Goal: Task Accomplishment & Management: Manage account settings

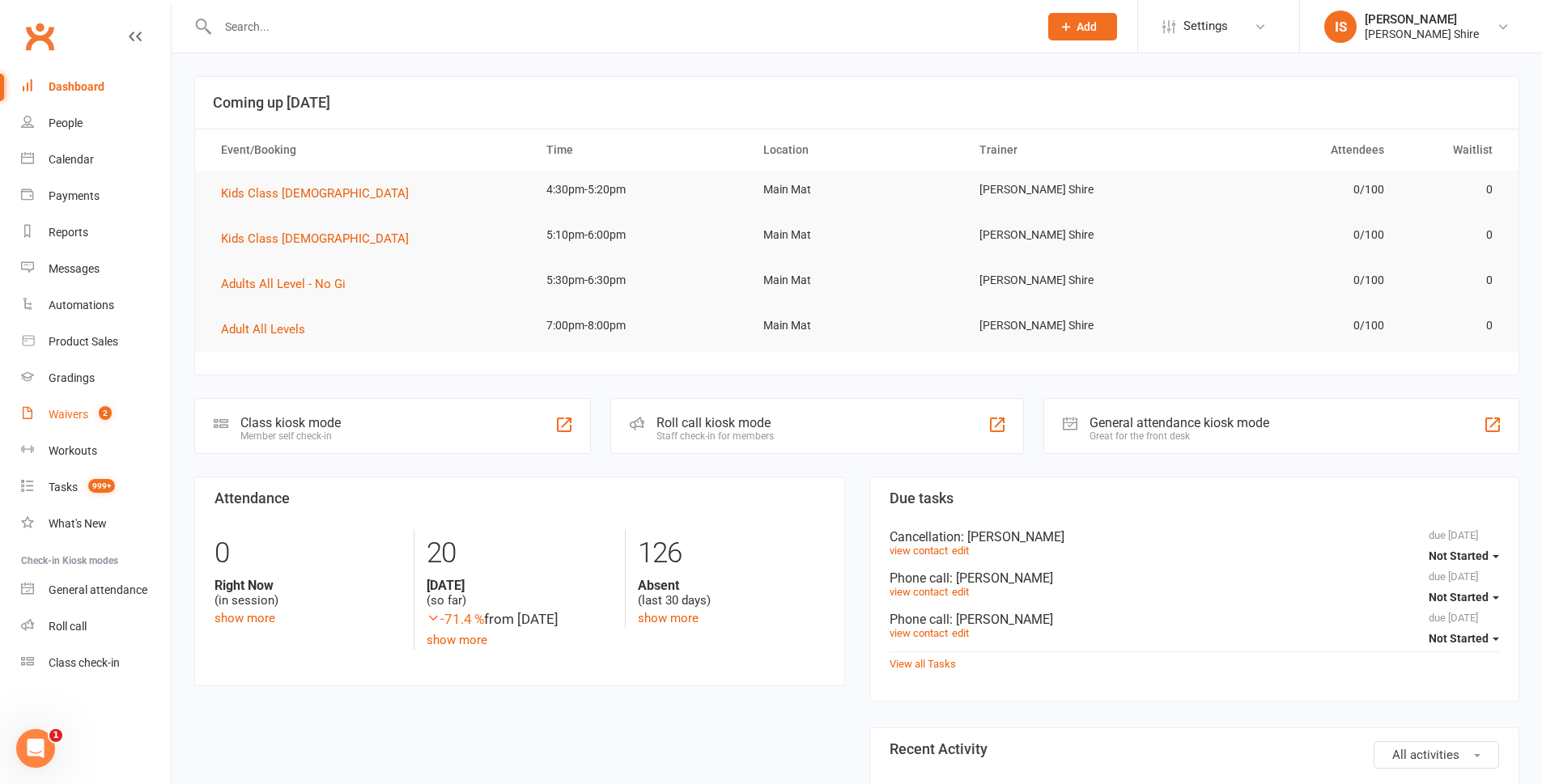
click at [85, 413] on div "Waivers" at bounding box center [69, 414] width 39 height 13
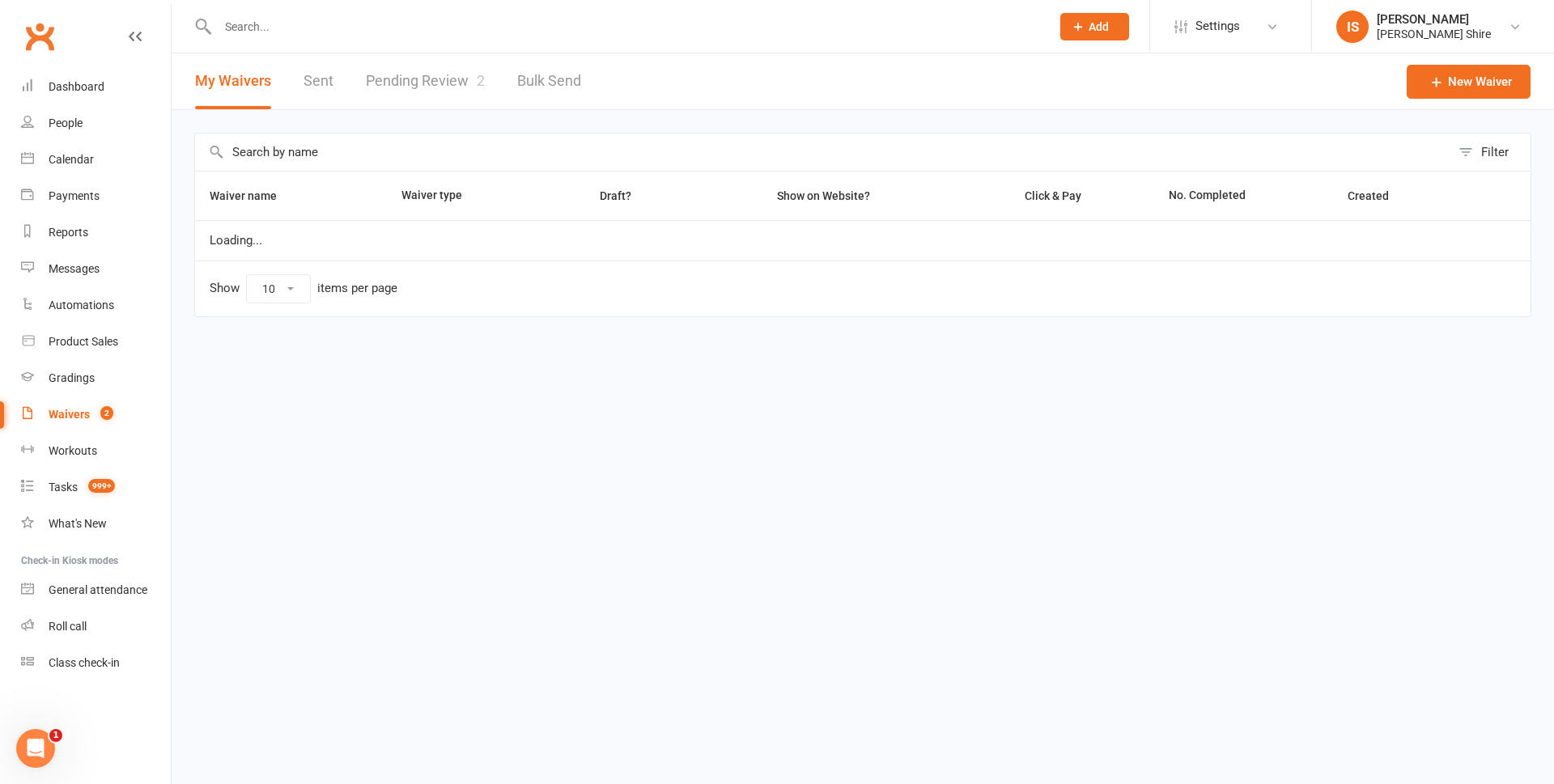
click at [424, 81] on link "Pending Review 2" at bounding box center [425, 81] width 119 height 56
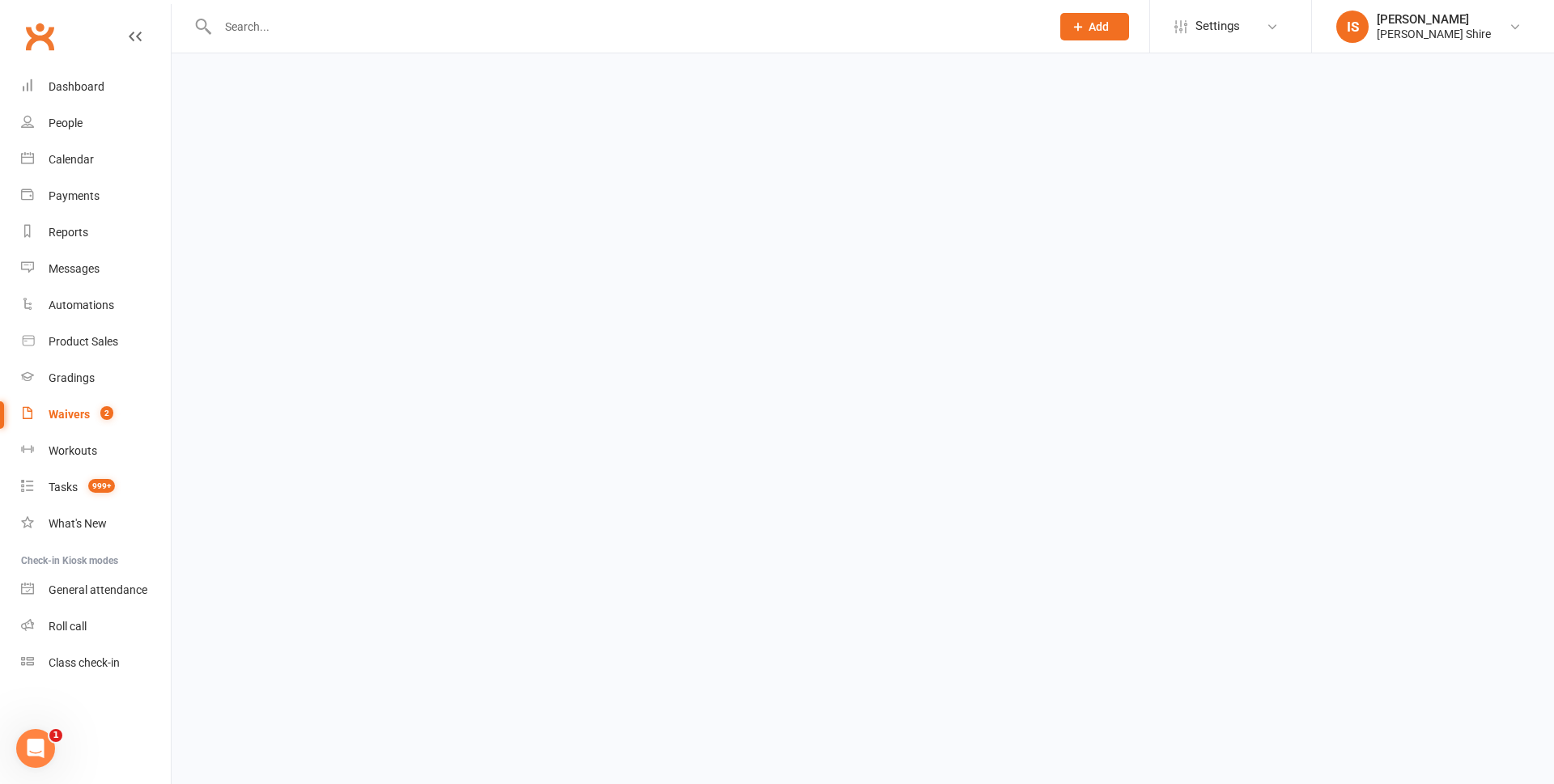
select select "100"
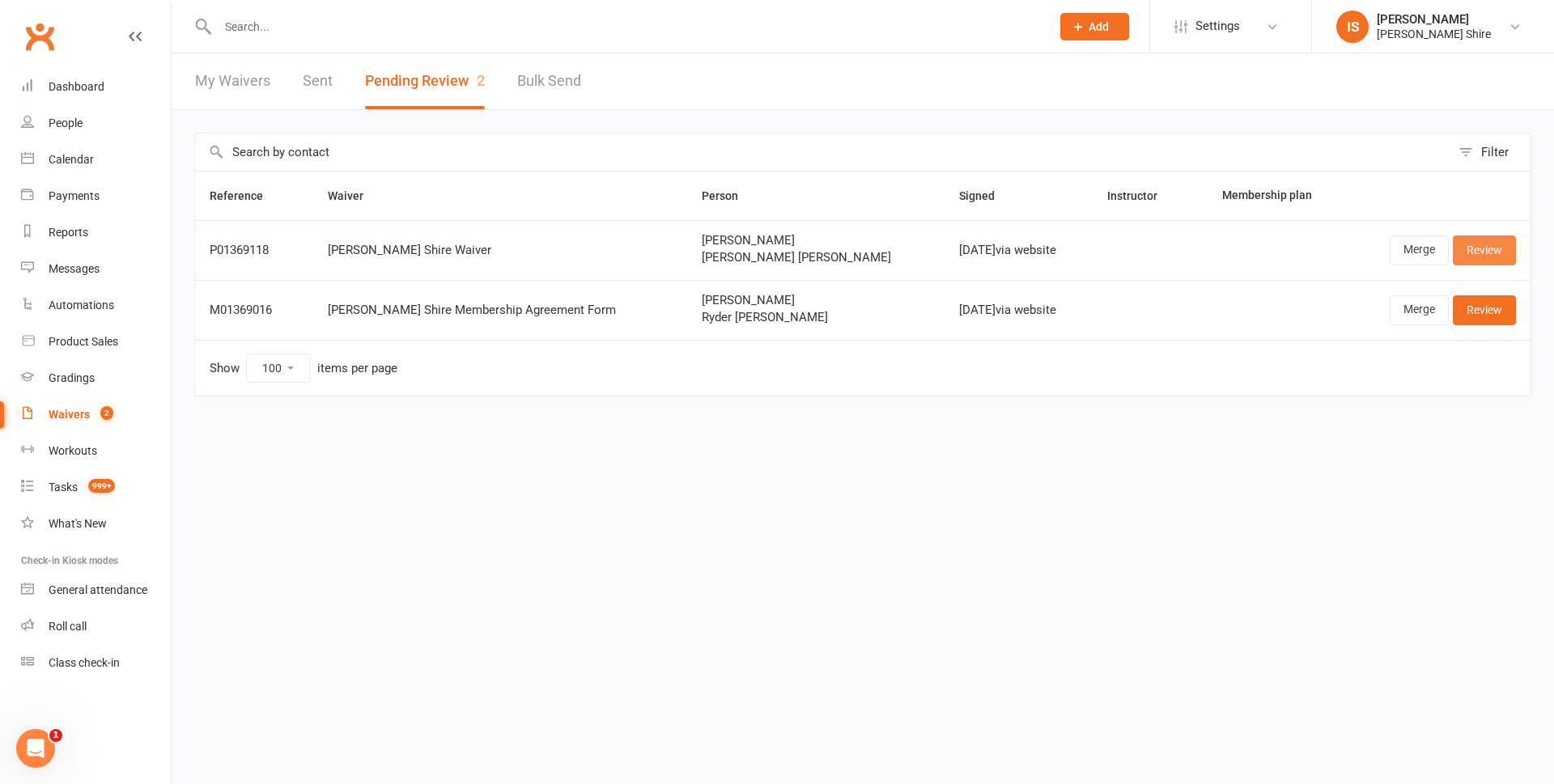
click at [1473, 247] on link "Review" at bounding box center [1485, 250] width 63 height 29
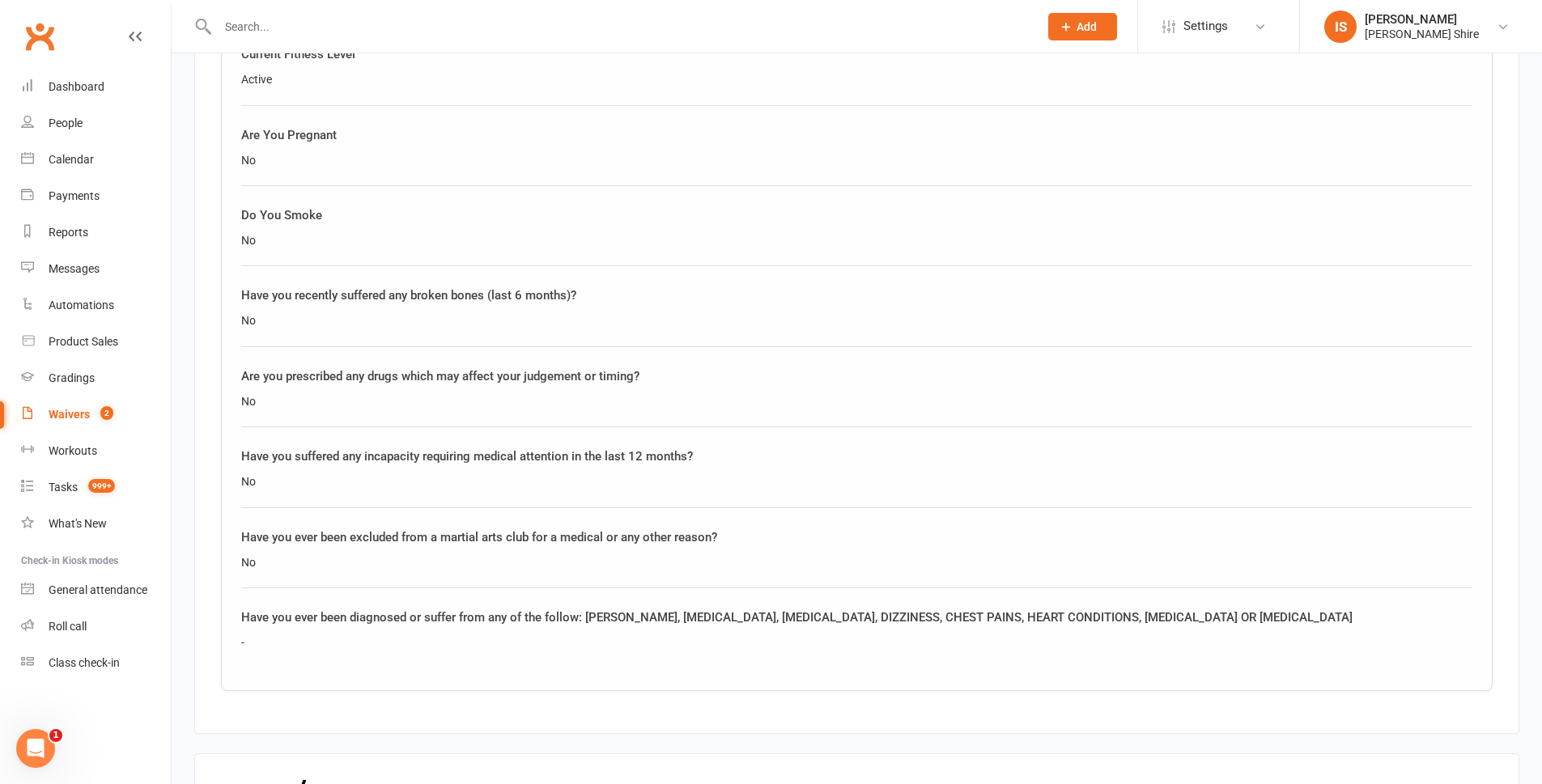
scroll to position [2185, 0]
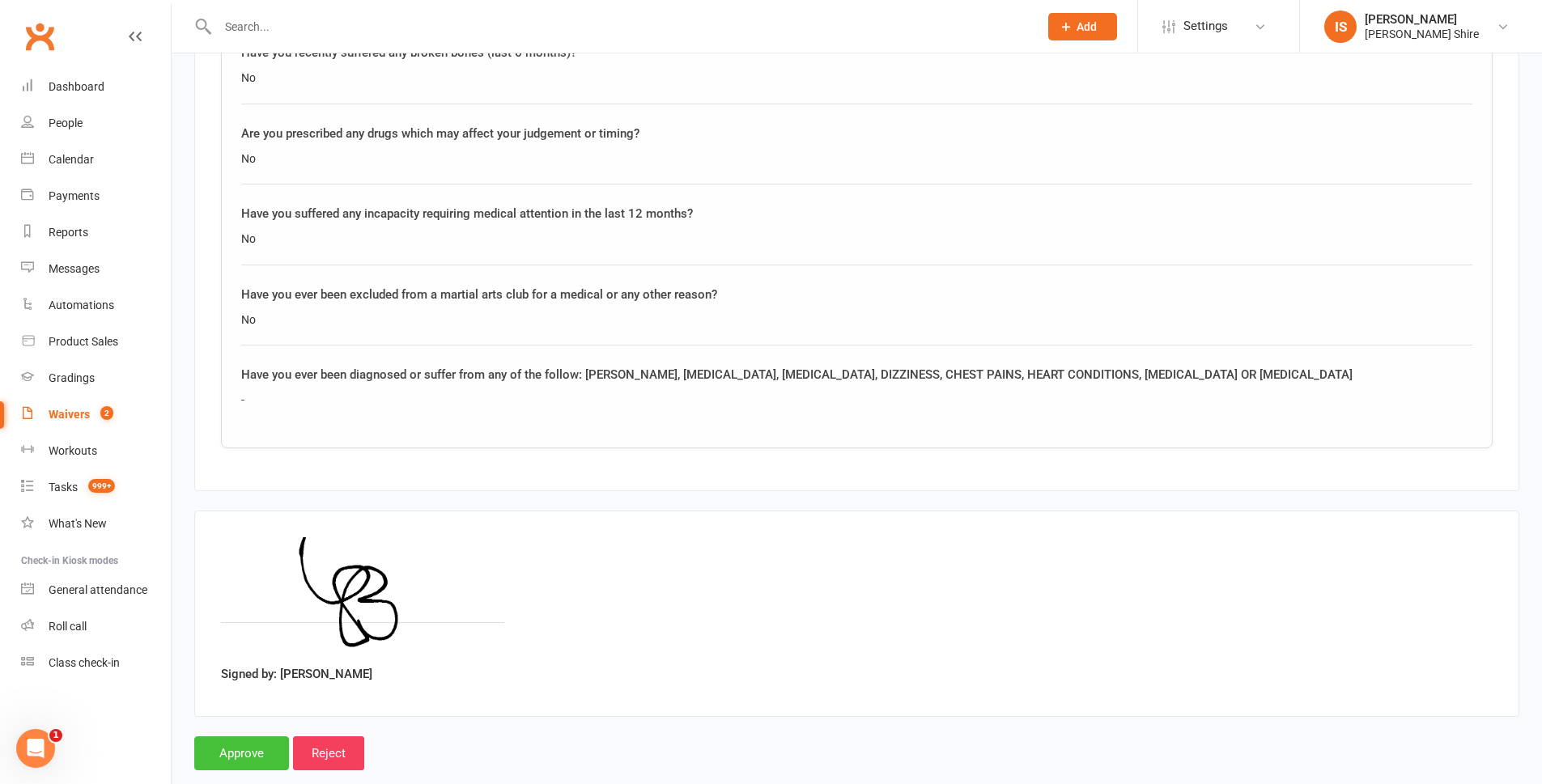
click at [239, 742] on input "Approve" at bounding box center [242, 753] width 95 height 34
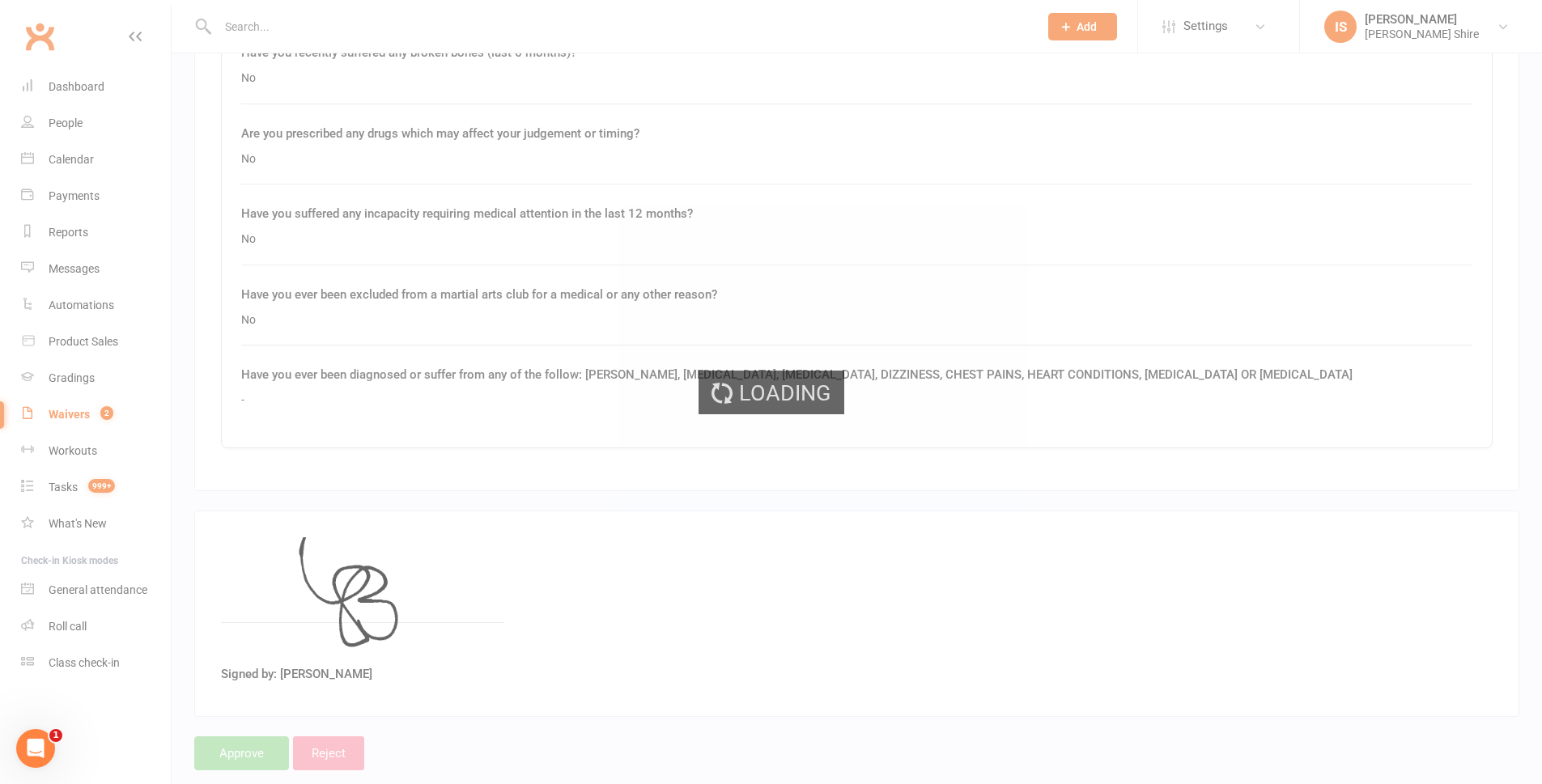
select select "100"
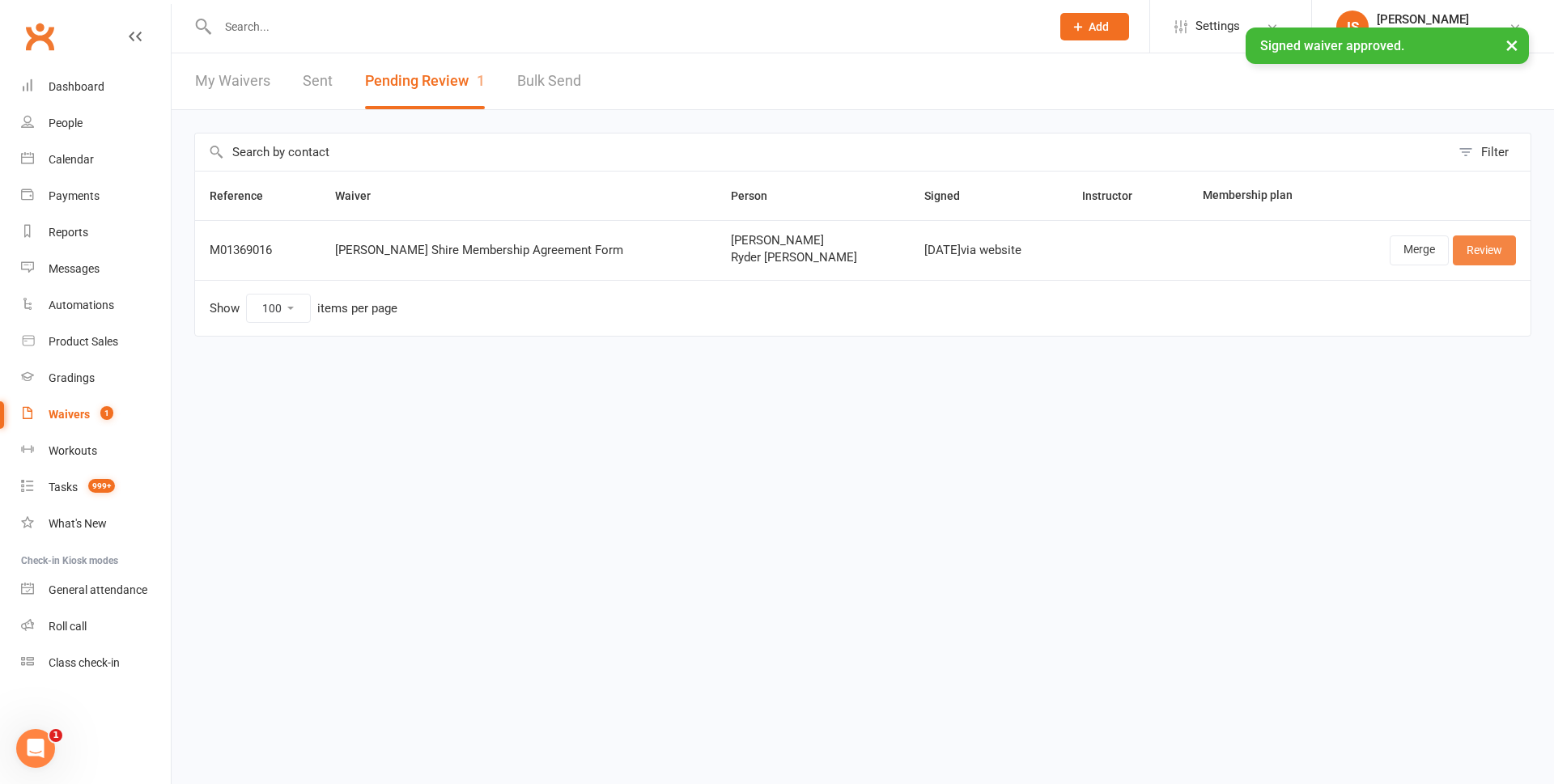
click at [1472, 251] on link "Review" at bounding box center [1485, 250] width 63 height 29
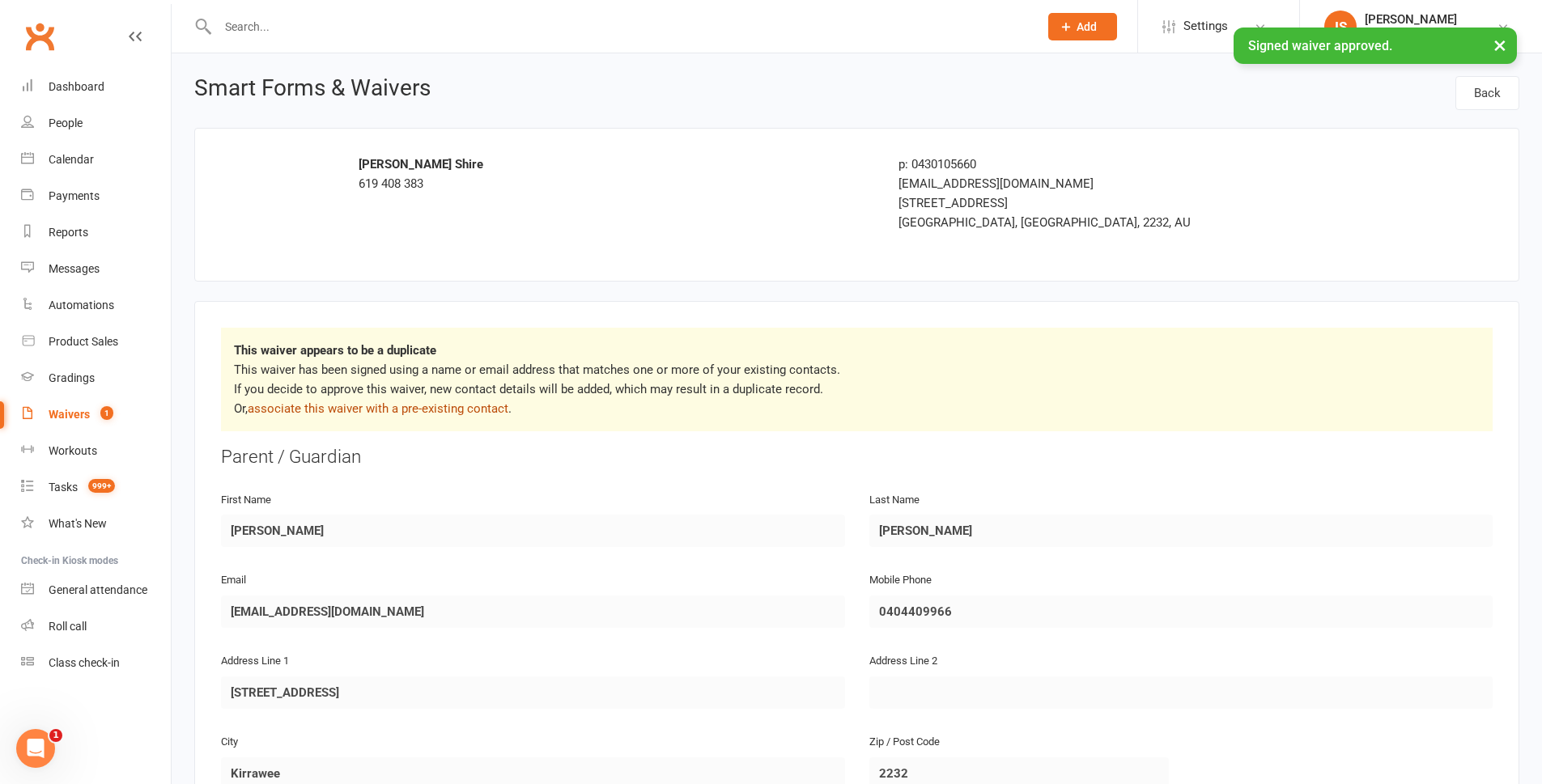
click at [453, 408] on link "associate this waiver with a pre-existing contact" at bounding box center [378, 408] width 261 height 15
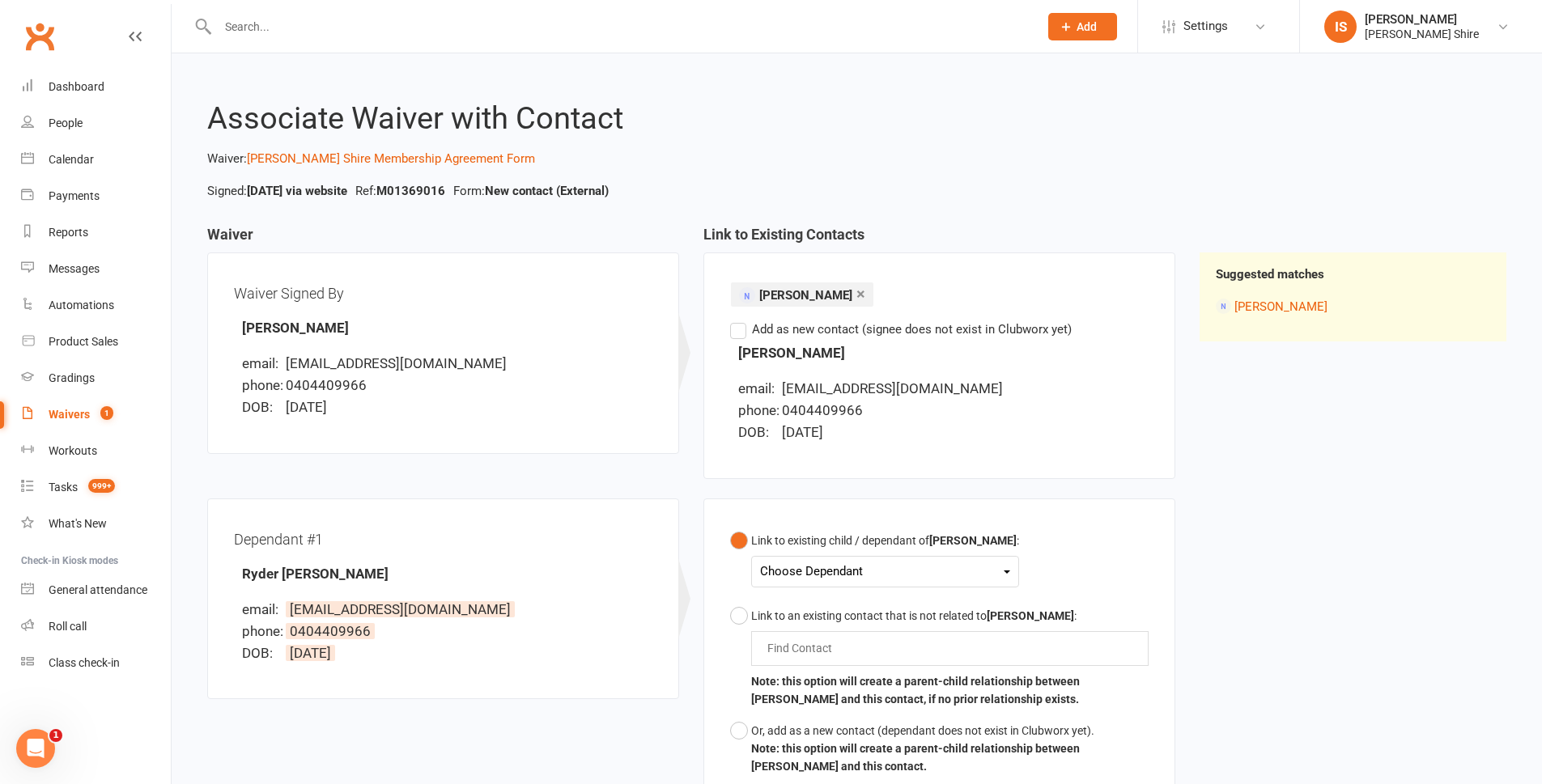
click at [778, 570] on div "Choose Dependant" at bounding box center [885, 572] width 250 height 22
click at [799, 613] on link "Ryder Bucceri" at bounding box center [856, 609] width 190 height 35
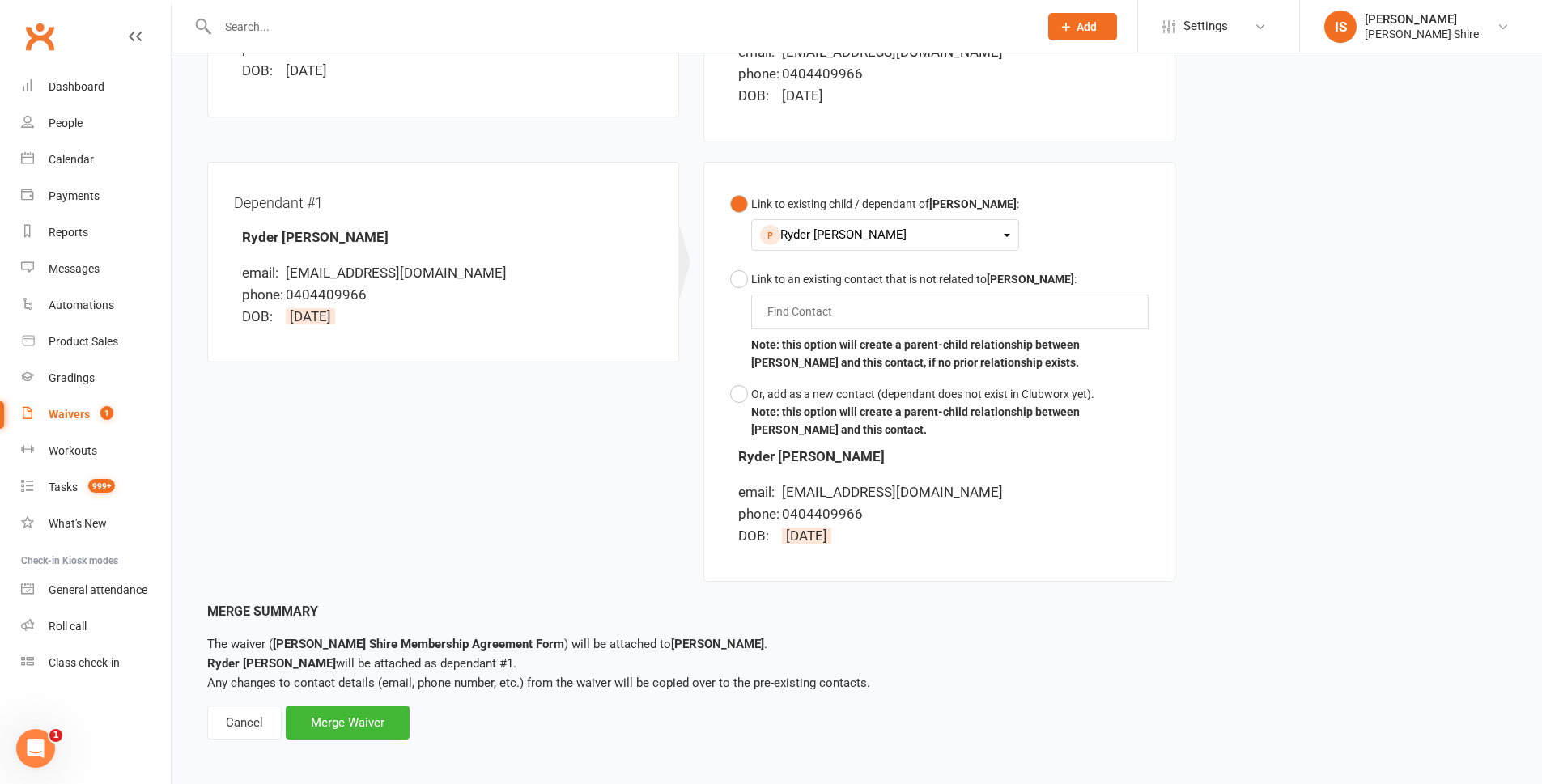
scroll to position [342, 0]
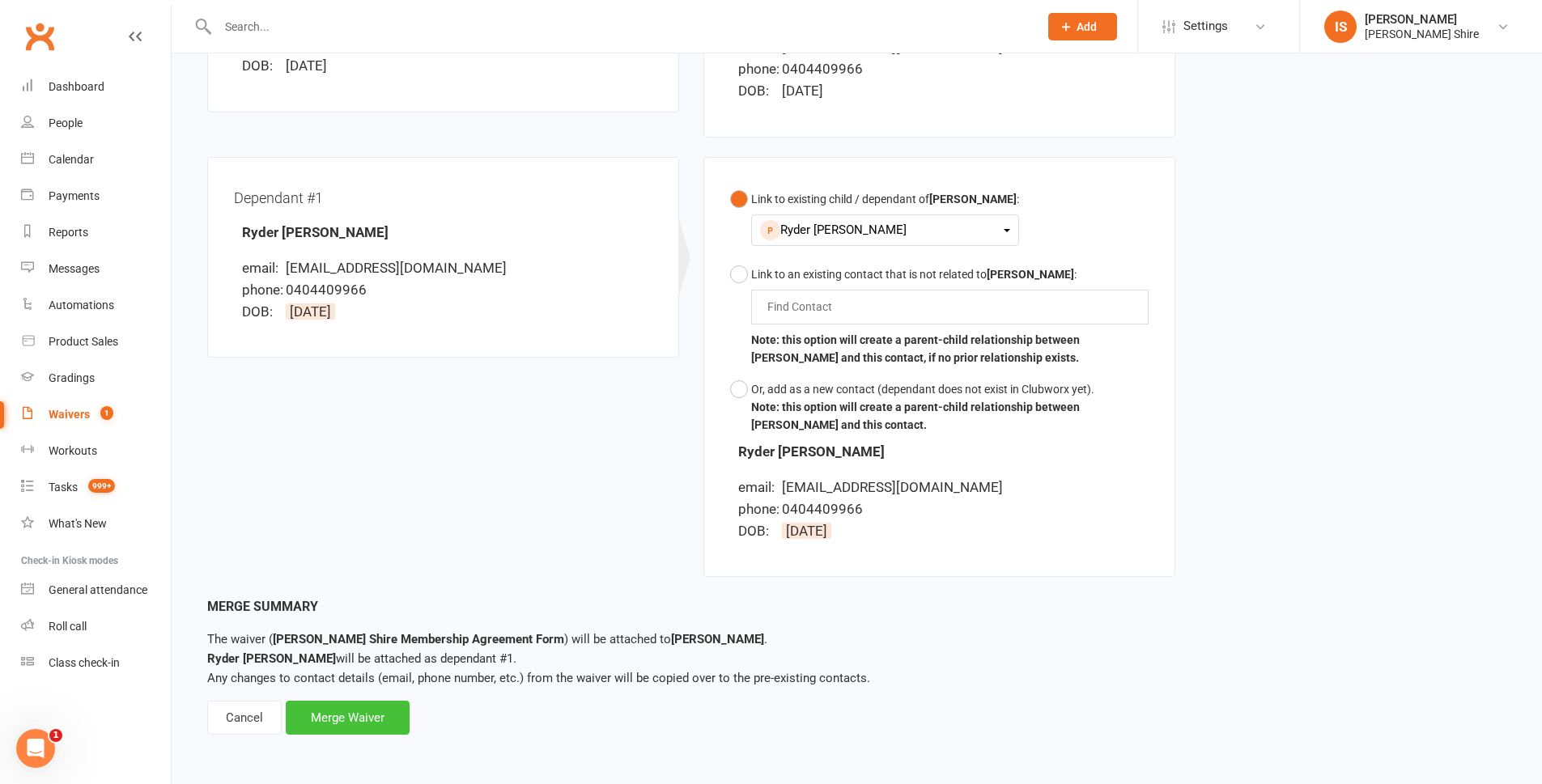
click at [385, 727] on div "Merge Waiver" at bounding box center [347, 718] width 124 height 34
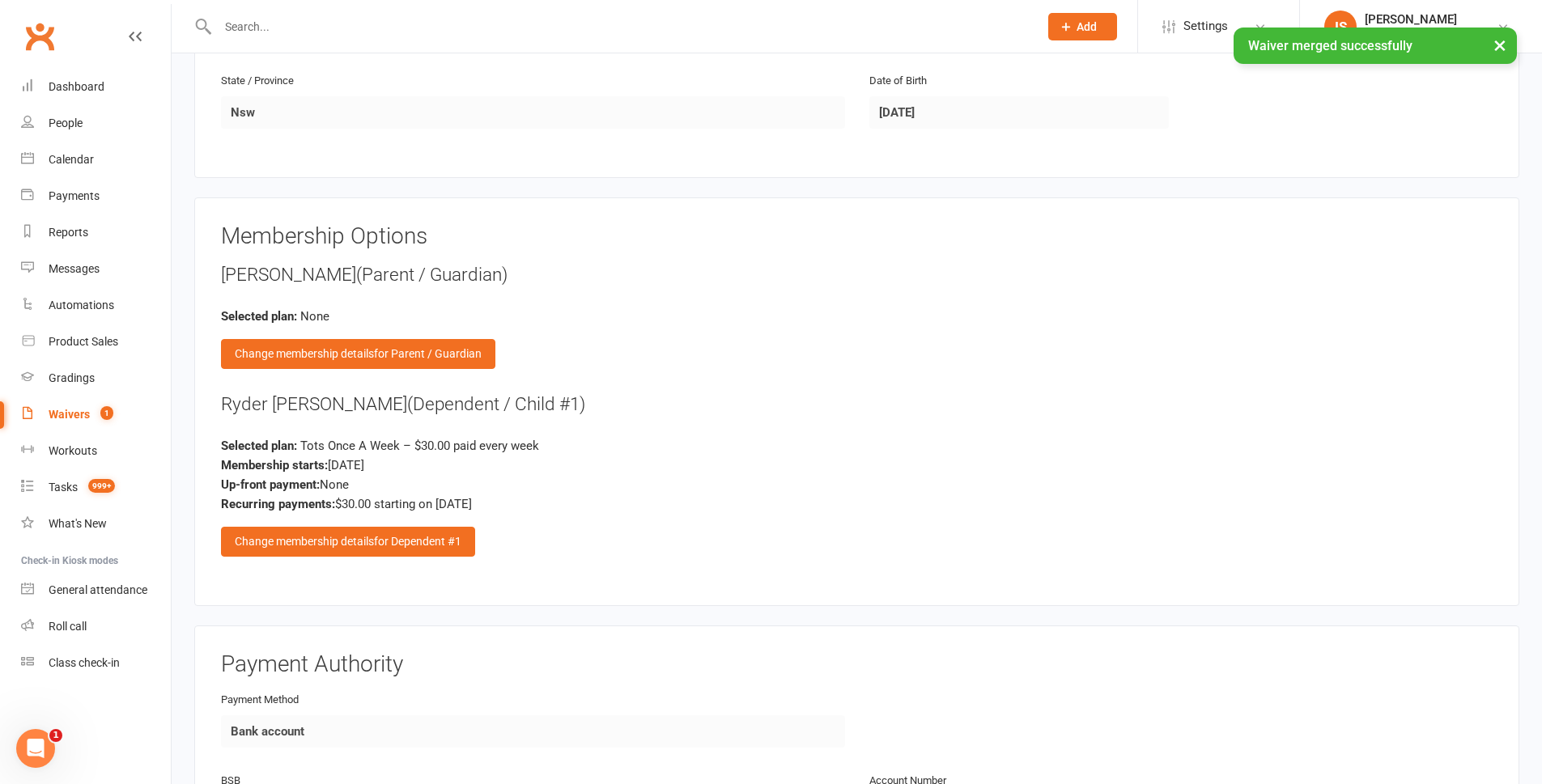
scroll to position [1214, 0]
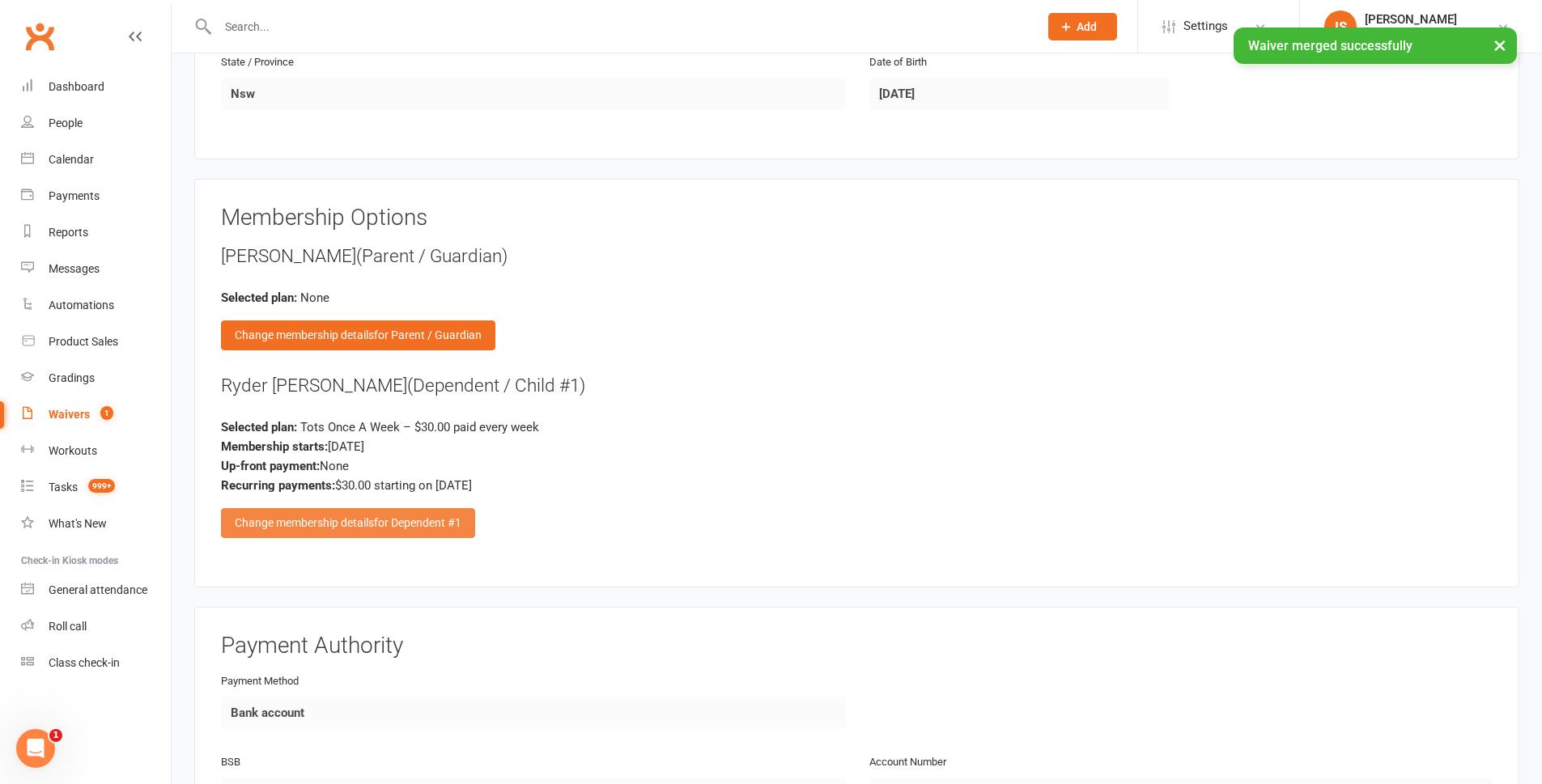
click at [444, 524] on span "for Dependent #1" at bounding box center [417, 523] width 87 height 13
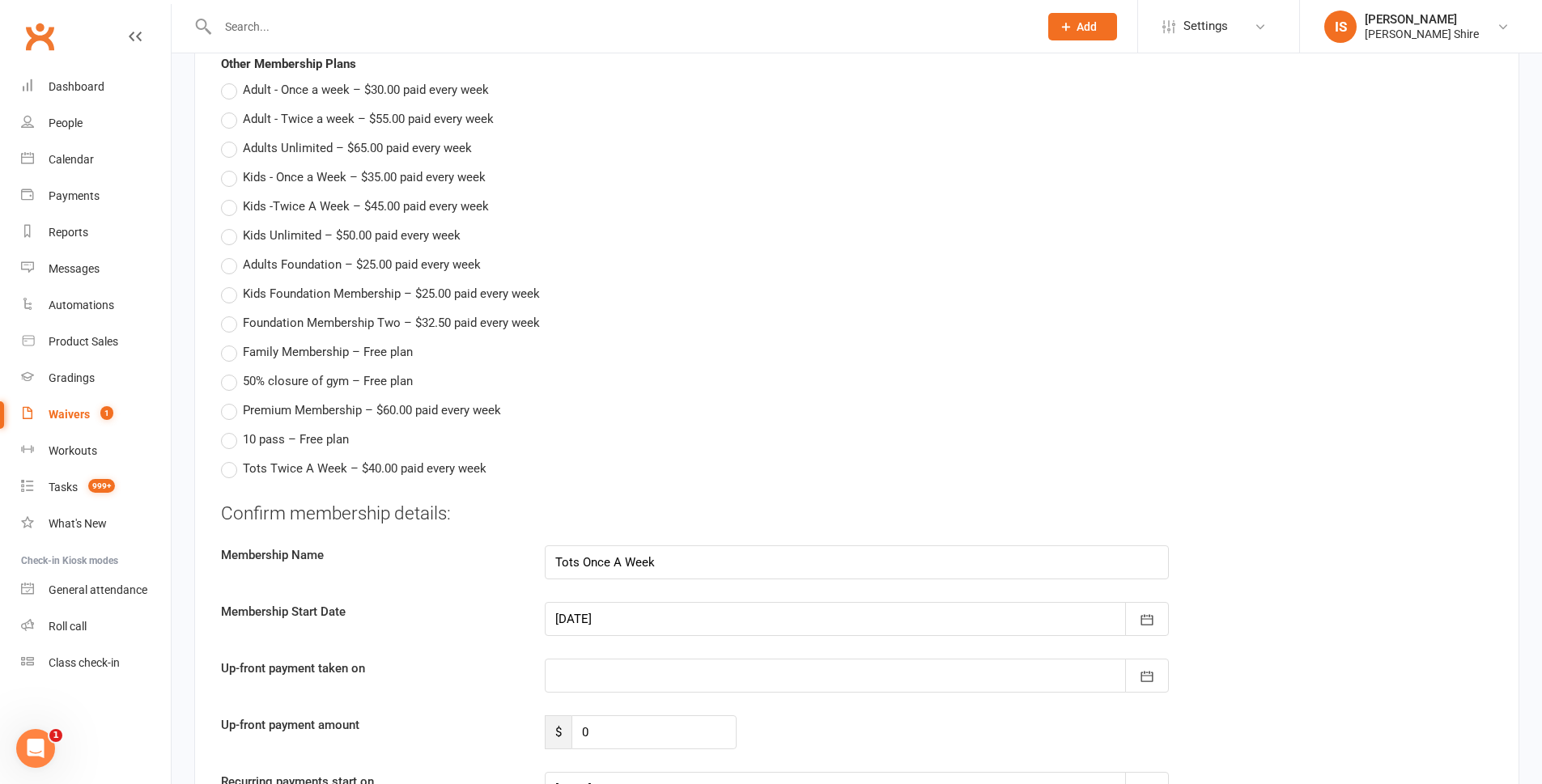
scroll to position [1699, 0]
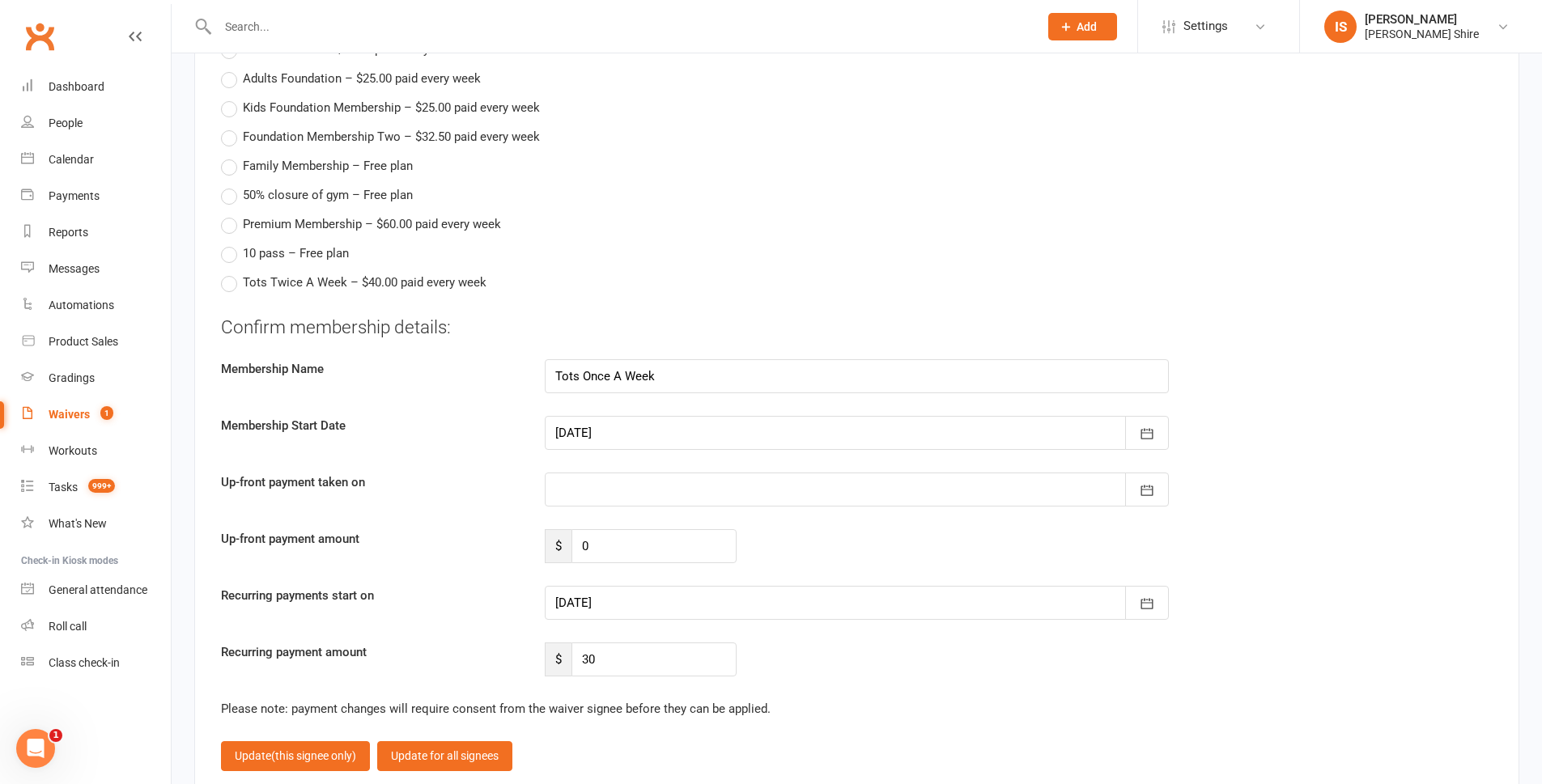
click at [651, 609] on div at bounding box center [857, 603] width 624 height 34
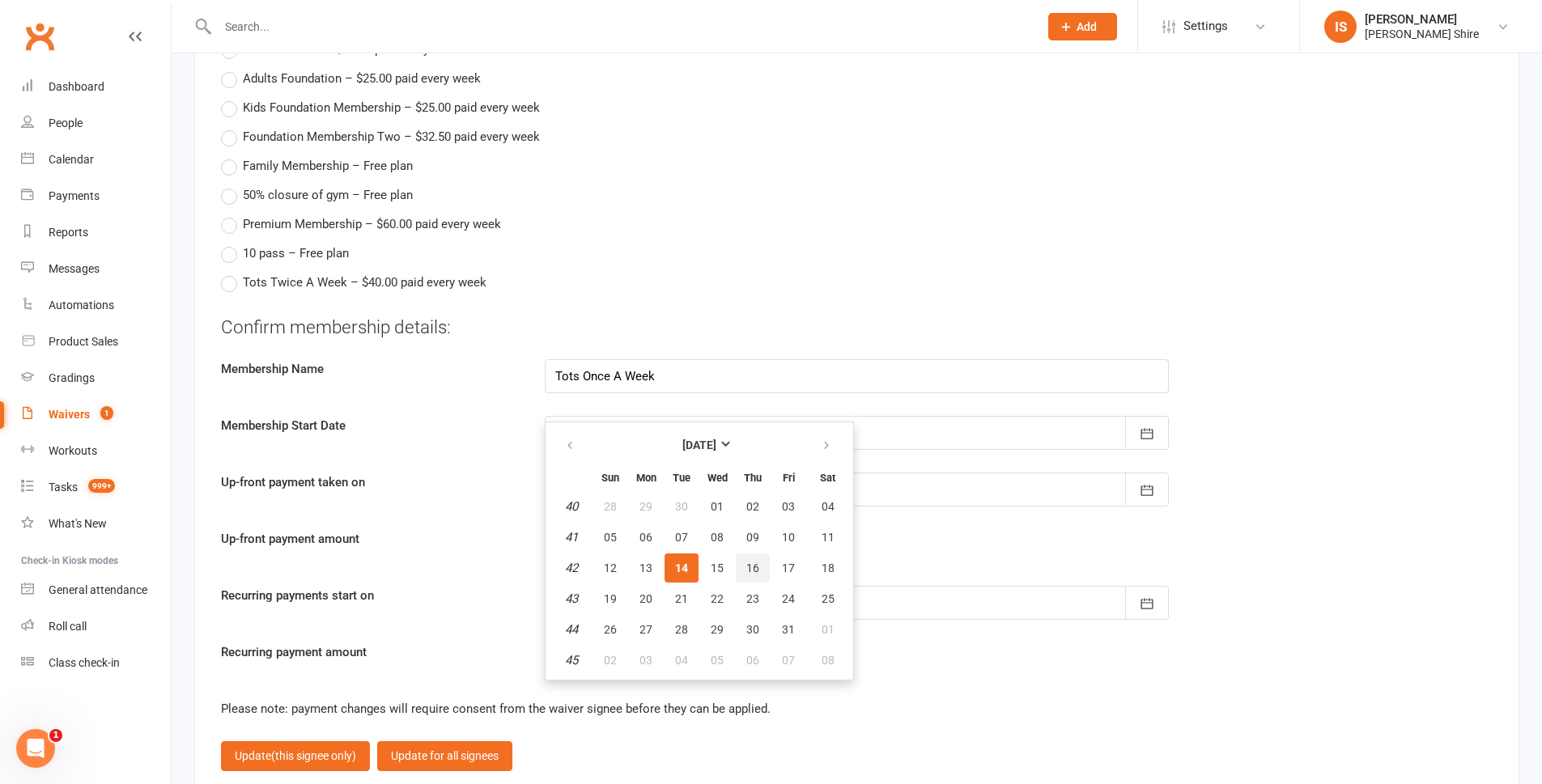
click at [739, 561] on button "16" at bounding box center [753, 568] width 34 height 29
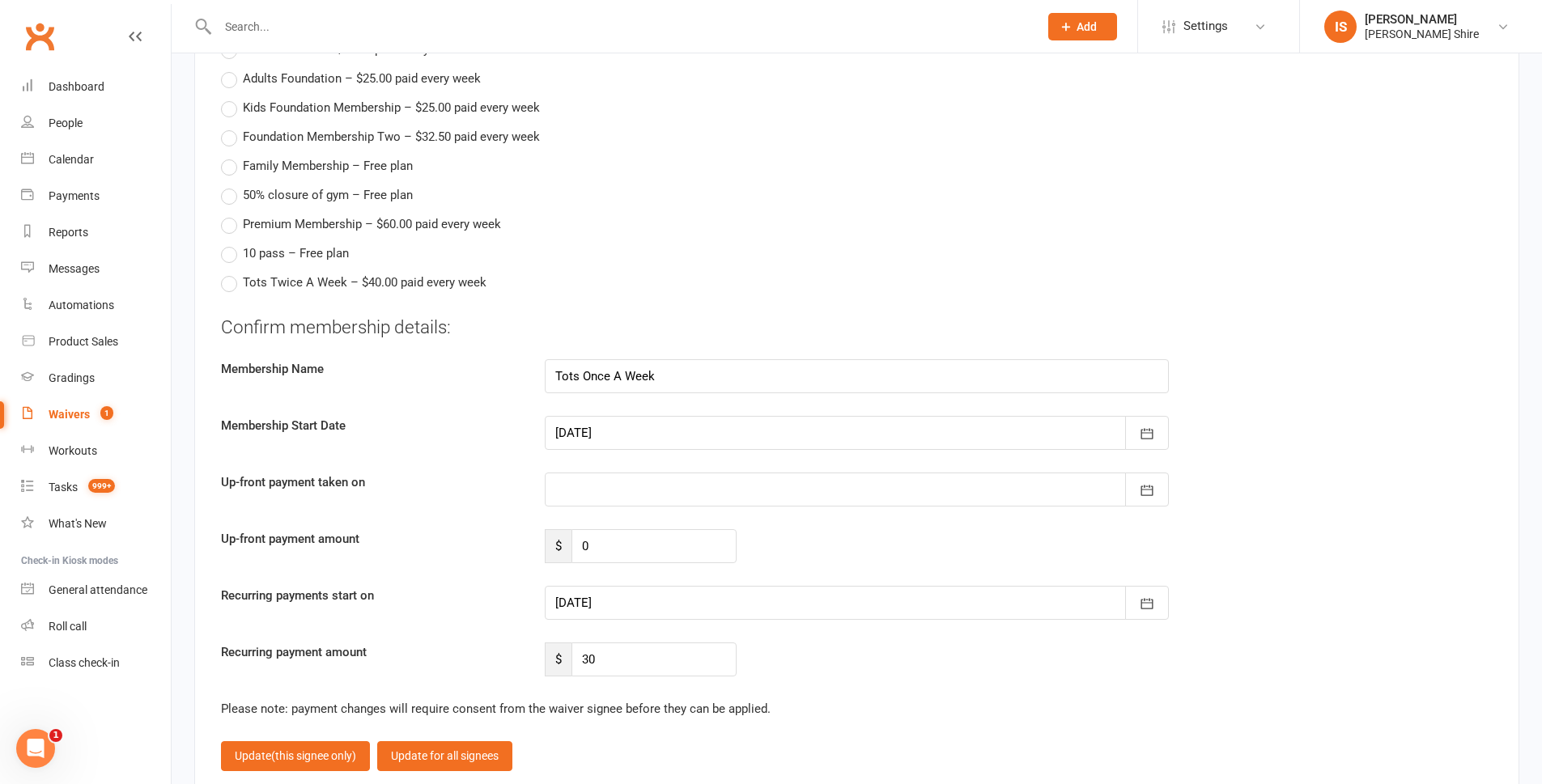
click at [645, 603] on div at bounding box center [857, 603] width 624 height 34
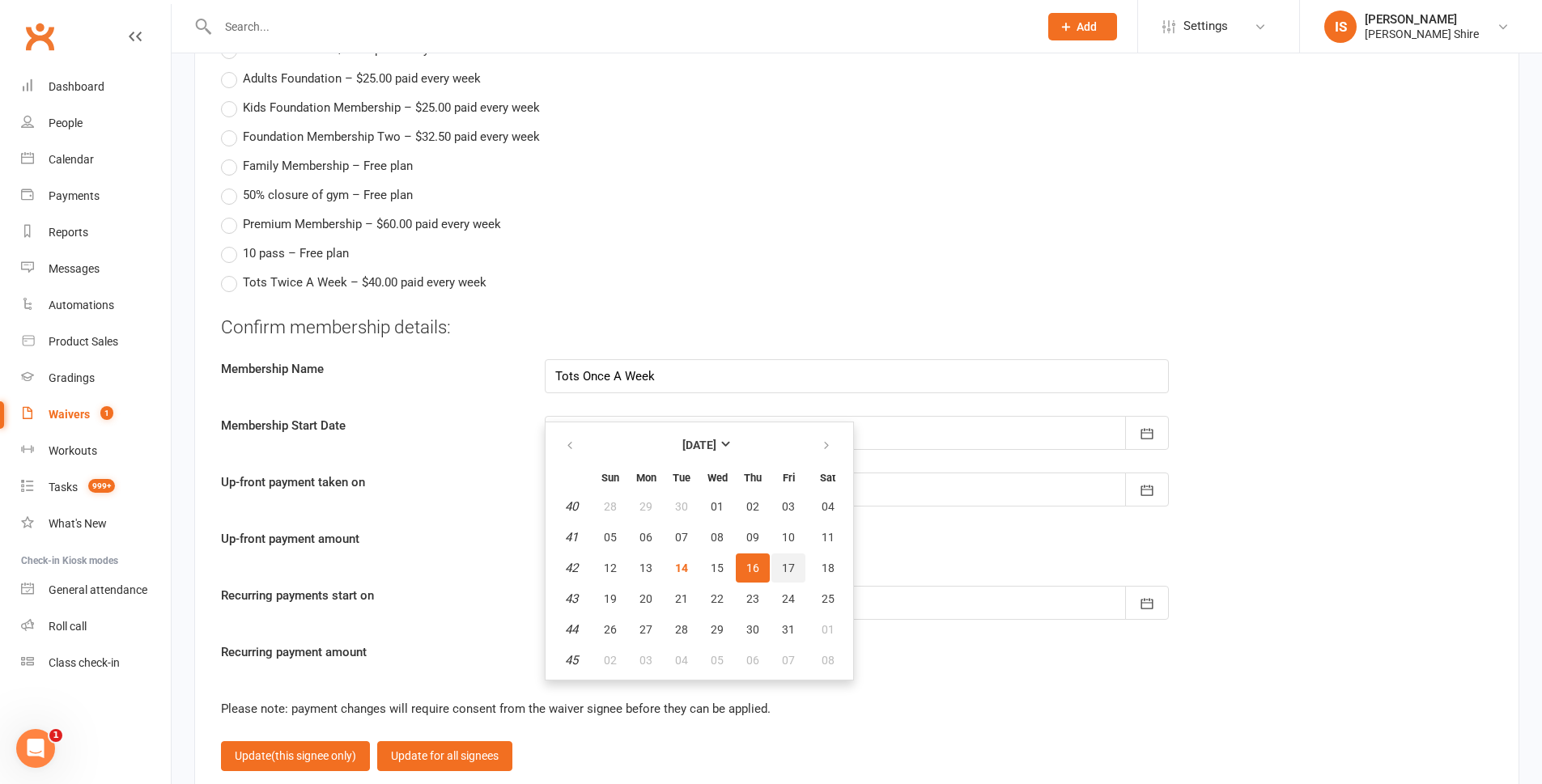
click at [785, 572] on span "17" at bounding box center [788, 567] width 13 height 13
type input "17 Oct 2025"
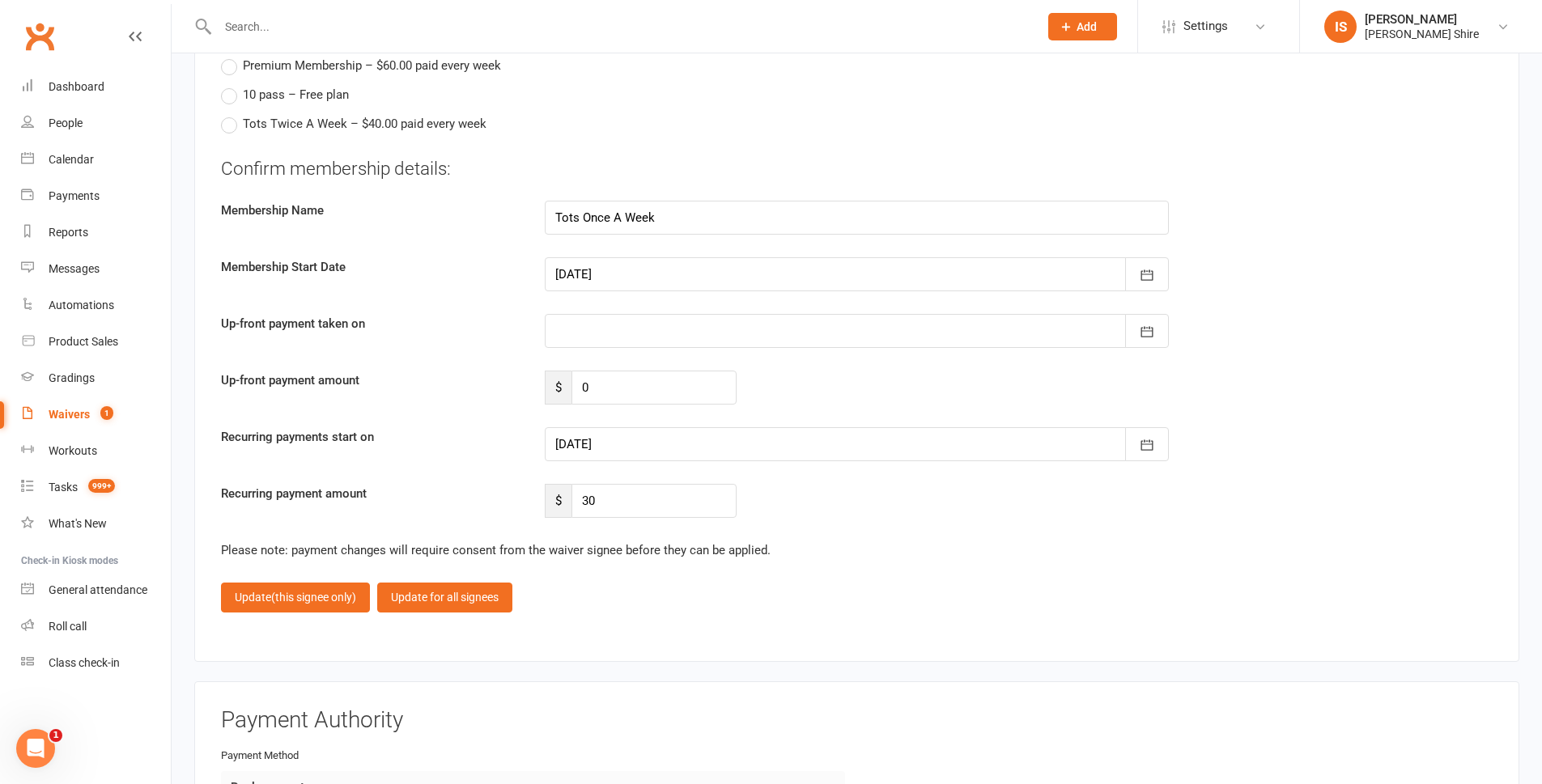
scroll to position [1861, 0]
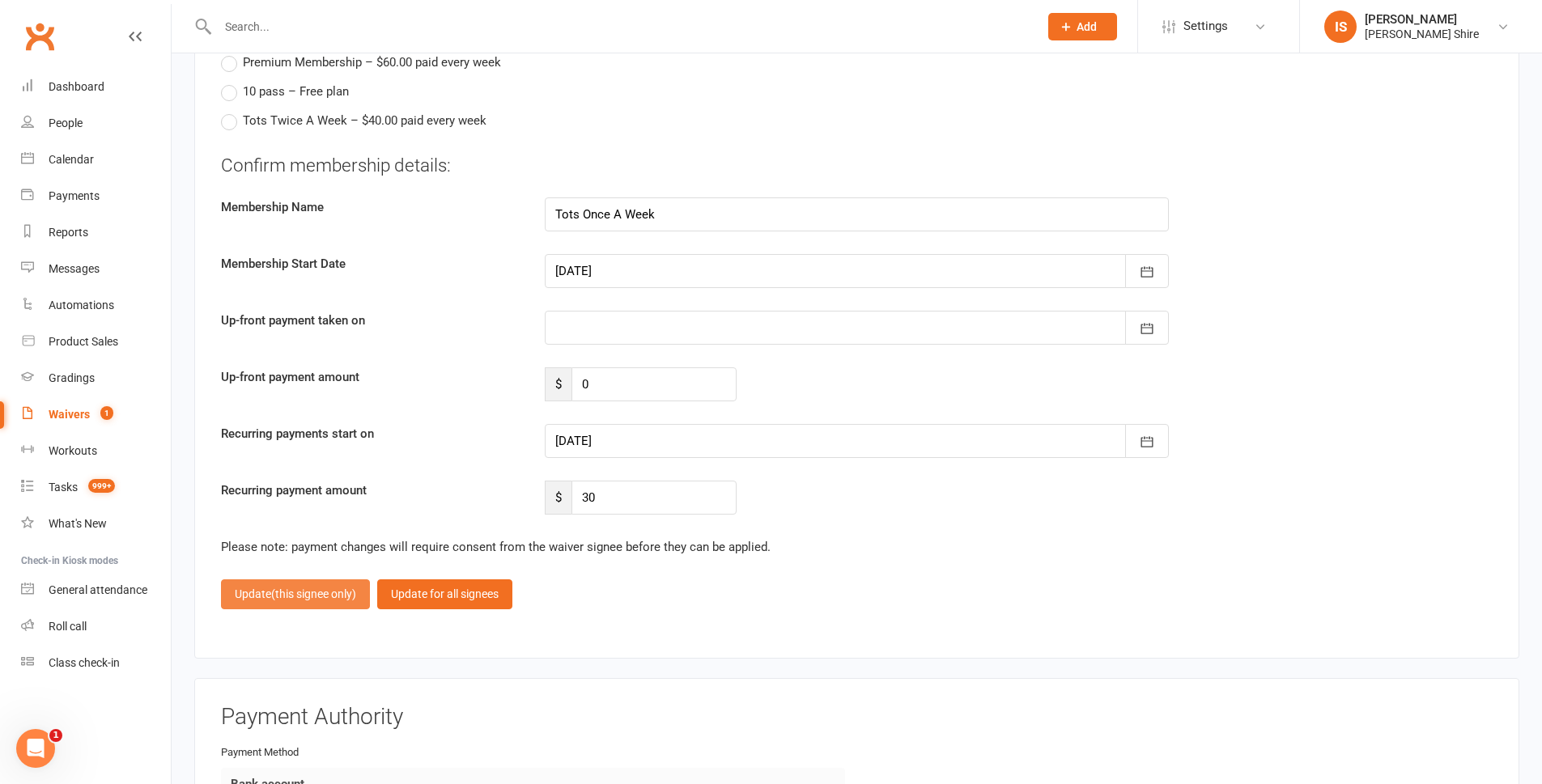
click at [265, 592] on button "Update (this signee only)" at bounding box center [296, 594] width 149 height 29
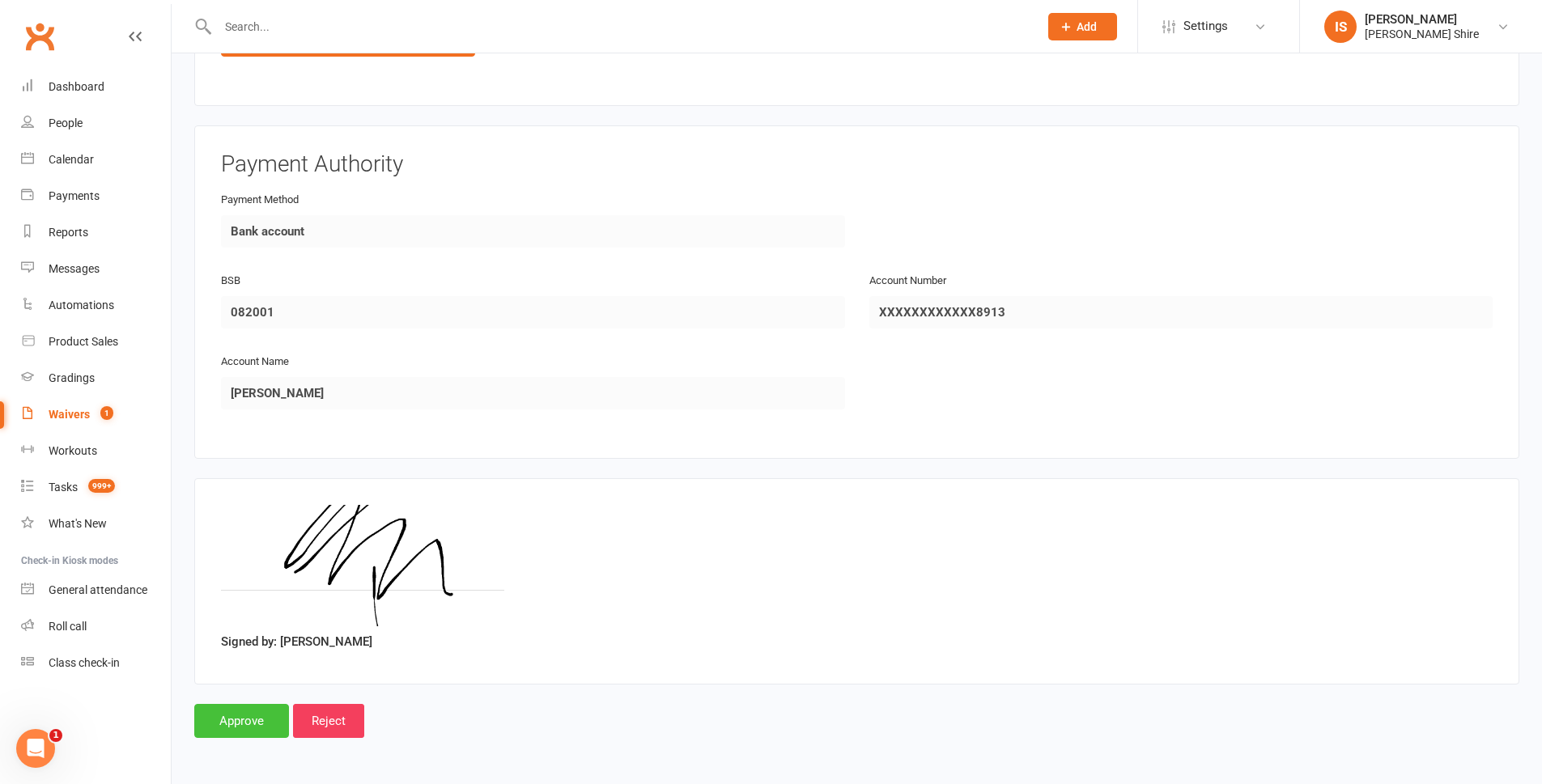
click at [235, 710] on input "Approve" at bounding box center [242, 721] width 95 height 34
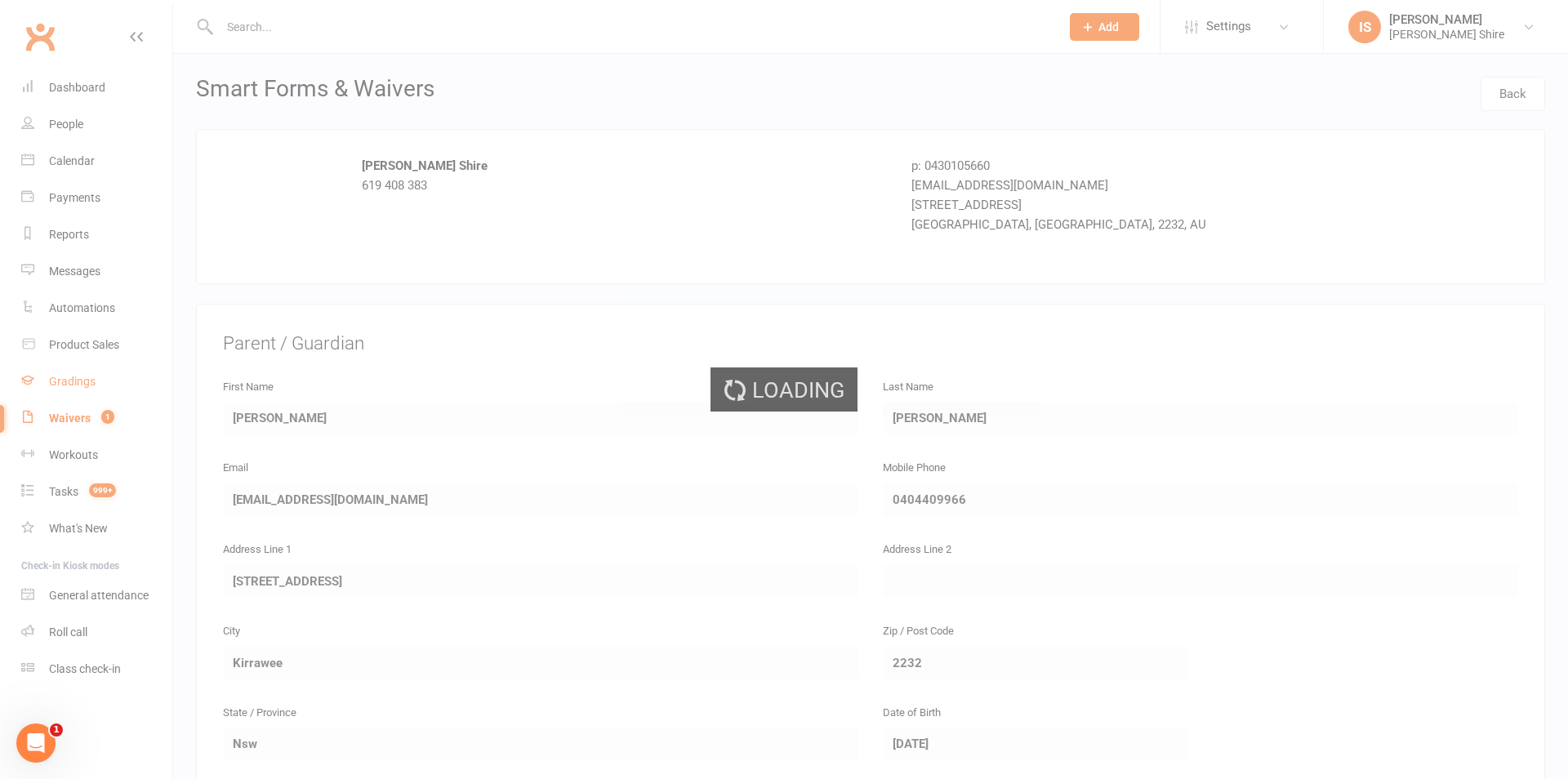
select select "100"
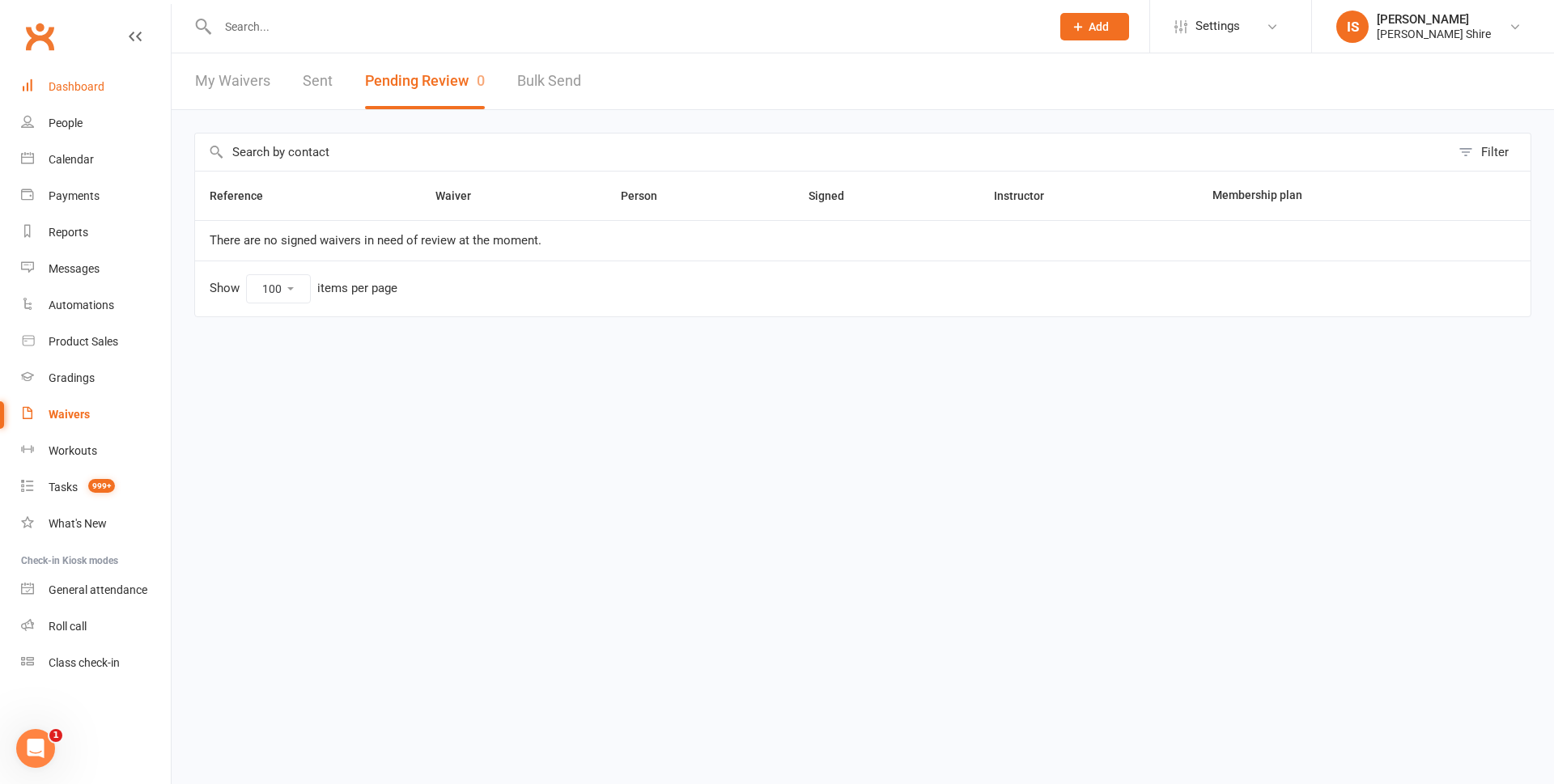
click at [87, 93] on div "Dashboard" at bounding box center [76, 87] width 56 height 13
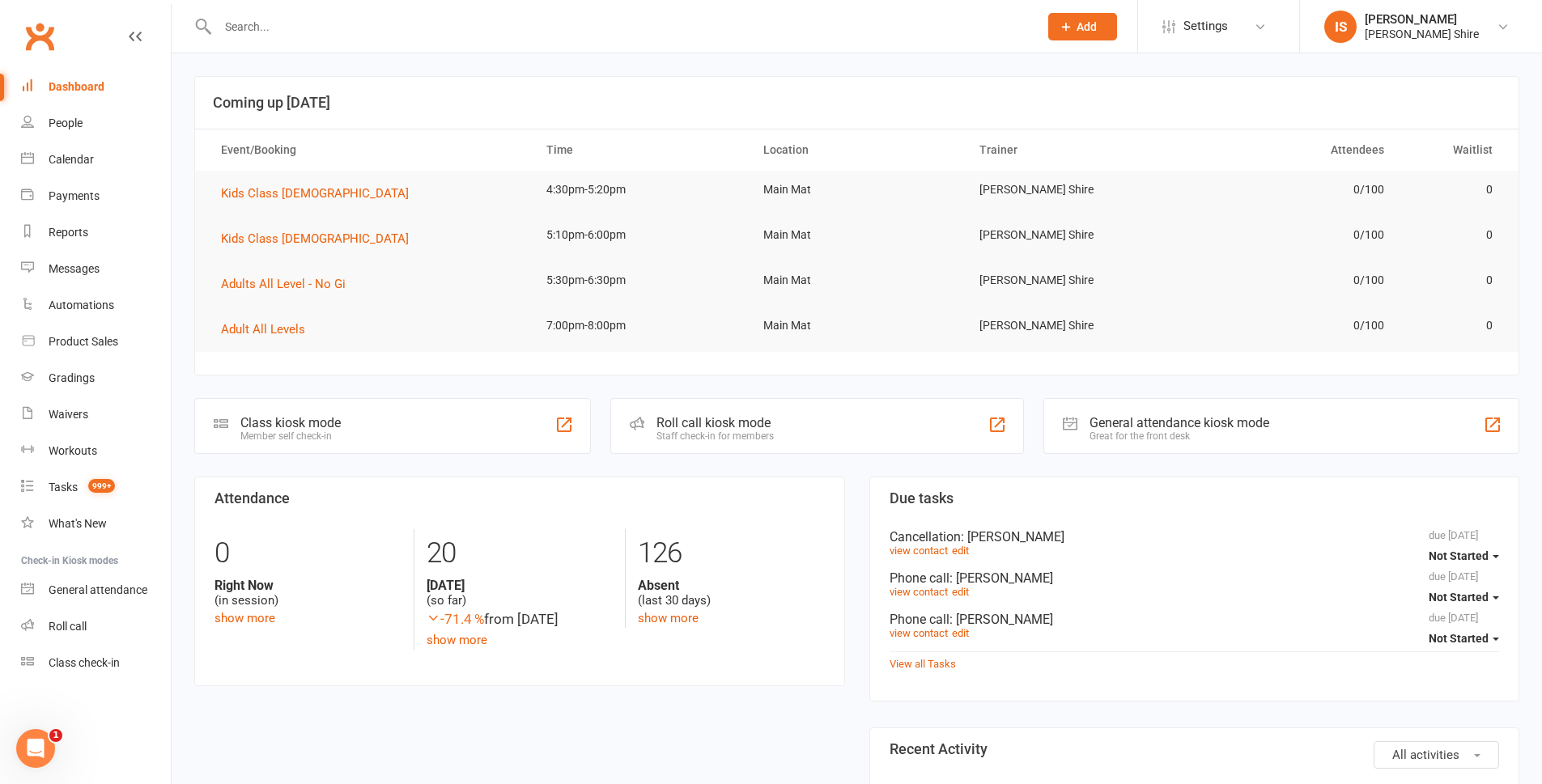
click at [258, 21] on input "text" at bounding box center [620, 27] width 814 height 22
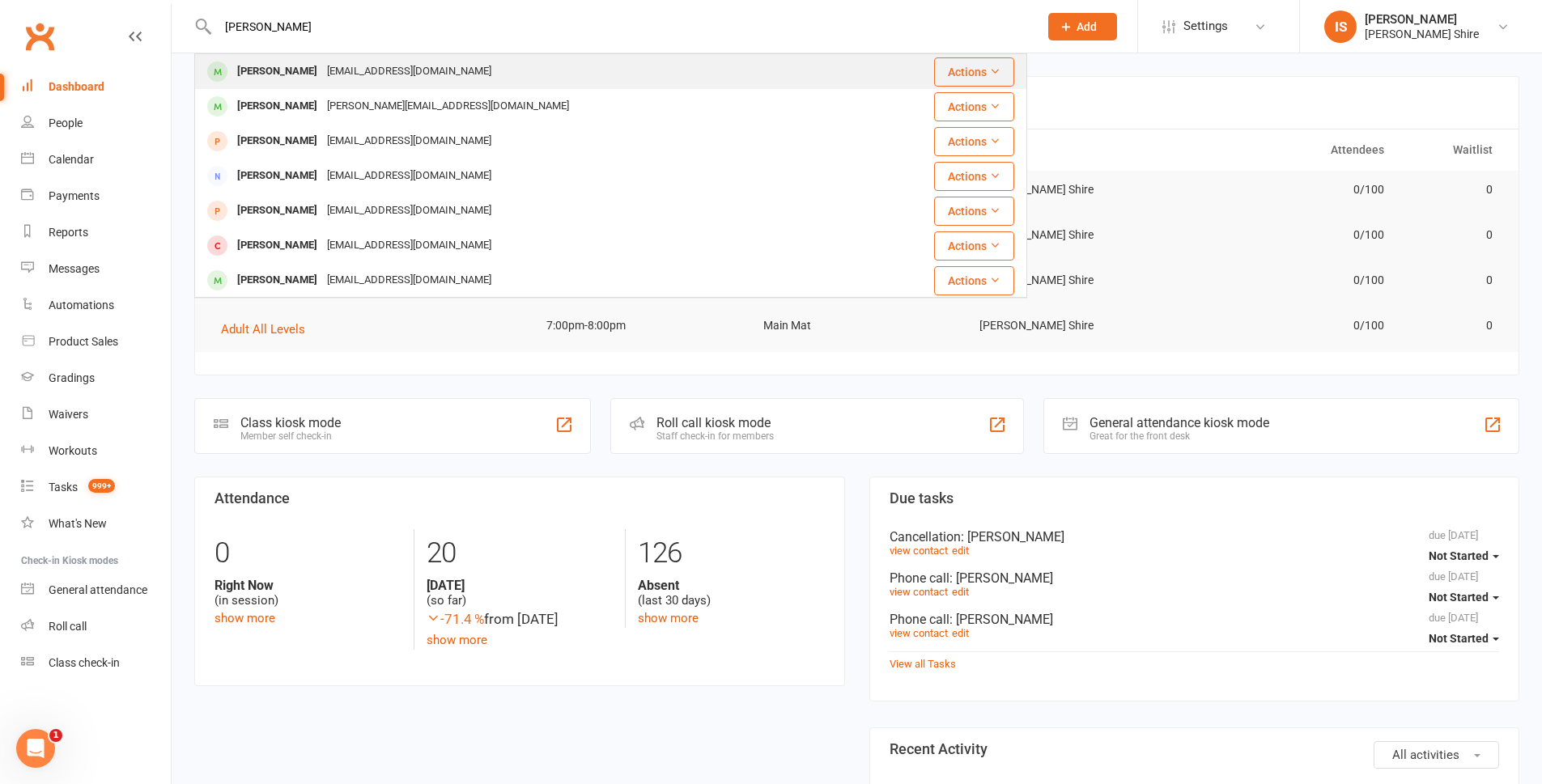
type input "ella walter"
click at [420, 59] on div "Ella Walter ashawalter80@gmail.com" at bounding box center [531, 71] width 670 height 33
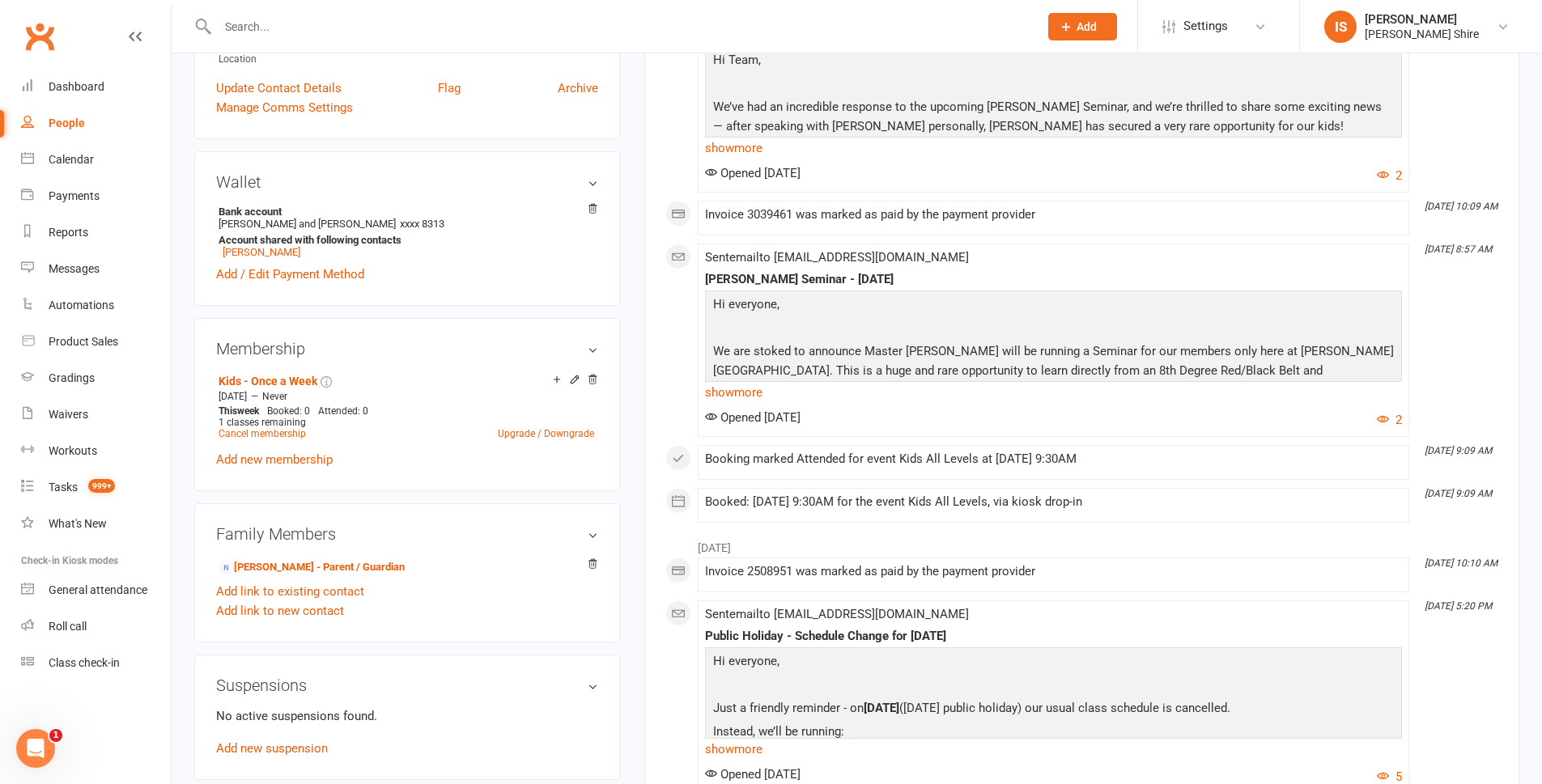
scroll to position [404, 0]
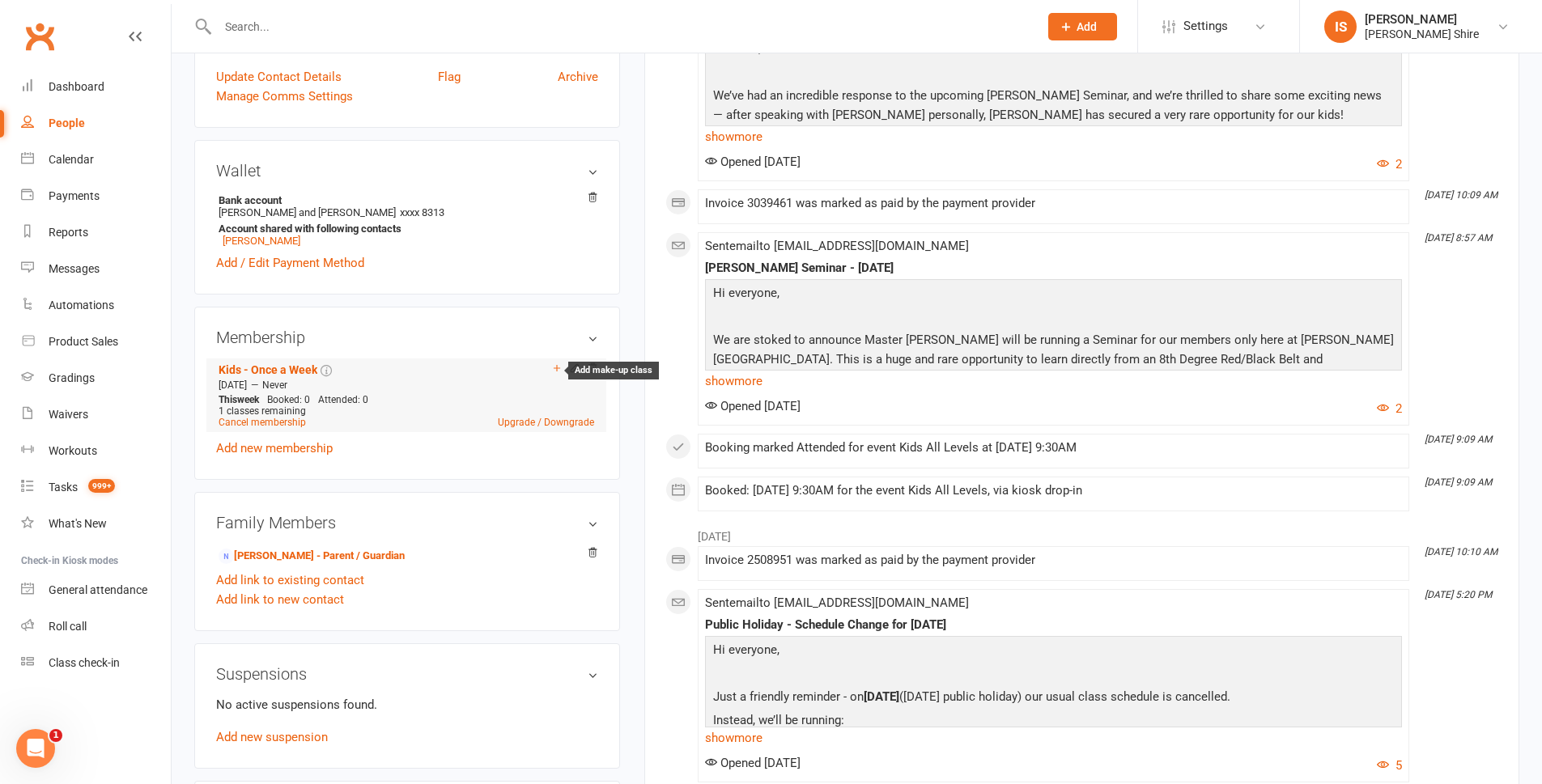
click at [557, 368] on icon at bounding box center [556, 368] width 11 height 11
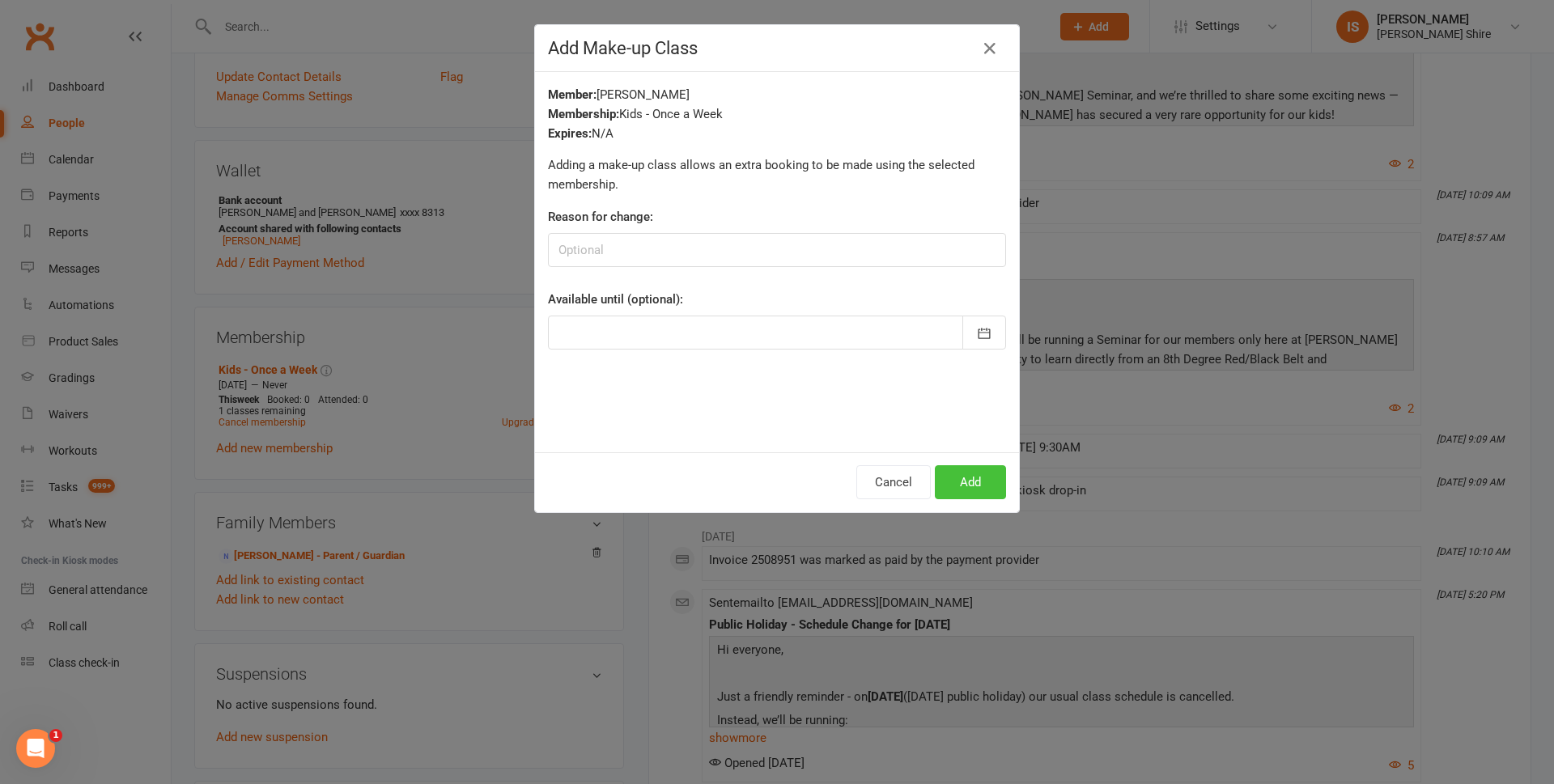
click at [939, 484] on button "Add" at bounding box center [970, 482] width 71 height 34
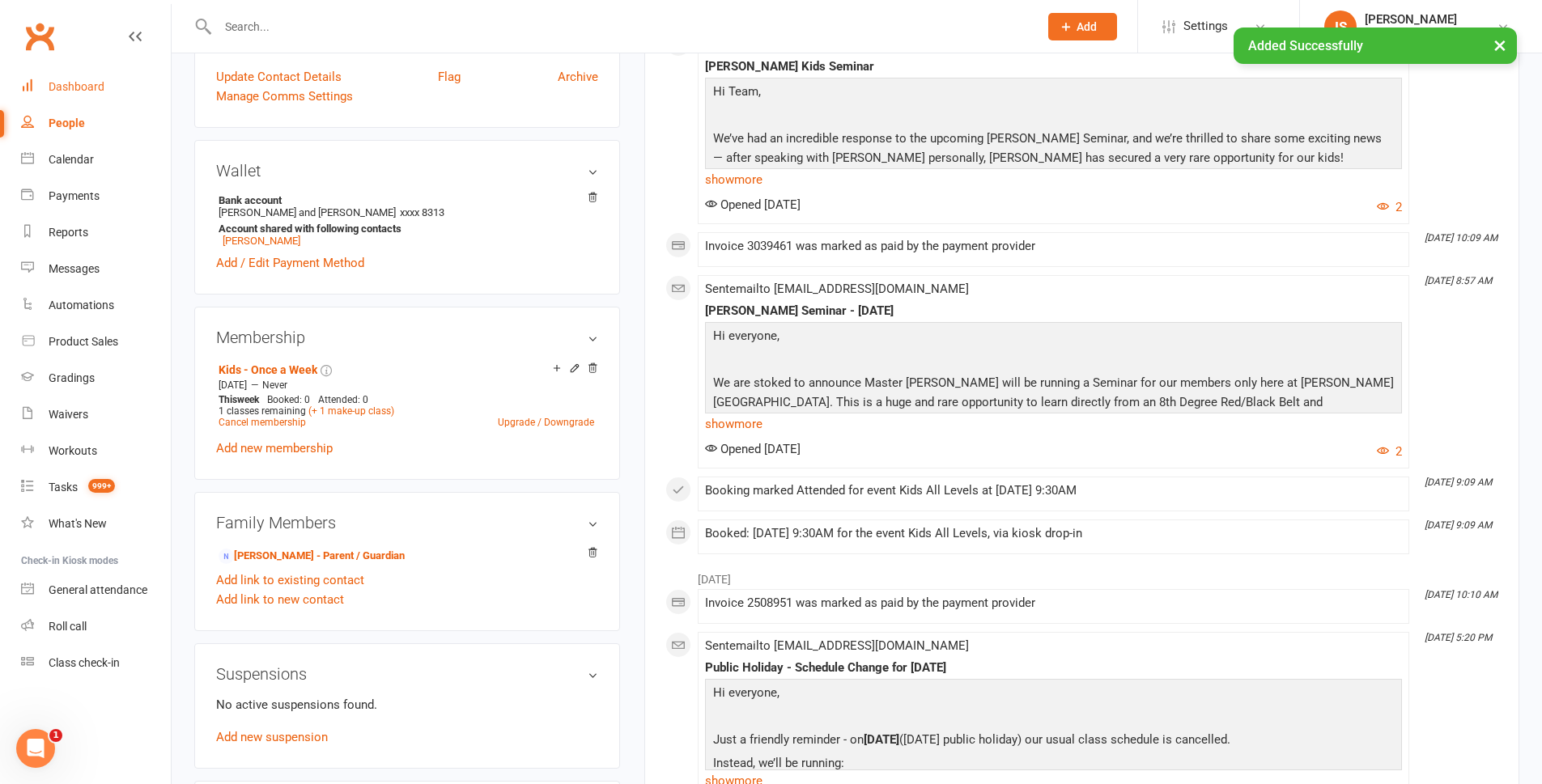
click at [81, 78] on link "Dashboard" at bounding box center [96, 87] width 150 height 37
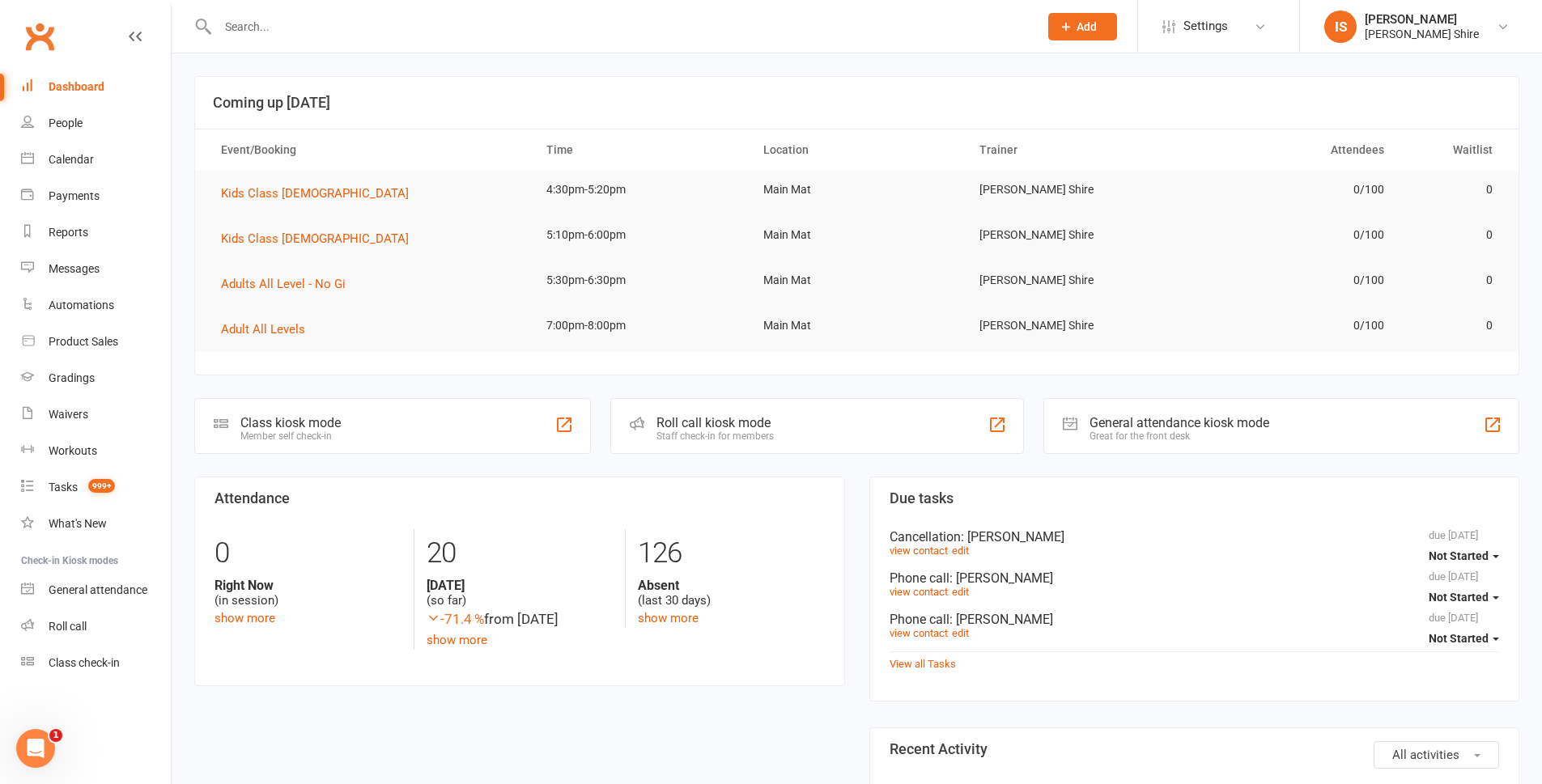
click at [91, 81] on div "Dashboard" at bounding box center [76, 87] width 56 height 13
click at [314, 26] on input "text" at bounding box center [620, 27] width 814 height 22
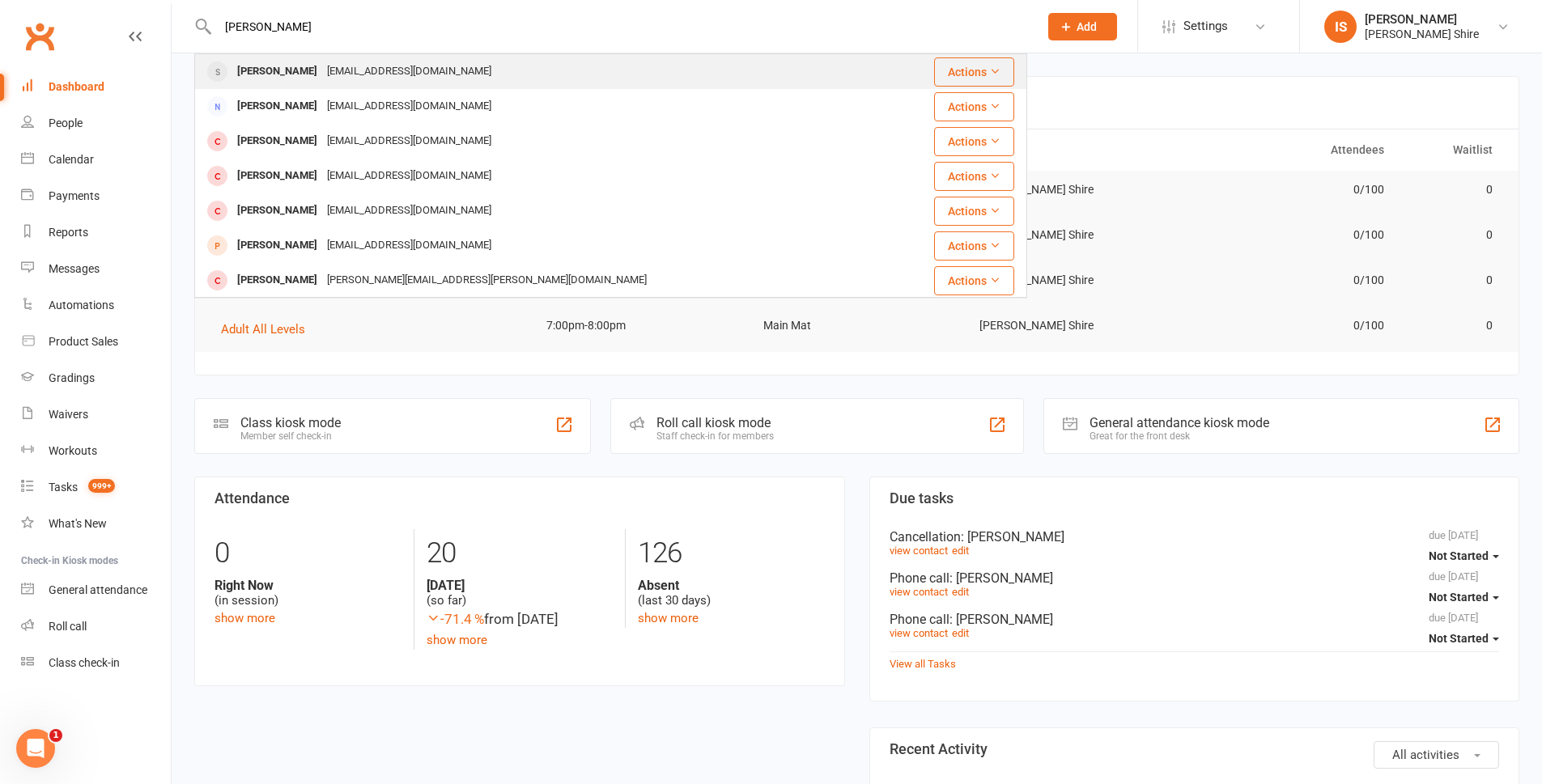
type input "maria"
click at [322, 67] on div "luiz.bon@gmail.com" at bounding box center [409, 71] width 174 height 23
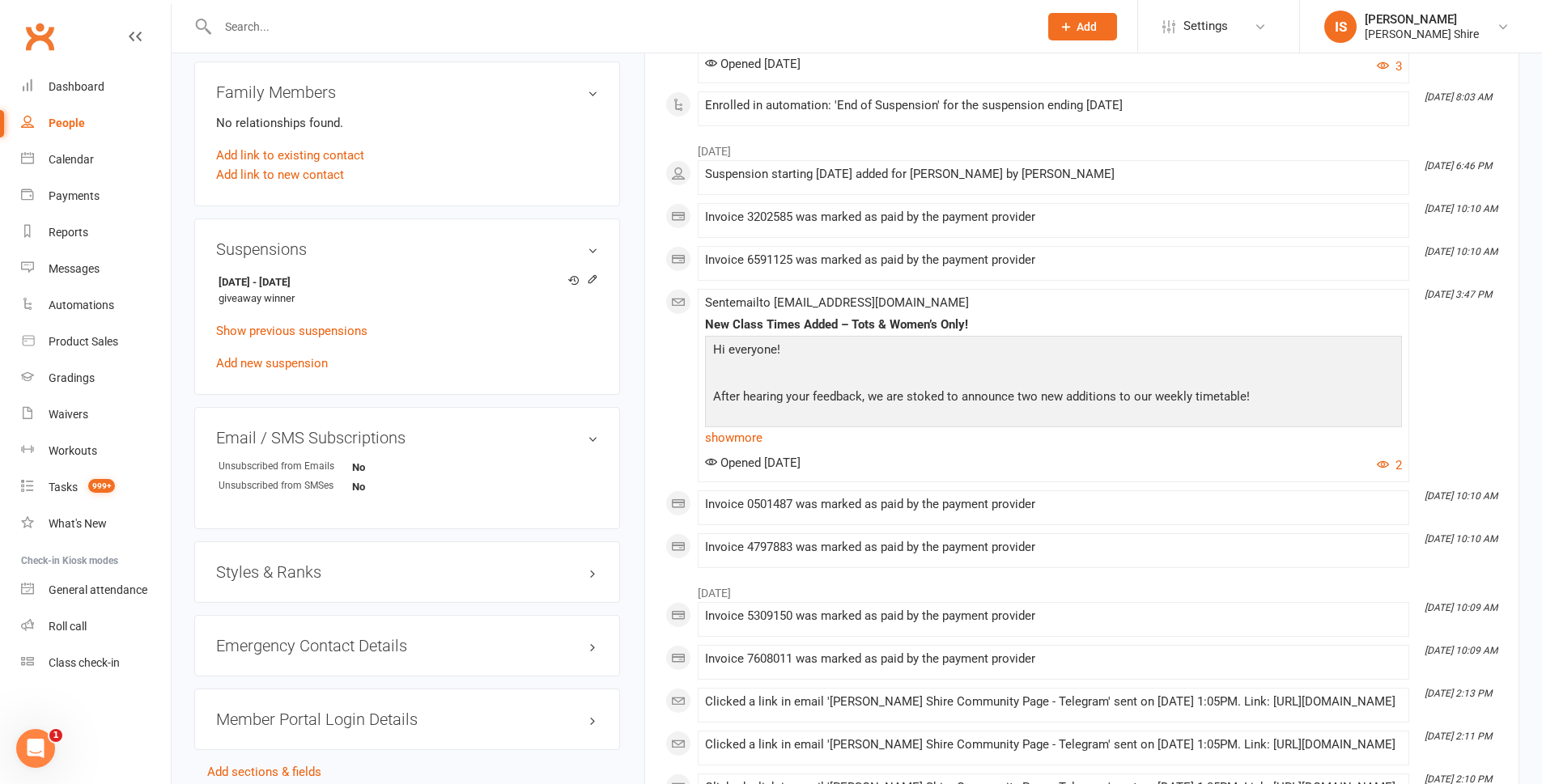
scroll to position [890, 0]
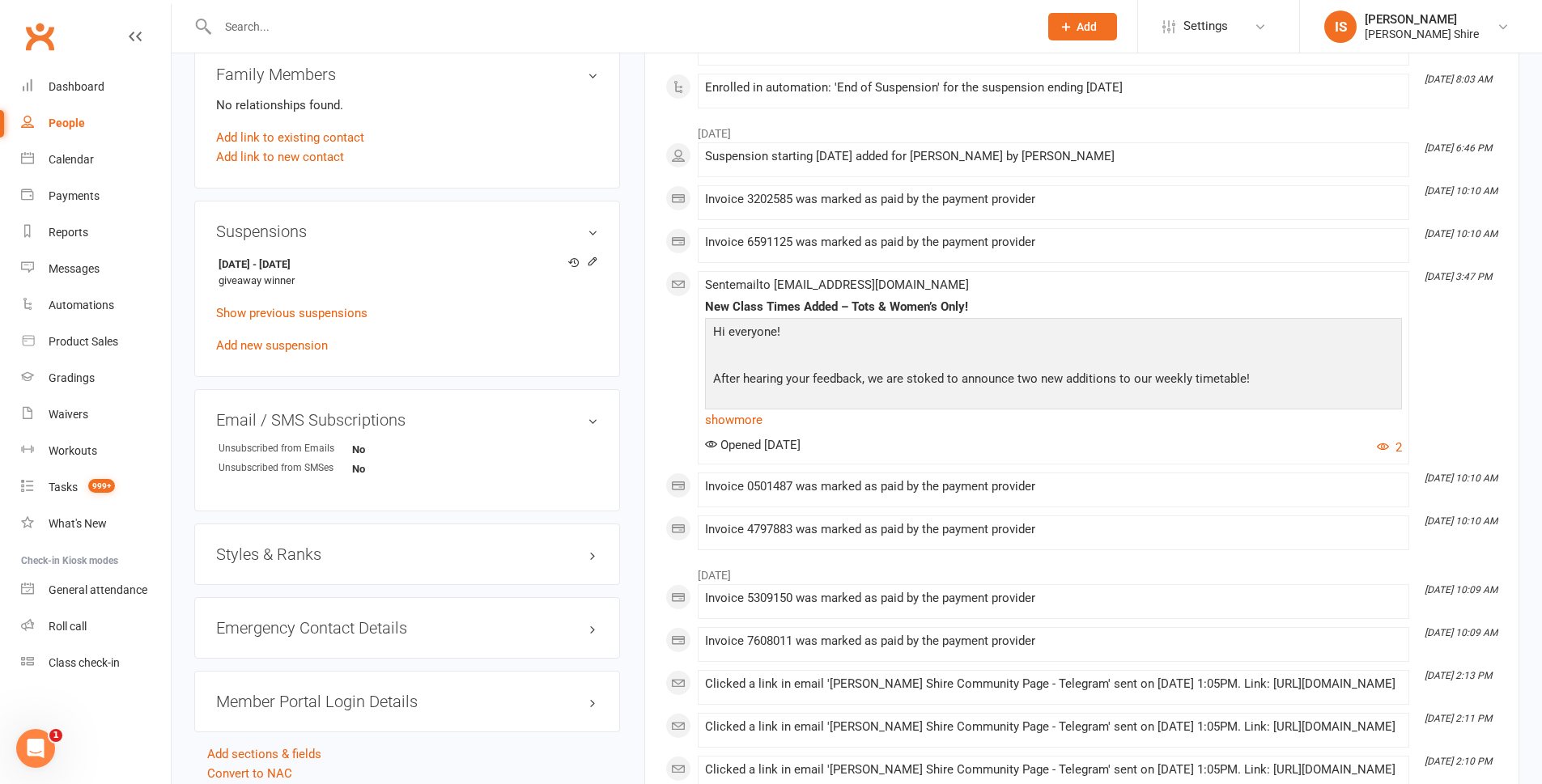
click at [323, 562] on div "Styles & Ranks" at bounding box center [407, 554] width 426 height 62
click at [296, 548] on h3 "Styles & Ranks" at bounding box center [407, 554] width 382 height 18
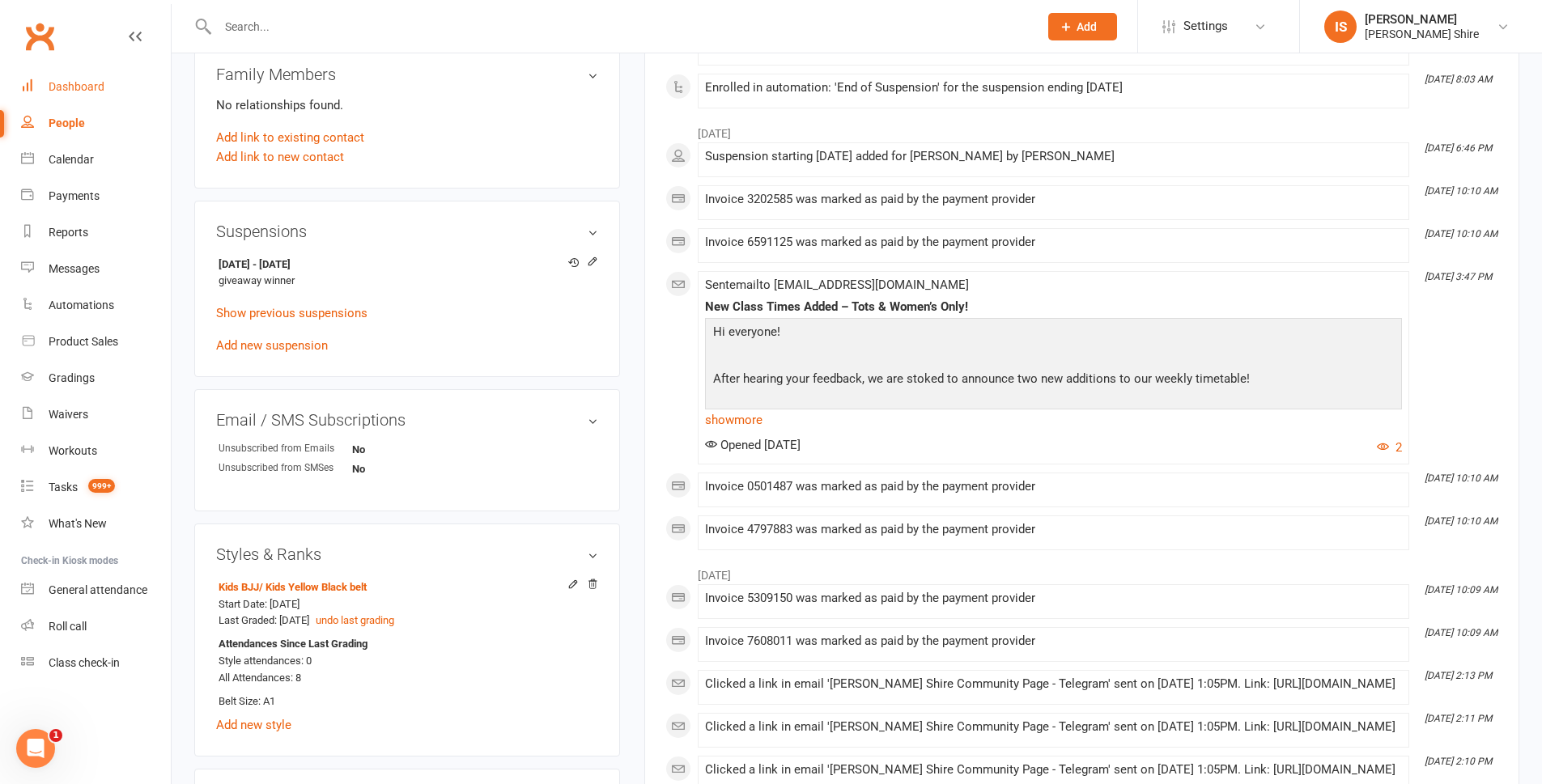
click at [101, 73] on link "Dashboard" at bounding box center [96, 87] width 150 height 37
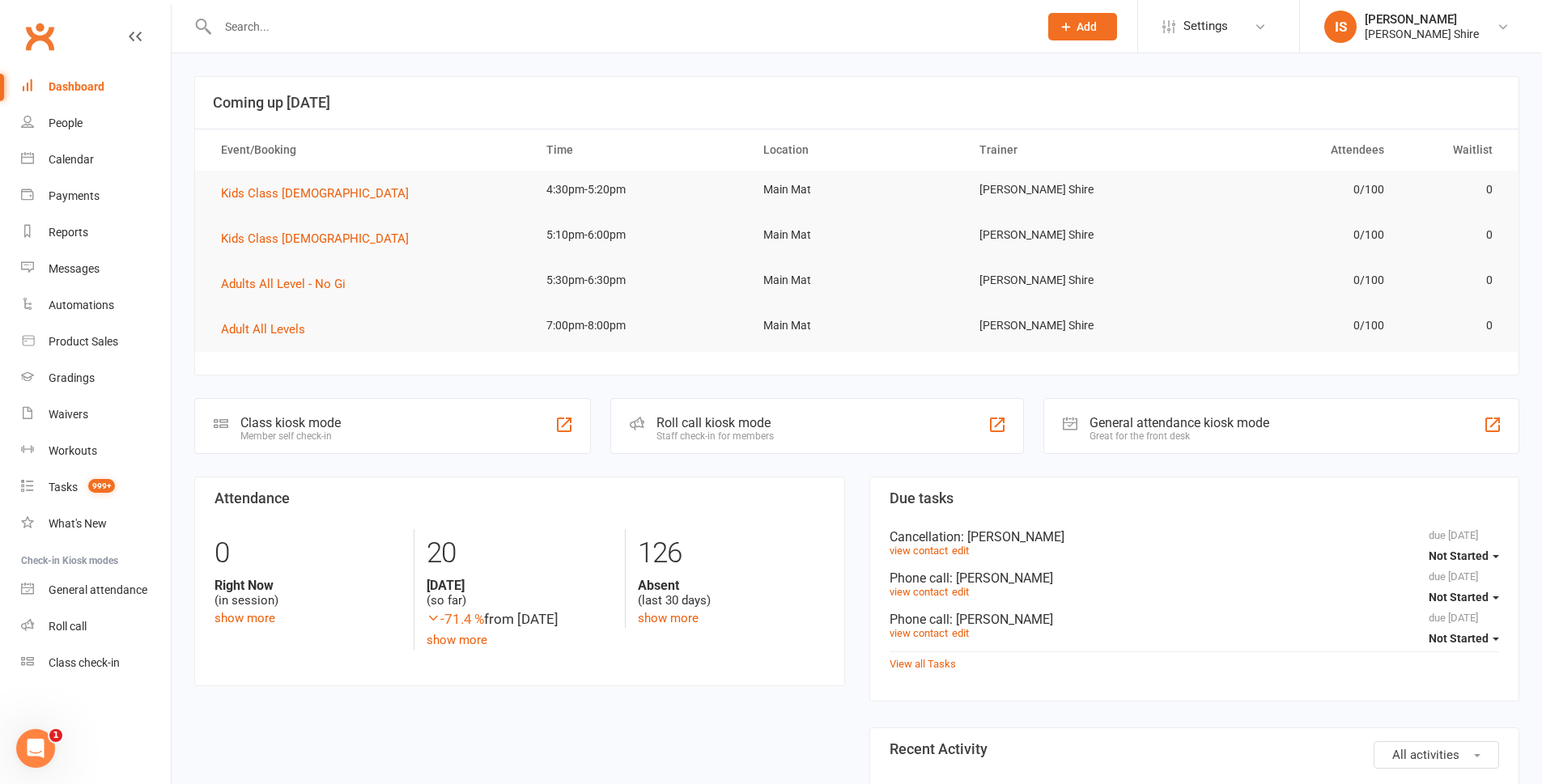
click at [357, 33] on input "text" at bounding box center [620, 27] width 814 height 22
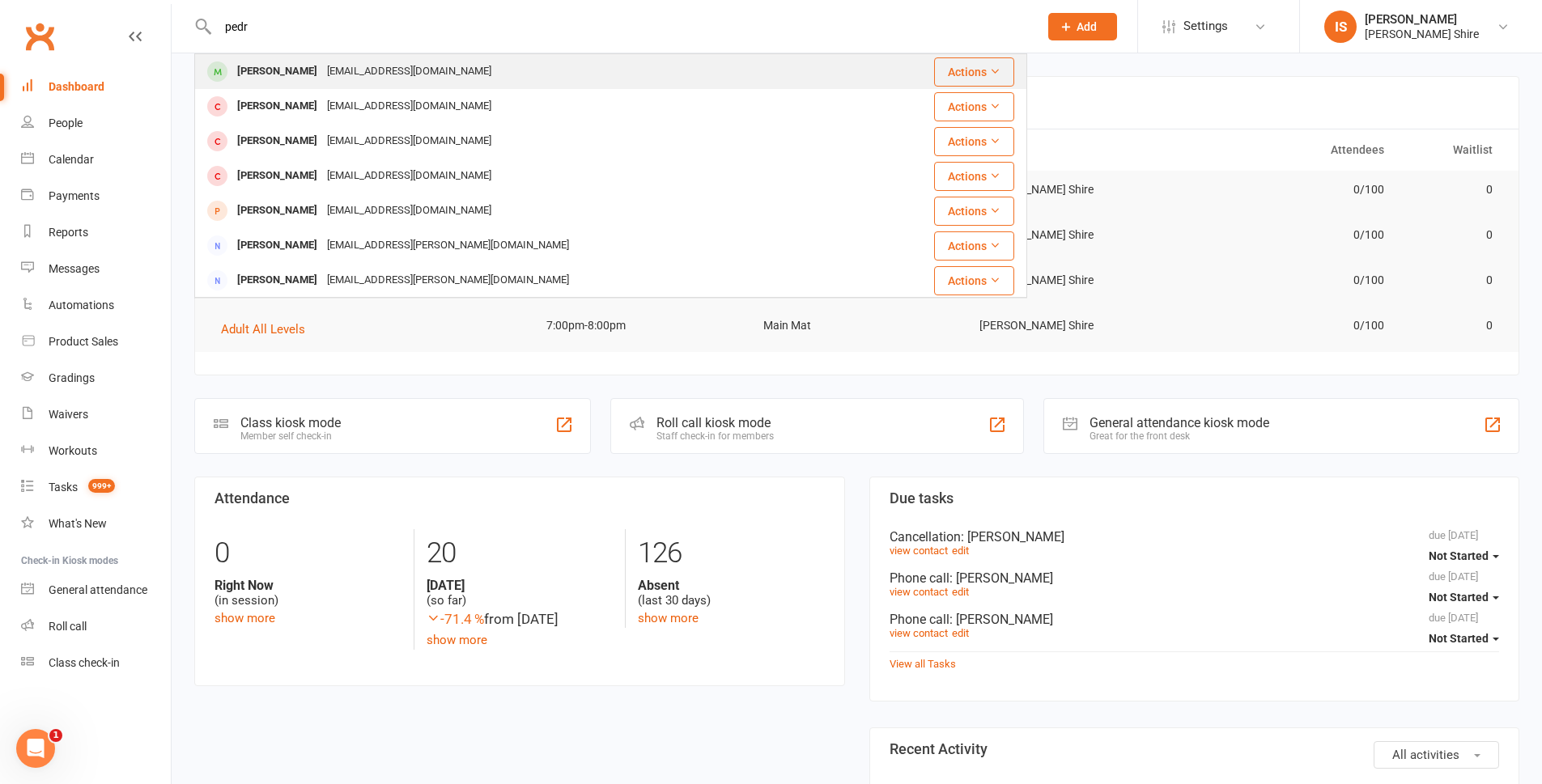
type input "pedr"
click at [358, 66] on div "[EMAIL_ADDRESS][DOMAIN_NAME]" at bounding box center [409, 71] width 174 height 23
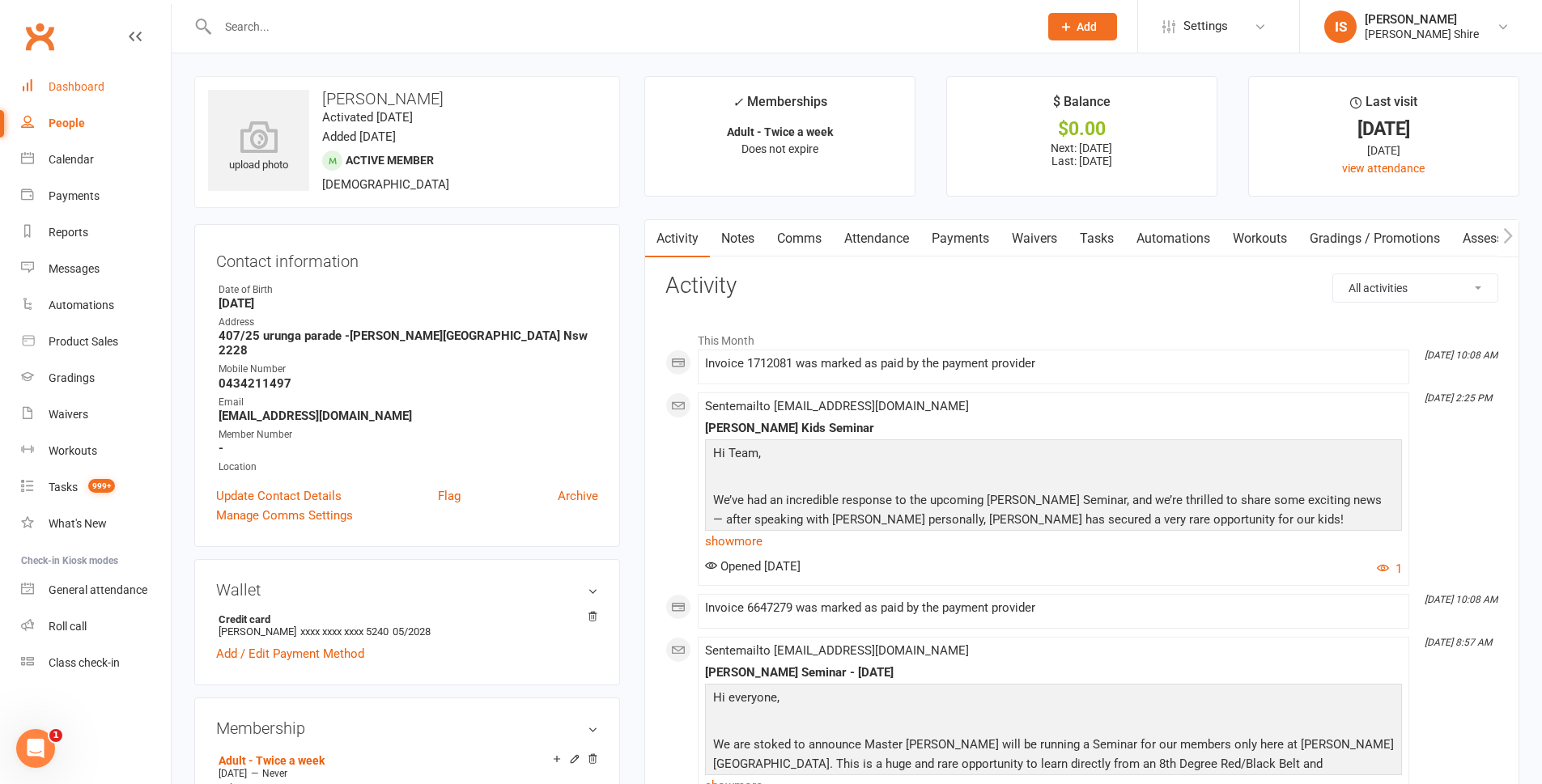
click at [82, 76] on link "Dashboard" at bounding box center [96, 87] width 150 height 37
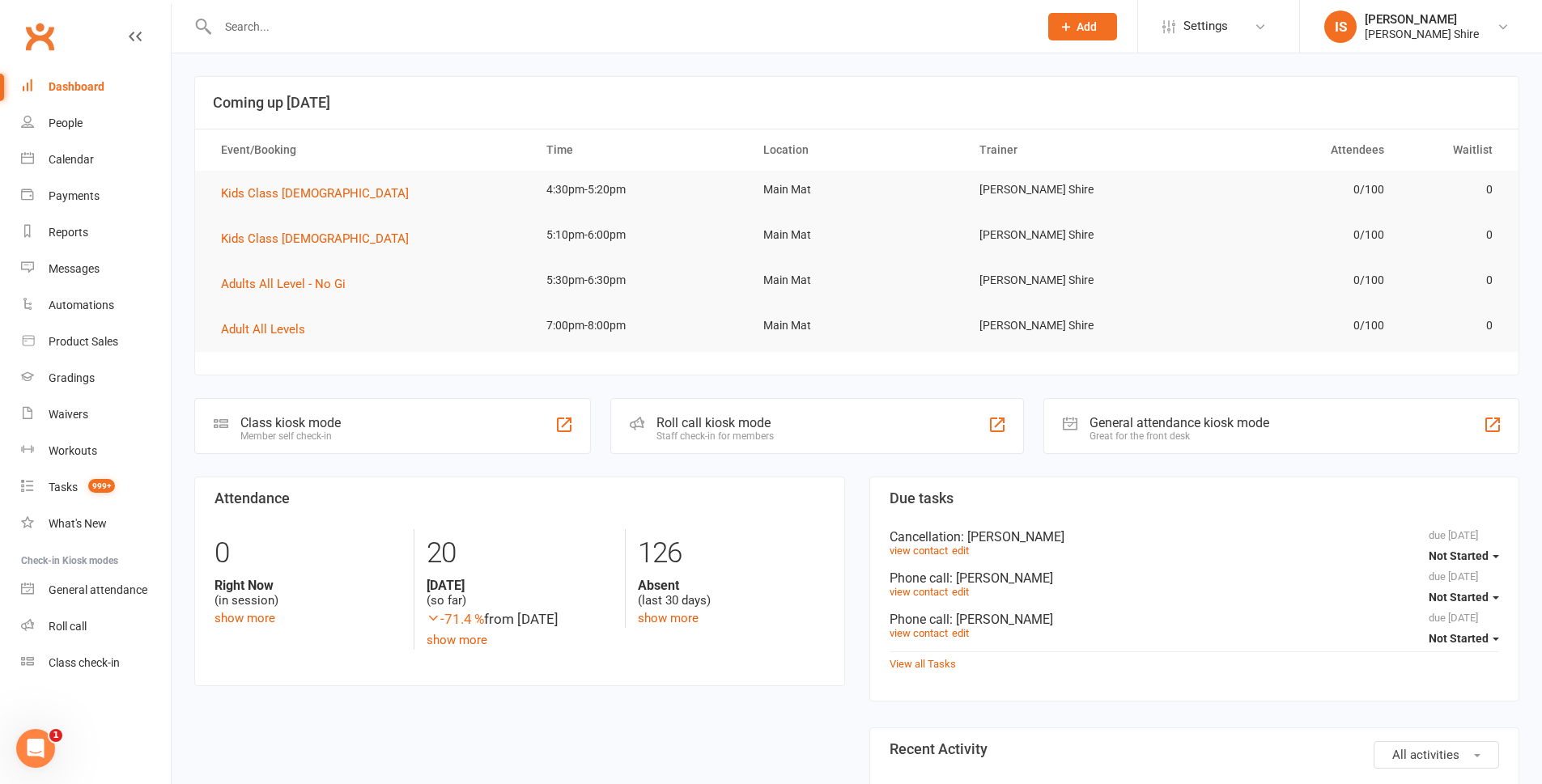
click at [81, 39] on div "Clubworx" at bounding box center [85, 46] width 171 height 60
click at [68, 92] on div "Dashboard" at bounding box center [76, 87] width 56 height 13
click at [70, 82] on div "Dashboard" at bounding box center [76, 87] width 56 height 13
click at [60, 468] on link "Workouts" at bounding box center [96, 451] width 150 height 37
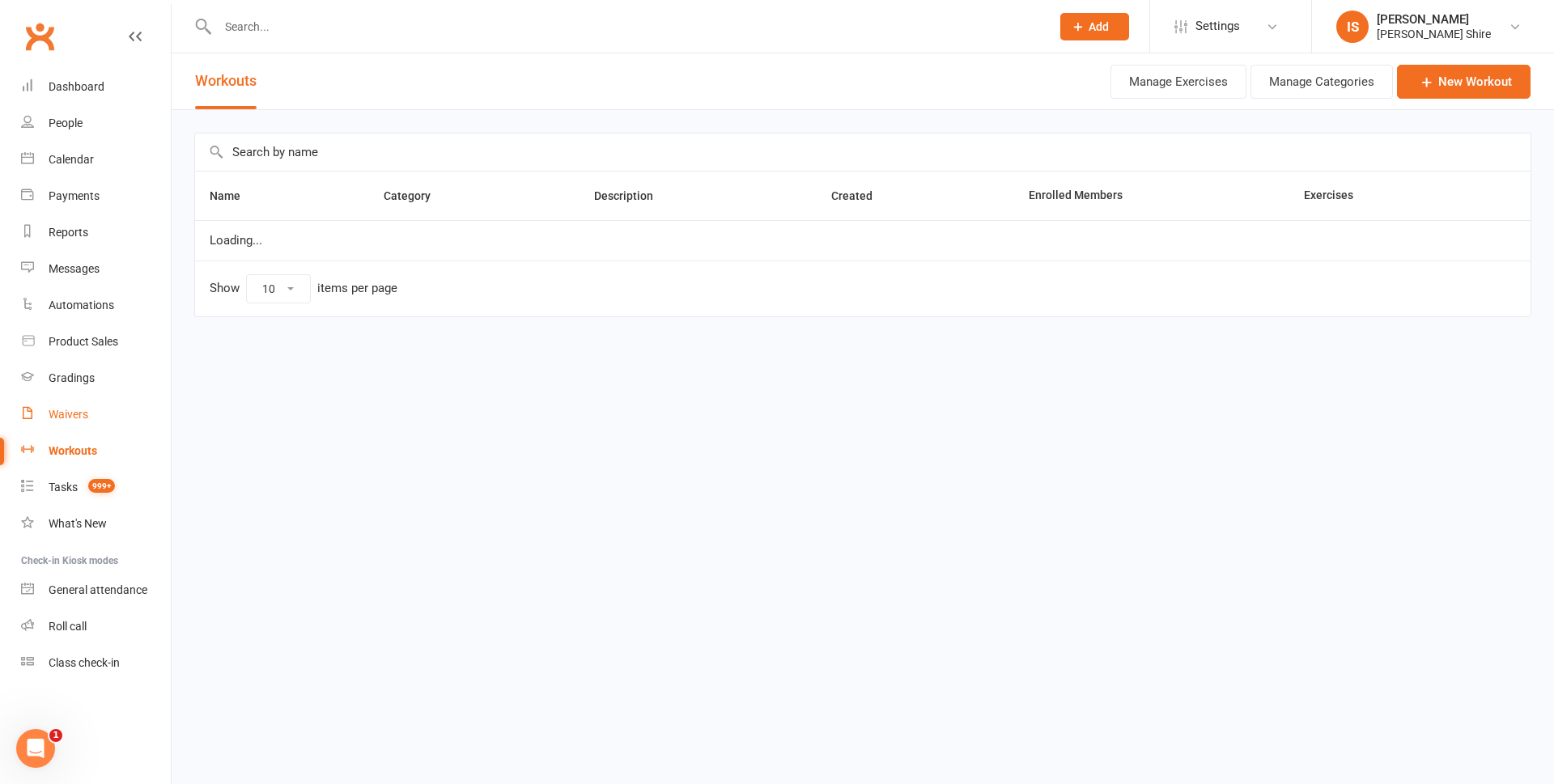
click at [63, 417] on div "Waivers" at bounding box center [69, 414] width 39 height 13
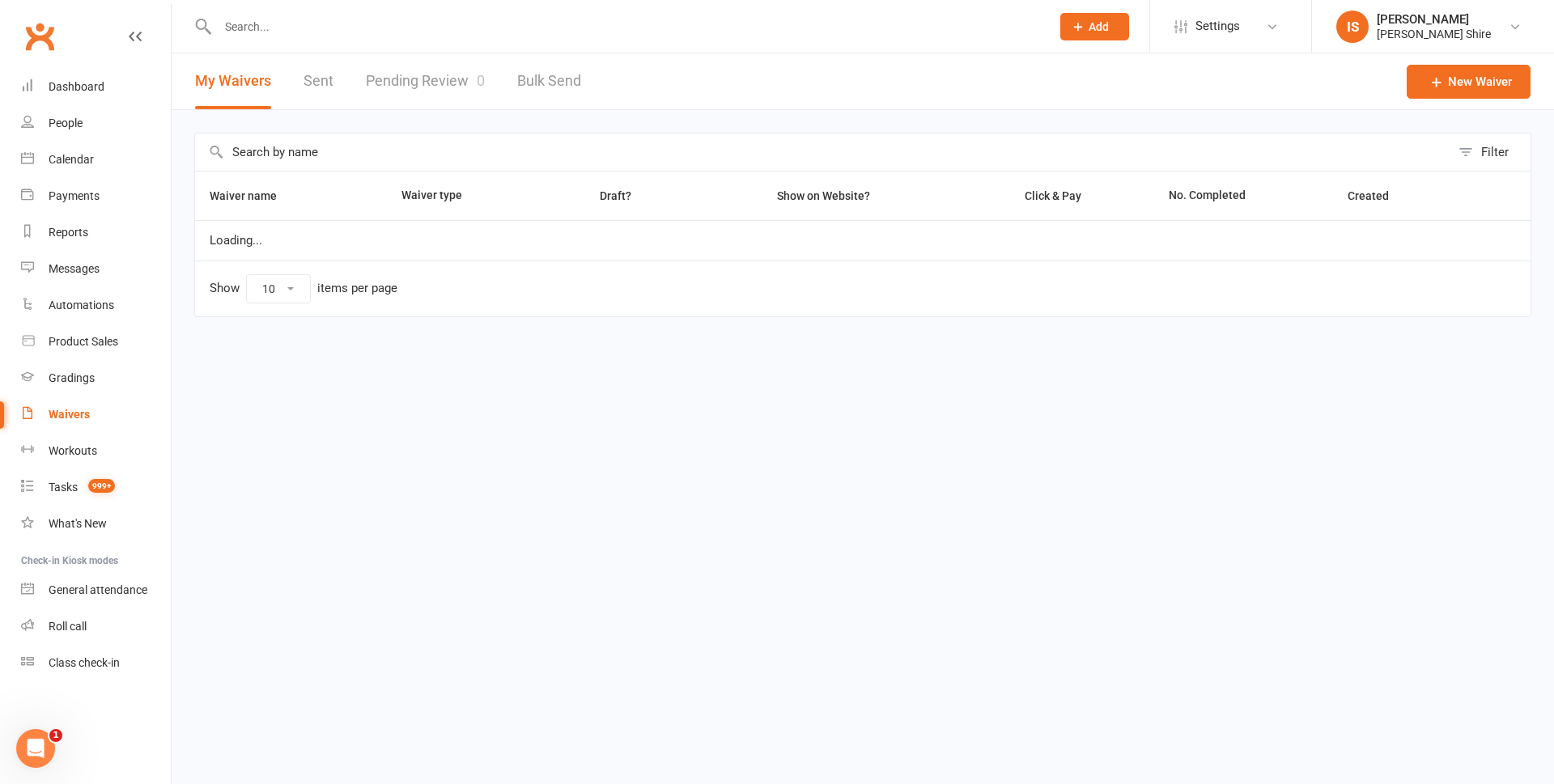
click at [429, 76] on link "Pending Review 0" at bounding box center [425, 81] width 119 height 56
select select "100"
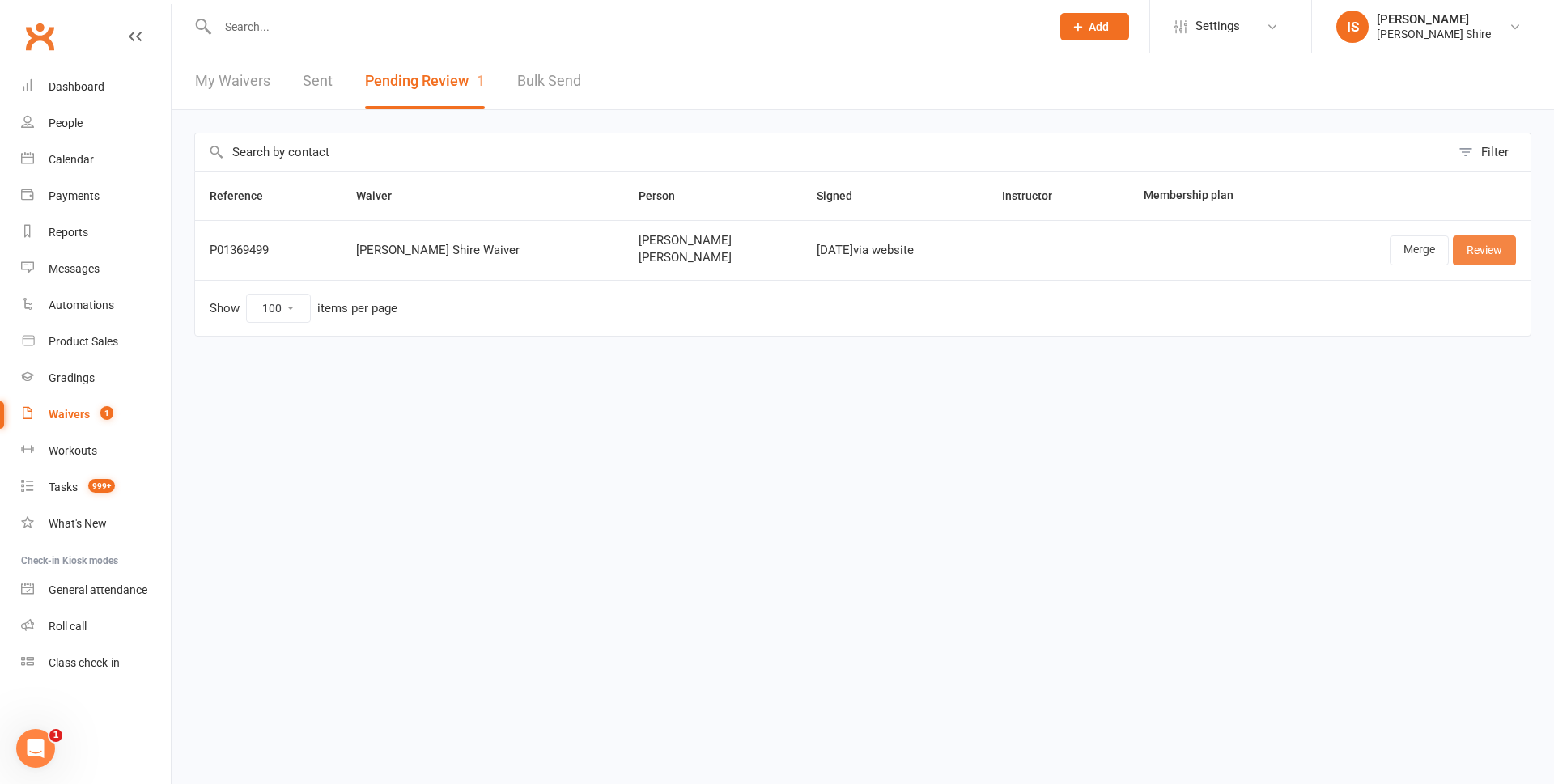
click at [1483, 254] on link "Review" at bounding box center [1485, 250] width 63 height 29
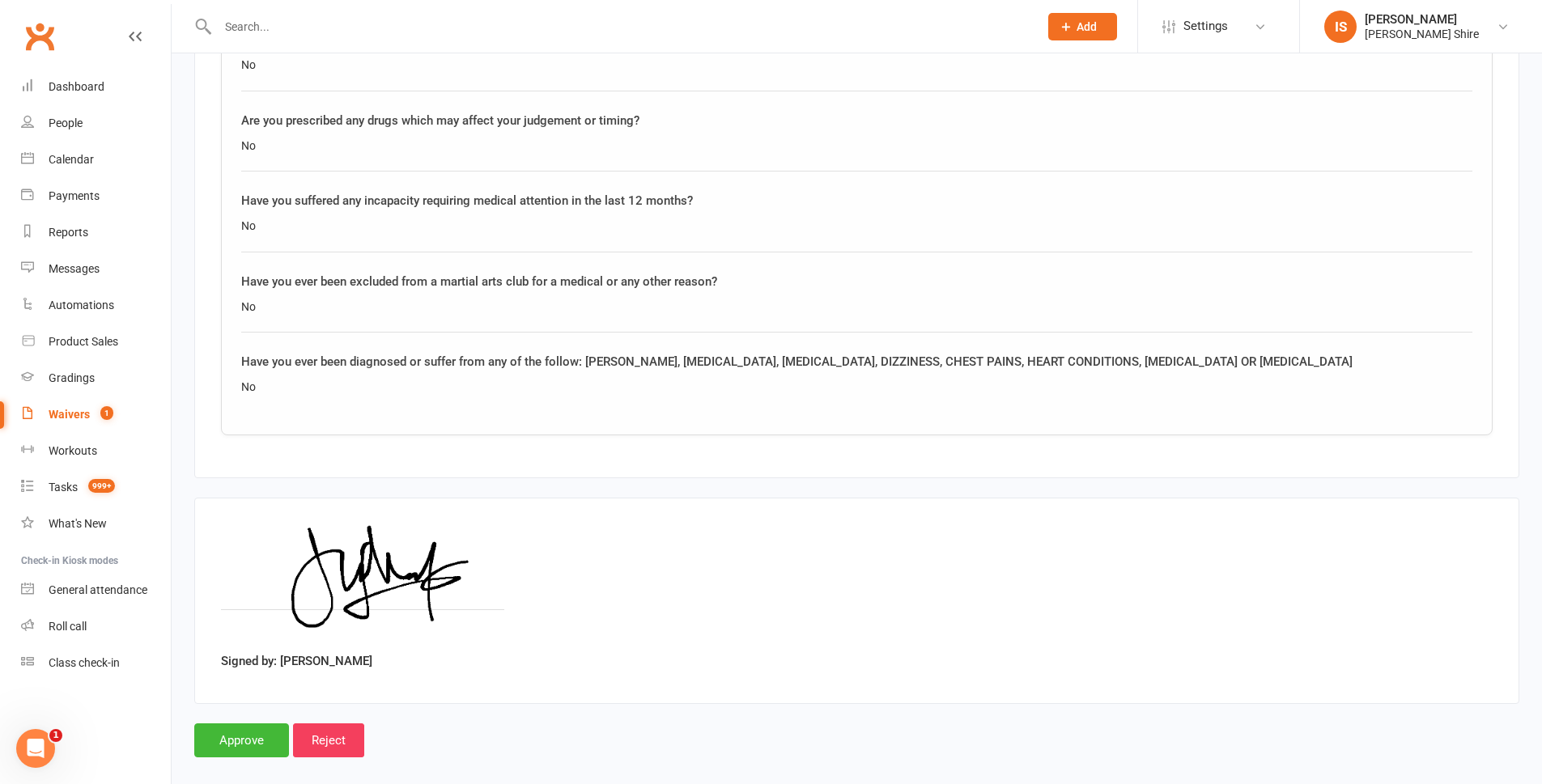
scroll to position [2217, 0]
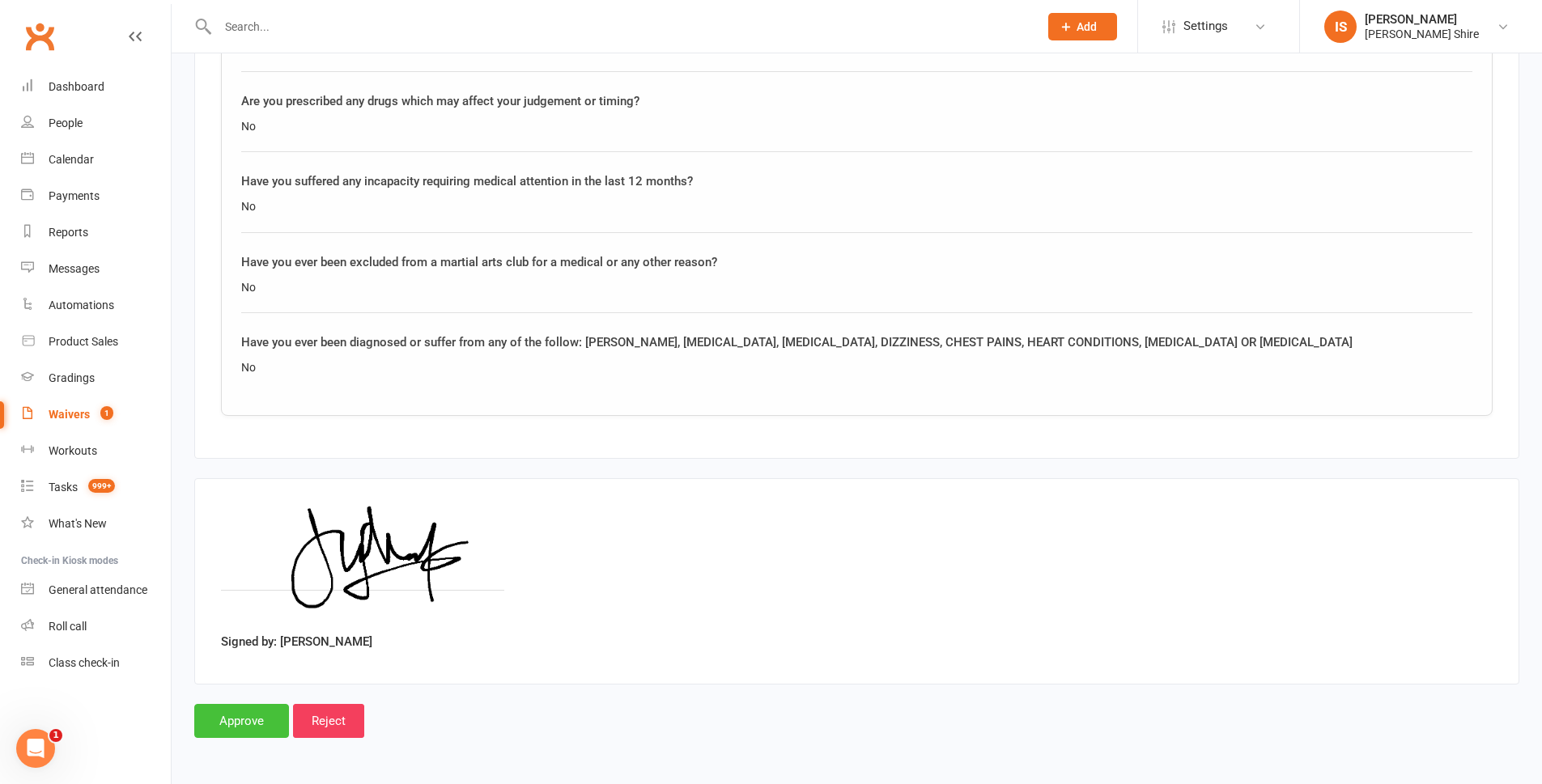
click at [259, 712] on input "Approve" at bounding box center [242, 721] width 95 height 34
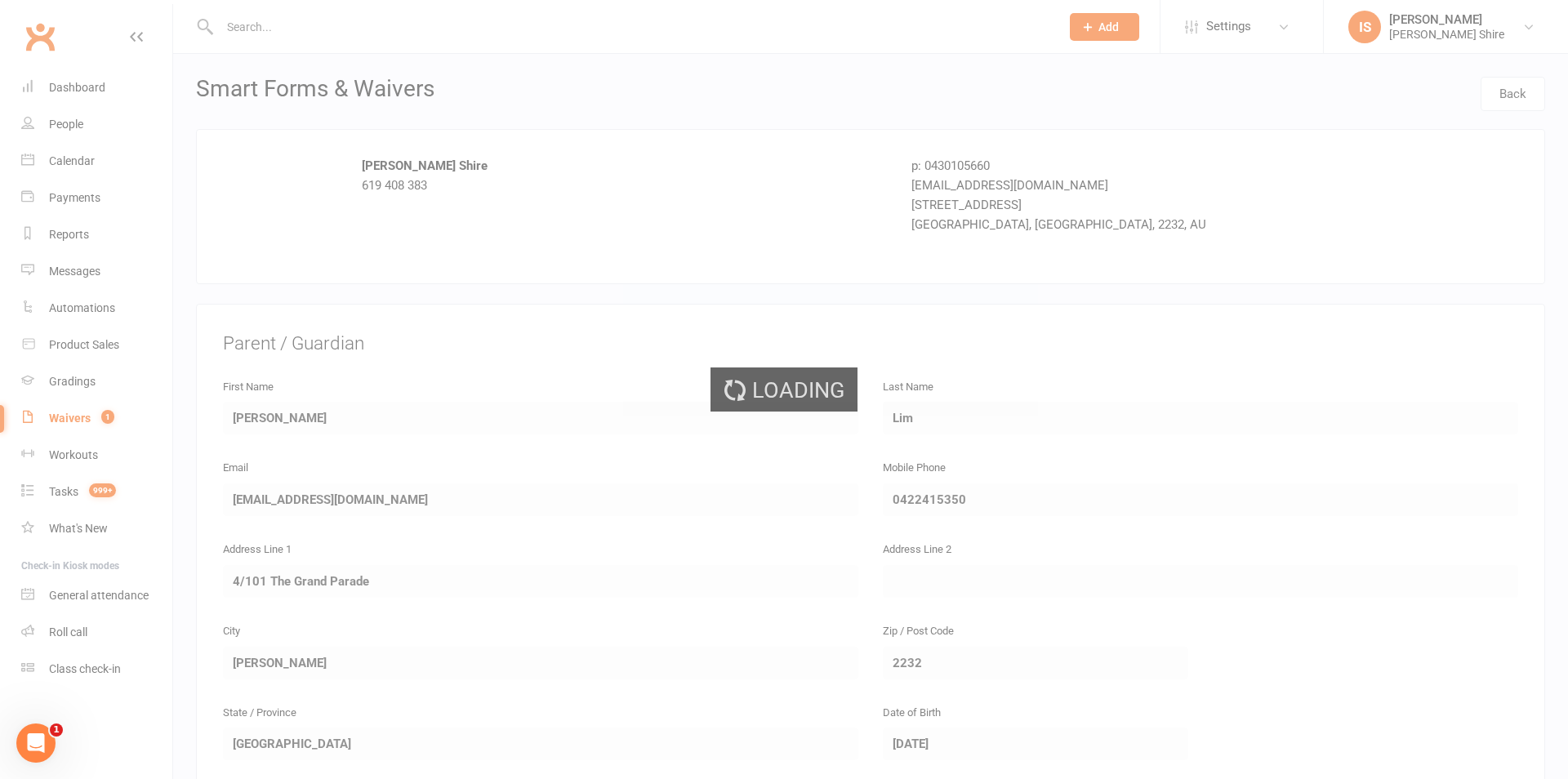
select select "100"
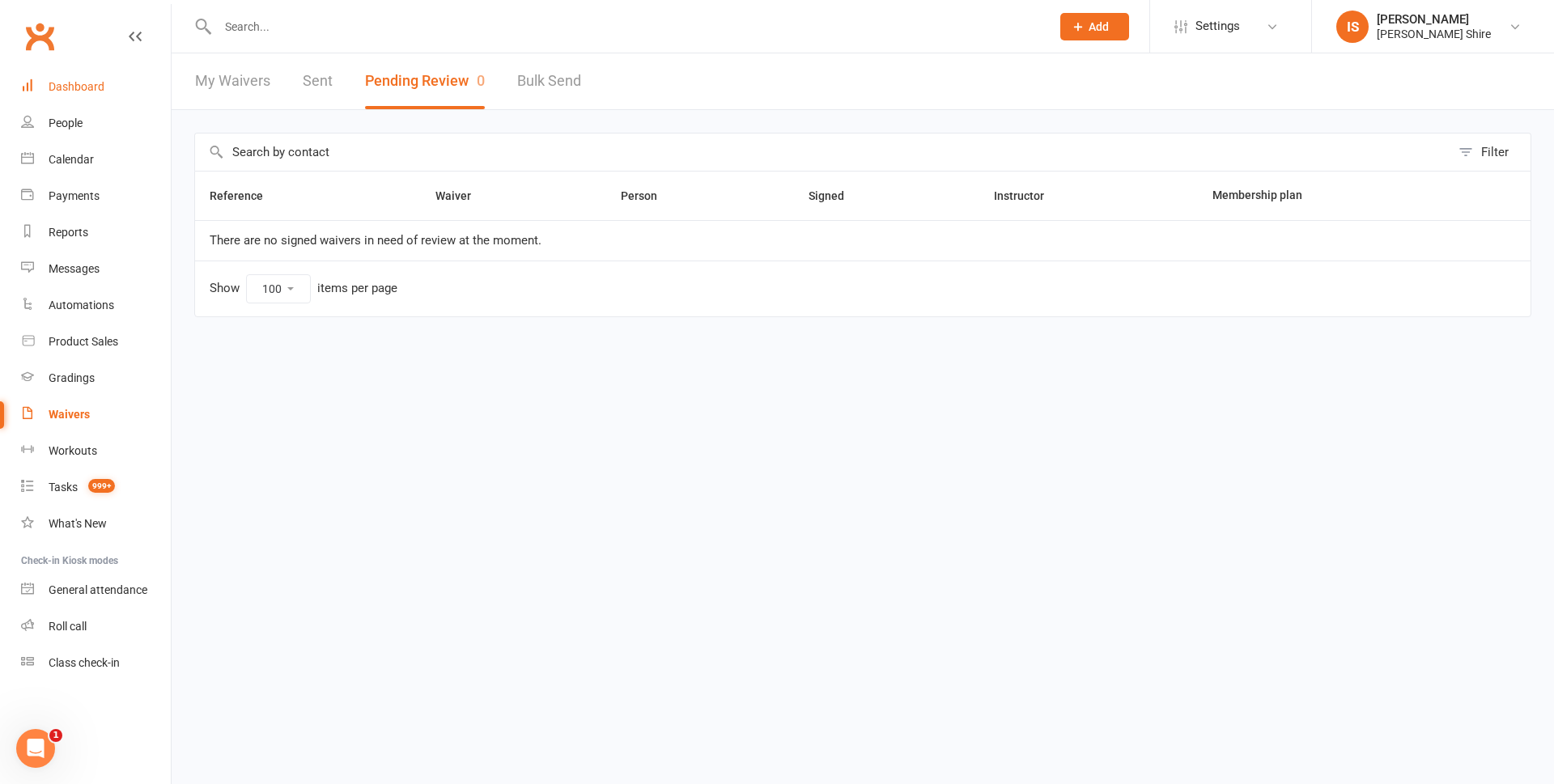
click at [81, 82] on div "Dashboard" at bounding box center [76, 87] width 56 height 13
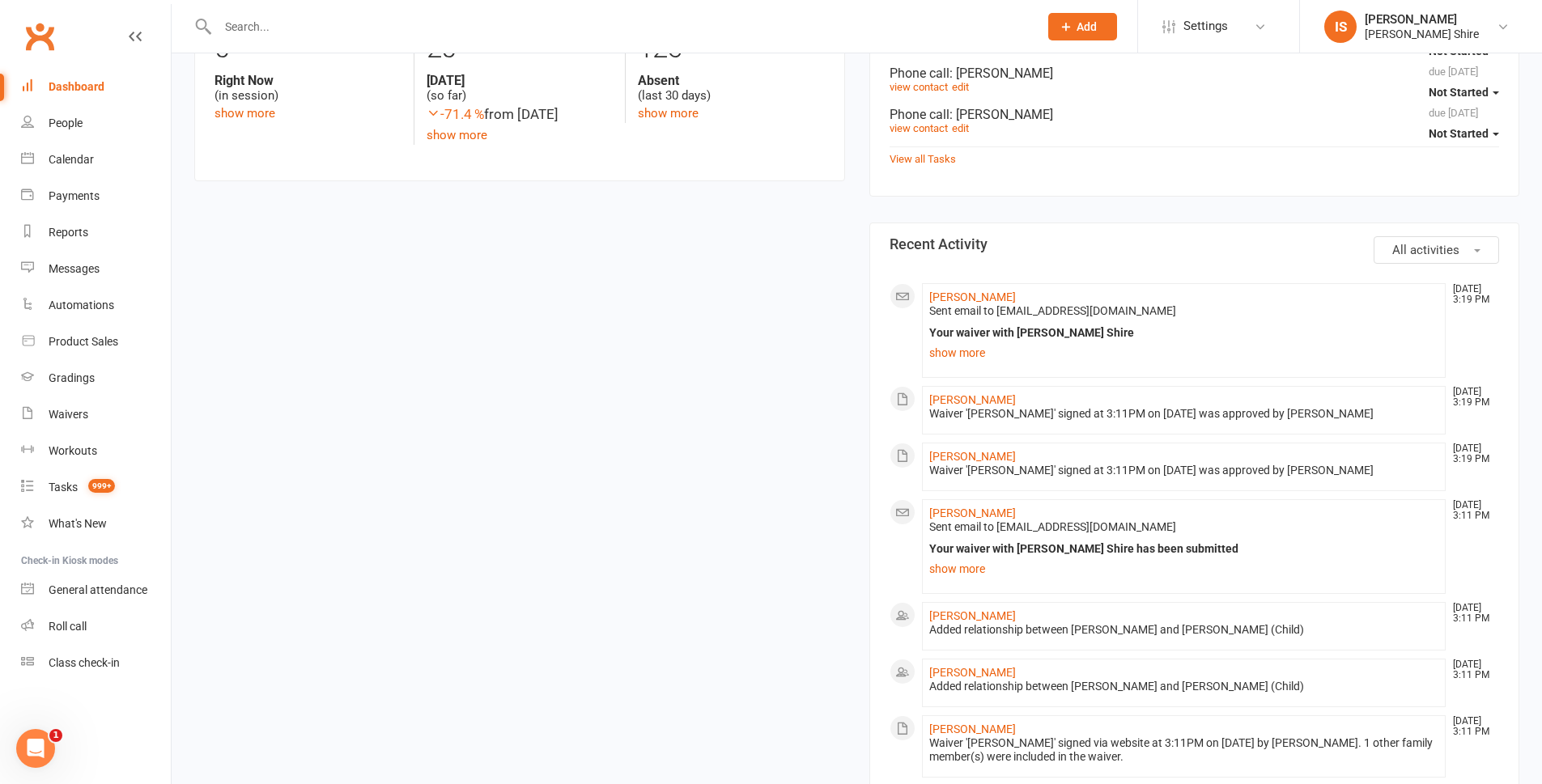
scroll to position [566, 0]
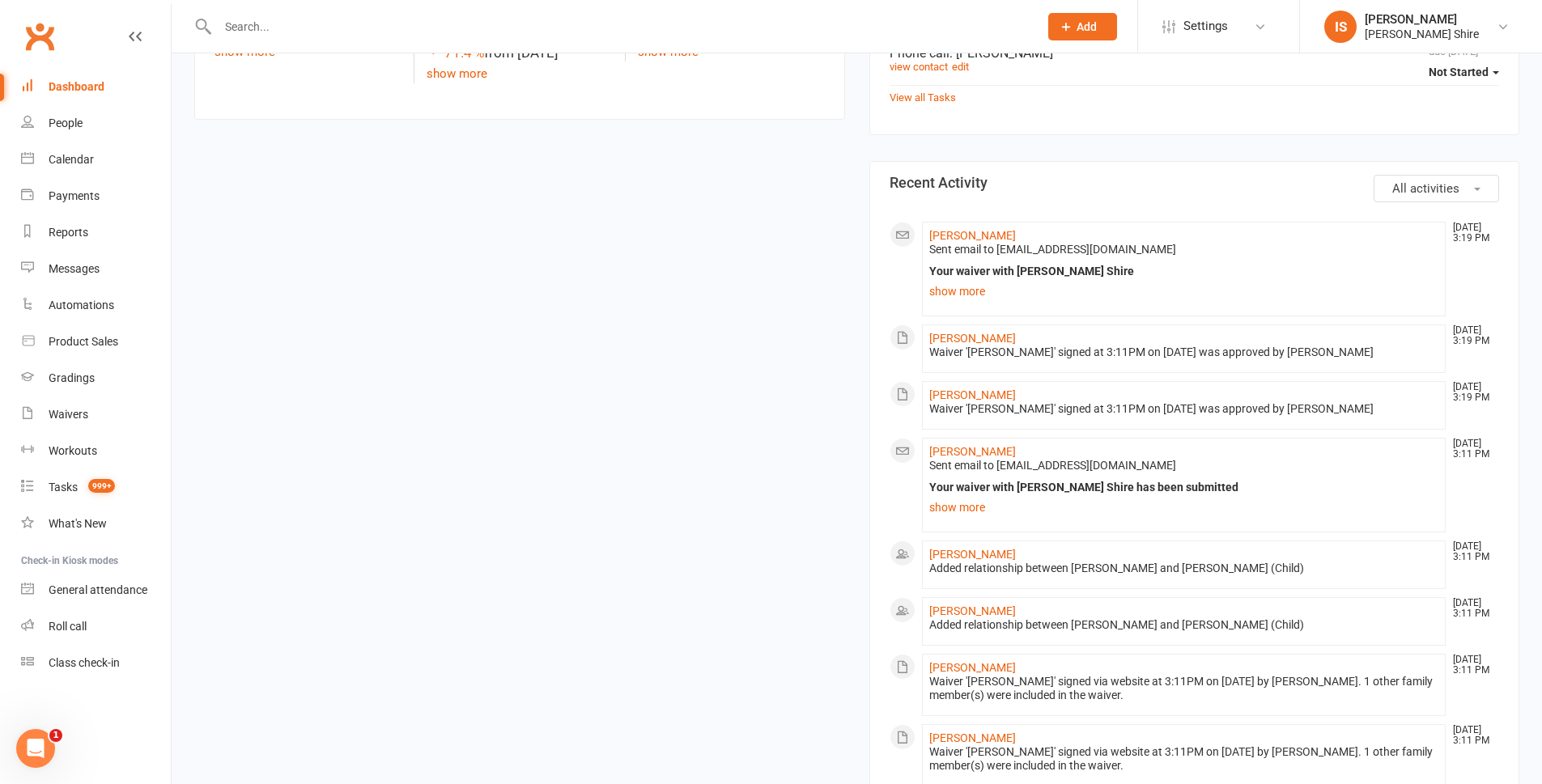
click at [67, 87] on div "Dashboard" at bounding box center [76, 87] width 56 height 13
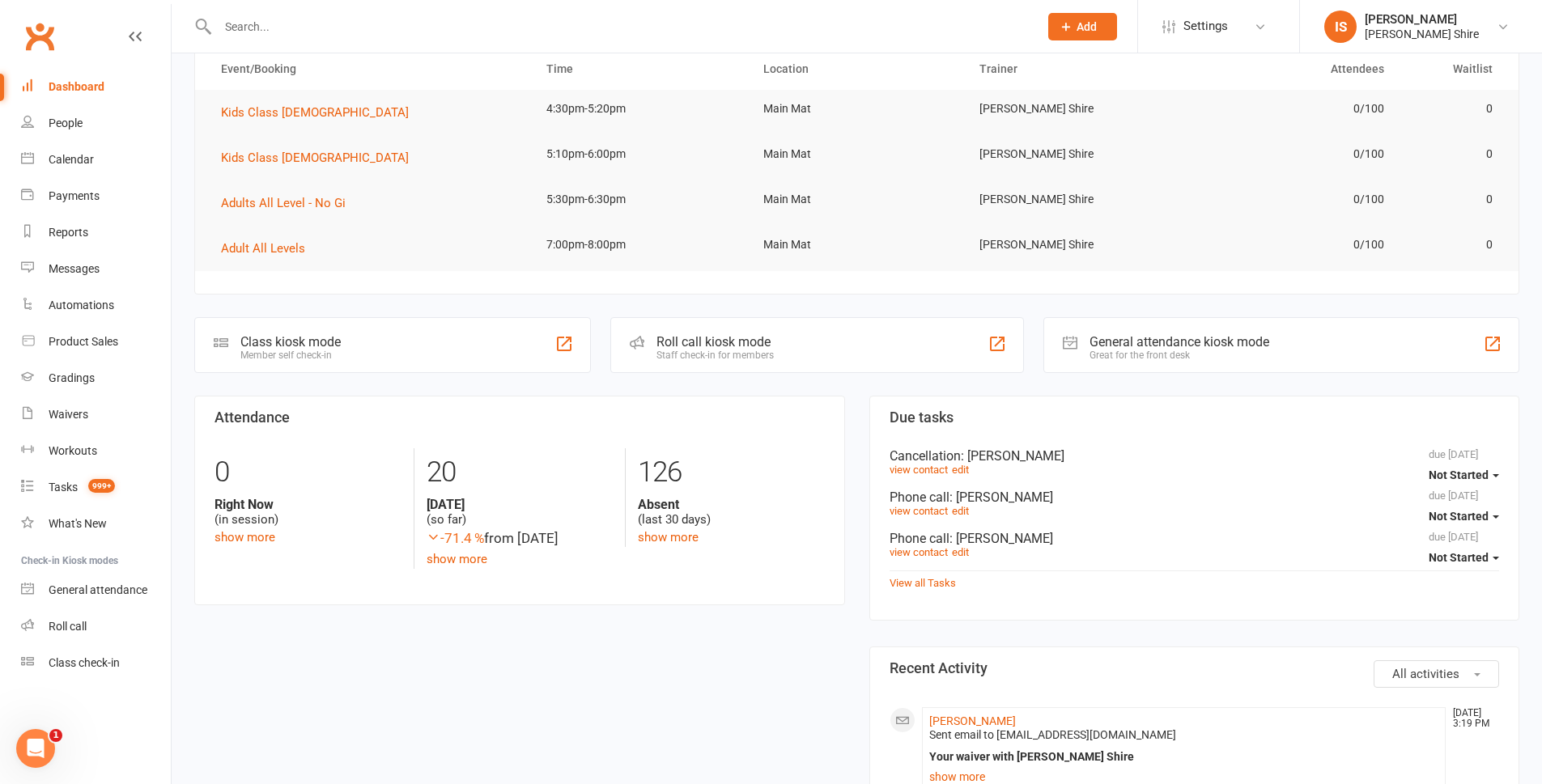
scroll to position [0, 0]
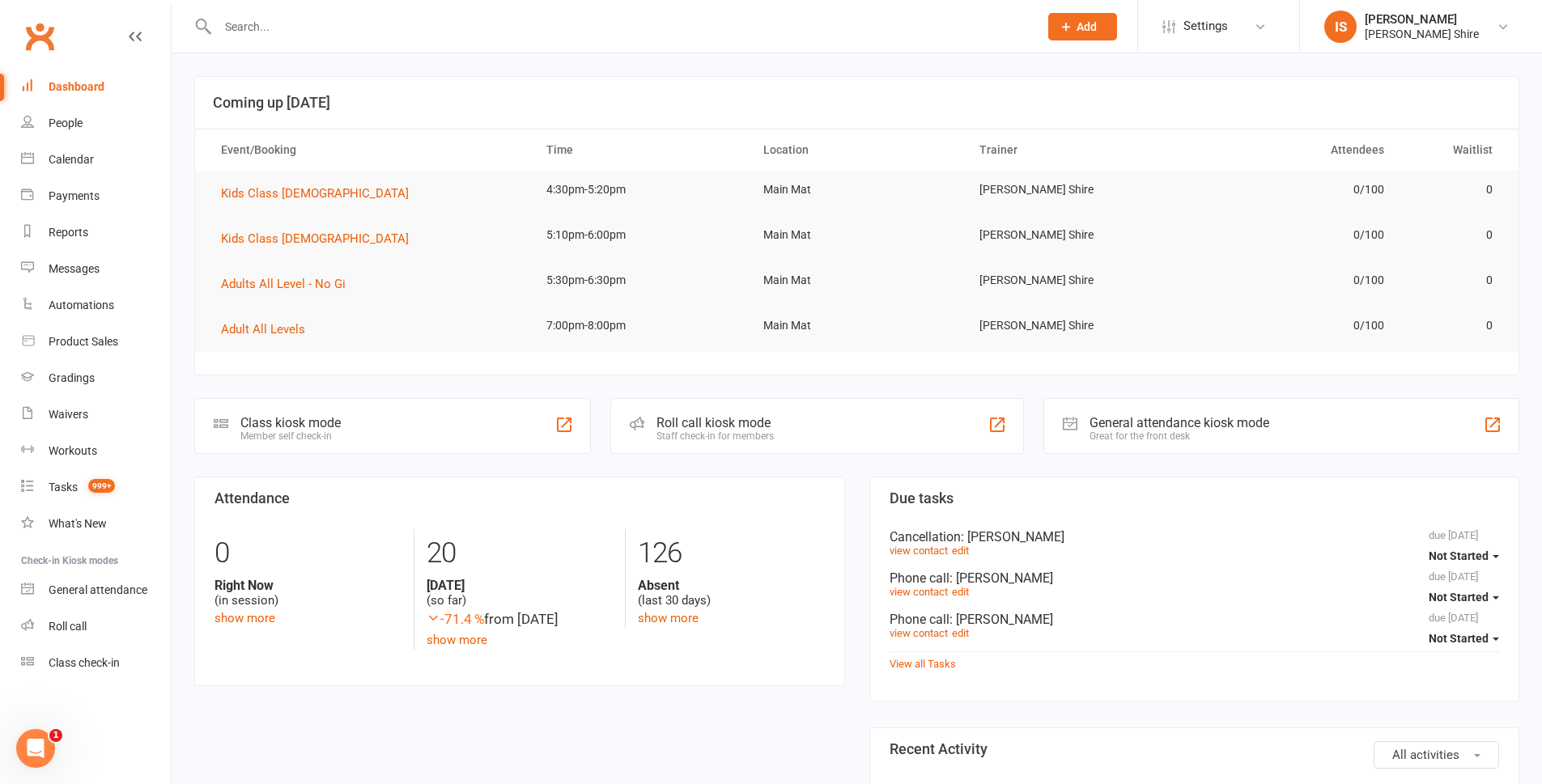
click at [351, 28] on input "text" at bounding box center [620, 27] width 814 height 22
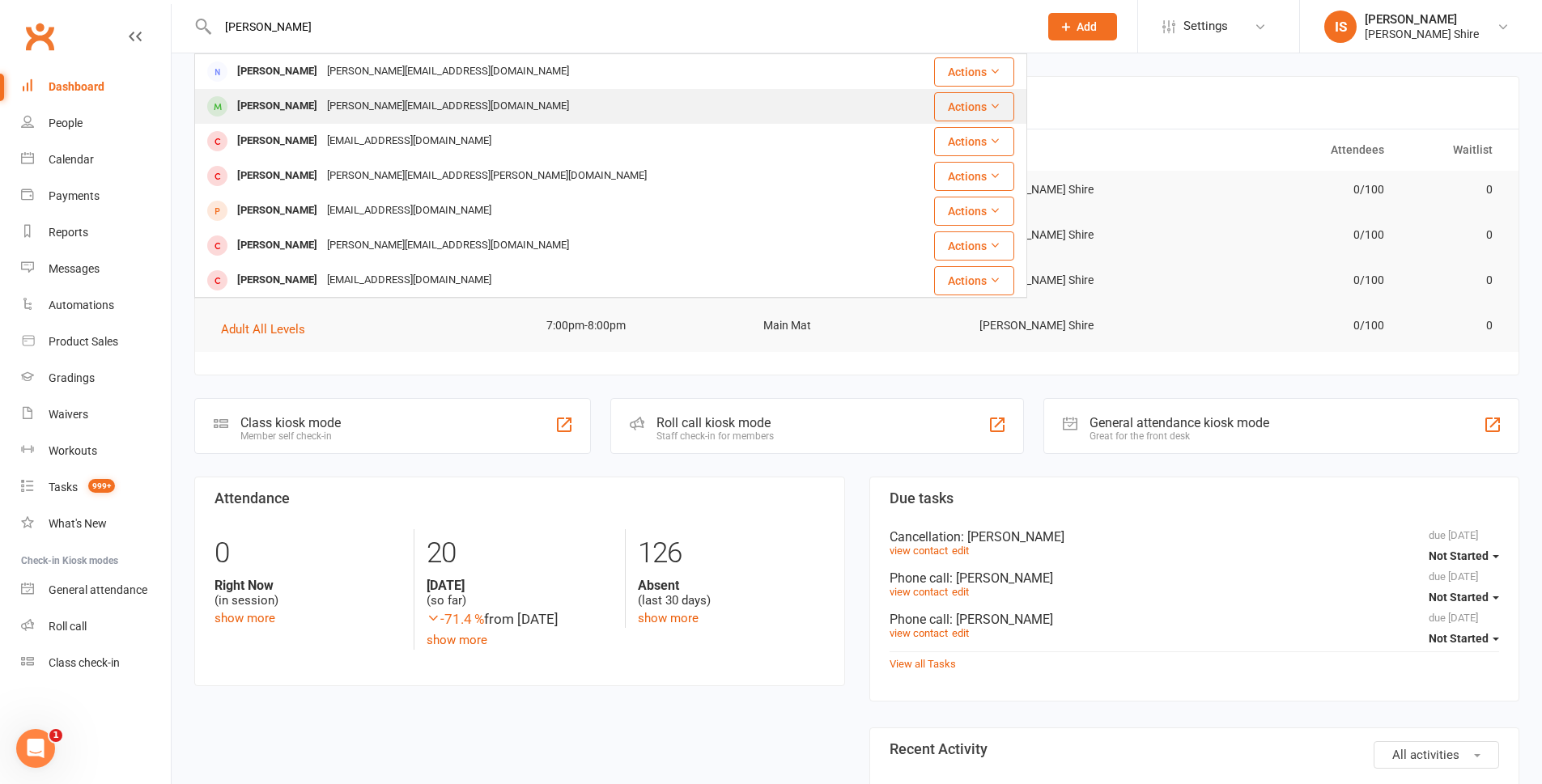
type input "patrick"
click at [343, 106] on div "patrick@prhcivil.com" at bounding box center [448, 106] width 252 height 23
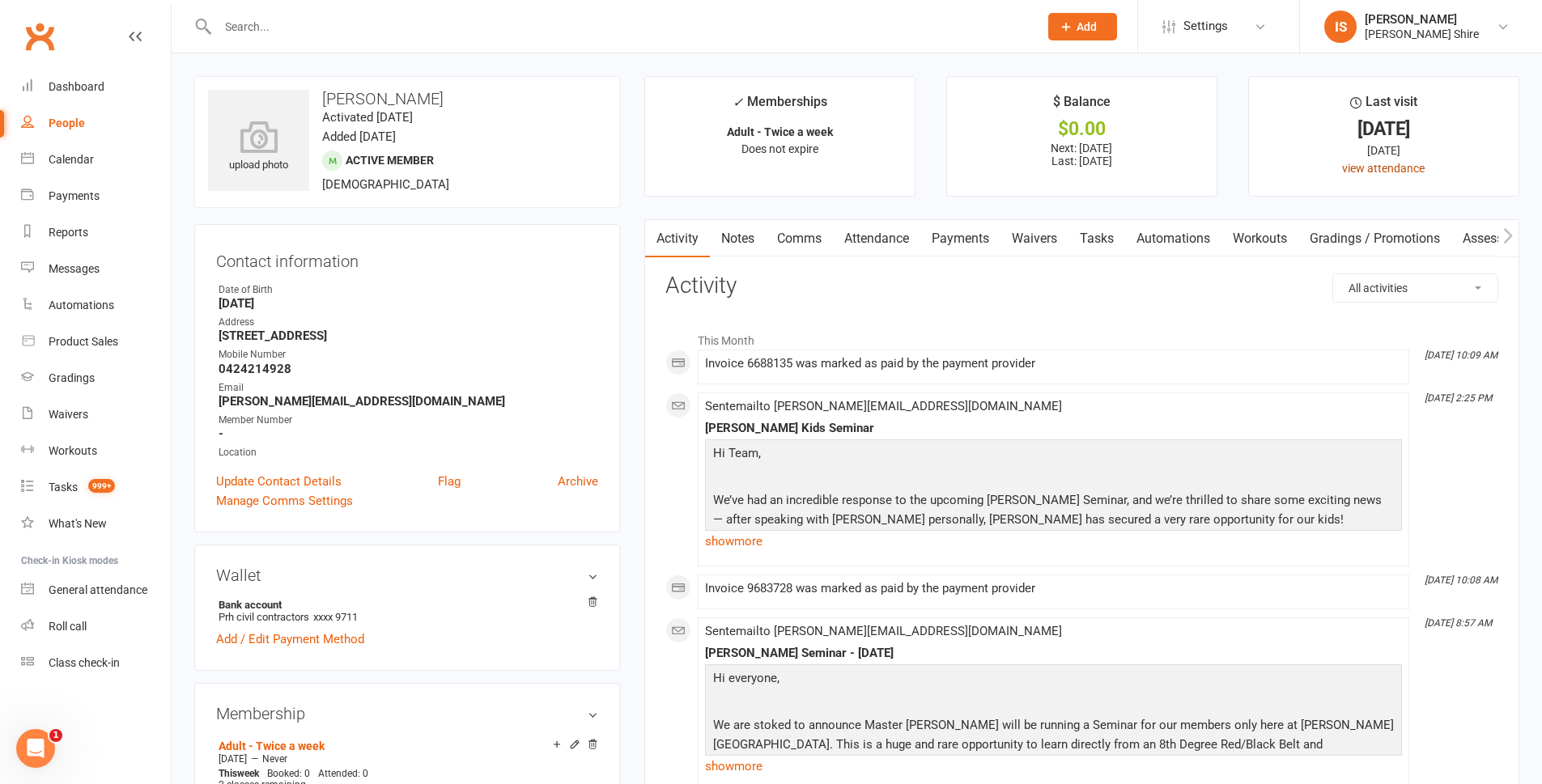
click at [1348, 171] on link "view attendance" at bounding box center [1383, 168] width 82 height 13
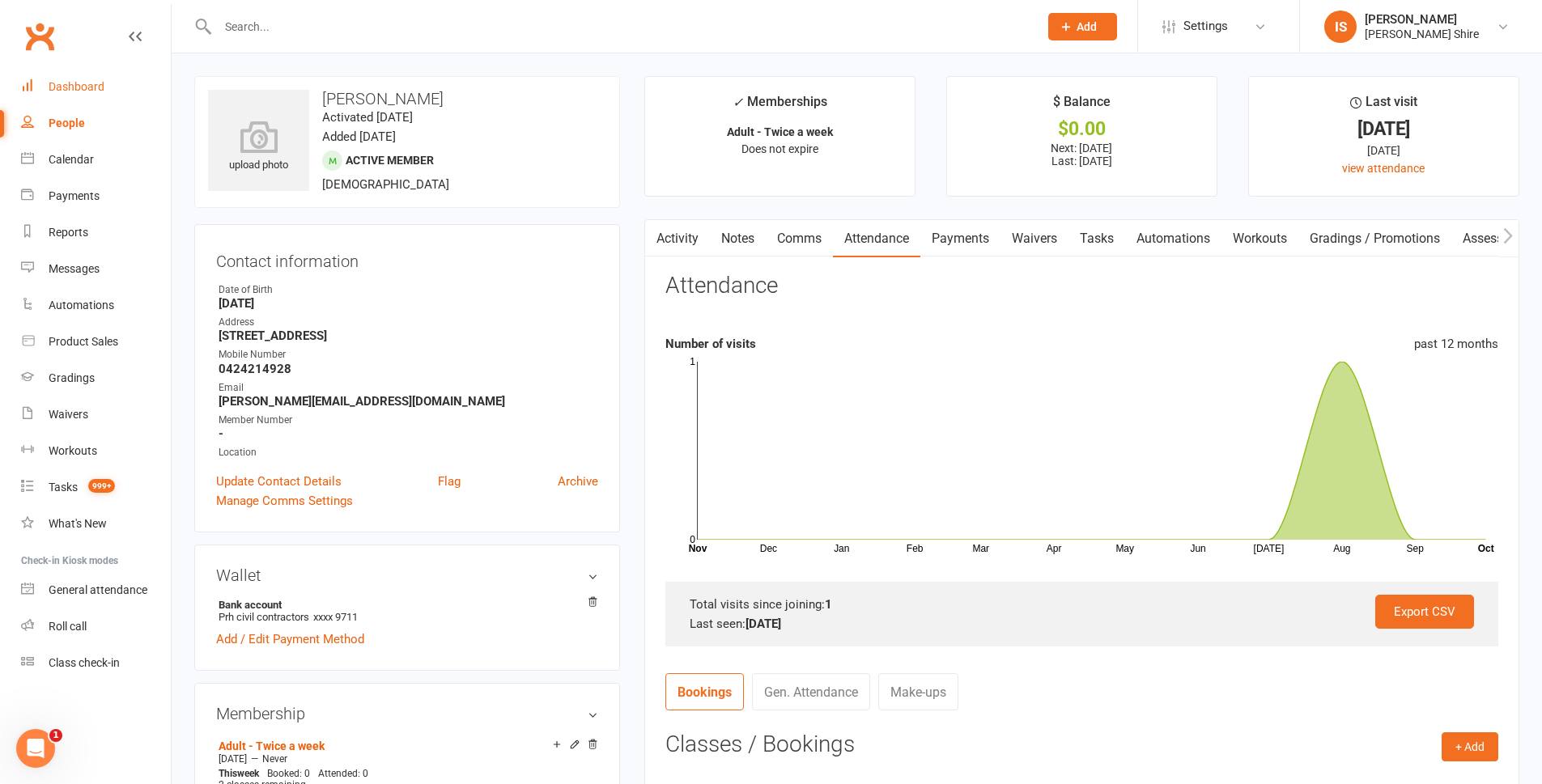
click at [154, 83] on link "Dashboard" at bounding box center [96, 87] width 150 height 37
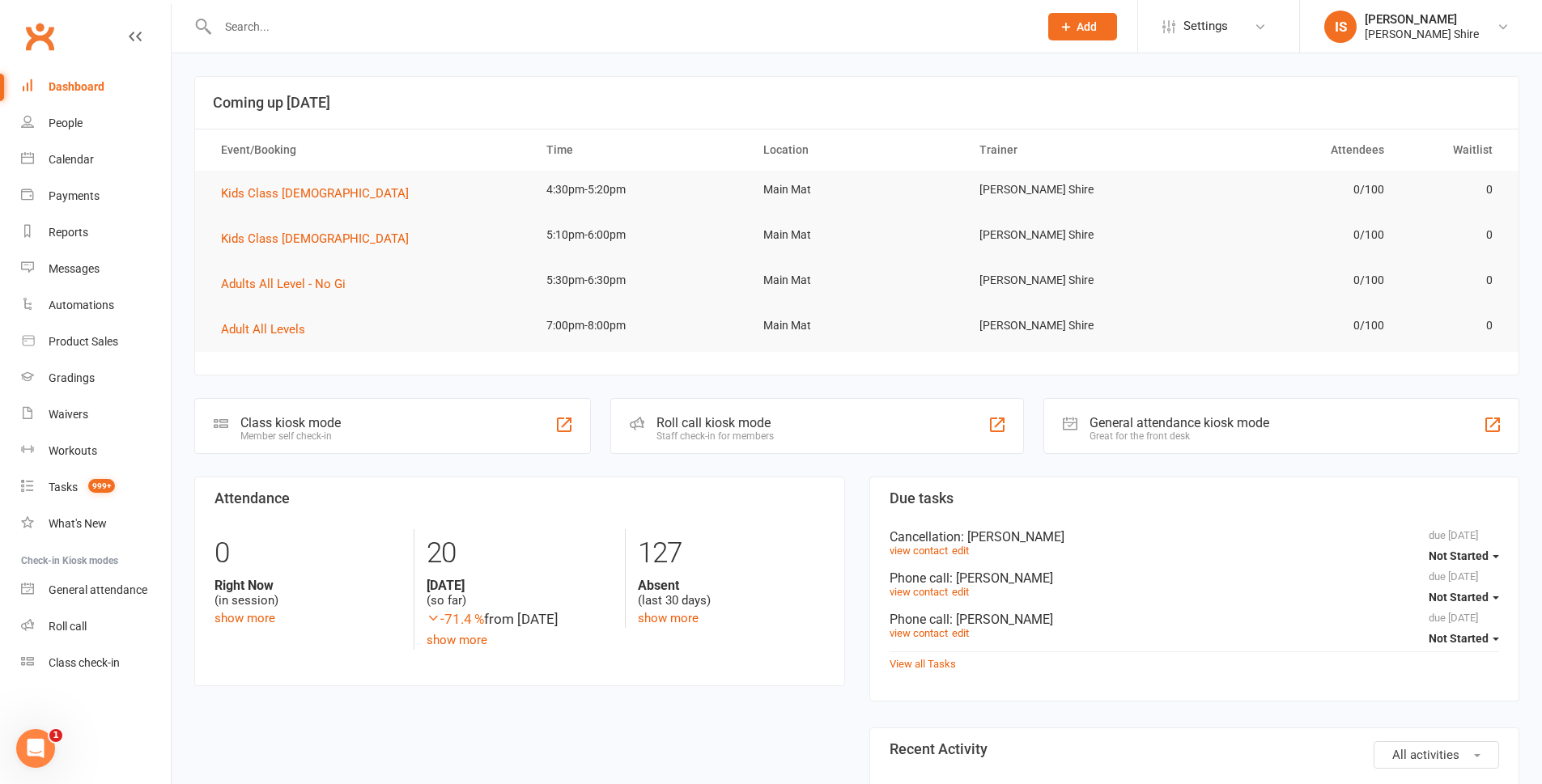
click at [303, 29] on input "text" at bounding box center [620, 27] width 814 height 22
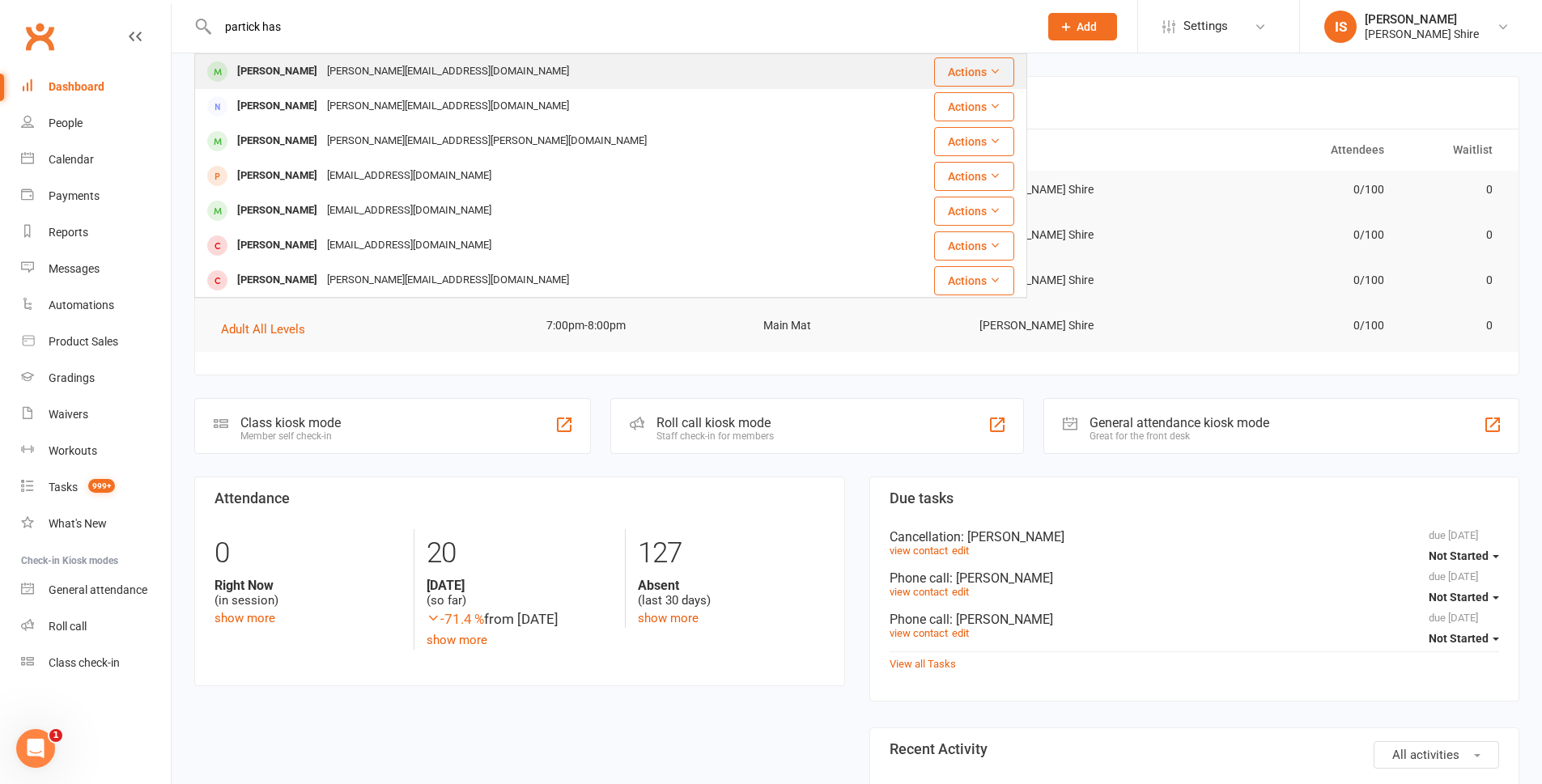
type input "partick has"
click at [314, 58] on div "Patrick Hasson patrick@prhcivil.com" at bounding box center [542, 71] width 691 height 33
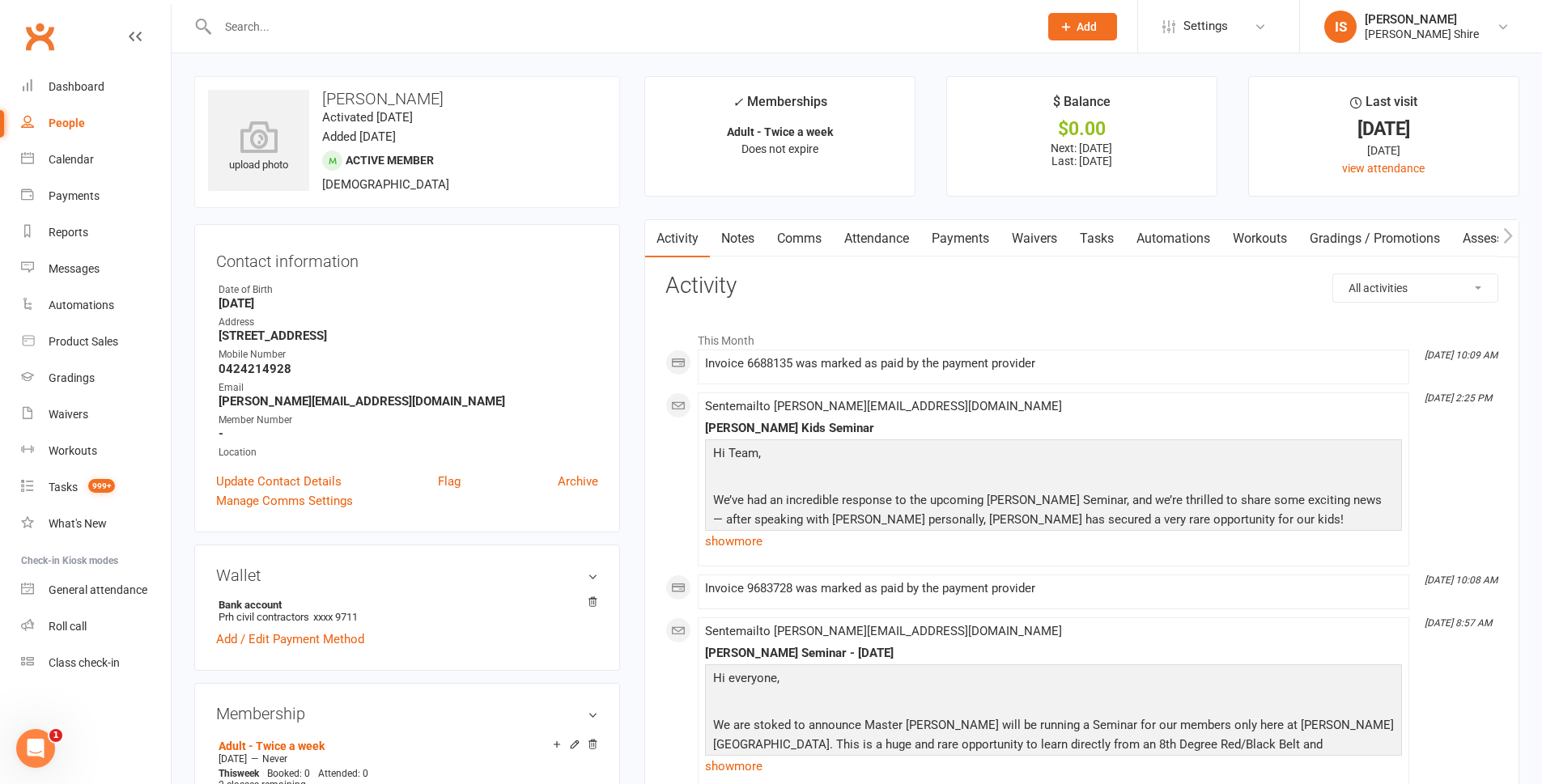
click at [940, 247] on link "Payments" at bounding box center [961, 238] width 81 height 37
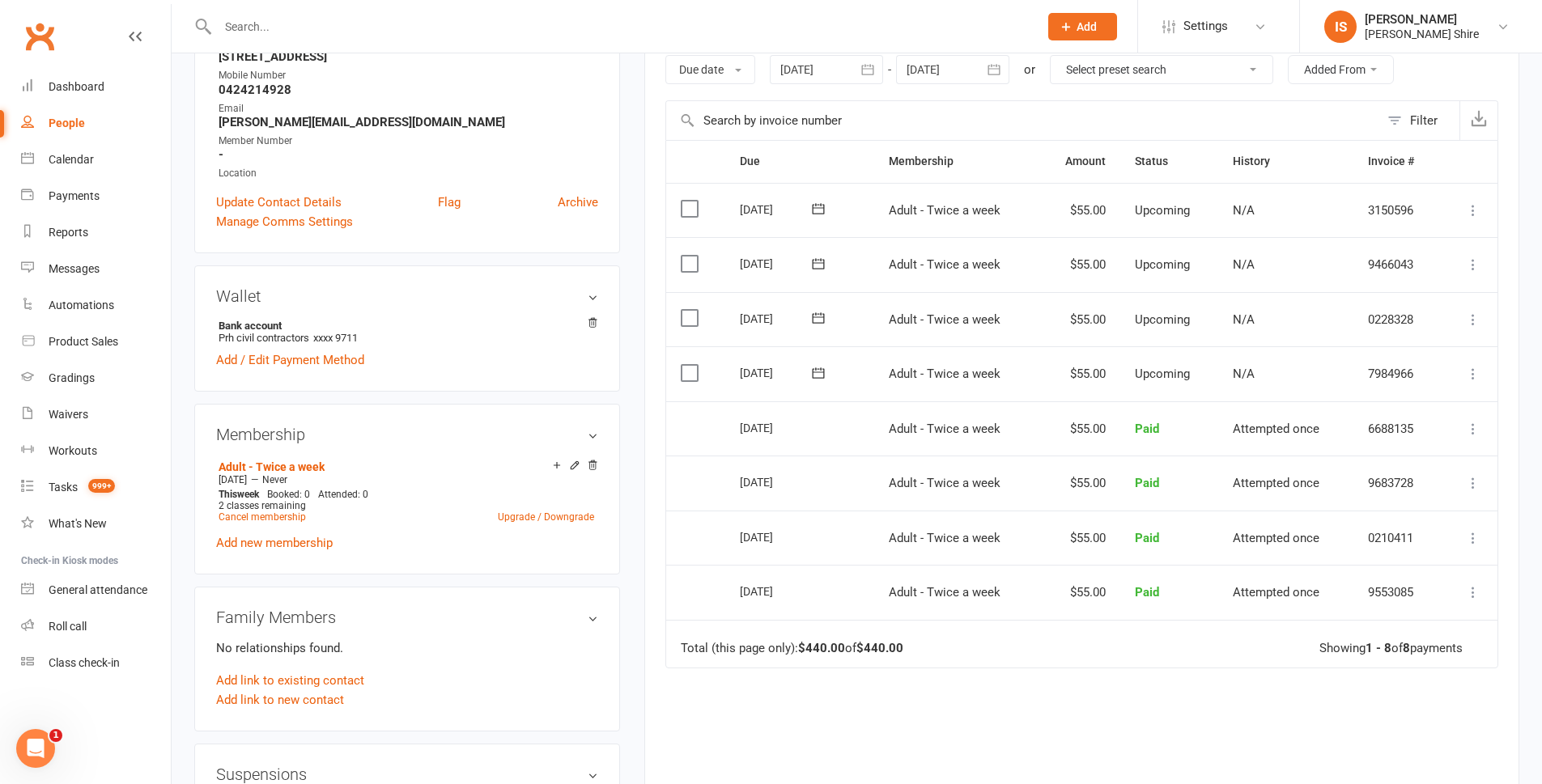
scroll to position [324, 0]
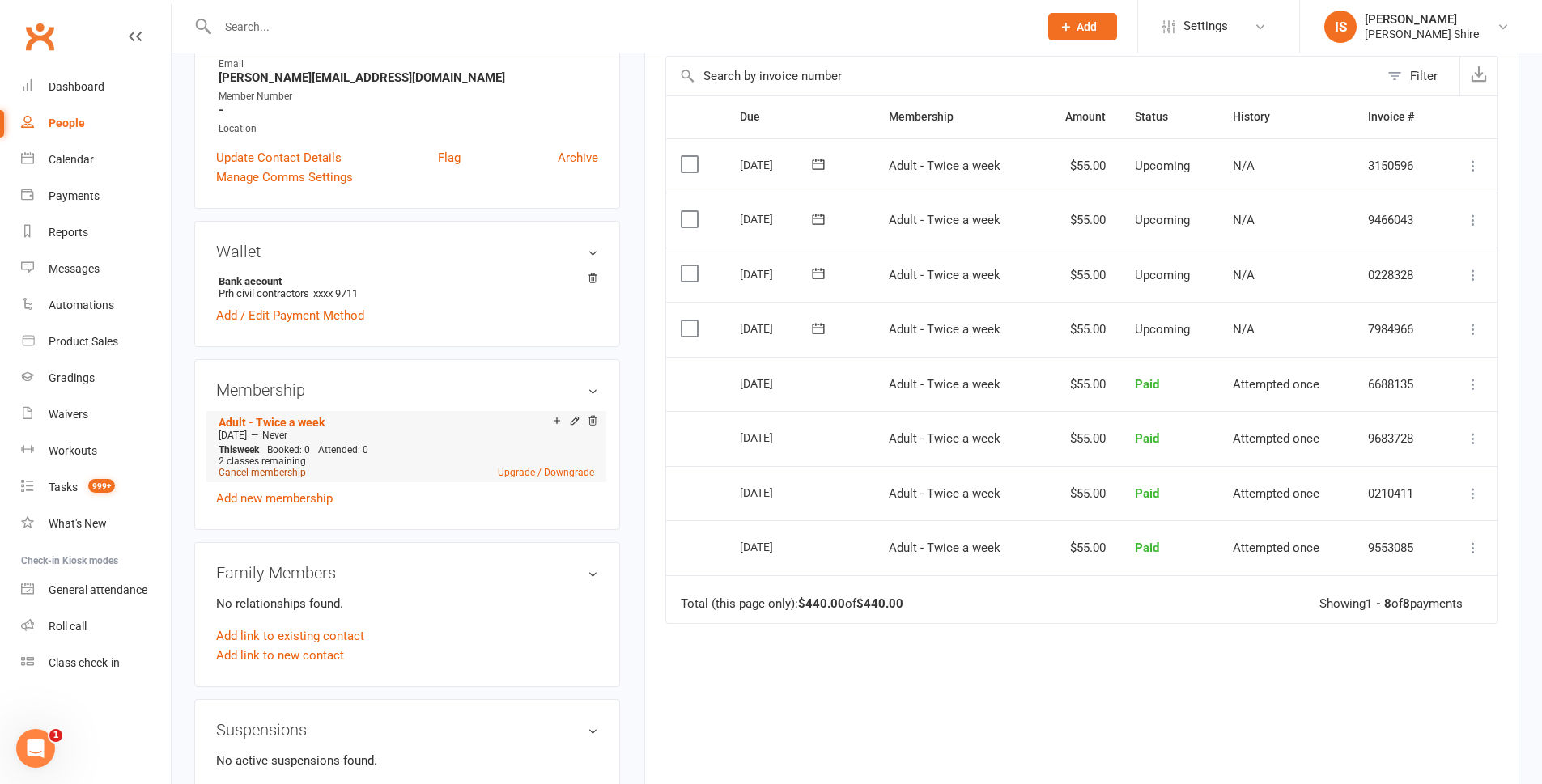
click at [270, 467] on link "Cancel membership" at bounding box center [262, 472] width 87 height 11
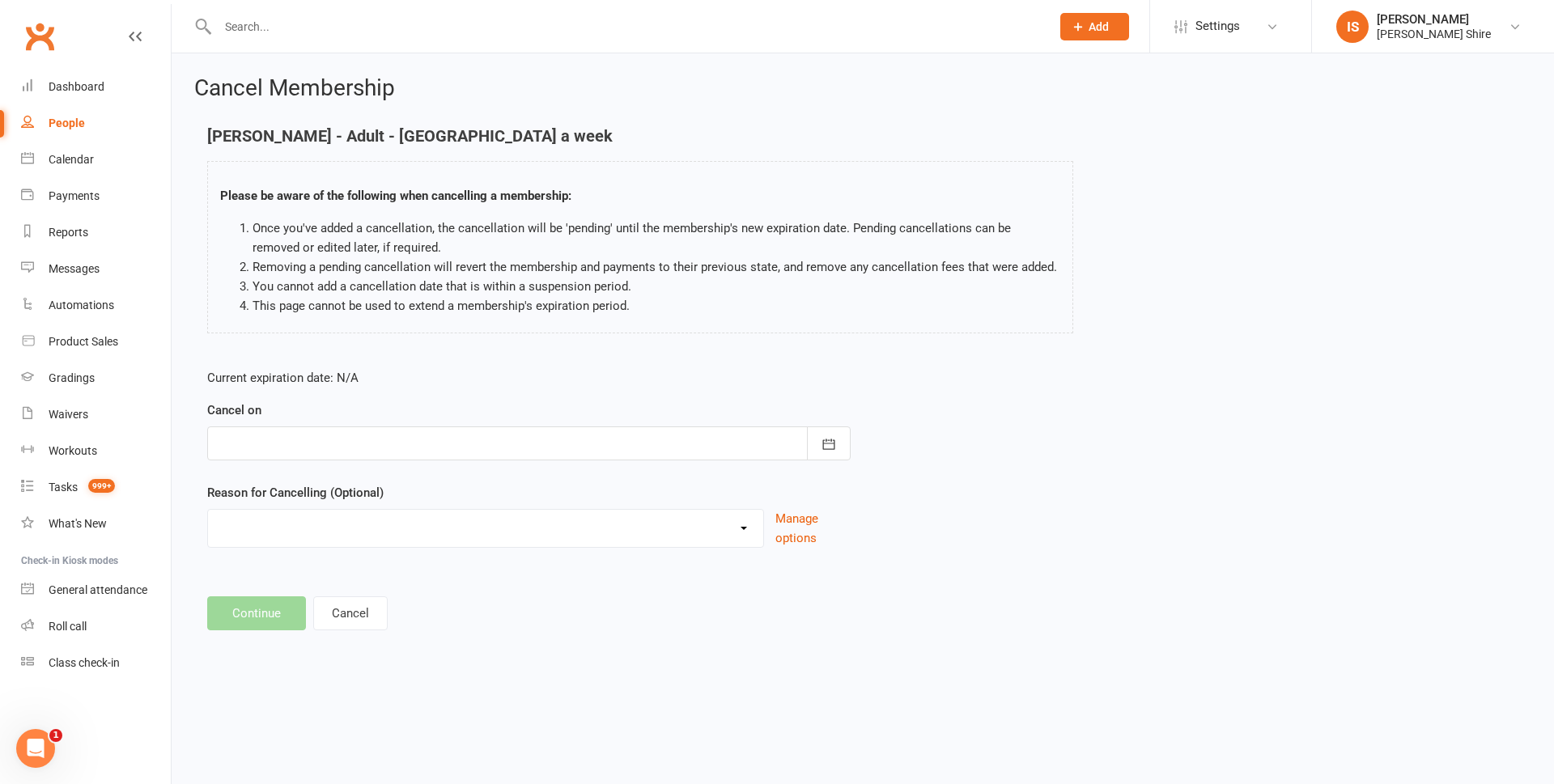
click at [393, 446] on div at bounding box center [529, 444] width 644 height 34
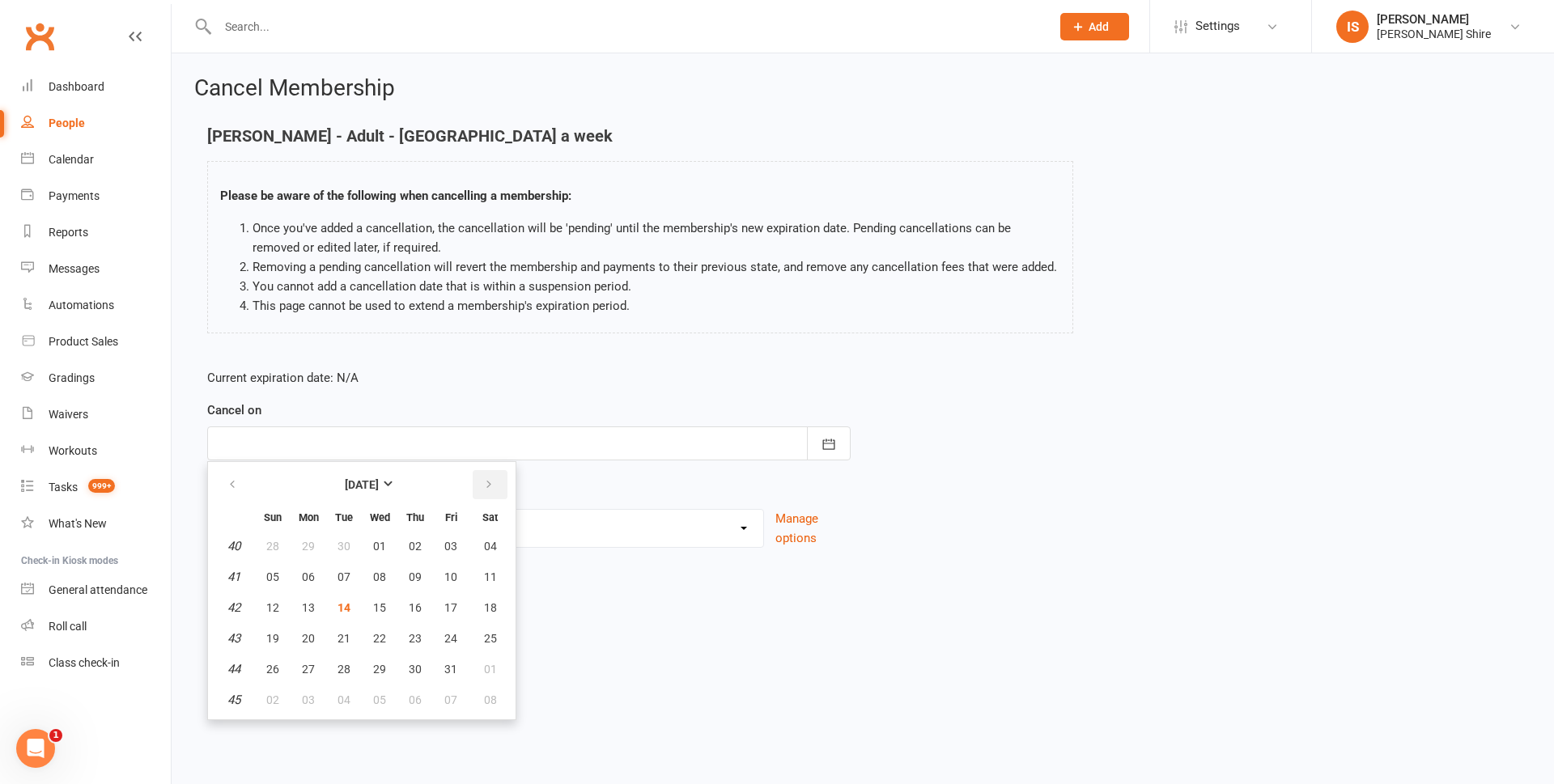
click at [487, 490] on icon "button" at bounding box center [489, 484] width 11 height 13
click at [405, 598] on button "13" at bounding box center [416, 607] width 34 height 29
type input "13 Nov 2025"
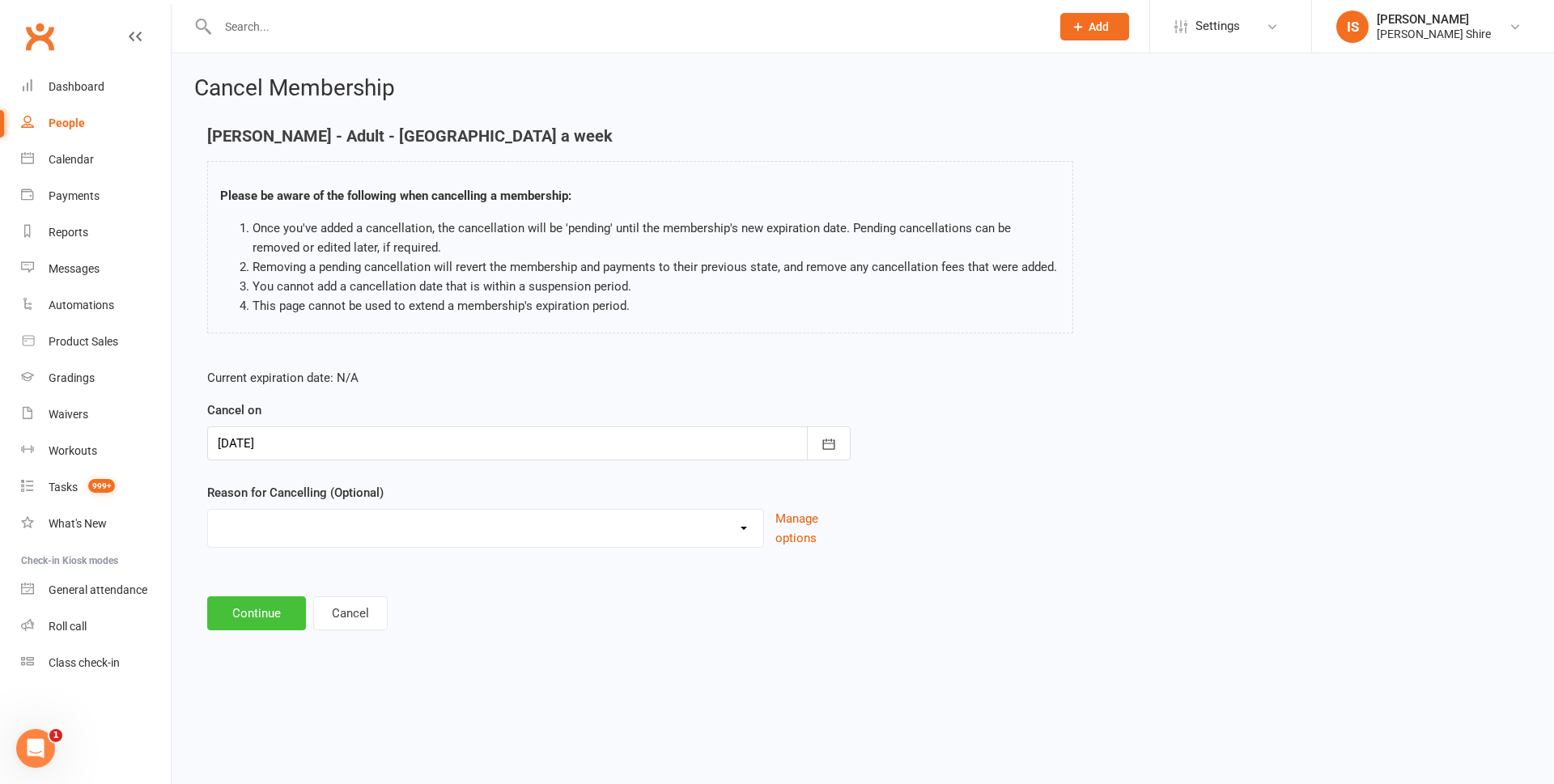
click at [285, 614] on button "Continue" at bounding box center [256, 613] width 99 height 34
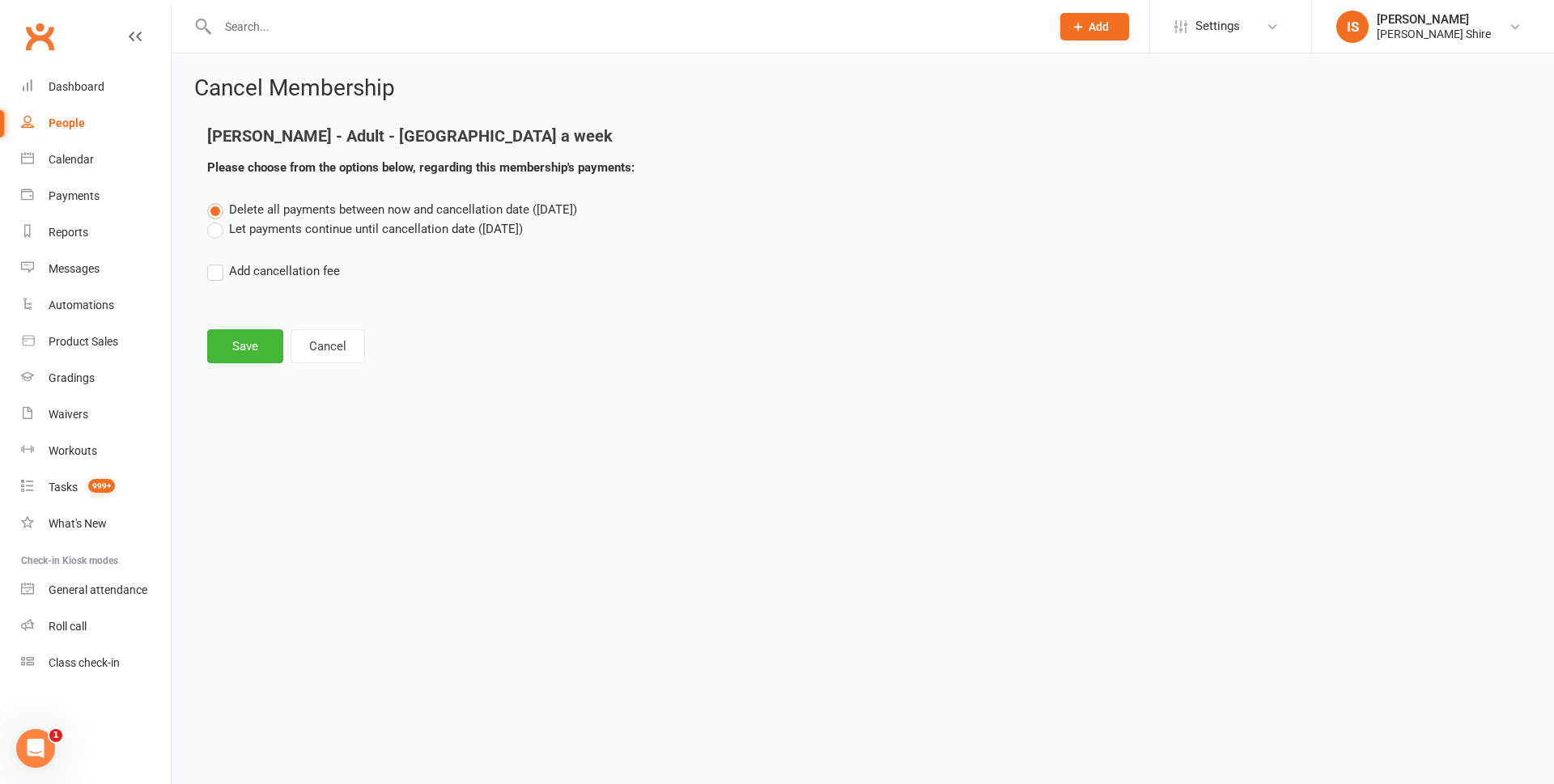
click at [212, 236] on label "Let payments continue until cancellation date (Nov 13, 2025)" at bounding box center [365, 229] width 315 height 20
click at [212, 219] on input "Let payments continue until cancellation date (Nov 13, 2025)" at bounding box center [213, 219] width 10 height 0
click at [241, 348] on button "Save" at bounding box center [245, 346] width 76 height 34
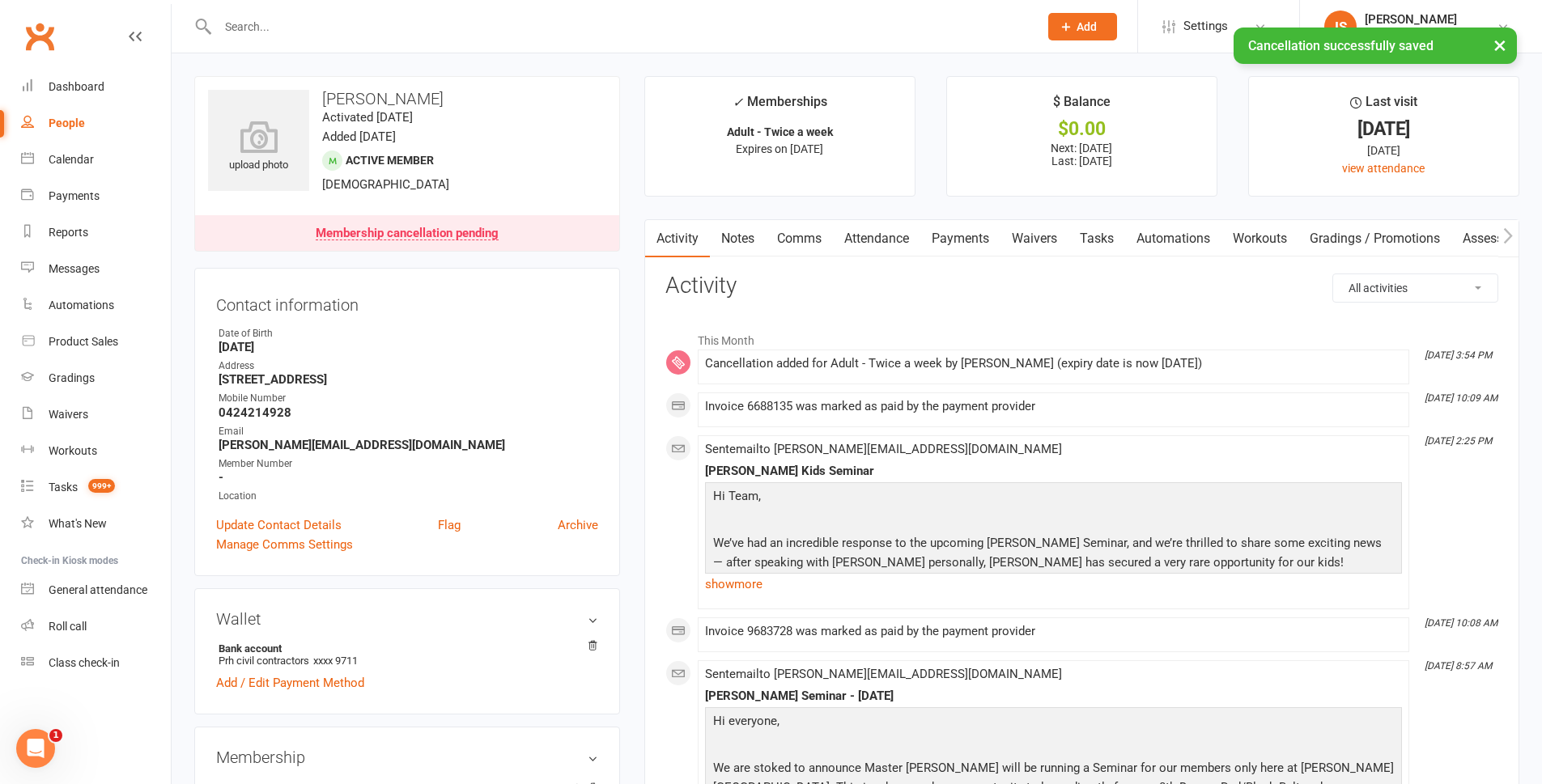
click at [962, 241] on link "Payments" at bounding box center [961, 238] width 81 height 37
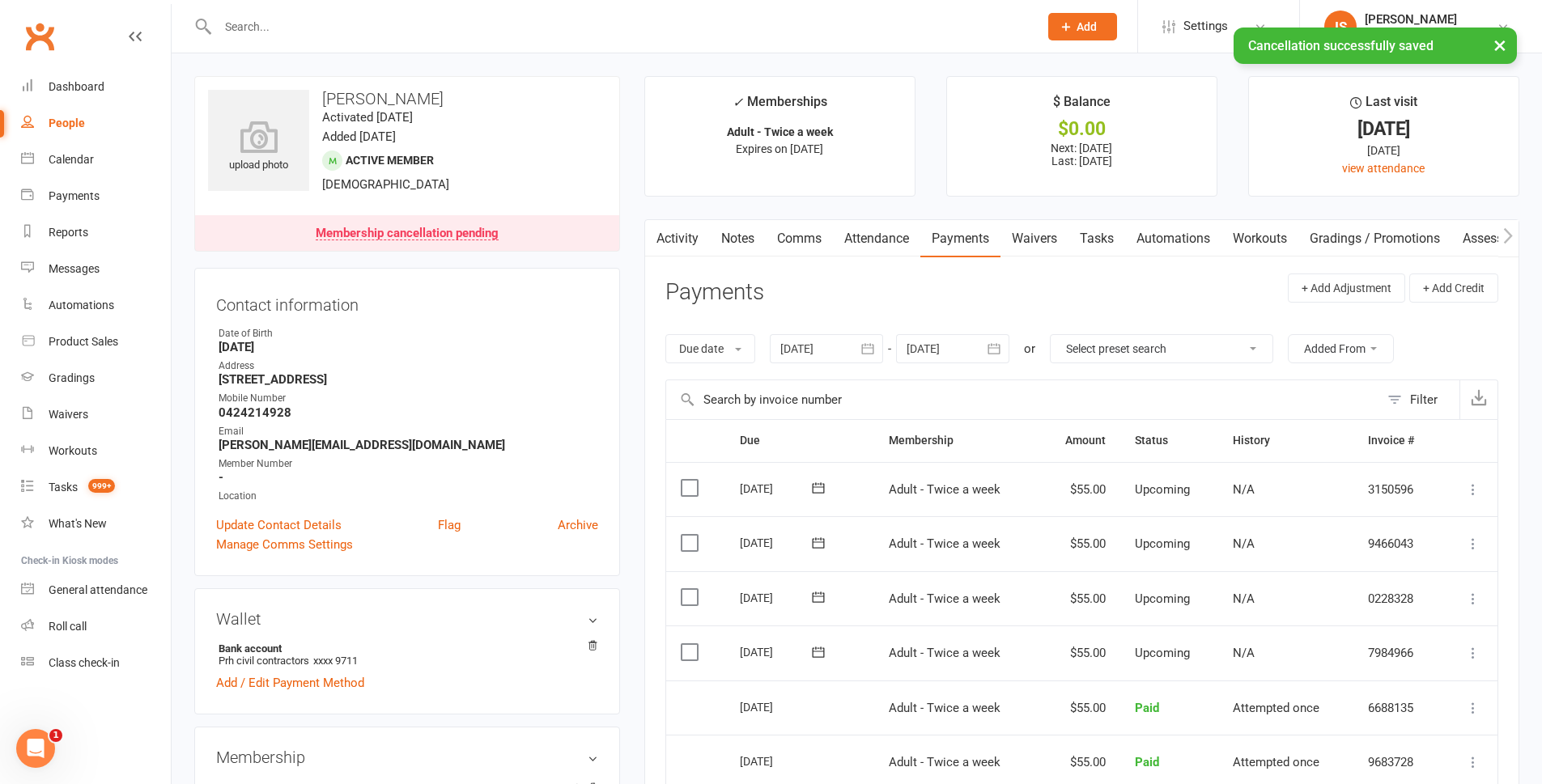
click at [958, 348] on div at bounding box center [953, 349] width 113 height 29
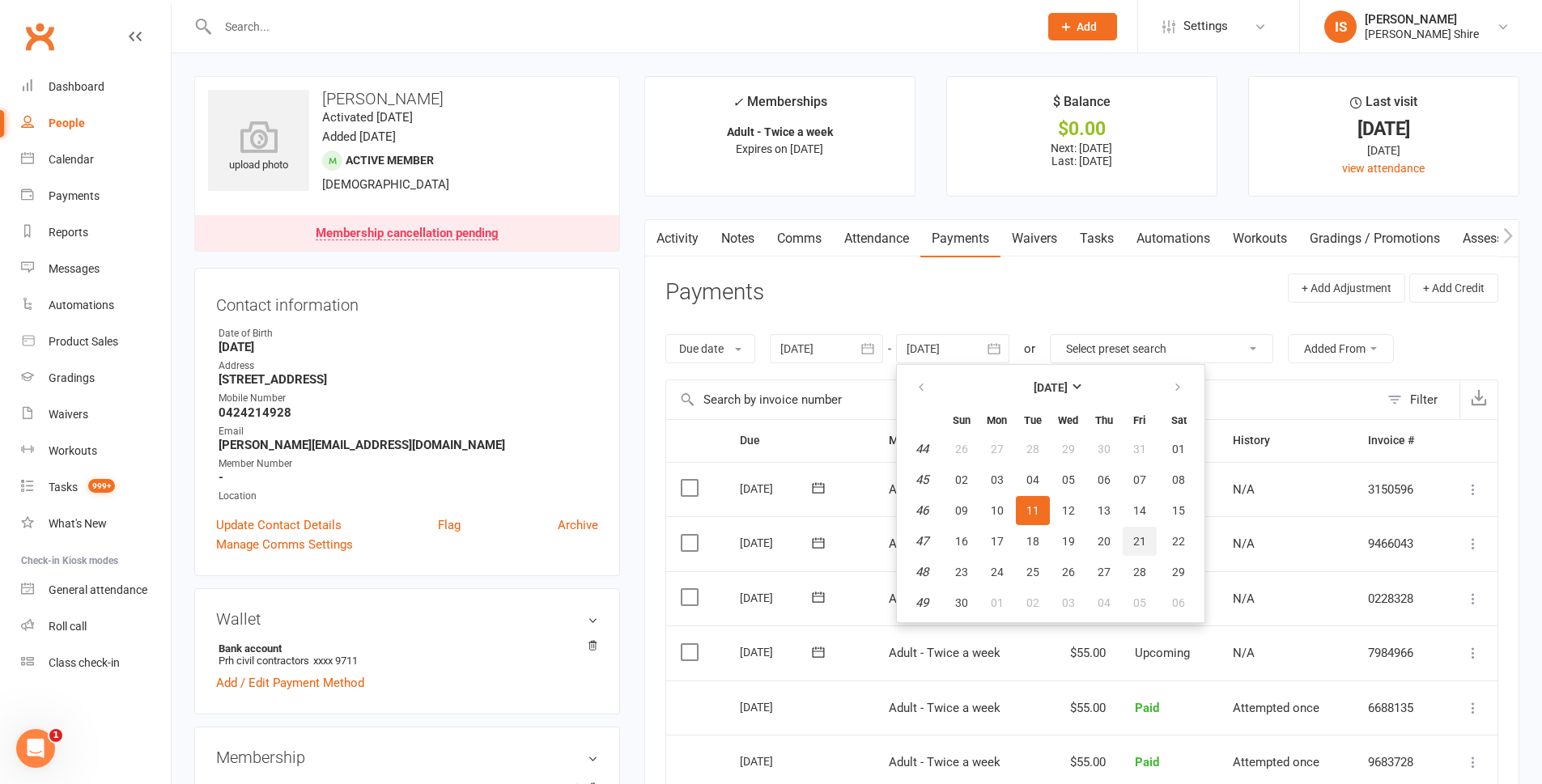
click at [1155, 547] on button "21" at bounding box center [1140, 542] width 34 height 29
type input "21 Nov 2025"
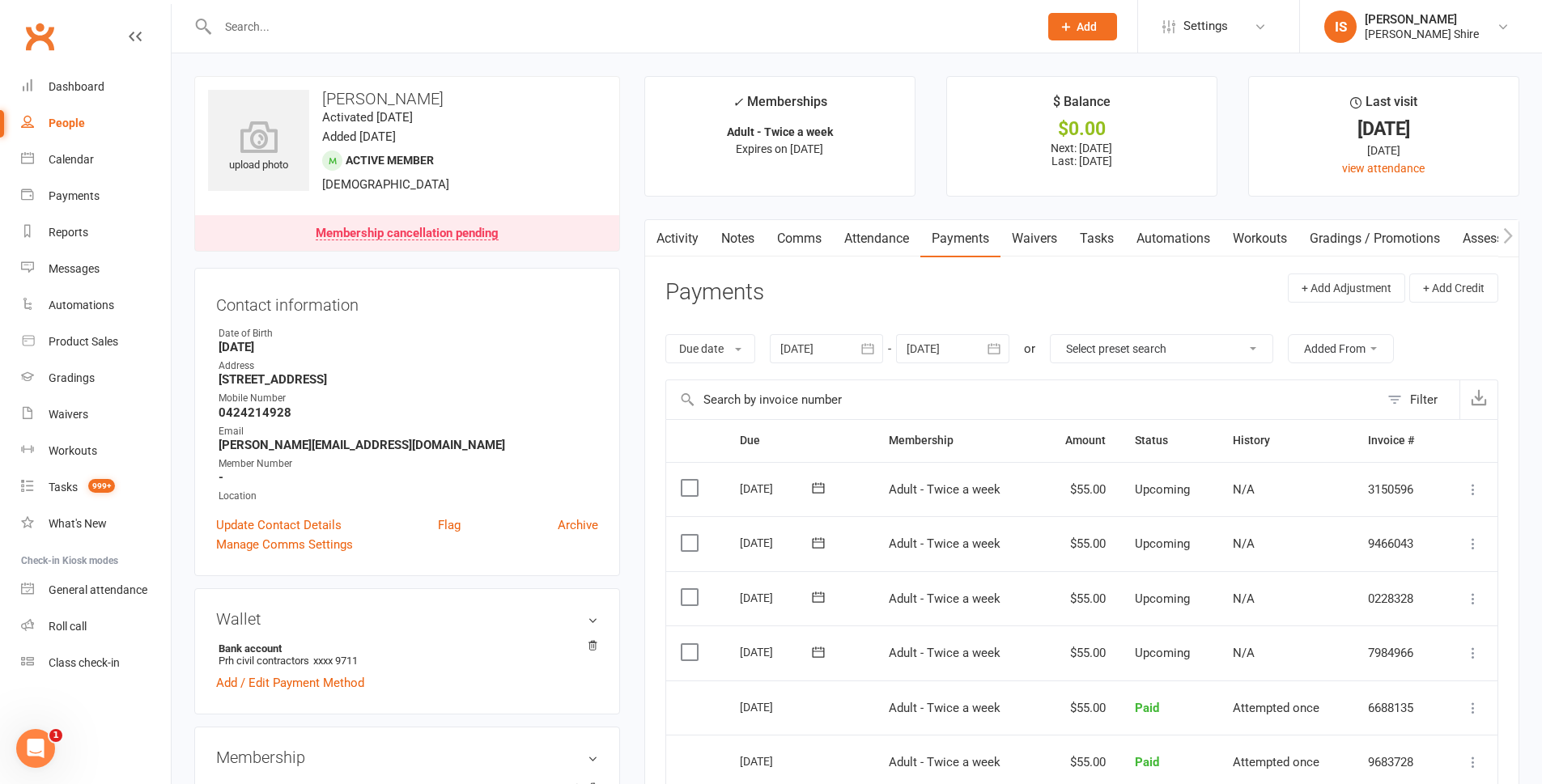
click at [261, 22] on input "text" at bounding box center [620, 27] width 814 height 22
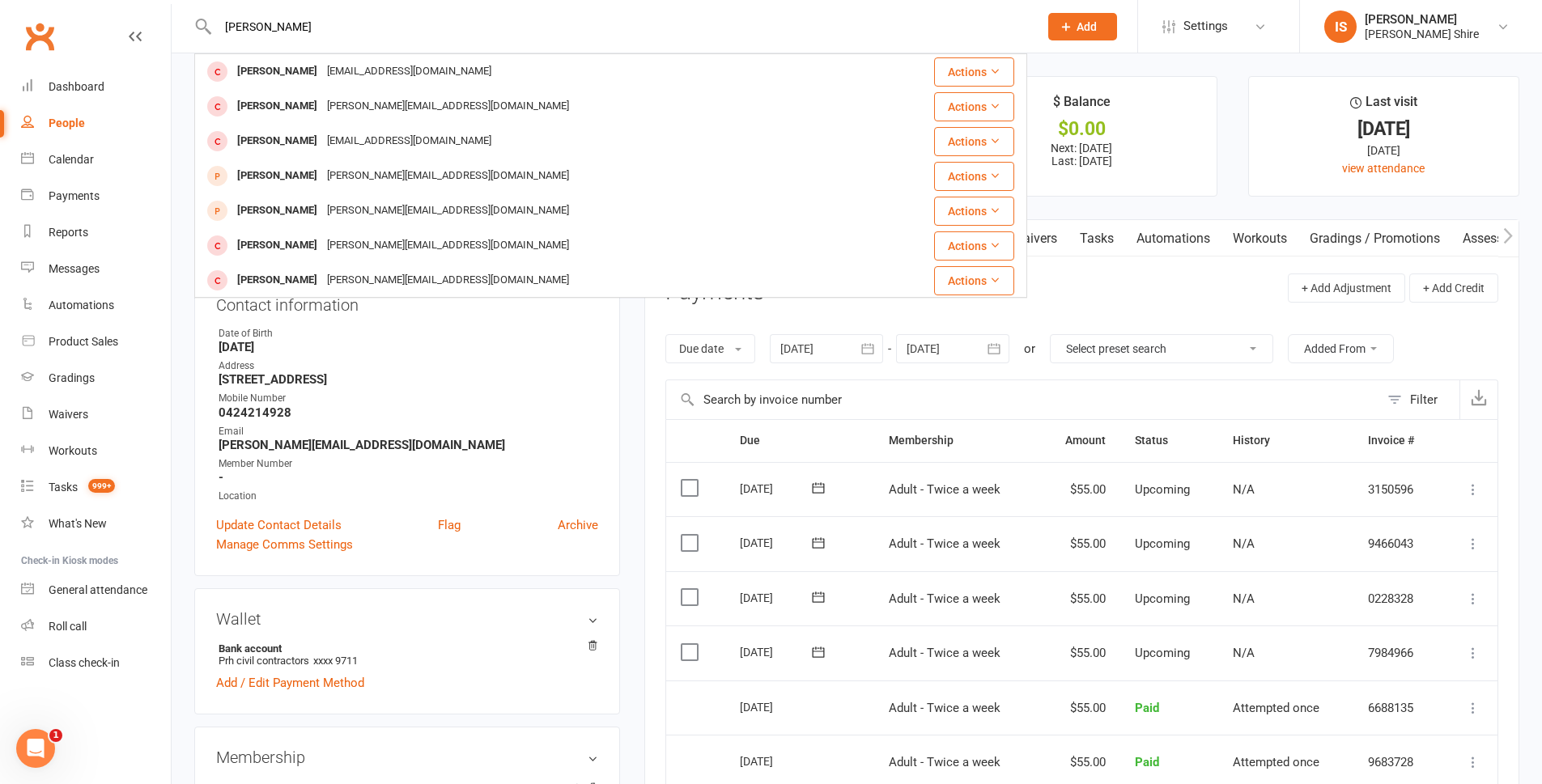
type input "mitchell finch"
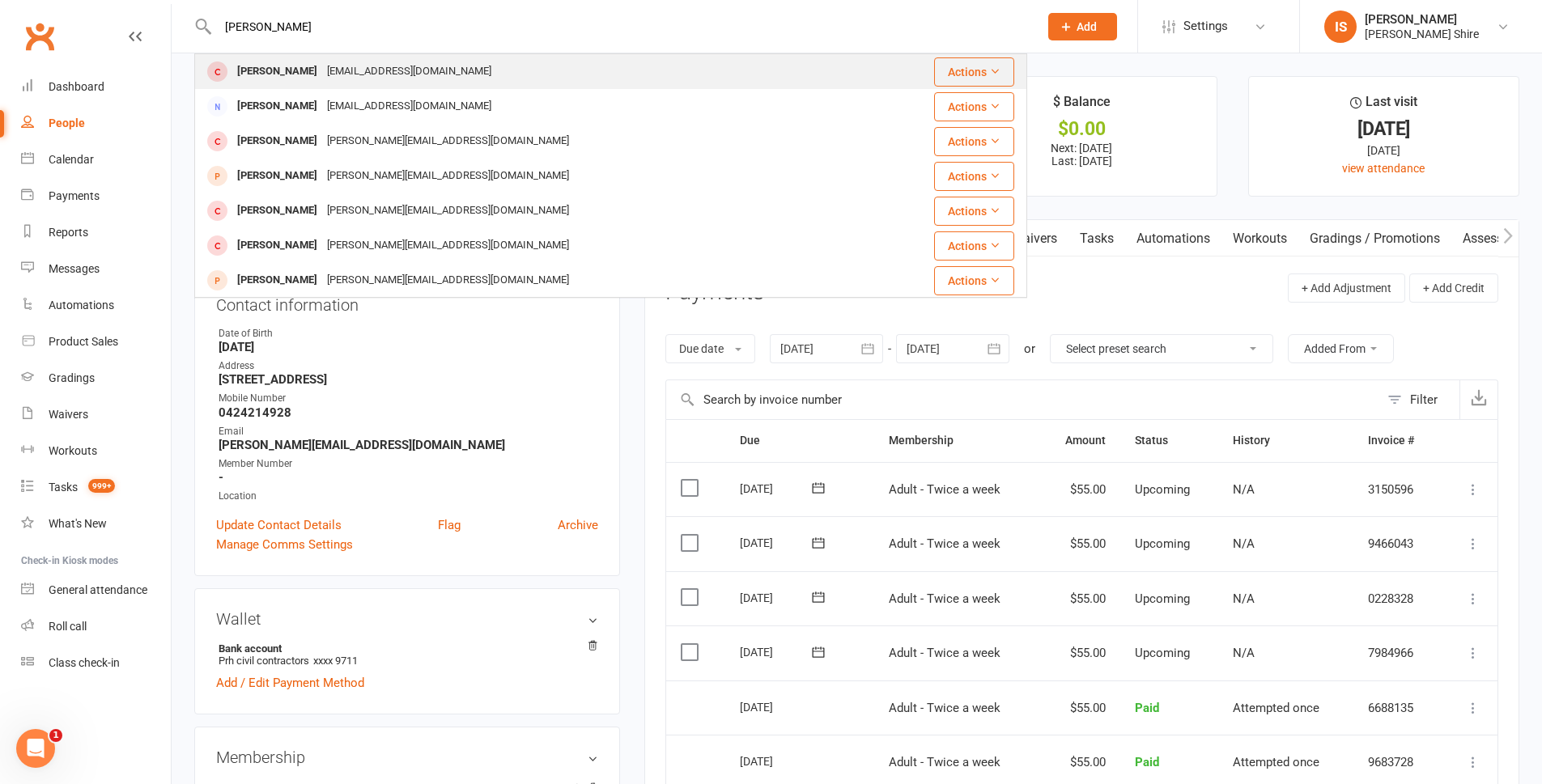
click at [304, 69] on div "Mitchell Finch" at bounding box center [277, 71] width 90 height 23
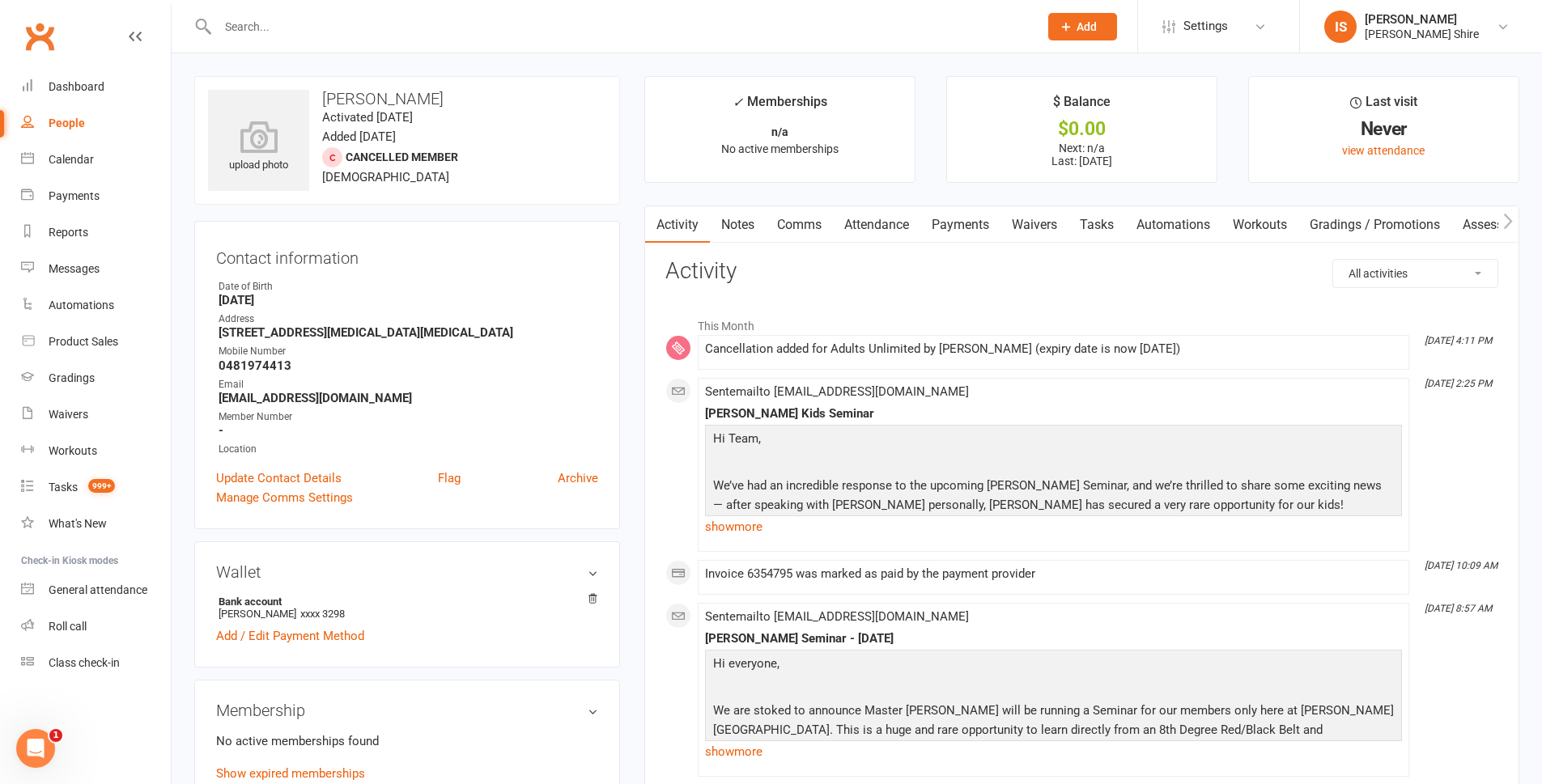
click at [381, 21] on input "text" at bounding box center [620, 27] width 814 height 22
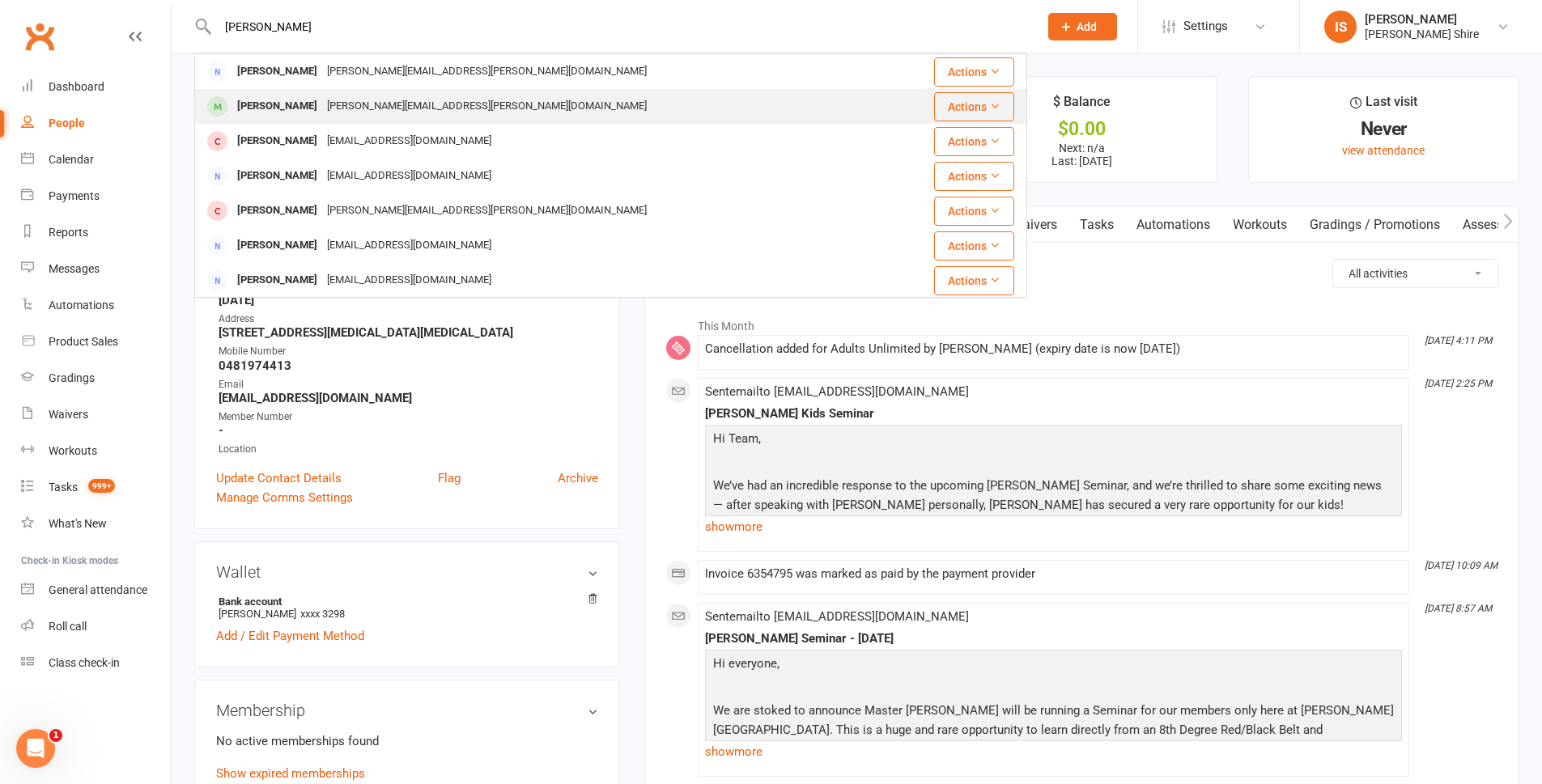
type input "kate hua"
click at [345, 108] on div "Kate.Jin.huang@gmail.com" at bounding box center [487, 106] width 329 height 23
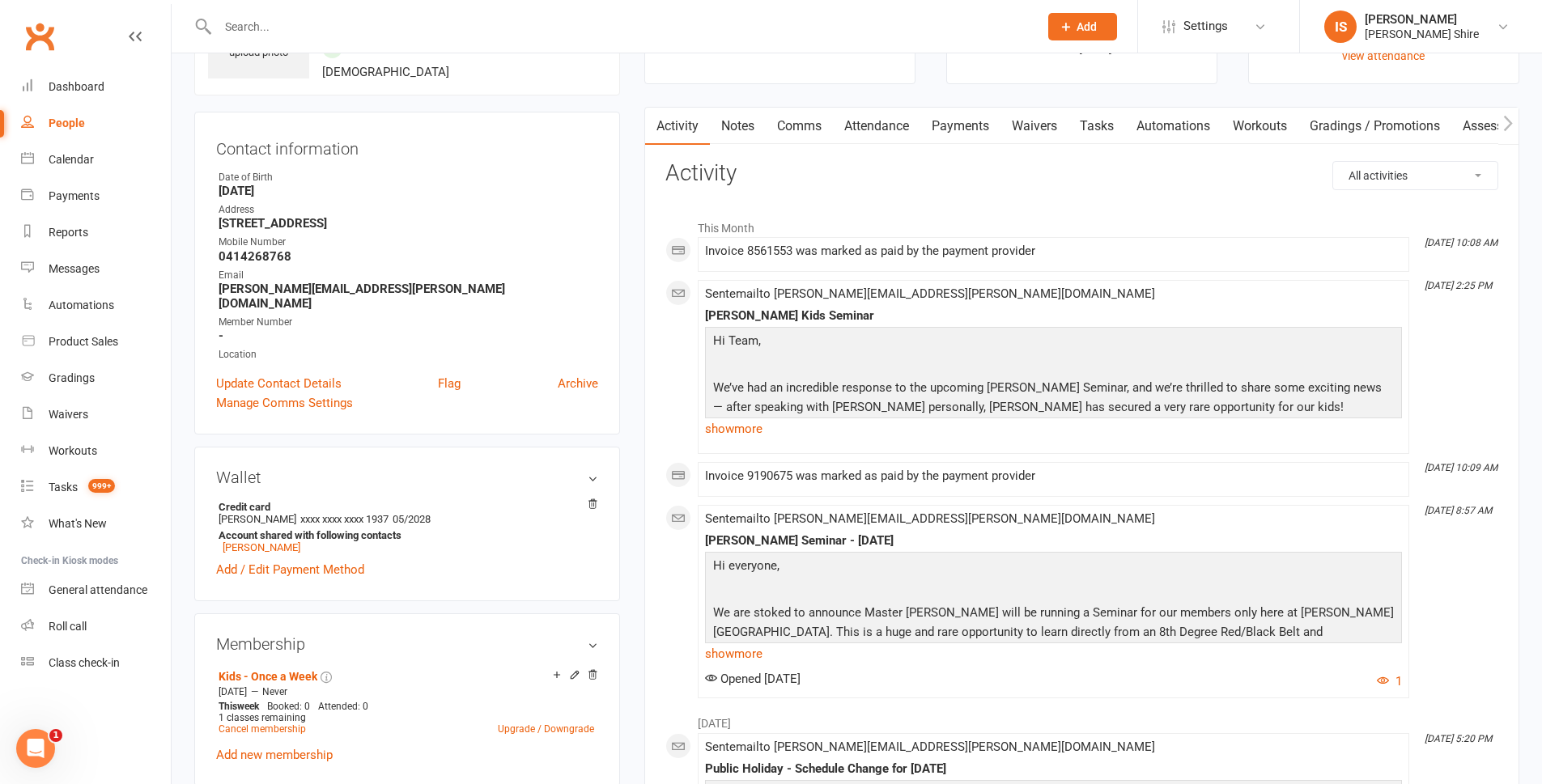
scroll to position [486, 0]
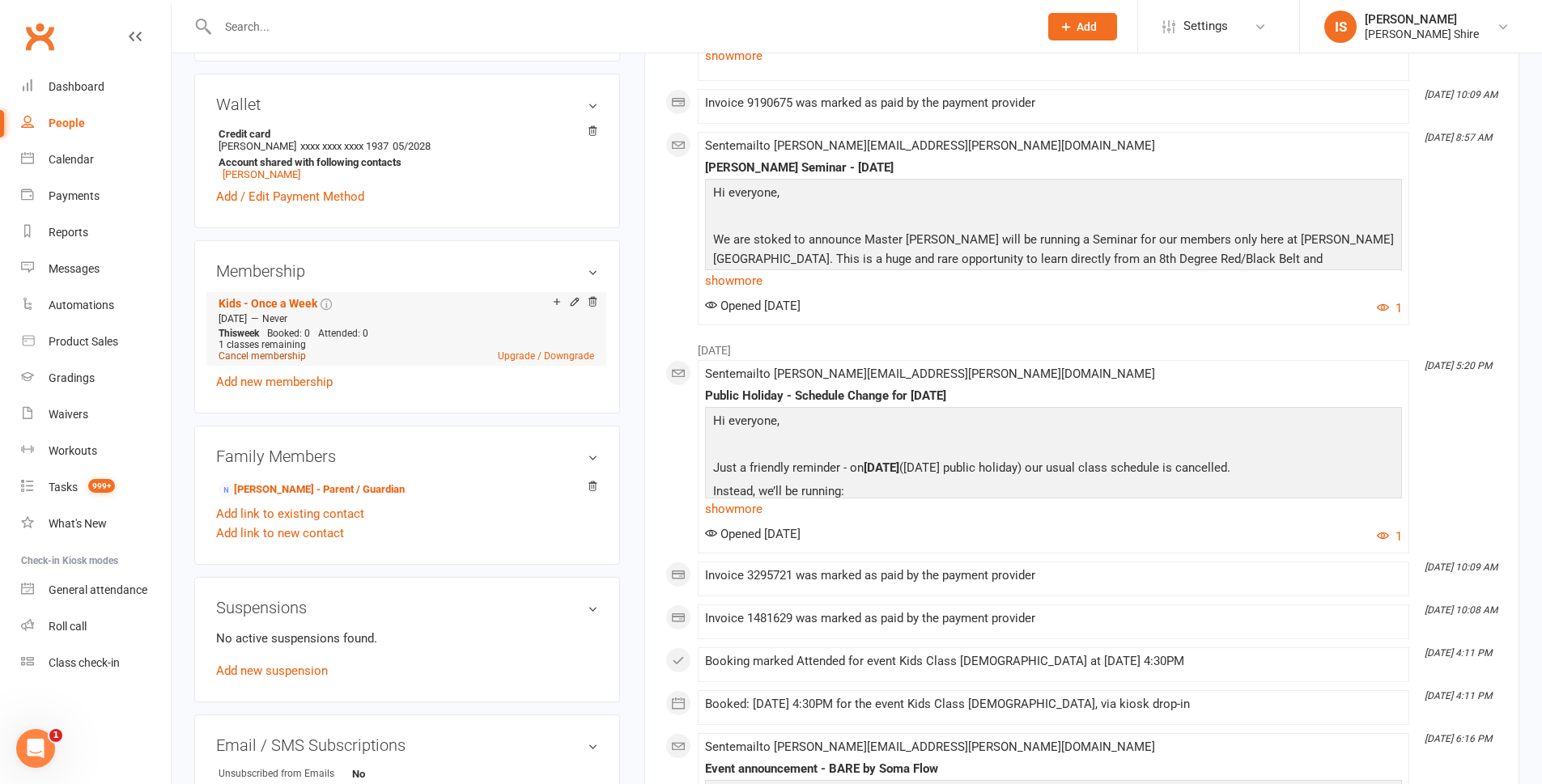
click at [278, 350] on link "Cancel membership" at bounding box center [262, 356] width 87 height 11
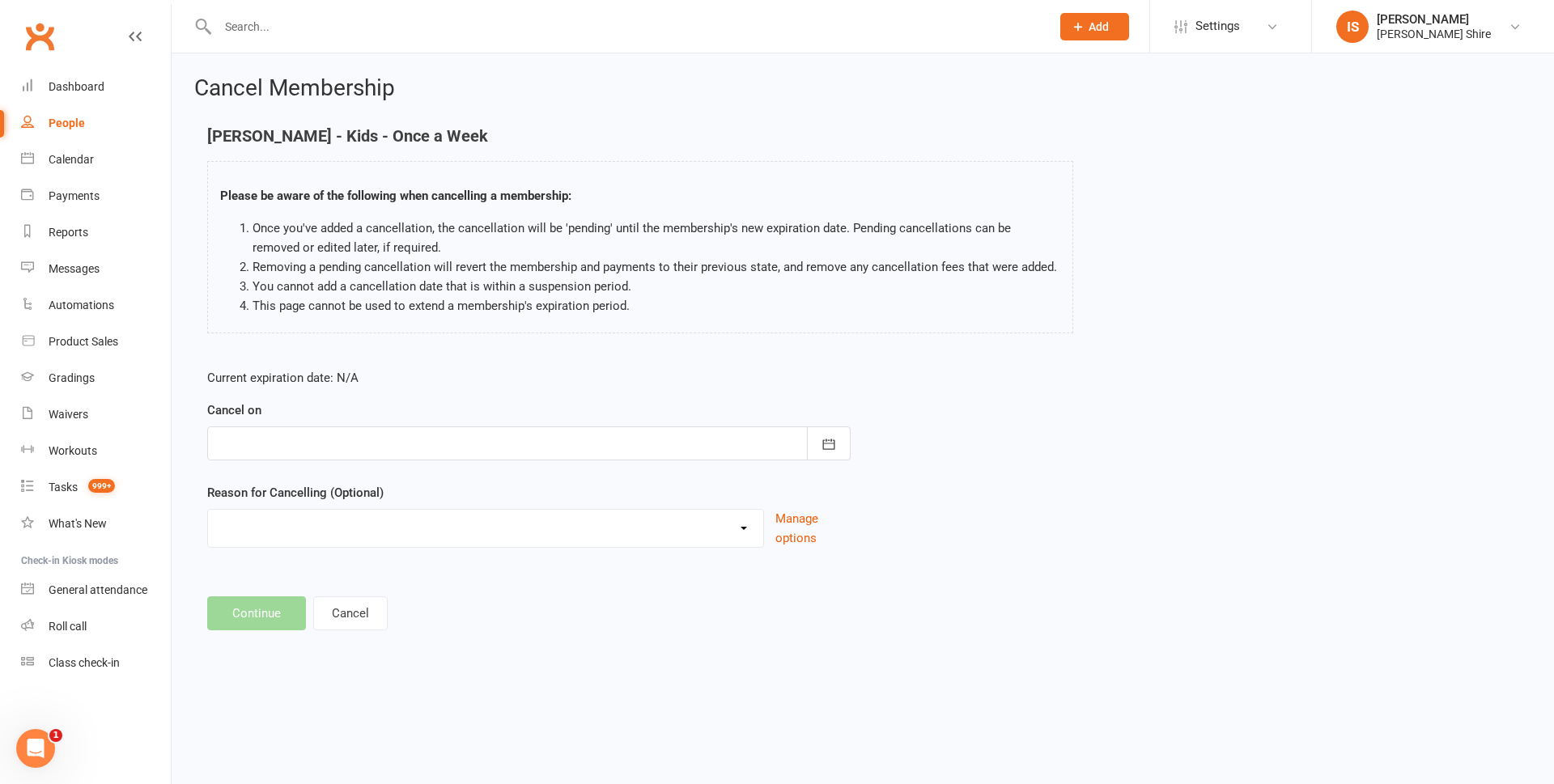
click at [660, 440] on div at bounding box center [529, 444] width 644 height 34
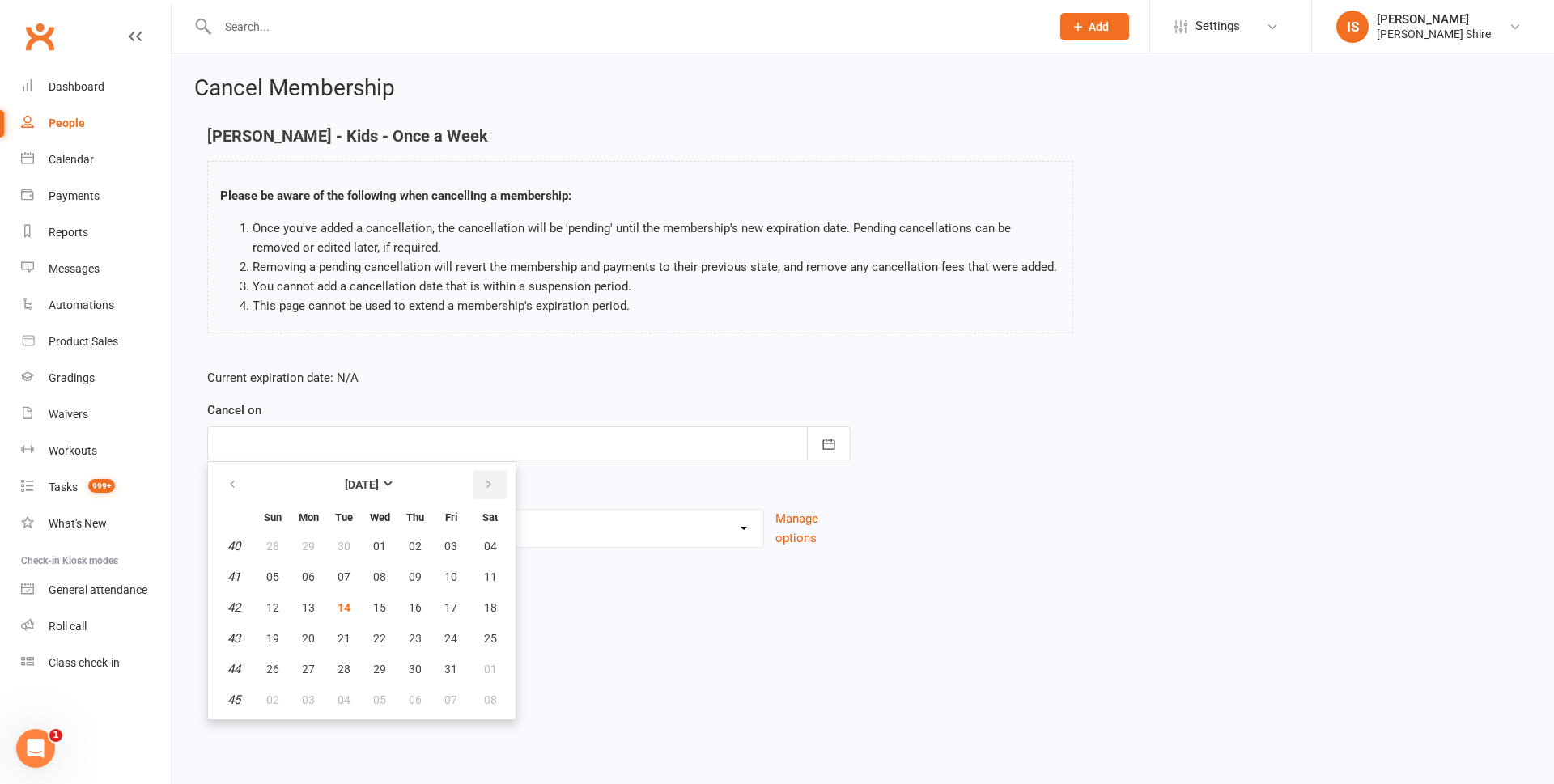
click at [485, 495] on button "button" at bounding box center [490, 485] width 35 height 29
click at [420, 614] on button "13" at bounding box center [416, 607] width 34 height 29
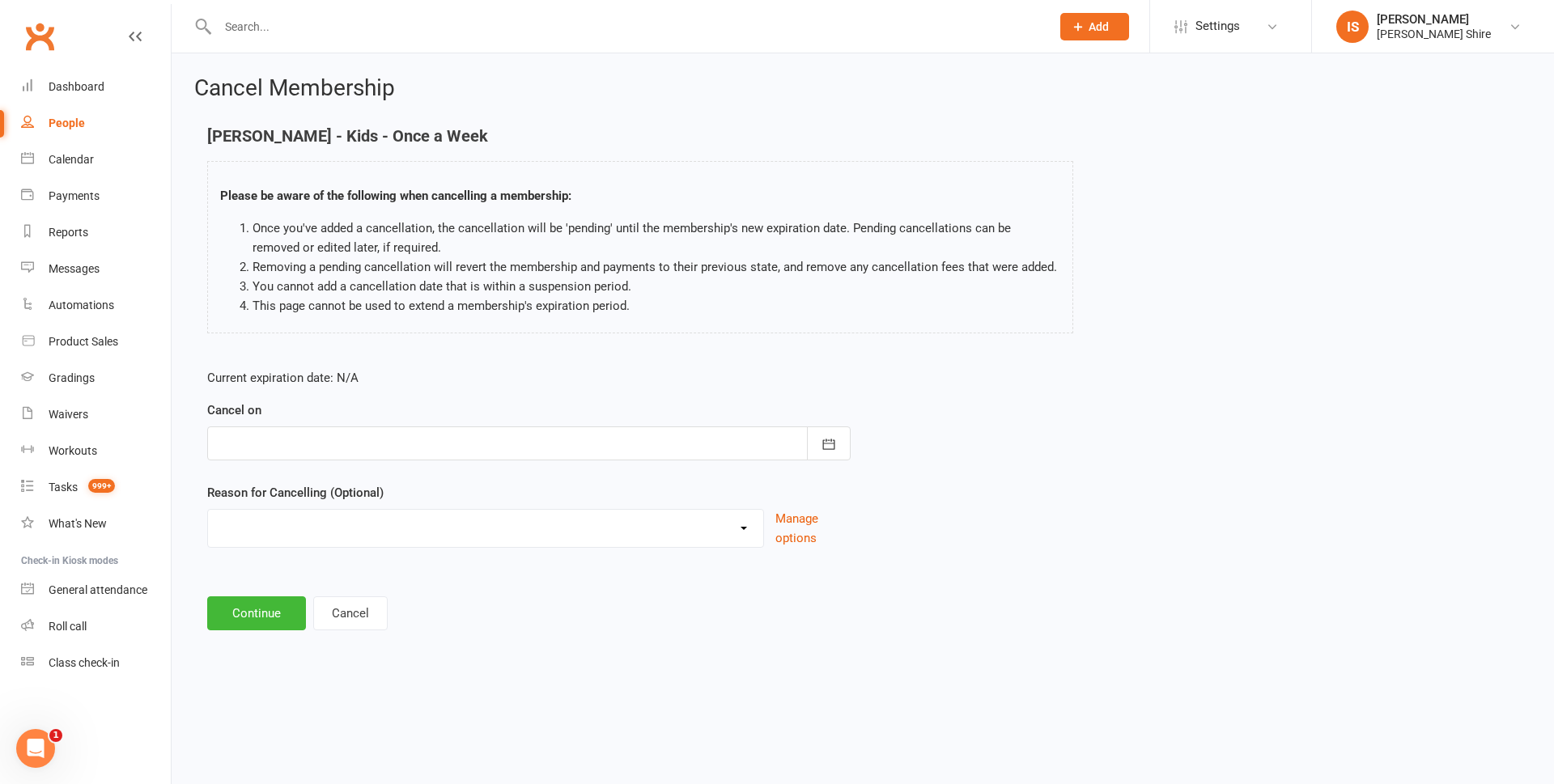
type input "13 Nov 2025"
click at [275, 619] on button "Continue" at bounding box center [256, 613] width 99 height 34
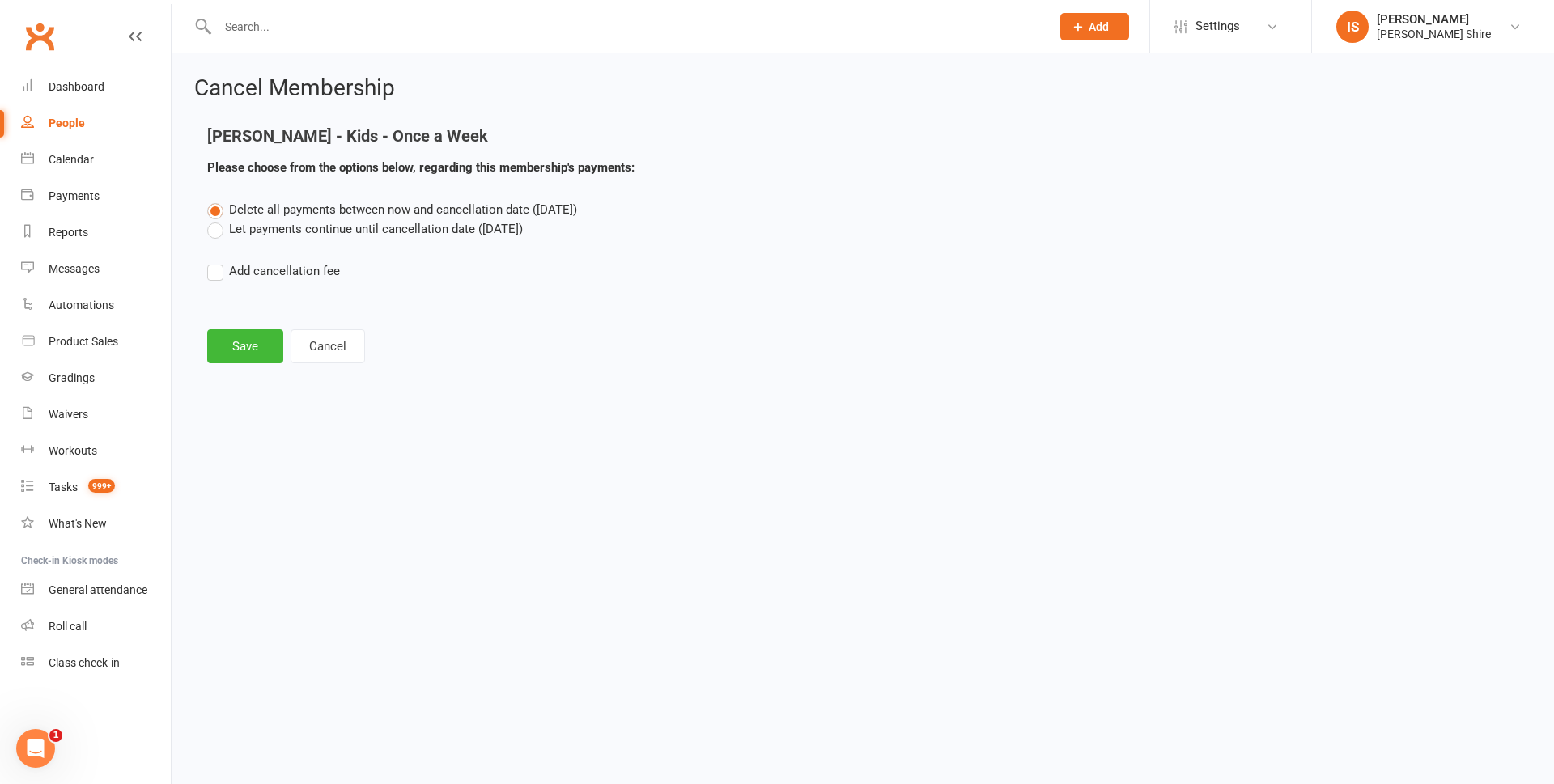
click at [217, 232] on label "Let payments continue until cancellation date (Nov 13, 2025)" at bounding box center [365, 229] width 315 height 20
click at [217, 219] on input "Let payments continue until cancellation date (Nov 13, 2025)" at bounding box center [213, 219] width 10 height 0
click at [243, 348] on button "Save" at bounding box center [245, 346] width 76 height 34
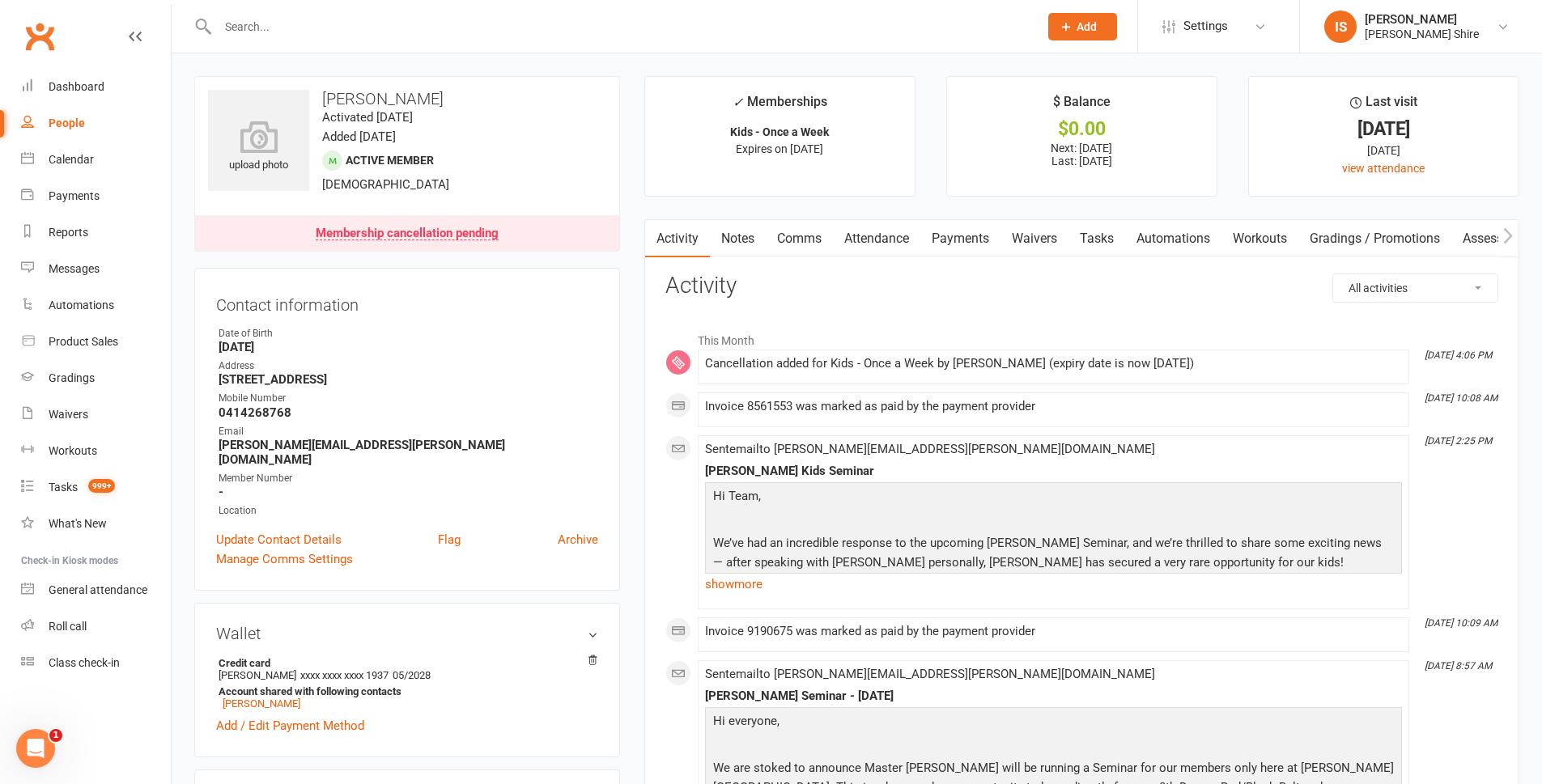
click at [960, 220] on link "Payments" at bounding box center [961, 238] width 81 height 37
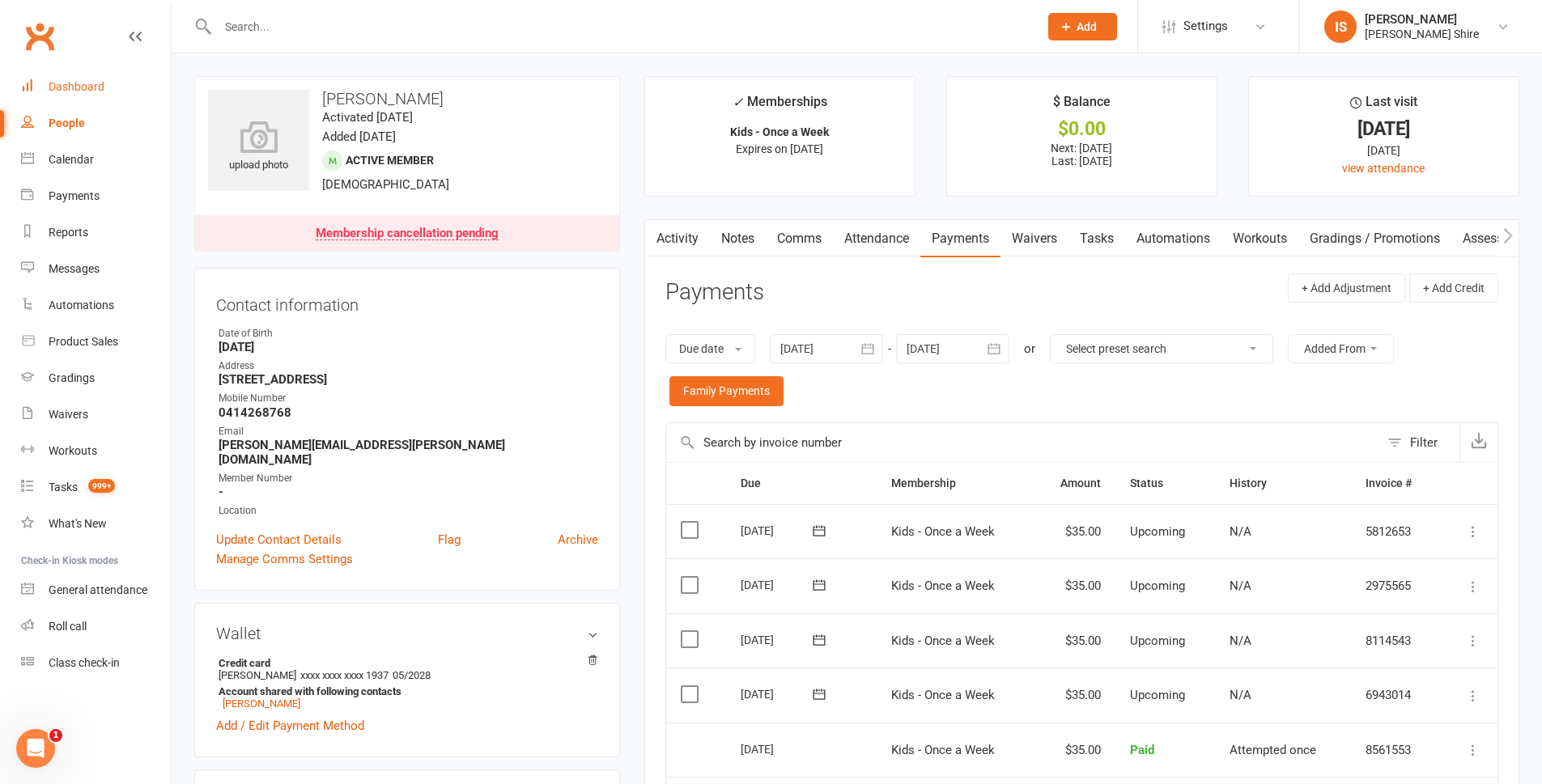
click at [81, 91] on div "Dashboard" at bounding box center [76, 87] width 56 height 13
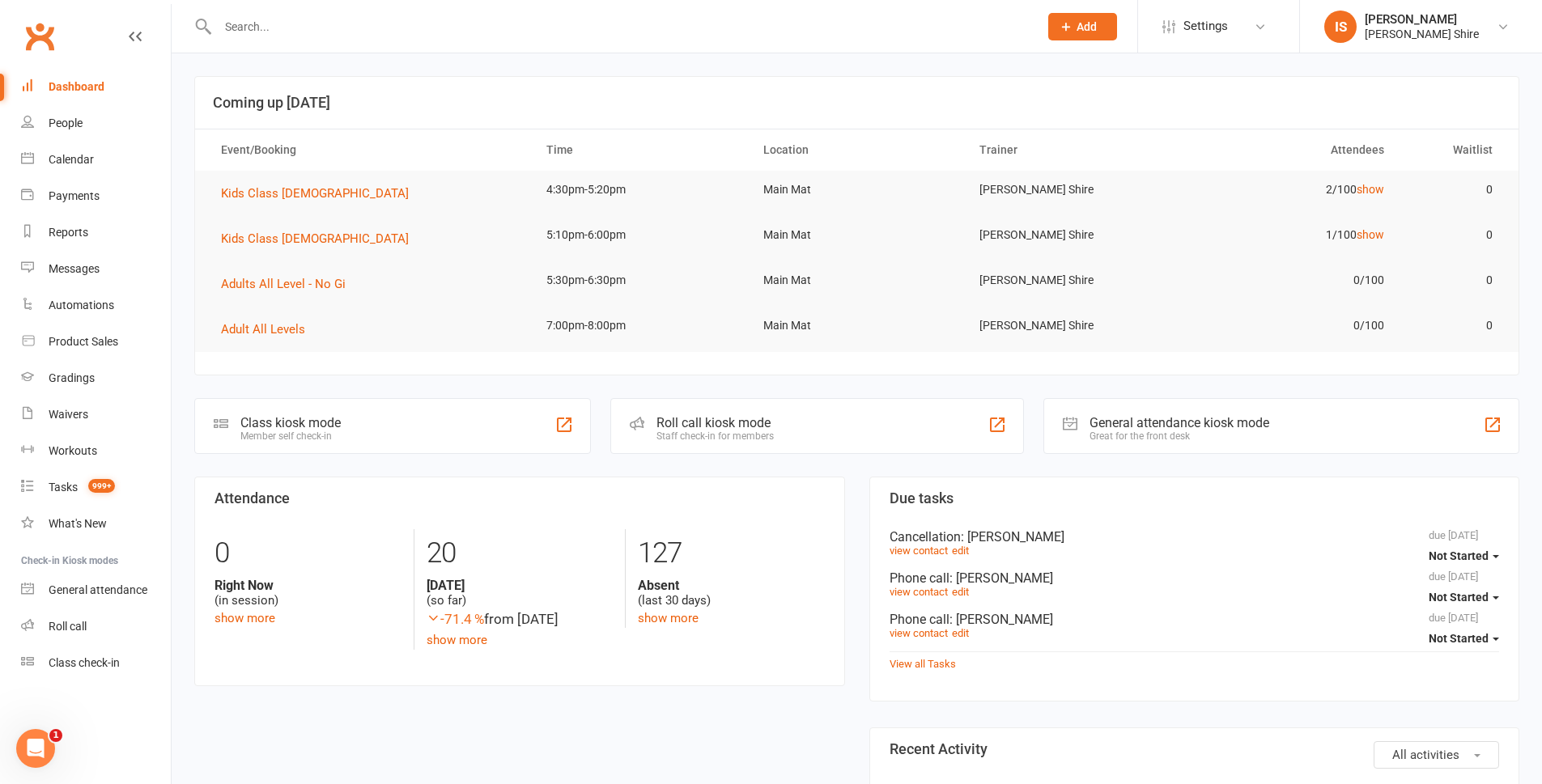
click at [89, 94] on link "Dashboard" at bounding box center [96, 87] width 150 height 37
click at [86, 165] on div "Calendar" at bounding box center [71, 159] width 45 height 13
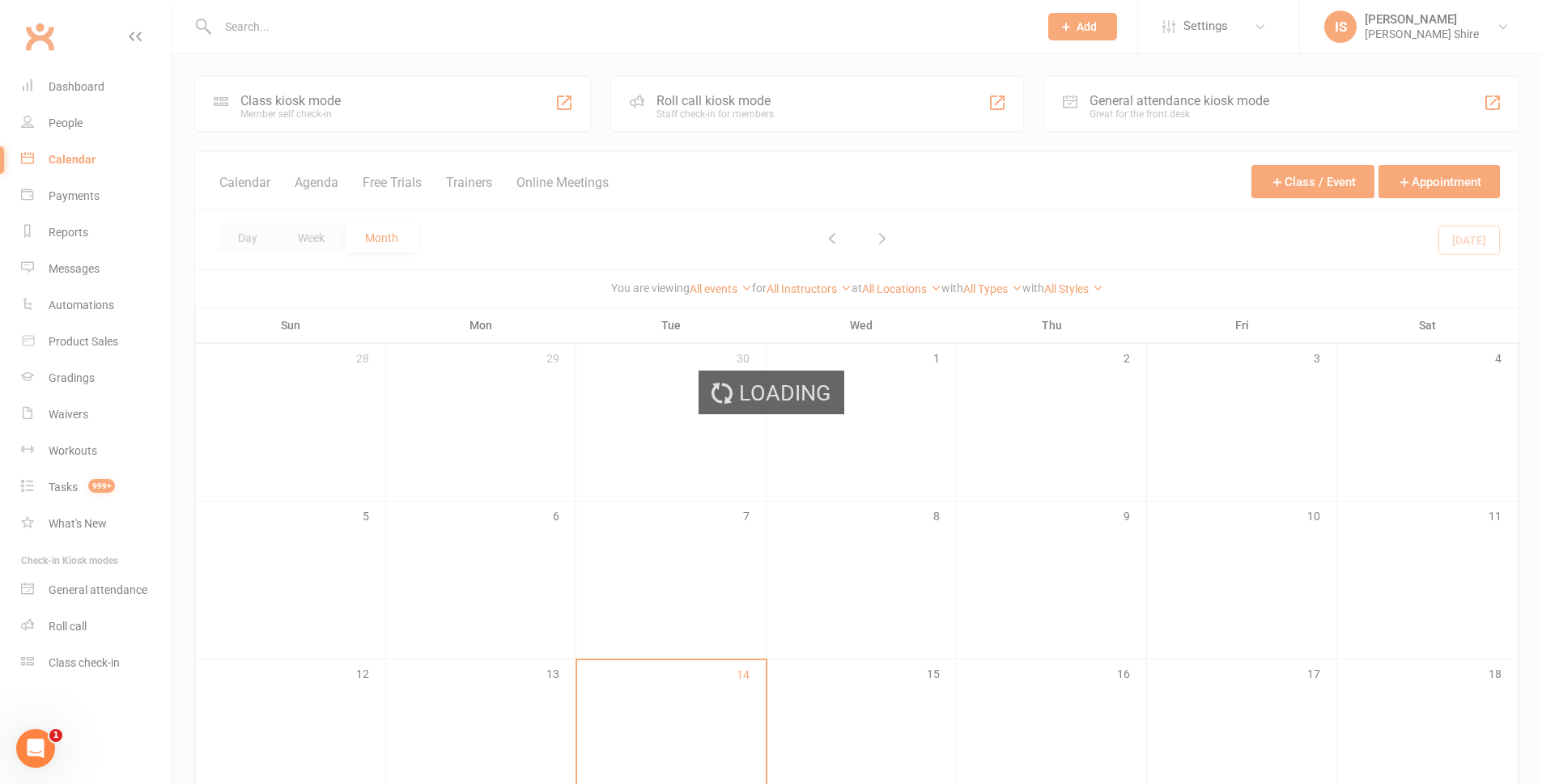
click at [69, 89] on div "Loading" at bounding box center [771, 392] width 1542 height 784
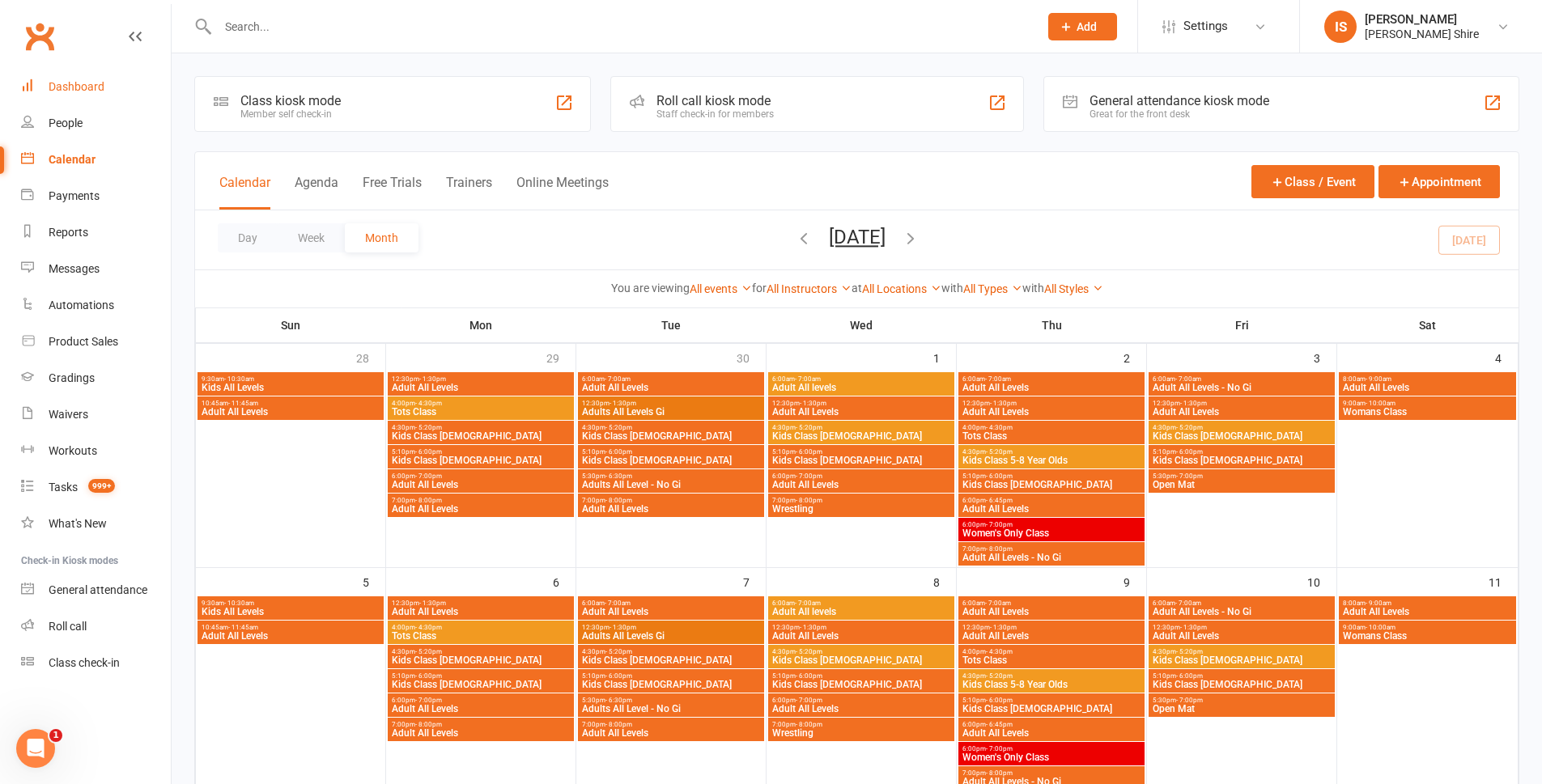
click at [111, 81] on link "Dashboard" at bounding box center [96, 87] width 150 height 37
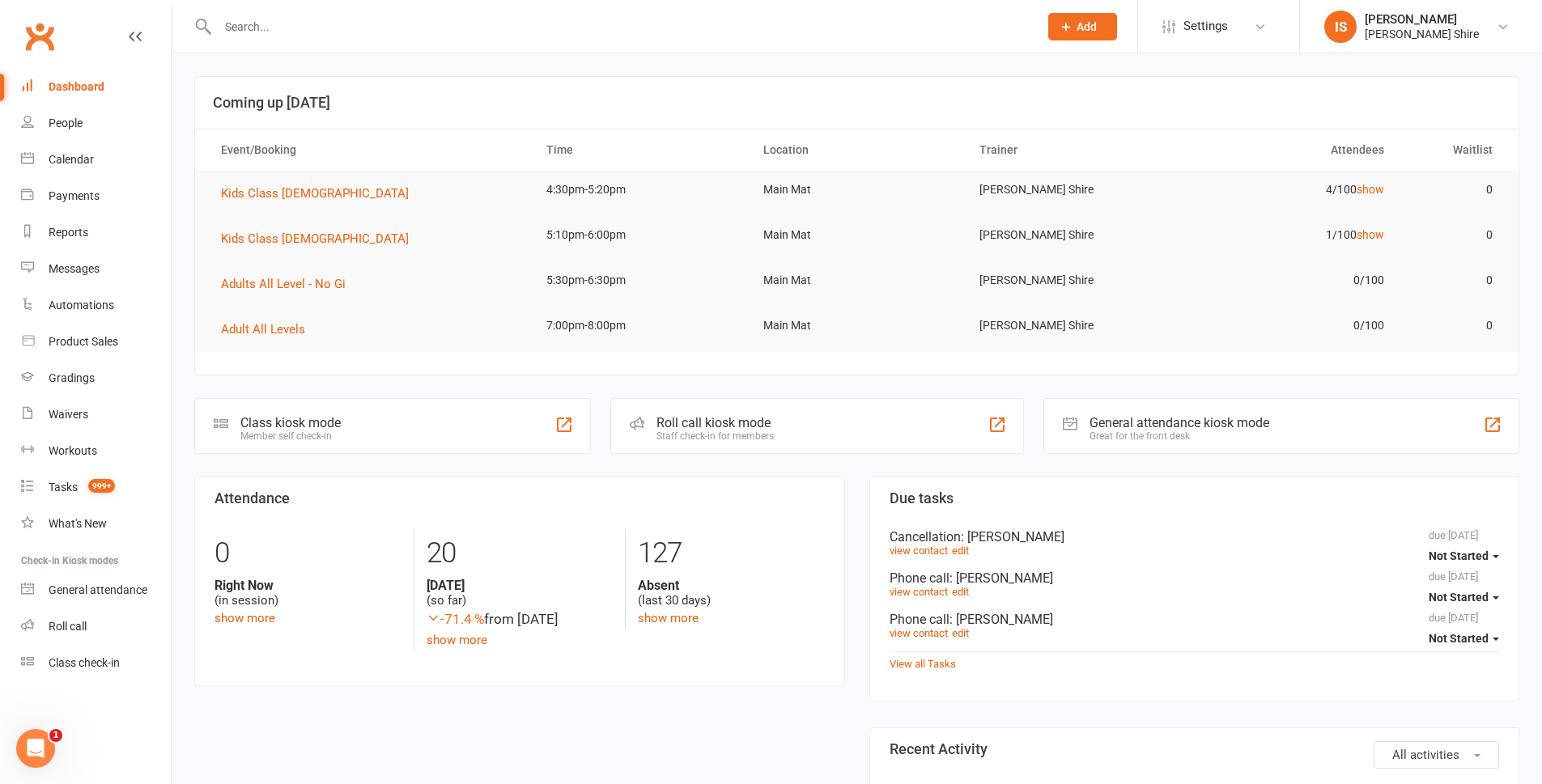
click at [384, 411] on div "Class kiosk mode Member self check-in" at bounding box center [393, 426] width 397 height 56
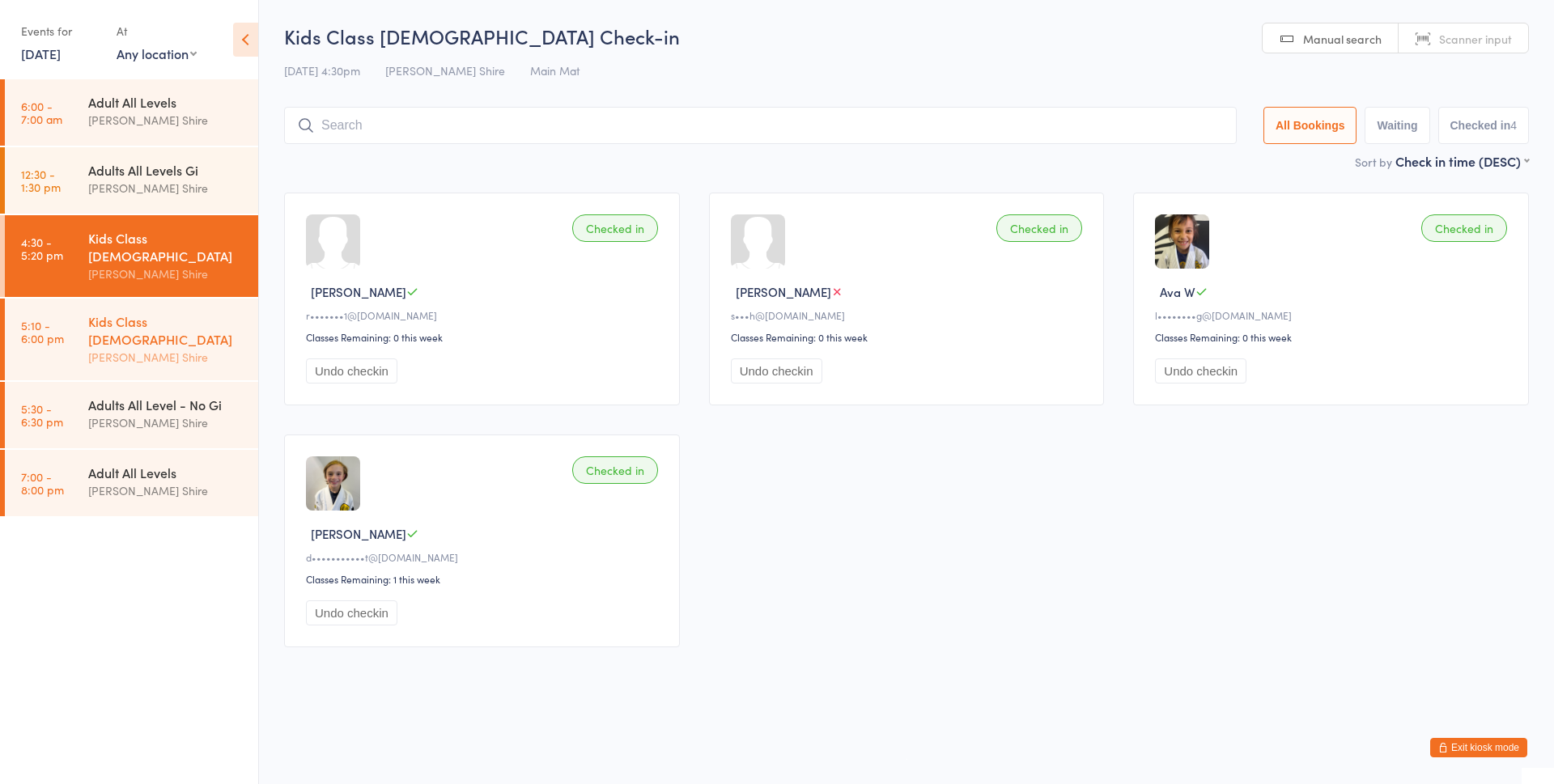
click at [204, 348] on div "[PERSON_NAME] Shire" at bounding box center [166, 357] width 156 height 19
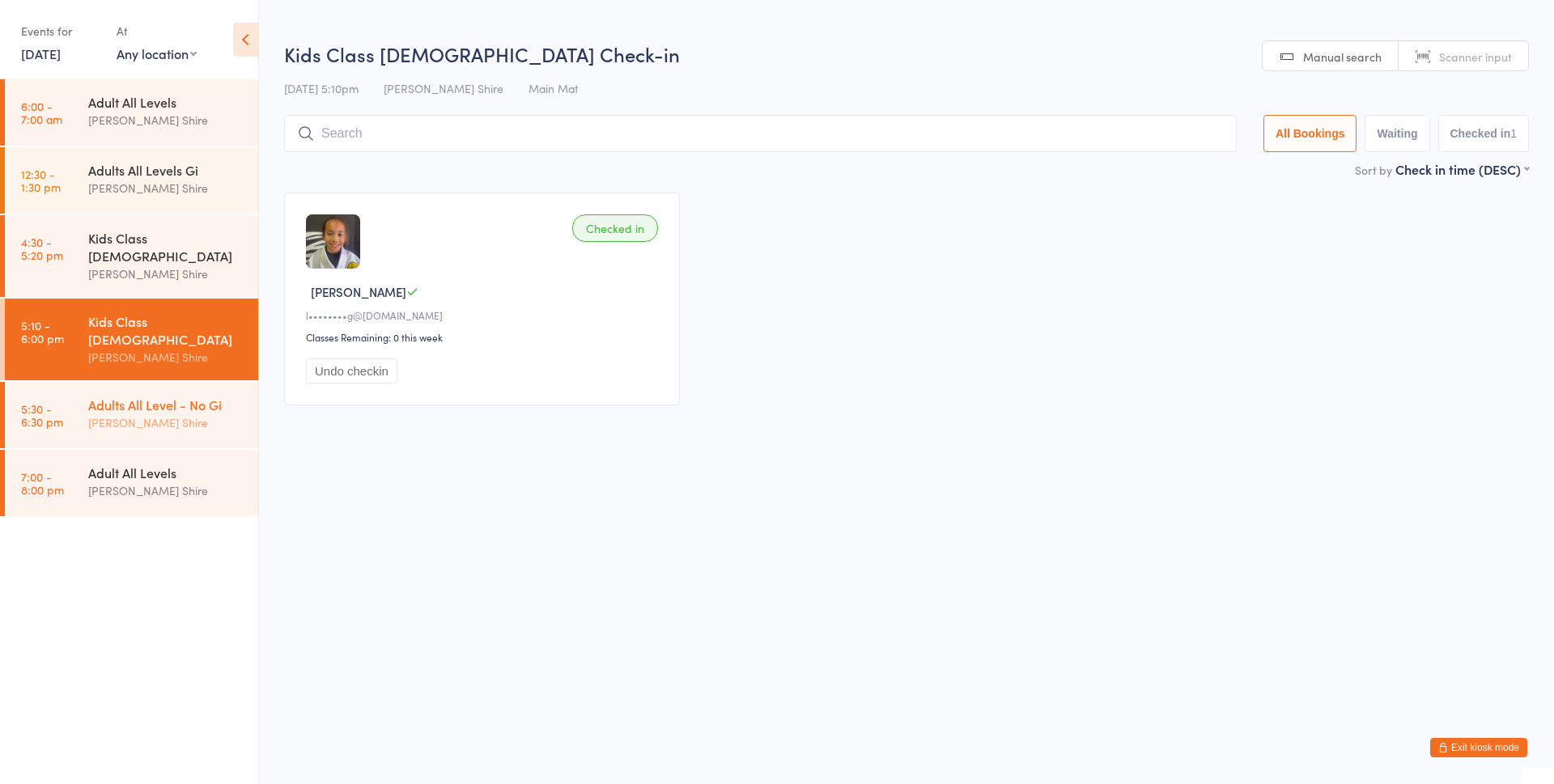
click at [84, 384] on link "5:30 - 6:30 pm Adults All Level - No Gi Gracie Sutherland Shire" at bounding box center [132, 415] width 254 height 66
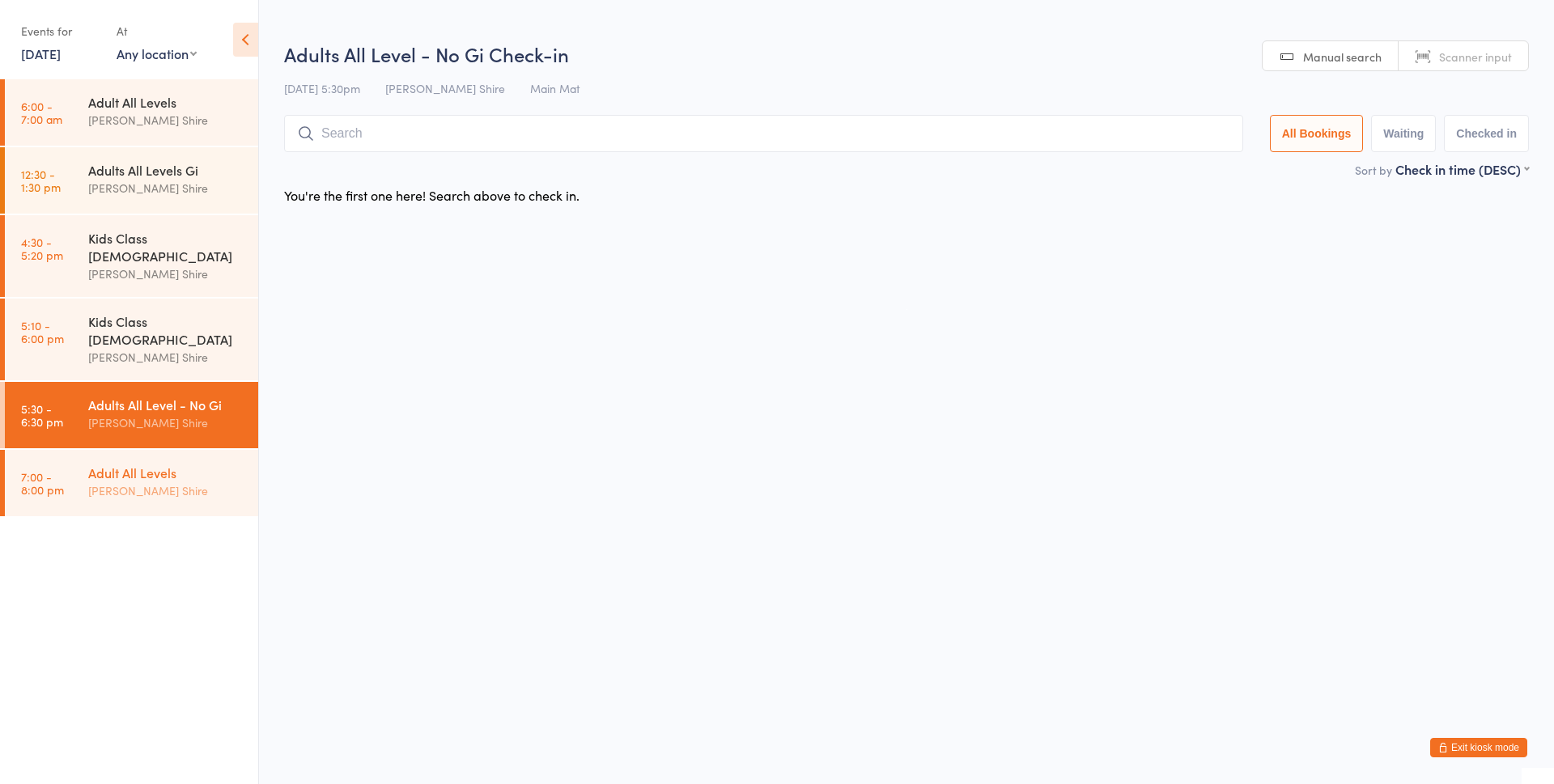
click at [108, 464] on div "Adult All Levels" at bounding box center [166, 472] width 156 height 18
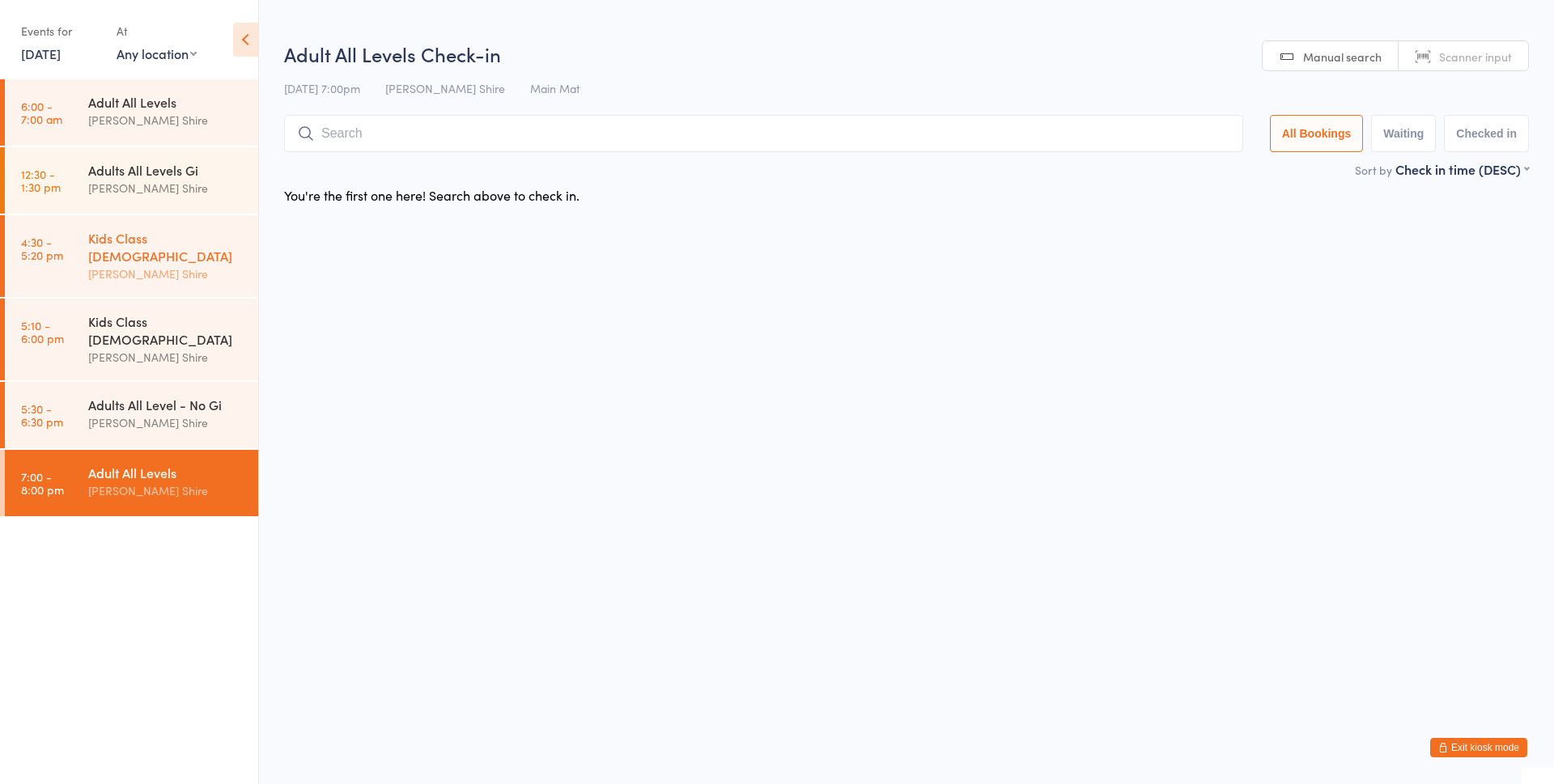
click at [75, 230] on link "4:30 - 5:20 pm Kids Class 5 - 8 Year Old Gracie Sutherland Shire" at bounding box center [132, 255] width 254 height 81
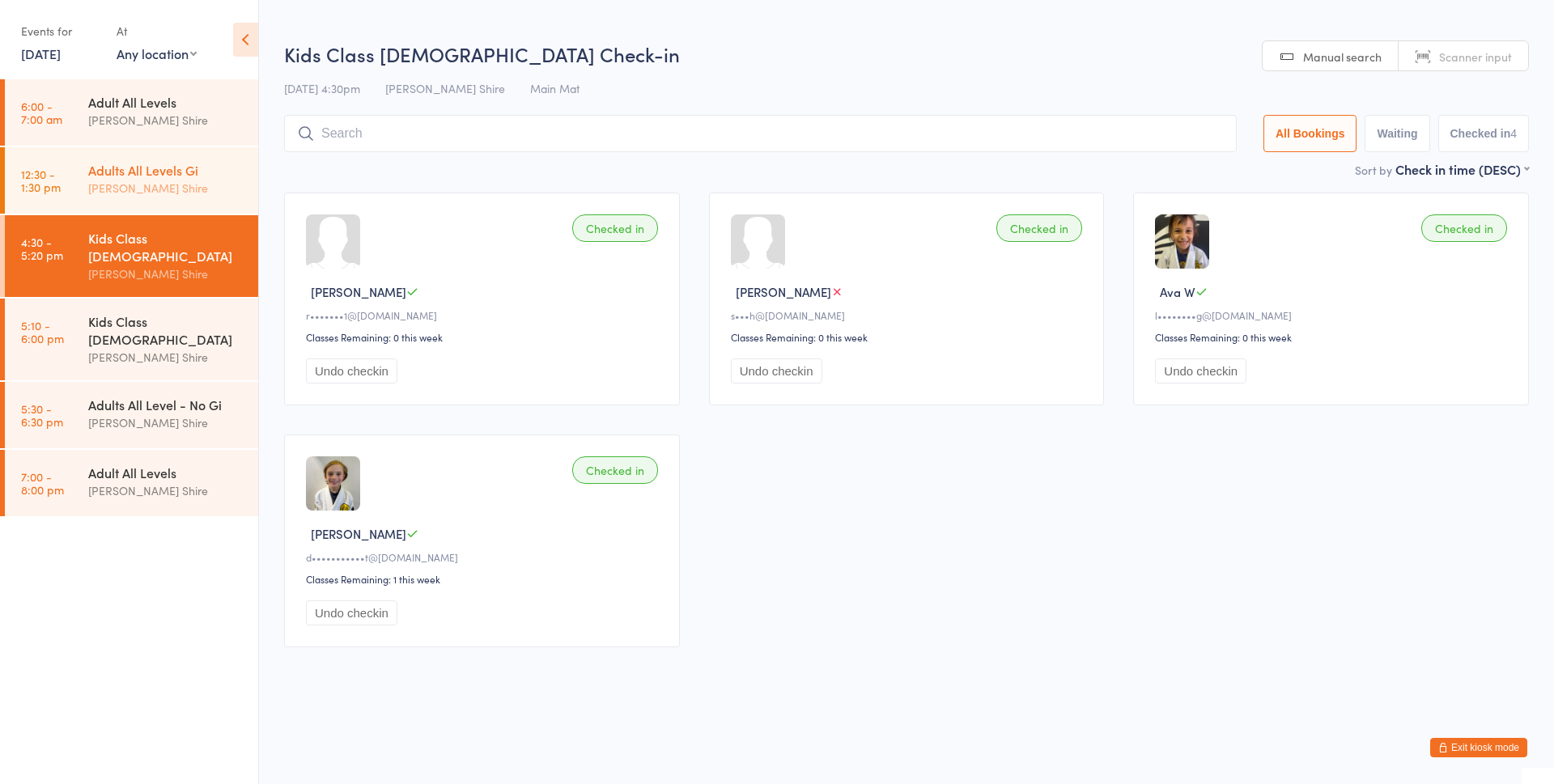
click at [103, 181] on div "[PERSON_NAME] Shire" at bounding box center [166, 189] width 156 height 19
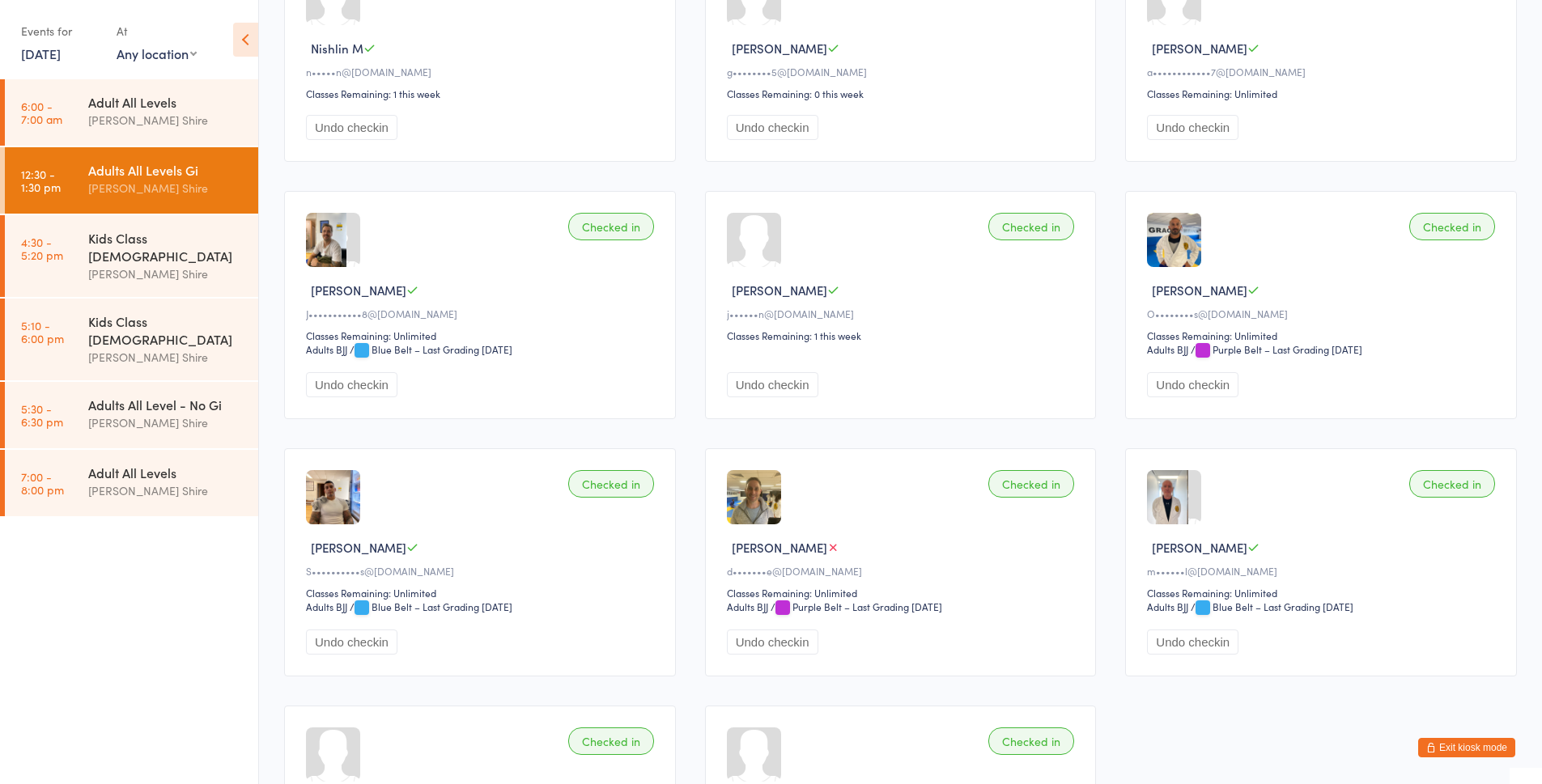
scroll to position [242, 0]
click at [1170, 45] on span "Alexey P" at bounding box center [1199, 49] width 95 height 17
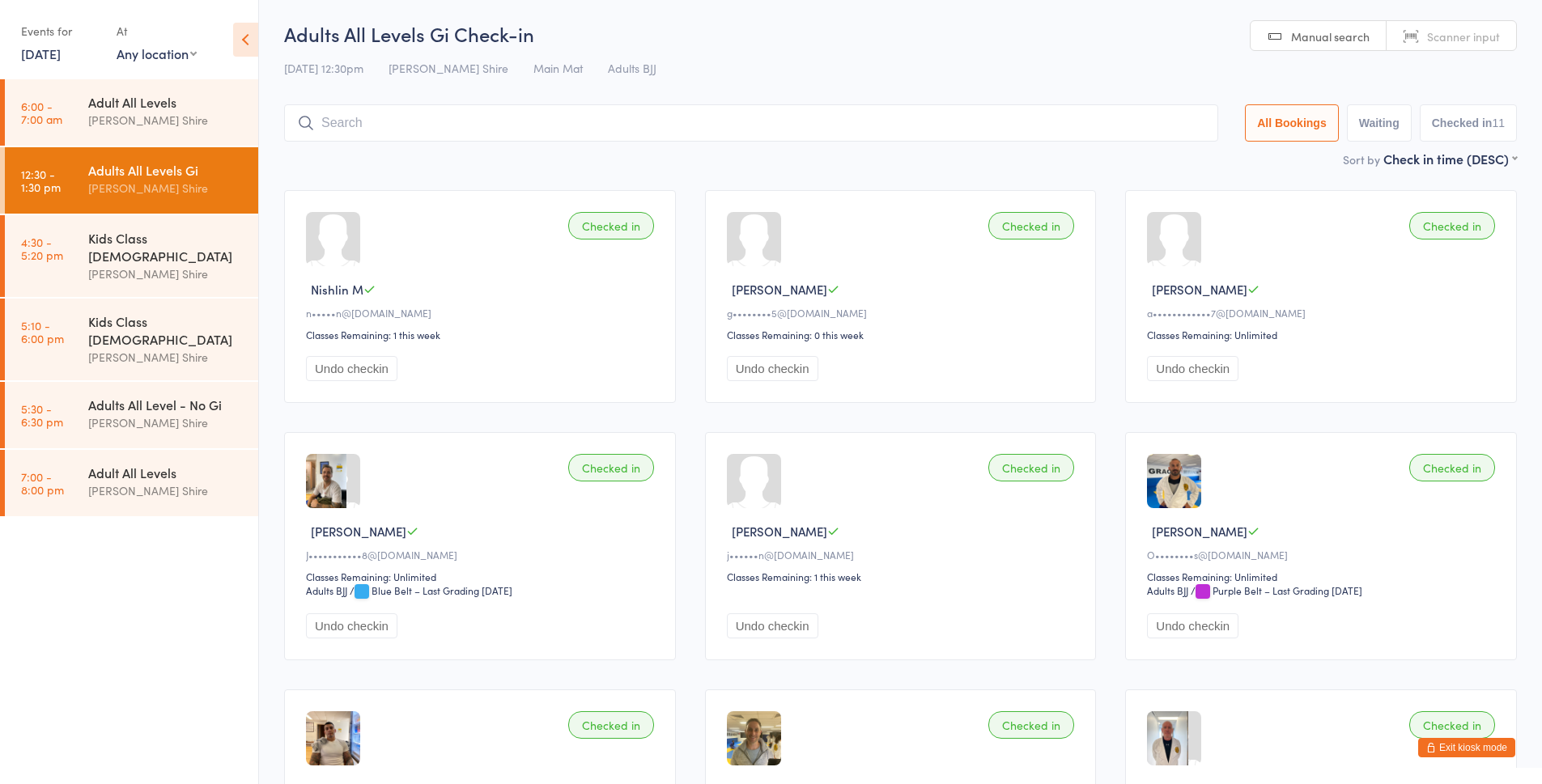
scroll to position [0, 0]
click at [1436, 739] on button "Exit kiosk mode" at bounding box center [1467, 747] width 97 height 20
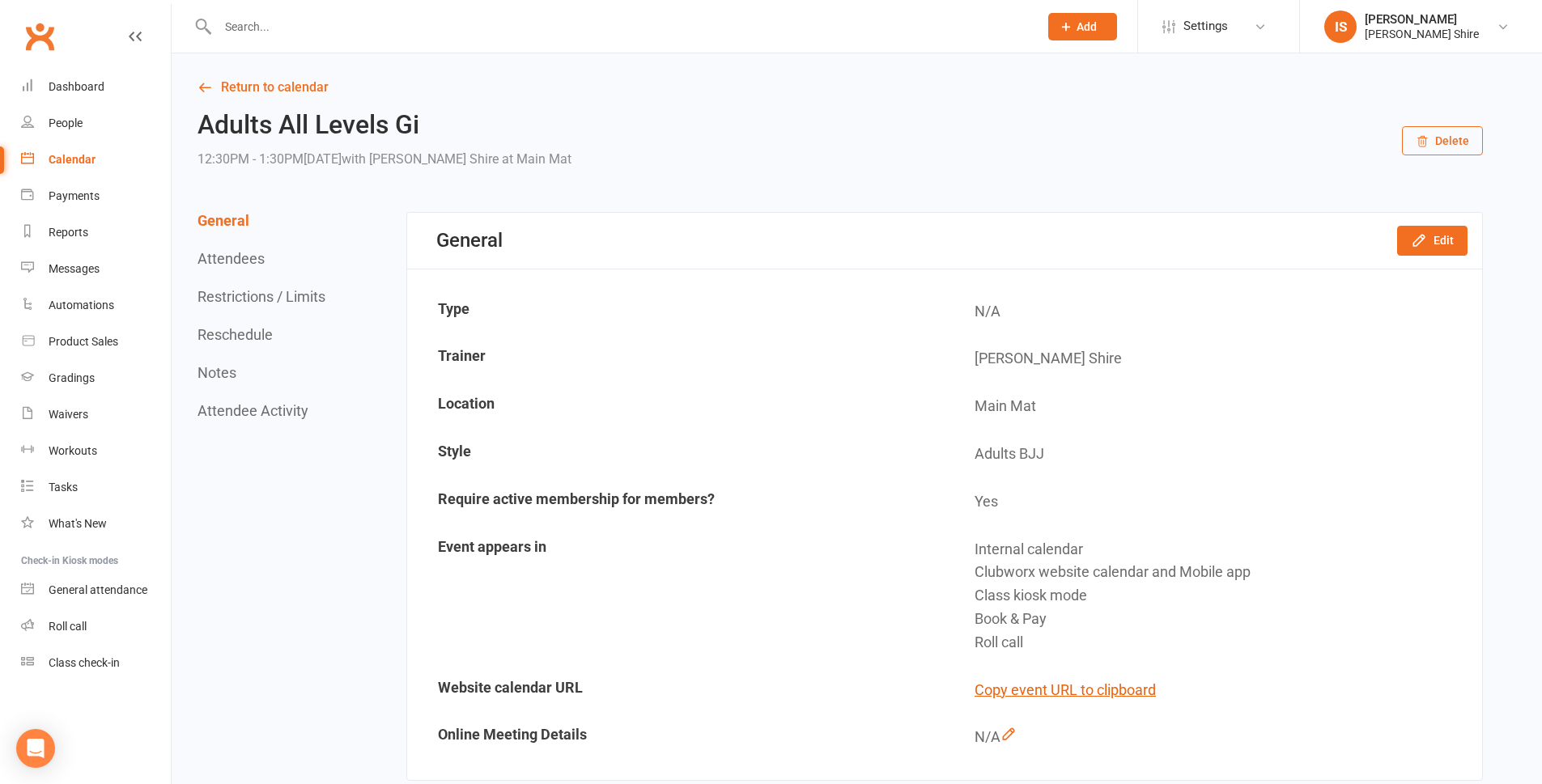
click at [414, 37] on input "text" at bounding box center [620, 27] width 814 height 22
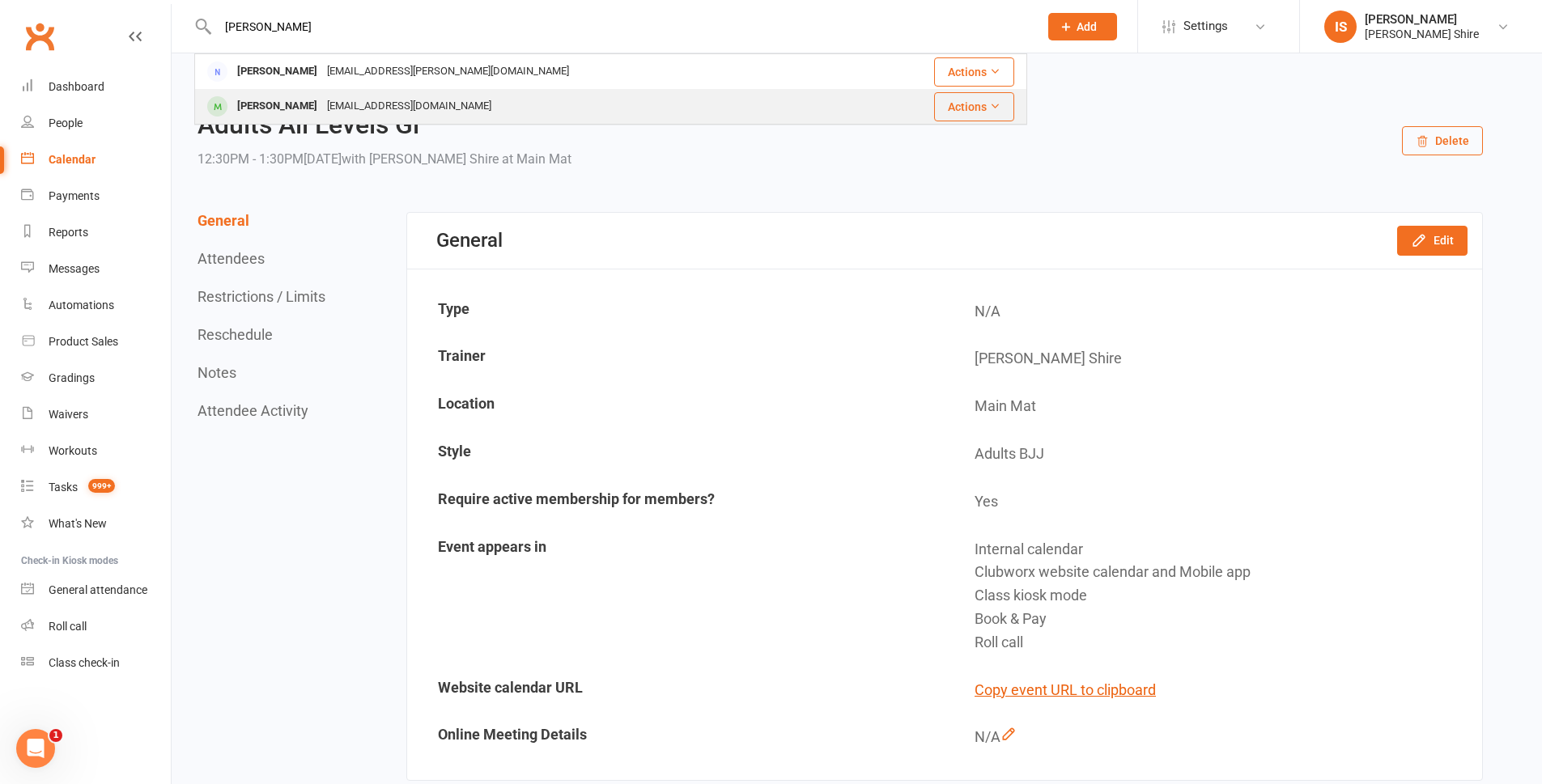
type input "rhys"
click at [370, 102] on div "rhyswilson@hotmail.com.au" at bounding box center [409, 106] width 174 height 23
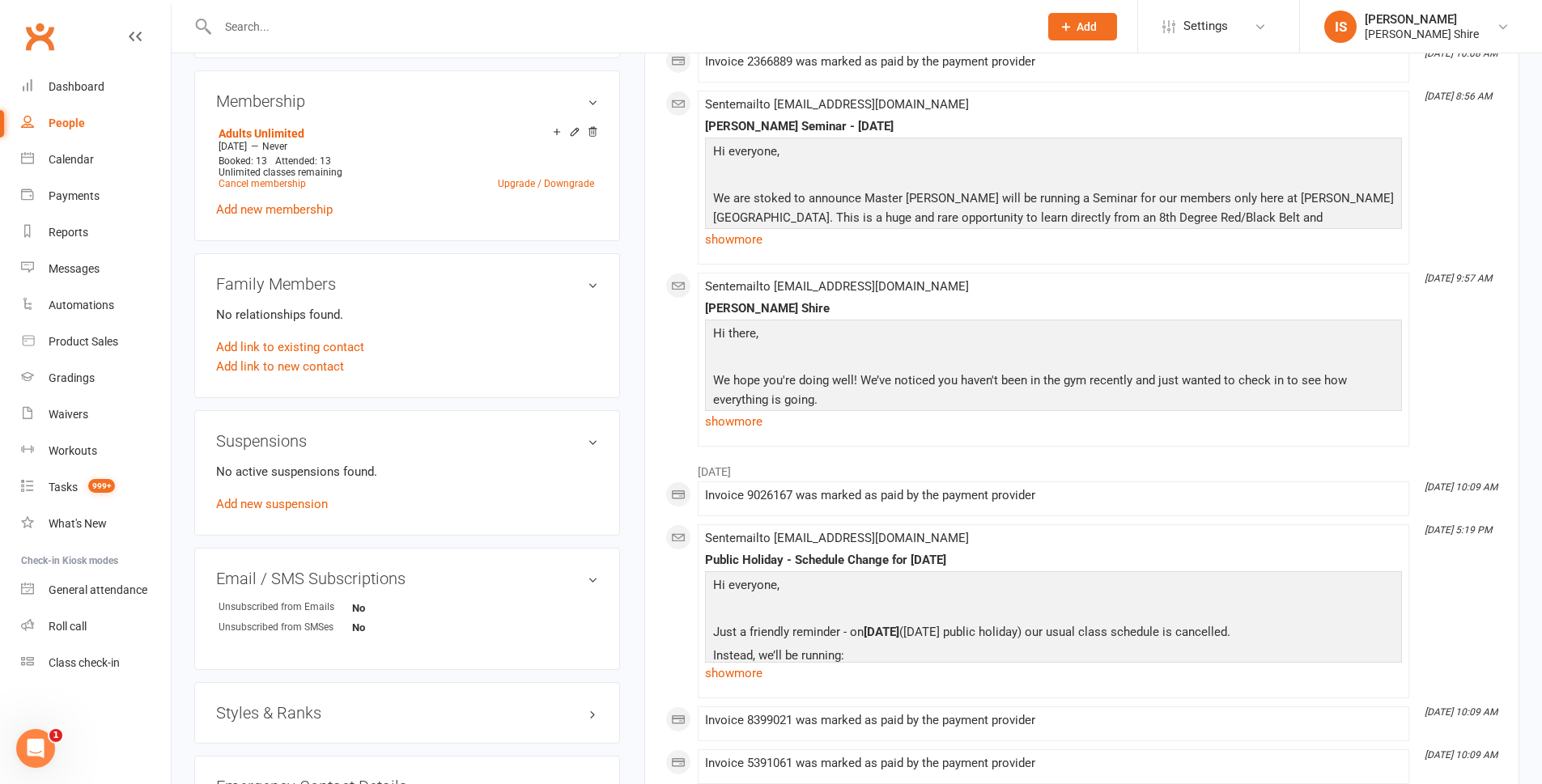
scroll to position [566, 0]
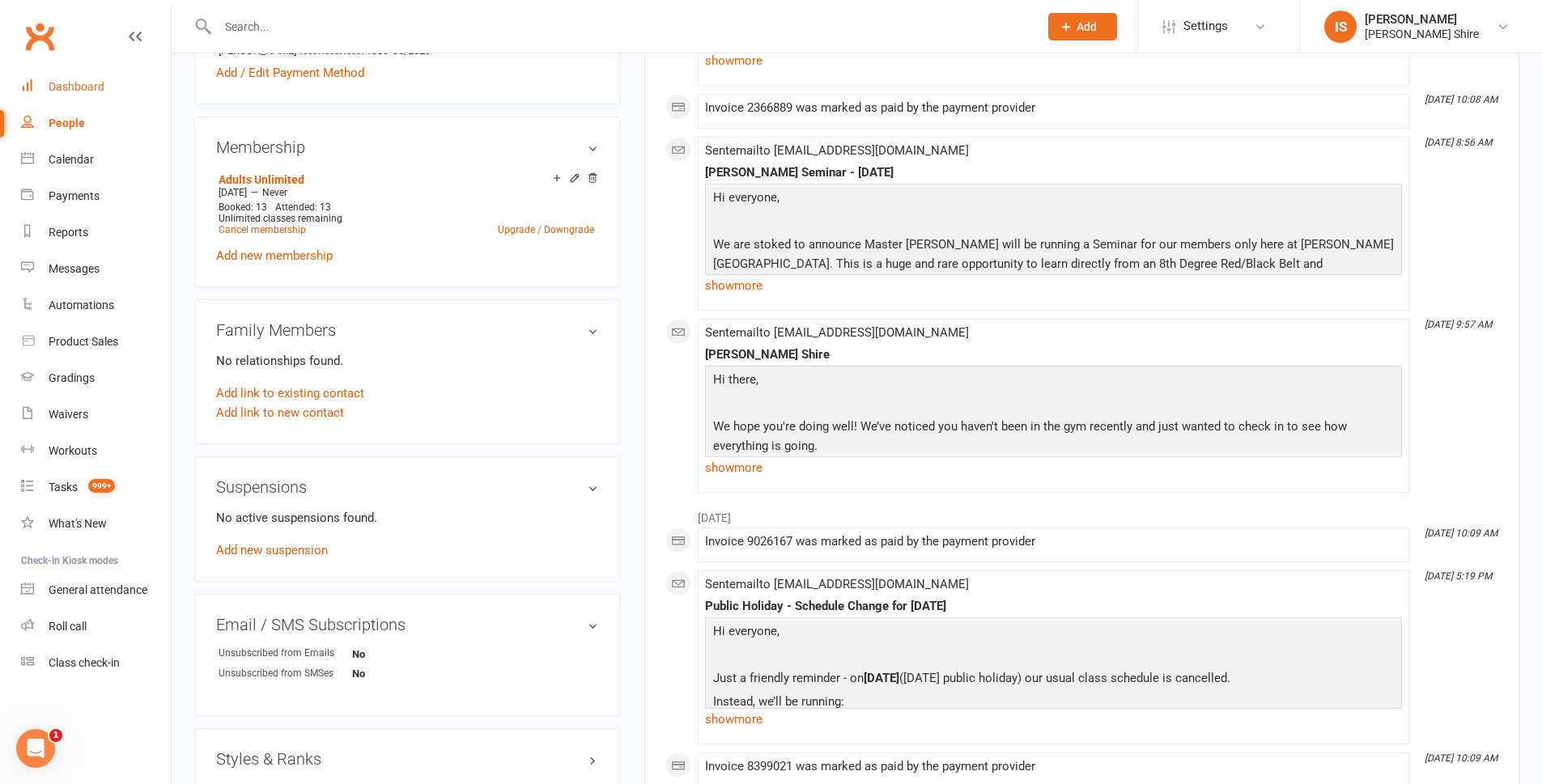
click at [75, 81] on div "Dashboard" at bounding box center [76, 87] width 56 height 13
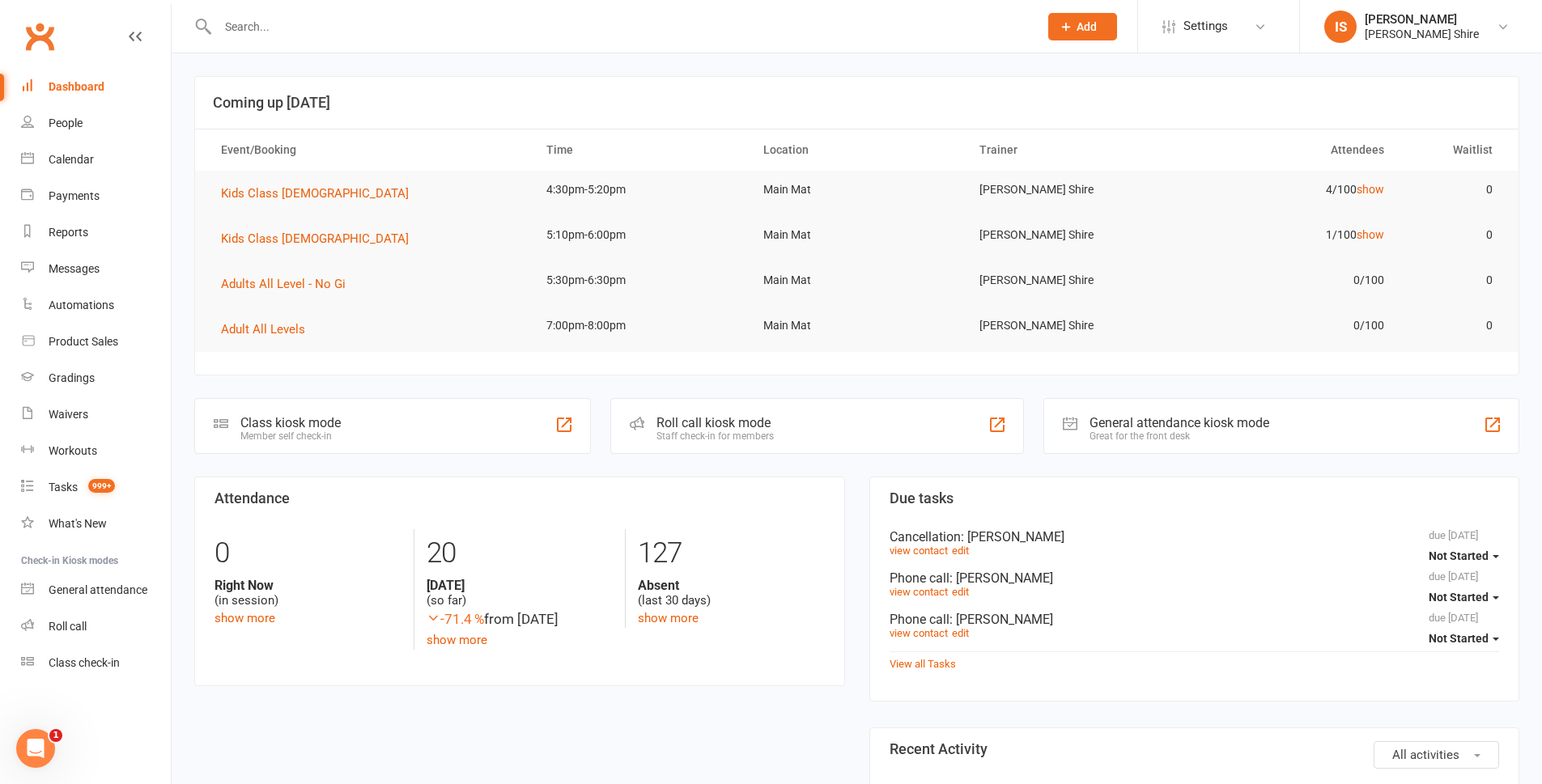
click at [76, 82] on div "Dashboard" at bounding box center [76, 87] width 56 height 13
click at [77, 90] on div "Dashboard" at bounding box center [76, 87] width 56 height 13
drag, startPoint x: 314, startPoint y: 8, endPoint x: 314, endPoint y: 36, distance: 28.0
click at [314, 31] on div at bounding box center [611, 26] width 833 height 52
drag, startPoint x: 314, startPoint y: 36, endPoint x: 327, endPoint y: 42, distance: 14.3
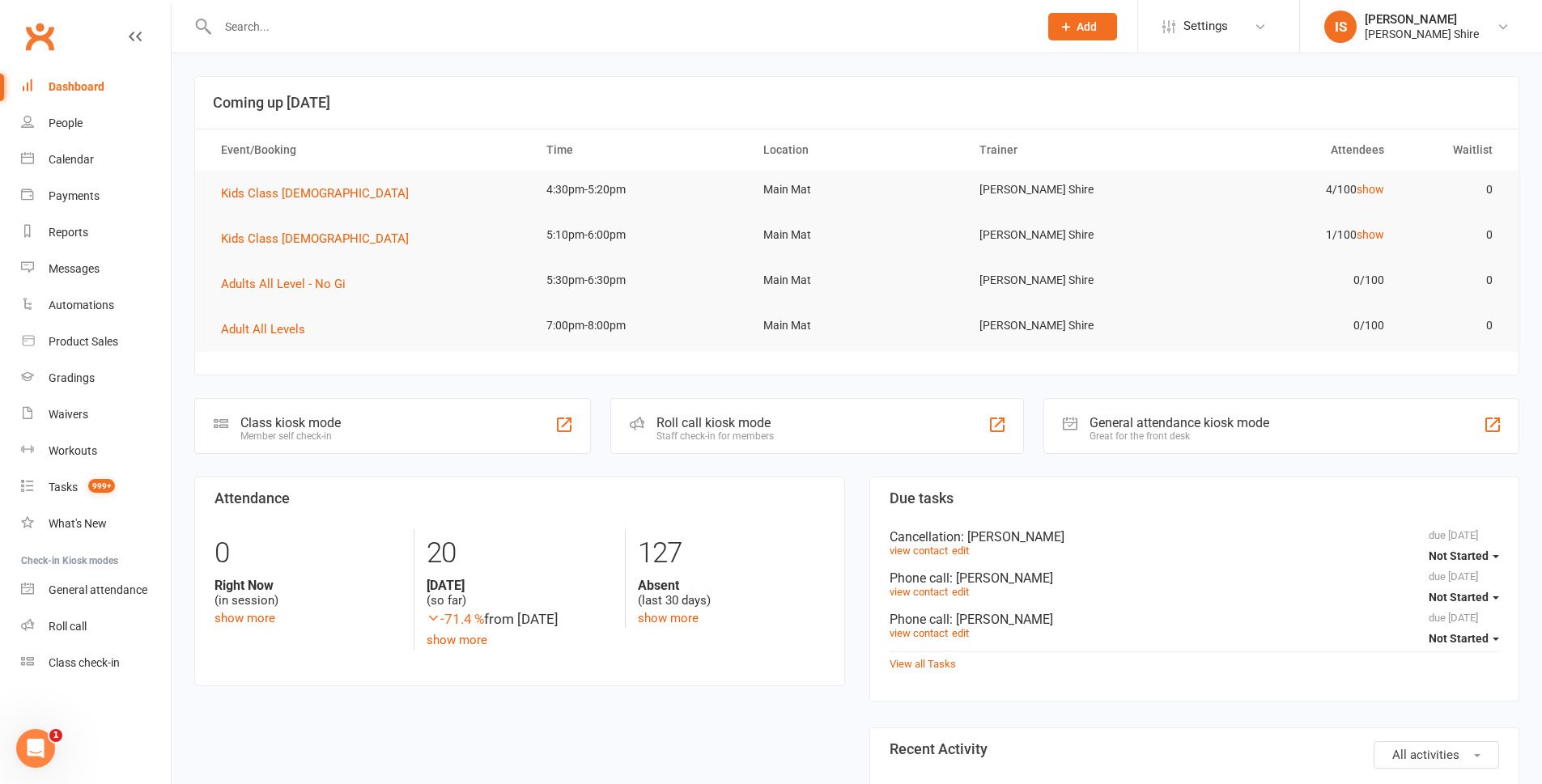
click at [314, 36] on input "text" at bounding box center [620, 27] width 814 height 22
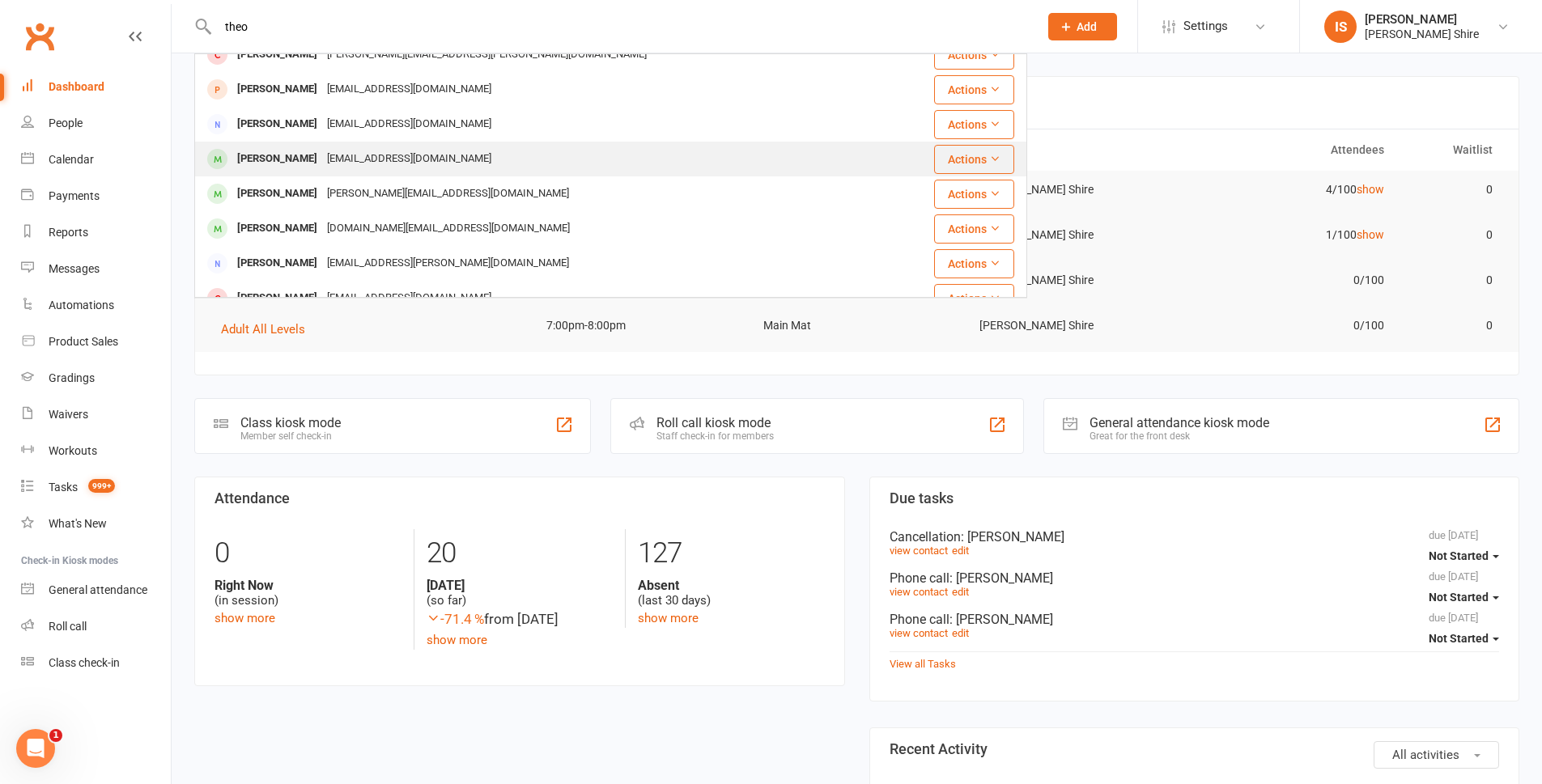
scroll to position [162, 0]
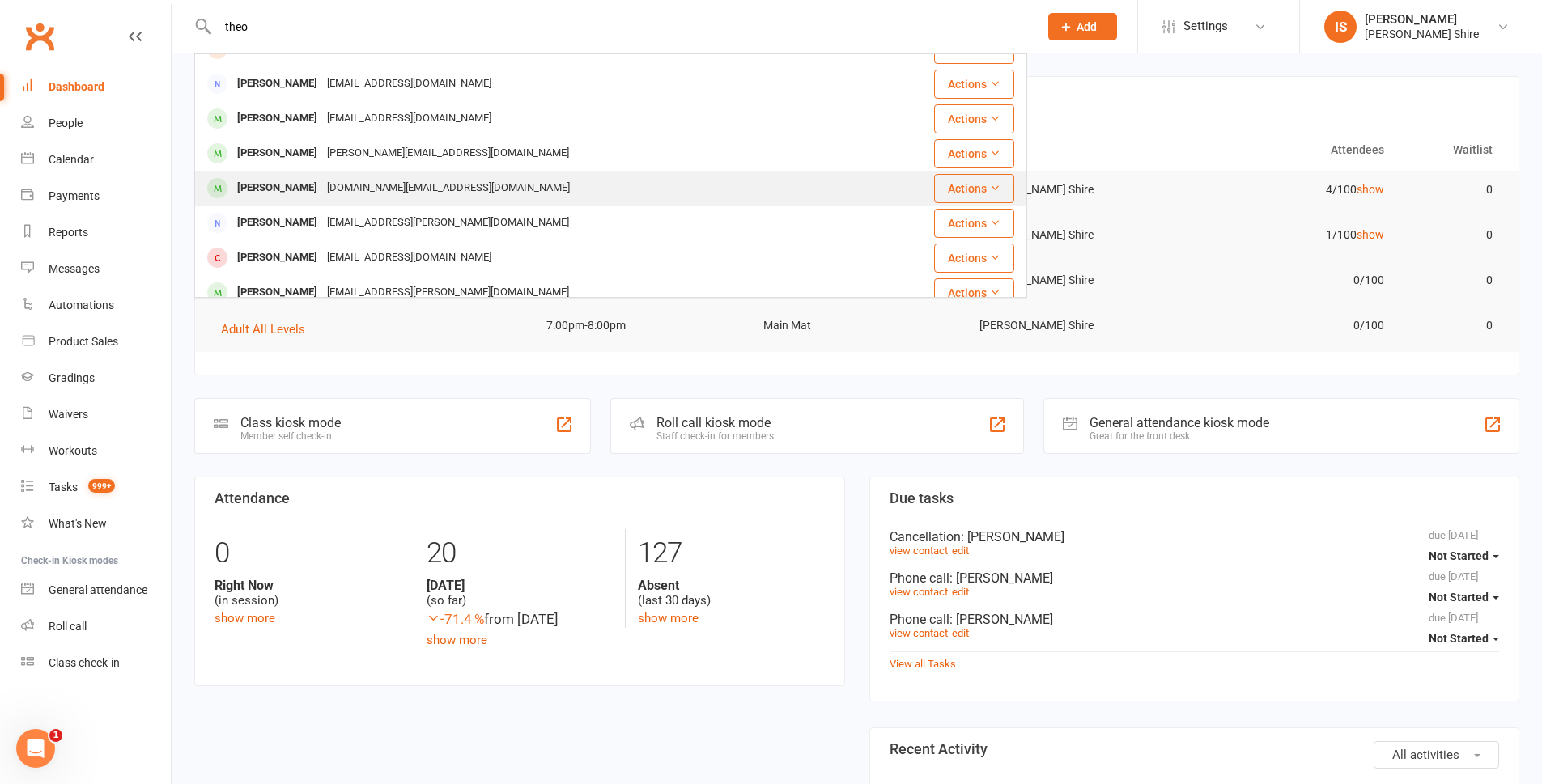
type input "theo"
click at [491, 180] on div "Theodore van Eijk kristelmarie.ve@gmail.com" at bounding box center [550, 188] width 709 height 33
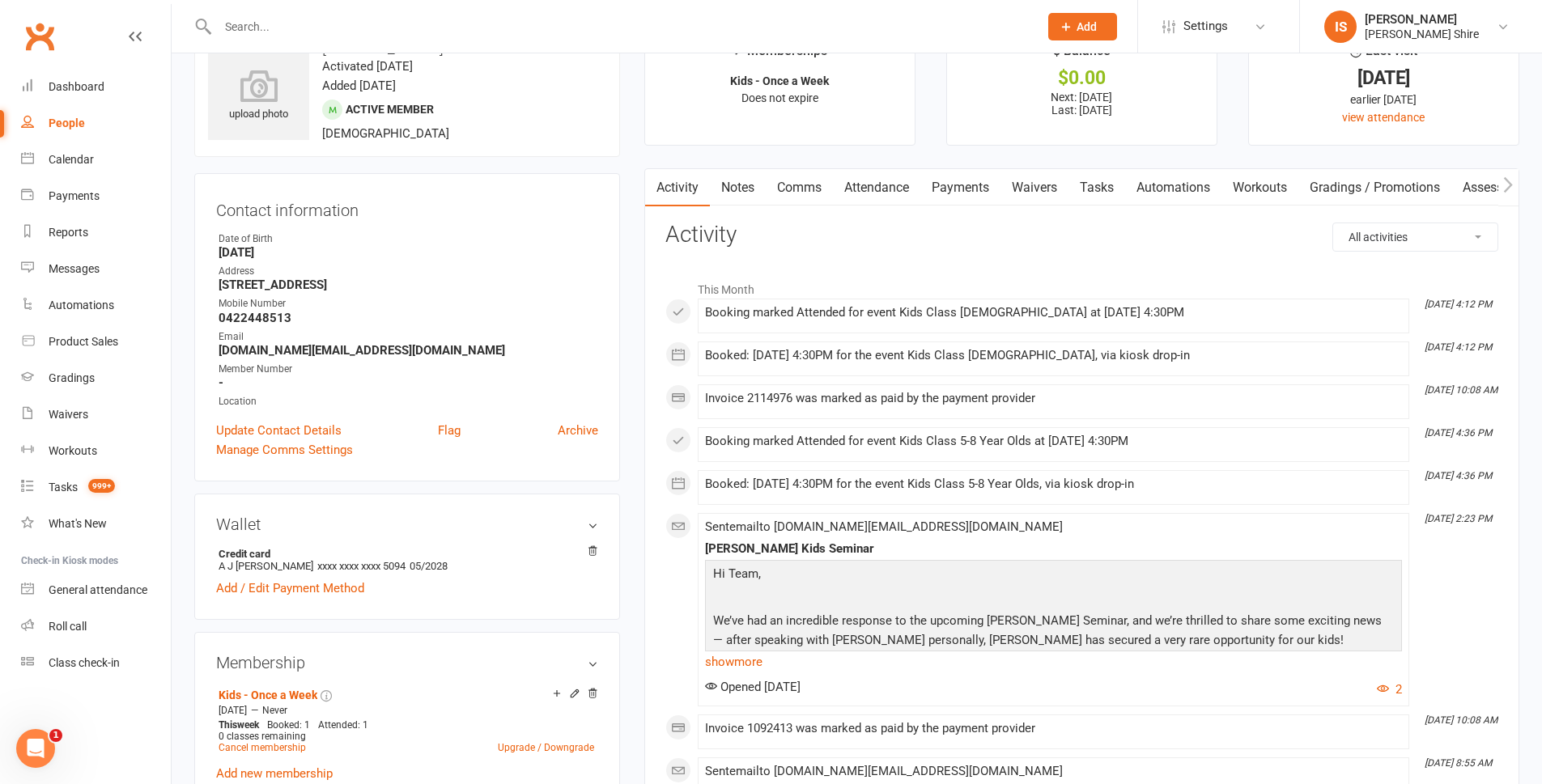
scroll to position [162, 0]
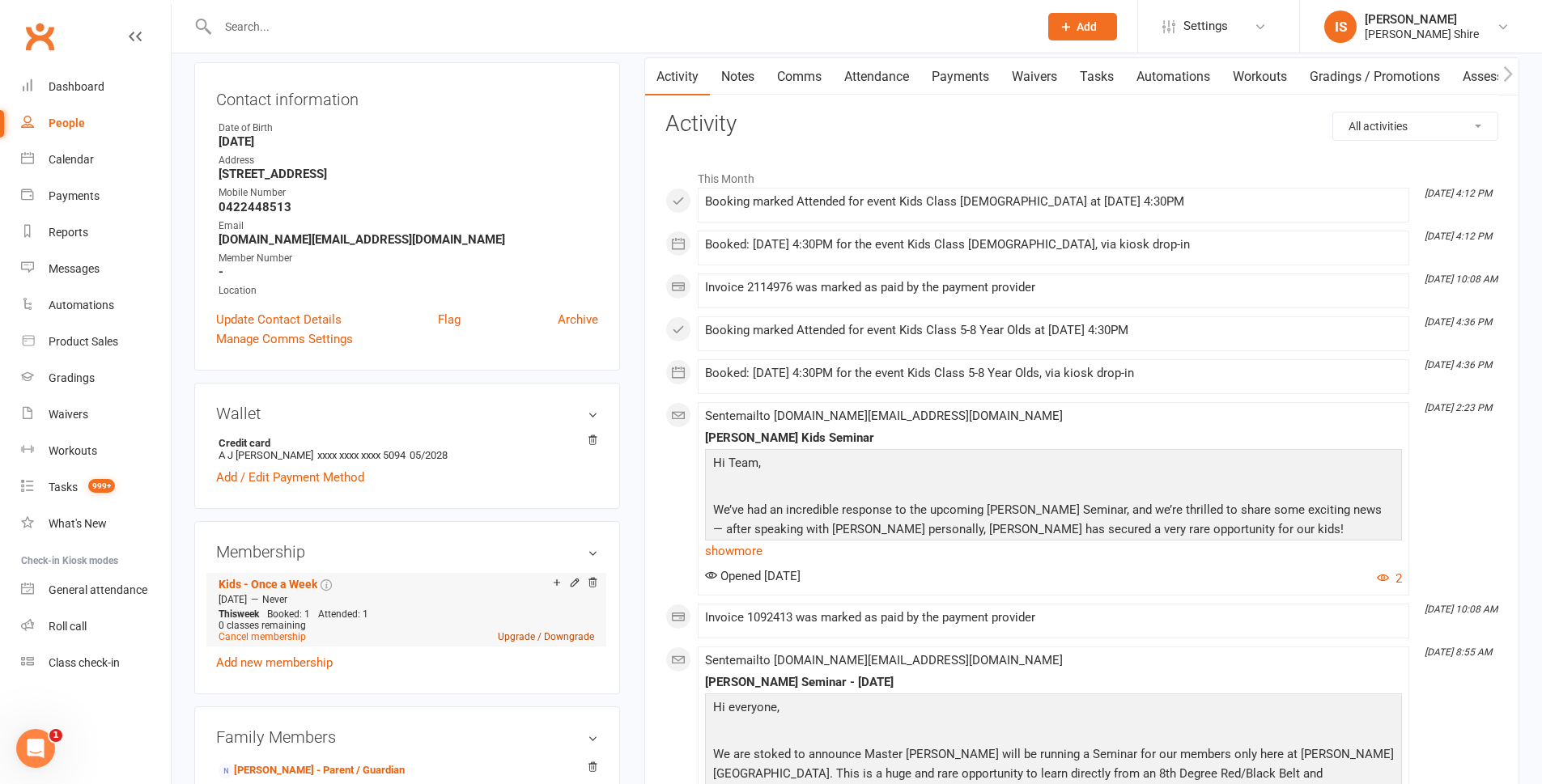
click at [525, 639] on link "Upgrade / Downgrade" at bounding box center [546, 637] width 96 height 11
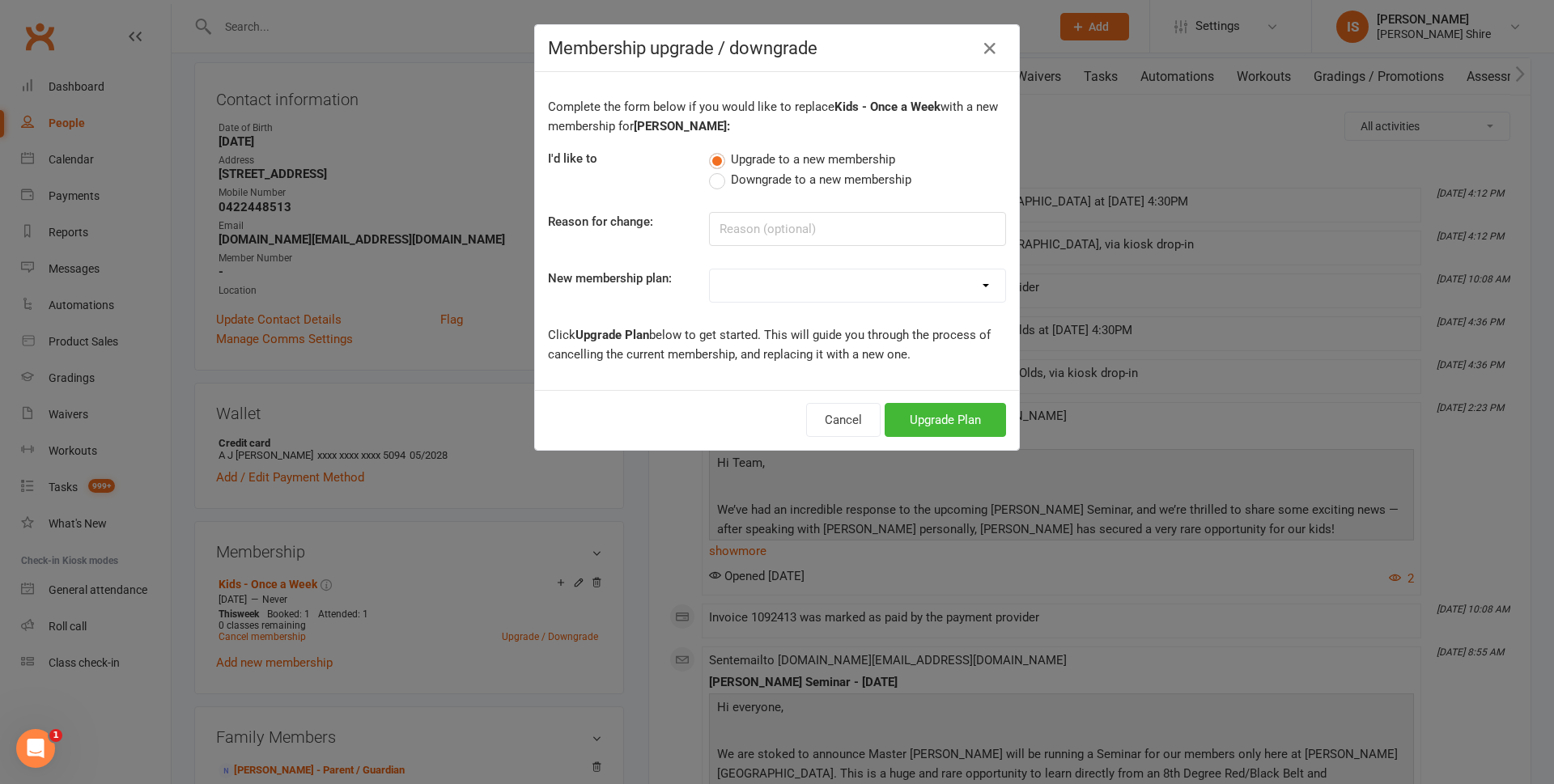
click at [643, 633] on div "Membership upgrade / downgrade Complete the form below if you would like to rep…" at bounding box center [777, 392] width 1554 height 784
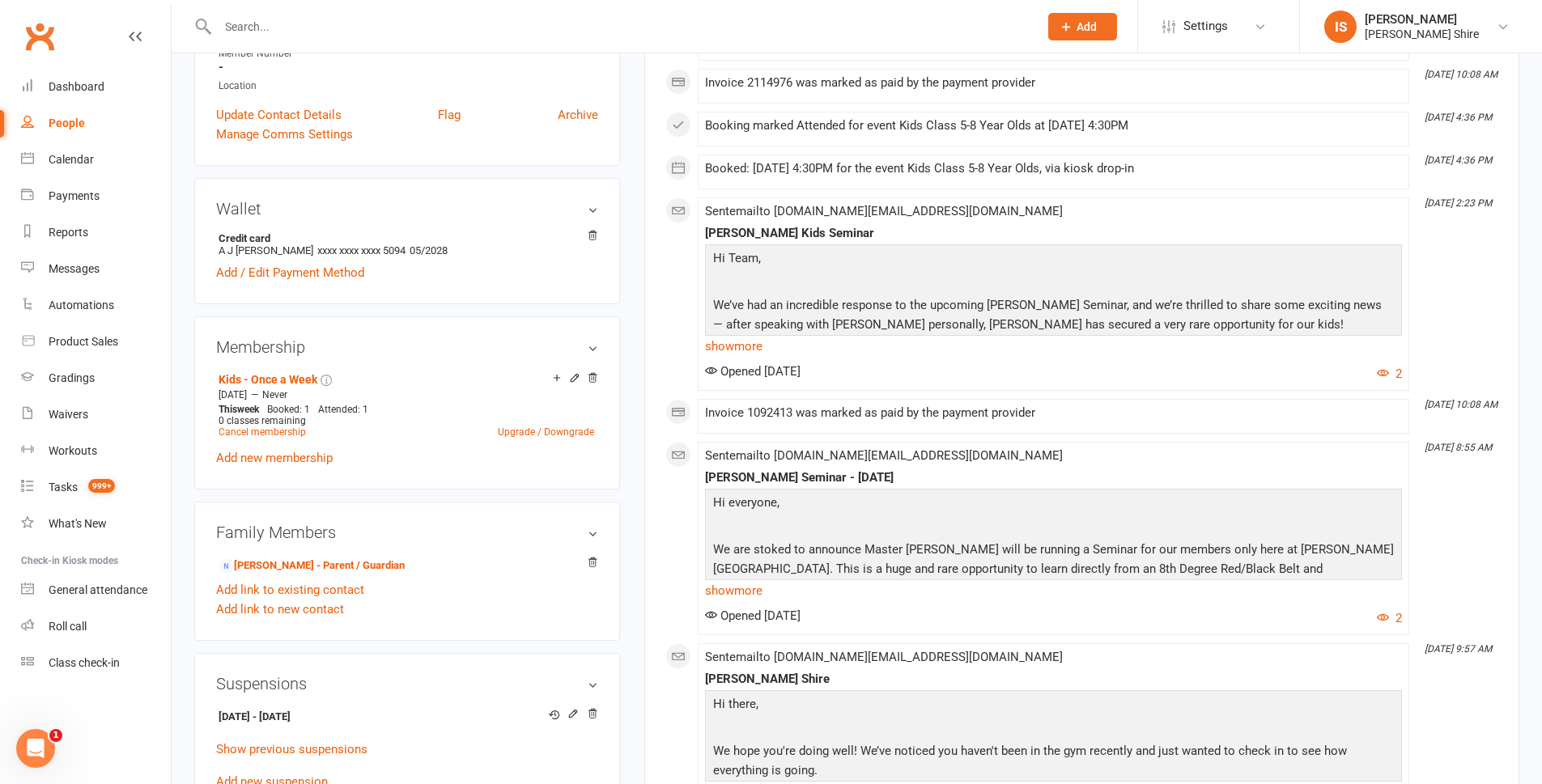
scroll to position [404, 0]
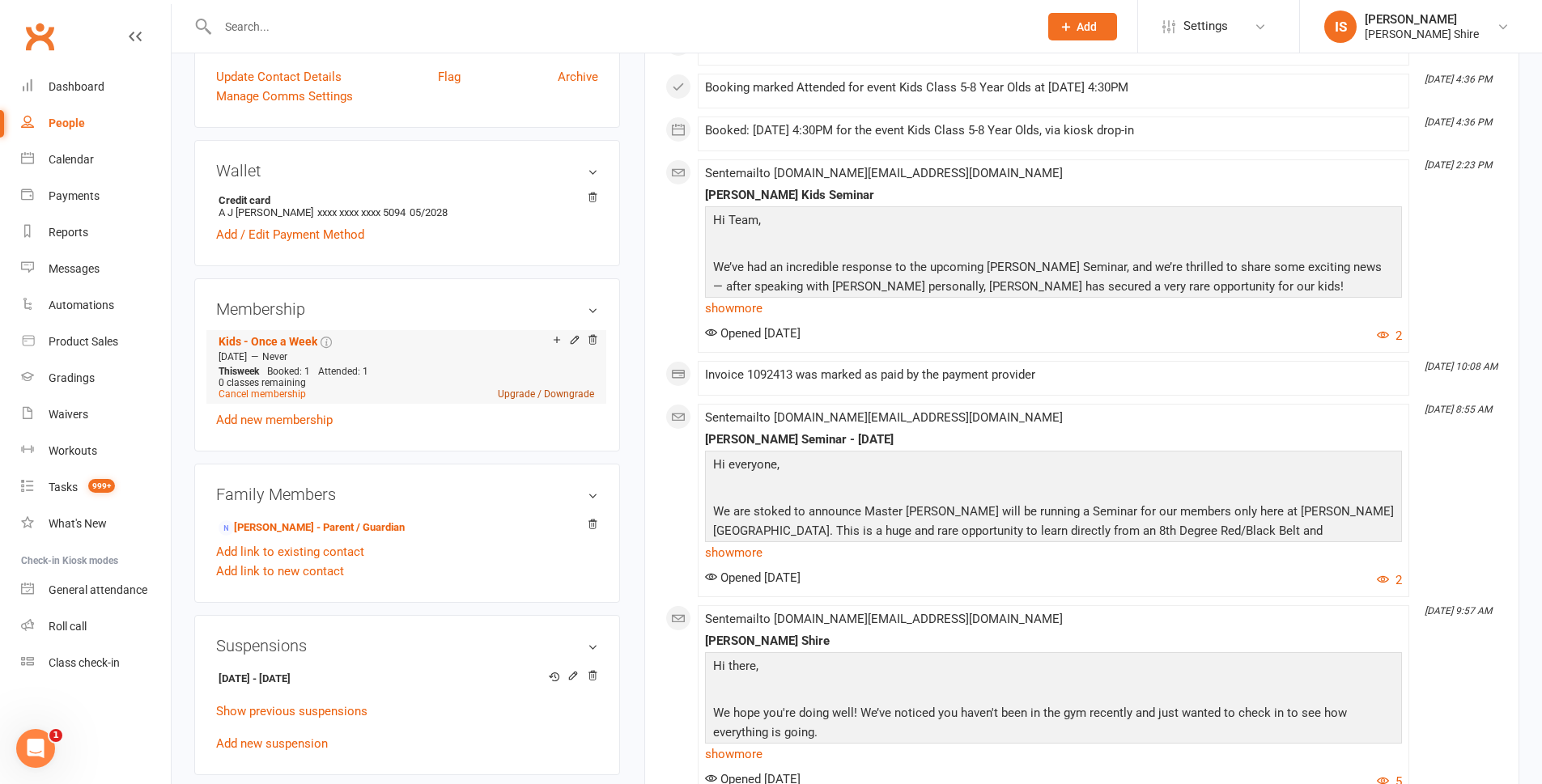
click at [514, 388] on link "Upgrade / Downgrade" at bounding box center [546, 393] width 96 height 11
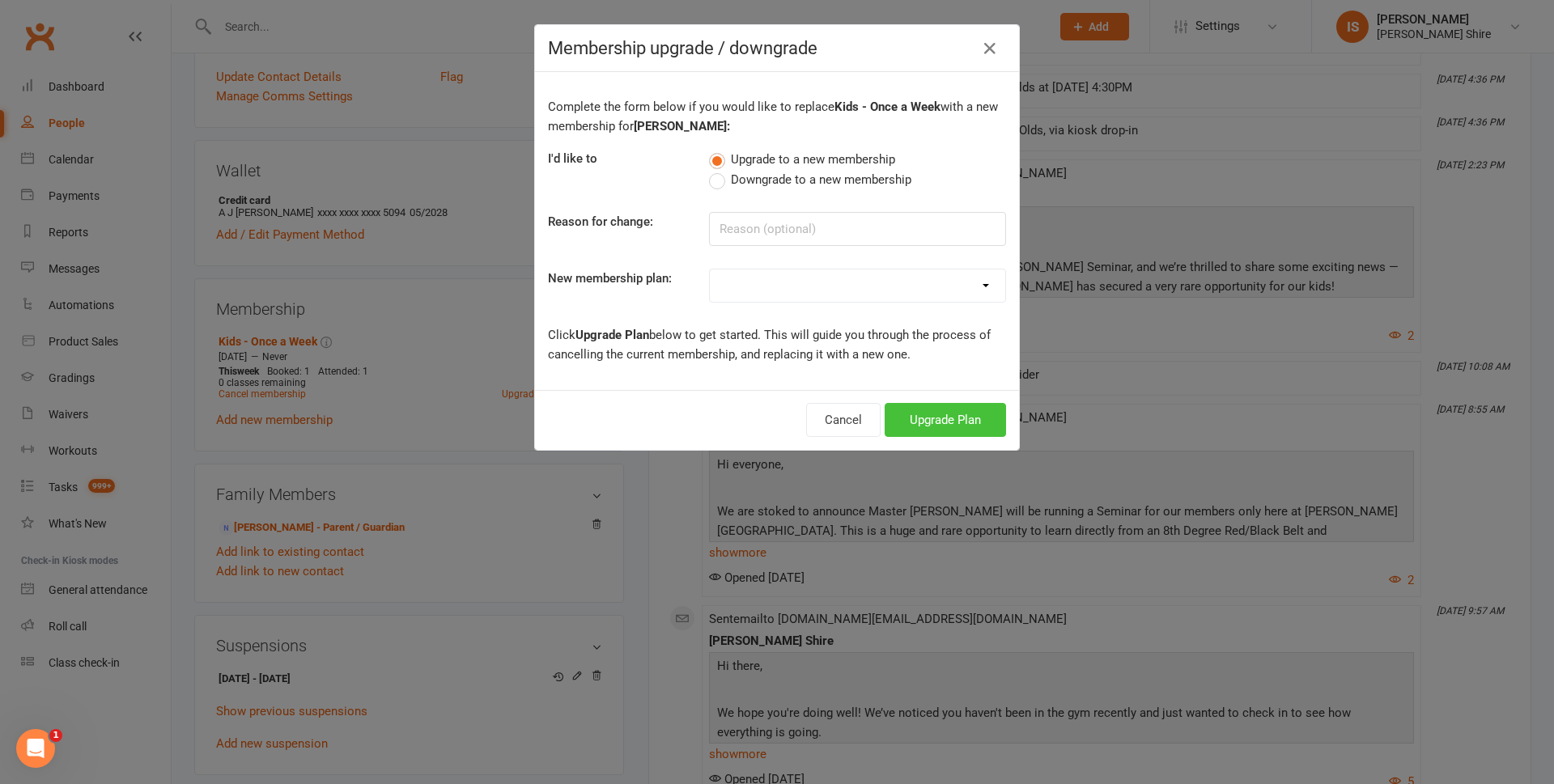
click at [911, 404] on button "Upgrade Plan" at bounding box center [945, 420] width 122 height 34
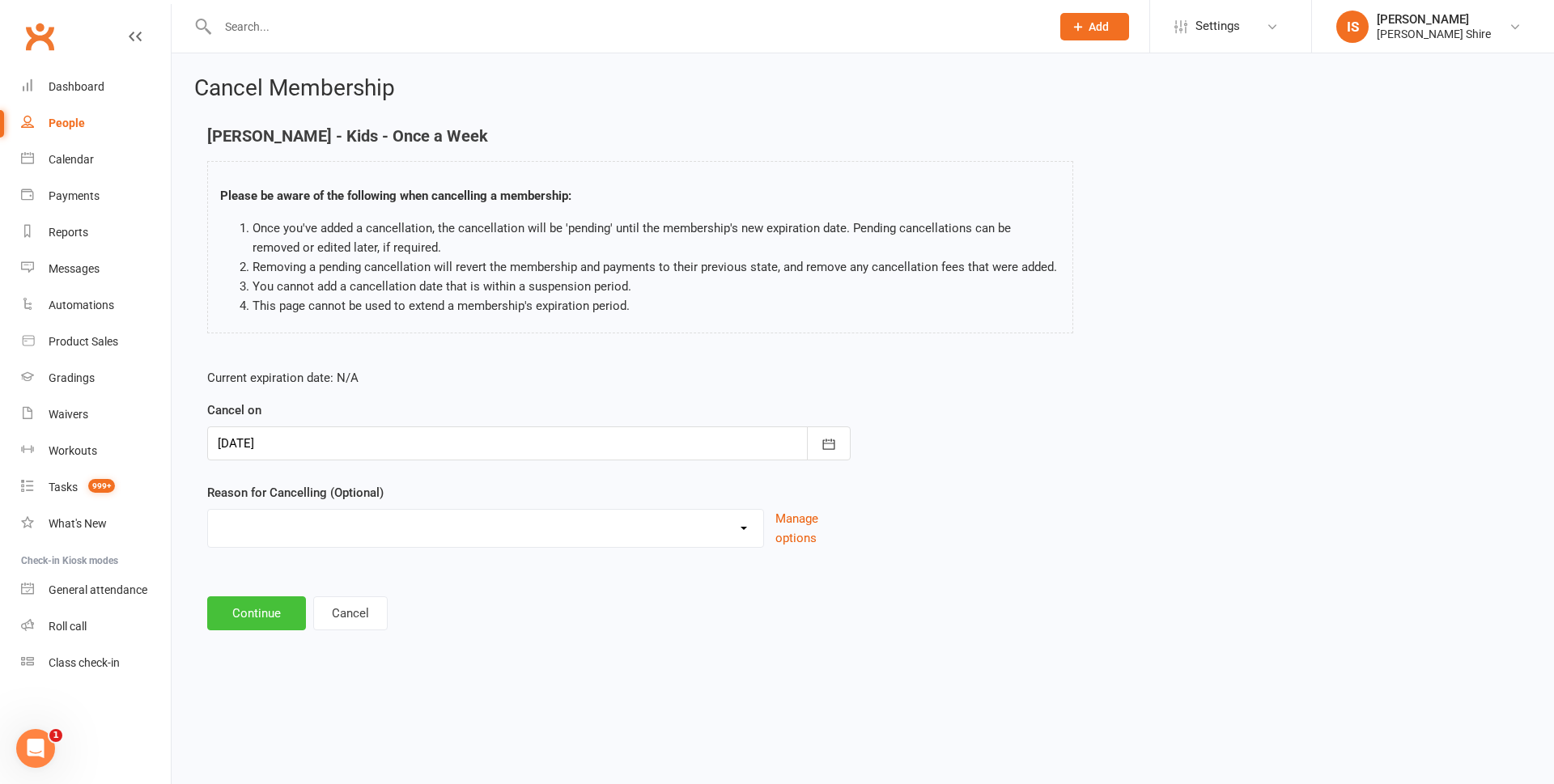
click at [280, 598] on button "Continue" at bounding box center [256, 613] width 99 height 34
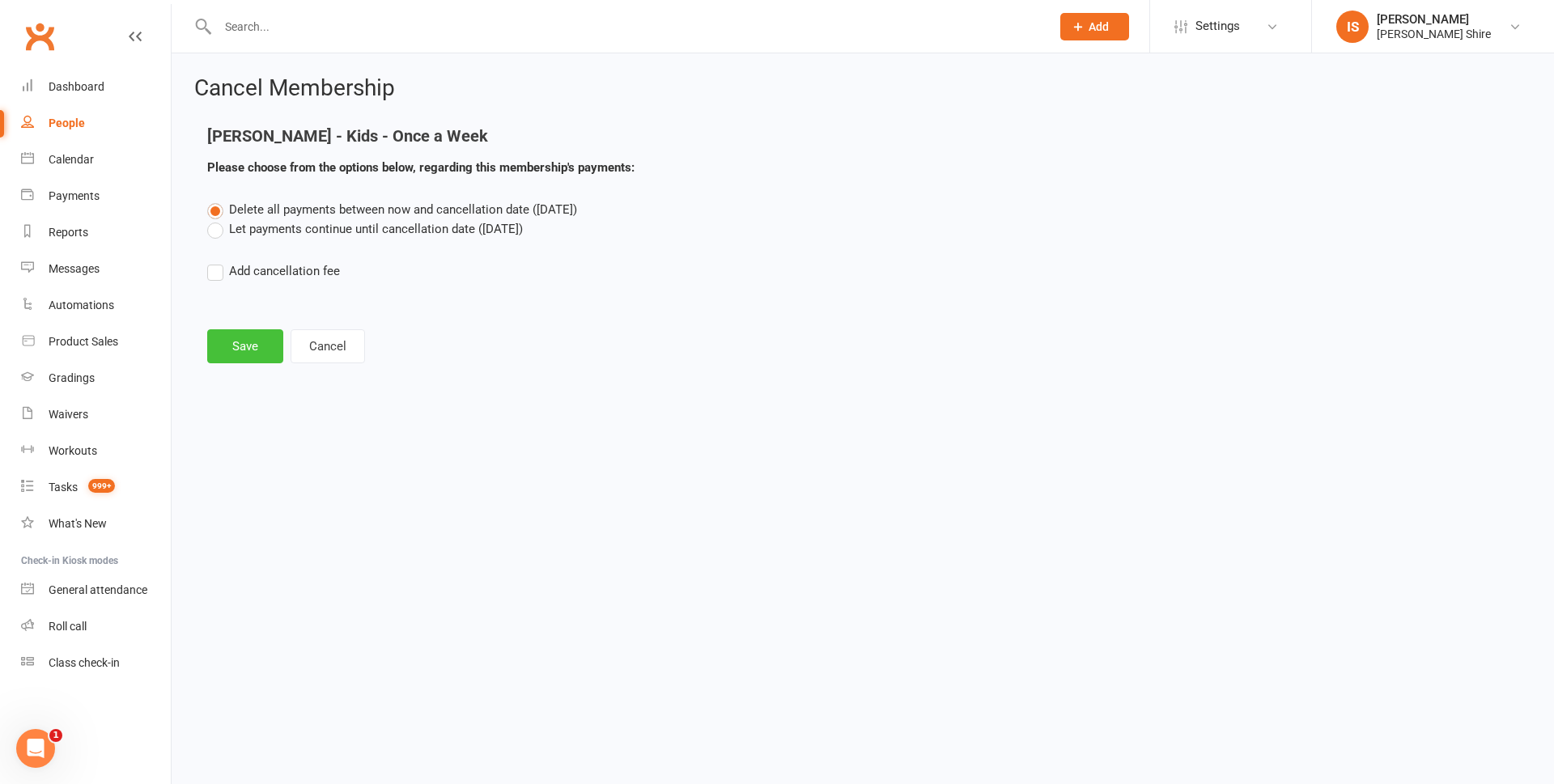
click at [230, 348] on button "Save" at bounding box center [245, 346] width 76 height 34
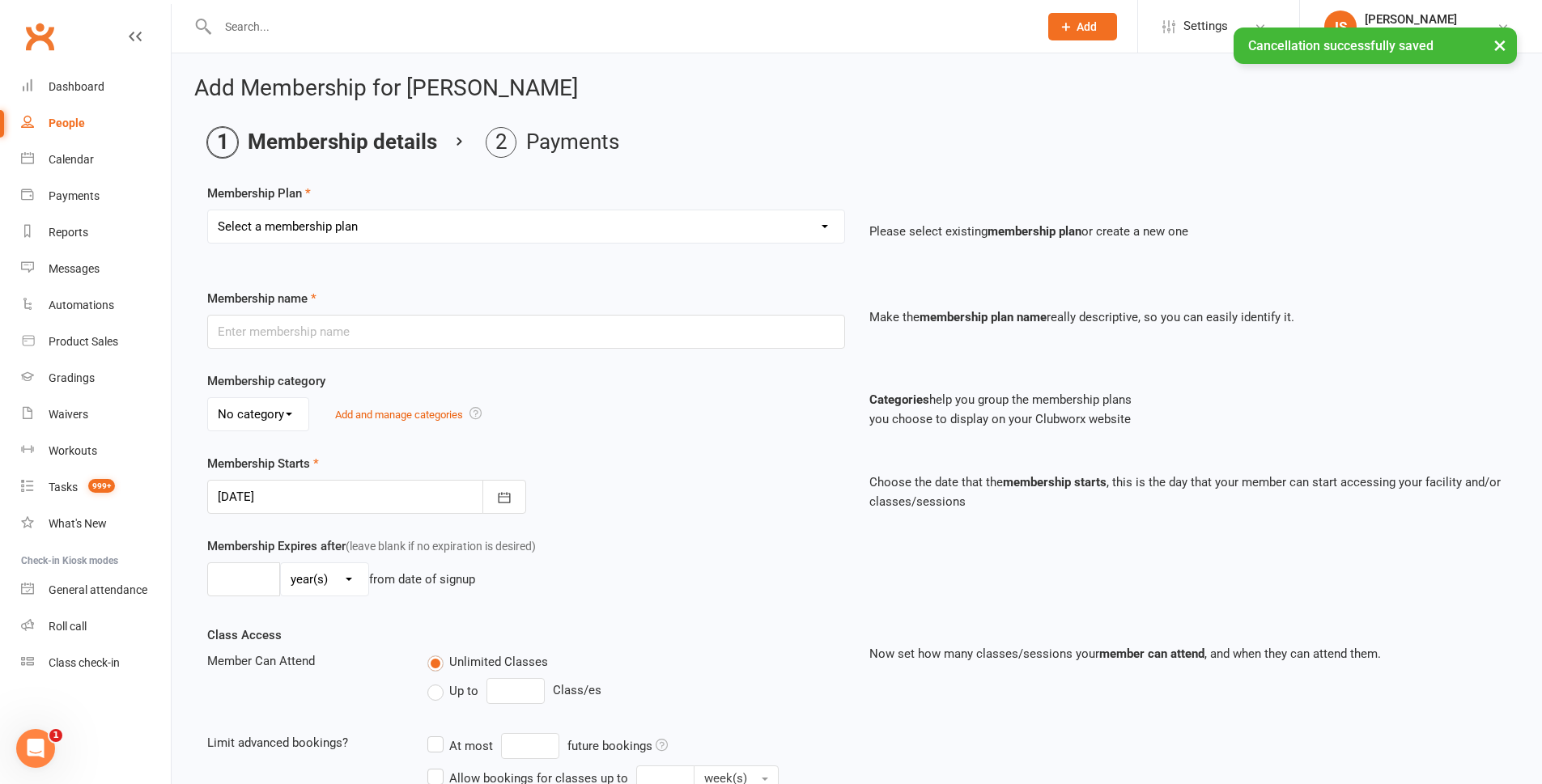
click at [357, 216] on select "Select a membership plan Create new Membership Plan Adult - Once a week Adult -…" at bounding box center [526, 227] width 636 height 33
select select "5"
click at [208, 211] on select "Select a membership plan Create new Membership Plan Adult - Once a week Adult -…" at bounding box center [526, 227] width 636 height 33
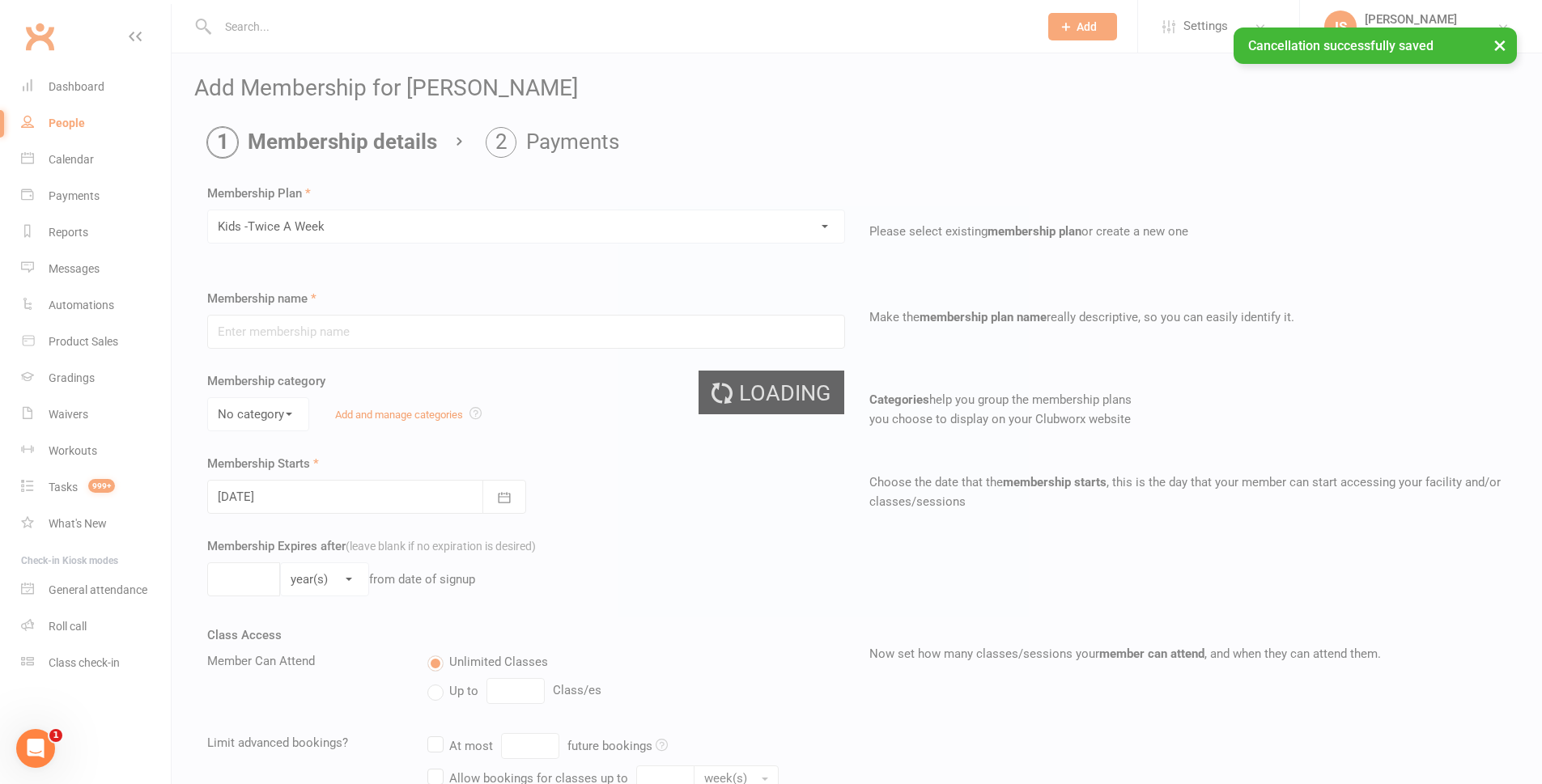
type input "Kids -Twice A Week"
select select "2"
type input "0"
type input "2"
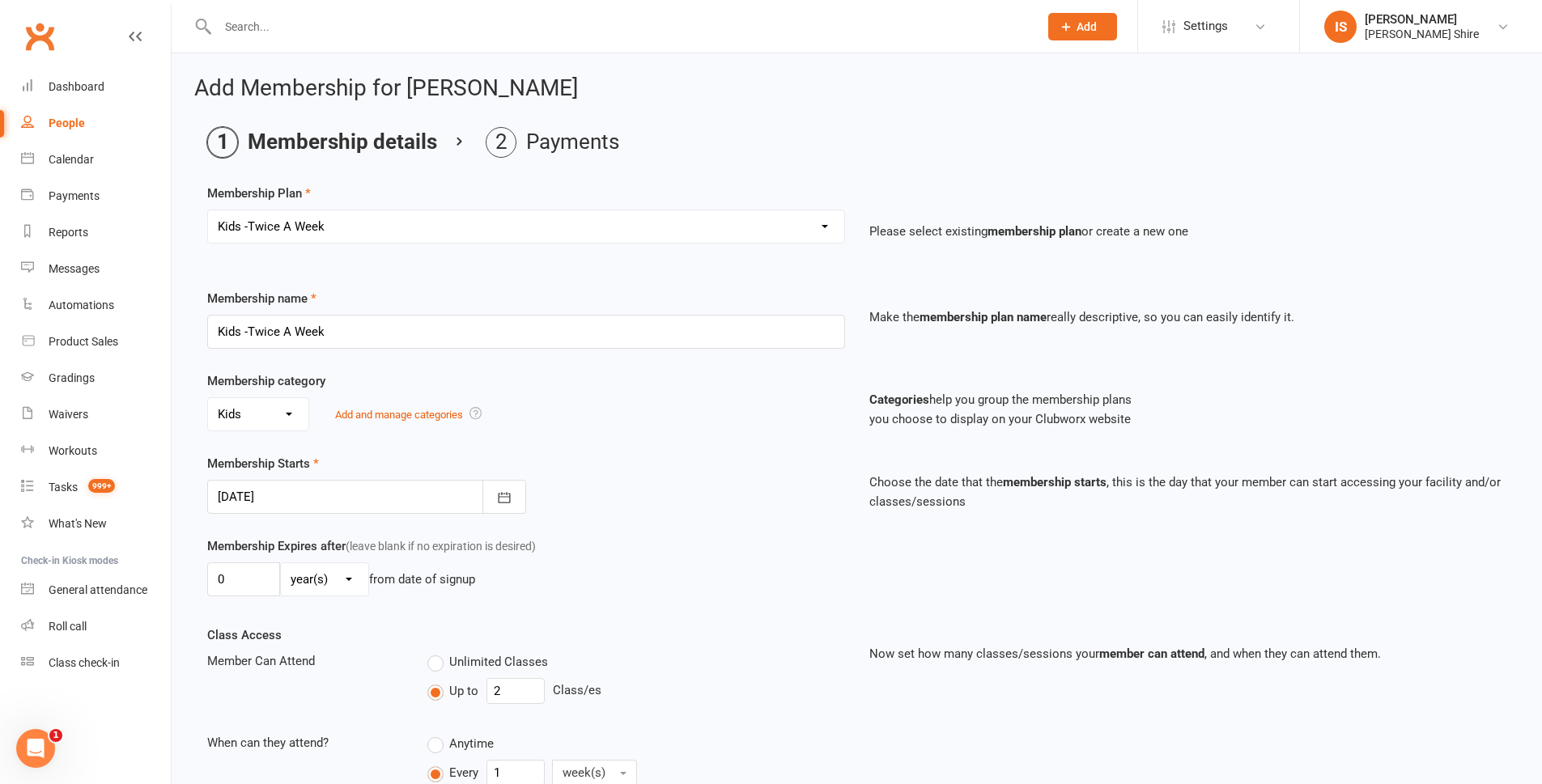
click at [312, 499] on div at bounding box center [367, 497] width 319 height 34
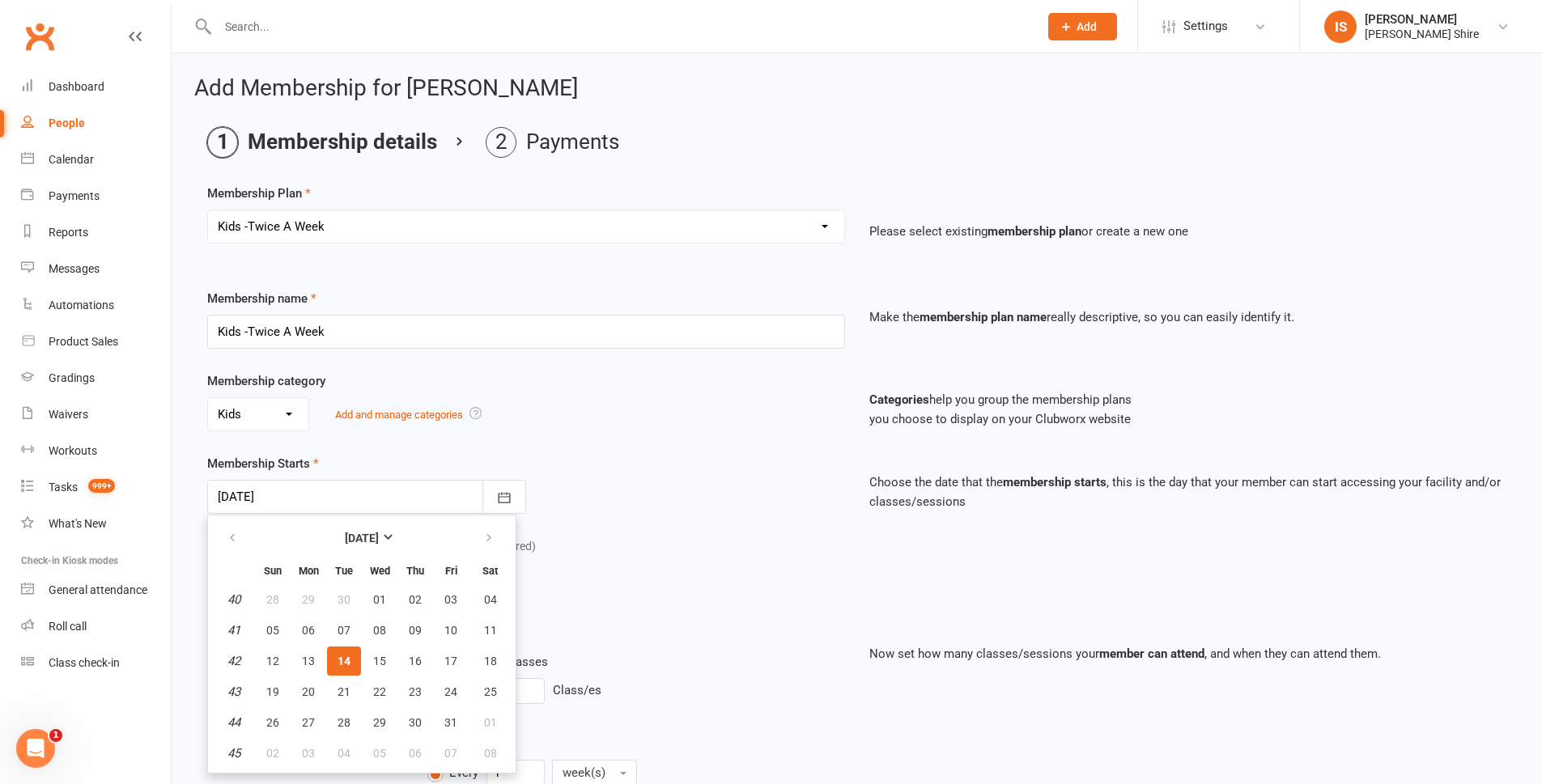
click at [339, 663] on span "14" at bounding box center [344, 661] width 13 height 13
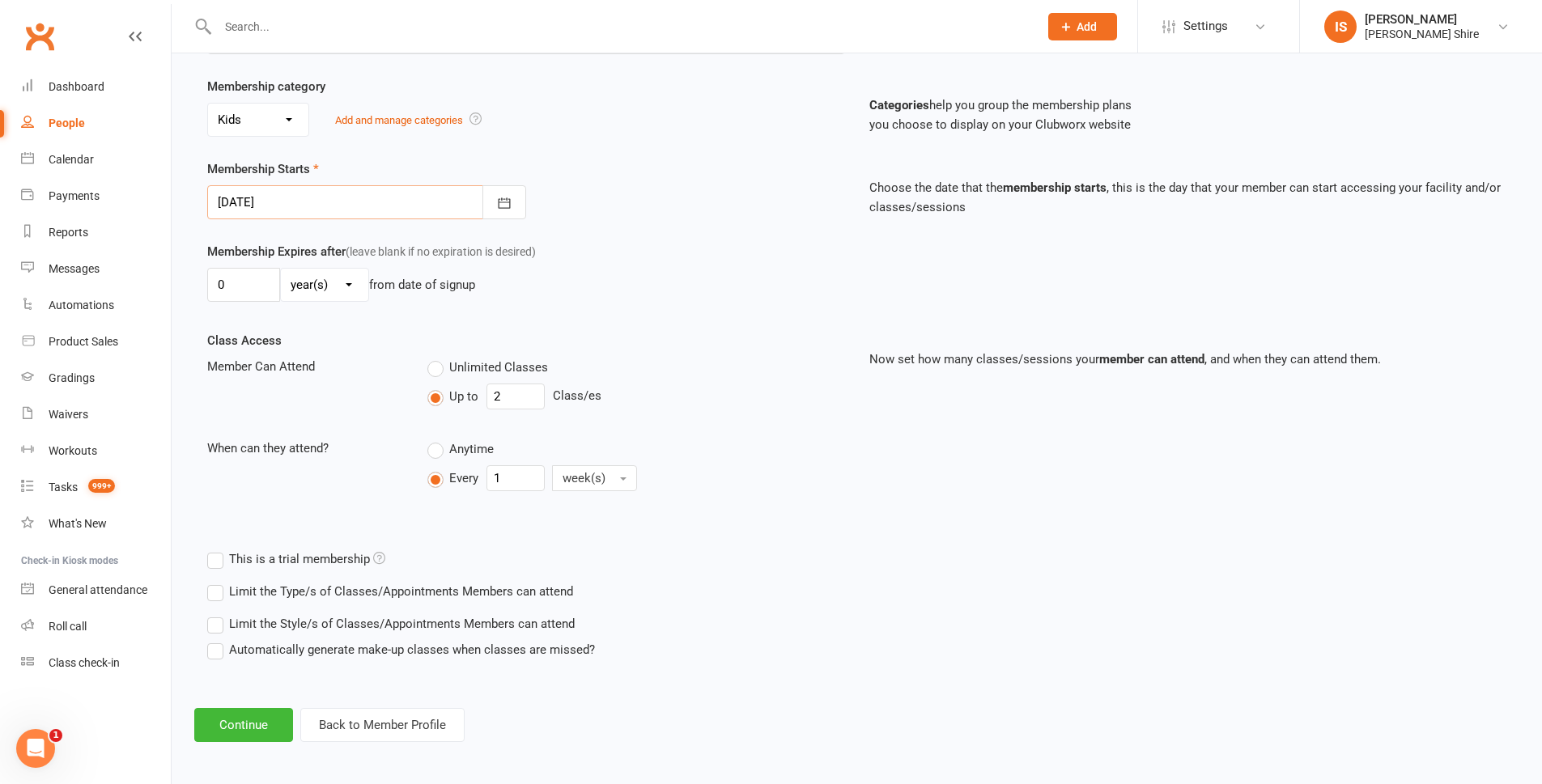
scroll to position [299, 0]
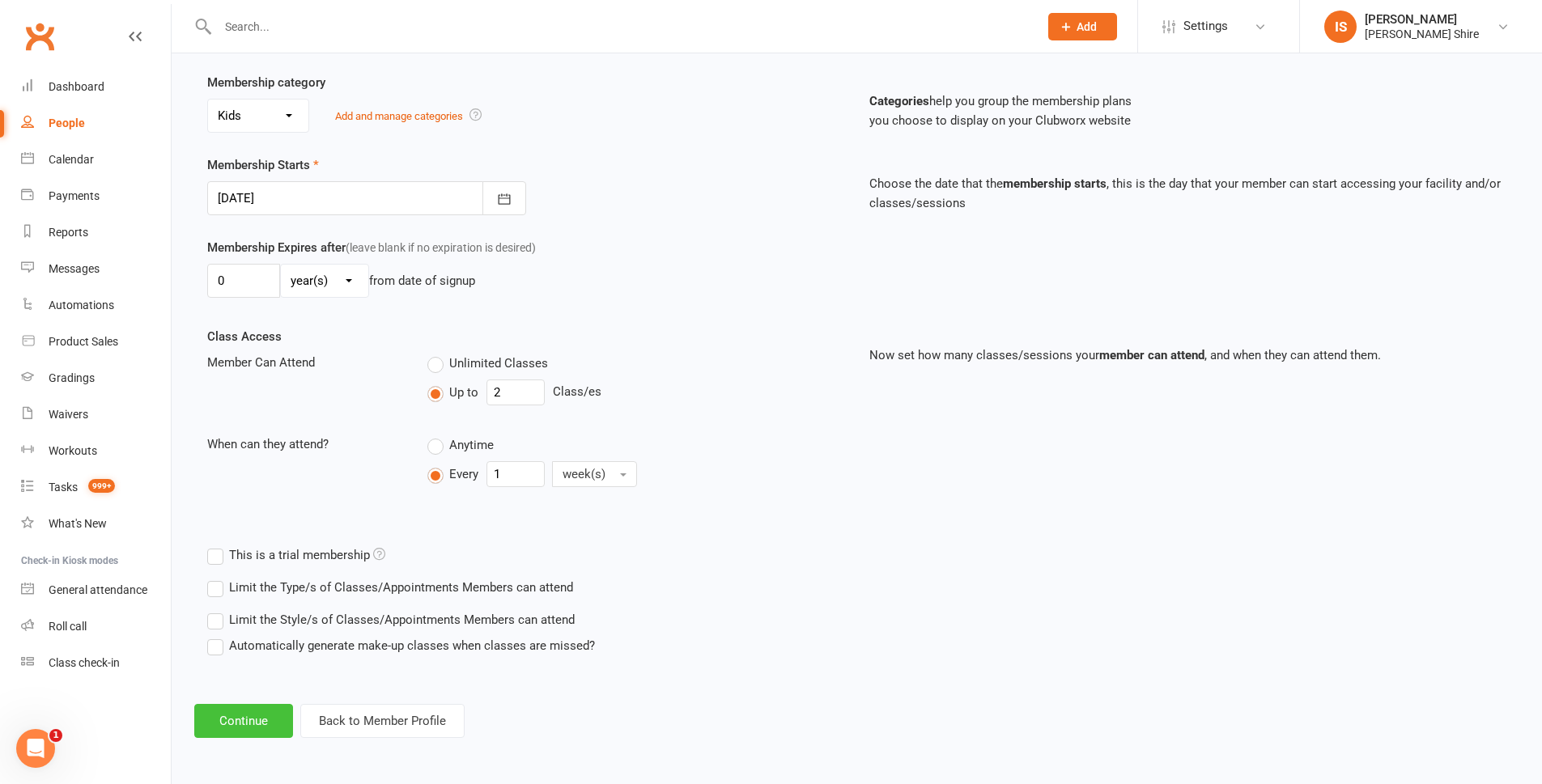
click at [249, 718] on button "Continue" at bounding box center [243, 721] width 99 height 34
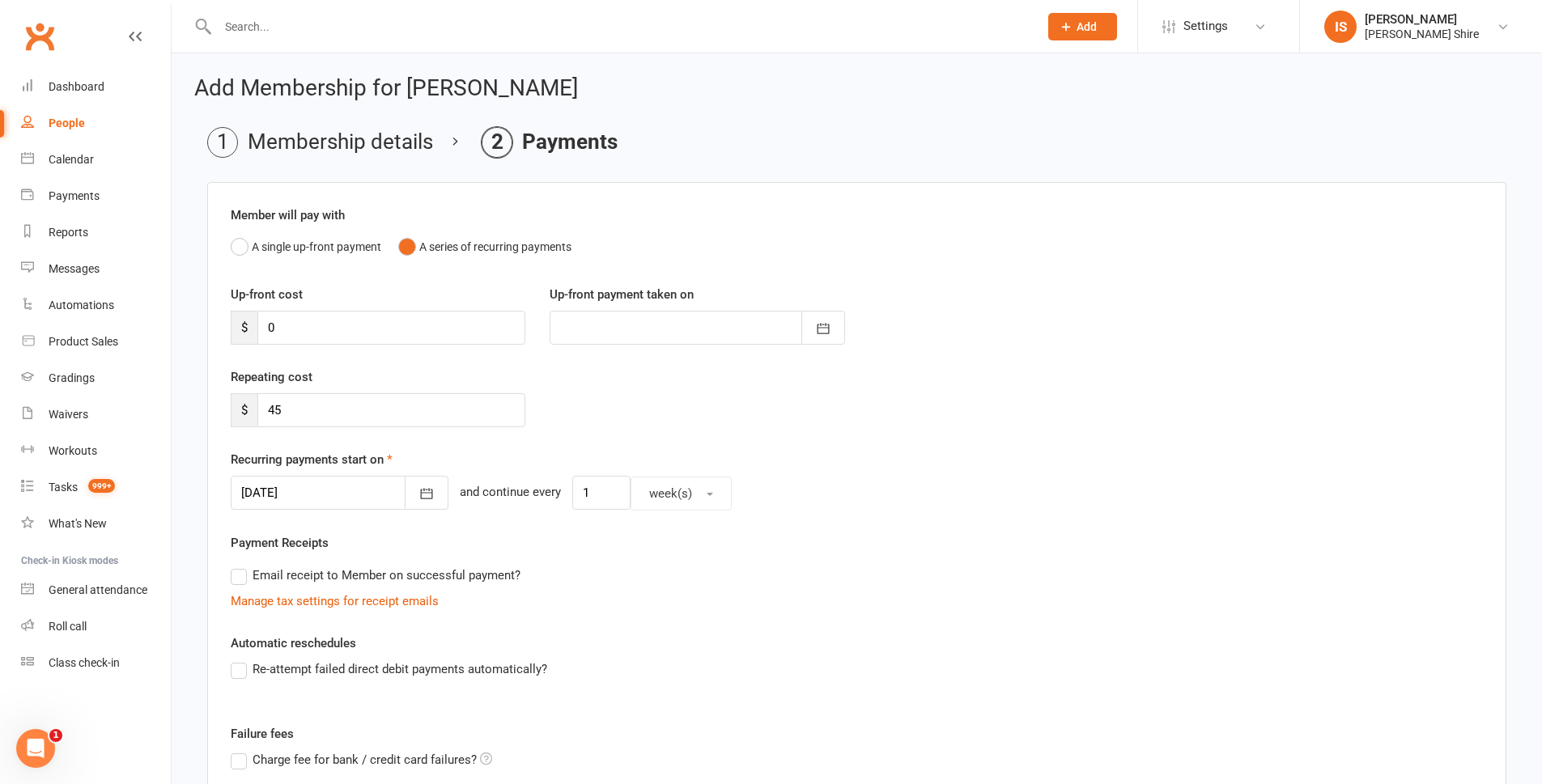
click at [321, 489] on div at bounding box center [339, 493] width 218 height 34
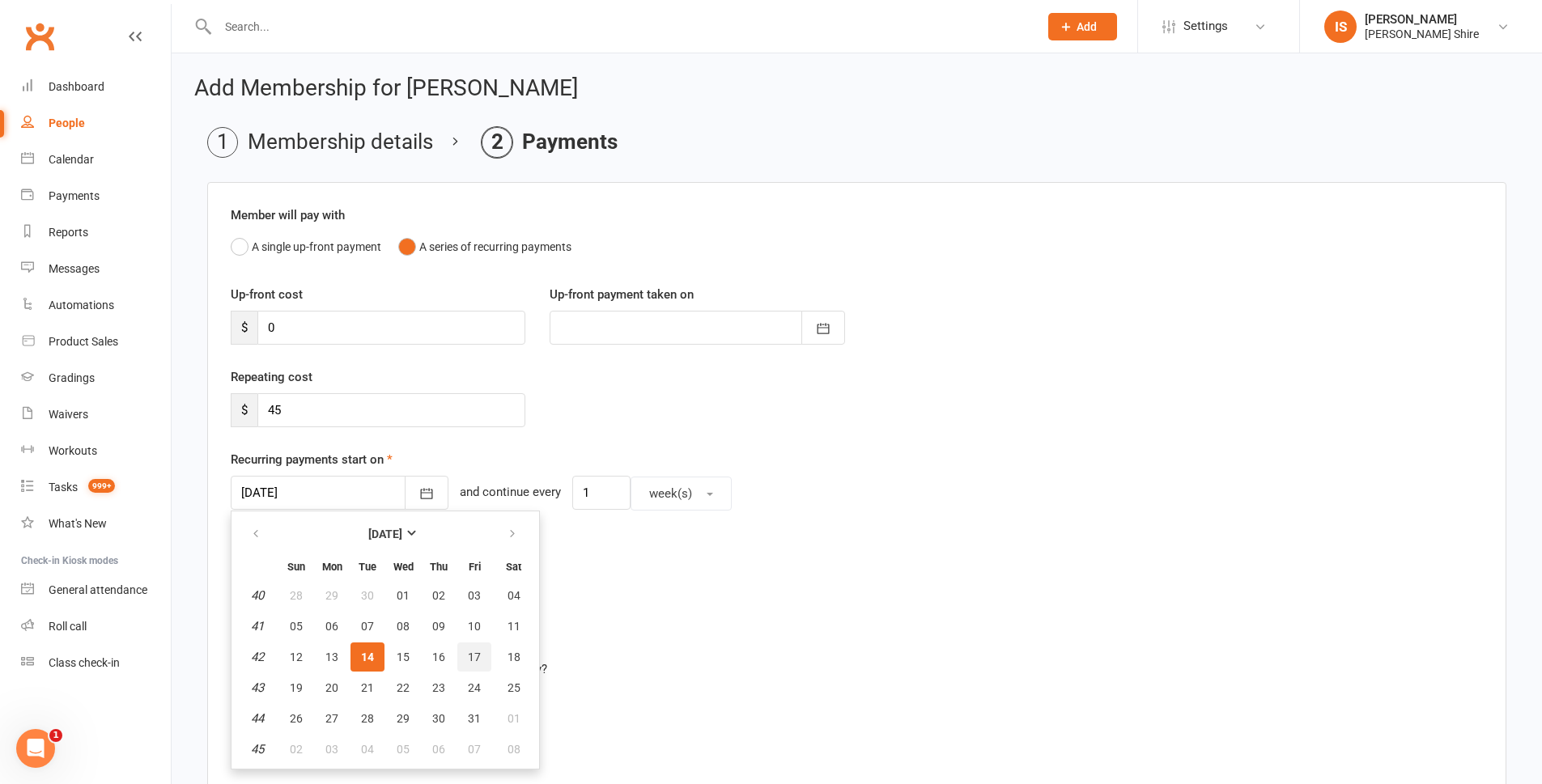
click at [473, 649] on button "17" at bounding box center [475, 657] width 34 height 29
type input "17 Oct 2025"
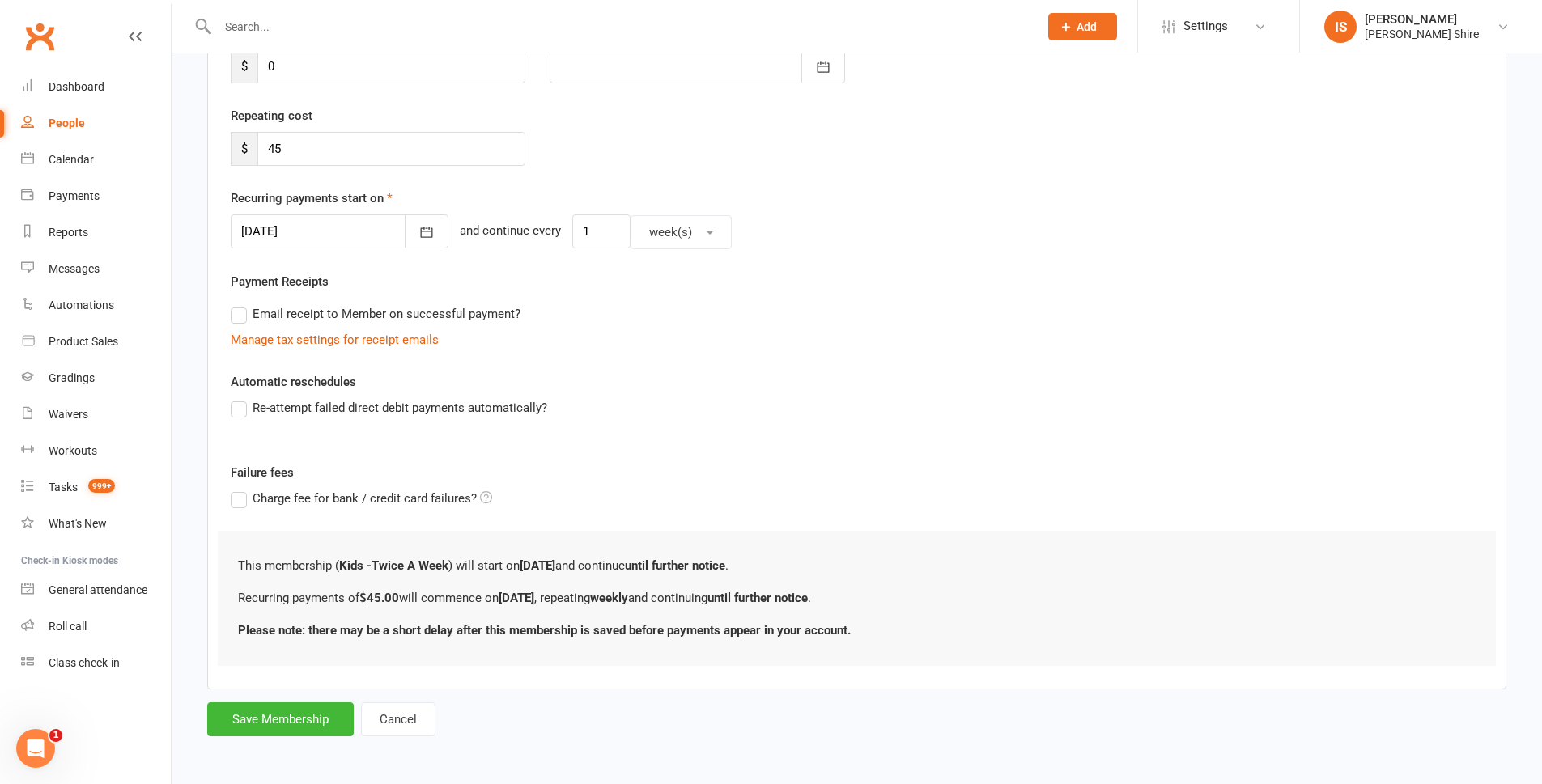
scroll to position [263, 0]
click at [296, 706] on button "Save Membership" at bounding box center [280, 718] width 147 height 34
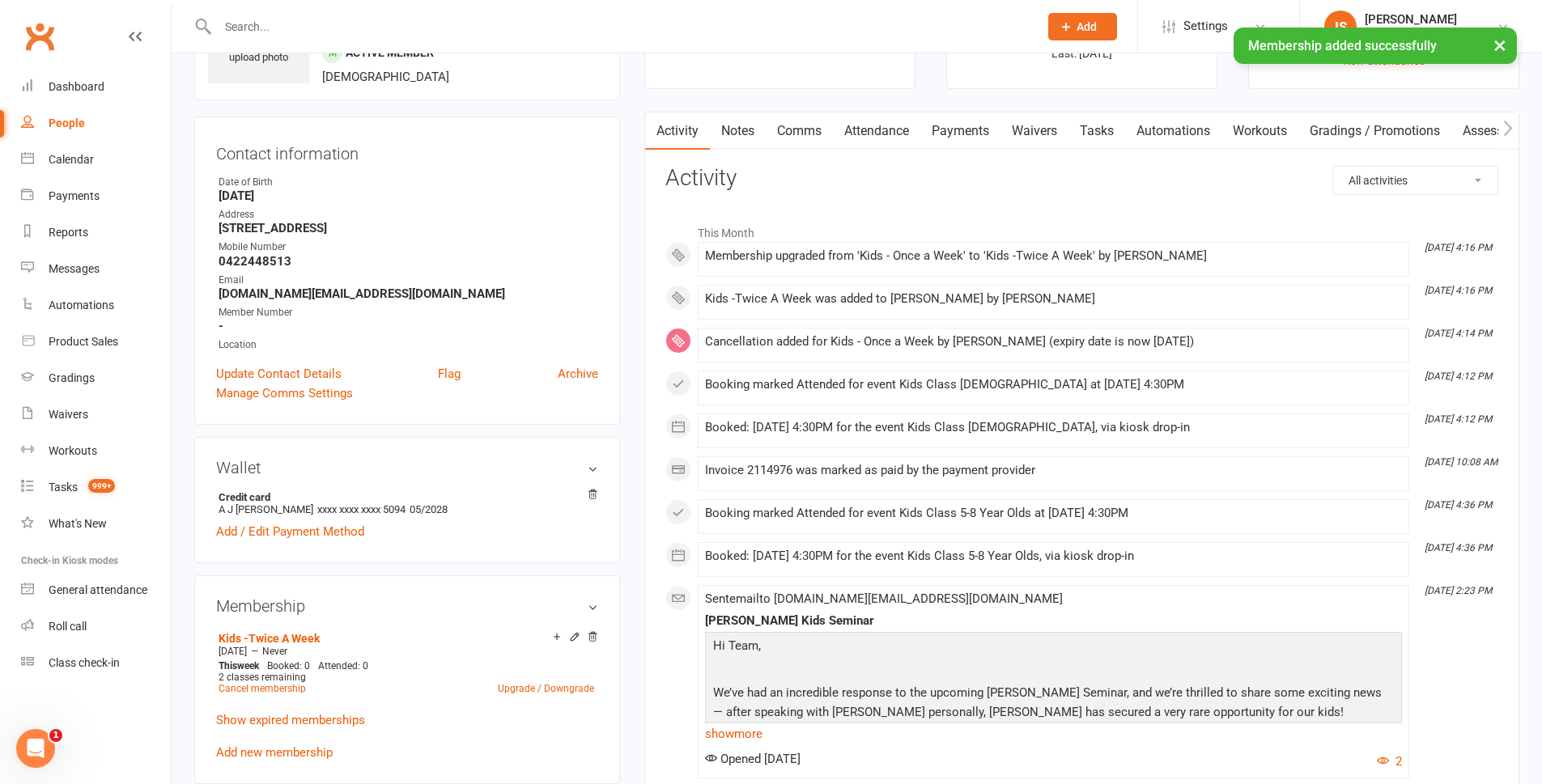
scroll to position [242, 0]
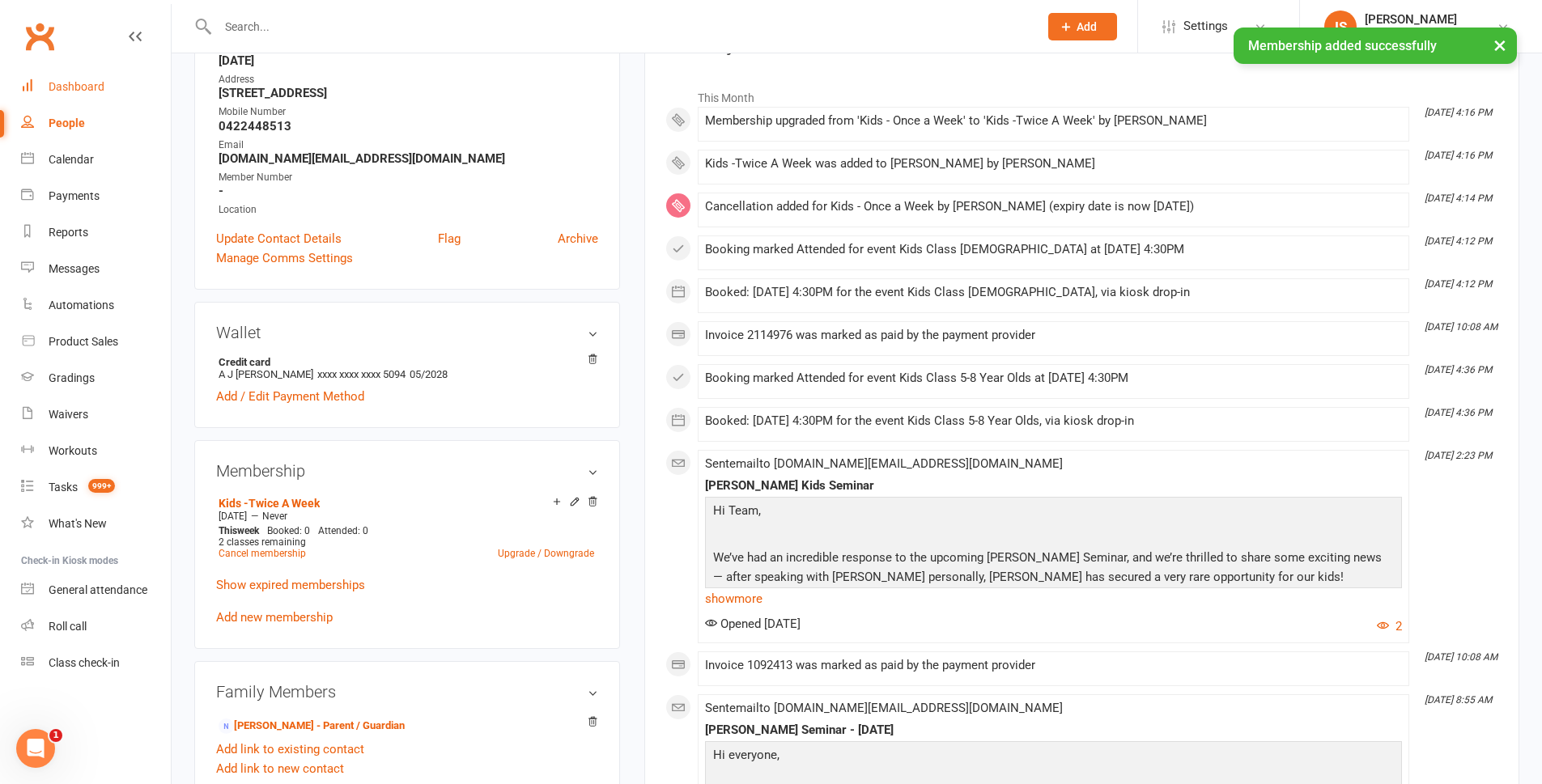
click at [57, 97] on link "Dashboard" at bounding box center [96, 87] width 150 height 37
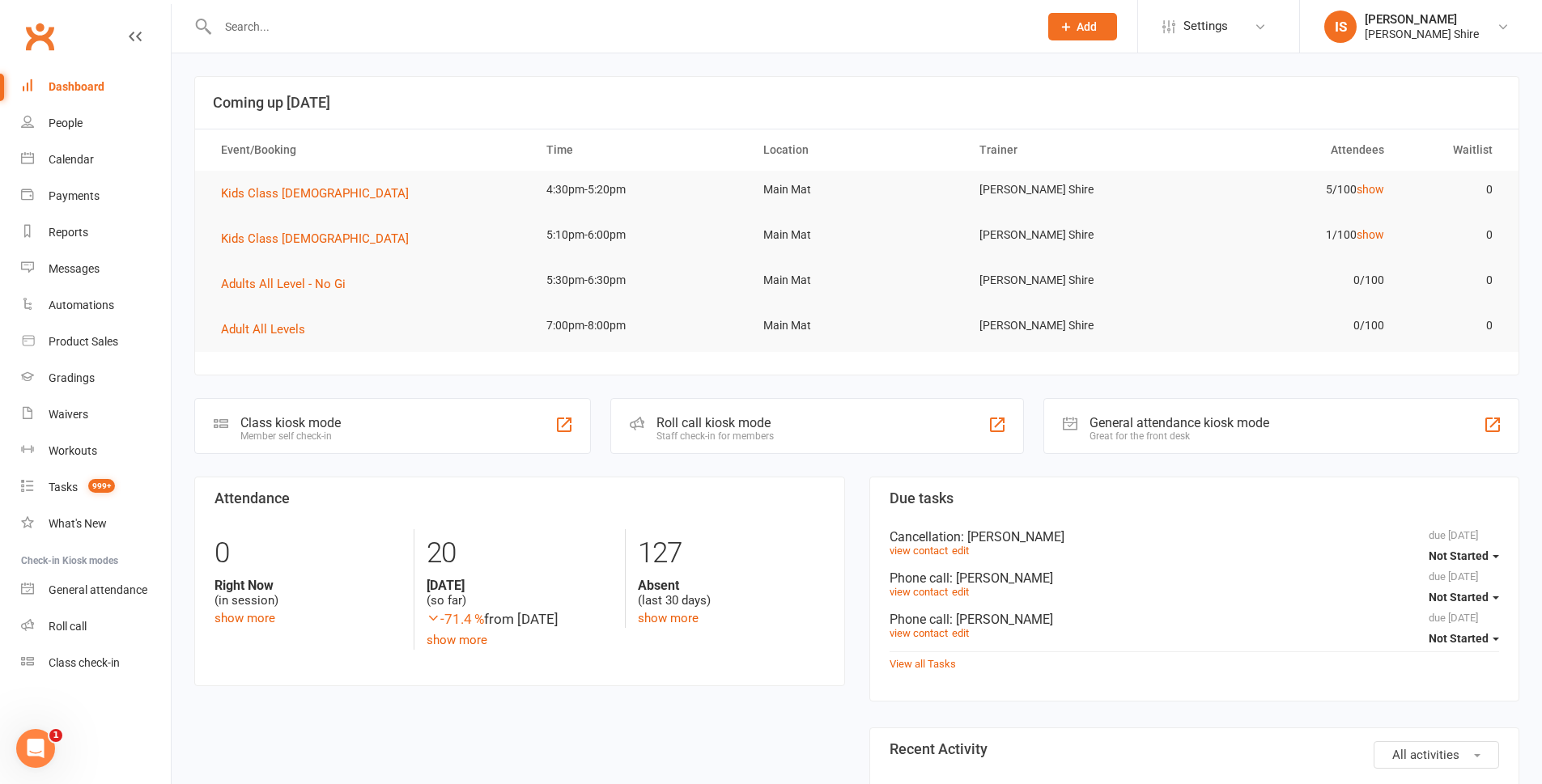
click at [93, 93] on div "Dashboard" at bounding box center [76, 87] width 56 height 13
click at [63, 89] on div "Dashboard" at bounding box center [76, 87] width 56 height 13
click at [117, 86] on link "Dashboard" at bounding box center [96, 87] width 150 height 37
click at [107, 86] on link "Dashboard" at bounding box center [96, 87] width 150 height 37
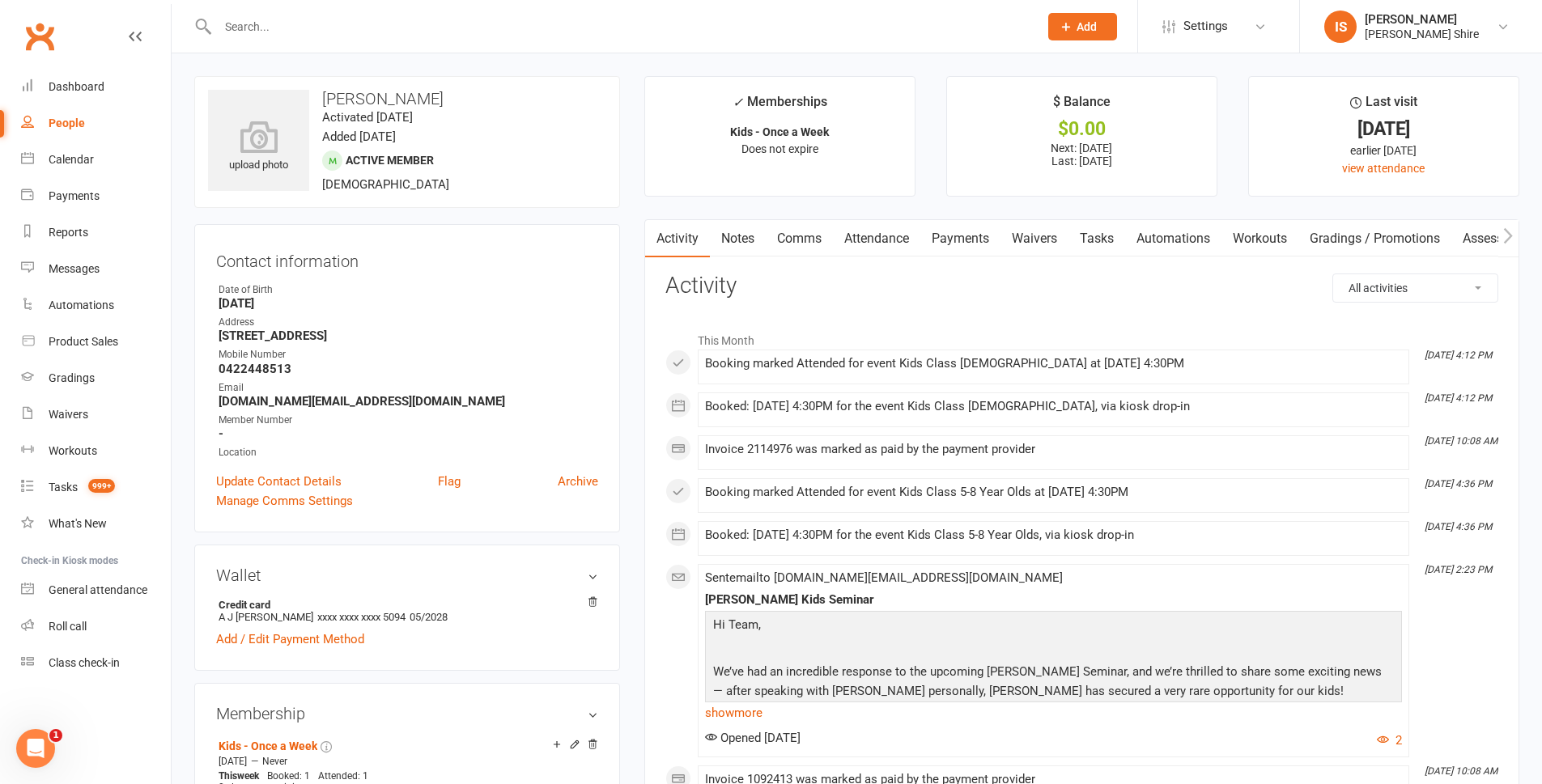
click at [969, 240] on link "Payments" at bounding box center [961, 238] width 81 height 37
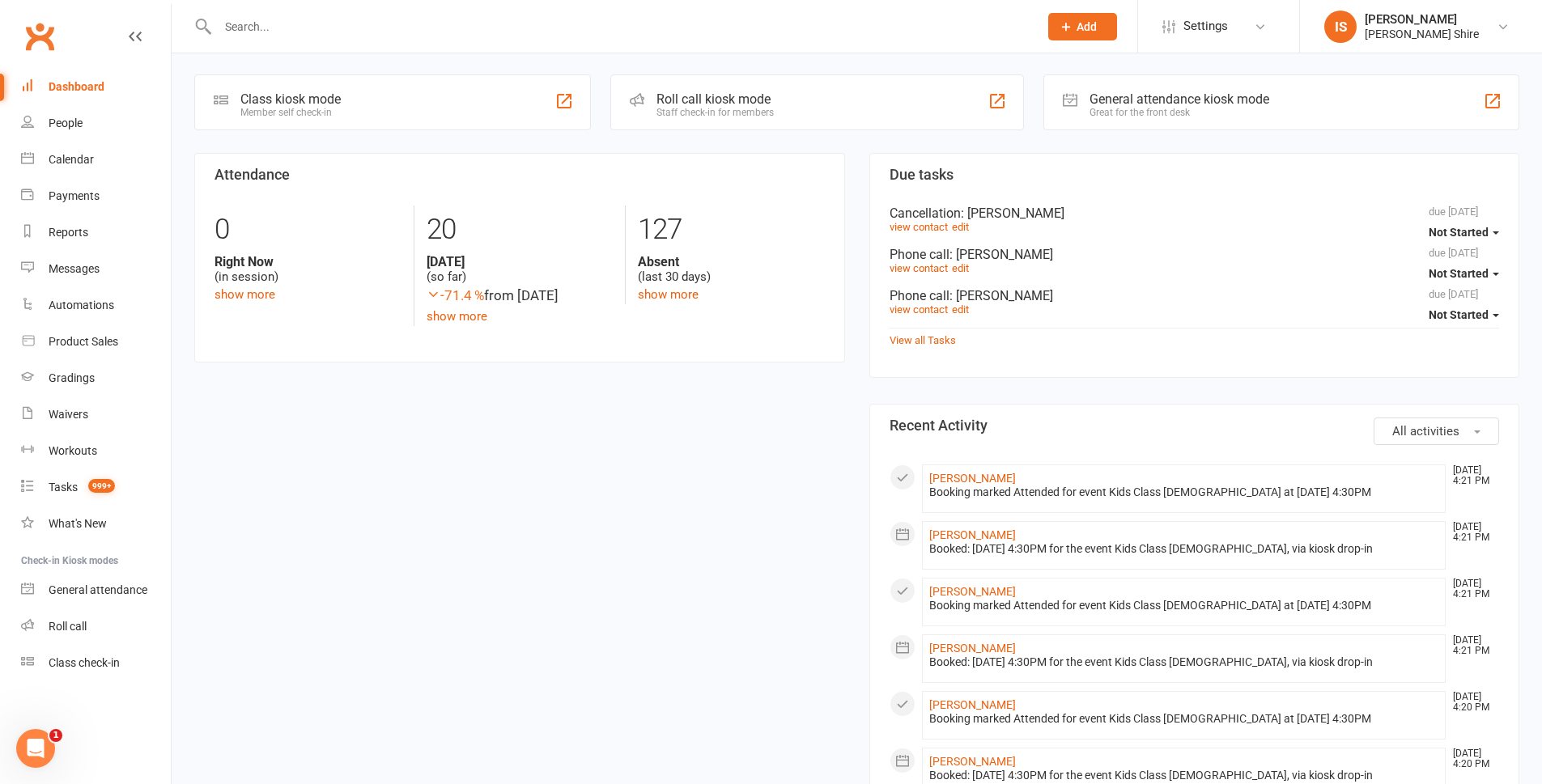
click at [275, 89] on div "Class kiosk mode Member self check-in" at bounding box center [393, 102] width 397 height 56
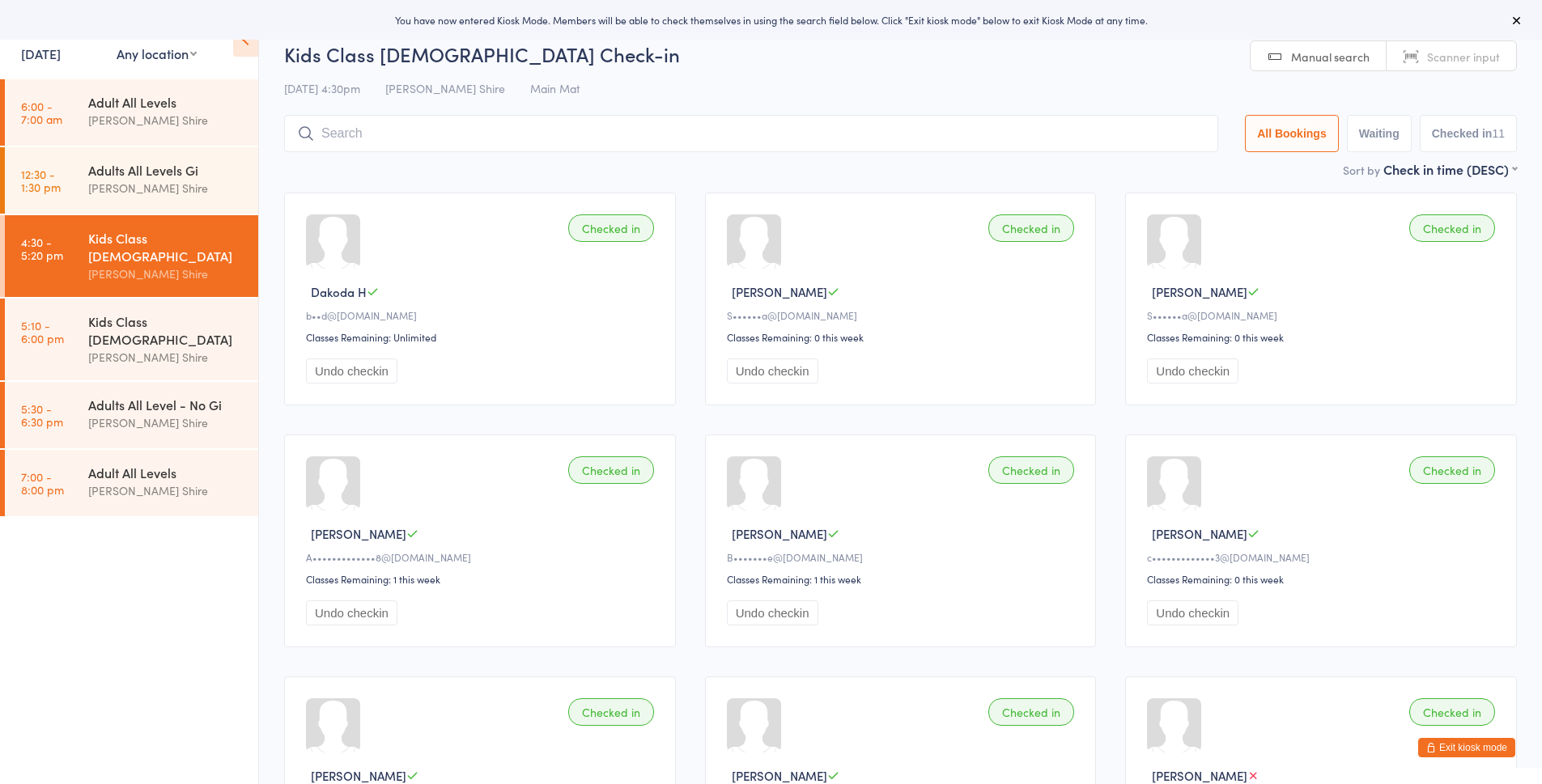
click at [1480, 743] on button "Exit kiosk mode" at bounding box center [1467, 747] width 97 height 20
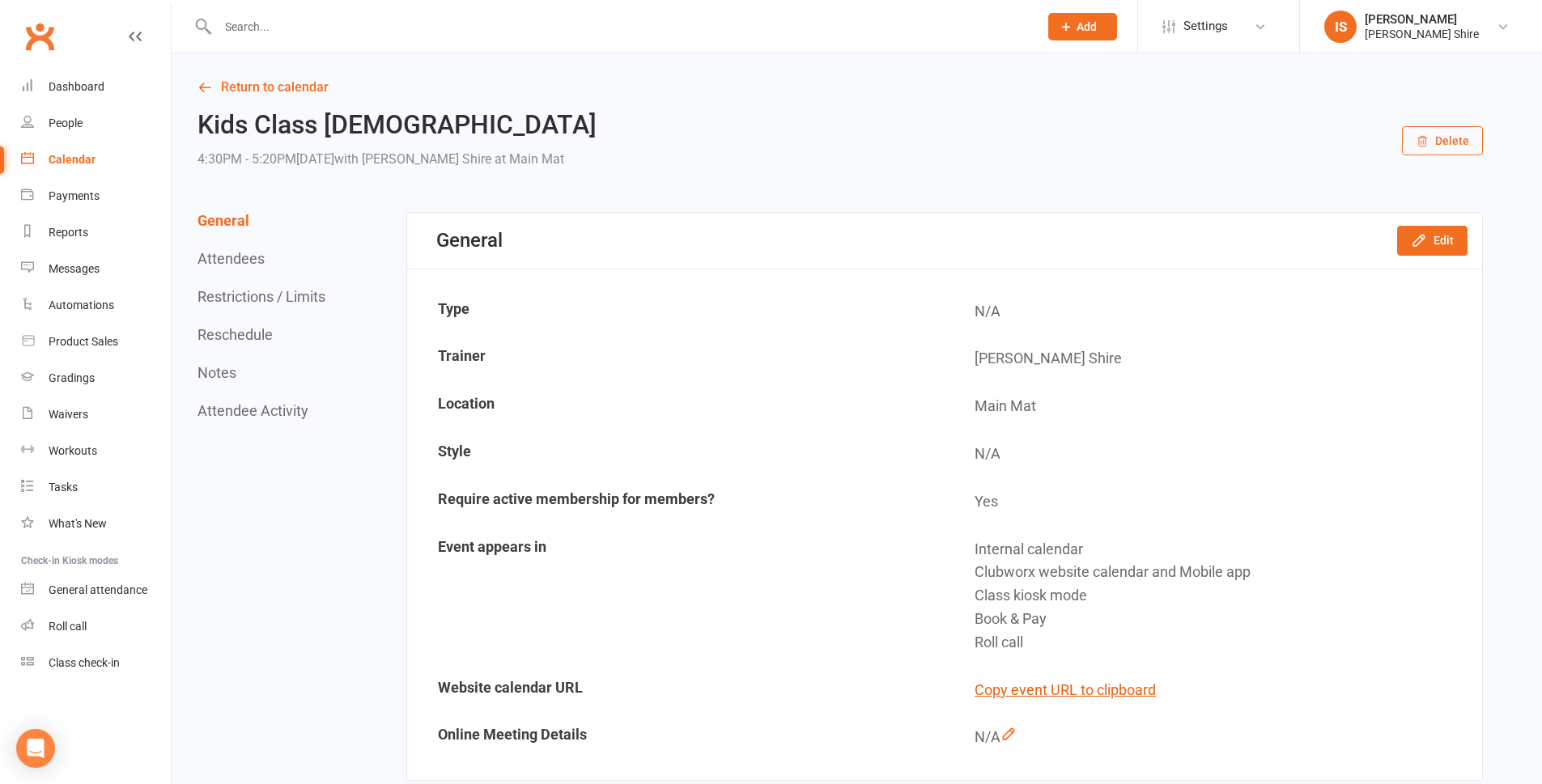
click at [411, 28] on input "text" at bounding box center [620, 27] width 814 height 22
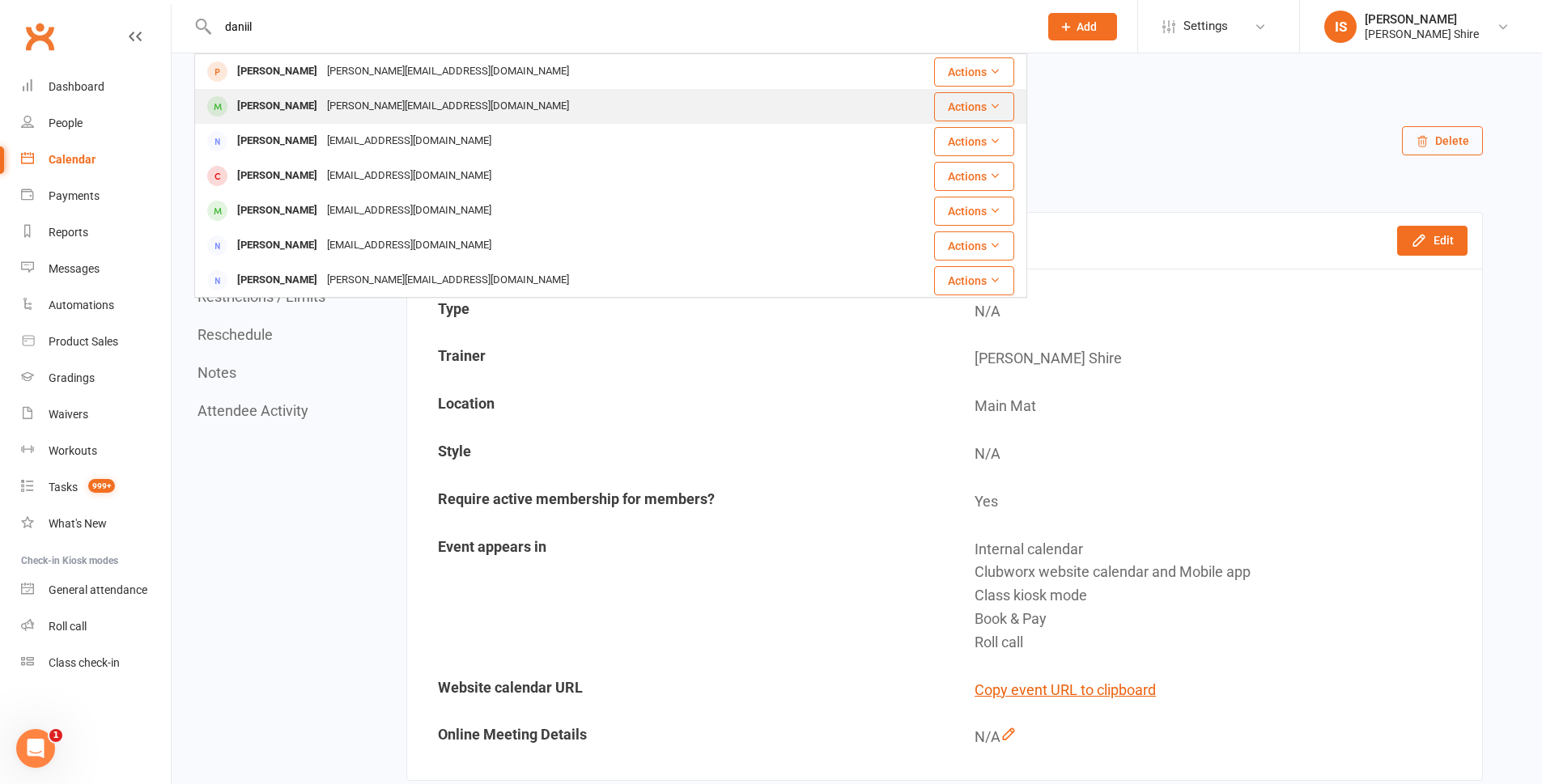
type input "daniil"
click at [429, 89] on td "Daniil Fawcett daniela_obilic@hotmail.com" at bounding box center [530, 106] width 669 height 35
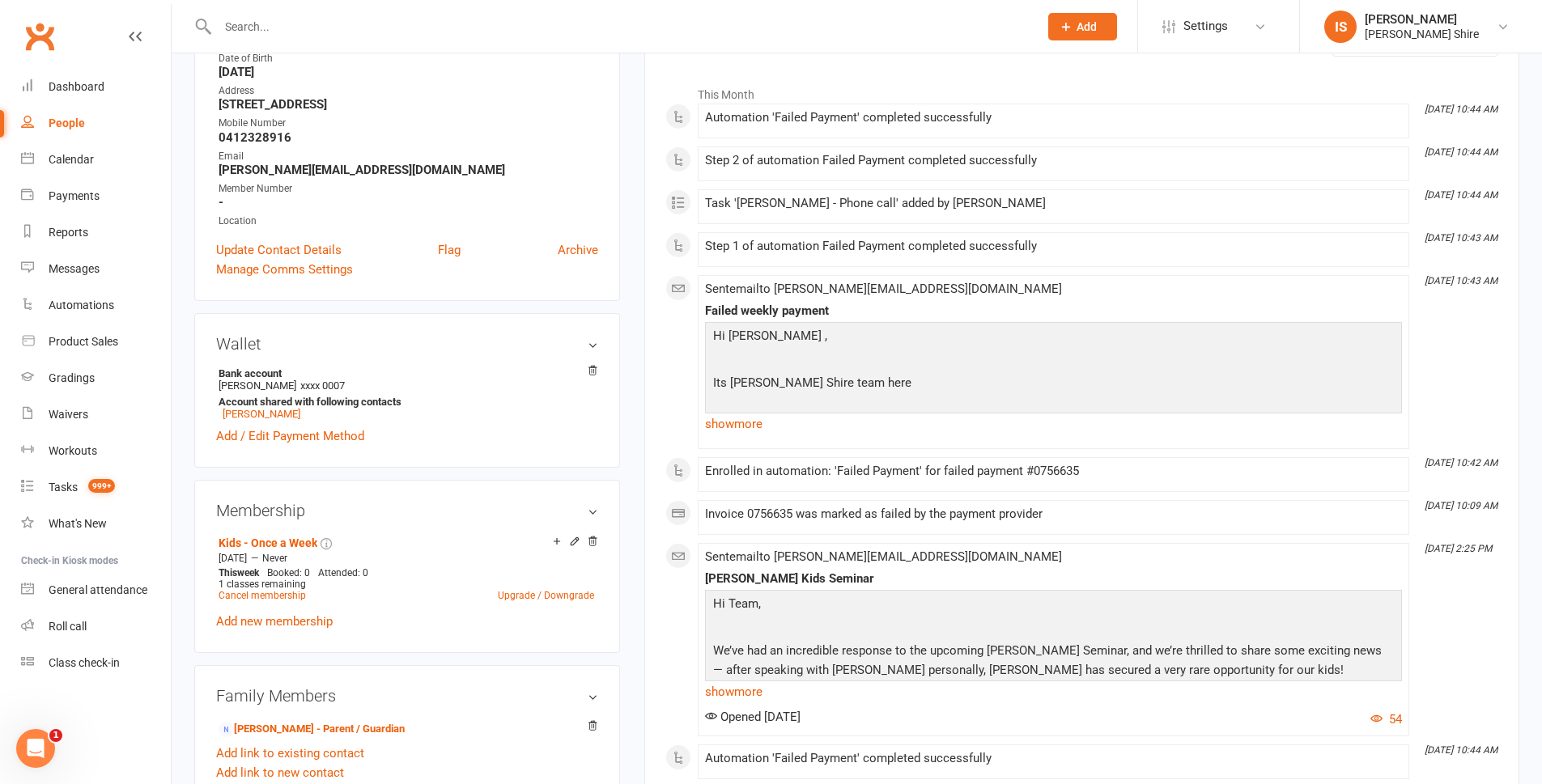
scroll to position [324, 0]
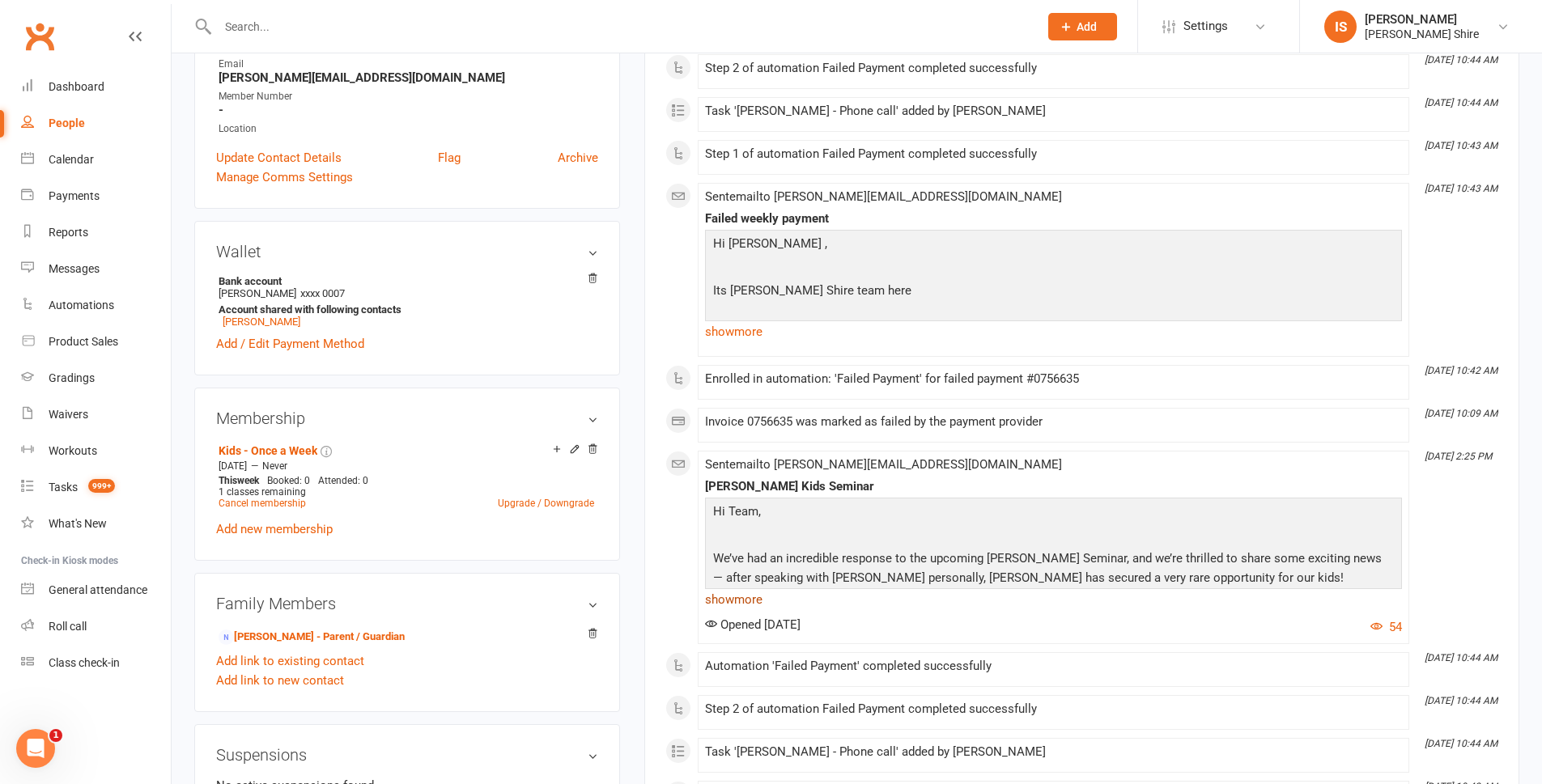
click at [748, 601] on link "show more" at bounding box center [1053, 600] width 697 height 22
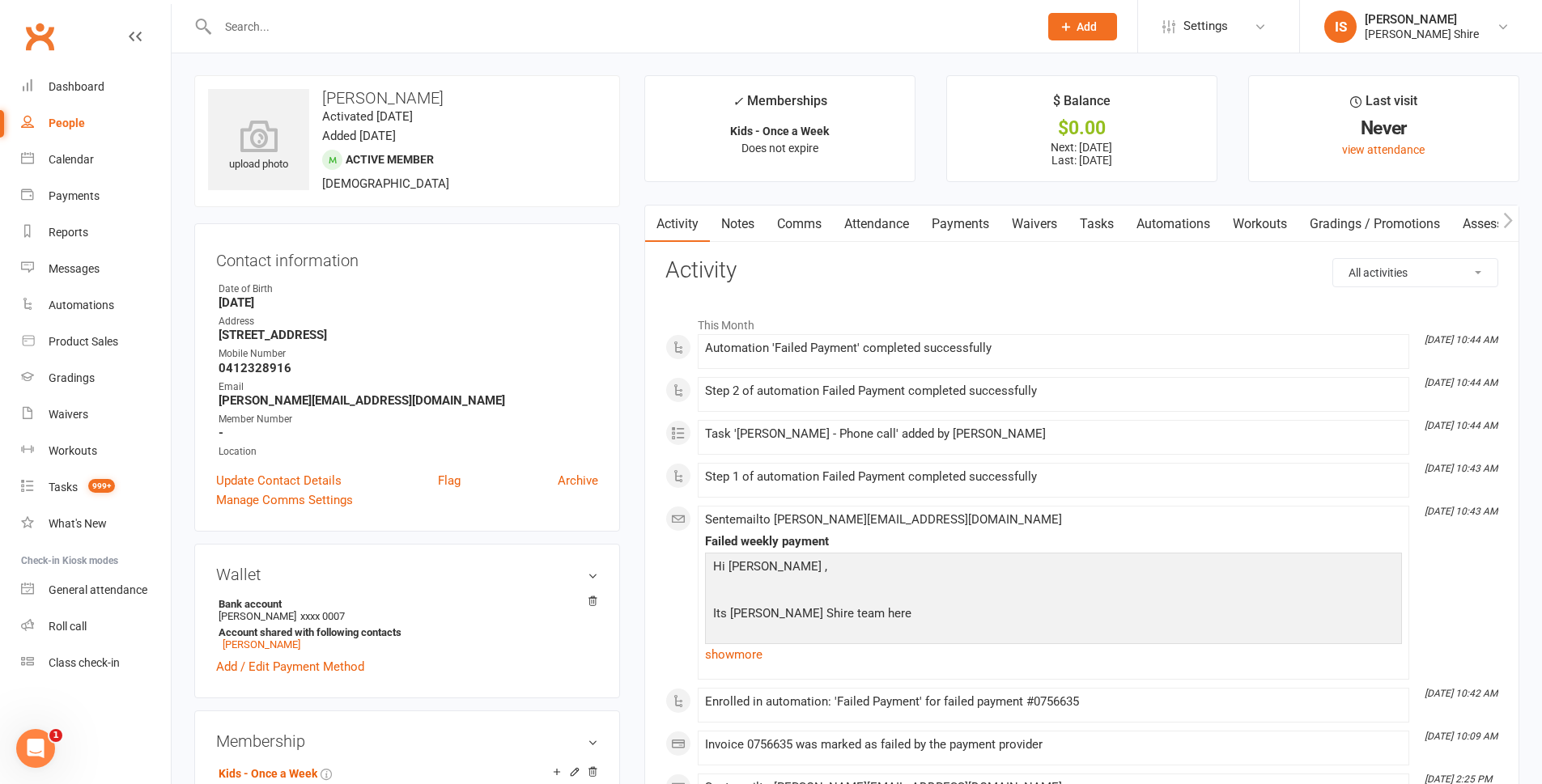
scroll to position [0, 0]
click at [947, 217] on link "Payments" at bounding box center [961, 224] width 81 height 37
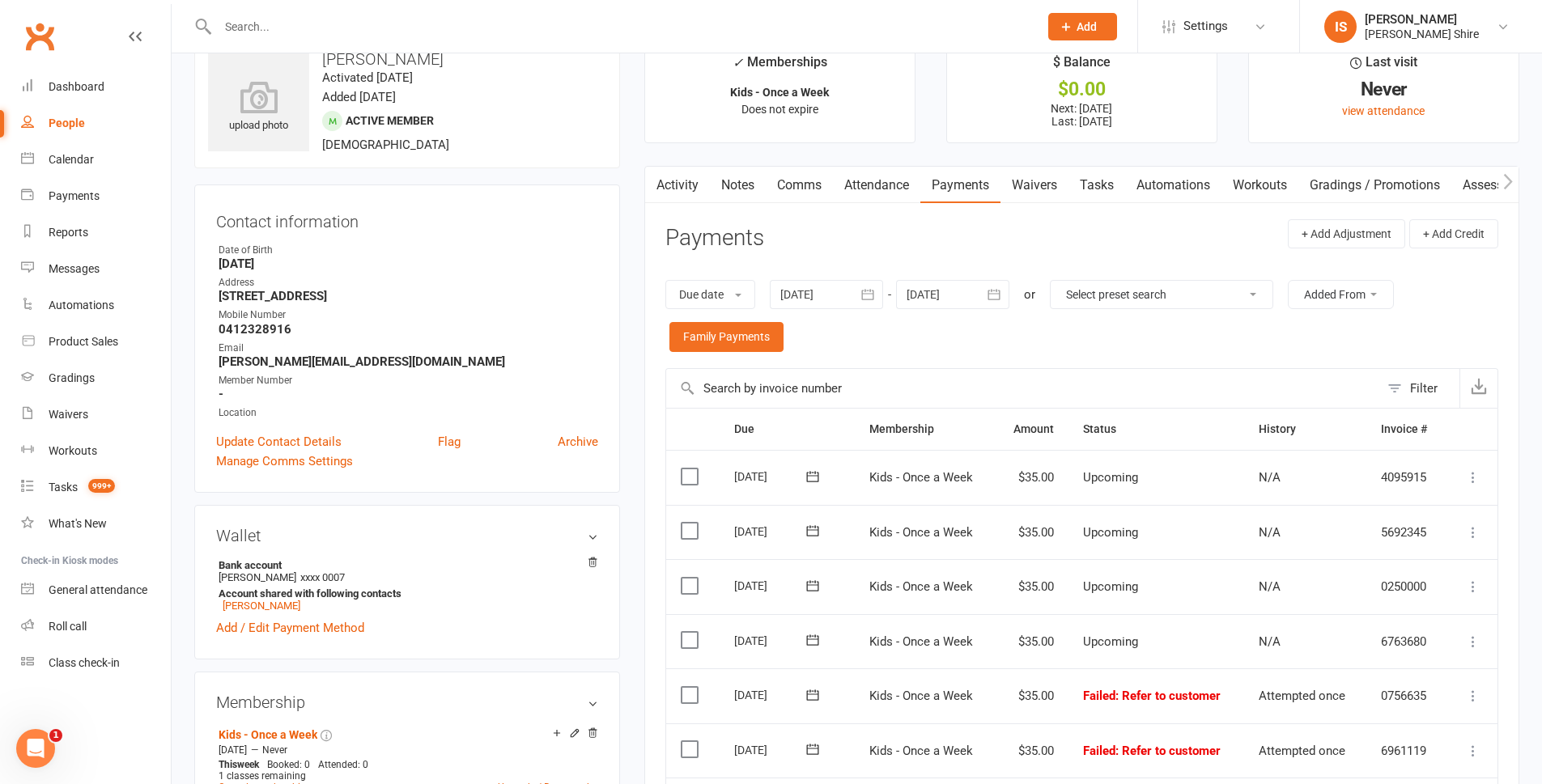
scroll to position [242, 0]
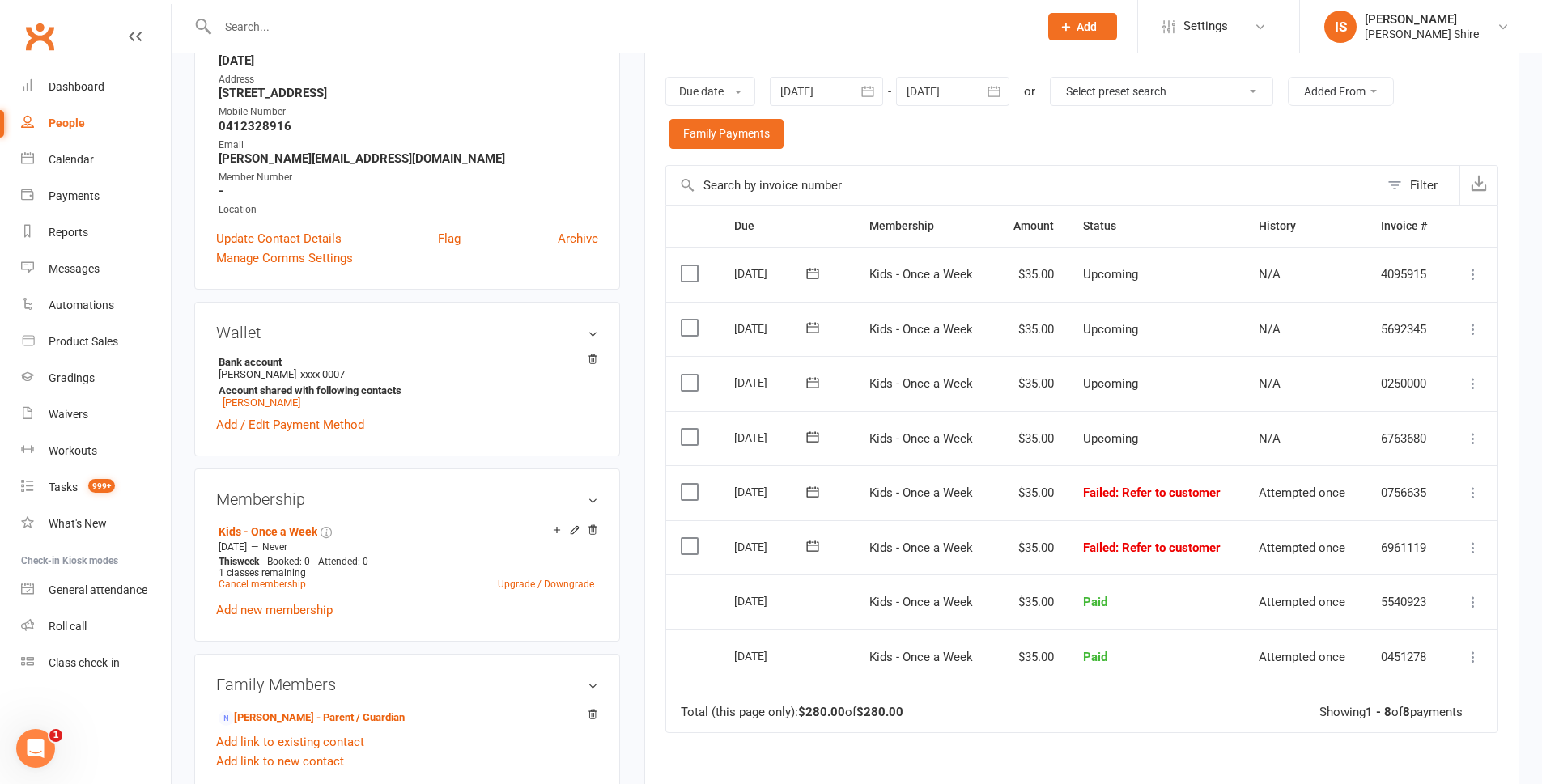
click at [675, 548] on td "Select this" at bounding box center [693, 548] width 54 height 55
click at [685, 546] on label at bounding box center [692, 546] width 22 height 16
click at [685, 538] on input "checkbox" at bounding box center [686, 538] width 10 height 0
click at [694, 489] on label at bounding box center [692, 492] width 22 height 16
click at [692, 484] on input "checkbox" at bounding box center [686, 484] width 10 height 0
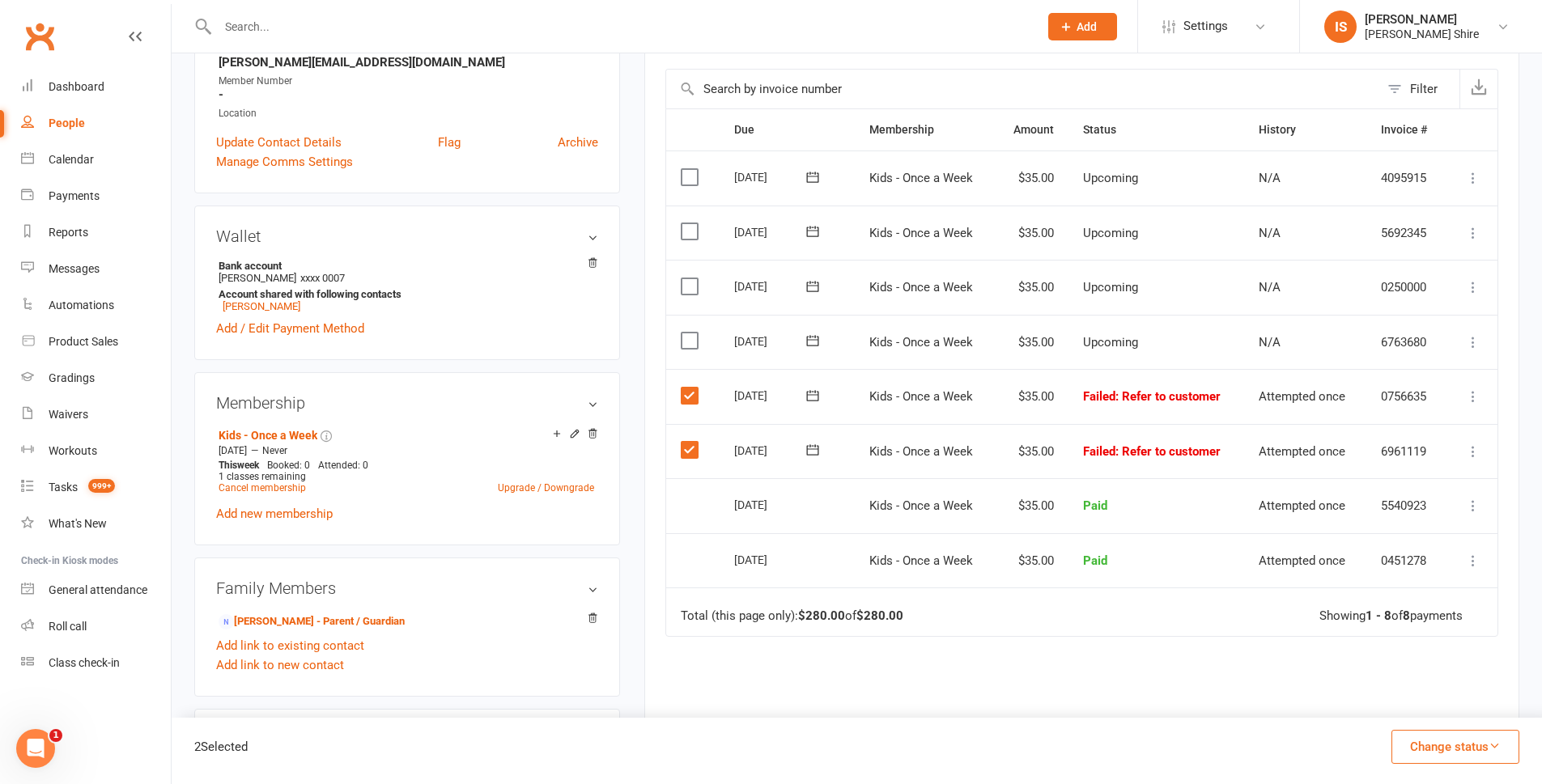
scroll to position [404, 0]
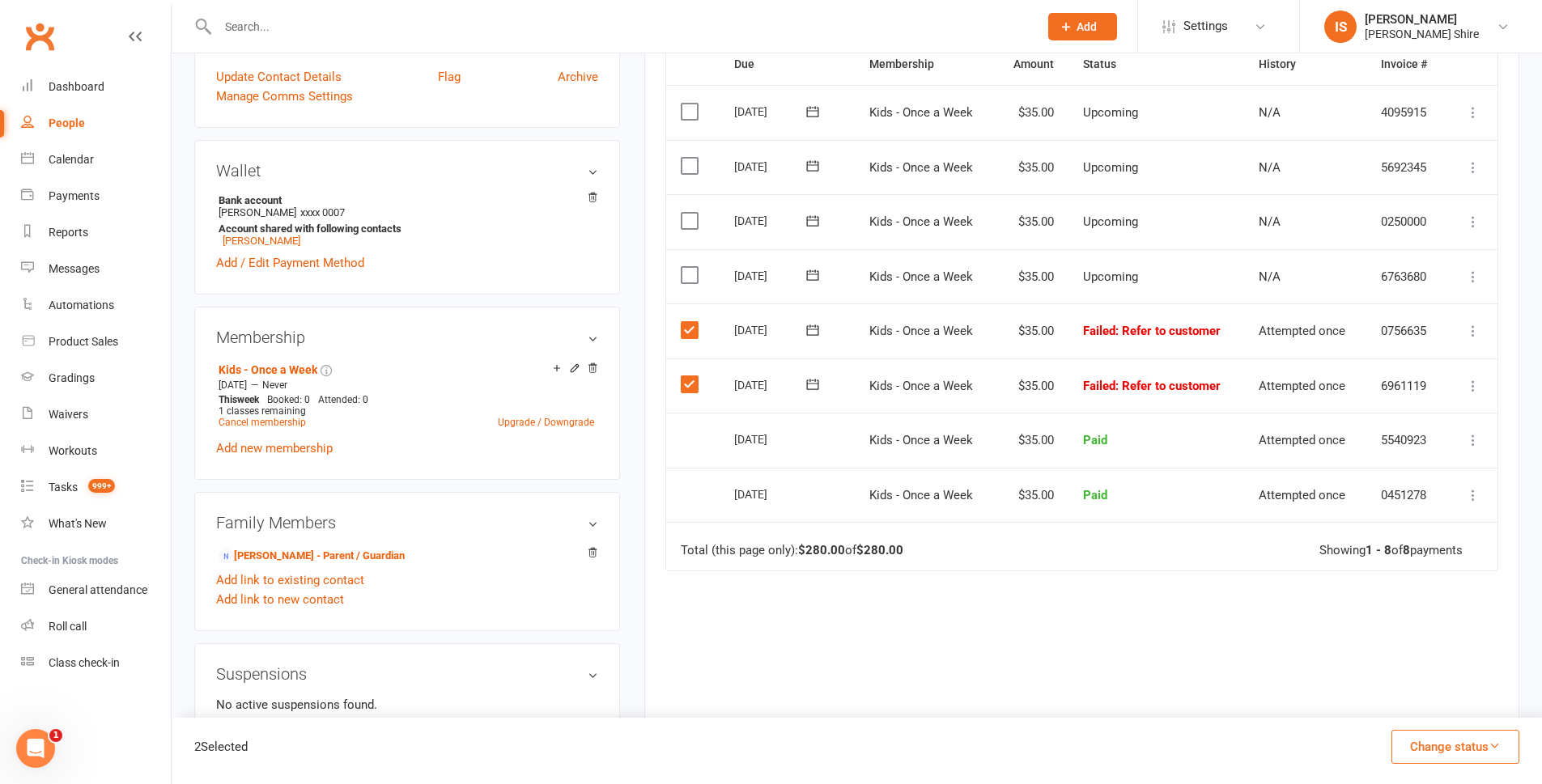
click at [1491, 731] on button "Change status" at bounding box center [1455, 747] width 128 height 34
click at [1424, 636] on link "Paid (POS)" at bounding box center [1438, 638] width 160 height 33
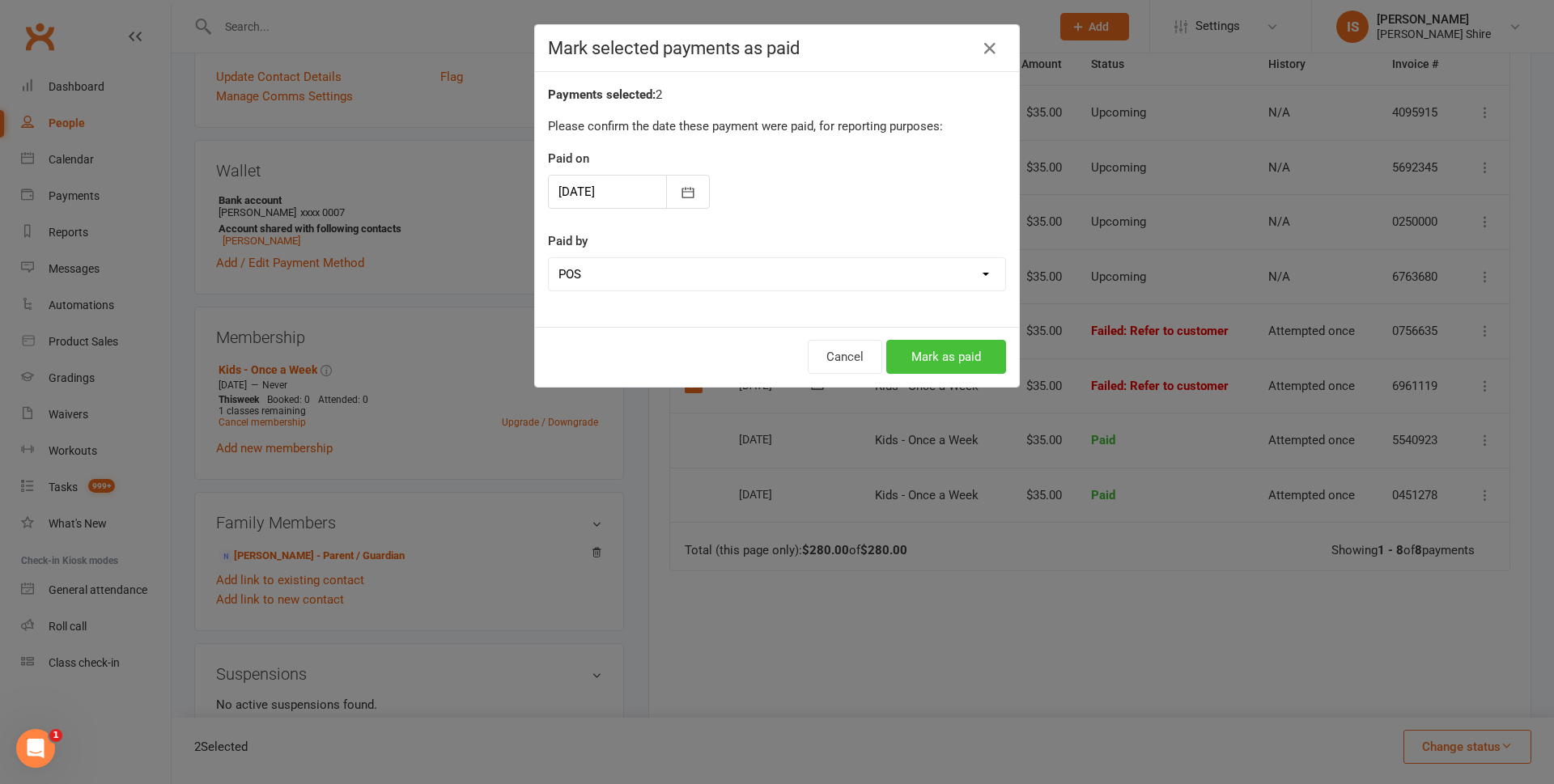
click at [930, 345] on button "Mark as paid" at bounding box center [946, 357] width 120 height 34
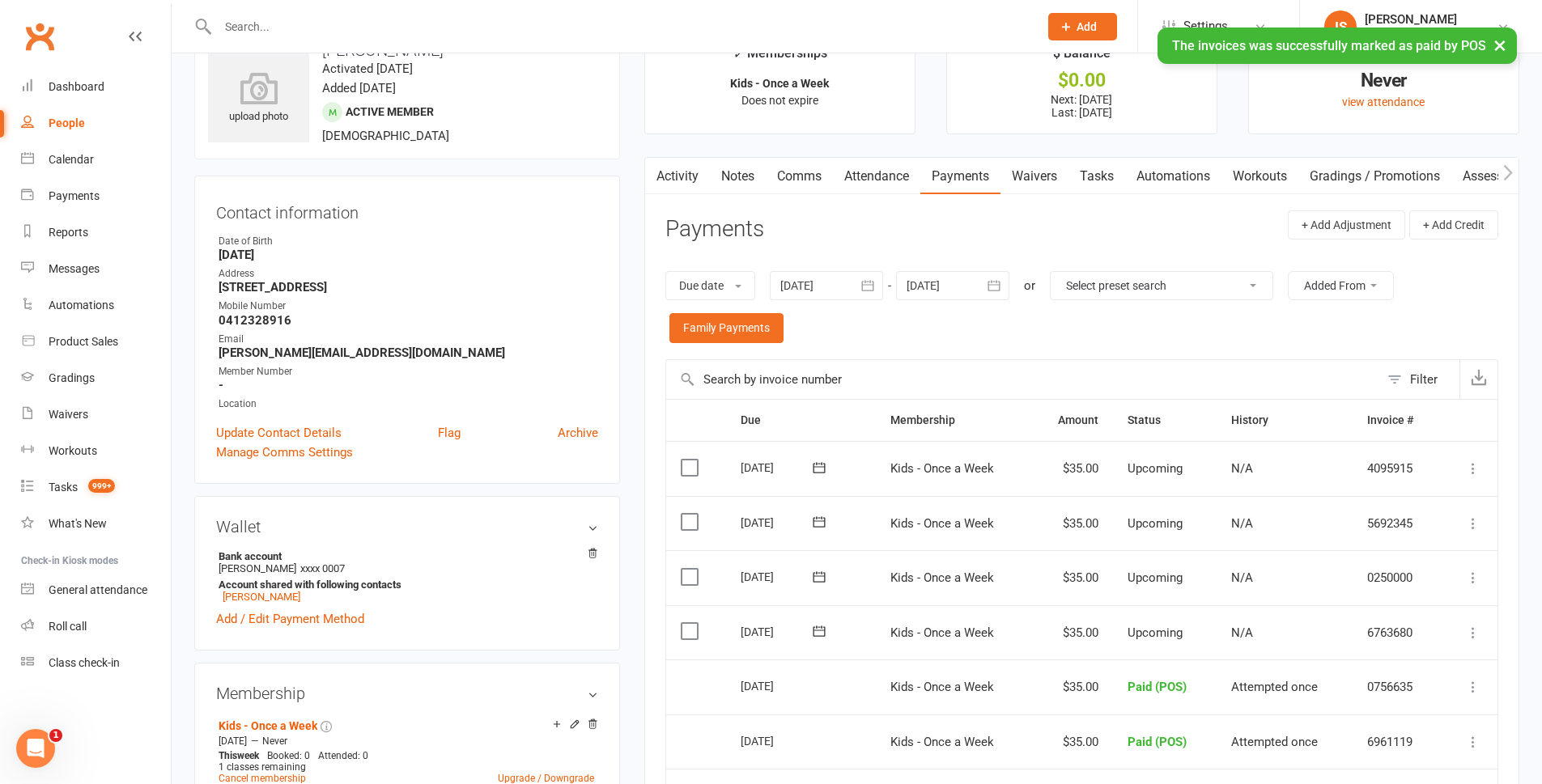
scroll to position [0, 0]
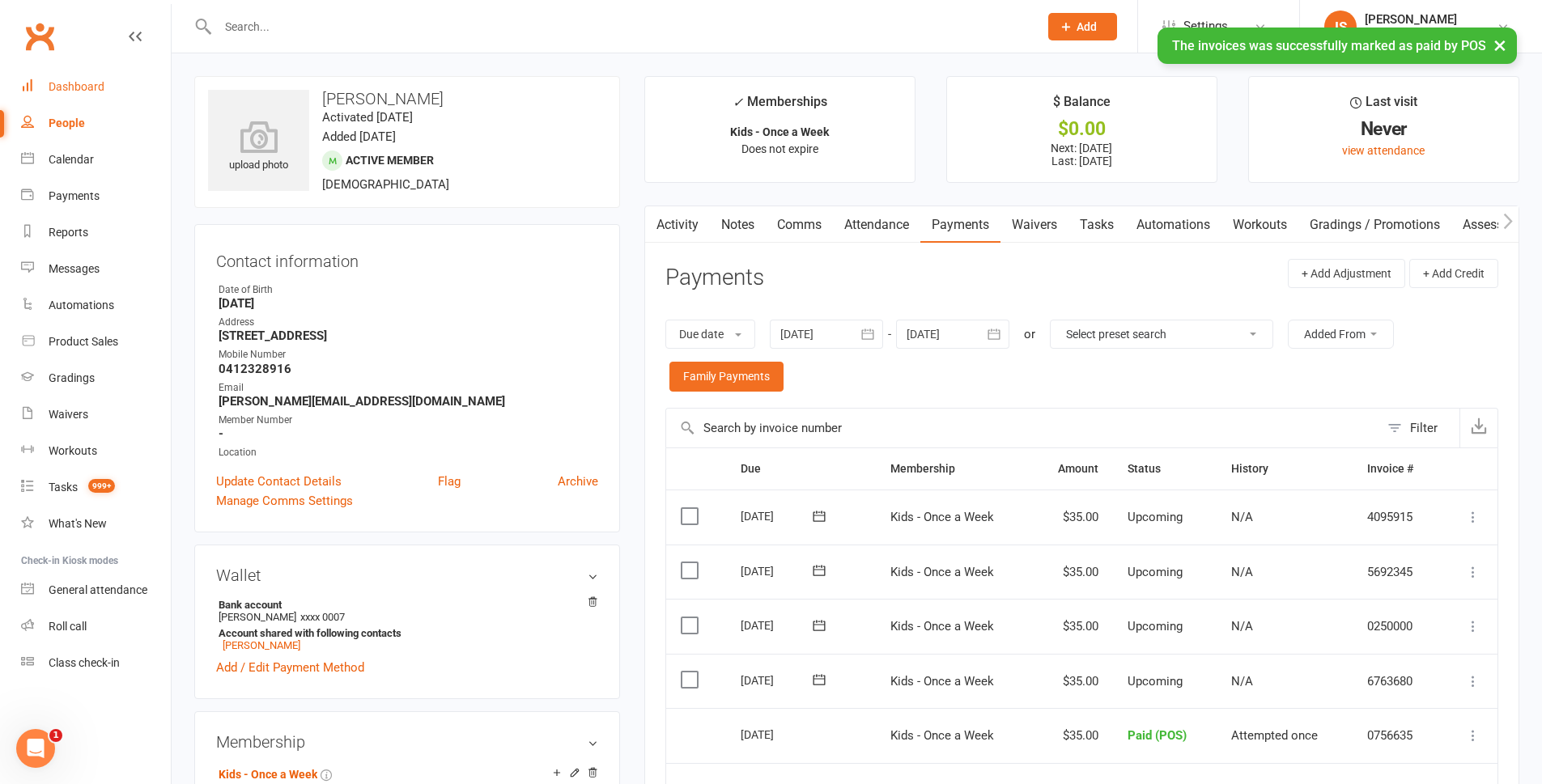
click at [81, 79] on link "Dashboard" at bounding box center [96, 87] width 150 height 37
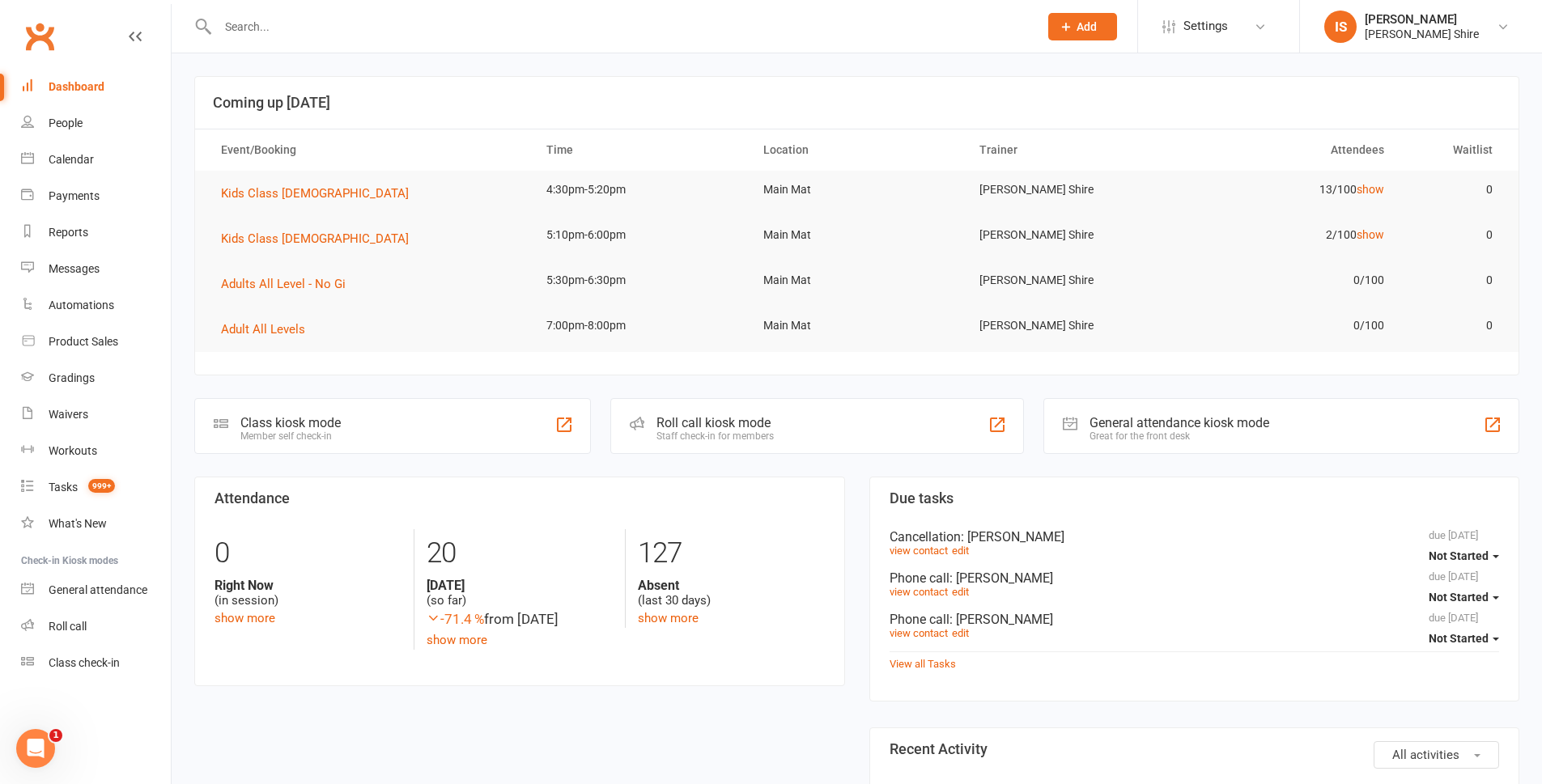
click at [259, 35] on input "text" at bounding box center [620, 27] width 814 height 22
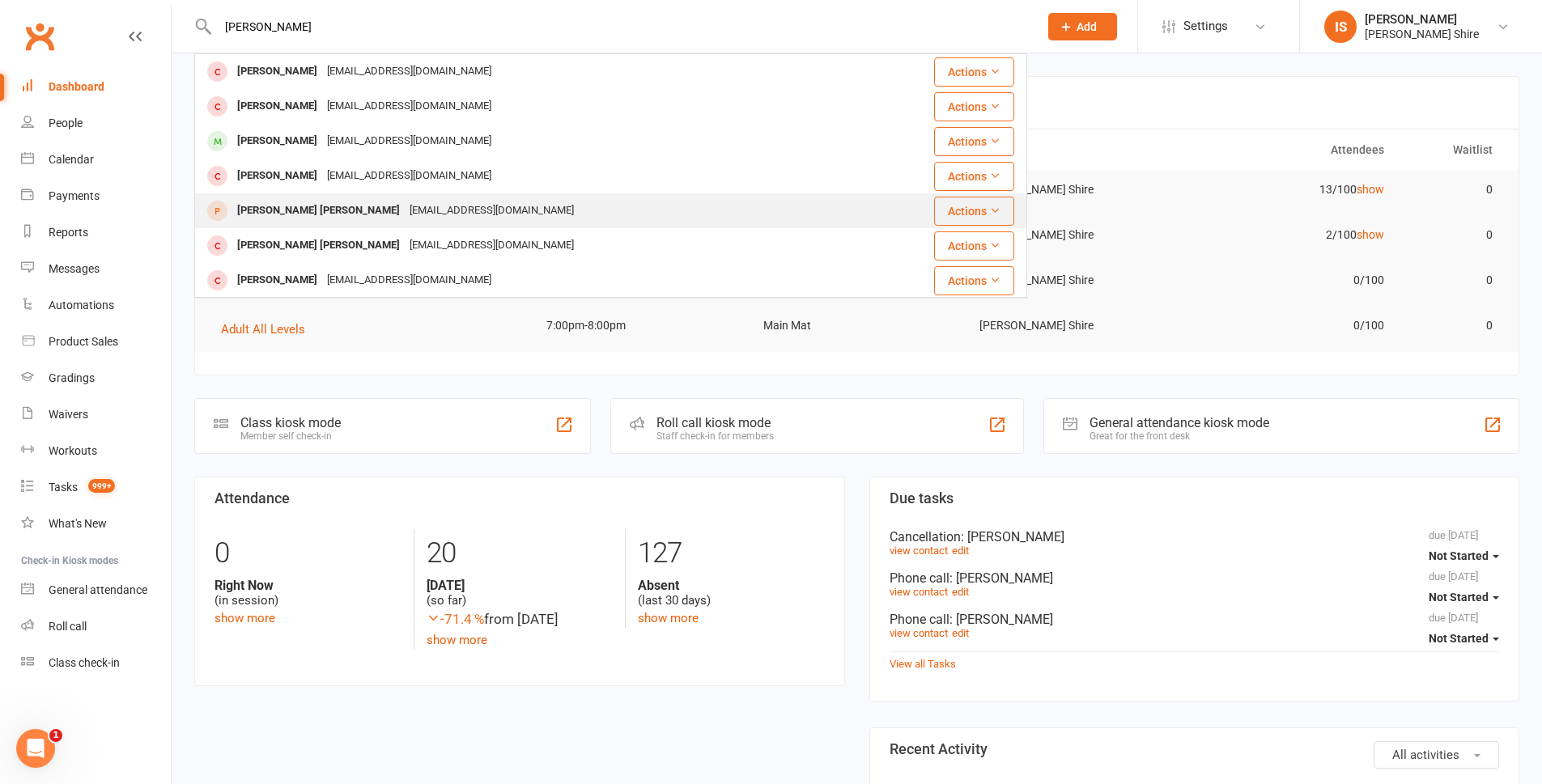
type input "reilly"
click at [300, 197] on div "Reilly Browne lauren.jb@hotmail.com" at bounding box center [542, 211] width 691 height 33
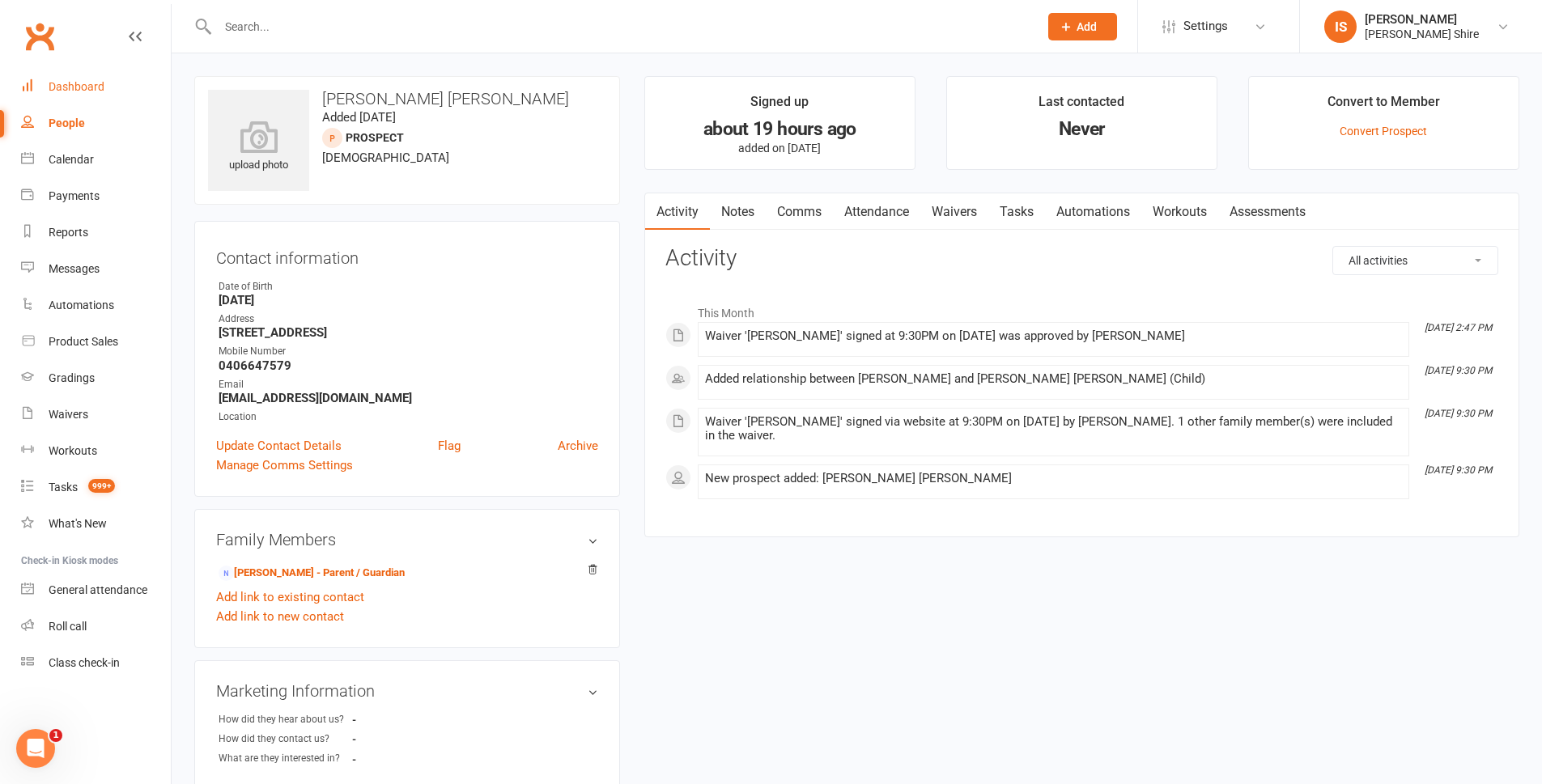
click at [100, 78] on link "Dashboard" at bounding box center [96, 87] width 150 height 37
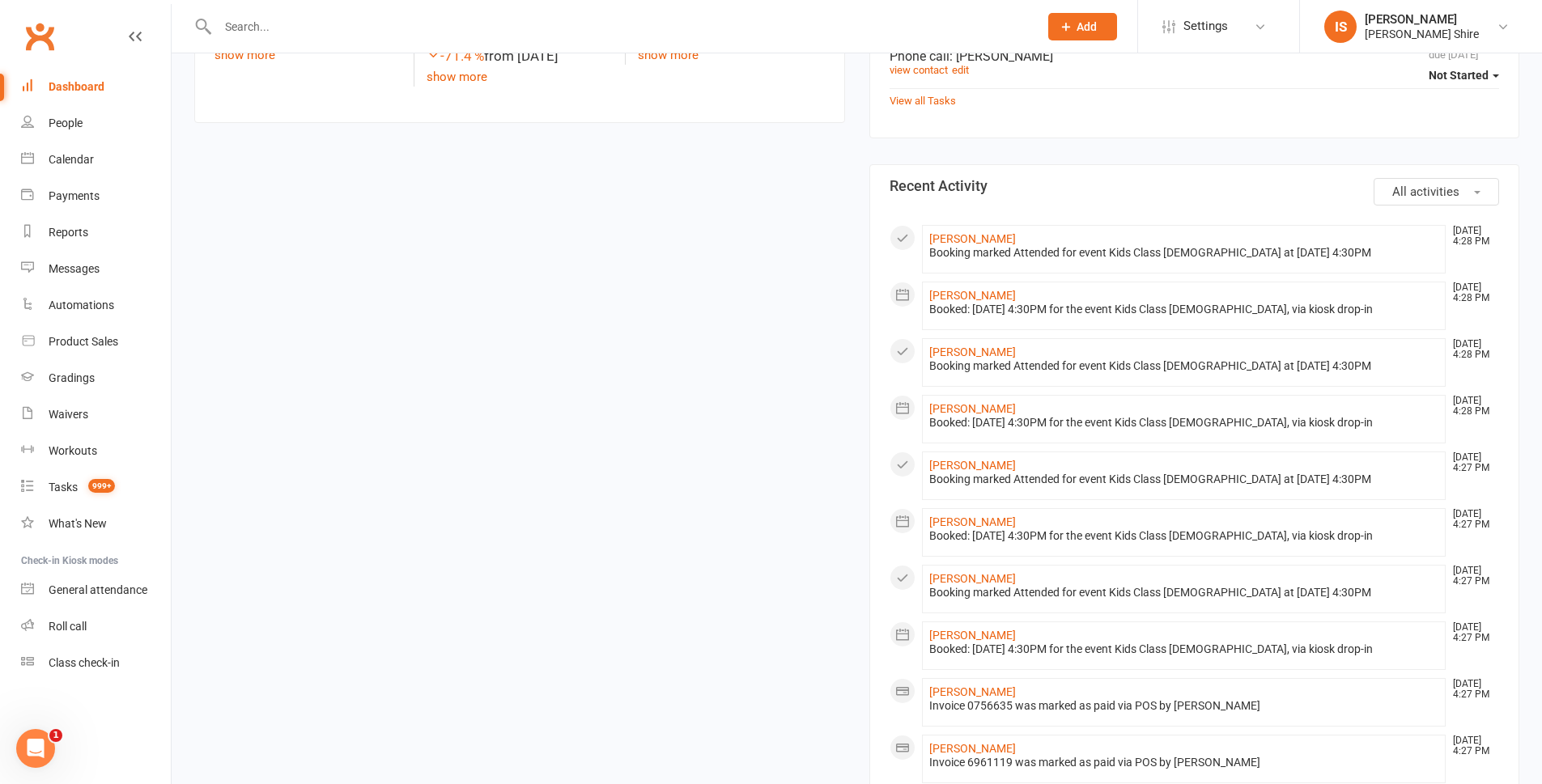
scroll to position [566, 0]
click at [75, 81] on div "Dashboard" at bounding box center [76, 87] width 56 height 13
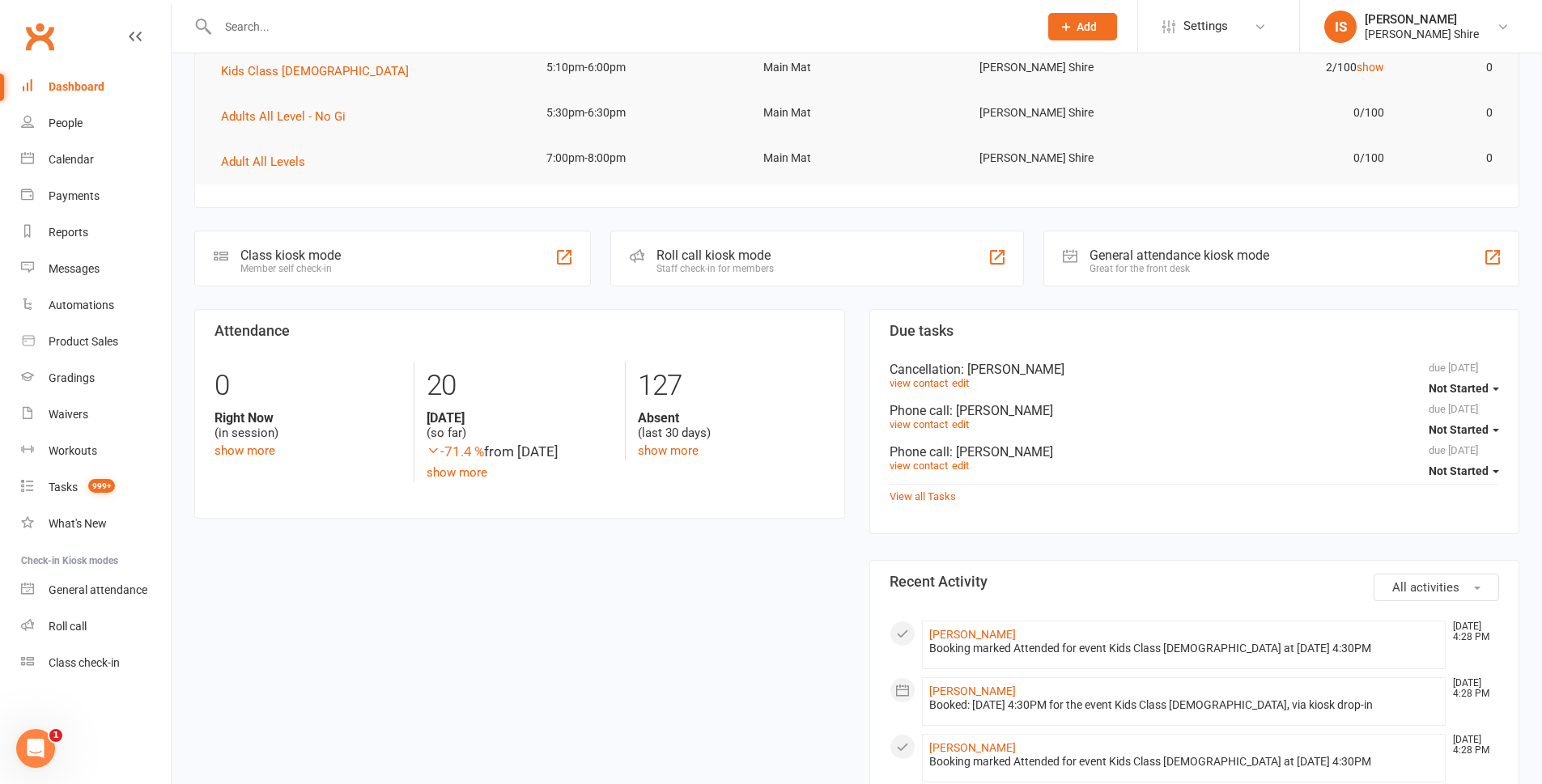
scroll to position [162, 0]
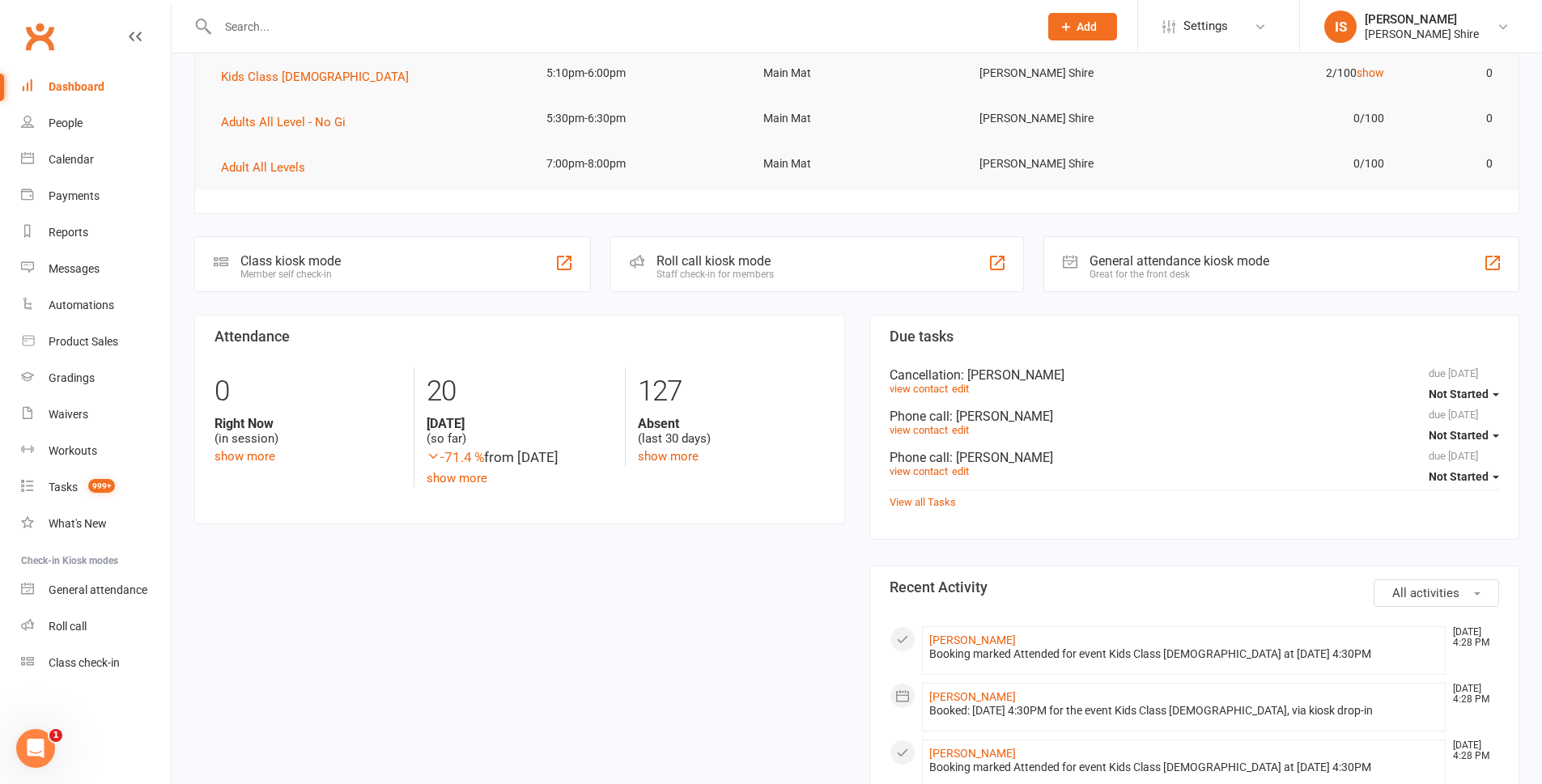
click at [49, 92] on div "Dashboard" at bounding box center [76, 87] width 56 height 13
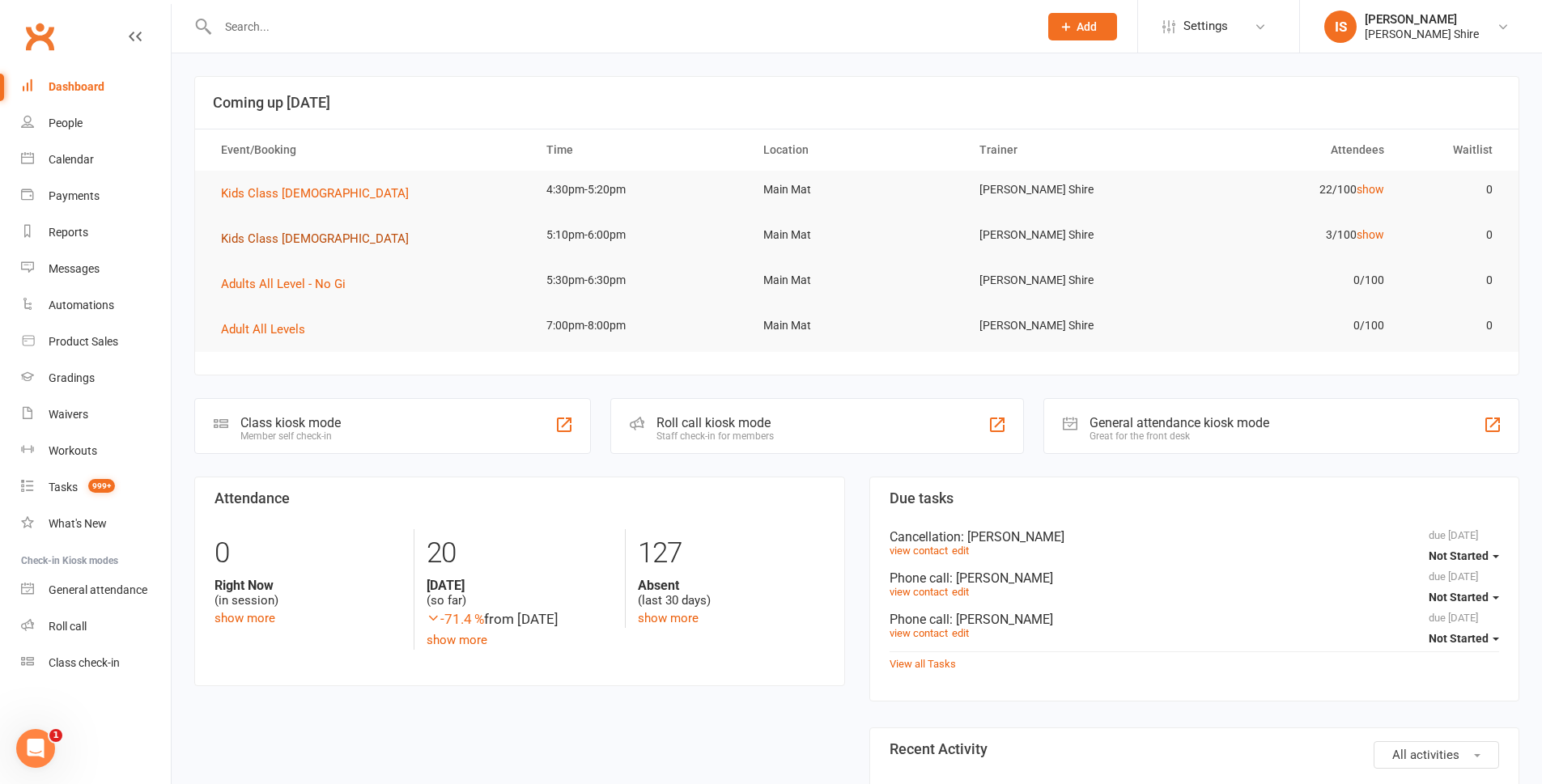
click at [273, 233] on span "Kids Class [DEMOGRAPHIC_DATA]" at bounding box center [315, 238] width 188 height 15
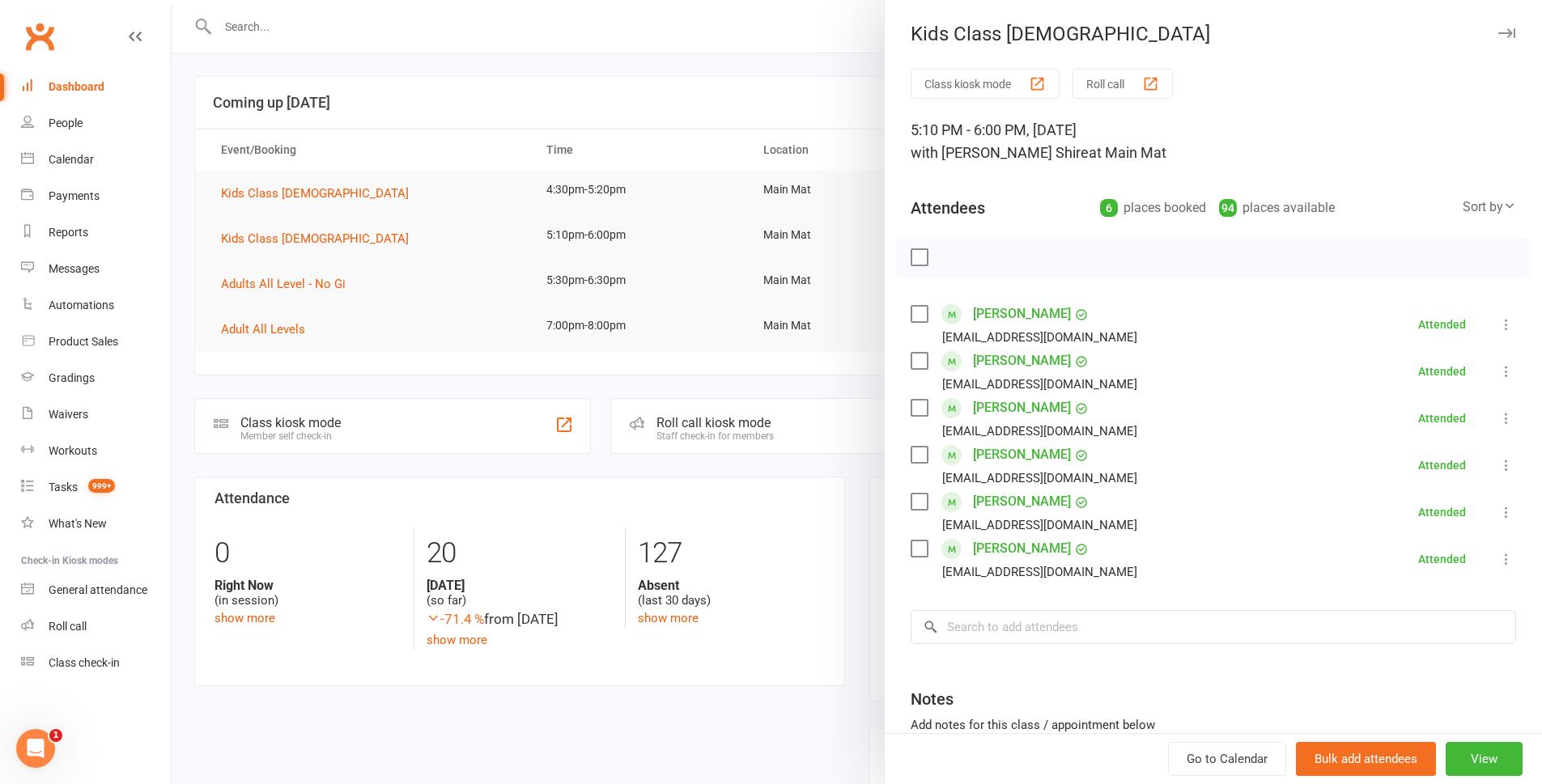
click at [219, 377] on div at bounding box center [856, 392] width 1371 height 784
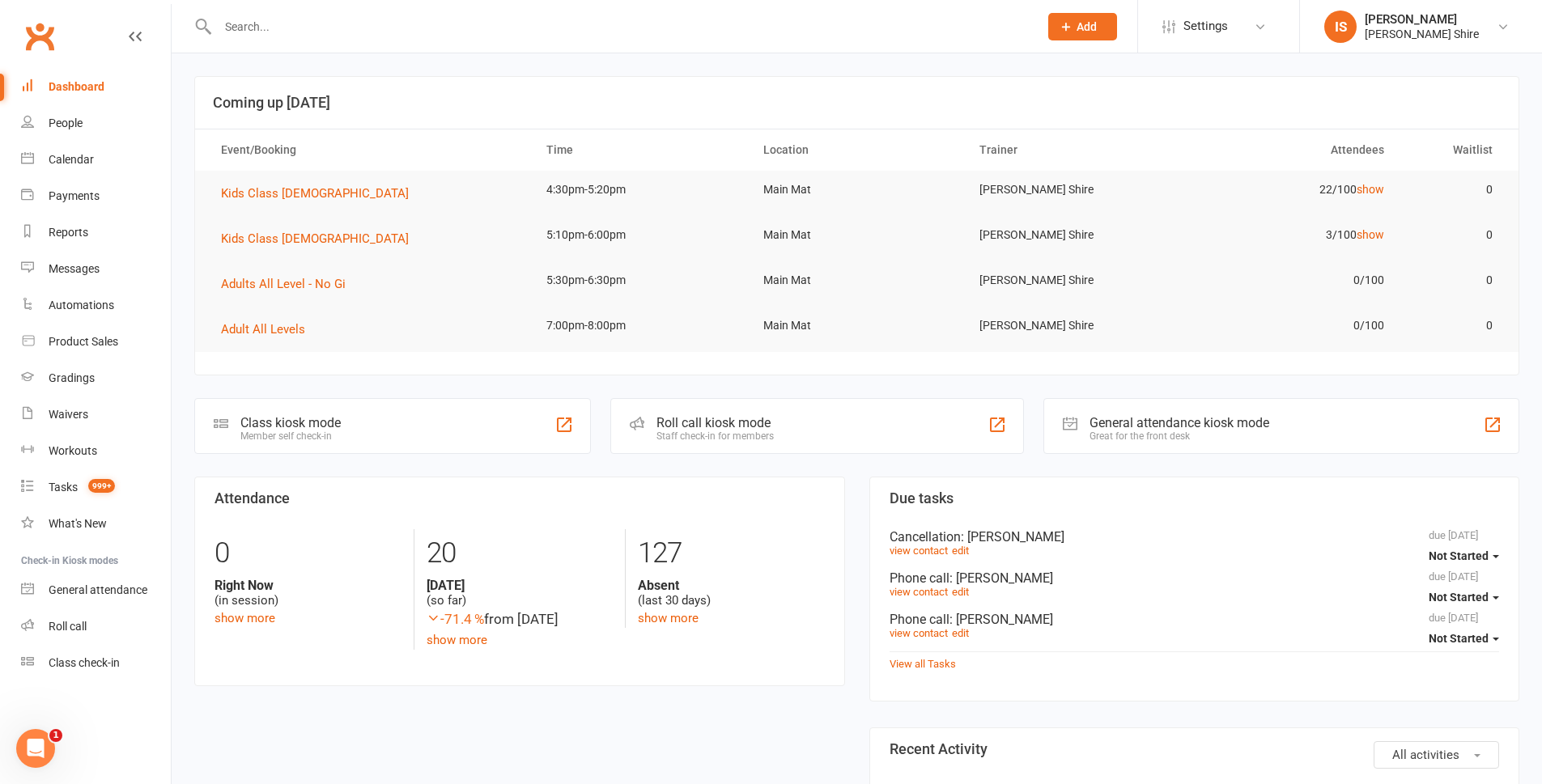
click at [271, 181] on td "Kids Class [DEMOGRAPHIC_DATA]" at bounding box center [369, 193] width 326 height 45
click at [272, 187] on span "Kids Class [DEMOGRAPHIC_DATA]" at bounding box center [315, 193] width 188 height 15
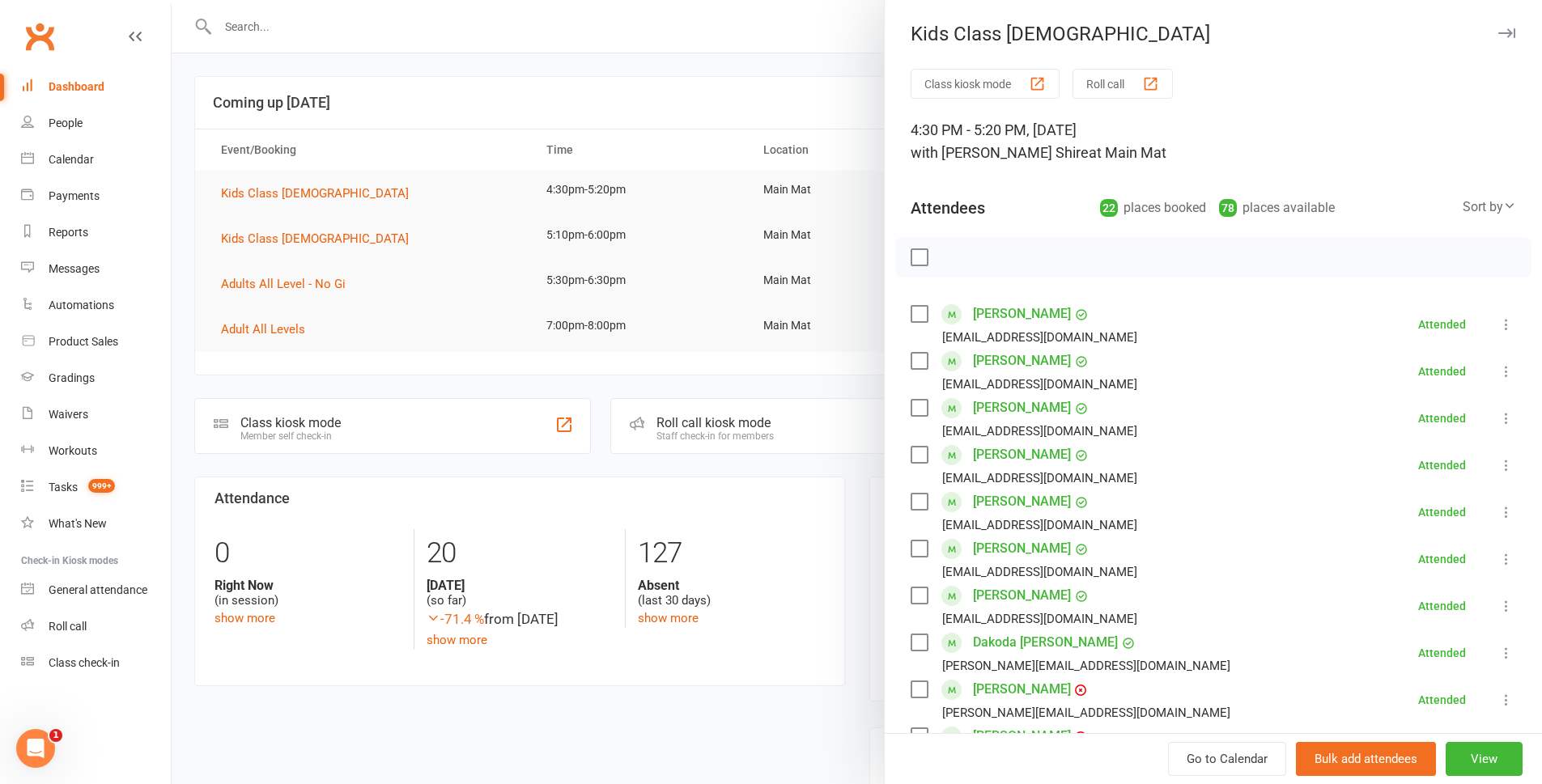
click at [296, 243] on div at bounding box center [856, 392] width 1371 height 784
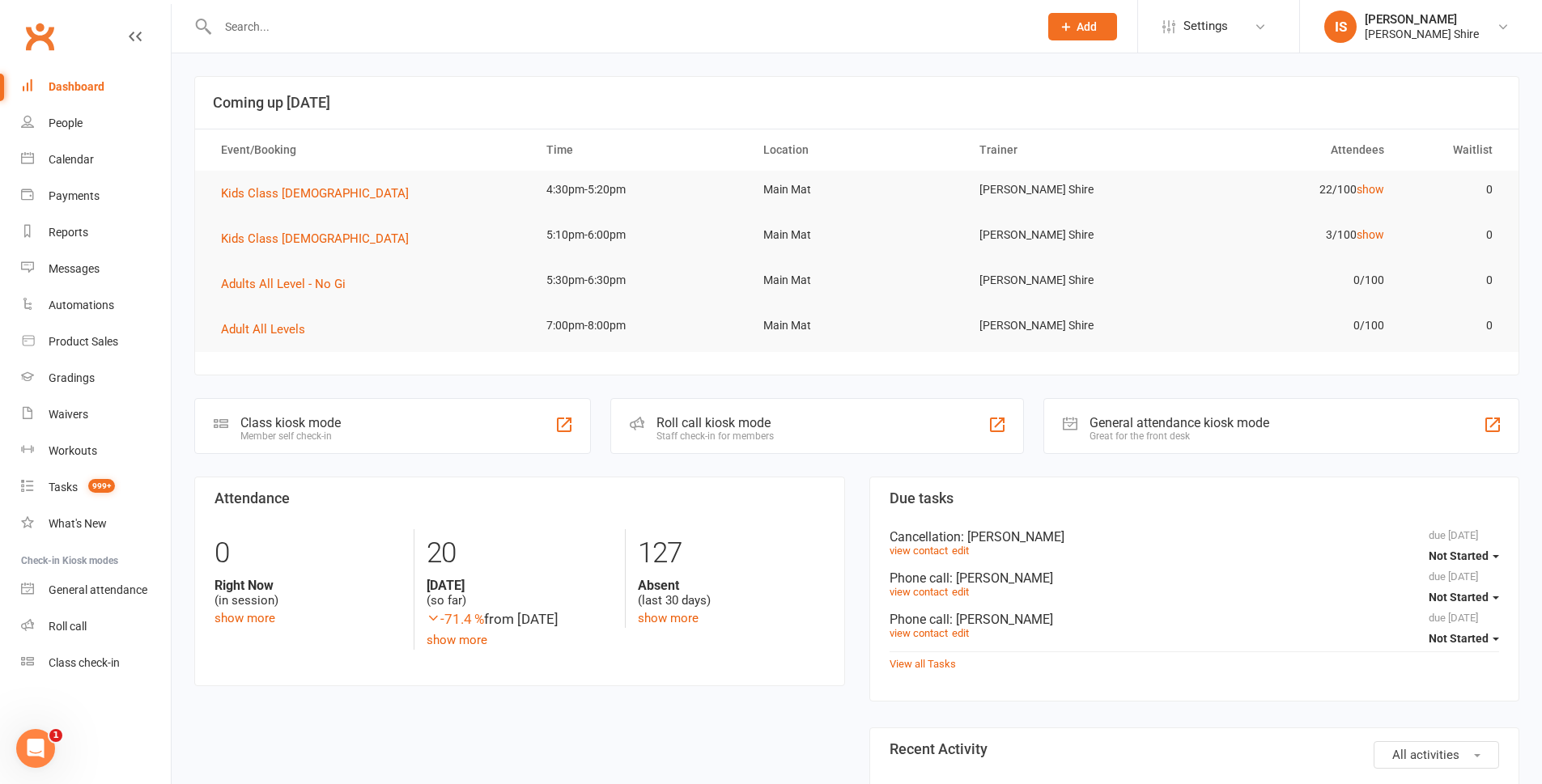
click at [335, 15] on input "text" at bounding box center [620, 27] width 814 height 22
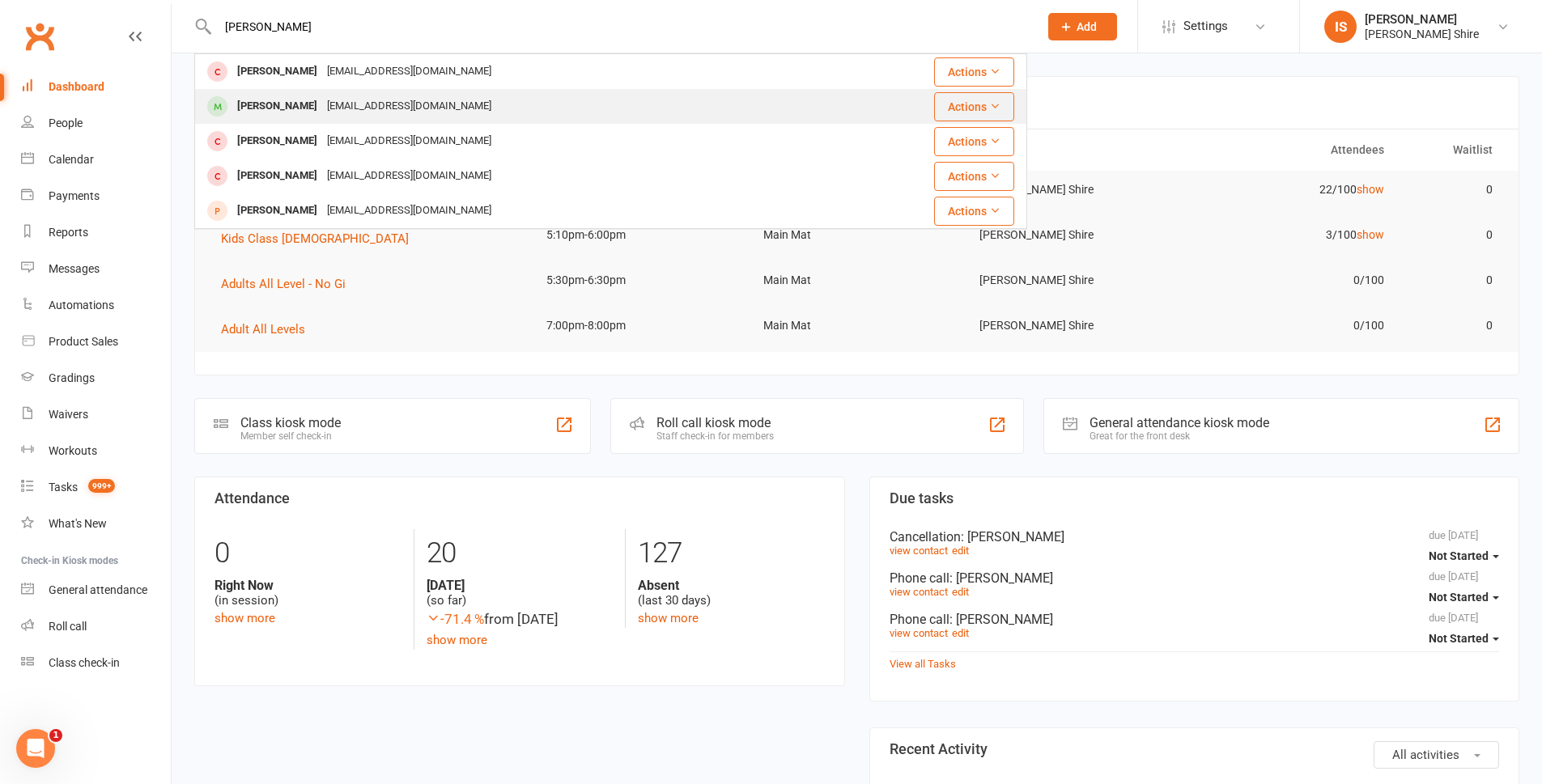
type input "pedro"
click at [381, 97] on div "[EMAIL_ADDRESS][DOMAIN_NAME]" at bounding box center [409, 106] width 174 height 23
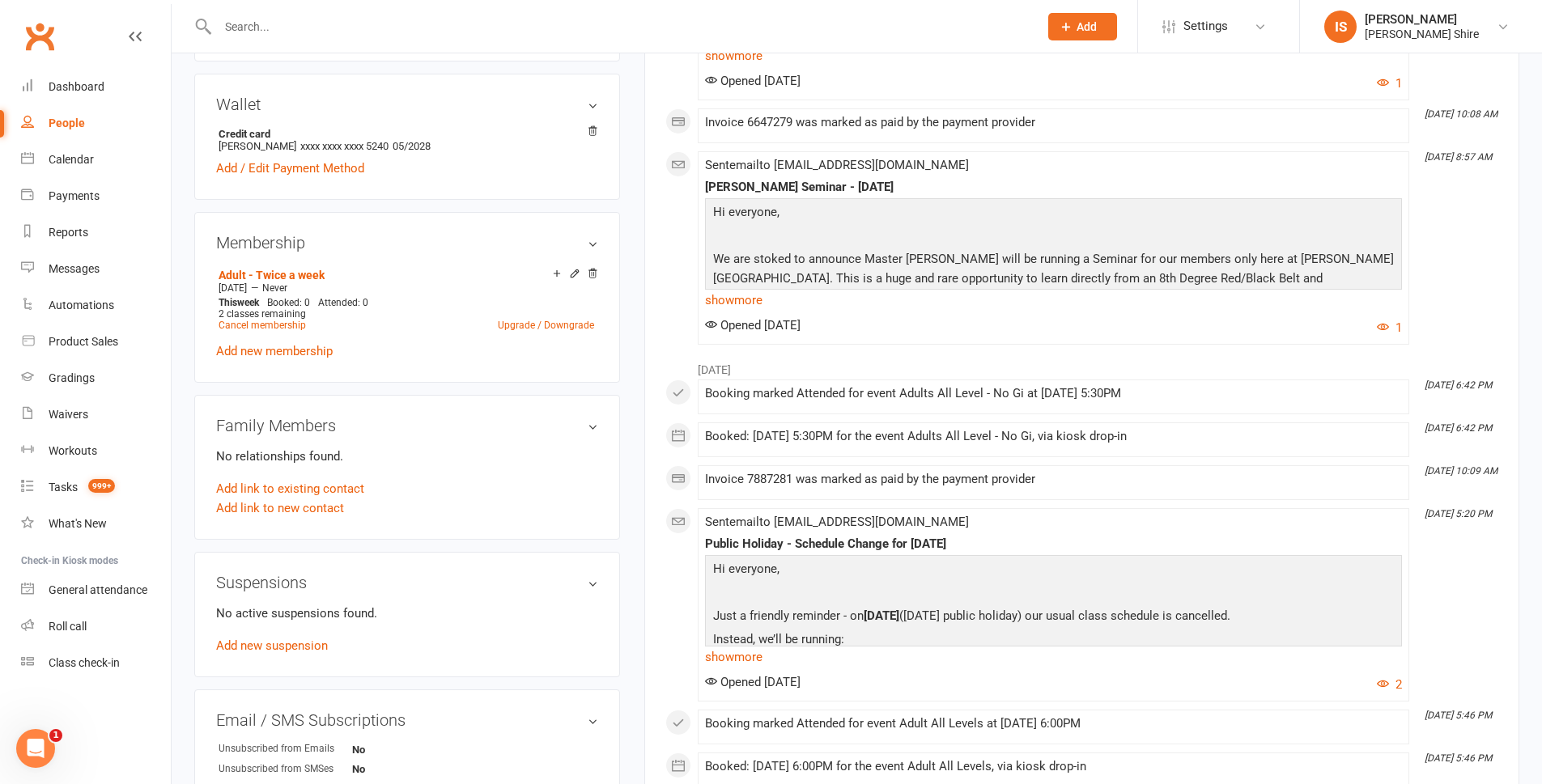
scroll to position [566, 0]
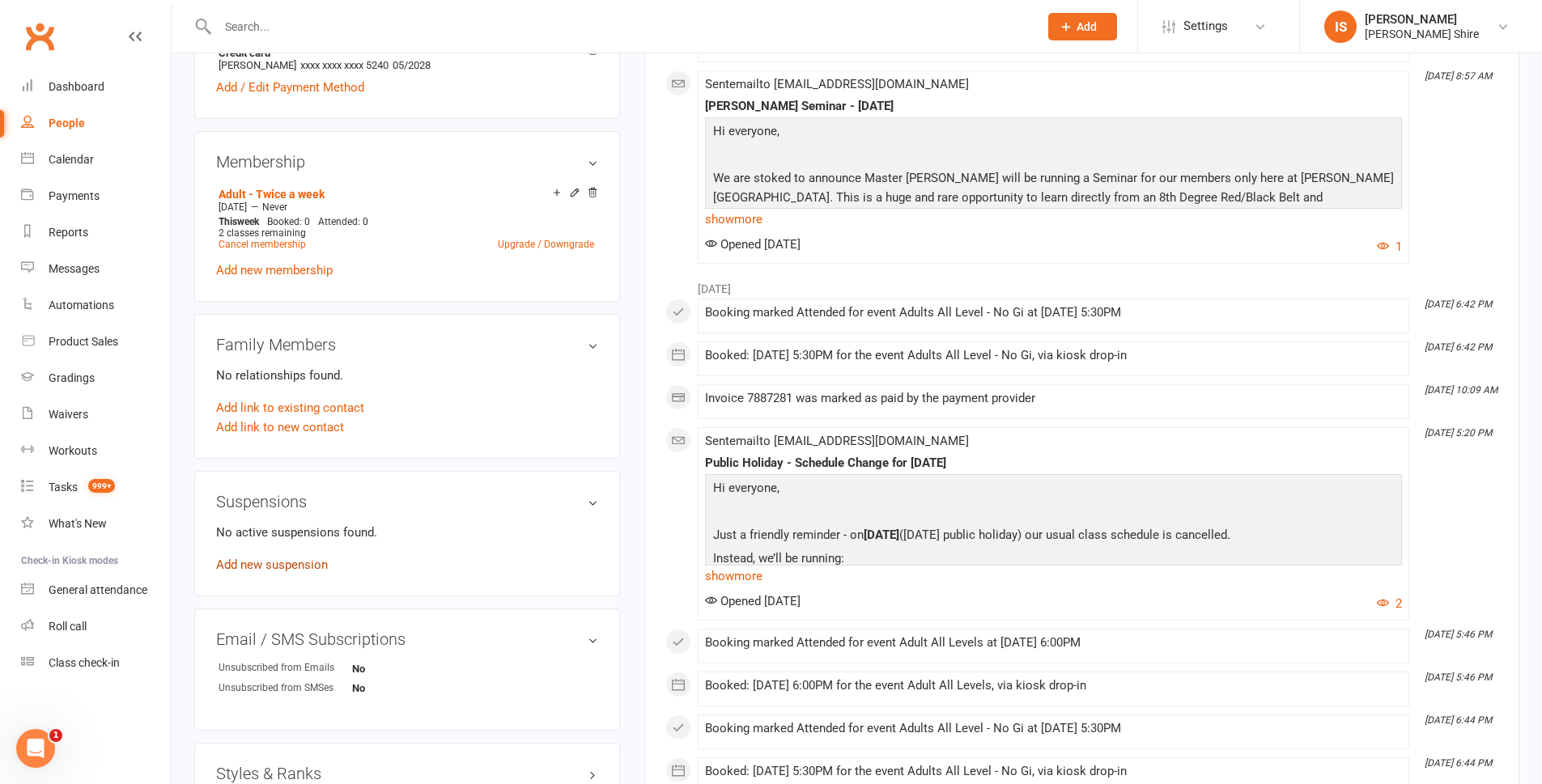
click at [314, 558] on link "Add new suspension" at bounding box center [272, 565] width 111 height 15
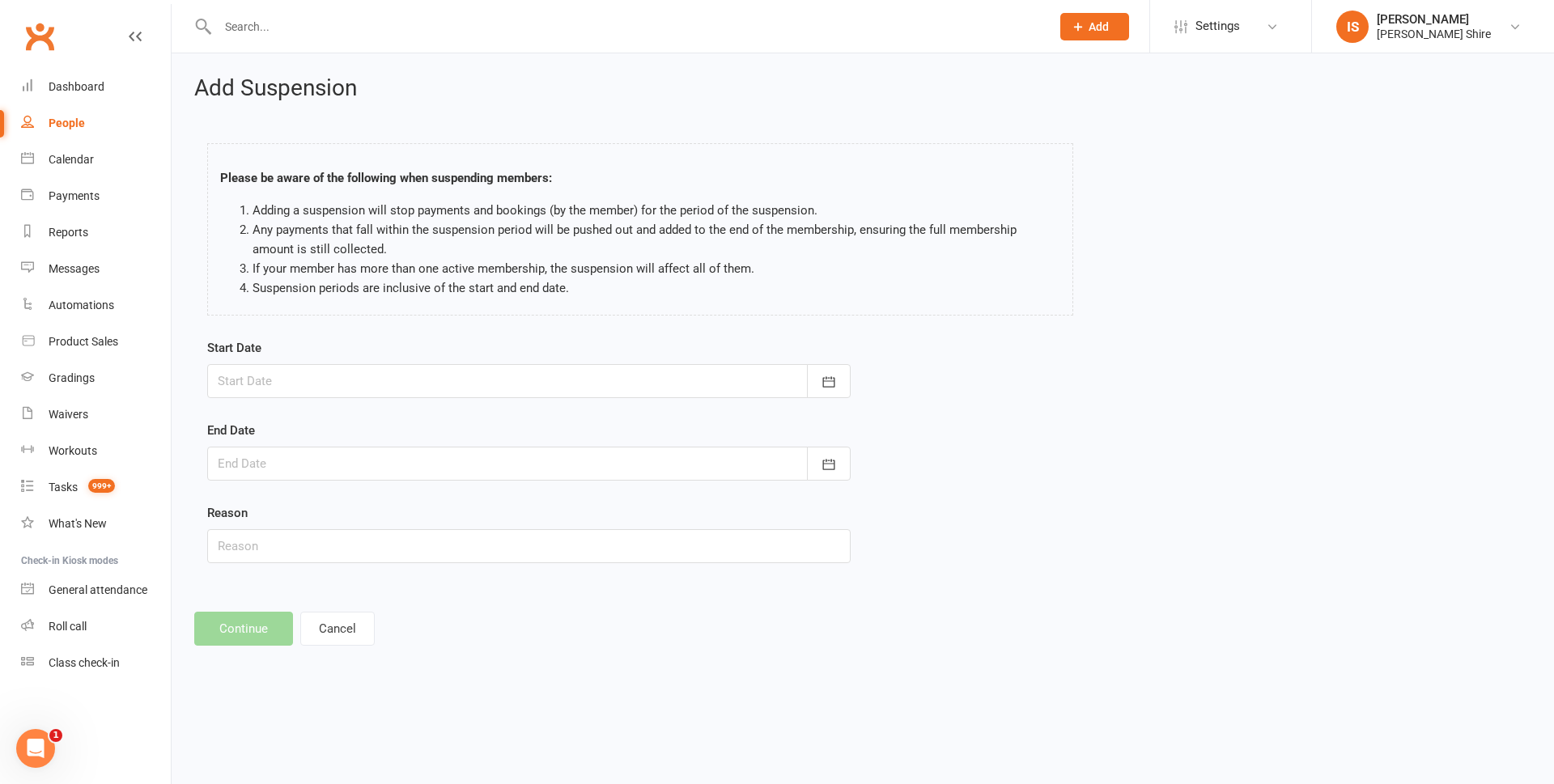
click at [474, 389] on div at bounding box center [529, 381] width 644 height 34
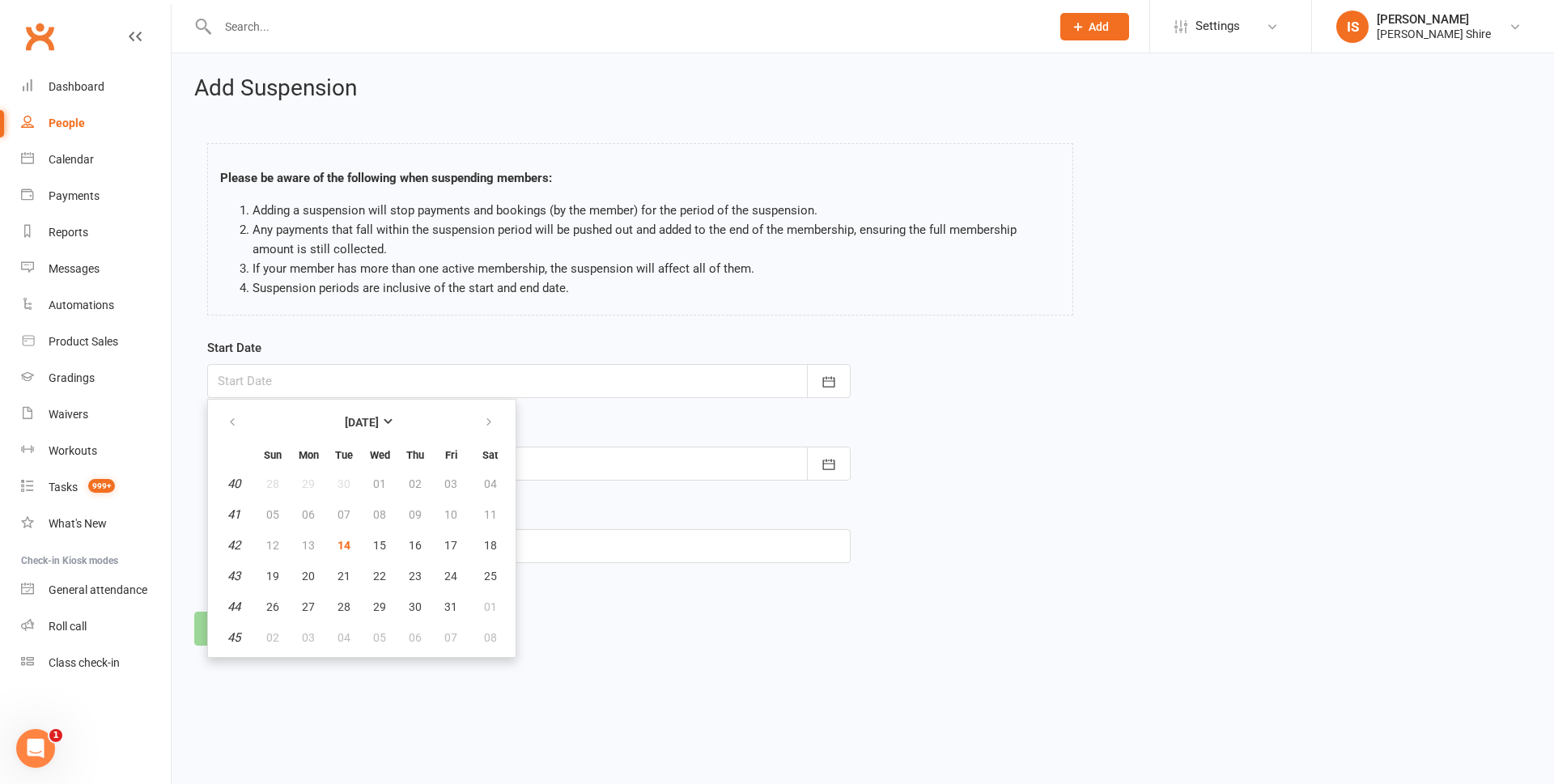
drag, startPoint x: 592, startPoint y: 655, endPoint x: 582, endPoint y: 649, distance: 11.7
click at [592, 654] on div "Add Suspension Please be aware of the following when suspending members: Adding…" at bounding box center [862, 361] width 1383 height 615
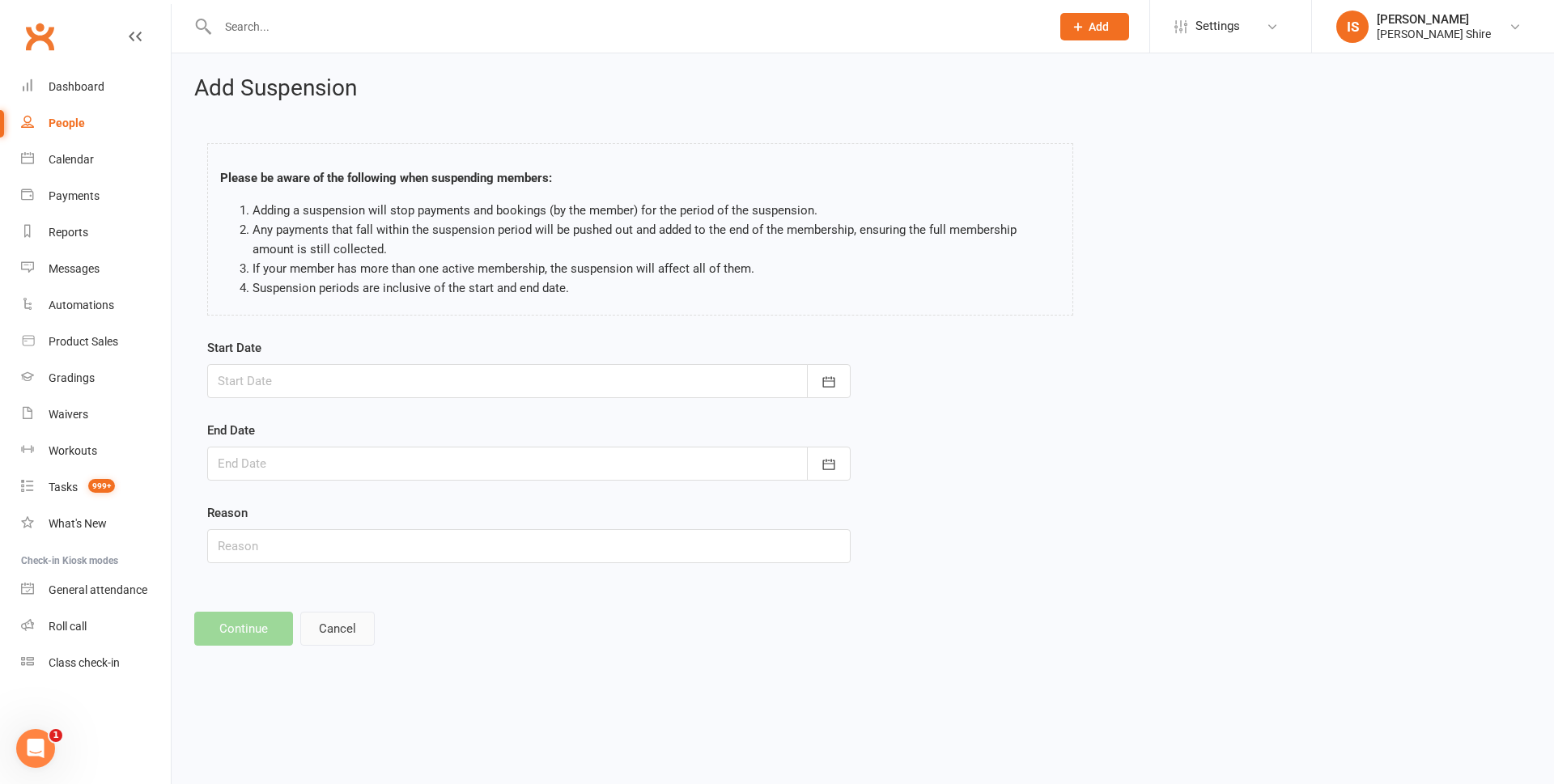
drag, startPoint x: 346, startPoint y: 631, endPoint x: 378, endPoint y: 607, distance: 40.0
click at [347, 631] on button "Cancel" at bounding box center [337, 629] width 75 height 34
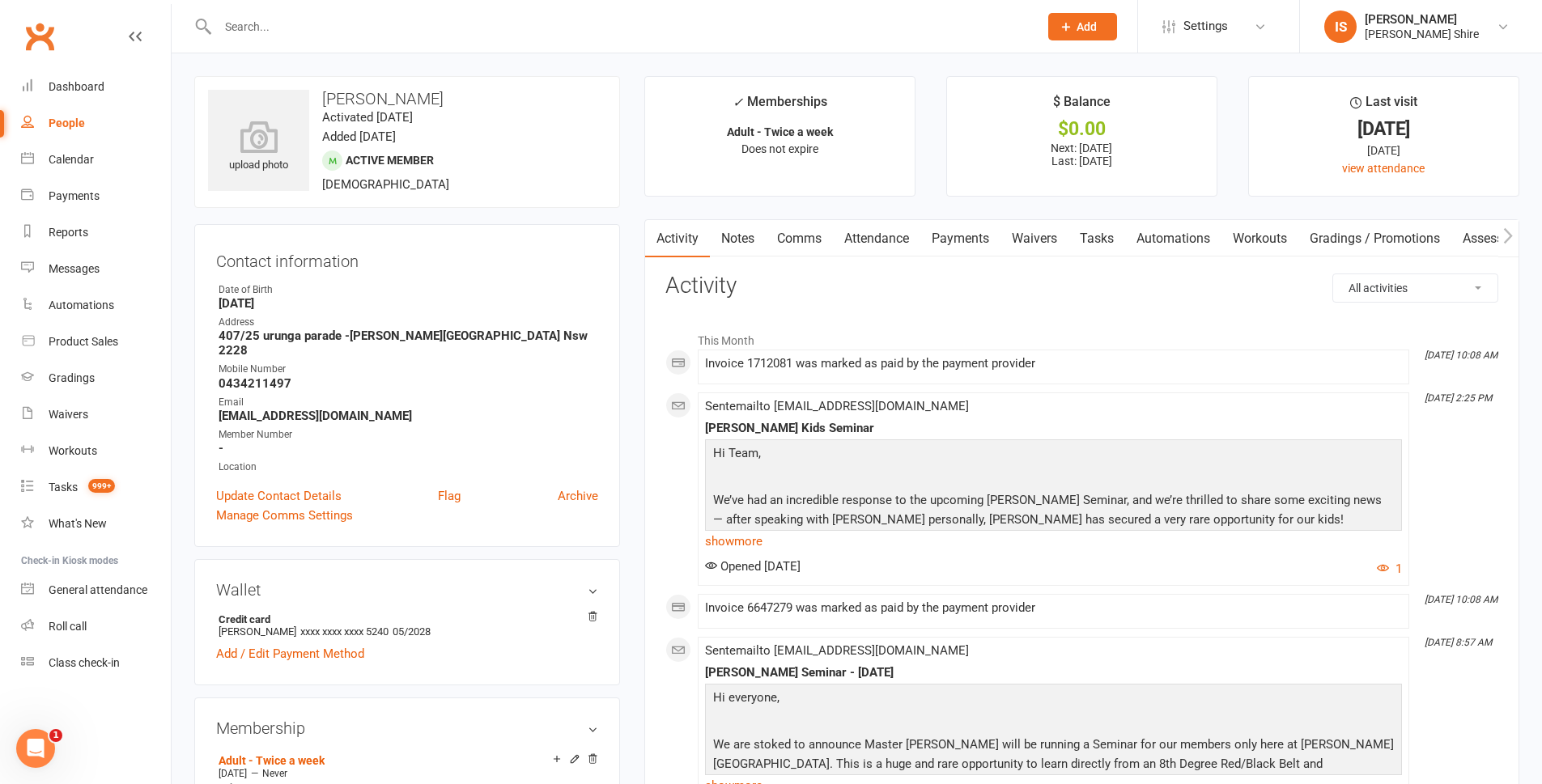
click at [967, 240] on link "Payments" at bounding box center [961, 238] width 81 height 37
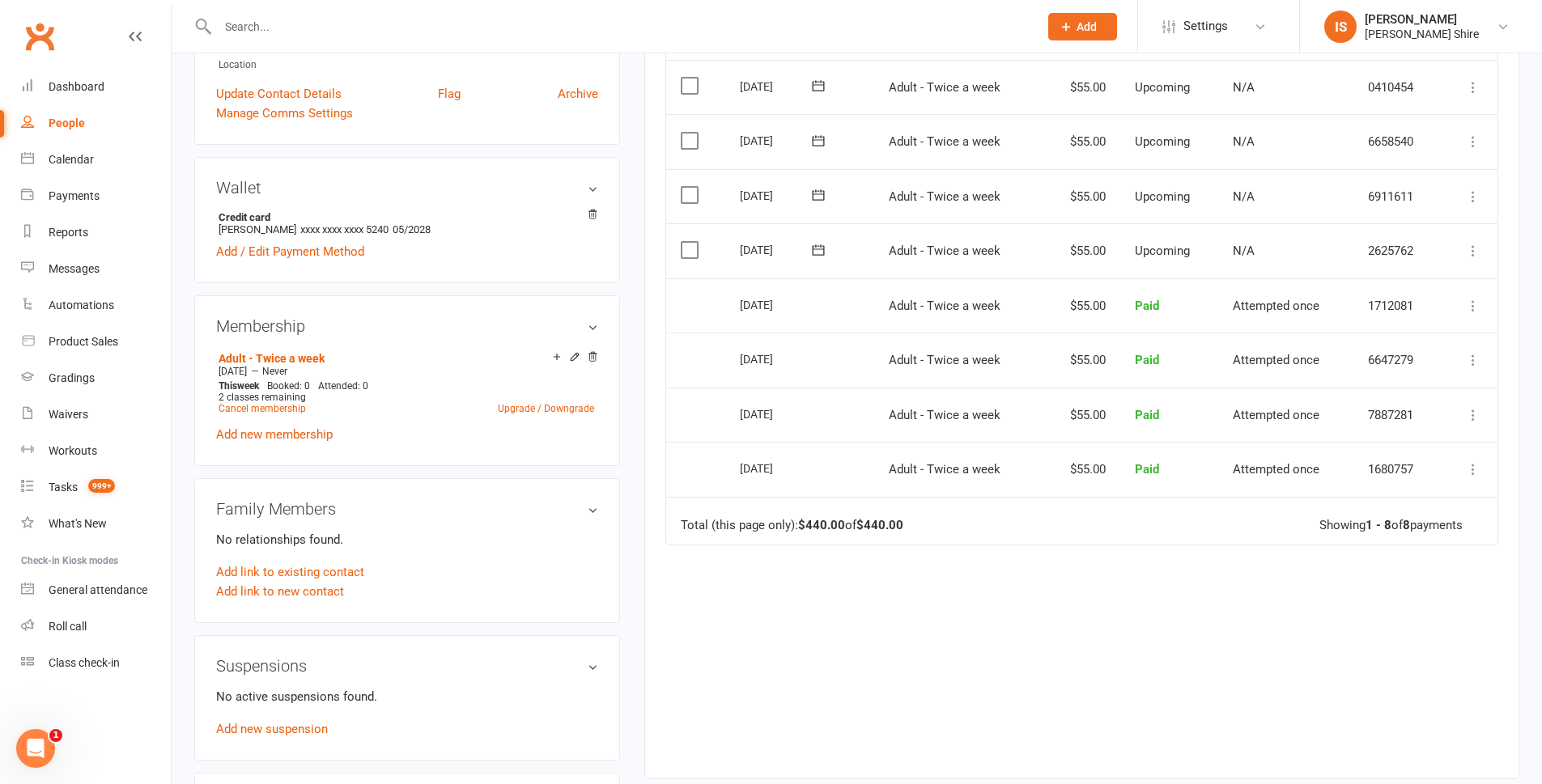
scroll to position [404, 0]
click at [292, 720] on link "Add new suspension" at bounding box center [272, 727] width 111 height 15
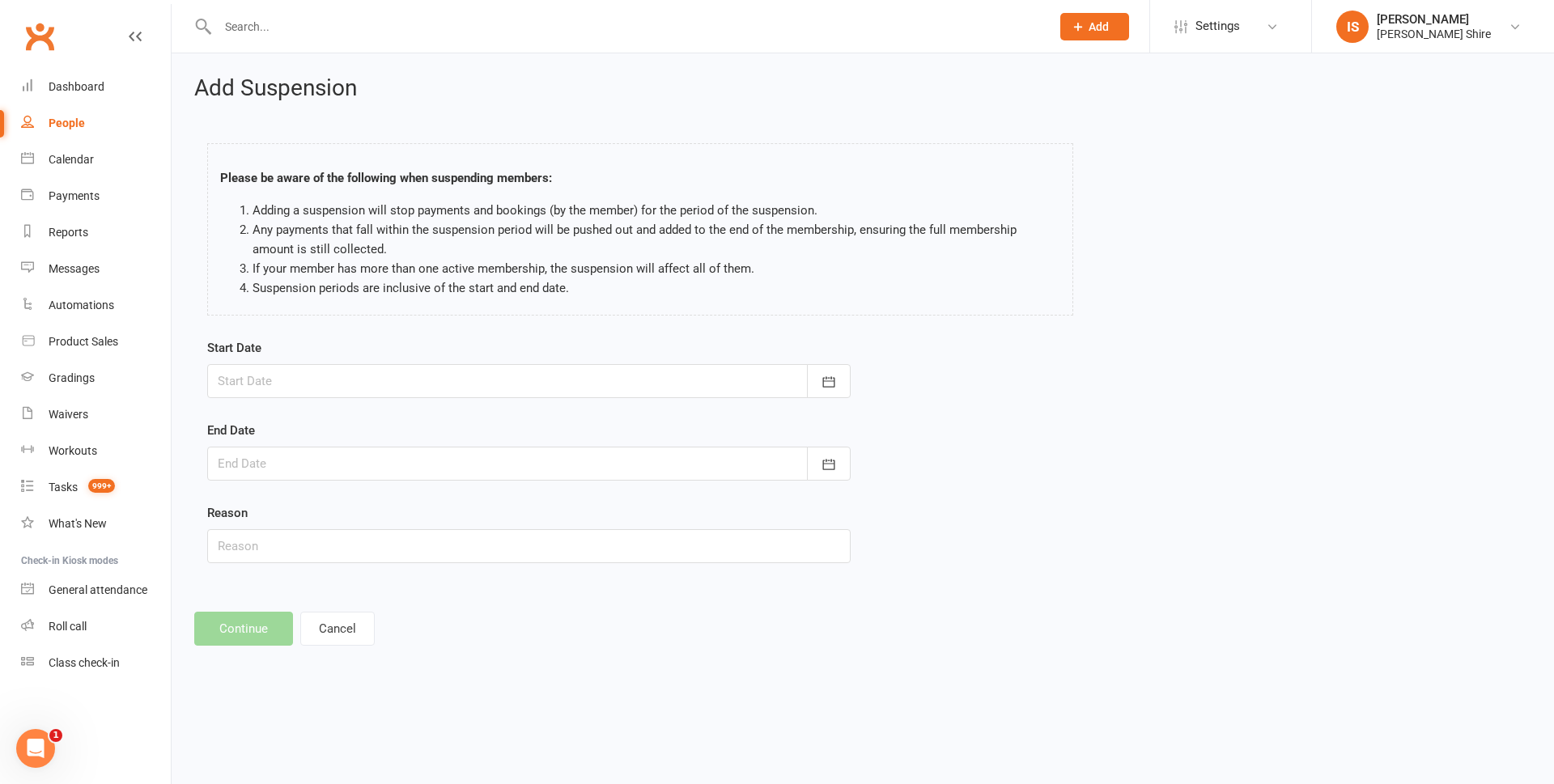
click at [566, 384] on div at bounding box center [529, 381] width 644 height 34
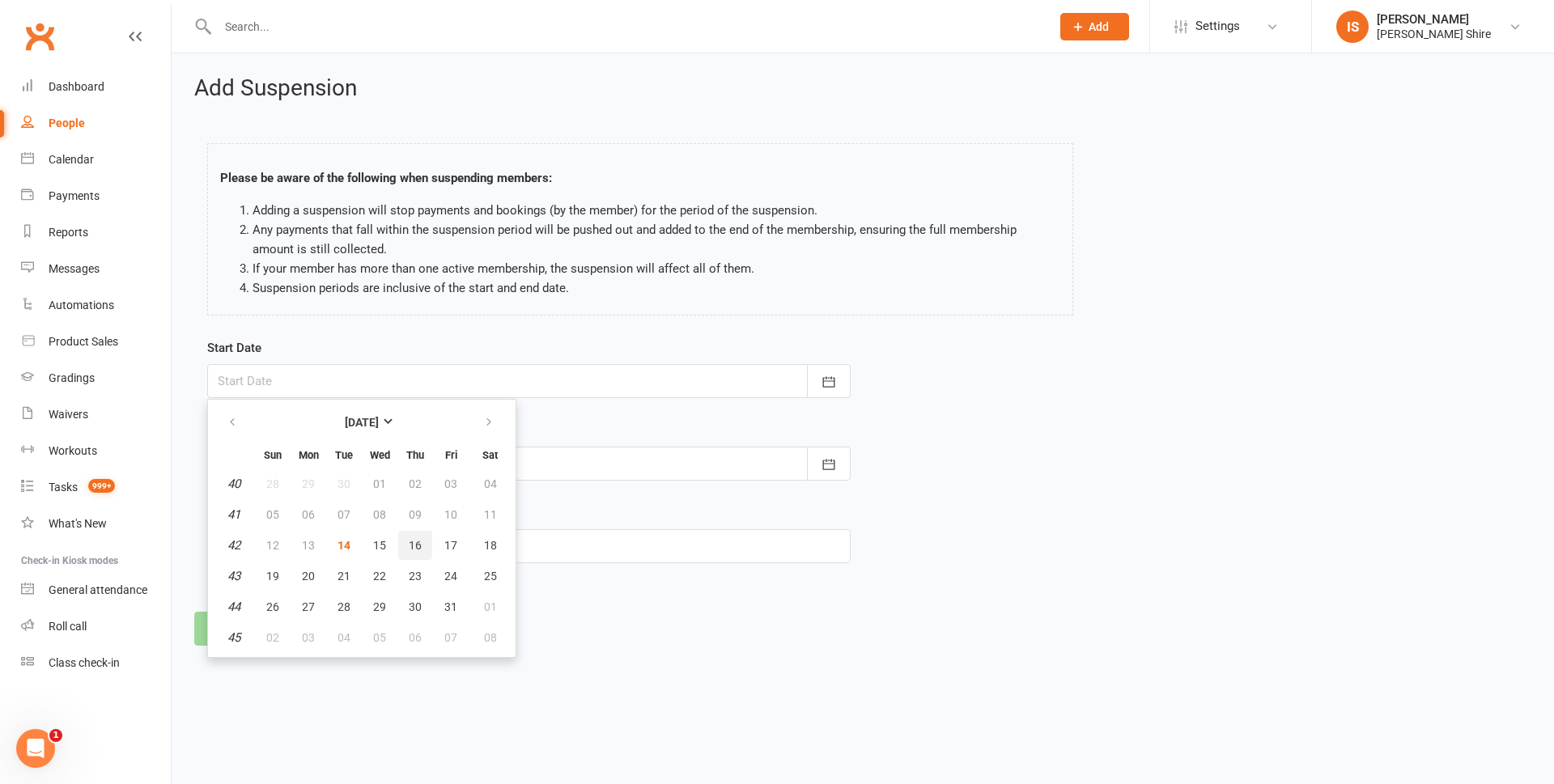
click at [410, 542] on span "16" at bounding box center [415, 545] width 13 height 13
type input "16 Oct 2025"
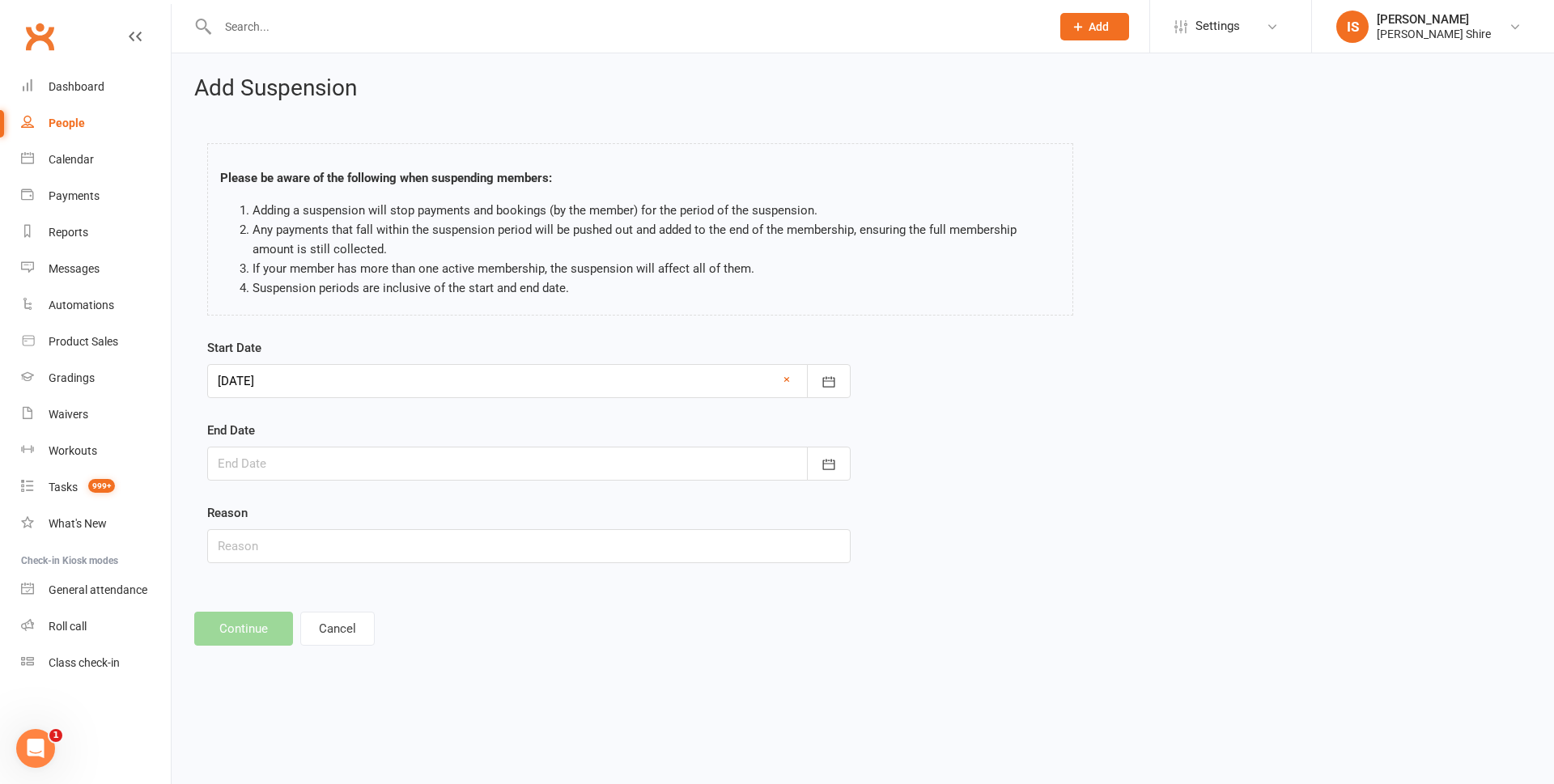
click at [322, 461] on div at bounding box center [529, 464] width 644 height 34
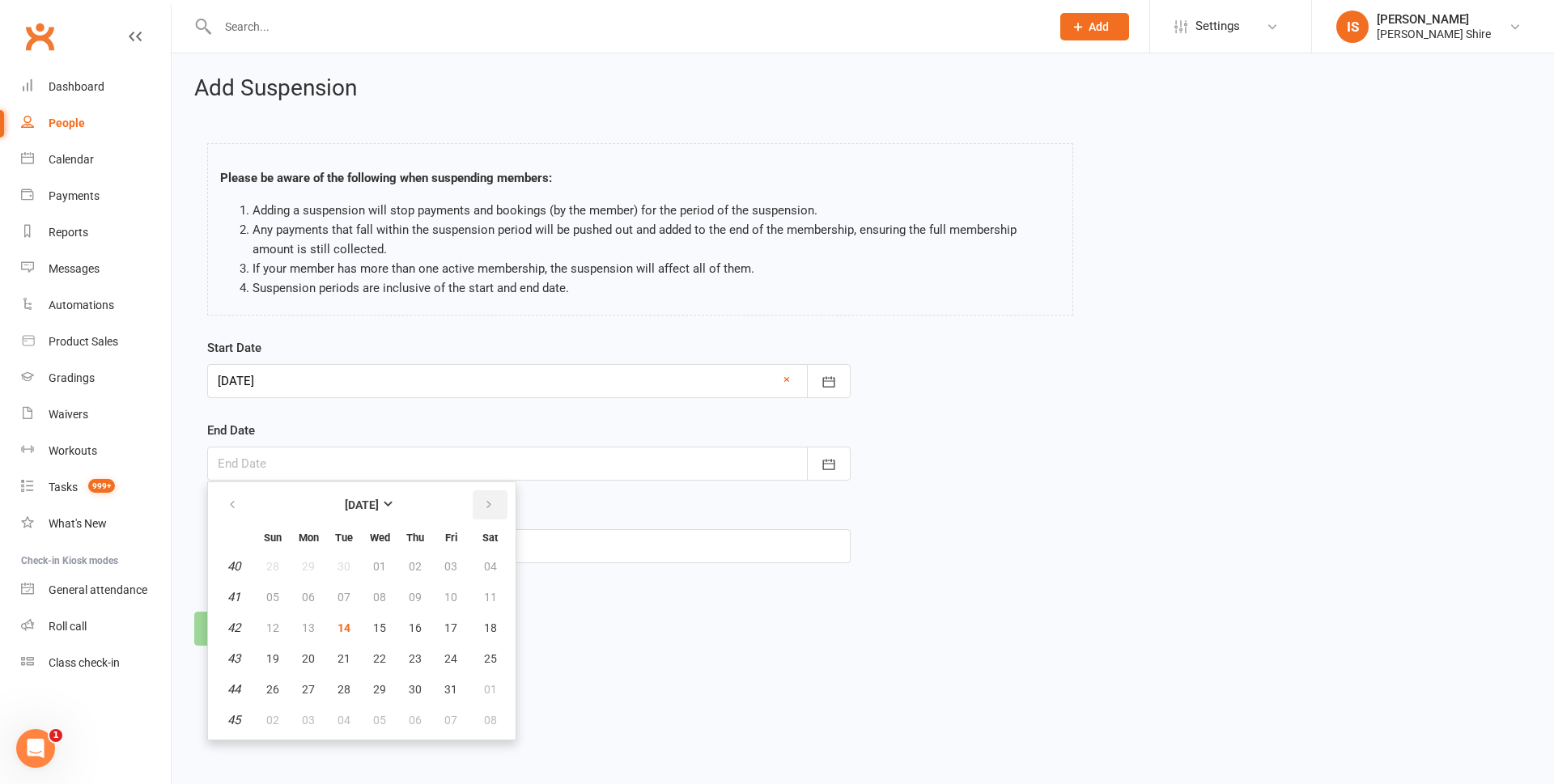
click at [493, 497] on button "button" at bounding box center [490, 505] width 35 height 29
click at [416, 624] on span "13" at bounding box center [415, 627] width 13 height 13
type input "13 Nov 2025"
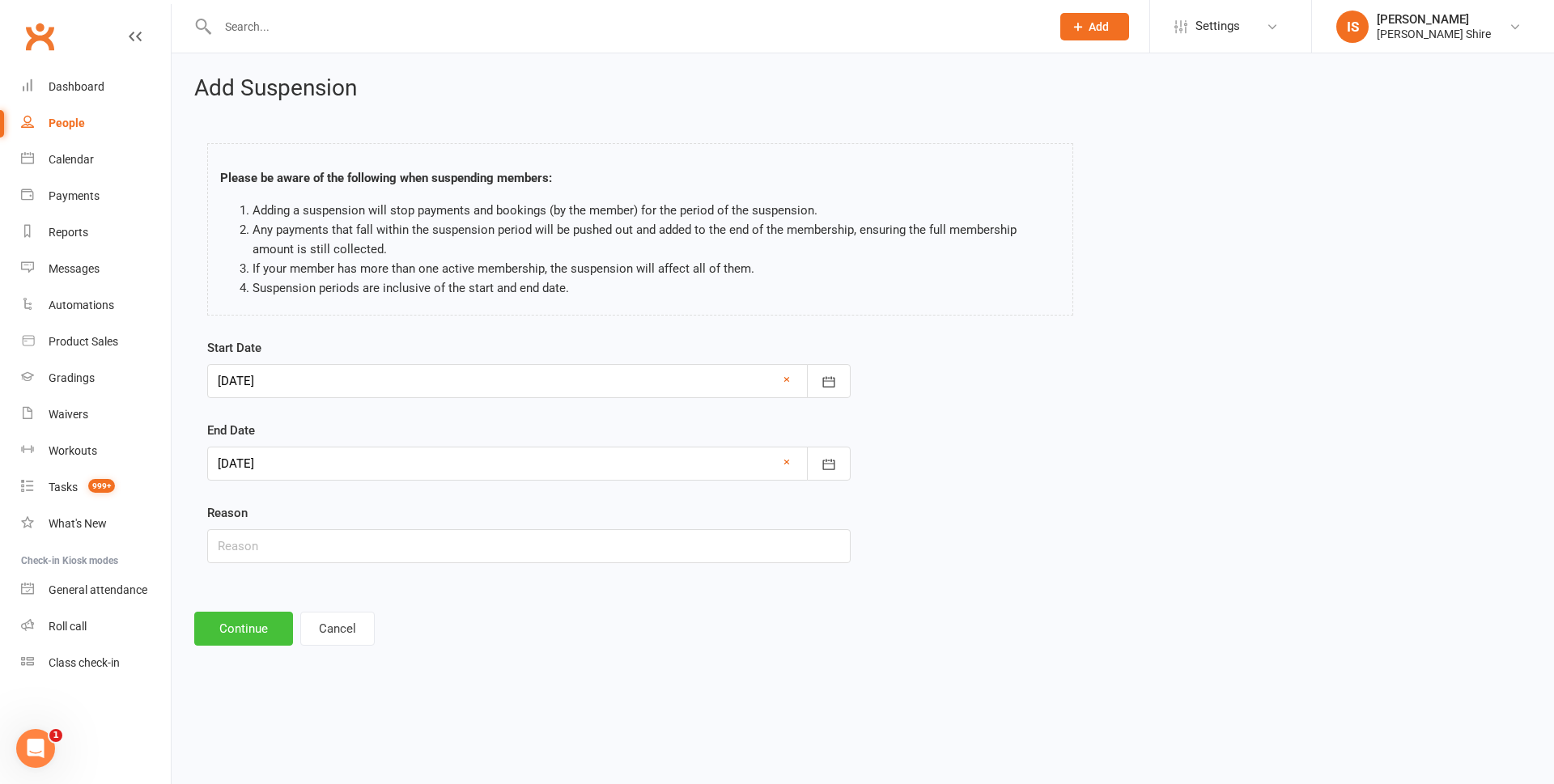
click at [275, 618] on button "Continue" at bounding box center [243, 629] width 99 height 34
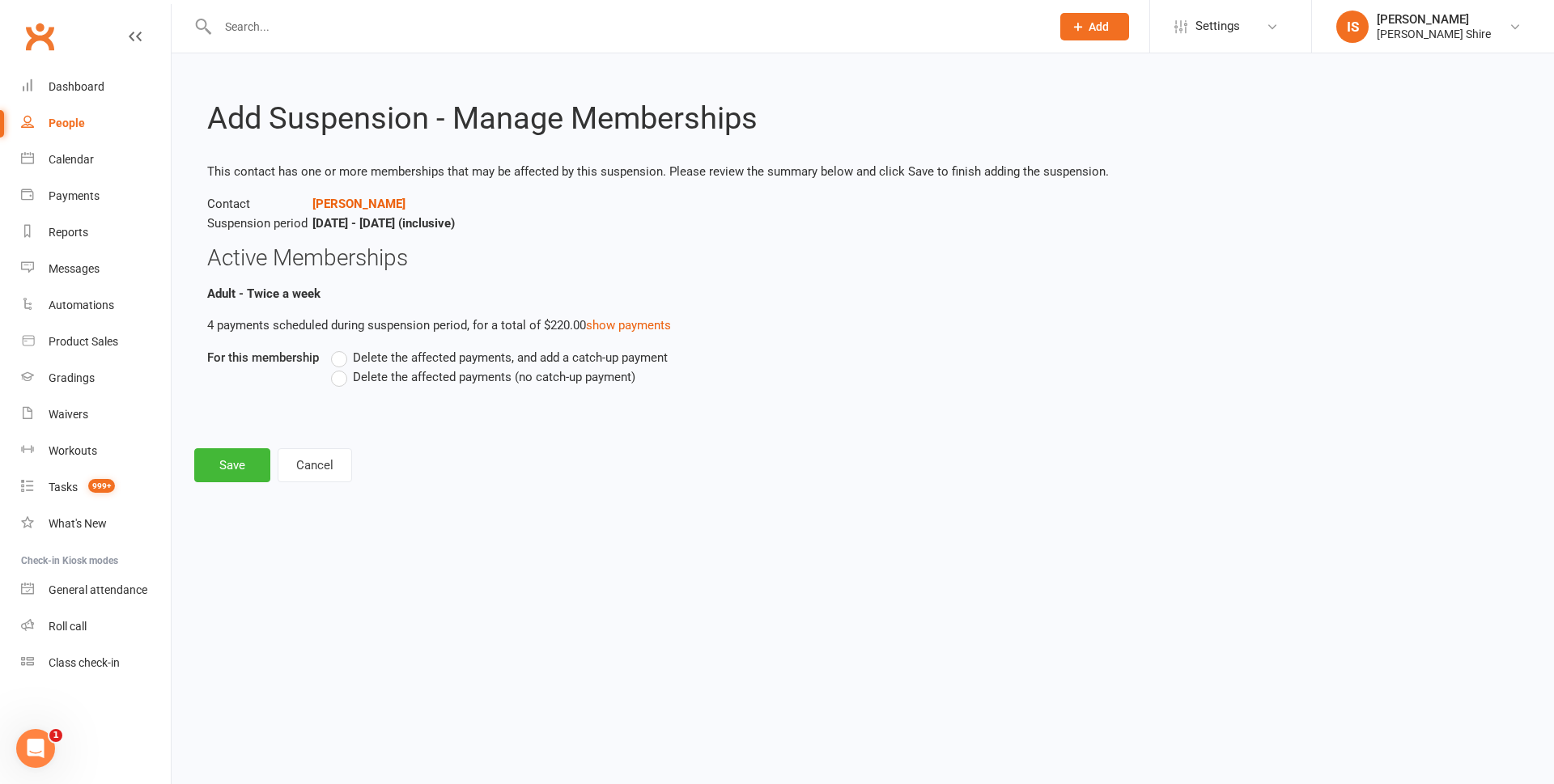
click at [339, 361] on label "Delete the affected payments, and add a catch-up payment" at bounding box center [499, 357] width 337 height 20
click at [339, 348] on input "Delete the affected payments, and add a catch-up payment" at bounding box center [336, 348] width 10 height 0
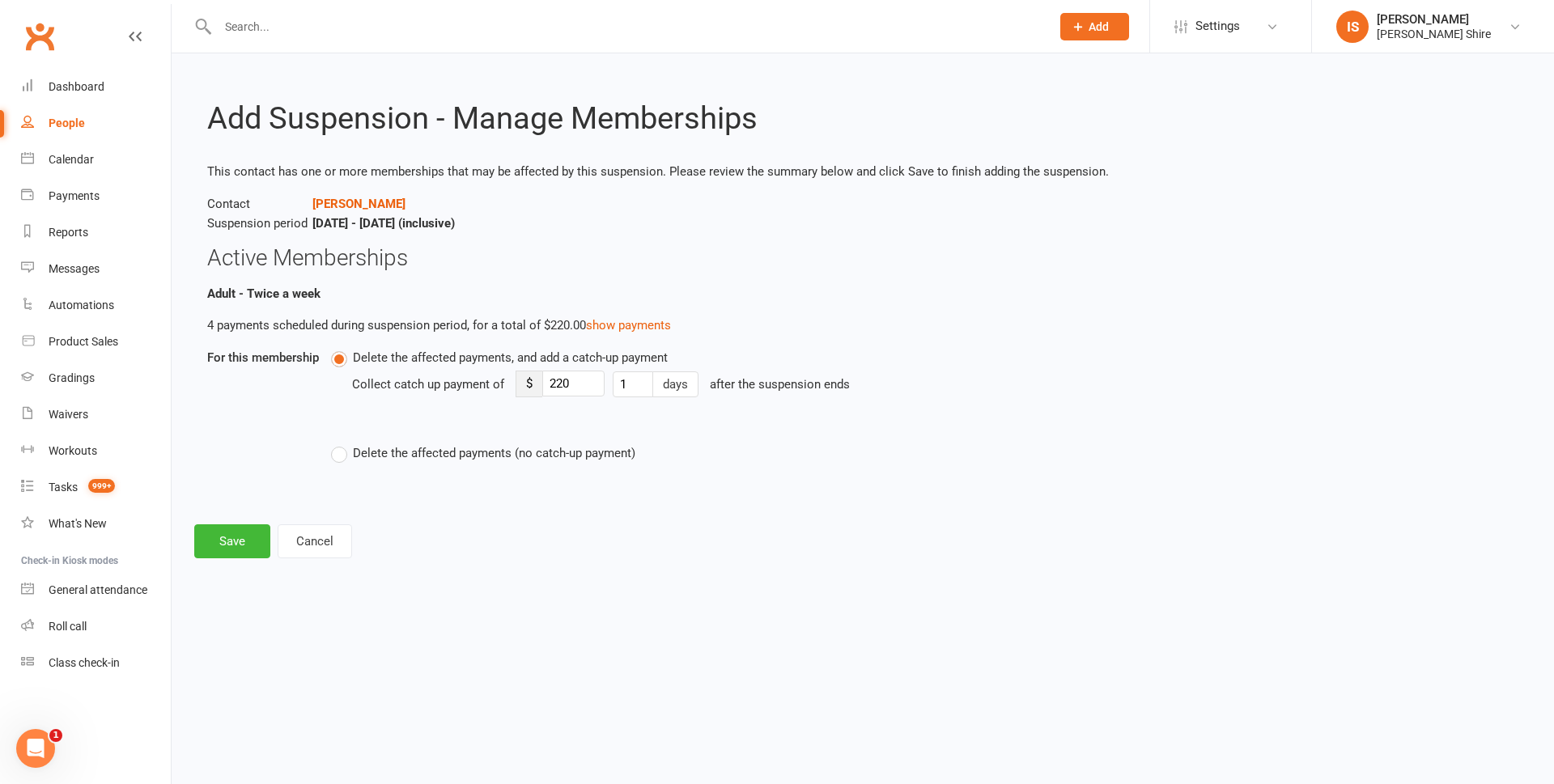
click at [344, 457] on label "Delete the affected payments (no catch-up payment)" at bounding box center [483, 453] width 304 height 20
click at [342, 444] on input "Delete the affected payments (no catch-up payment)" at bounding box center [336, 444] width 10 height 0
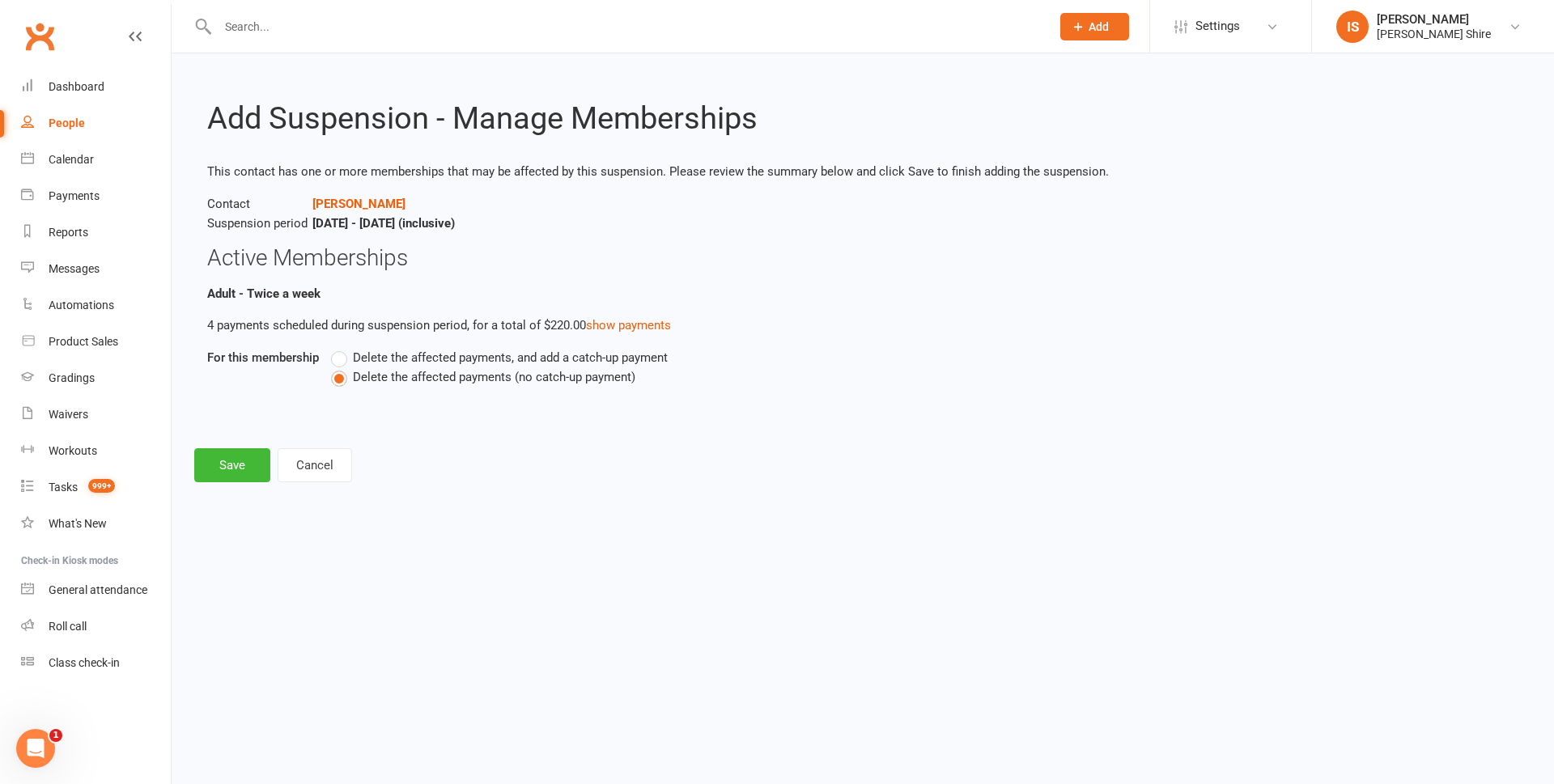
click at [337, 357] on label "Delete the affected payments, and add a catch-up payment" at bounding box center [499, 357] width 337 height 20
click at [337, 348] on input "Delete the affected payments, and add a catch-up payment" at bounding box center [336, 348] width 10 height 0
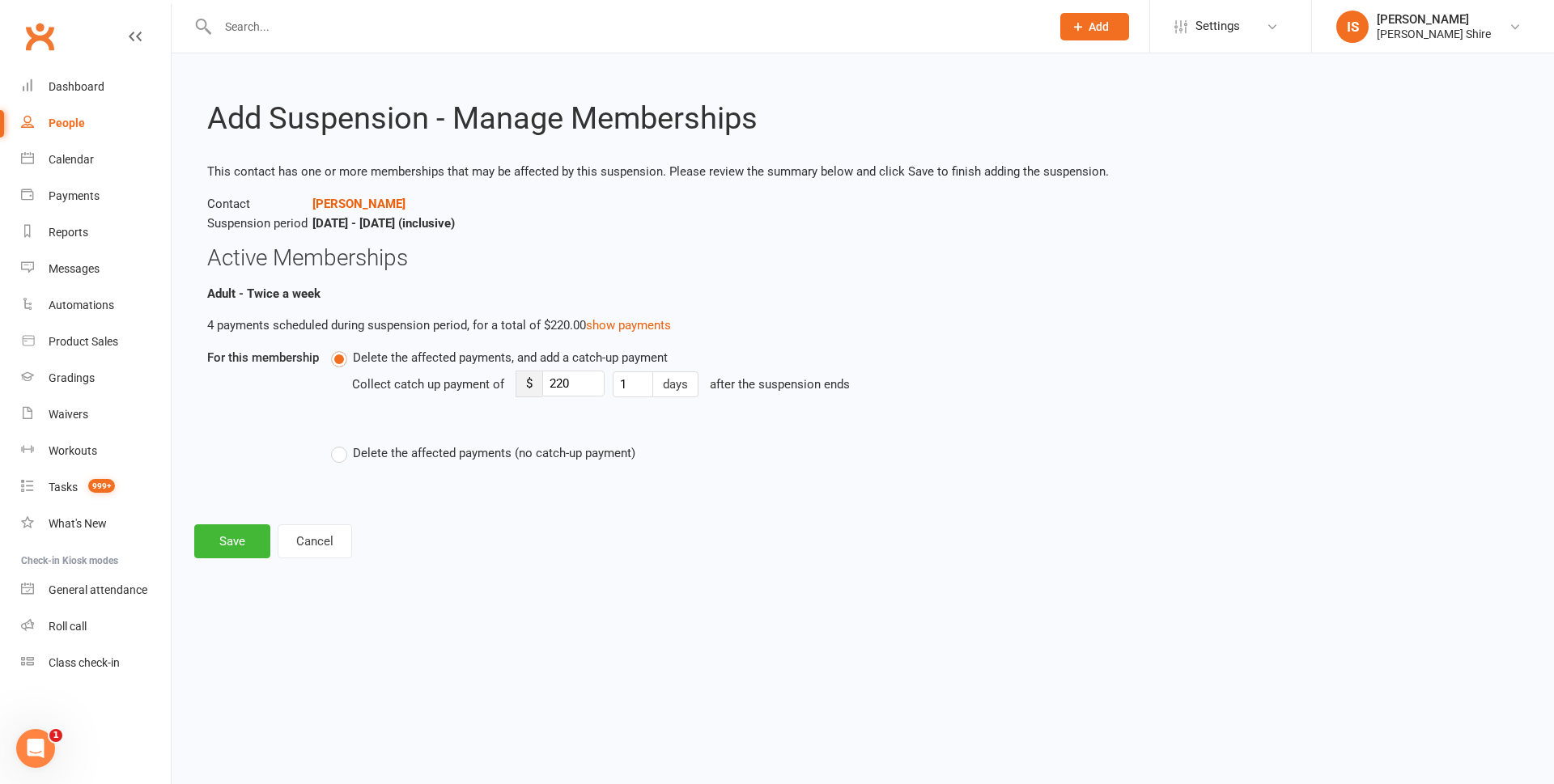
click at [337, 357] on label "Delete the affected payments, and add a catch-up payment" at bounding box center [499, 357] width 337 height 20
click at [337, 348] on input "Delete the affected payments, and add a catch-up payment" at bounding box center [336, 348] width 10 height 0
click at [351, 451] on label "Delete the affected payments (no catch-up payment)" at bounding box center [483, 453] width 304 height 20
click at [342, 444] on input "Delete the affected payments (no catch-up payment)" at bounding box center [336, 444] width 10 height 0
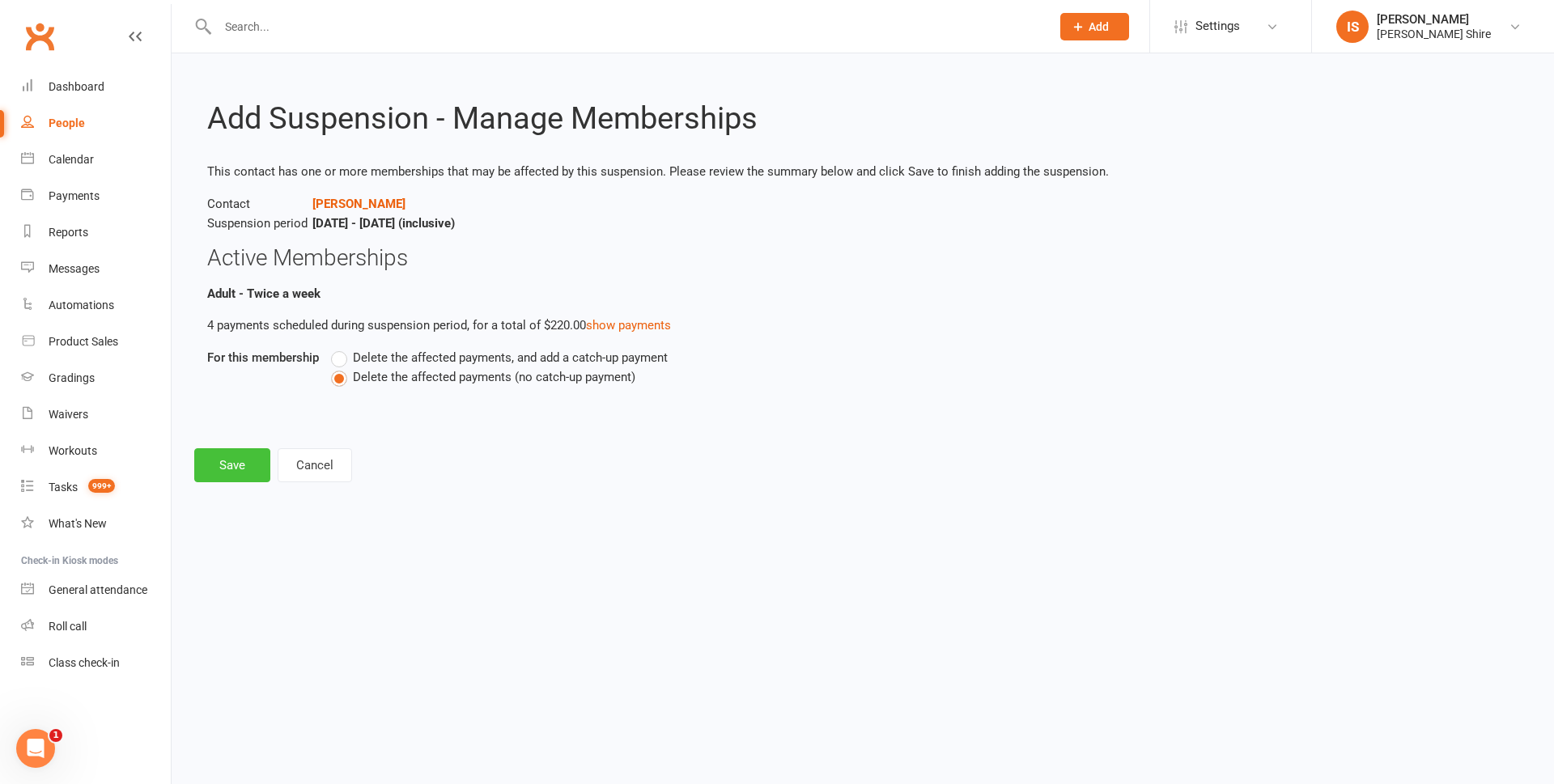
click at [237, 469] on button "Save" at bounding box center [232, 465] width 76 height 34
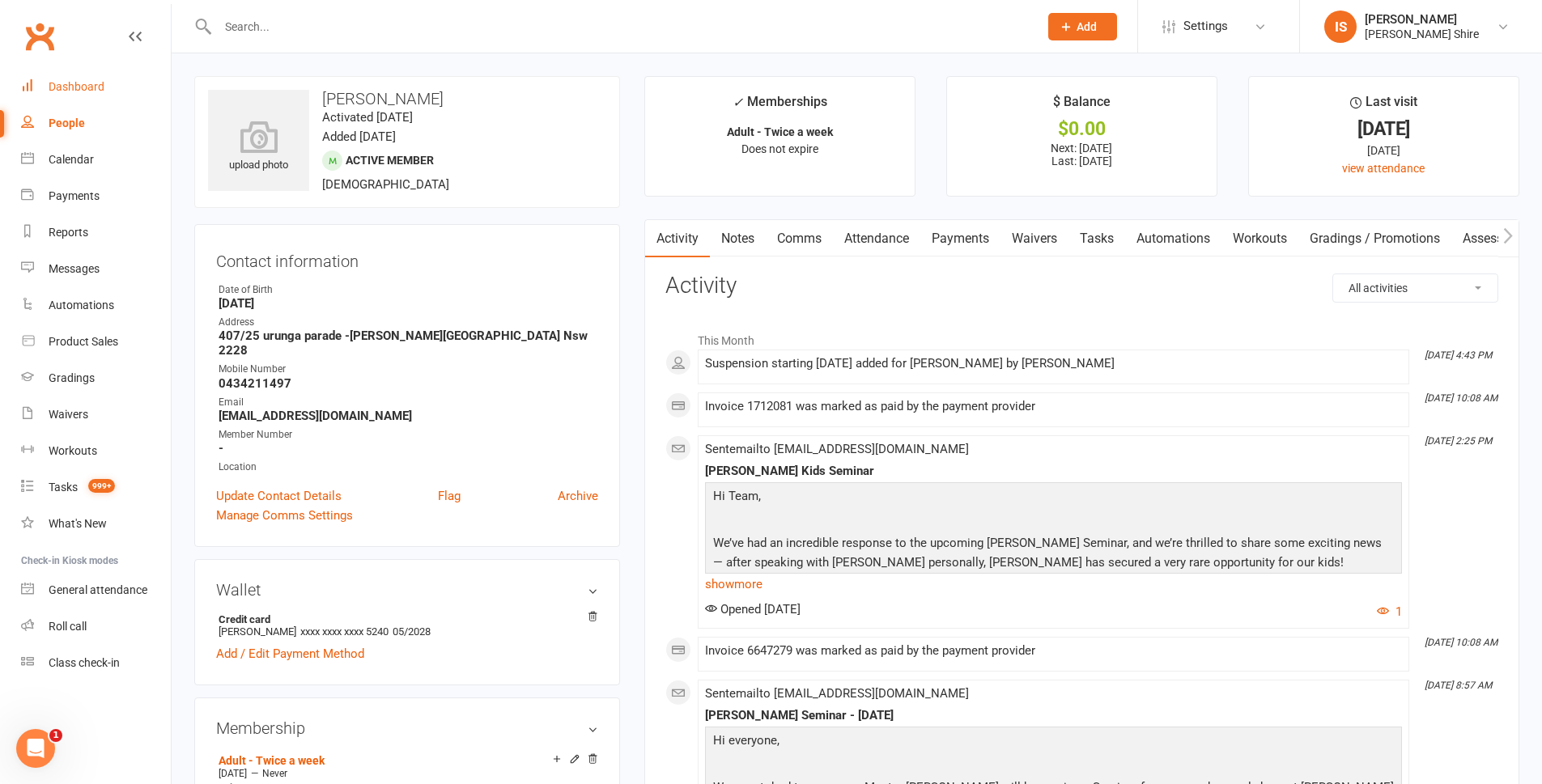
click at [85, 89] on div "Dashboard" at bounding box center [76, 87] width 56 height 13
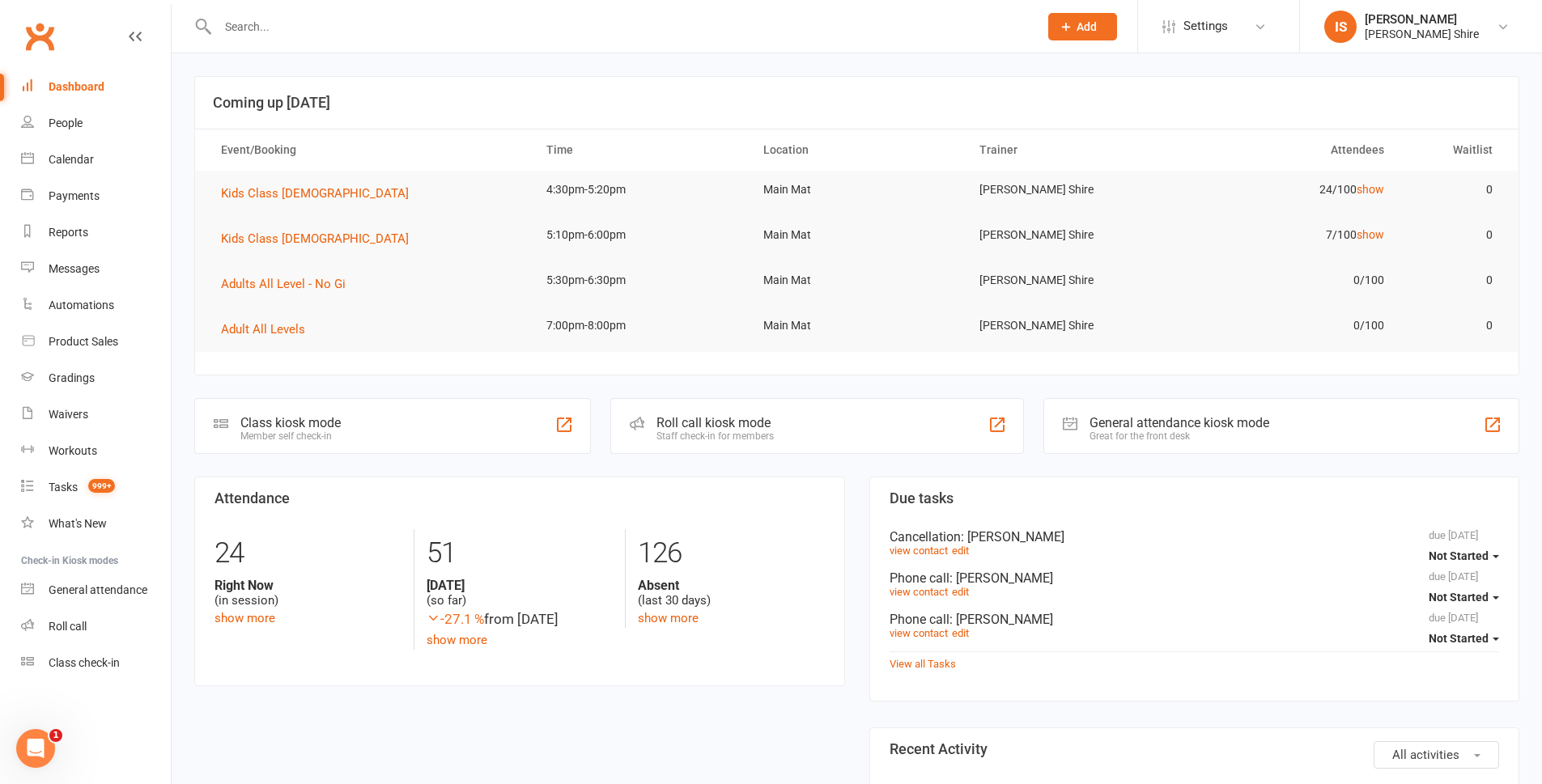
click at [97, 90] on div "Dashboard" at bounding box center [76, 87] width 56 height 13
click at [342, 37] on input "text" at bounding box center [620, 27] width 814 height 22
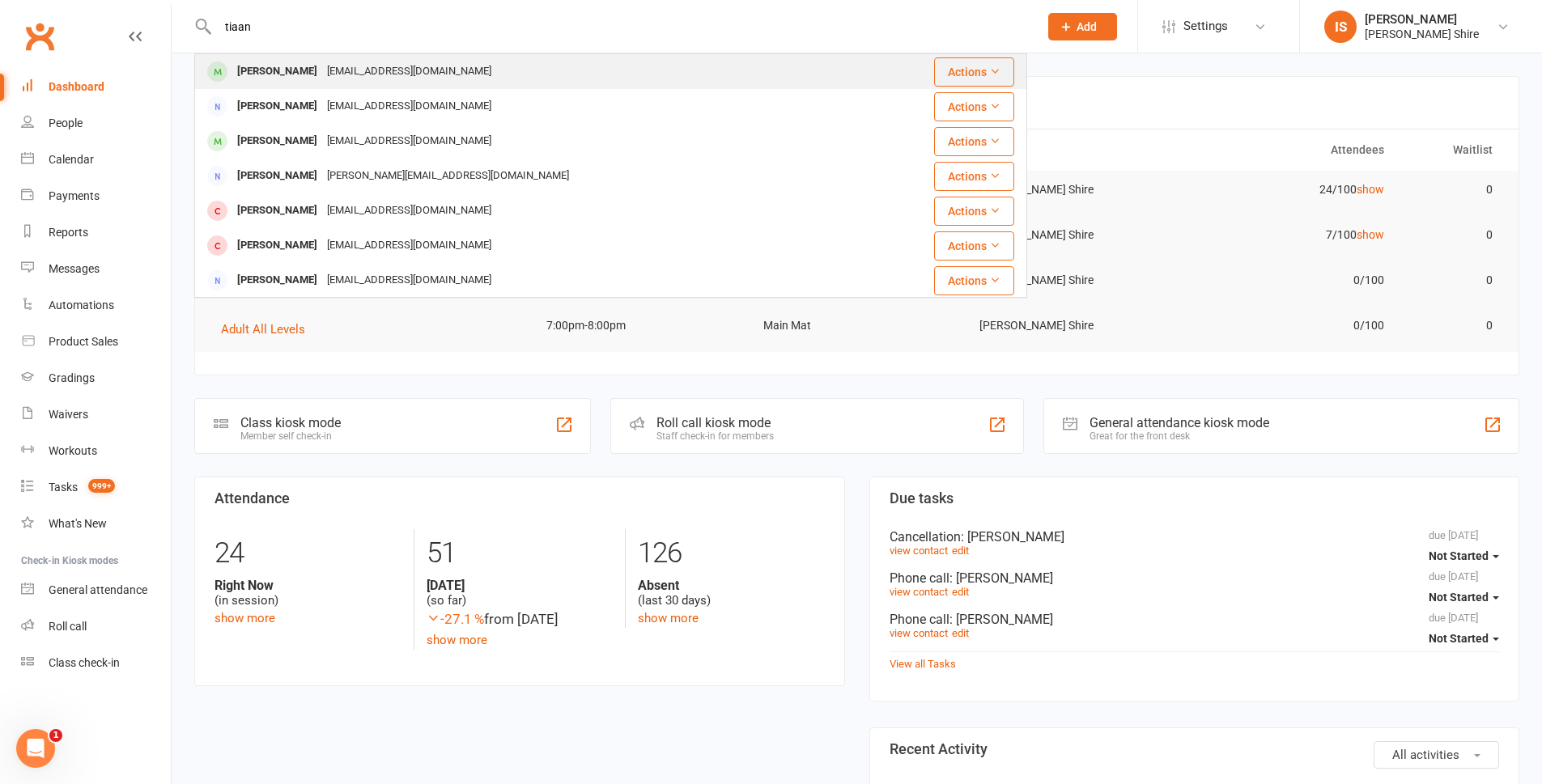
type input "tiaan"
click at [364, 78] on div "pieterlouw@gmail.com" at bounding box center [409, 71] width 174 height 23
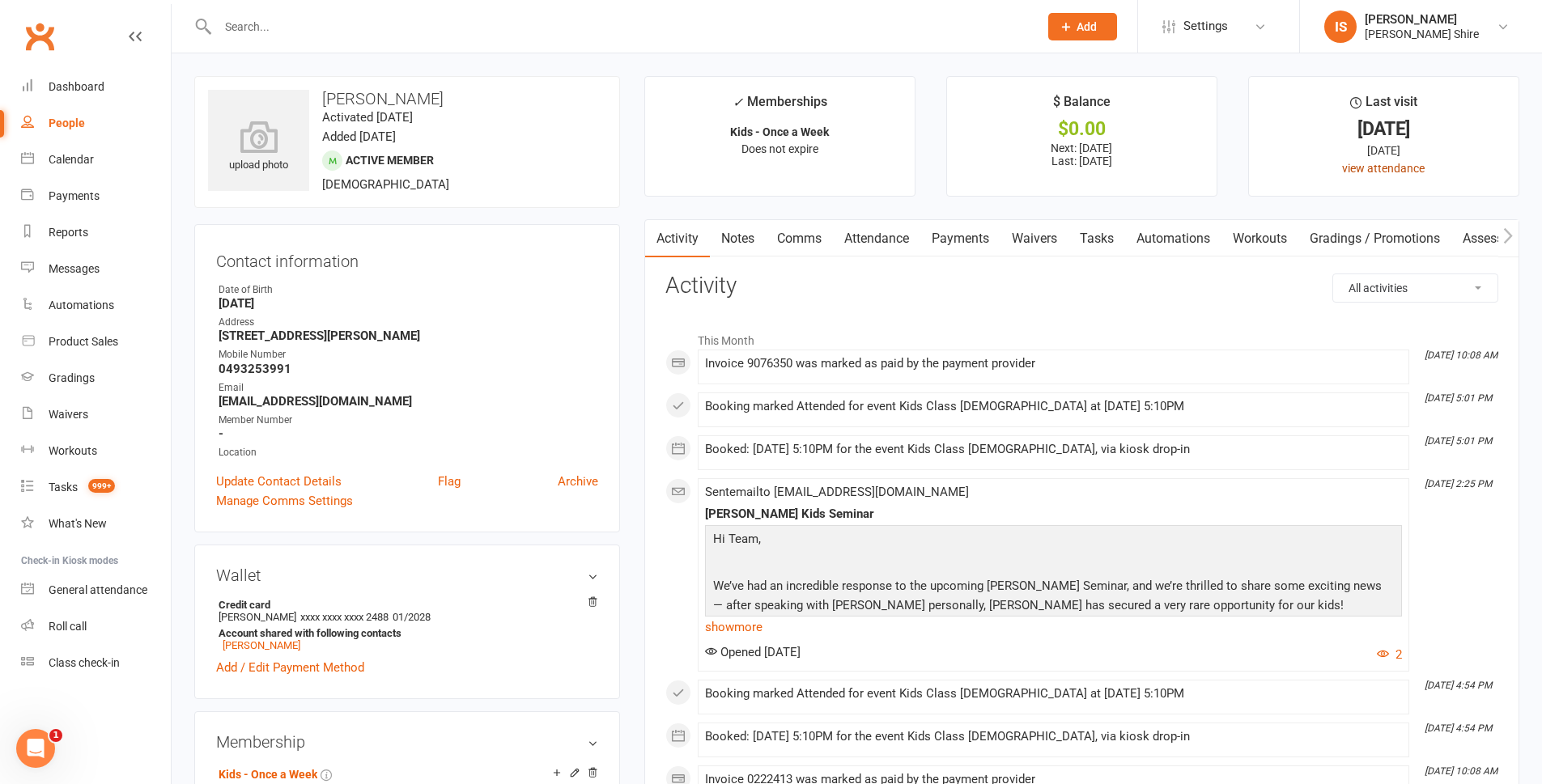
click at [1375, 166] on link "view attendance" at bounding box center [1383, 168] width 82 height 13
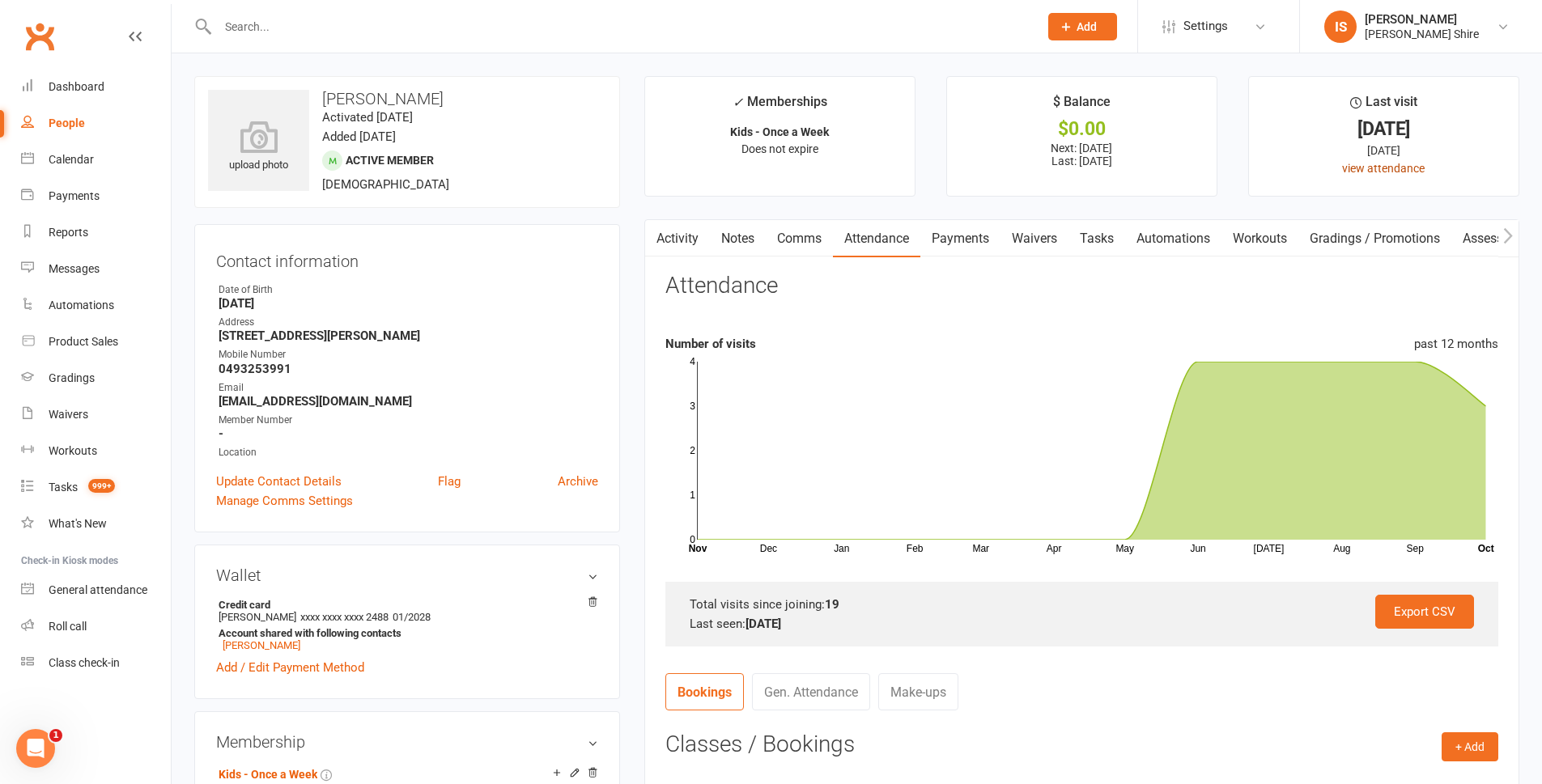
click at [1407, 166] on link "view attendance" at bounding box center [1383, 168] width 82 height 13
click at [1377, 171] on link "view attendance" at bounding box center [1383, 168] width 82 height 13
click at [1363, 168] on link "view attendance" at bounding box center [1383, 168] width 82 height 13
click at [1361, 166] on link "view attendance" at bounding box center [1383, 168] width 82 height 13
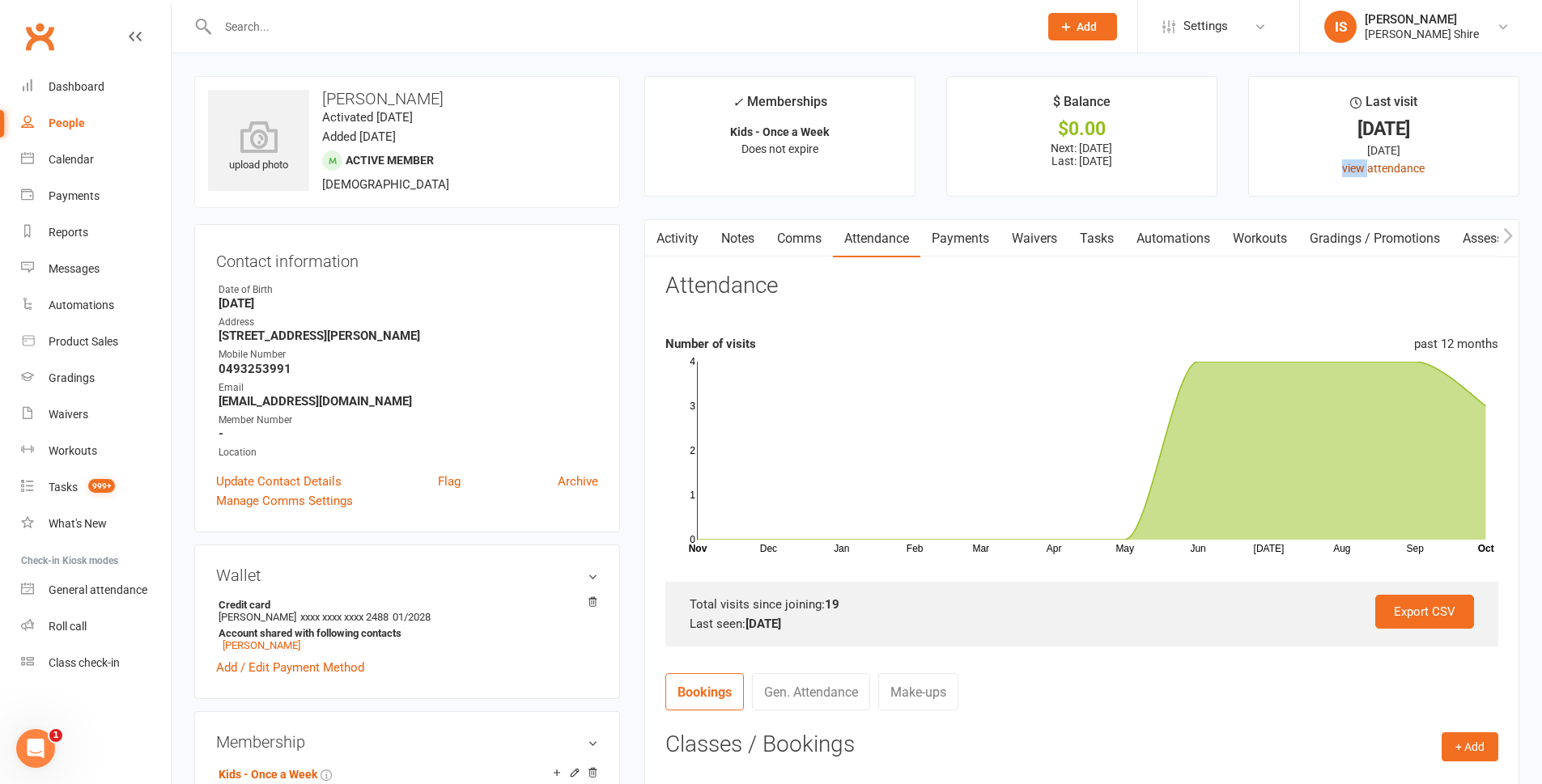
click at [1361, 165] on link "view attendance" at bounding box center [1383, 168] width 82 height 13
click at [1360, 165] on link "view attendance" at bounding box center [1383, 168] width 82 height 13
click at [1359, 165] on link "view attendance" at bounding box center [1383, 168] width 82 height 13
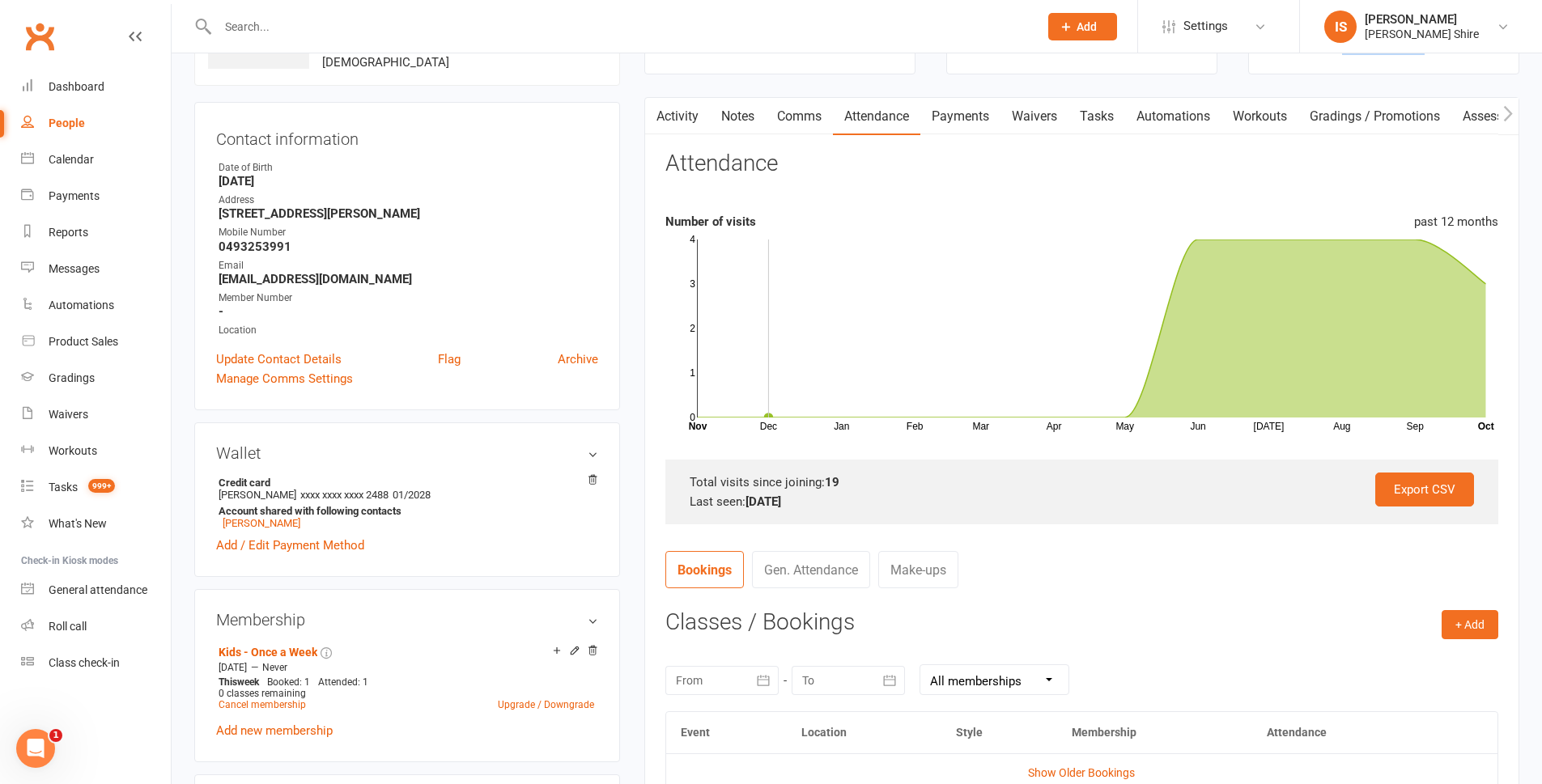
scroll to position [324, 0]
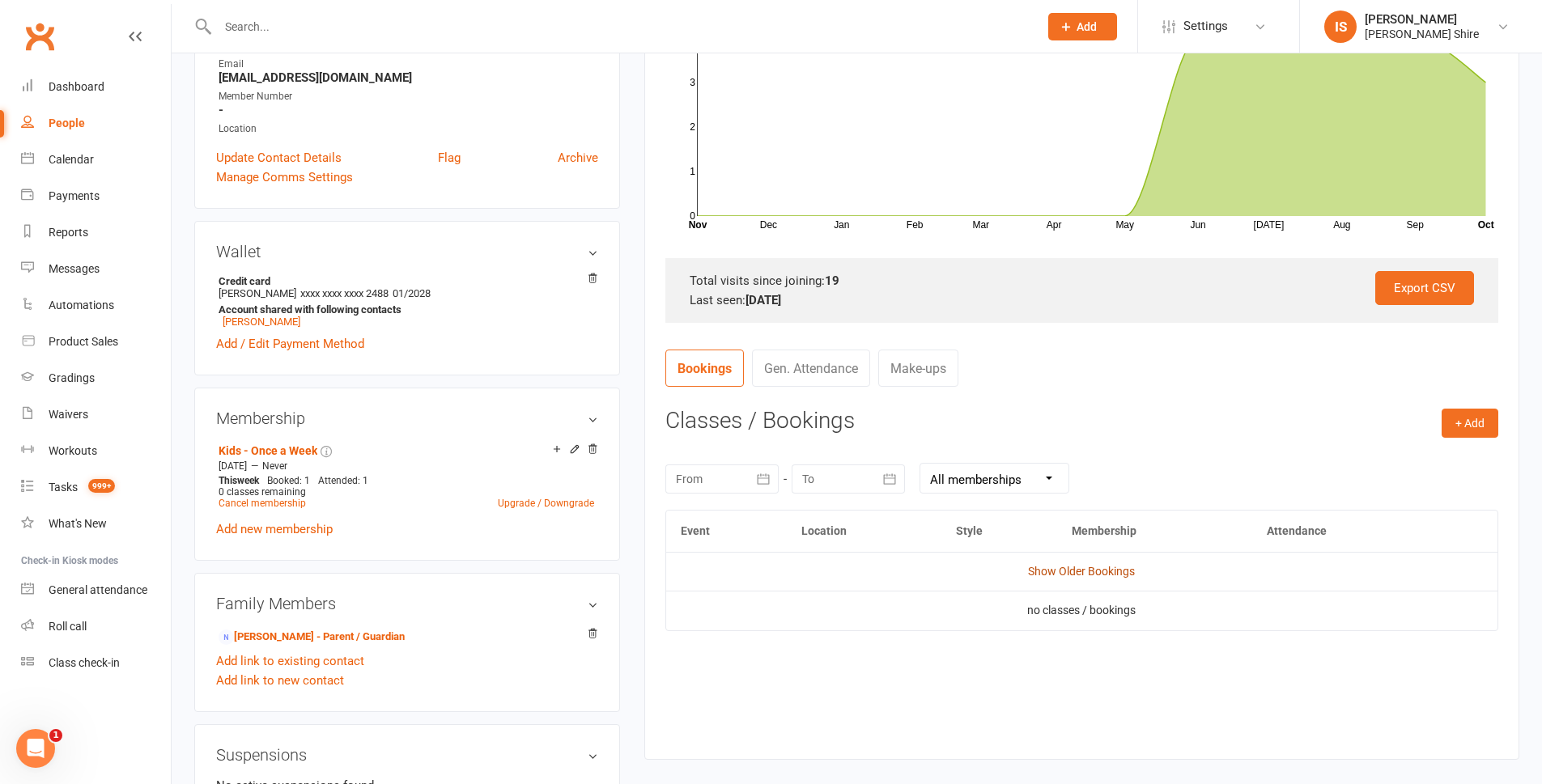
click at [1105, 574] on link "Show Older Bookings" at bounding box center [1081, 571] width 107 height 13
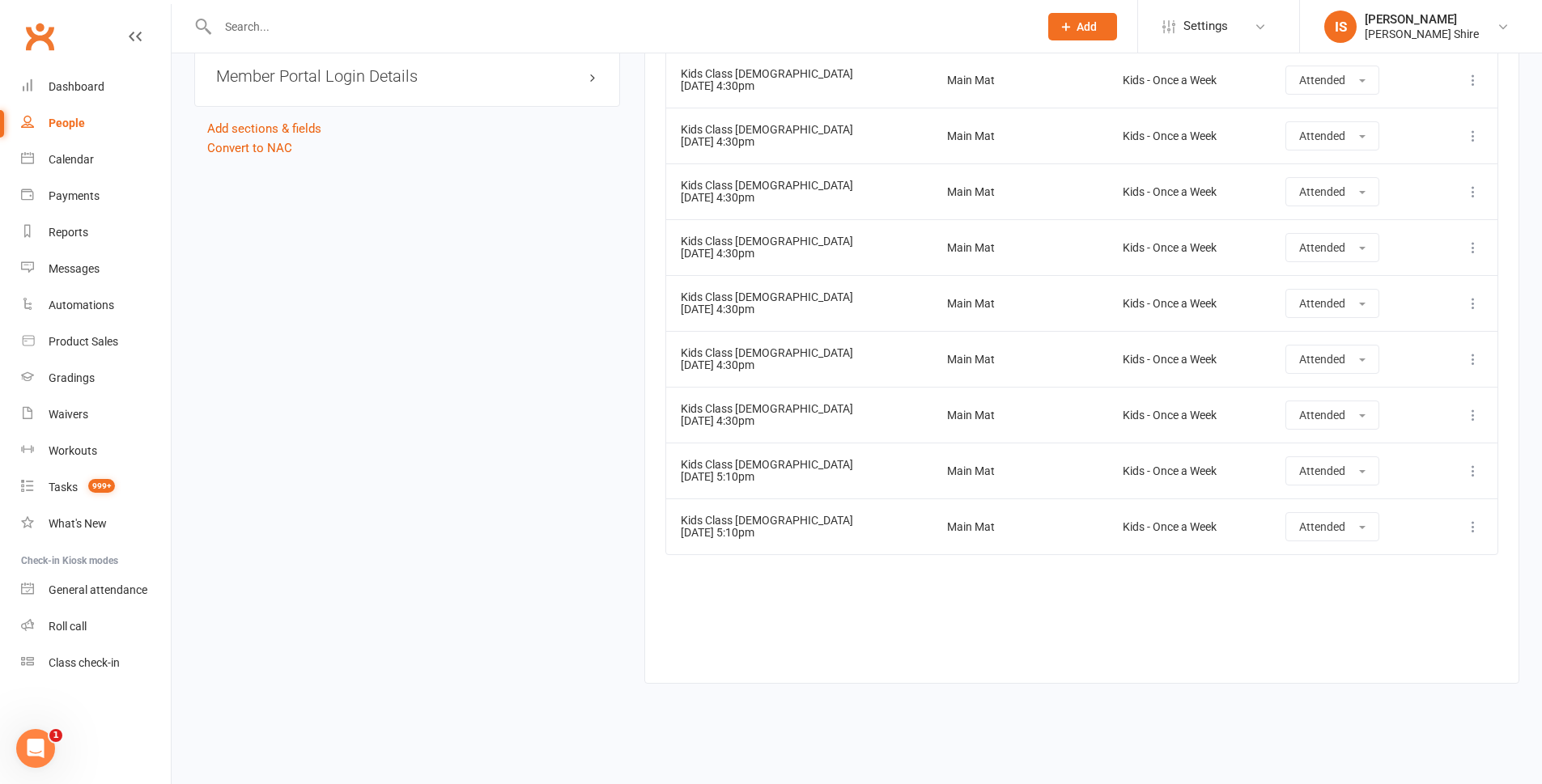
scroll to position [1423, 0]
click at [37, 85] on link "Dashboard" at bounding box center [96, 87] width 150 height 37
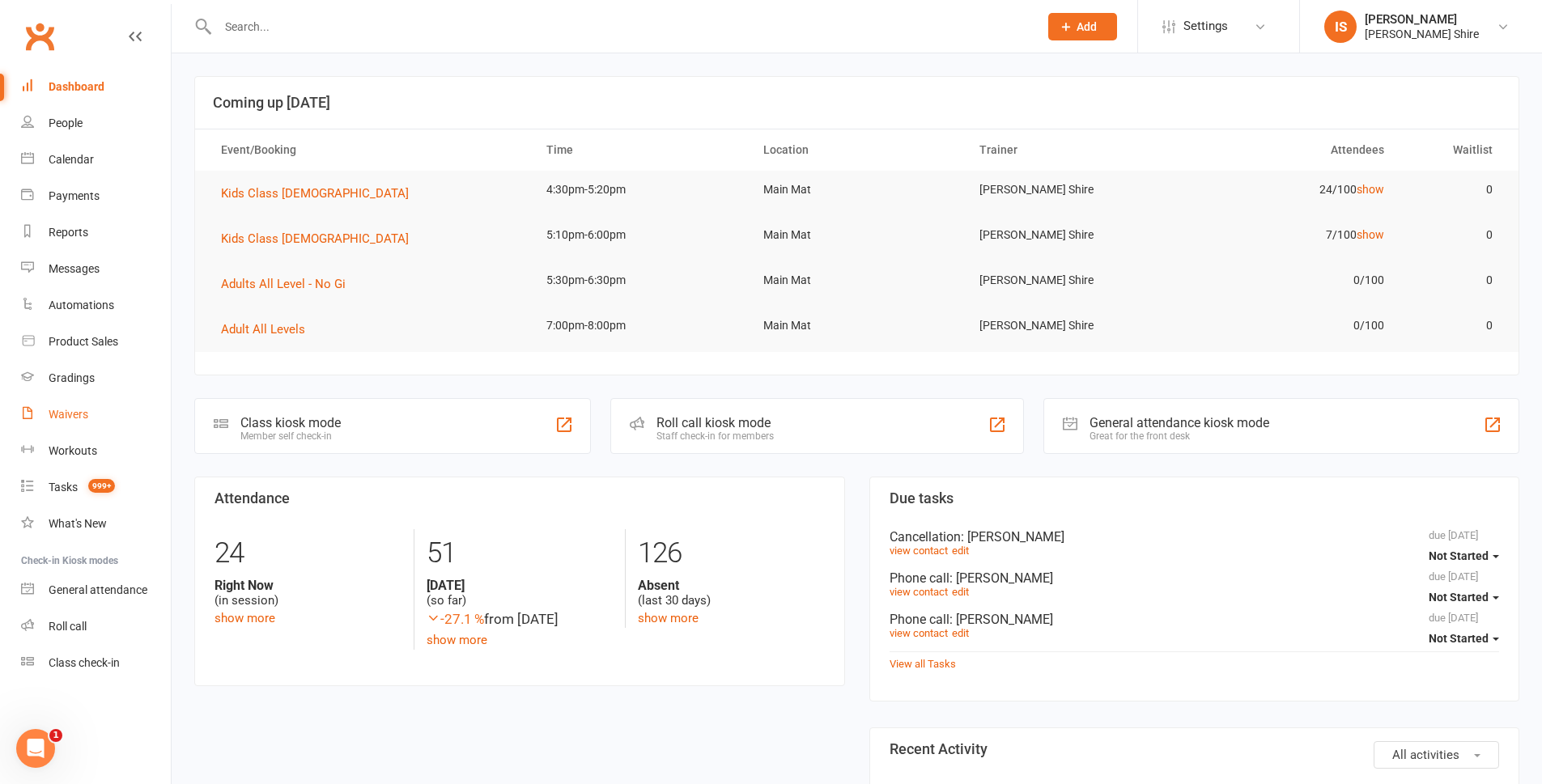
click at [103, 409] on link "Waivers" at bounding box center [96, 415] width 150 height 37
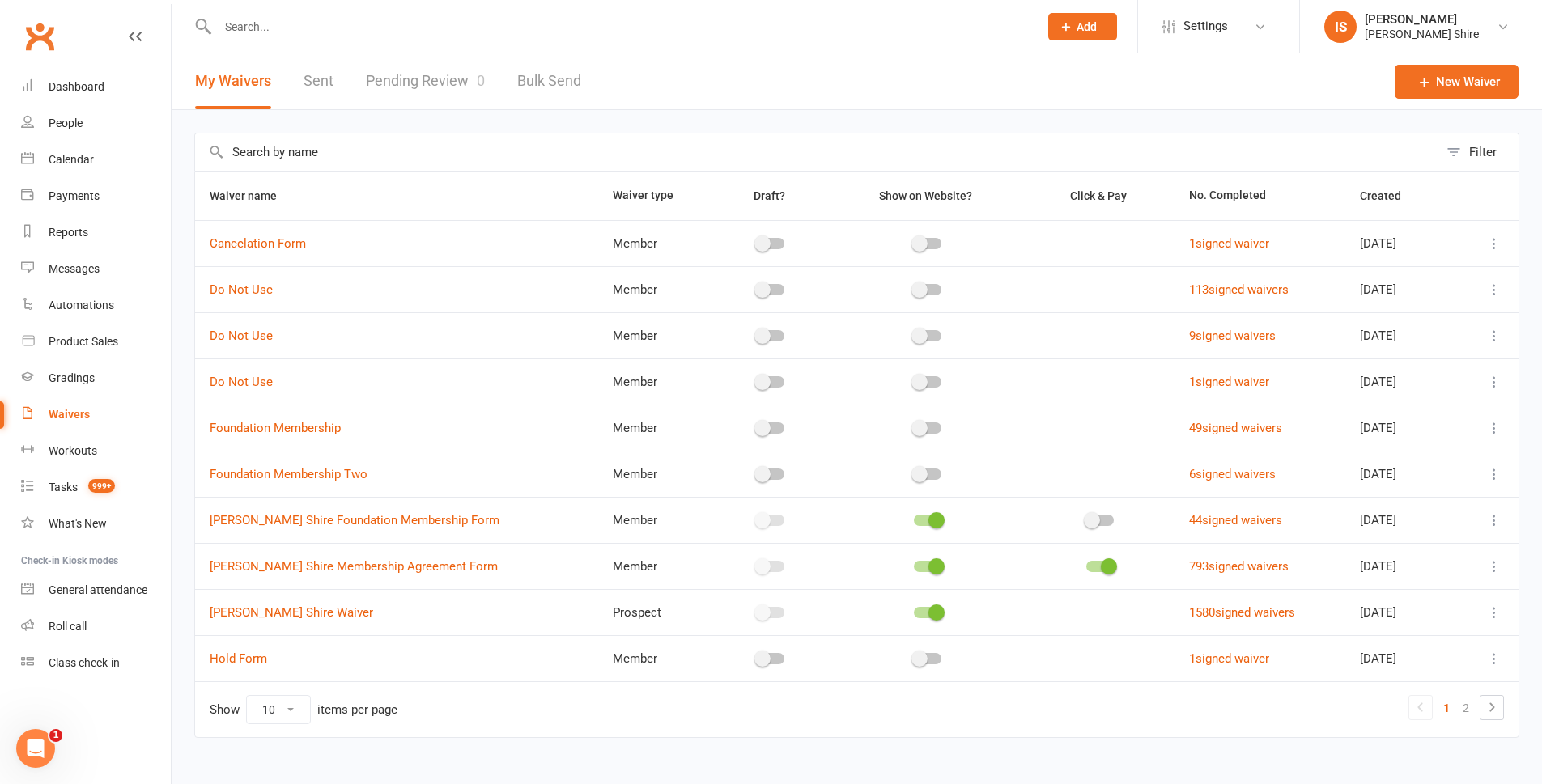
click at [381, 24] on input "text" at bounding box center [620, 27] width 814 height 22
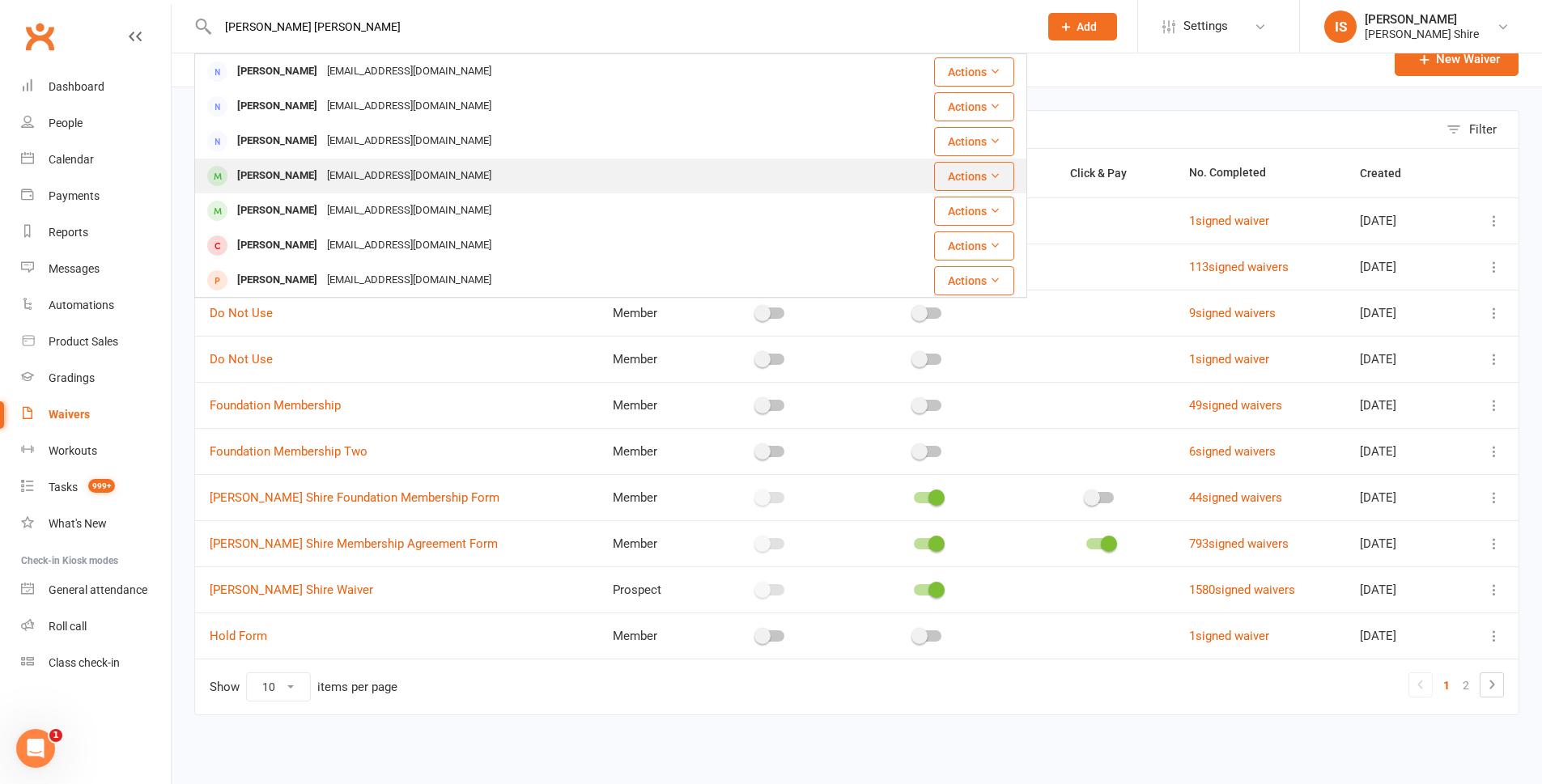
type input "cooper smith"
click at [324, 188] on div "Gsunish@gmail.com" at bounding box center [409, 176] width 174 height 23
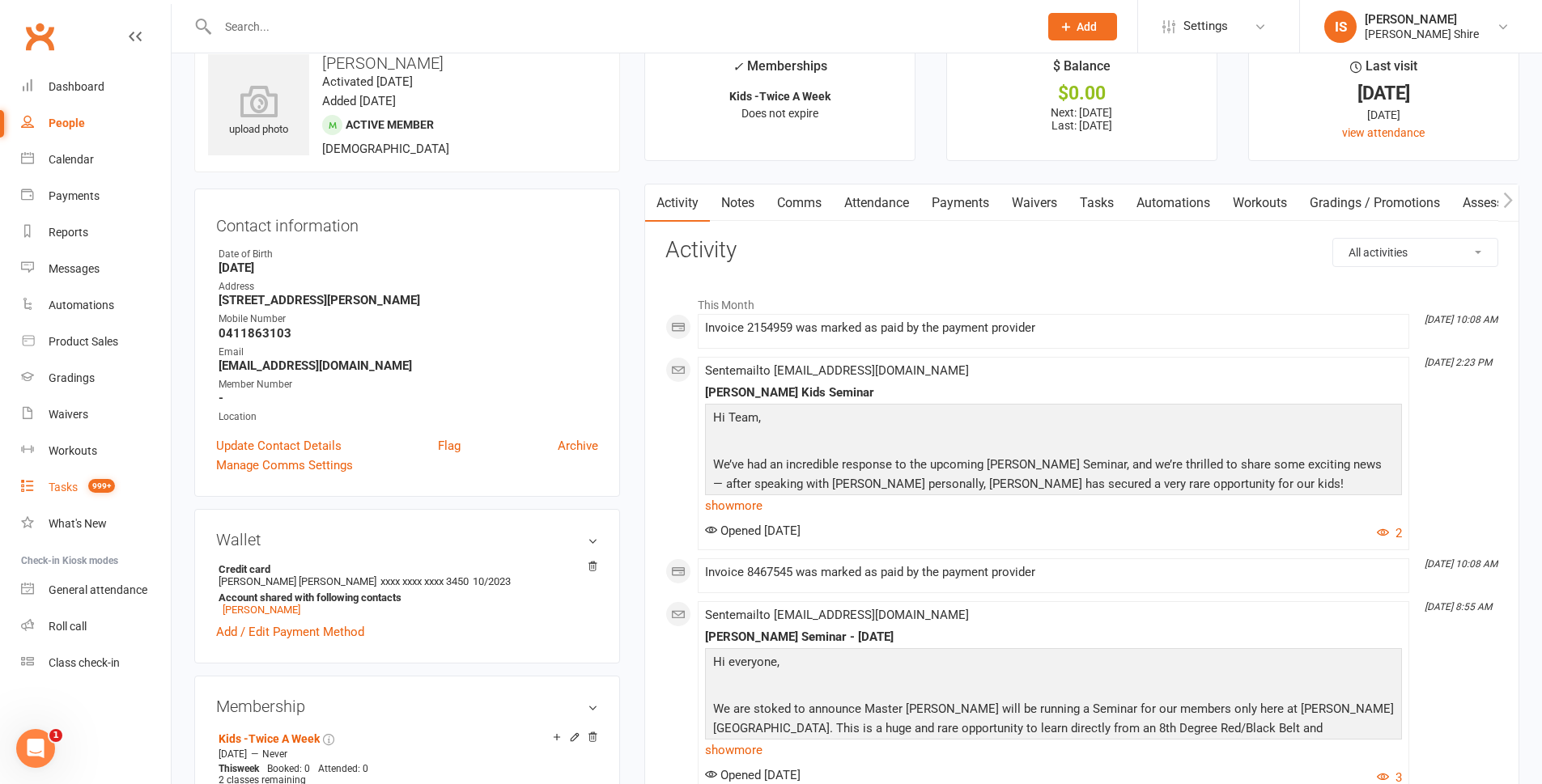
scroll to position [81, 0]
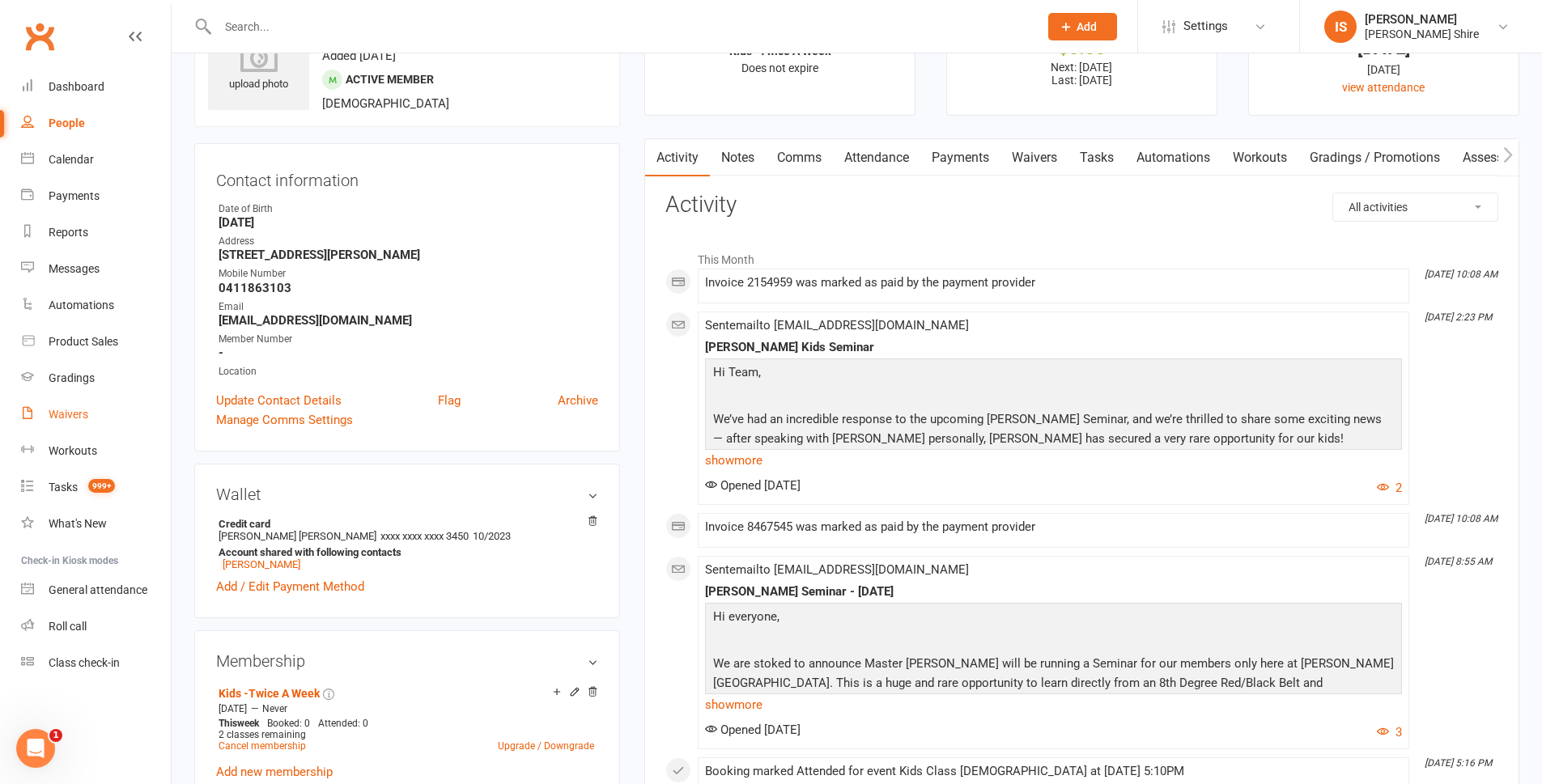
click at [81, 422] on link "Waivers" at bounding box center [96, 415] width 150 height 37
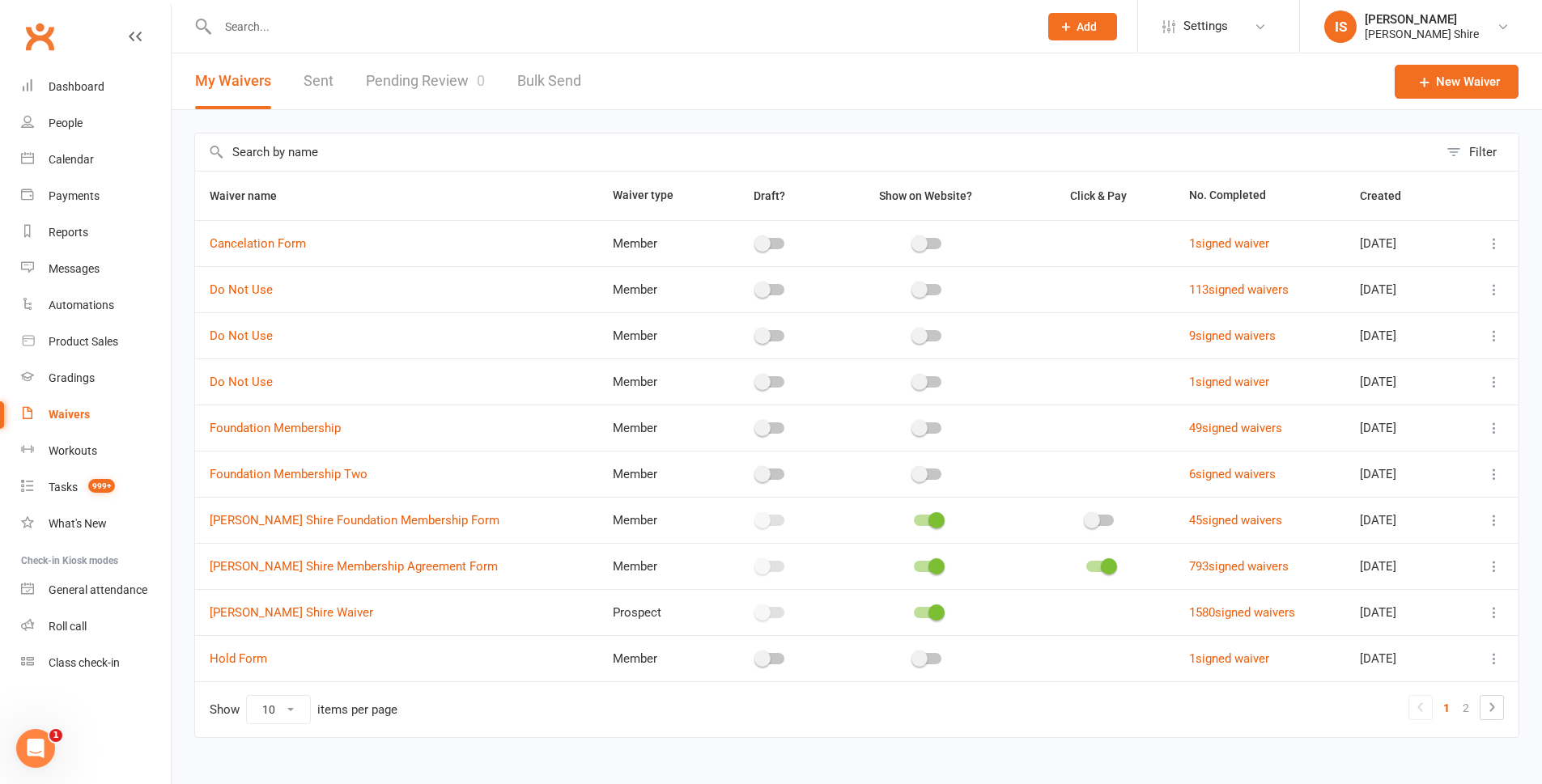
click at [426, 69] on link "Pending Review 0" at bounding box center [425, 81] width 119 height 56
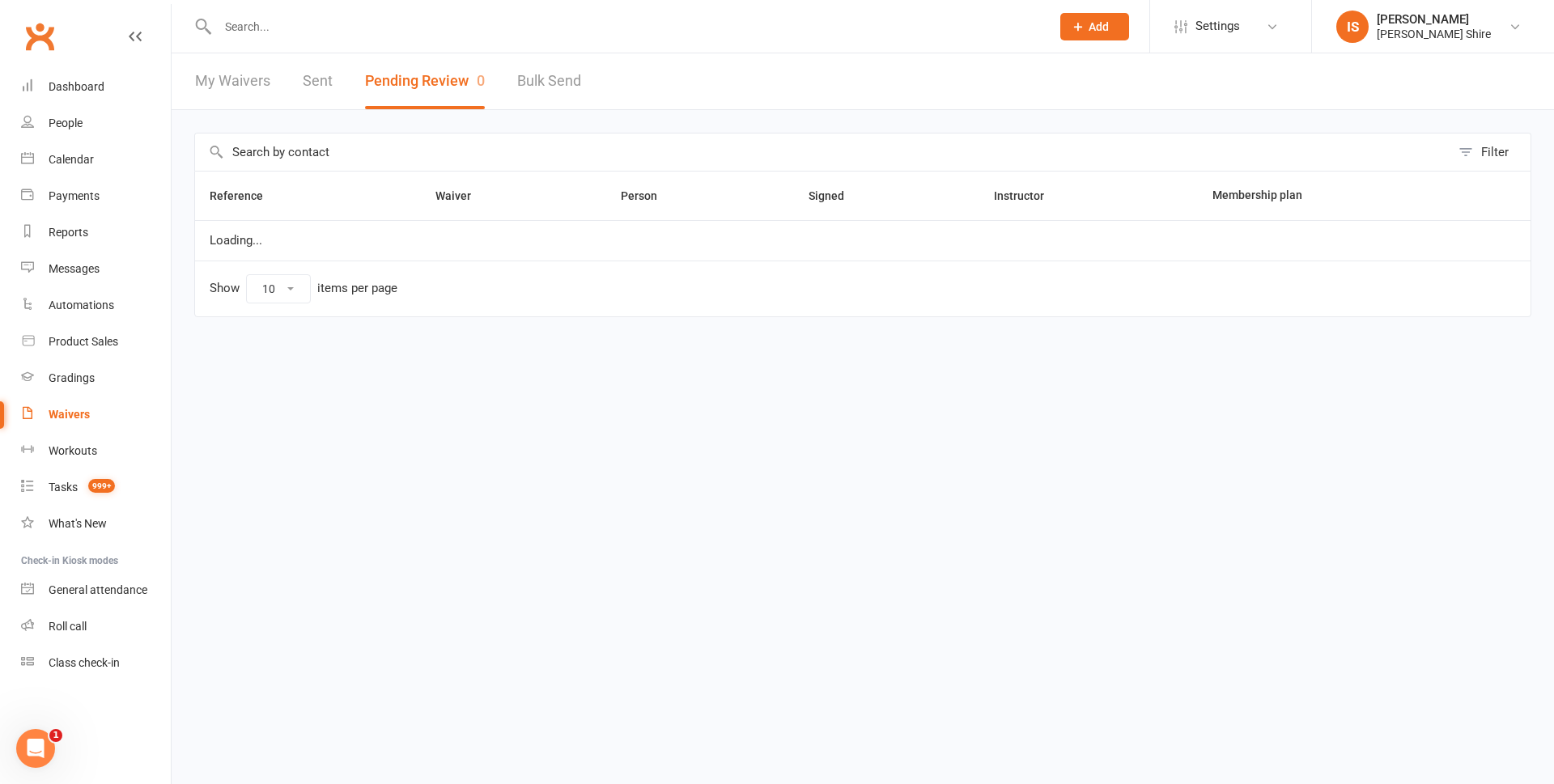
select select "100"
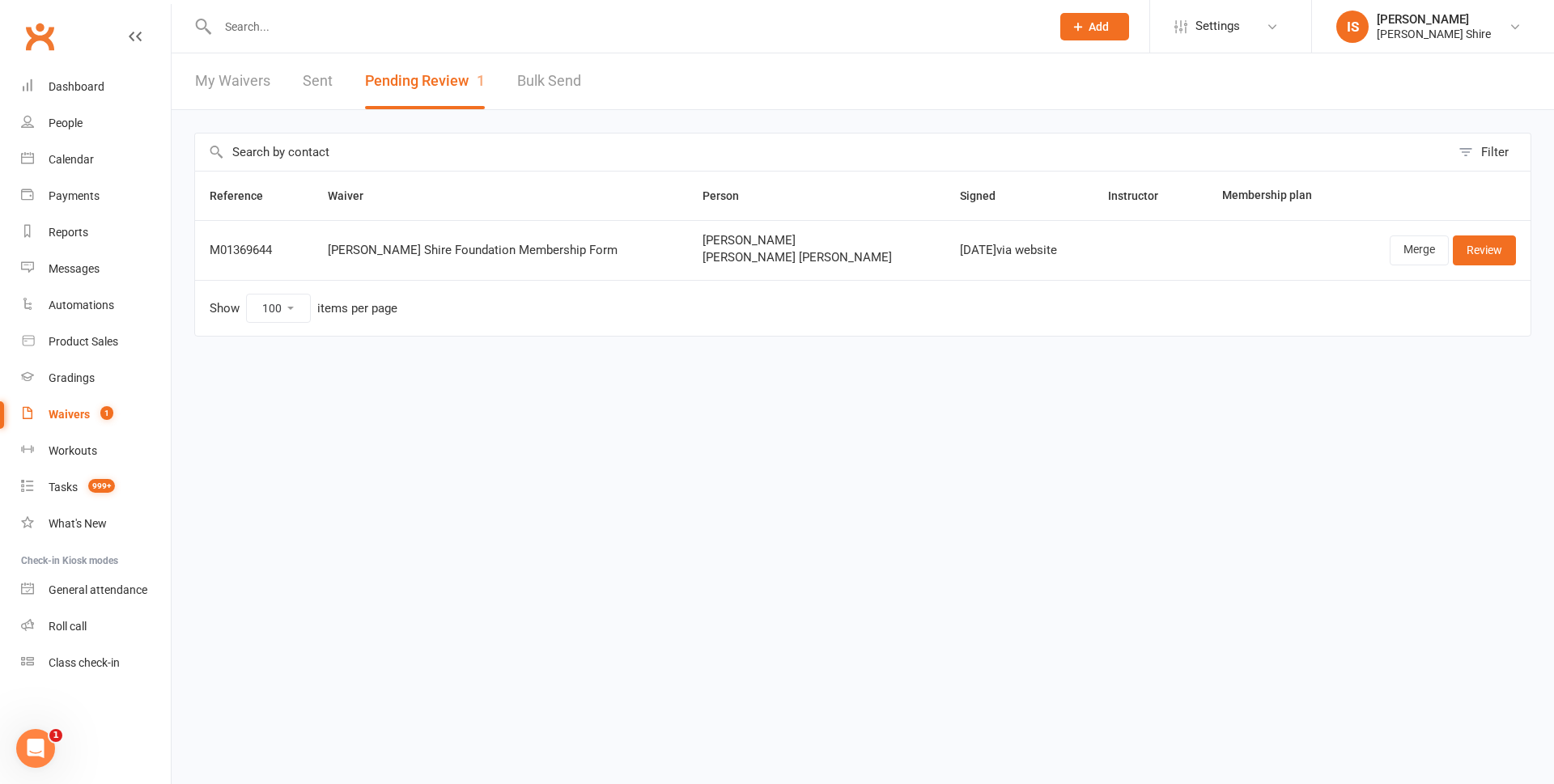
click at [372, 28] on input "text" at bounding box center [626, 27] width 826 height 22
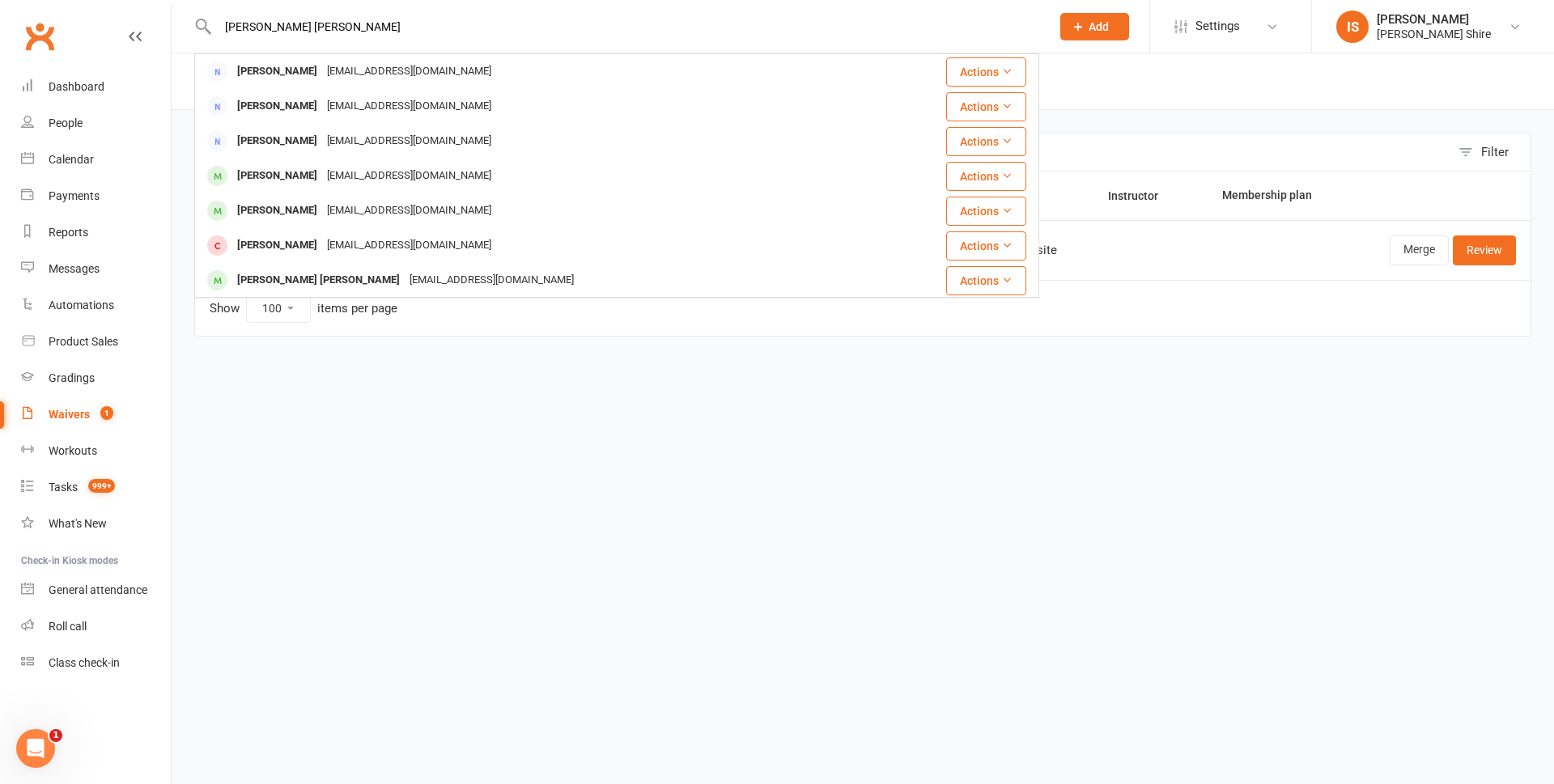
type input "cooper smith"
click at [221, 402] on html "cooper smith Amber Smith amber@wing.com.au Actions Dean Smith deanwsmith@me.com…" at bounding box center [777, 202] width 1554 height 404
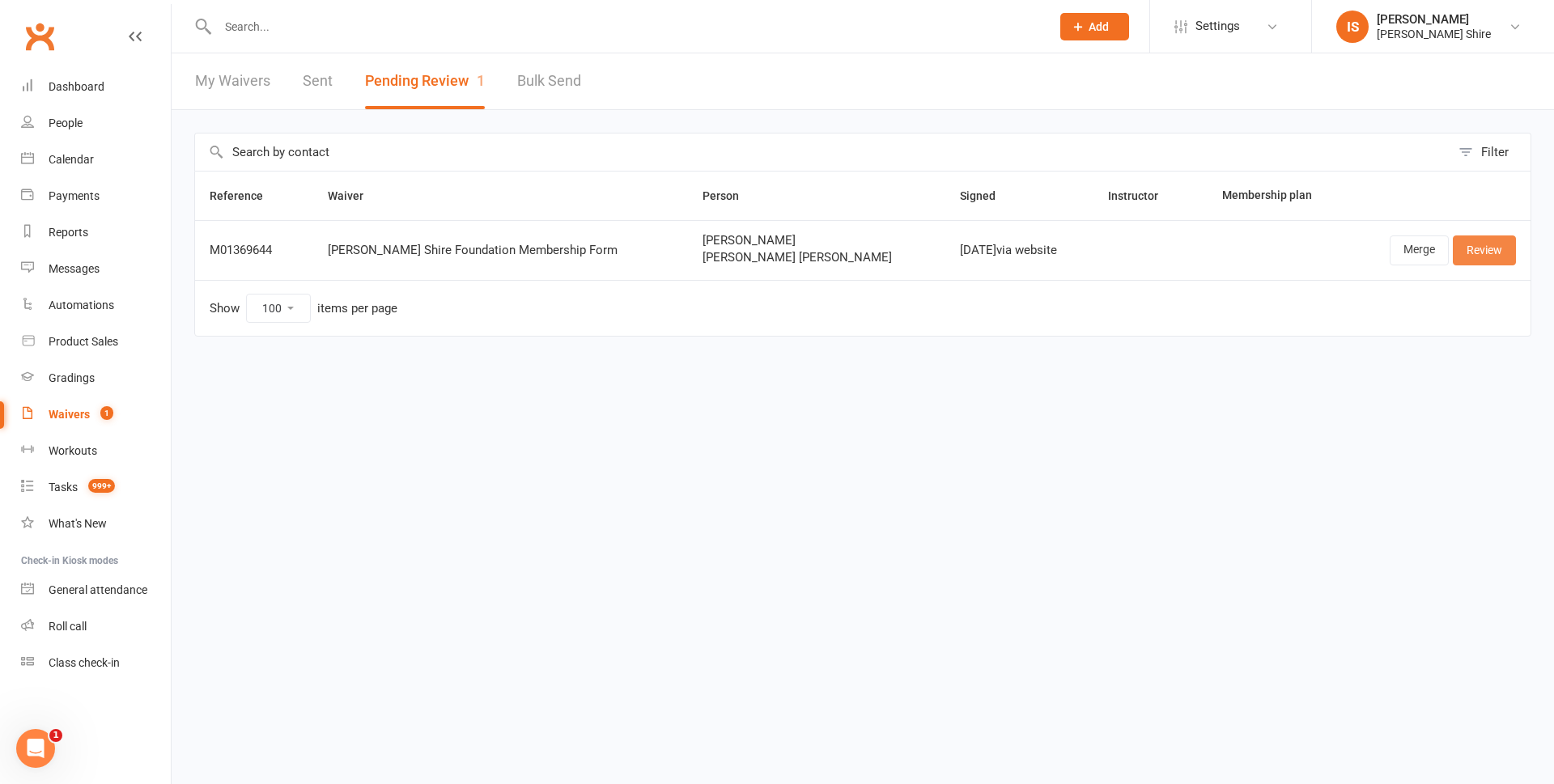
click at [1499, 251] on link "Review" at bounding box center [1485, 250] width 63 height 29
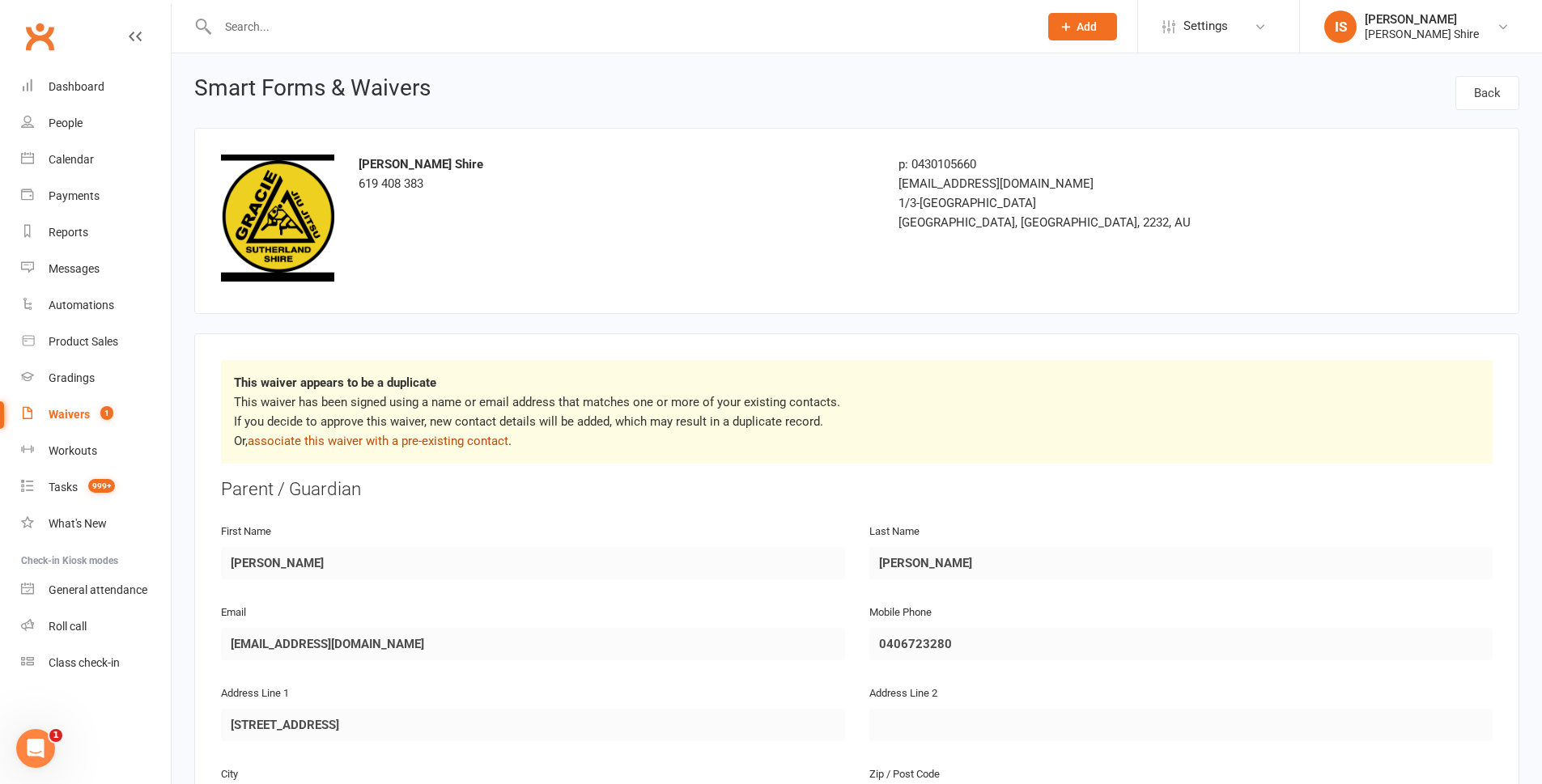
click at [430, 434] on link "associate this waiver with a pre-existing contact" at bounding box center [378, 440] width 261 height 15
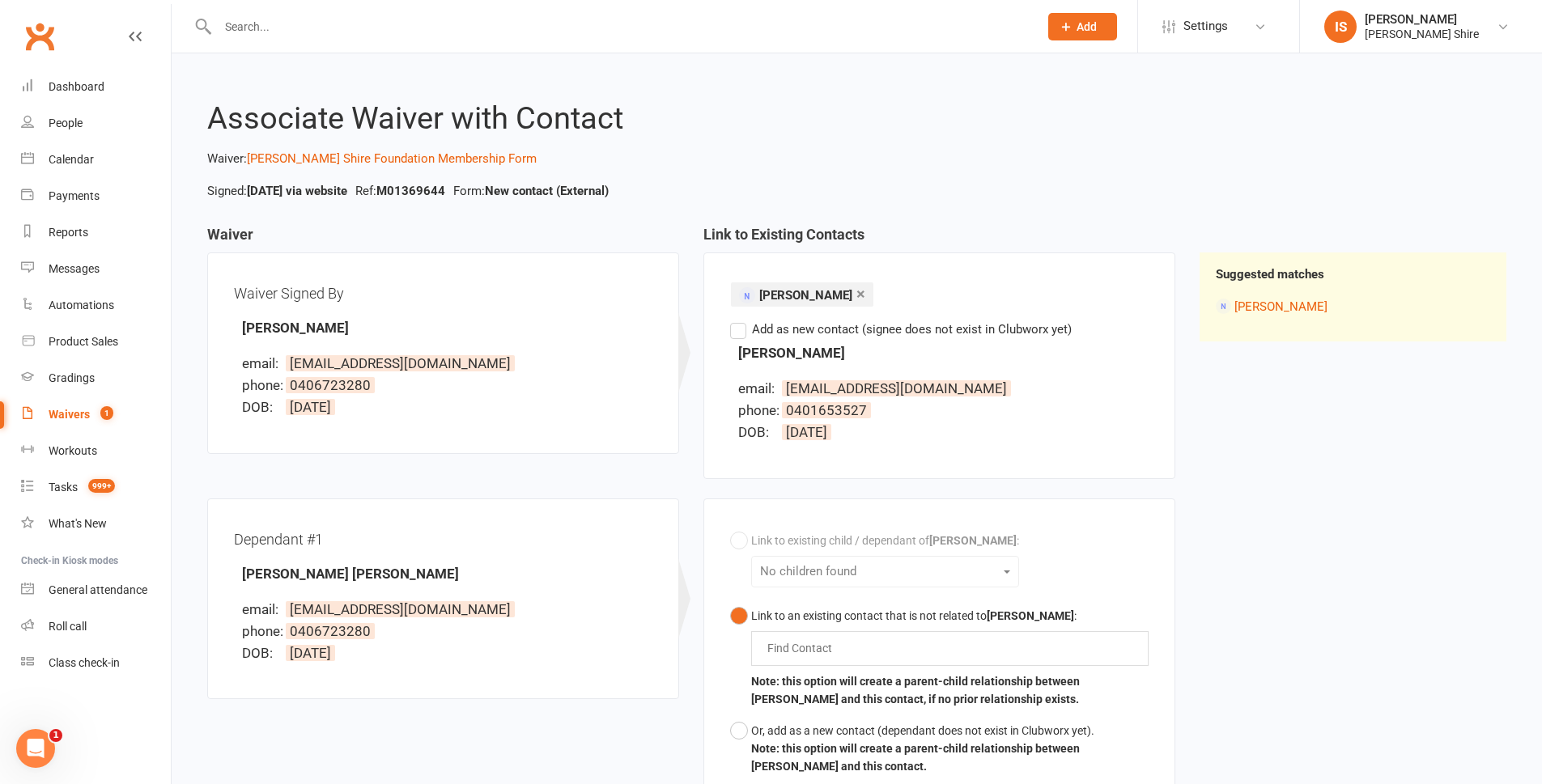
click at [796, 569] on div "Link to existing child / dependant of Katherine Soames : No children found Link…" at bounding box center [939, 654] width 418 height 257
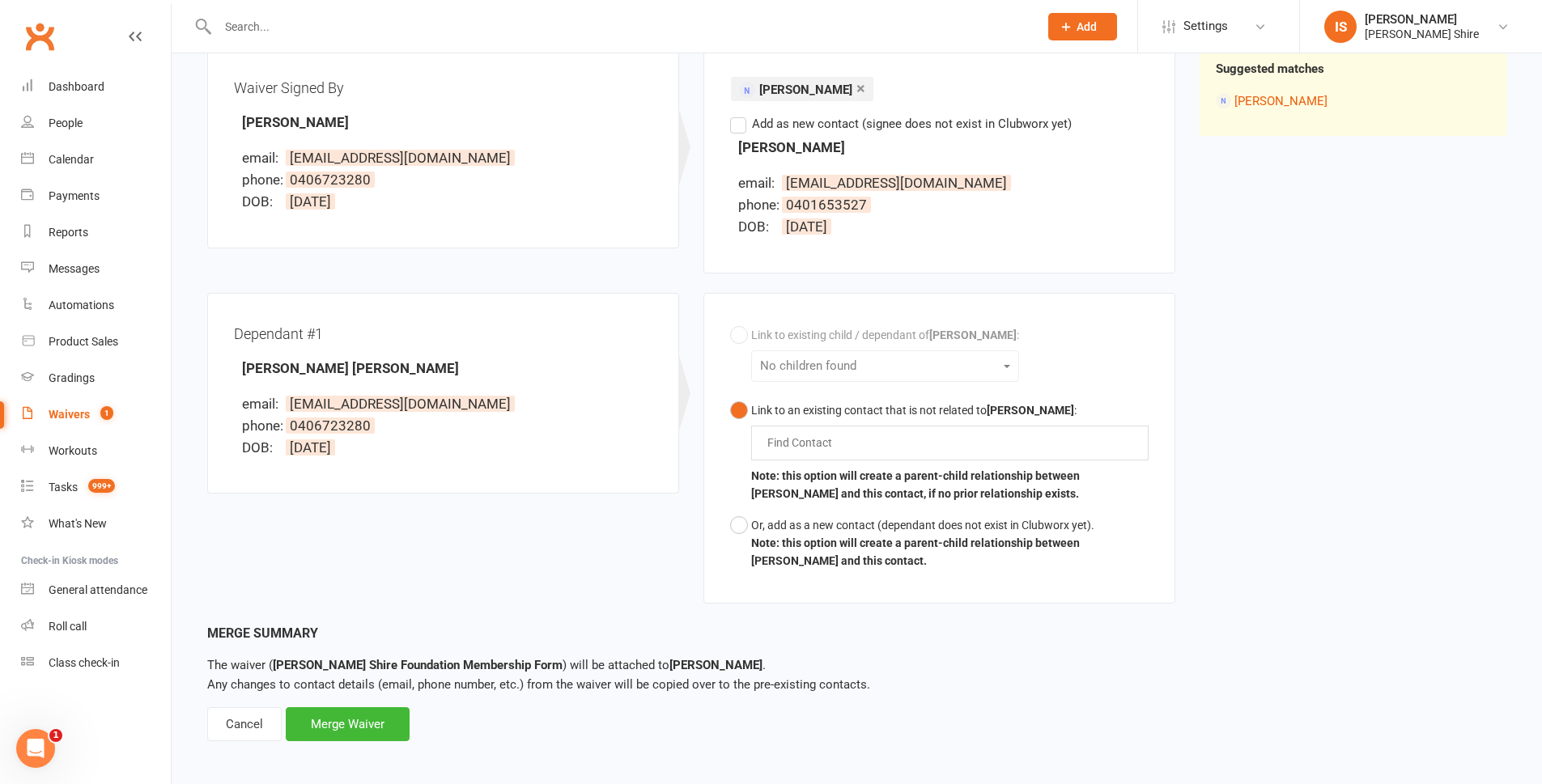
scroll to position [212, 0]
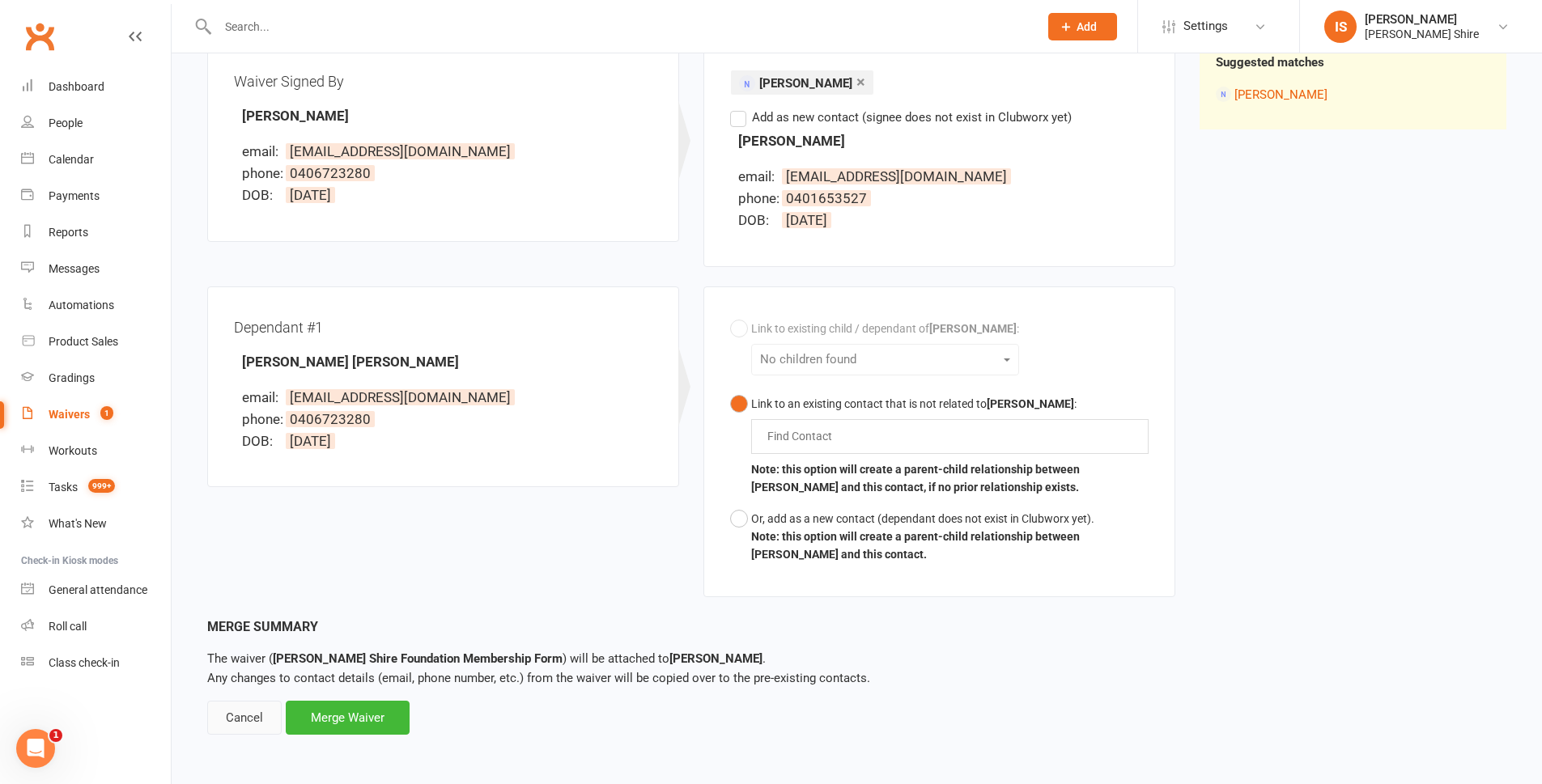
click at [232, 718] on div "Cancel" at bounding box center [244, 718] width 75 height 34
select select "100"
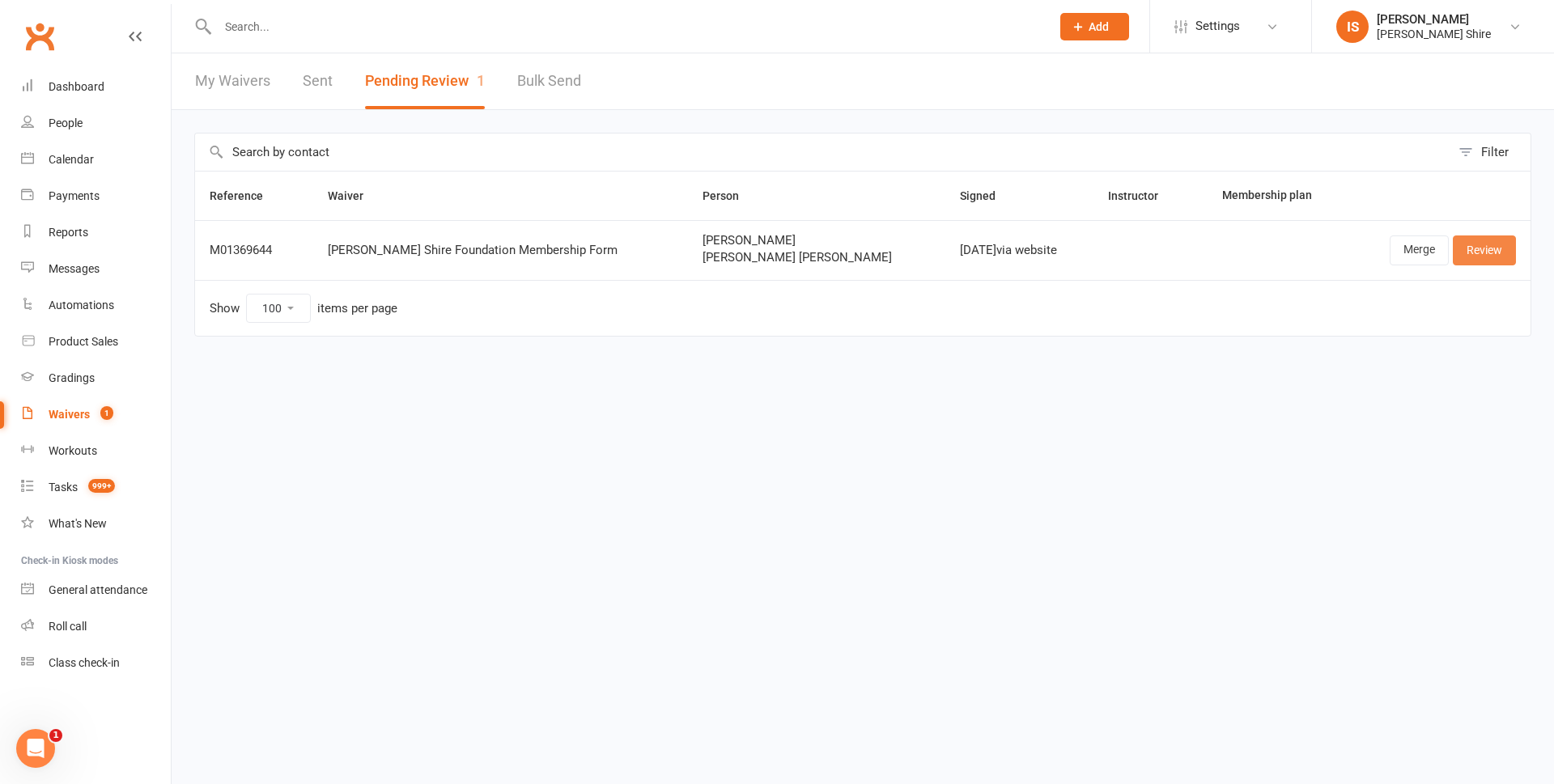
click at [1483, 255] on link "Review" at bounding box center [1485, 250] width 63 height 29
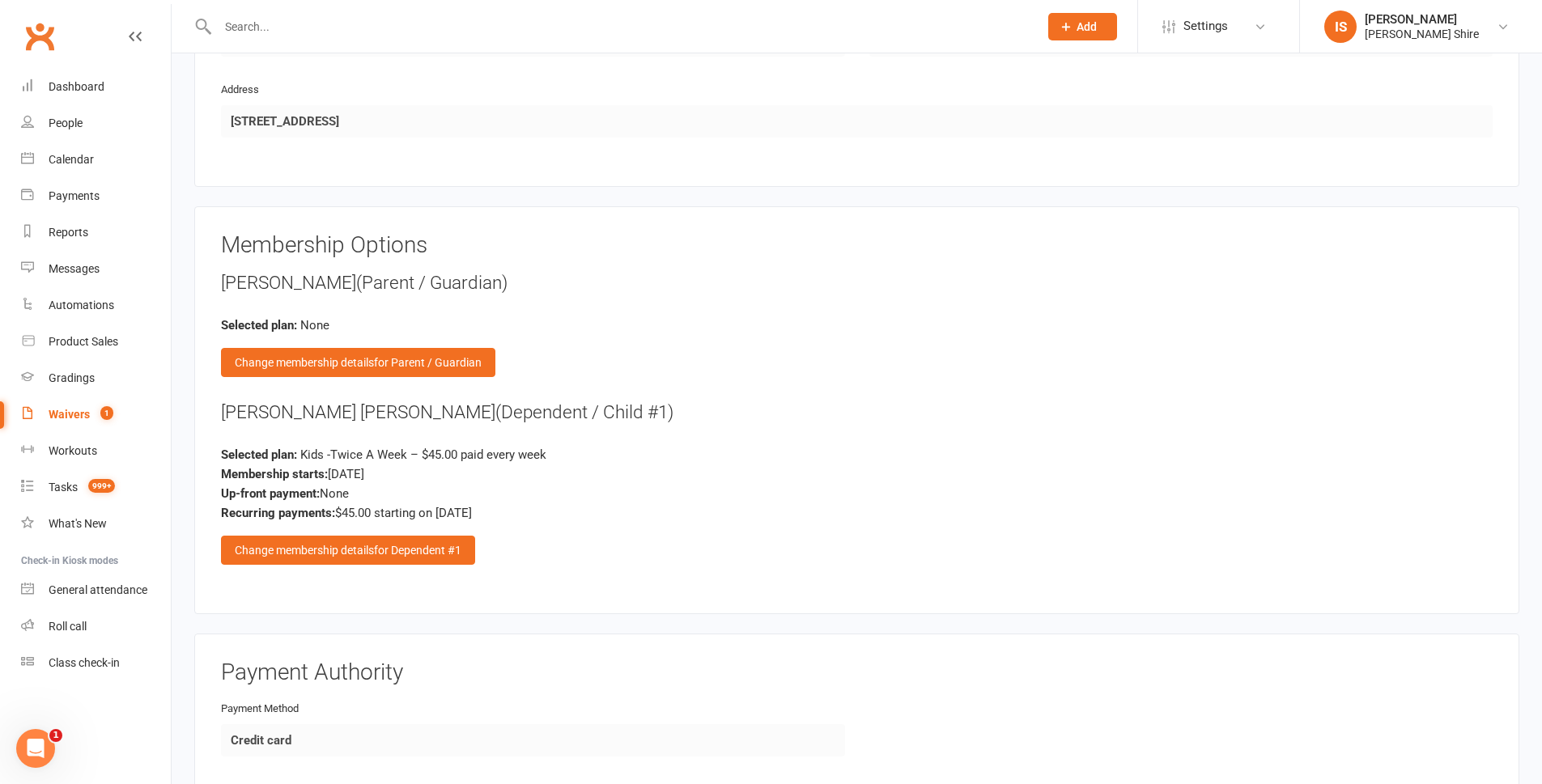
scroll to position [1699, 0]
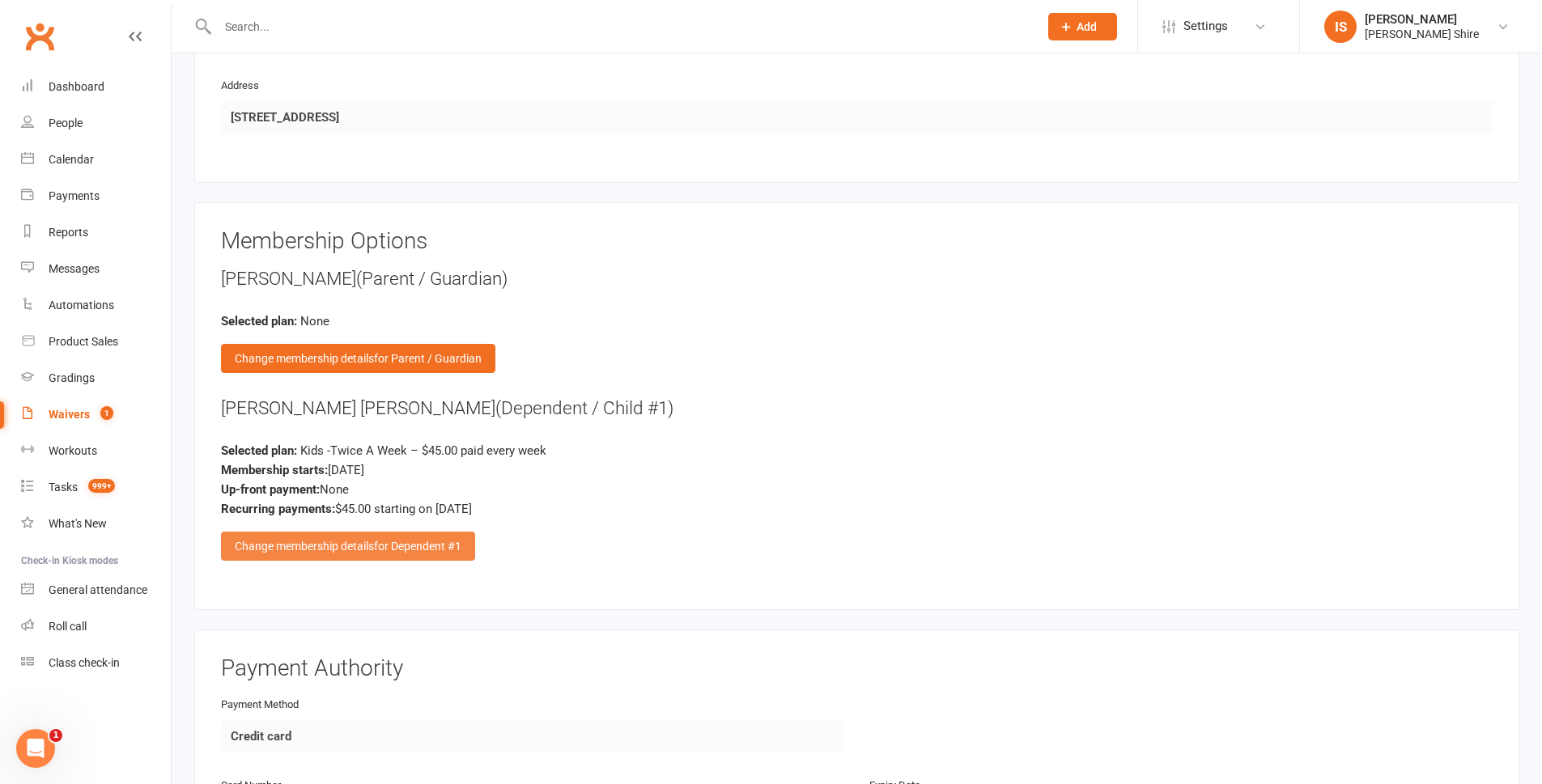
click at [284, 548] on div "Change membership details for Dependent #1" at bounding box center [348, 547] width 255 height 29
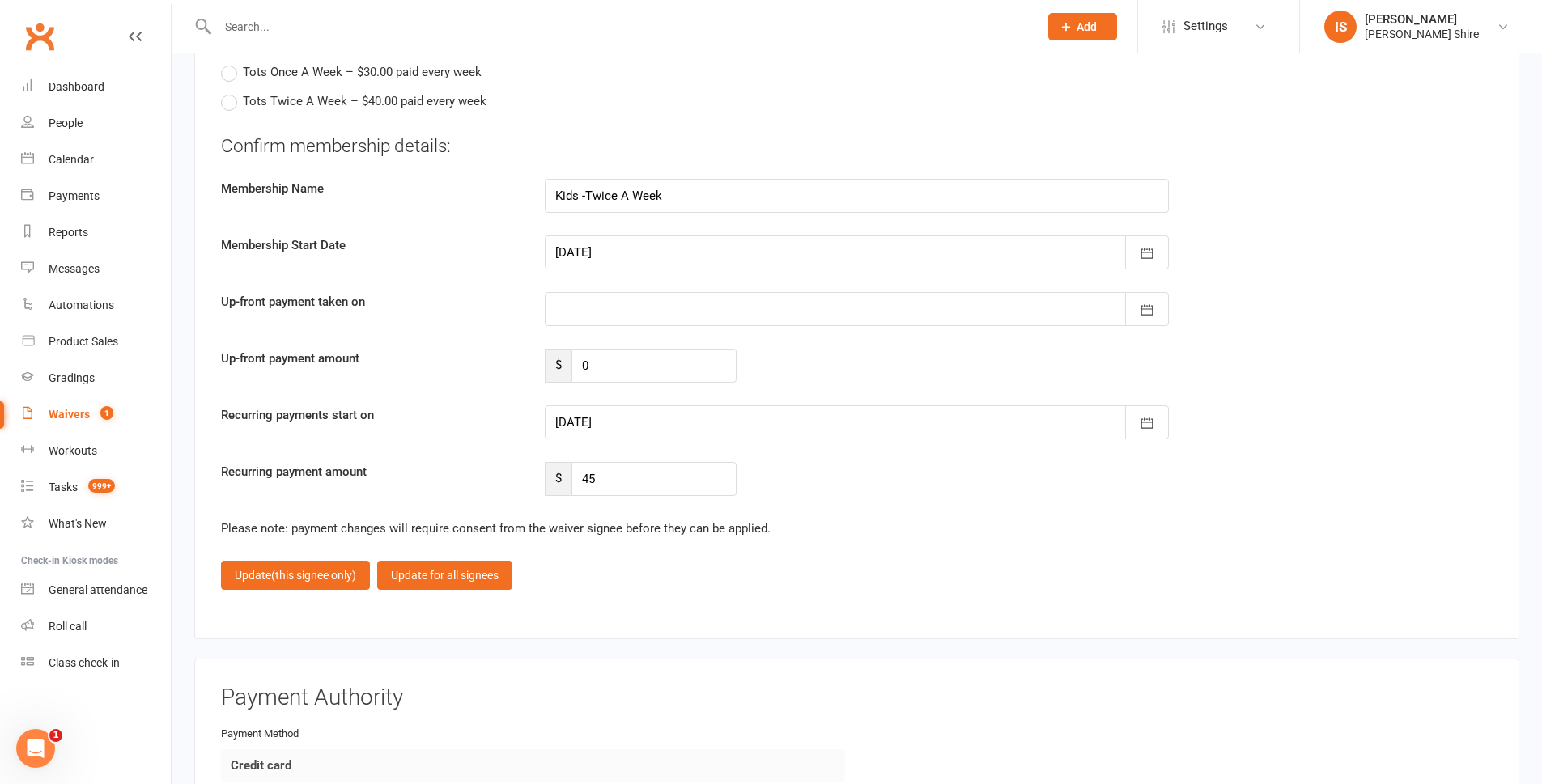
scroll to position [2427, 0]
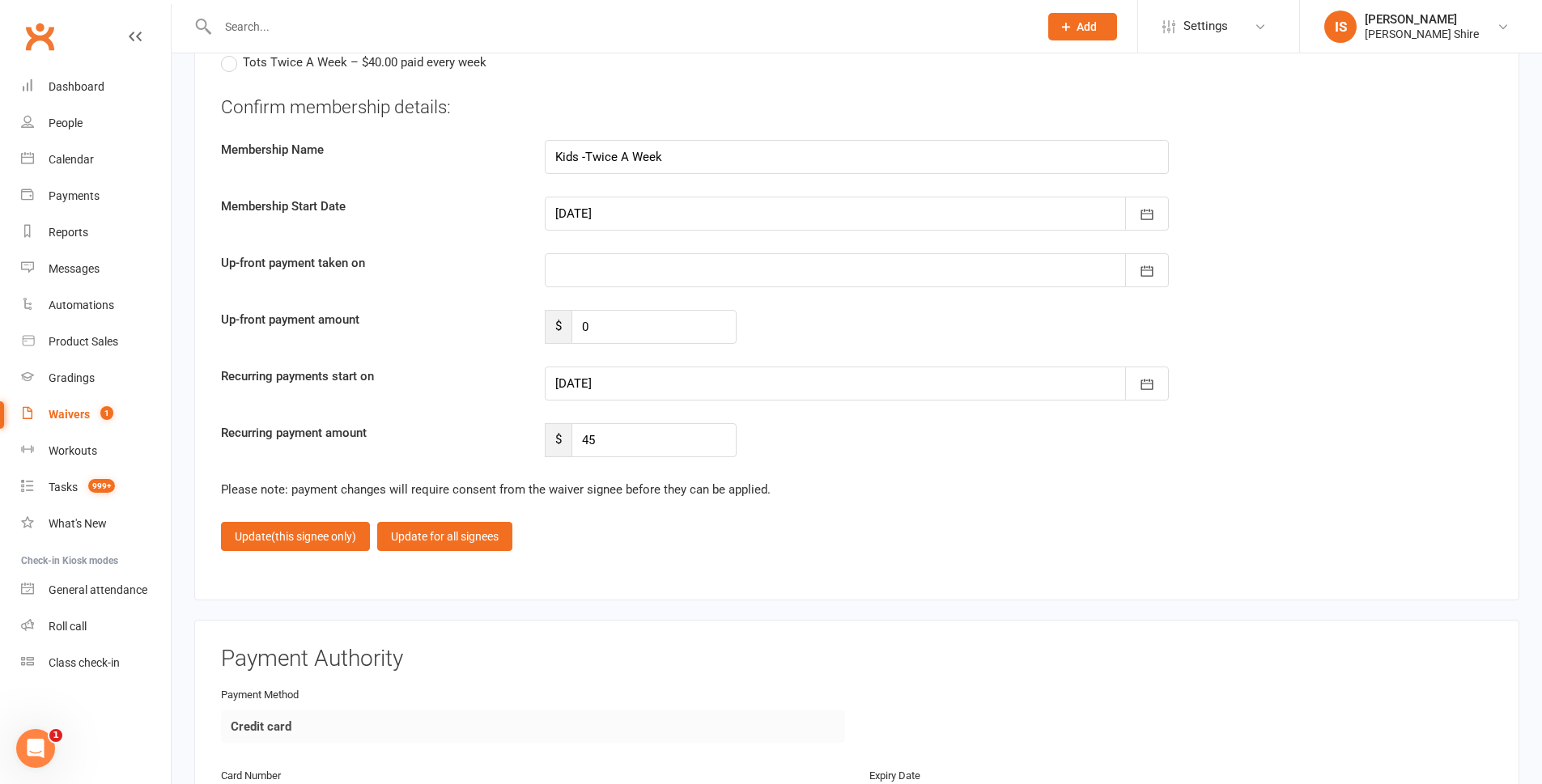
click at [622, 386] on div at bounding box center [857, 384] width 624 height 34
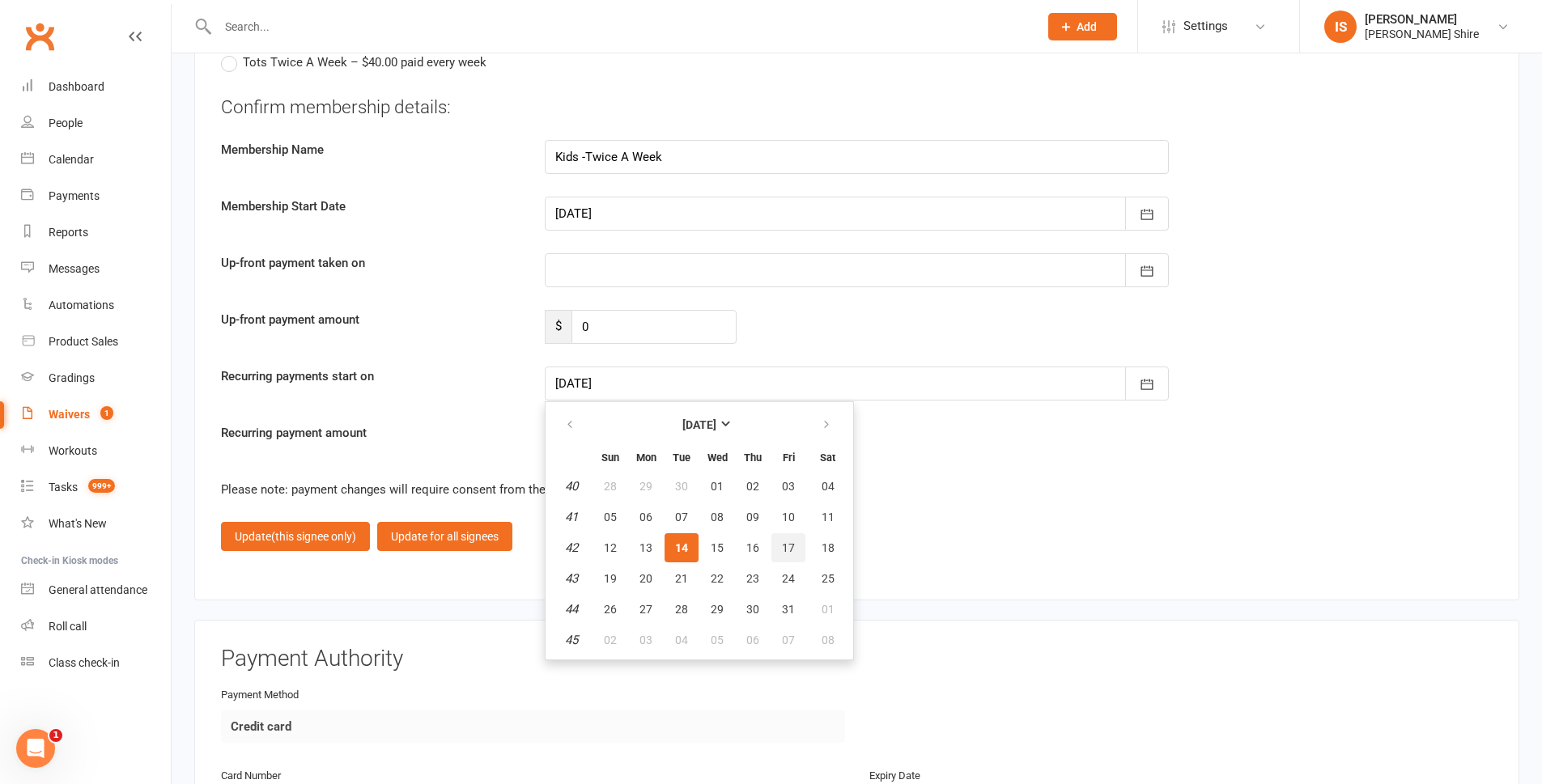
click at [790, 547] on span "17" at bounding box center [788, 548] width 13 height 13
type input "17 Oct 2025"
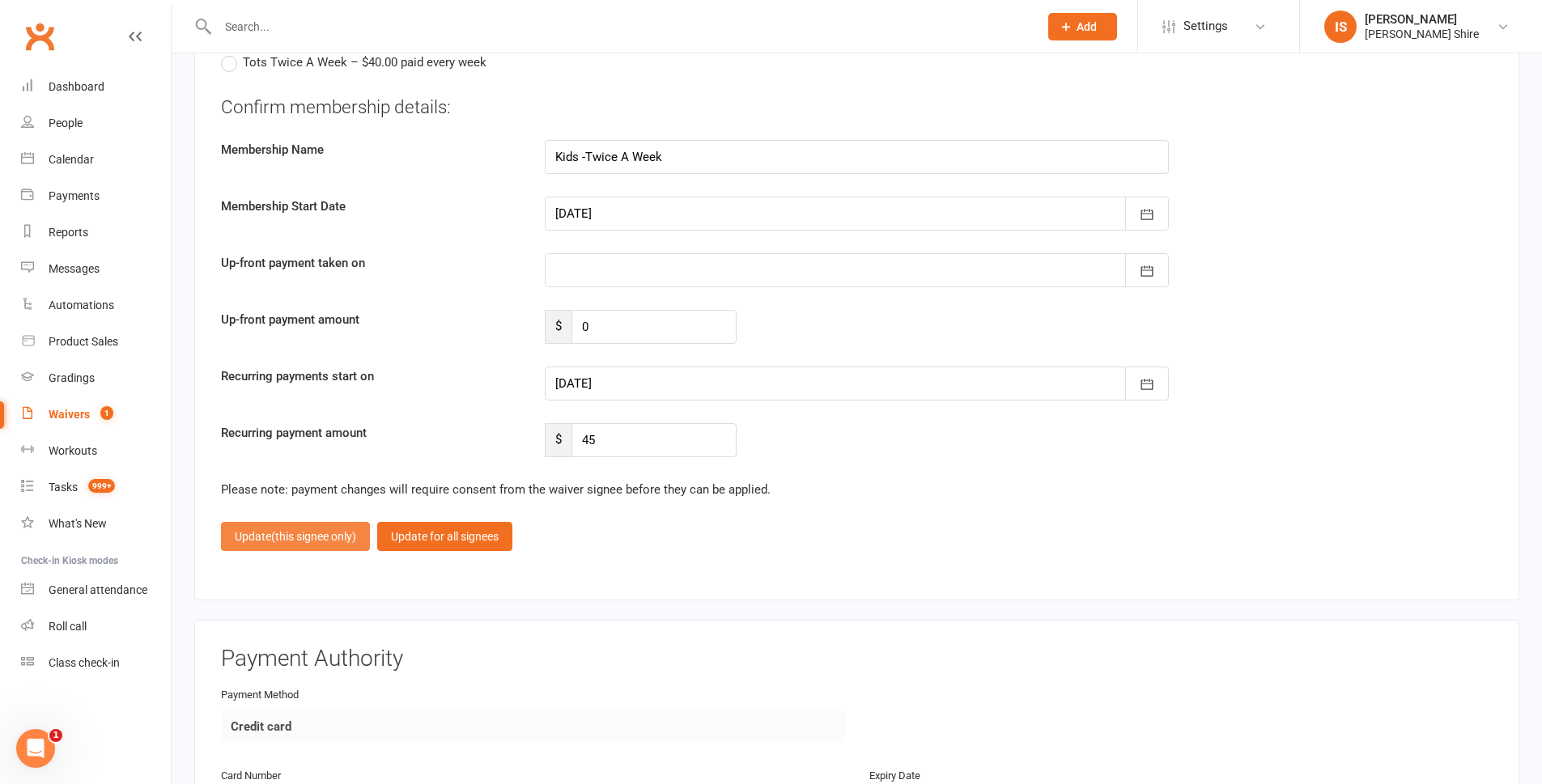
click at [234, 542] on button "Update (this signee only)" at bounding box center [296, 536] width 149 height 29
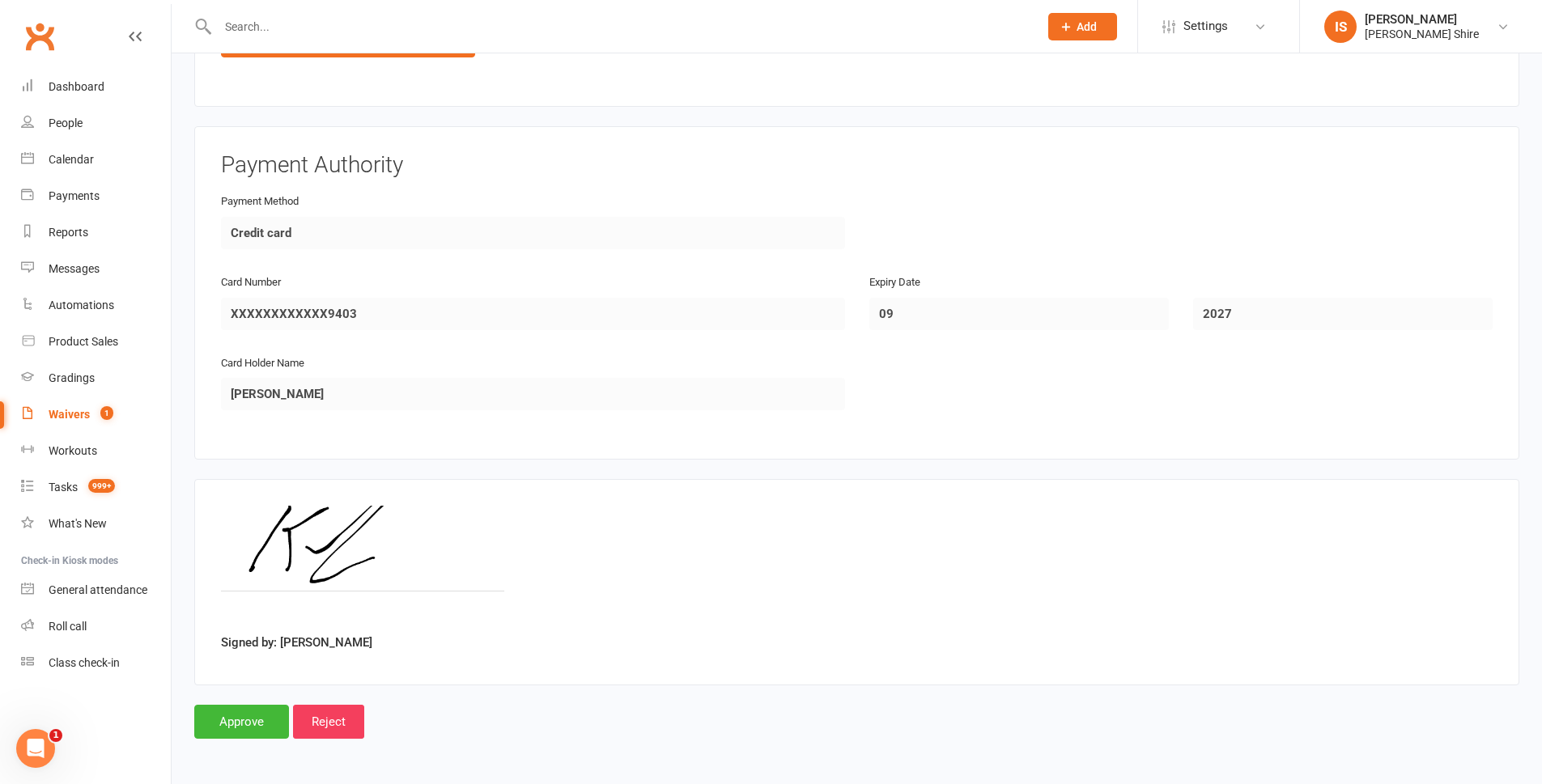
scroll to position [2204, 0]
click at [236, 715] on input "Approve" at bounding box center [242, 721] width 95 height 34
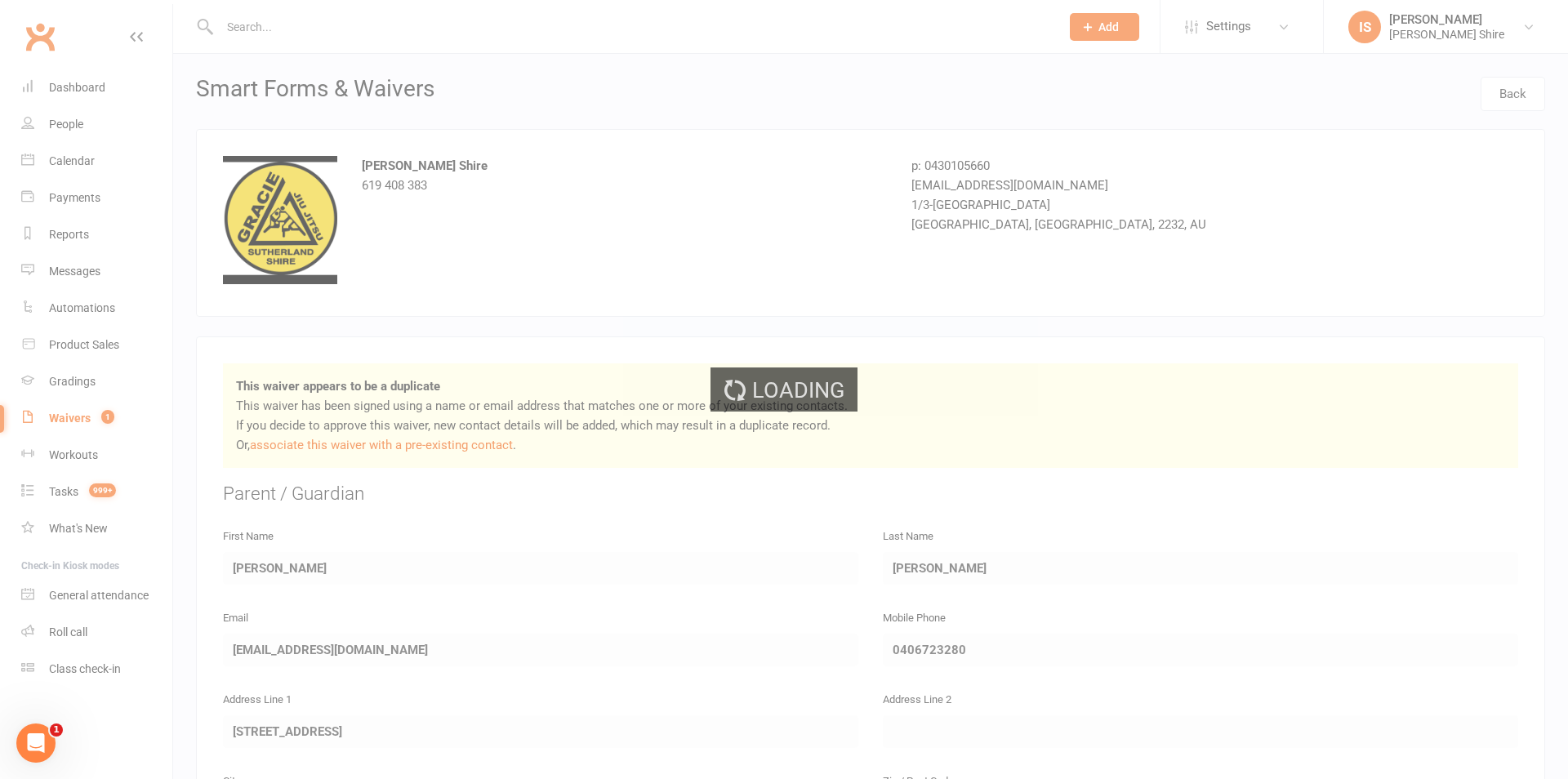
select select "100"
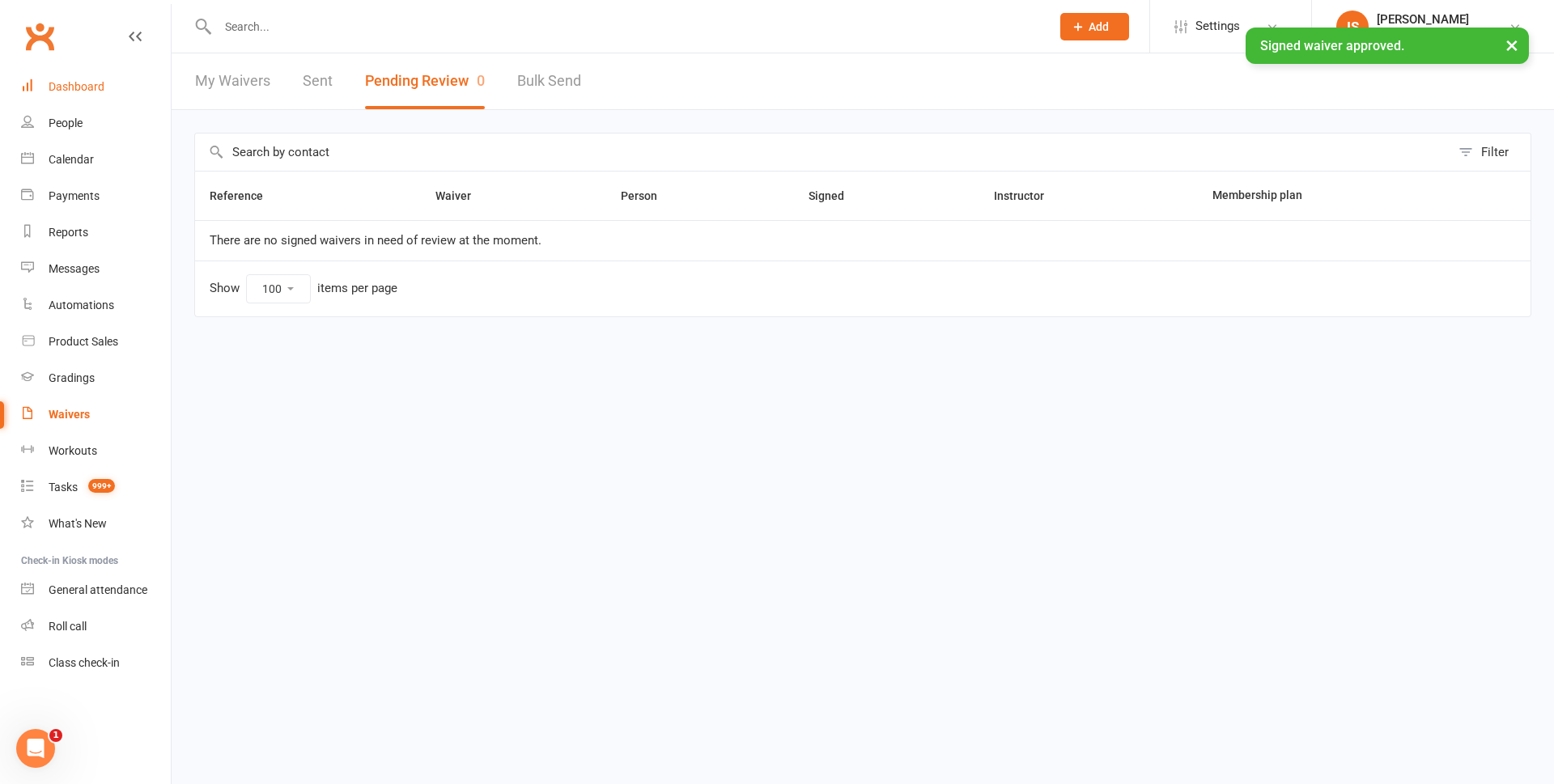
click at [95, 88] on div "Dashboard" at bounding box center [76, 87] width 56 height 13
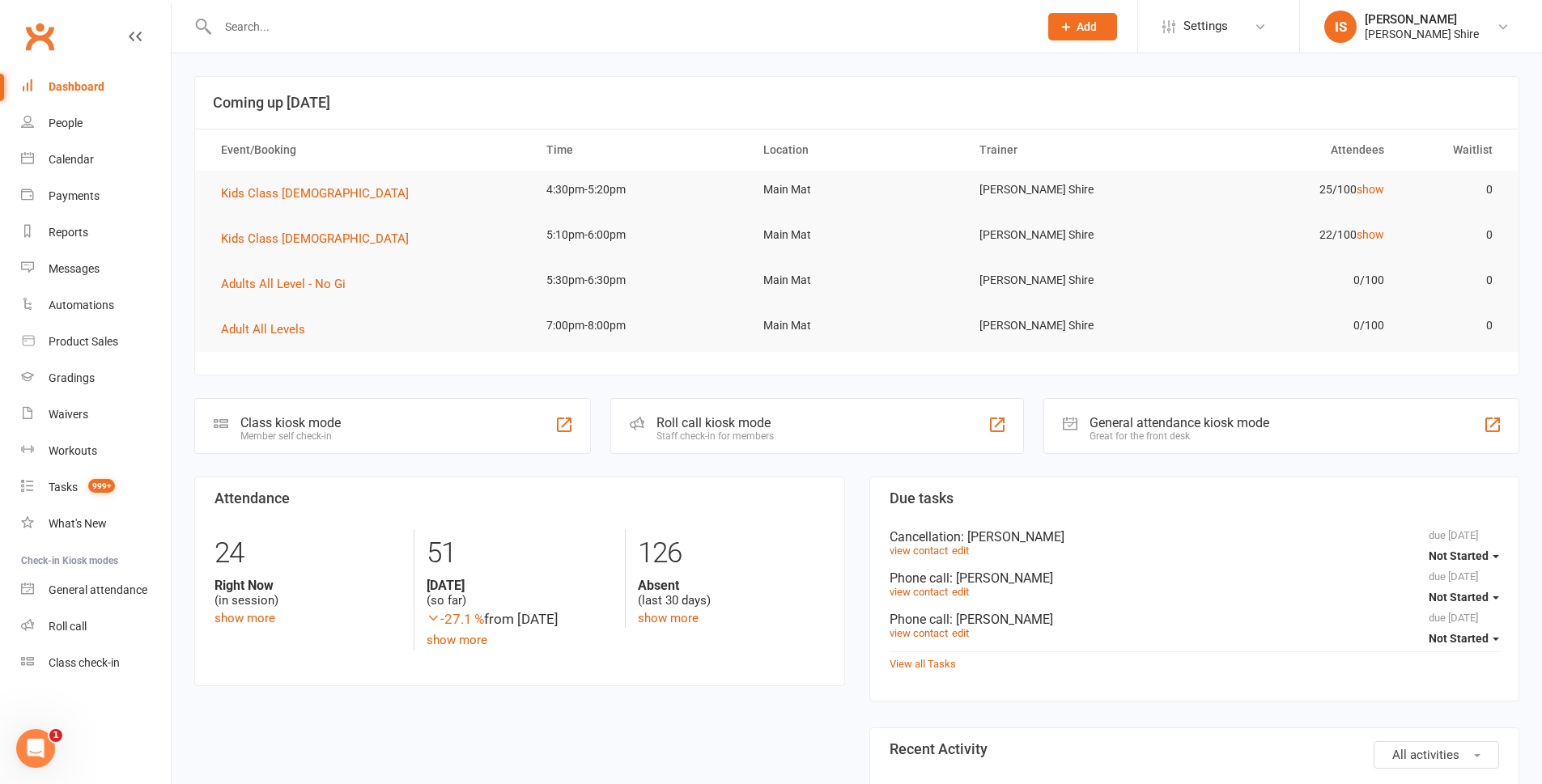
click at [416, 34] on input "text" at bounding box center [620, 27] width 814 height 22
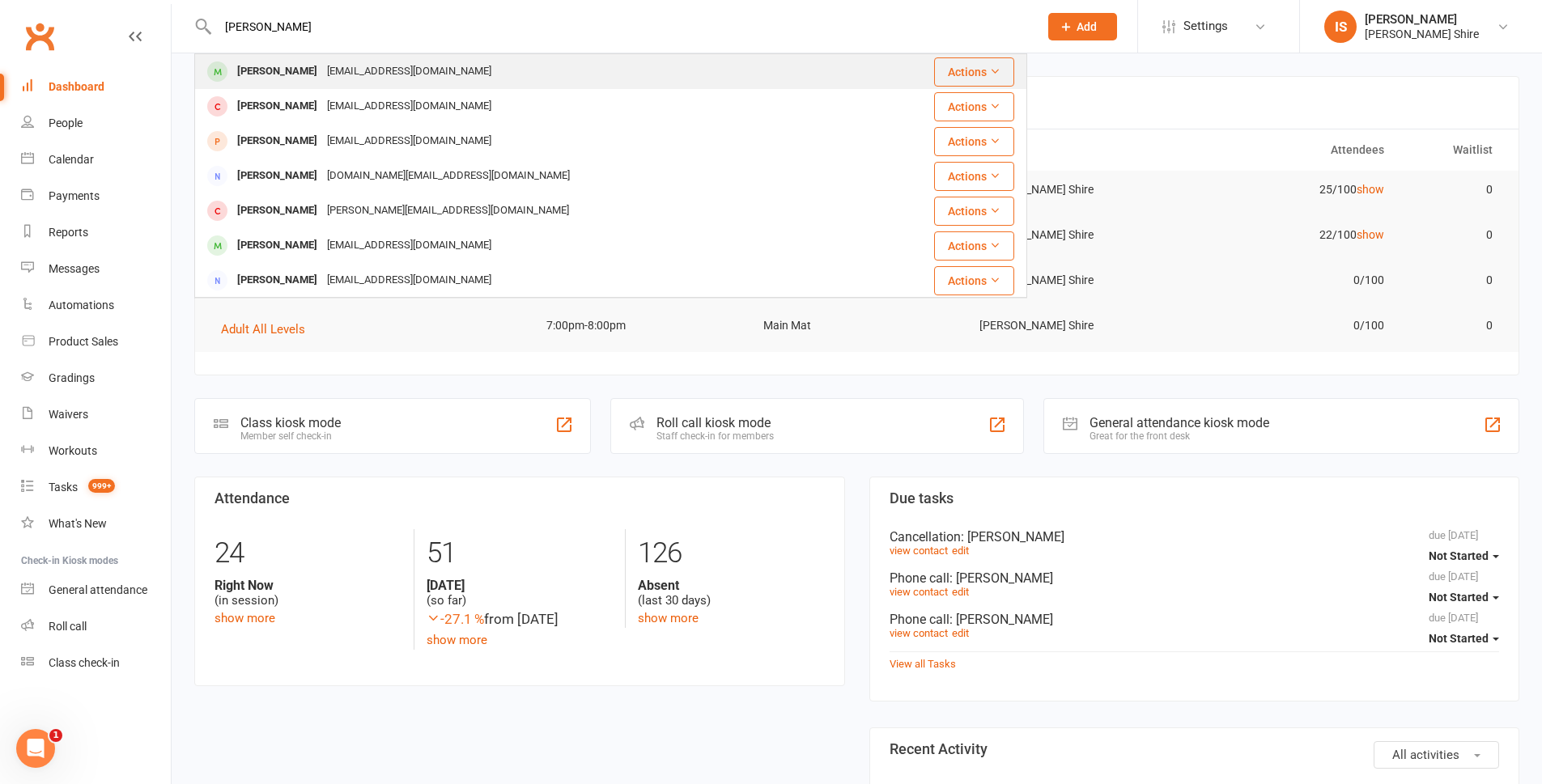
type input "sonny"
click at [384, 67] on div "jemmatalbot1@gmail.com" at bounding box center [409, 71] width 174 height 23
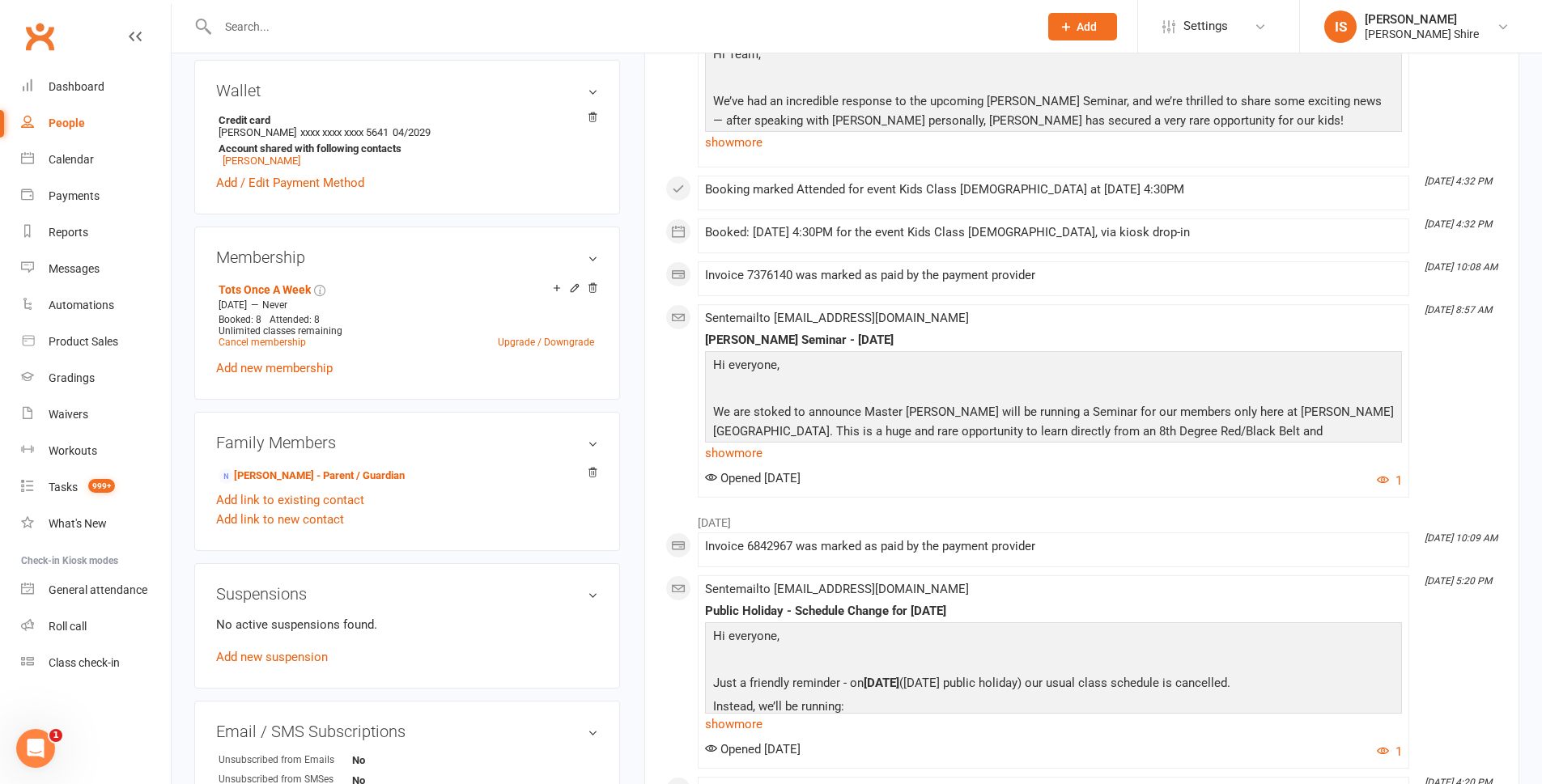
scroll to position [486, 0]
click at [291, 658] on link "Add new suspension" at bounding box center [272, 655] width 111 height 15
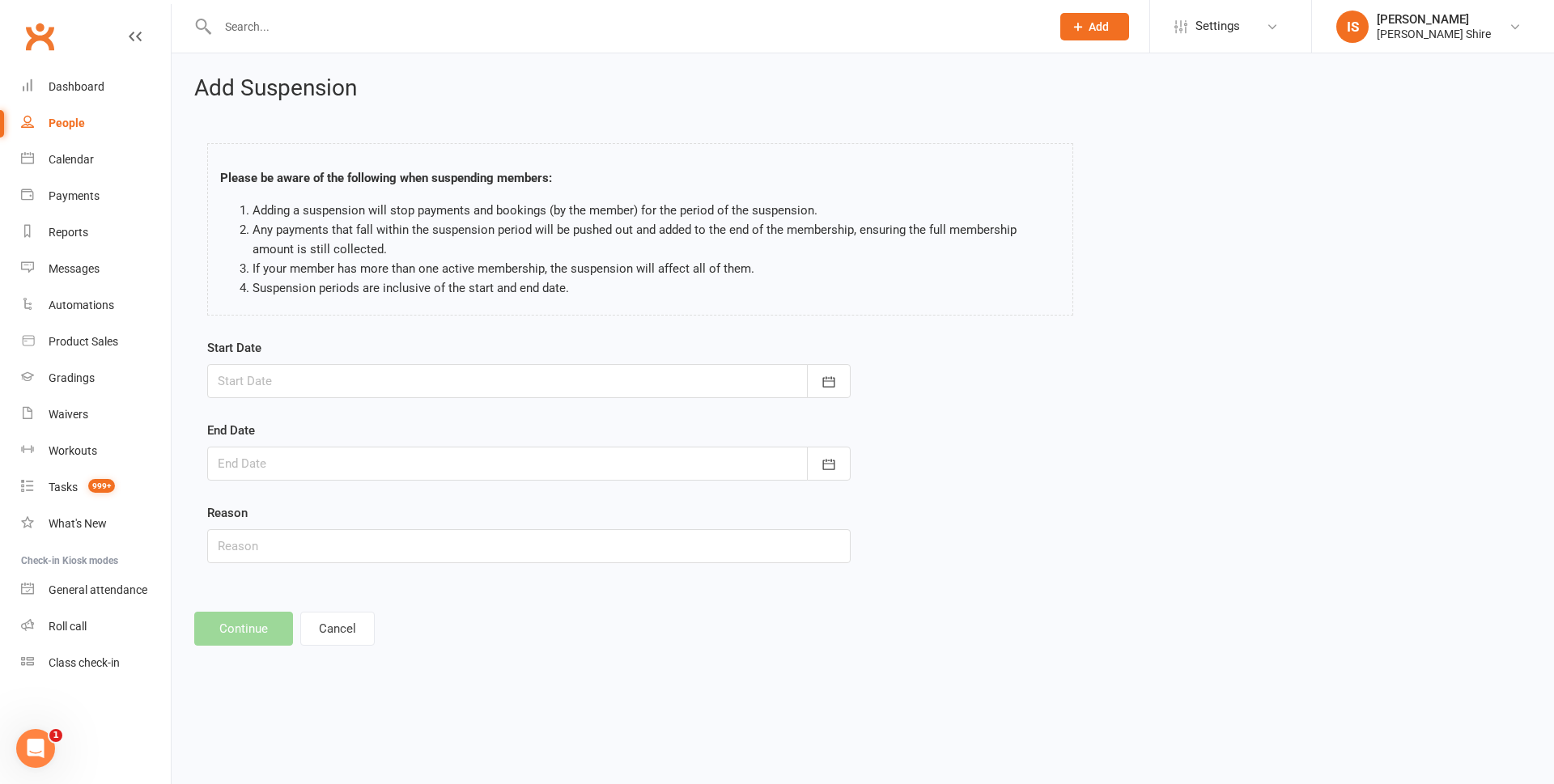
click at [588, 378] on div at bounding box center [529, 381] width 644 height 34
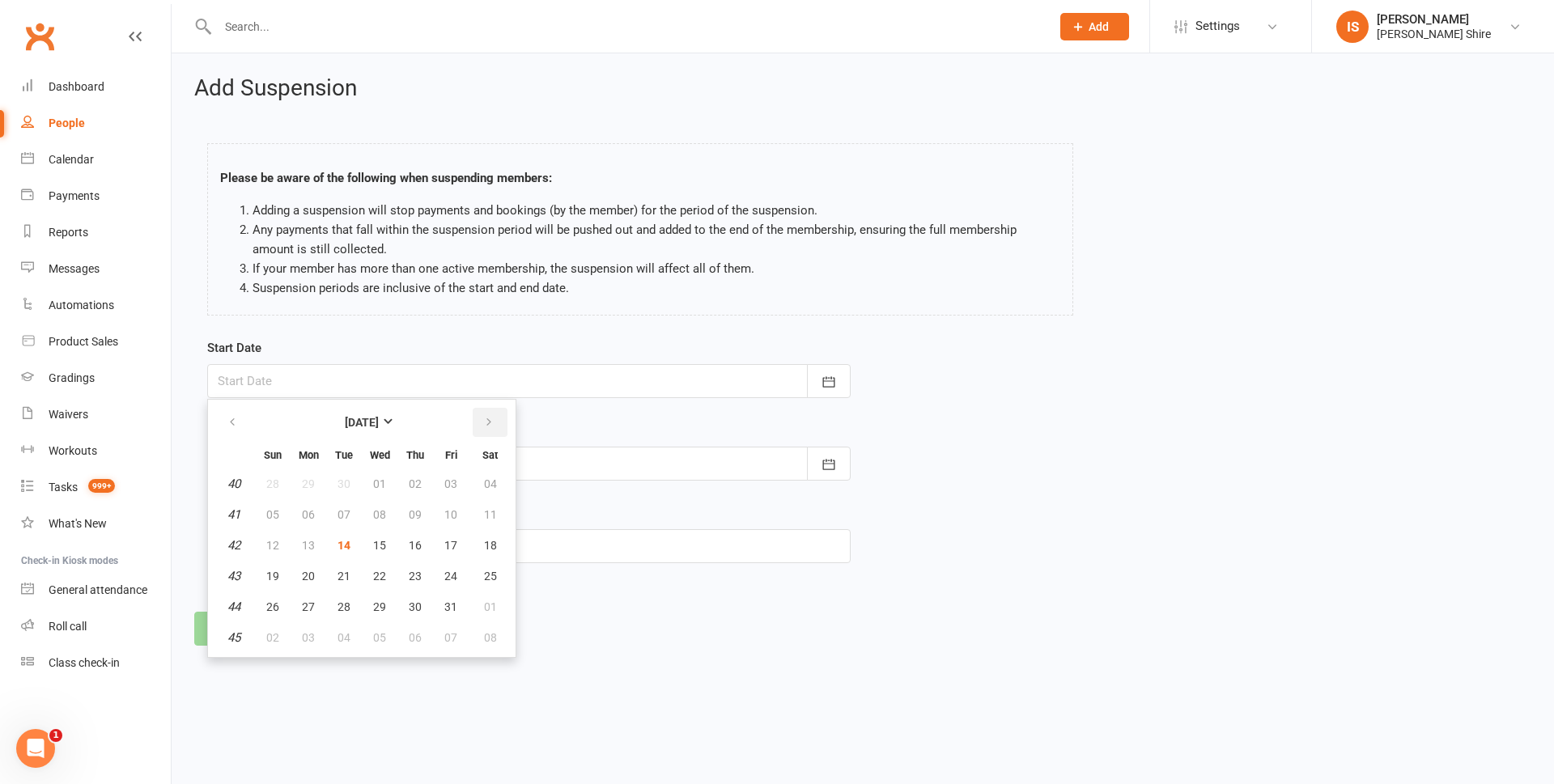
click at [483, 423] on icon "button" at bounding box center [489, 422] width 11 height 13
click at [406, 523] on button "06" at bounding box center [416, 515] width 34 height 29
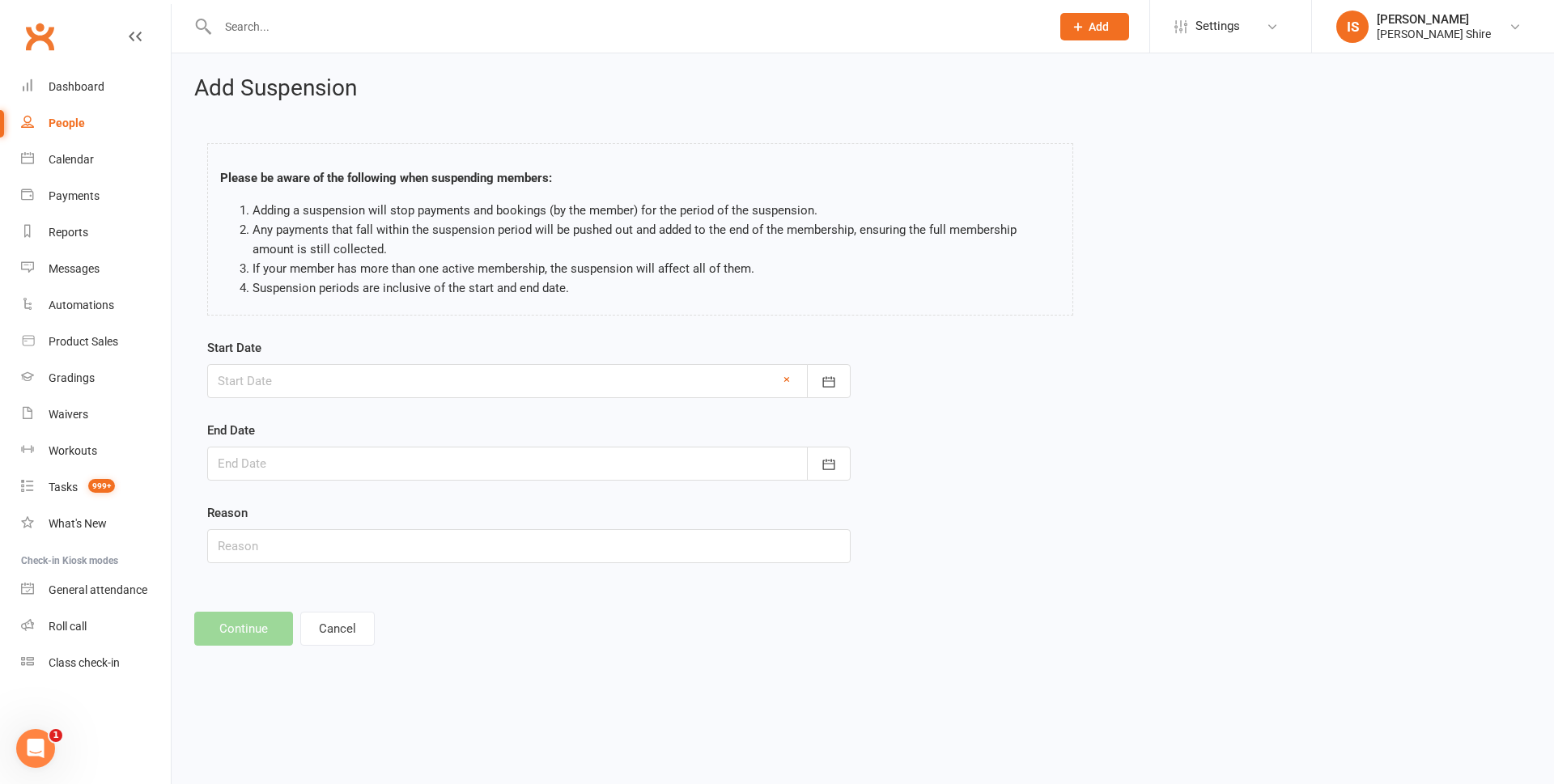
type input "06 Nov 2025"
click at [354, 460] on div at bounding box center [529, 464] width 644 height 34
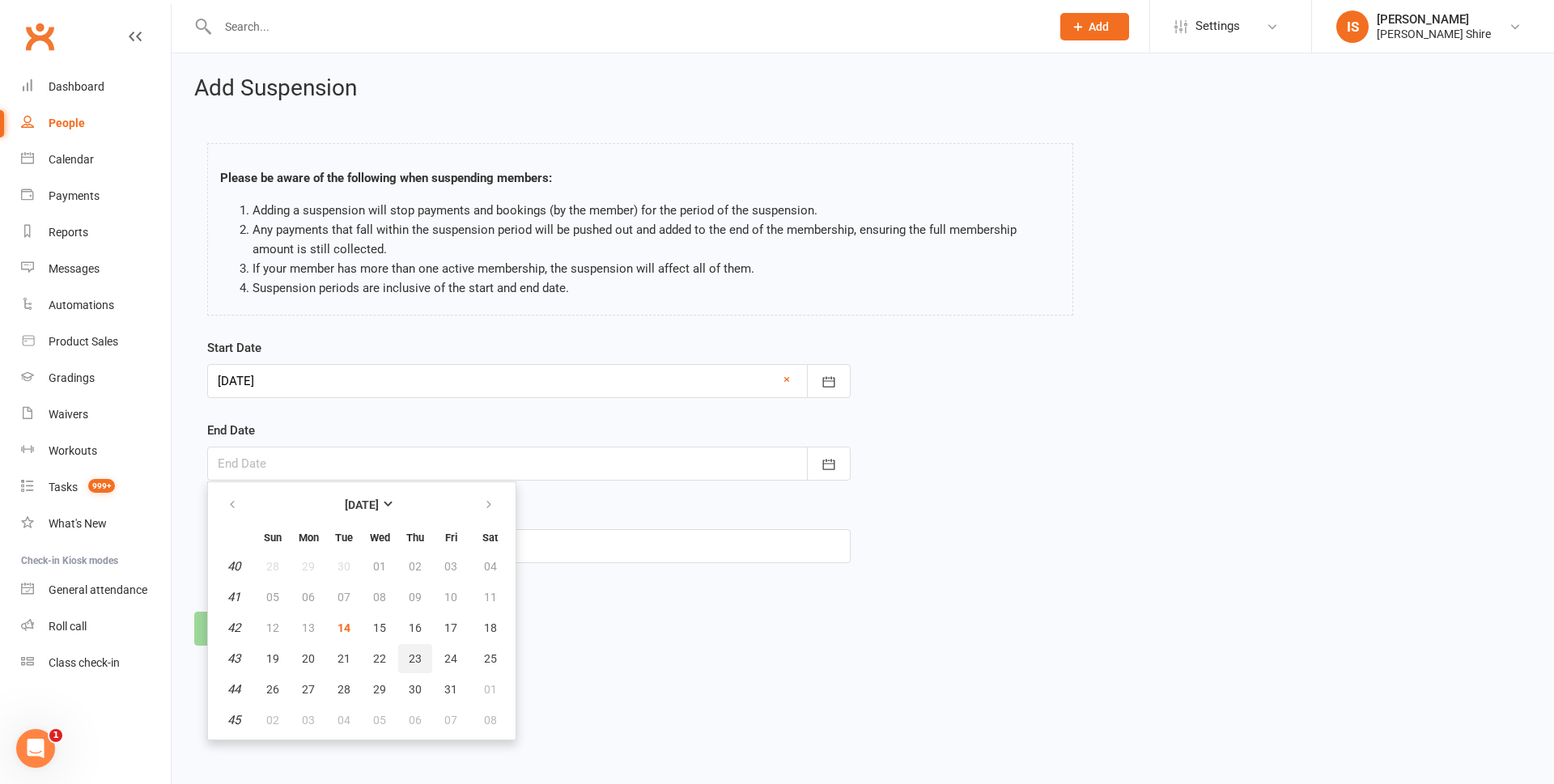
click at [418, 661] on span "23" at bounding box center [415, 658] width 13 height 13
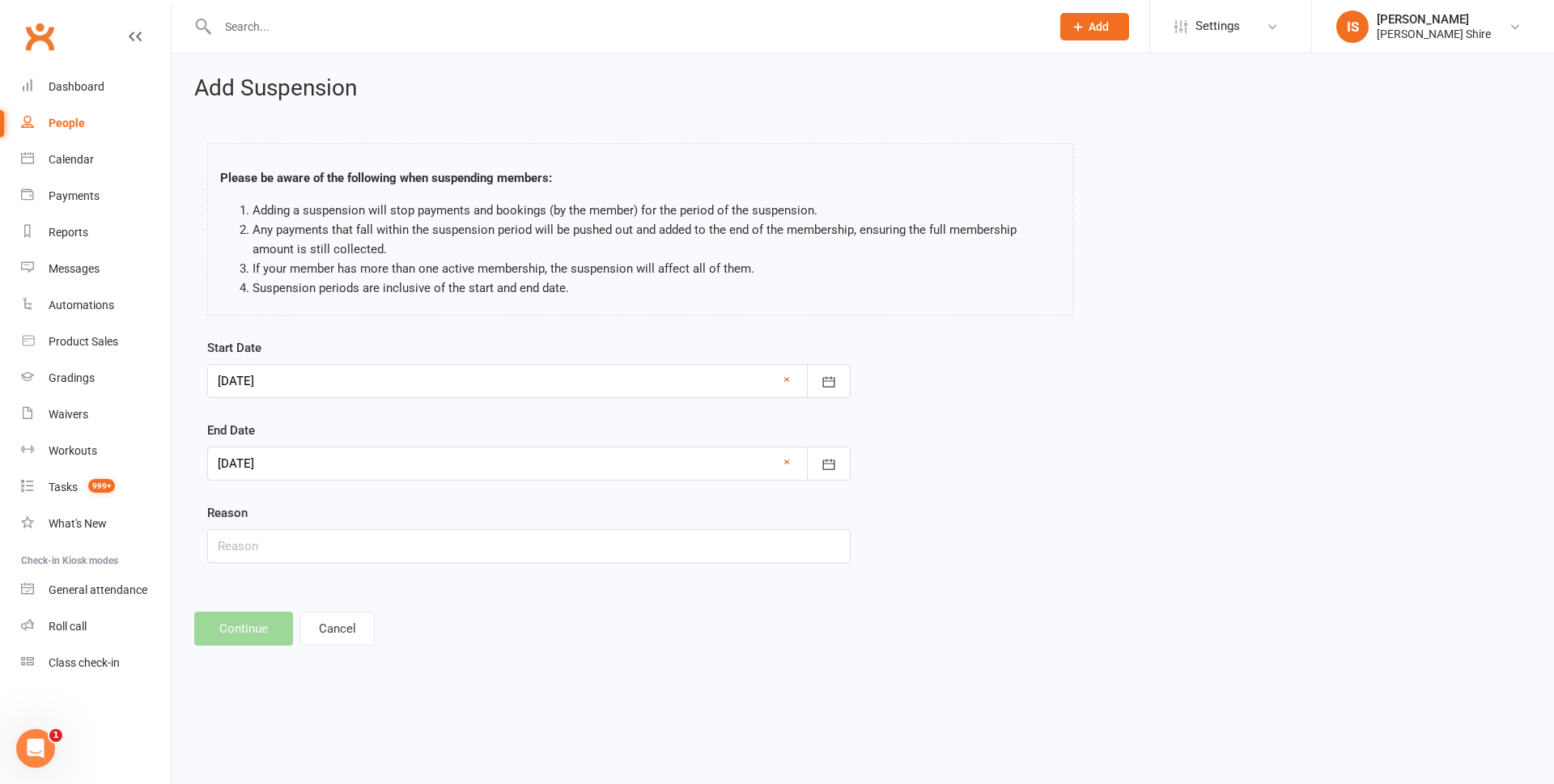
click at [358, 468] on div at bounding box center [529, 464] width 644 height 34
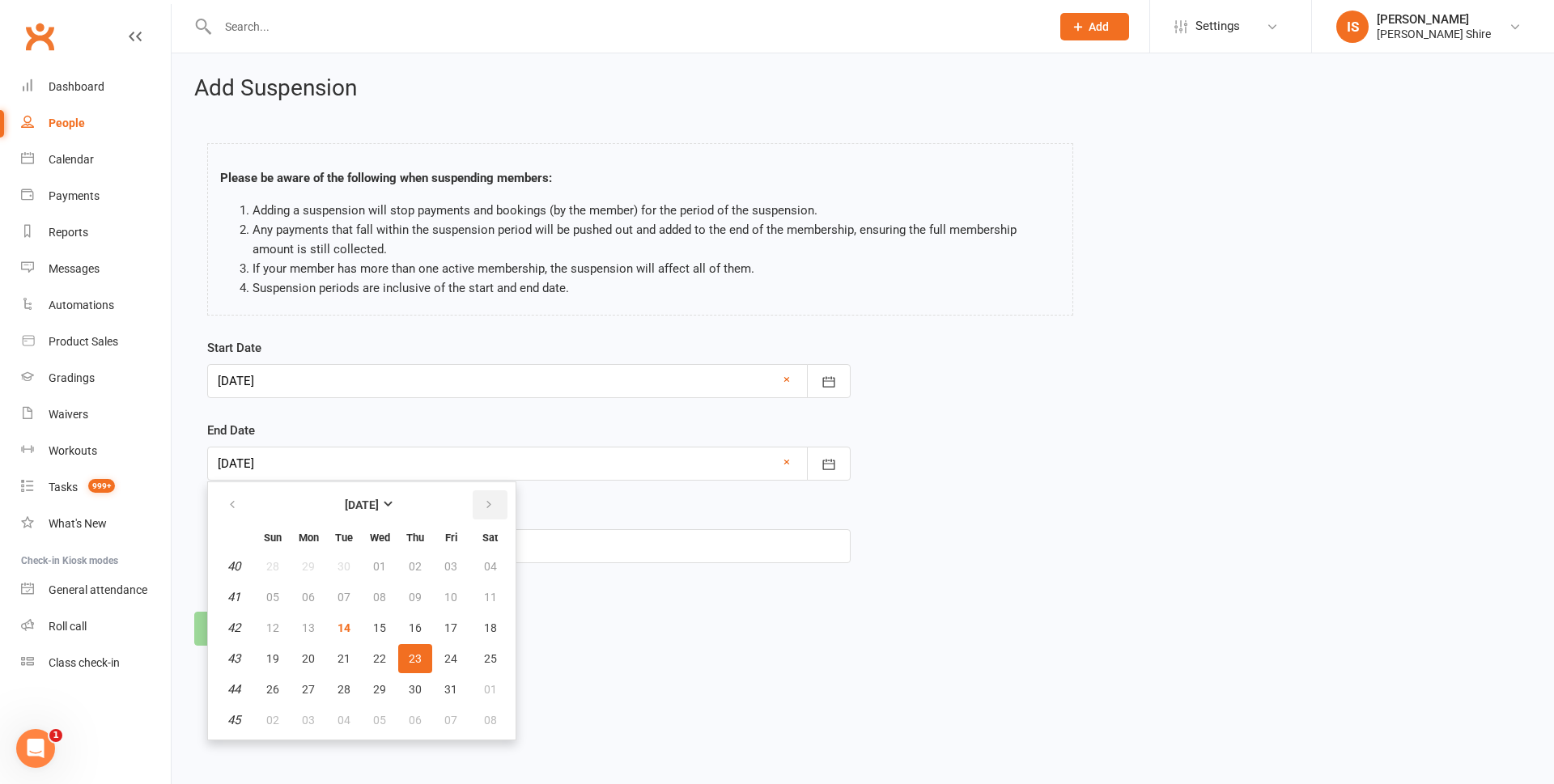
click at [495, 502] on button "button" at bounding box center [490, 505] width 35 height 29
click at [405, 665] on button "20" at bounding box center [416, 659] width 34 height 29
type input "20 Nov 2025"
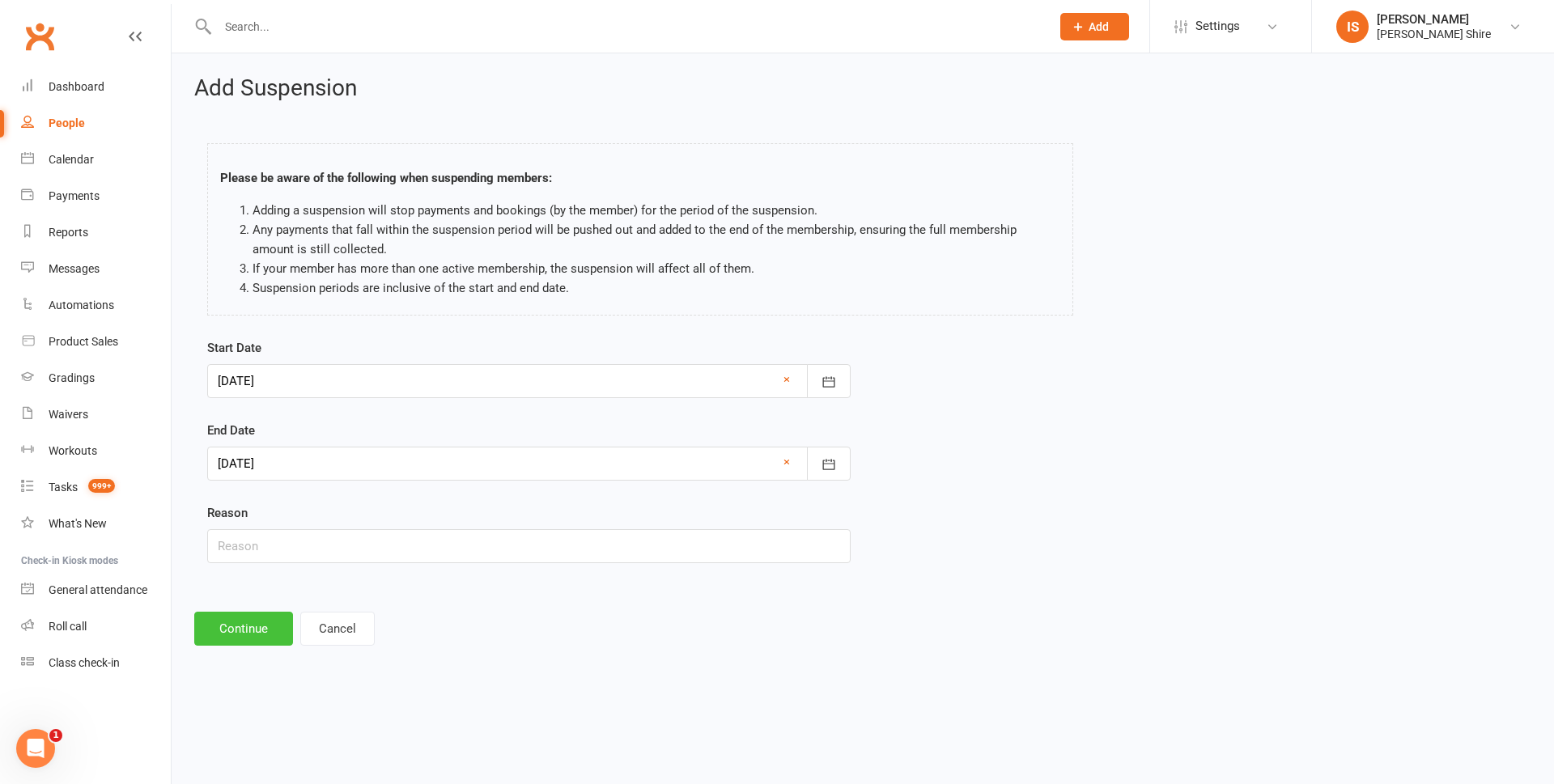
click at [263, 634] on button "Continue" at bounding box center [243, 629] width 99 height 34
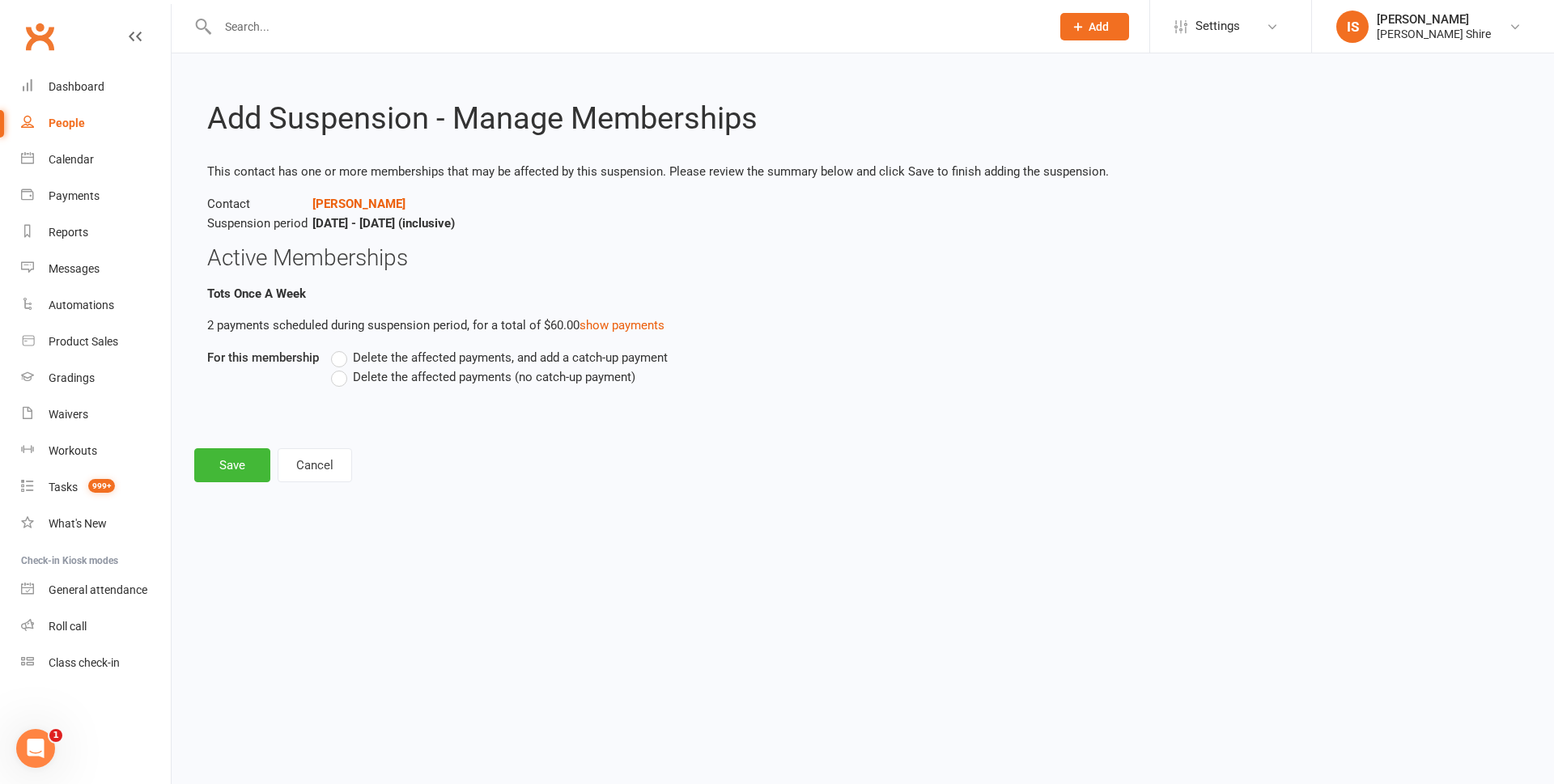
click at [339, 386] on label "Delete the affected payments (no catch-up payment)" at bounding box center [483, 377] width 304 height 20
click at [339, 368] on input "Delete the affected payments (no catch-up payment)" at bounding box center [336, 368] width 10 height 0
click at [255, 448] on button "Save" at bounding box center [232, 465] width 76 height 34
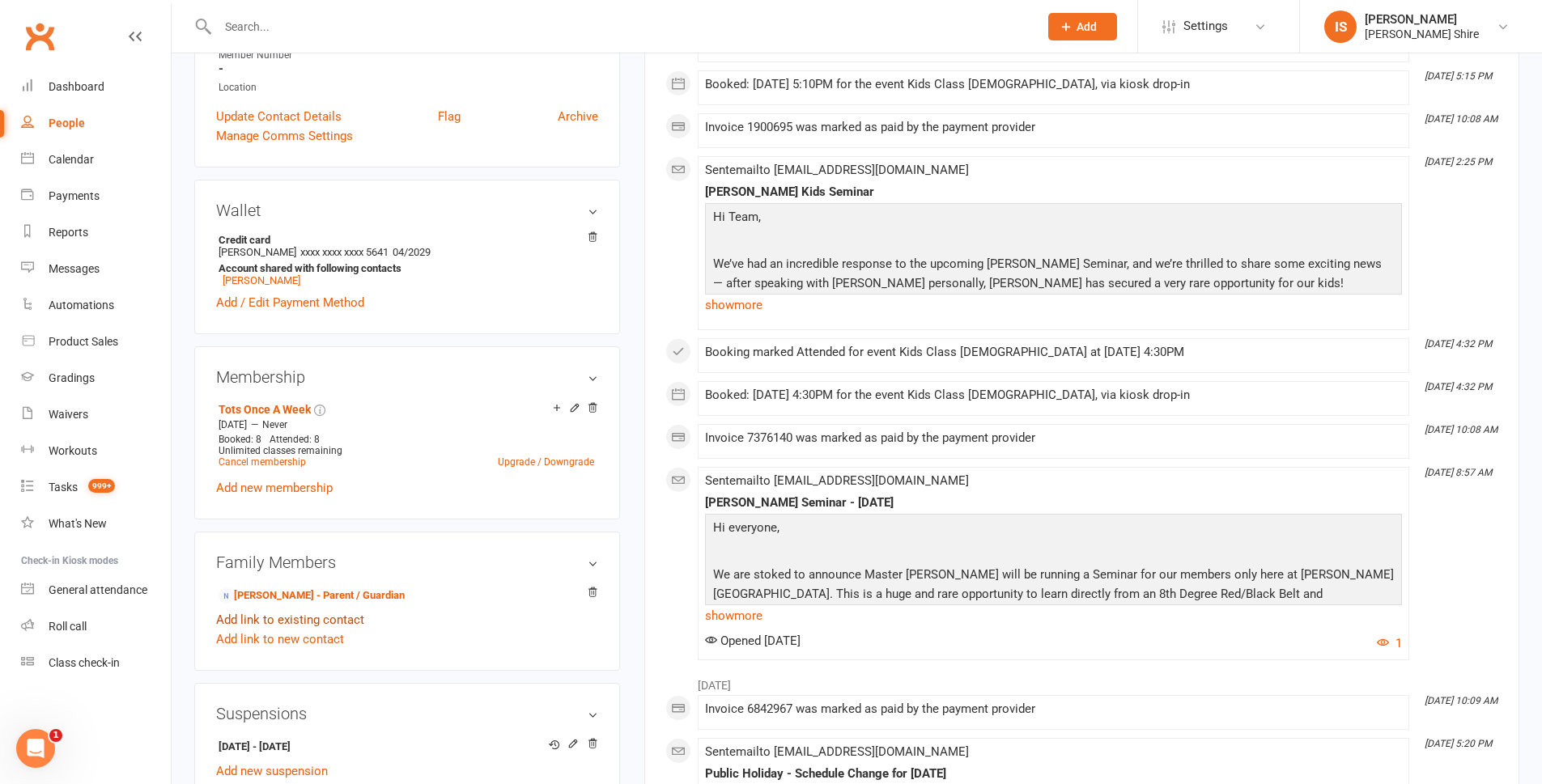
scroll to position [404, 0]
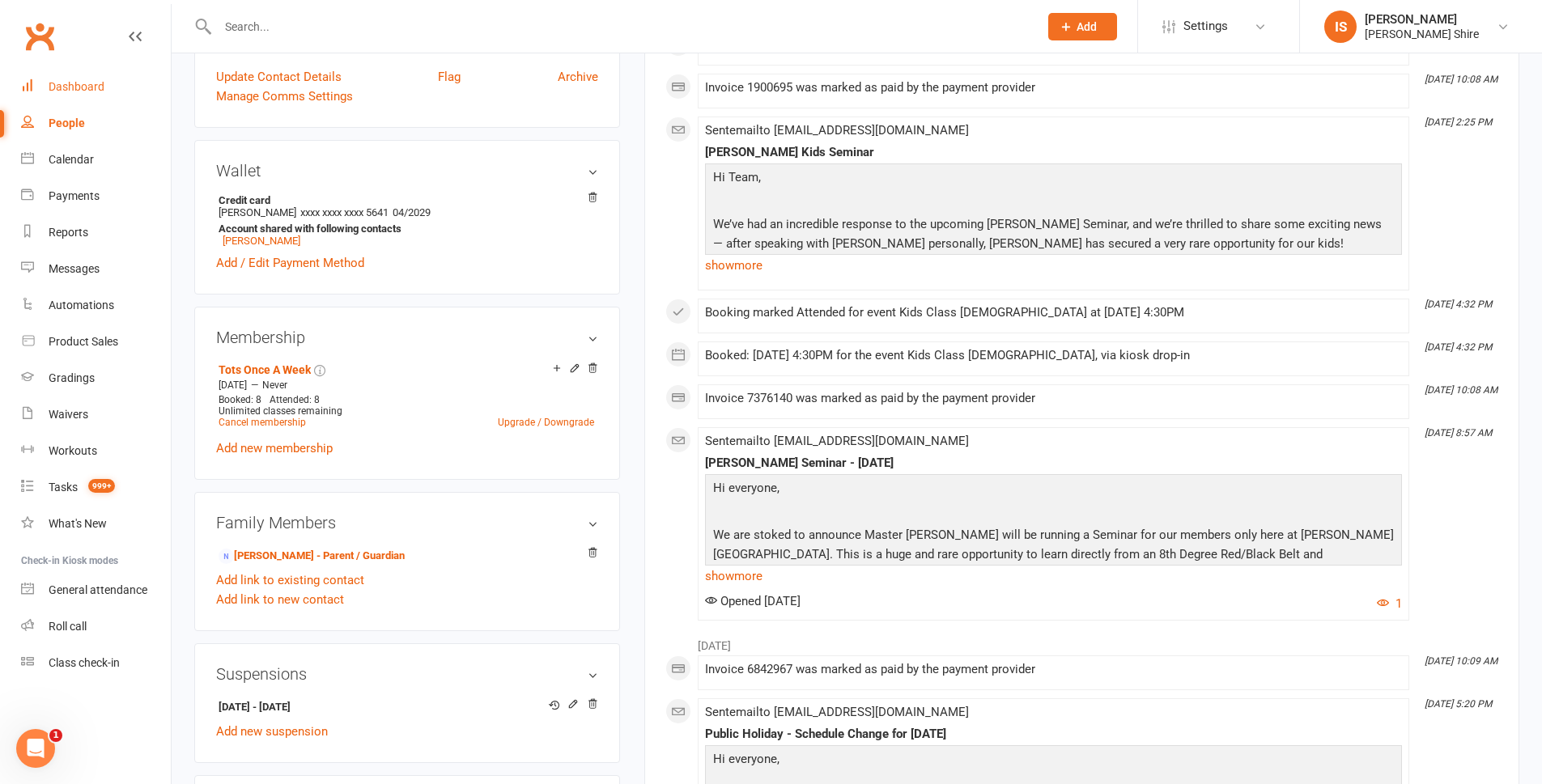
click at [71, 76] on link "Dashboard" at bounding box center [96, 87] width 150 height 37
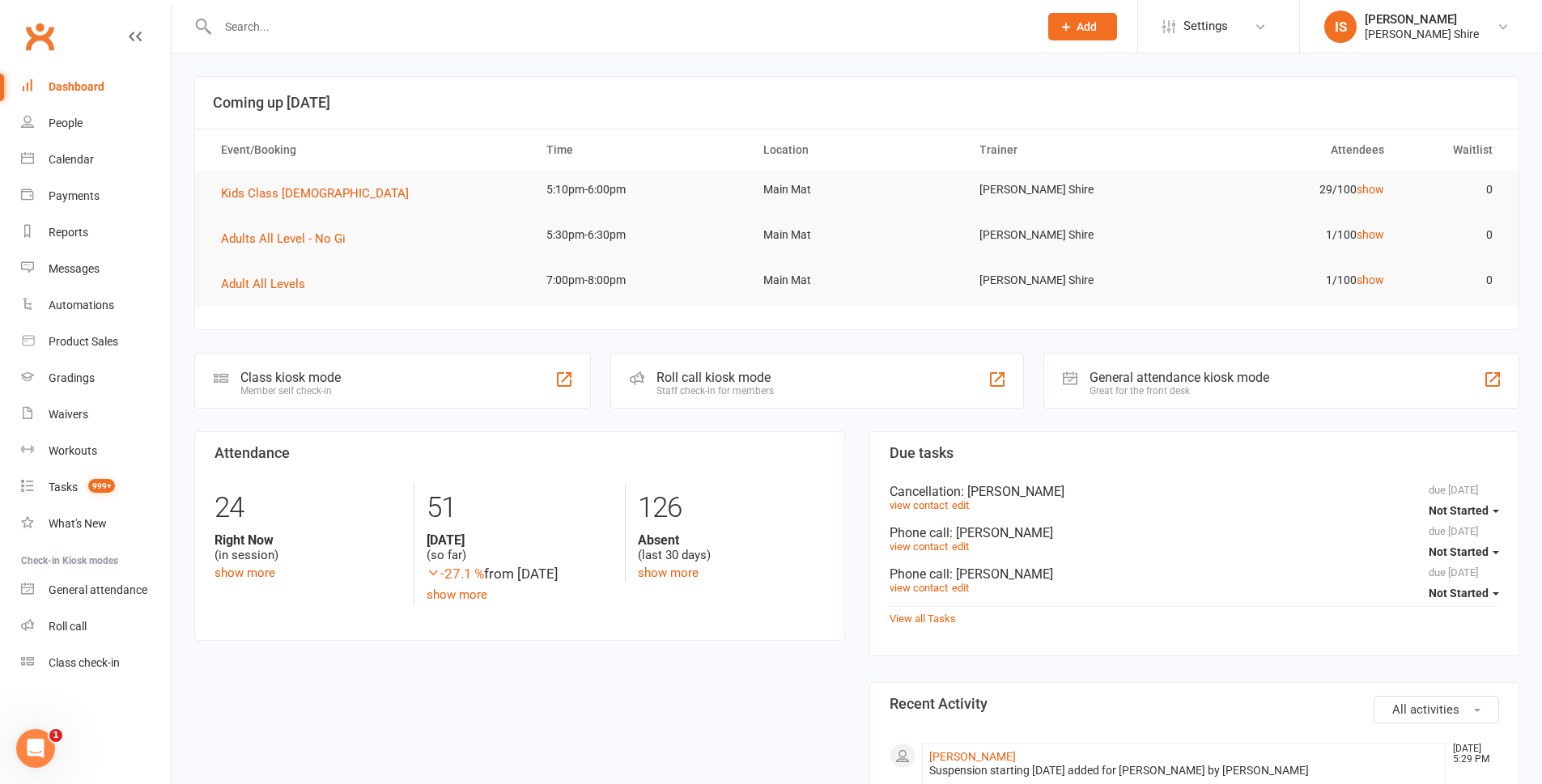
click at [250, 21] on input "text" at bounding box center [620, 27] width 814 height 22
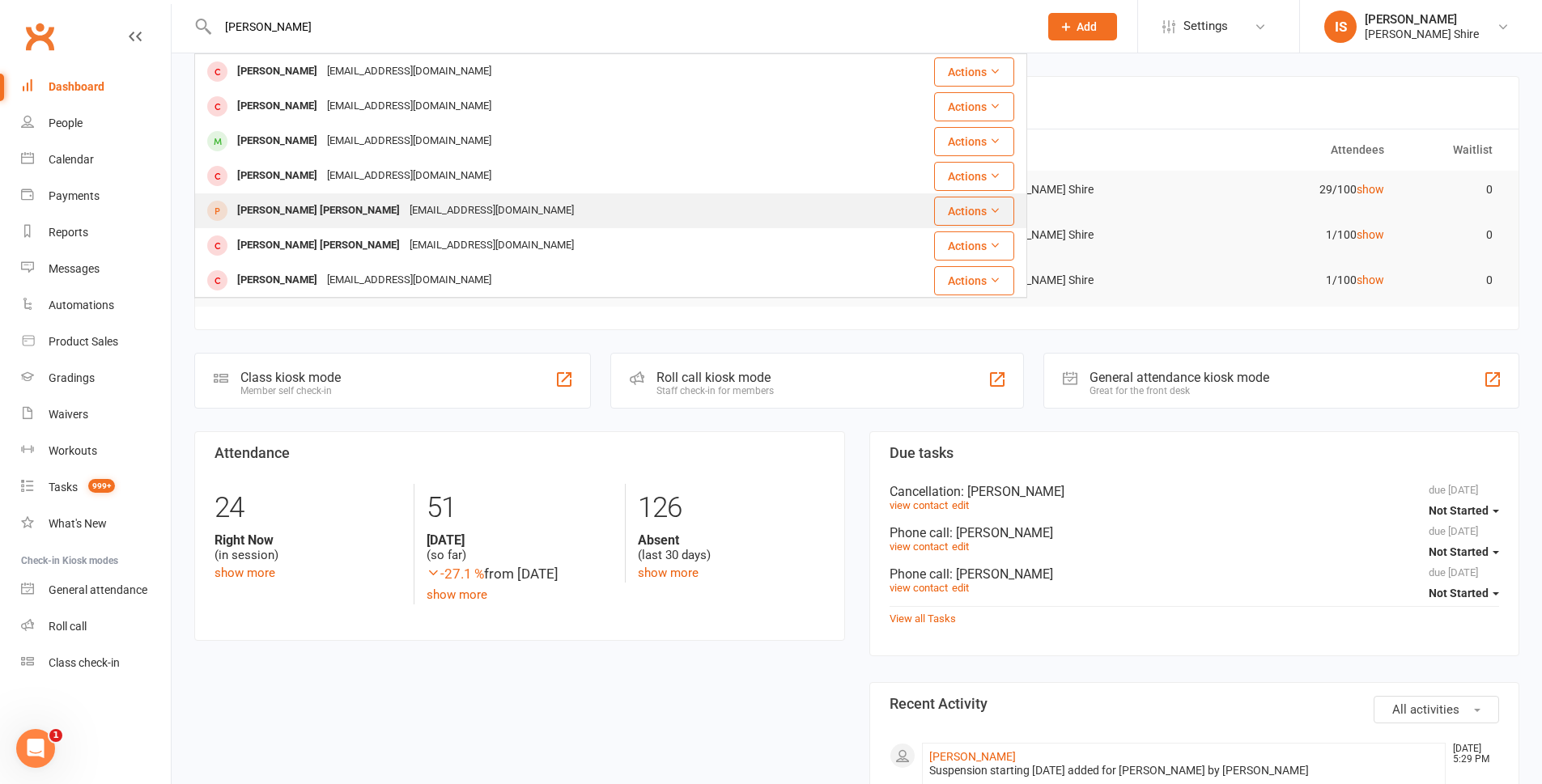
type input "reilly"
click at [626, 217] on div "Reilly Browne lauren.jb@hotmail.com" at bounding box center [542, 211] width 691 height 33
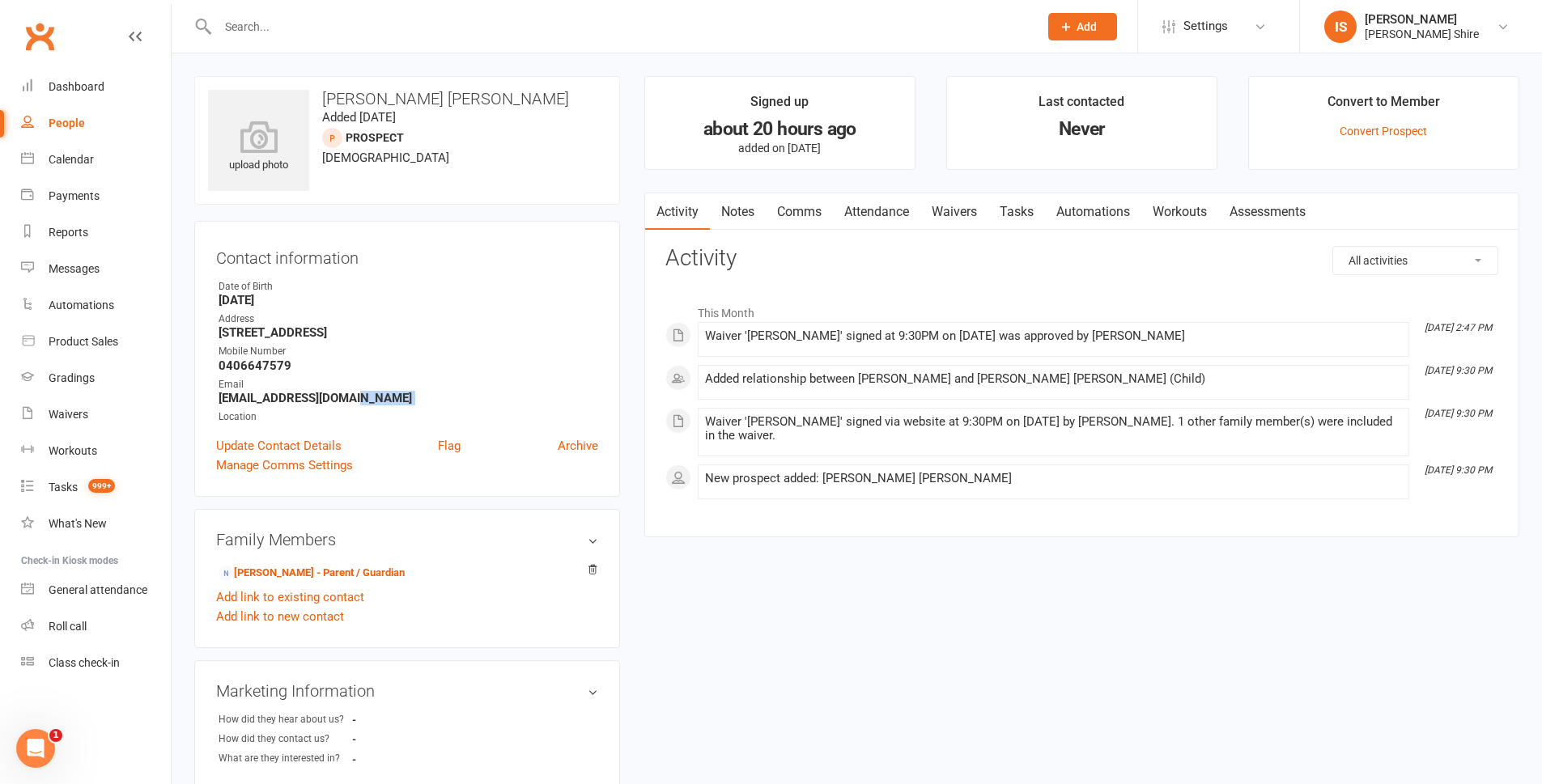
drag, startPoint x: 380, startPoint y: 401, endPoint x: 205, endPoint y: 407, distance: 175.1
click at [205, 407] on div "Contact information Owner Date of Birth December 13, 2019 Address 117 Bunarba R…" at bounding box center [407, 359] width 426 height 276
click at [361, 399] on strong "lauren.jb@hotmail.com" at bounding box center [408, 398] width 380 height 15
drag, startPoint x: 361, startPoint y: 399, endPoint x: 193, endPoint y: 401, distance: 168.0
click at [193, 401] on div "upload photo Reilly Browne Added 13 October, 2025 prospect 5 years old Contact …" at bounding box center [407, 664] width 450 height 1176
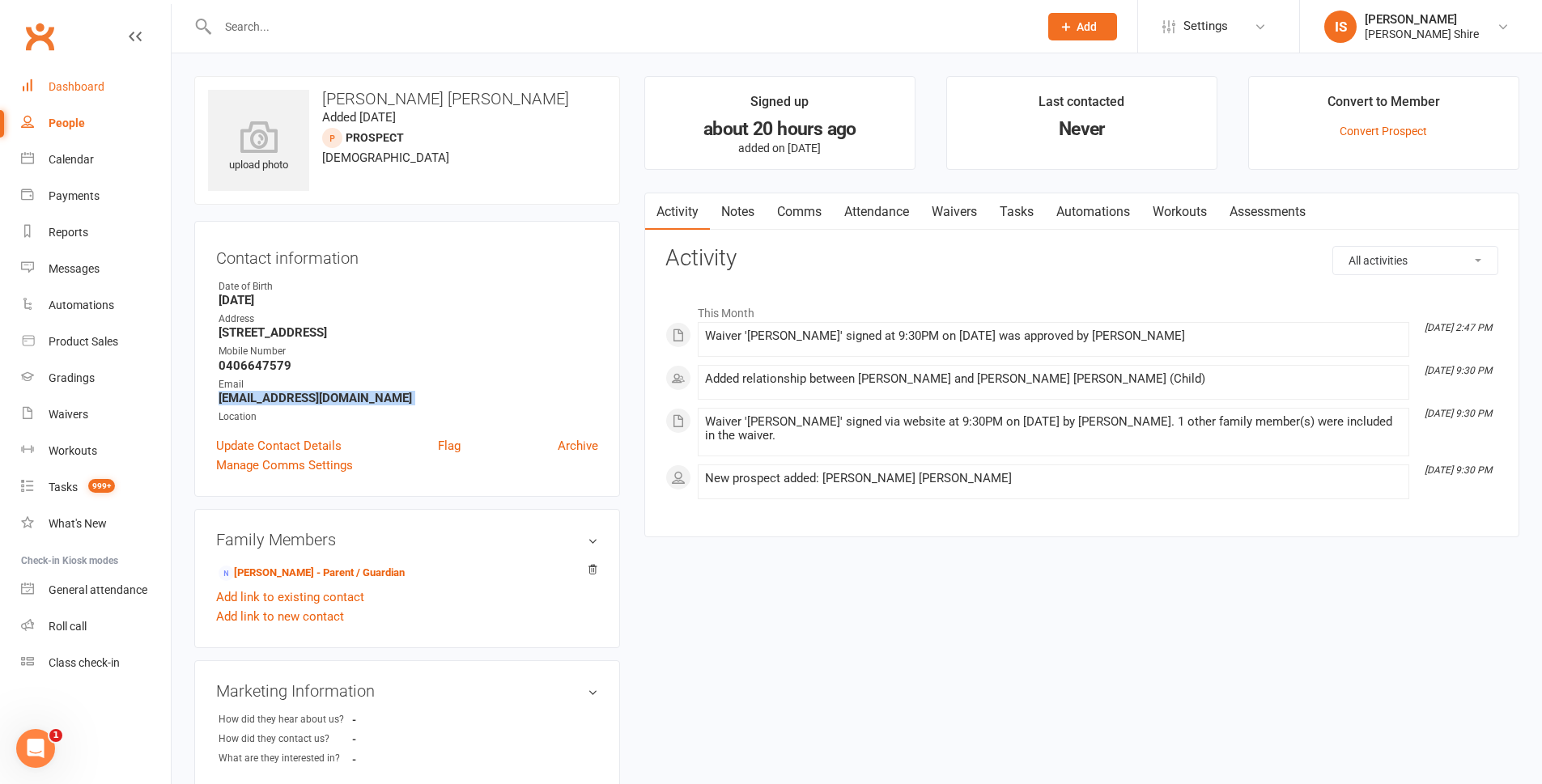
click at [107, 98] on link "Dashboard" at bounding box center [96, 87] width 150 height 37
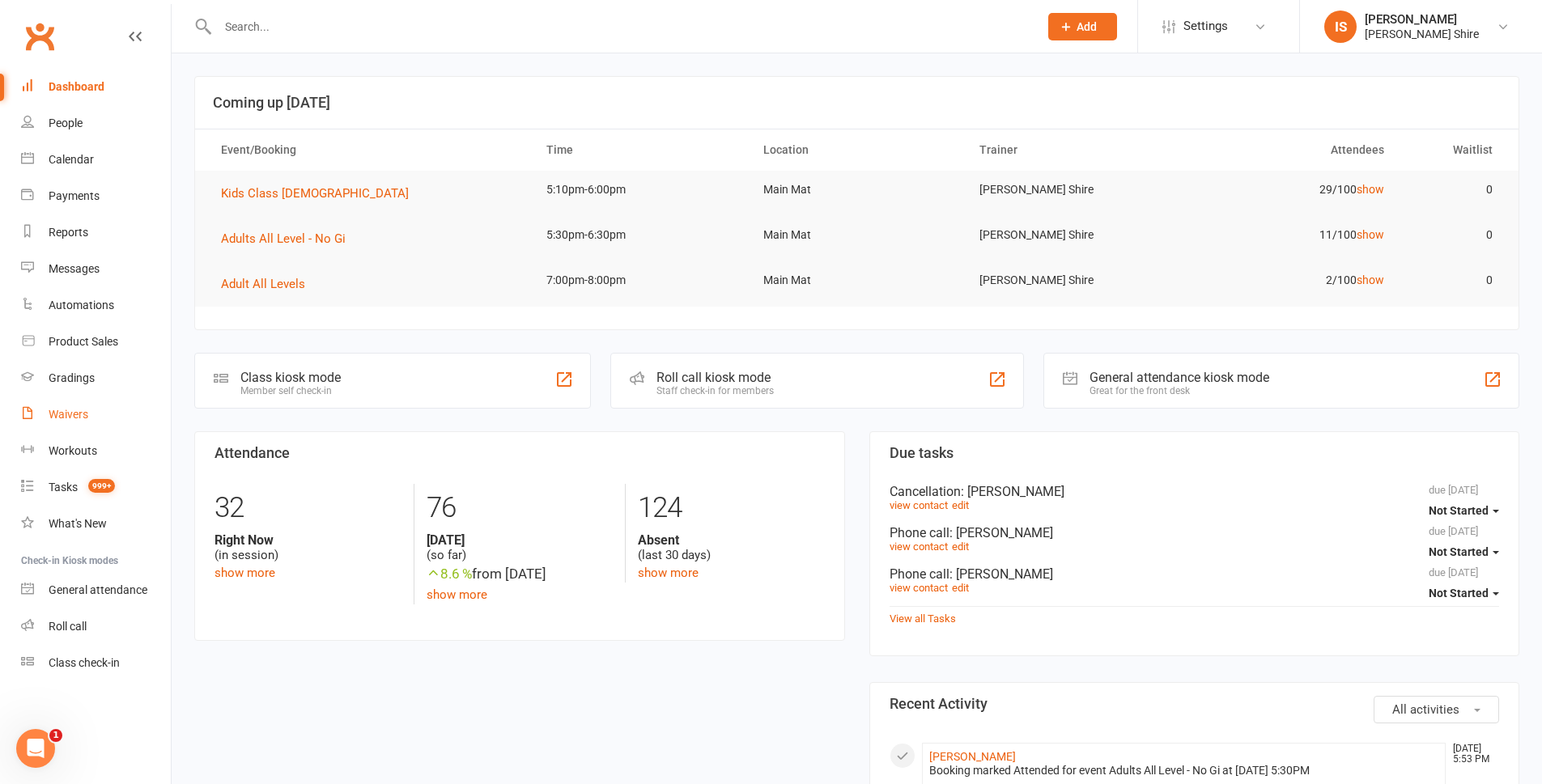
click at [99, 428] on link "Waivers" at bounding box center [96, 415] width 150 height 37
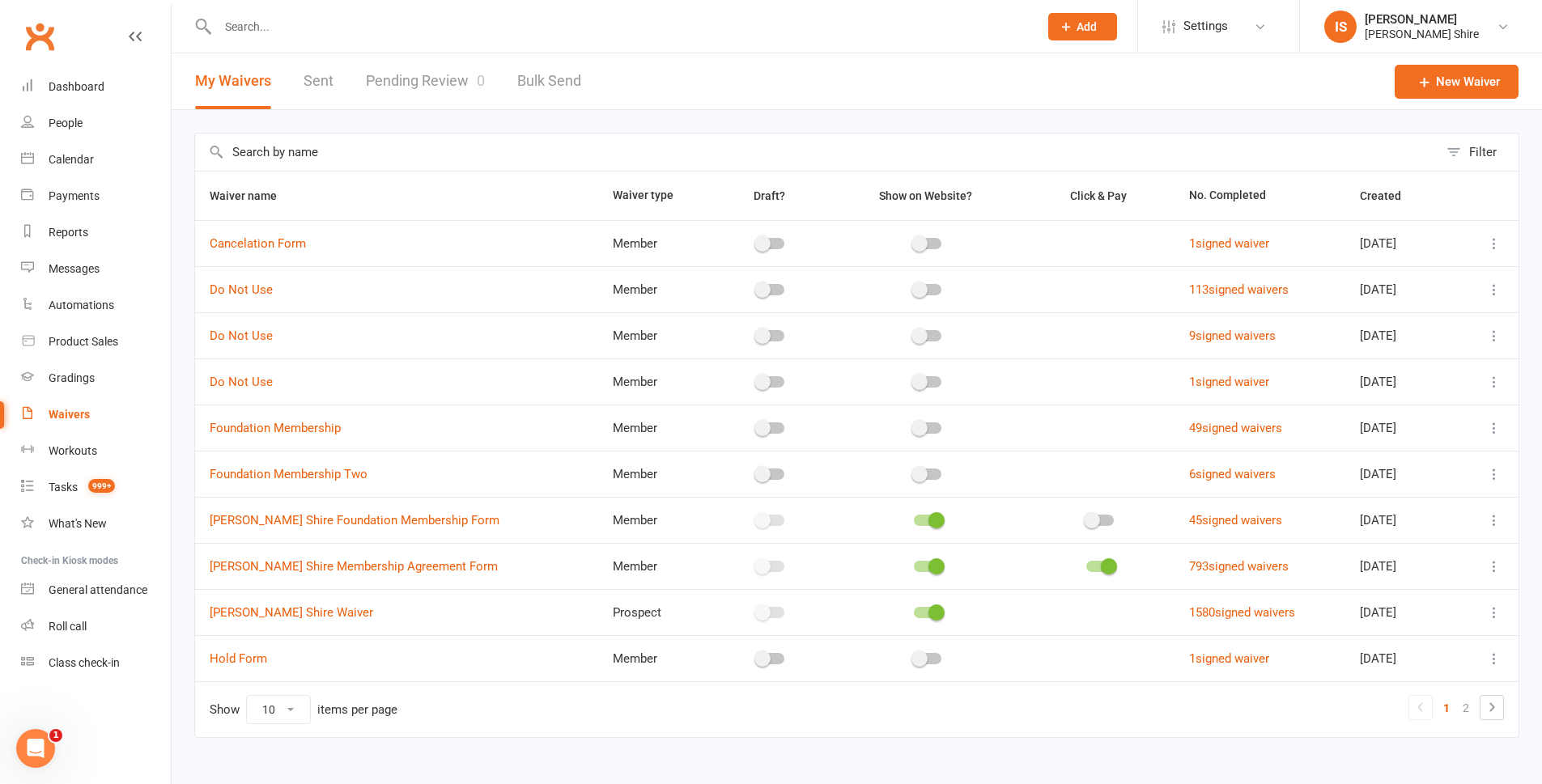
click at [382, 76] on link "Pending Review 0" at bounding box center [425, 81] width 119 height 56
select select "100"
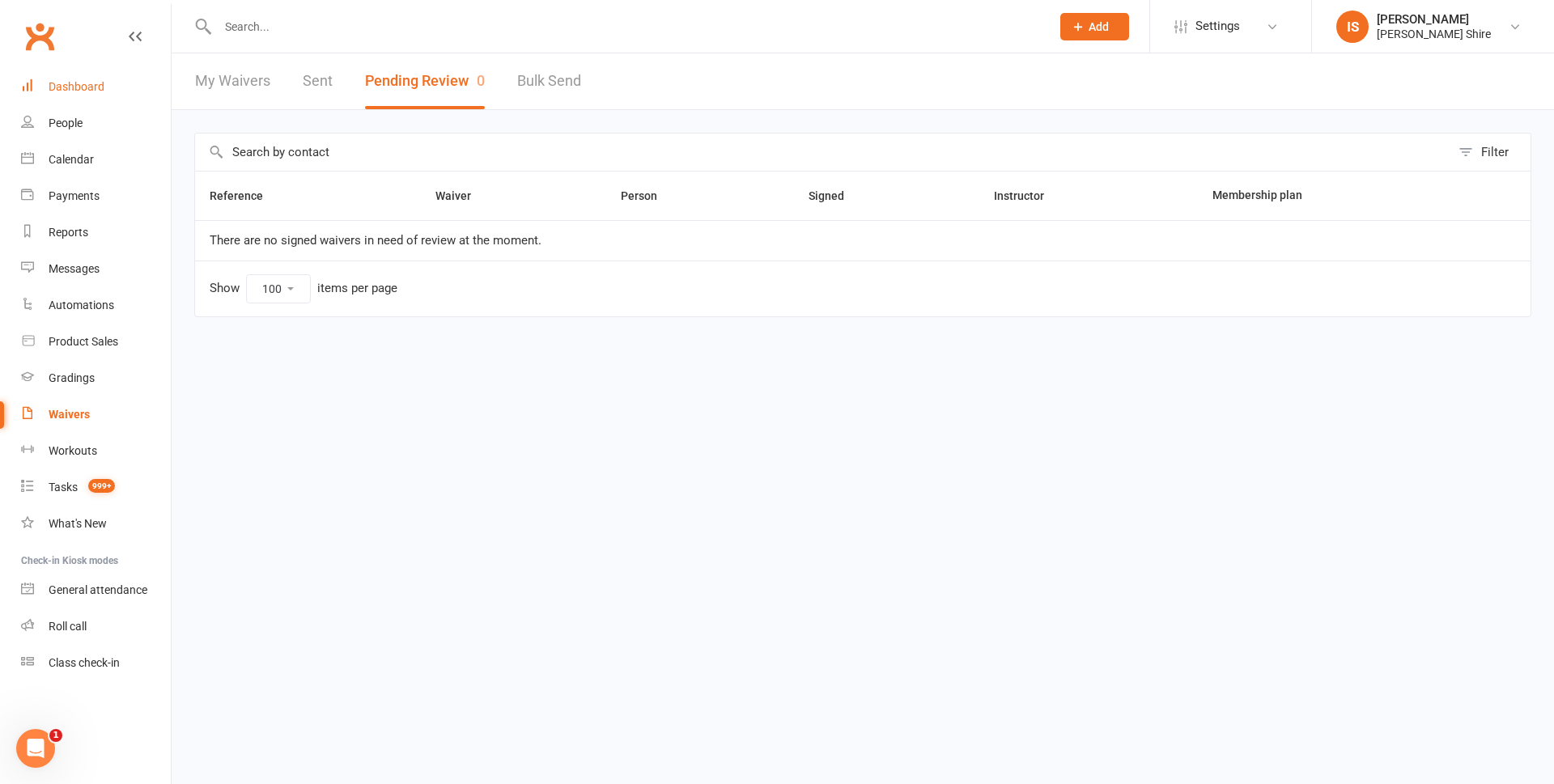
click at [108, 80] on link "Dashboard" at bounding box center [96, 87] width 150 height 37
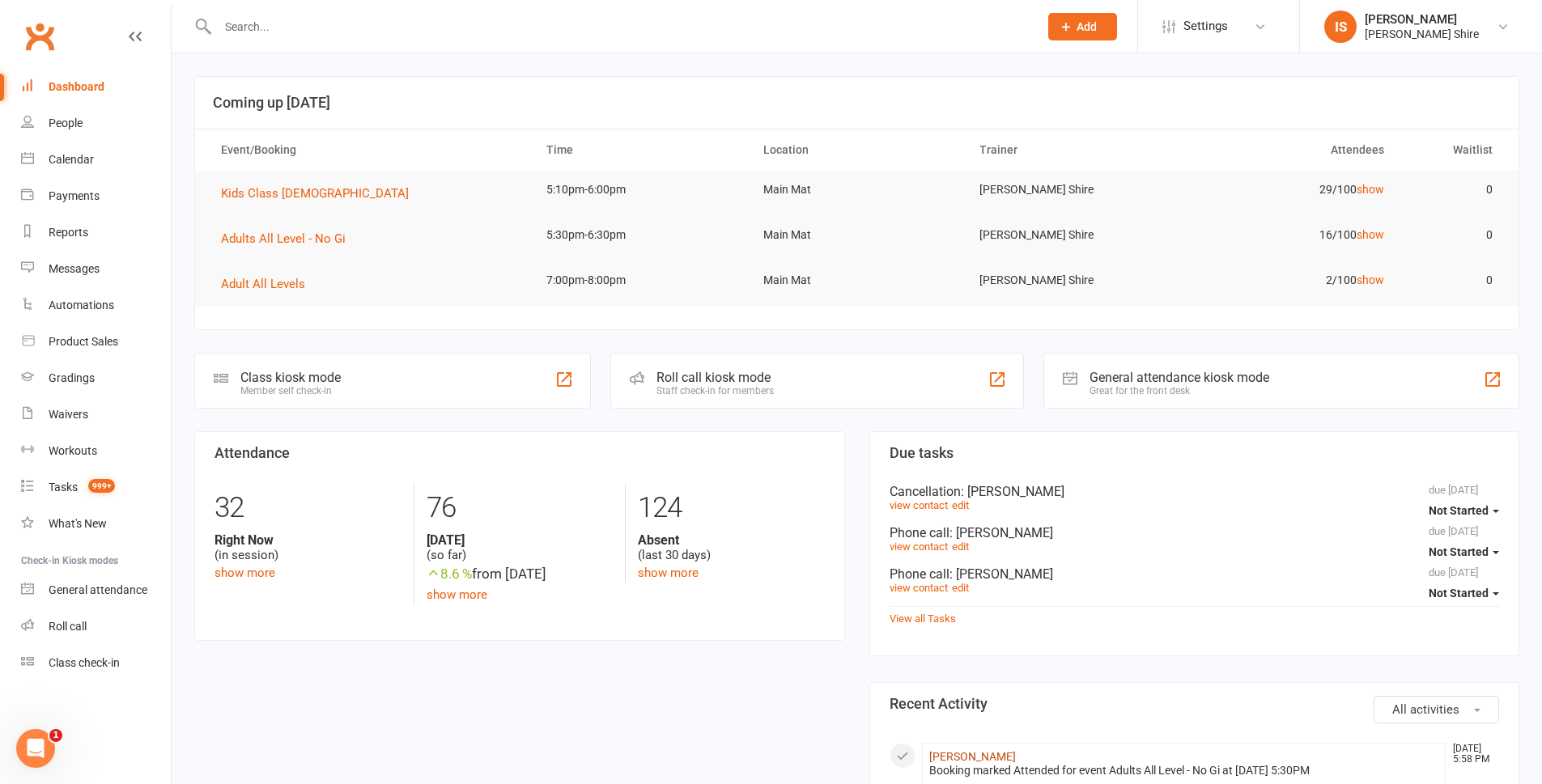
click at [977, 753] on link "[PERSON_NAME]" at bounding box center [972, 757] width 87 height 13
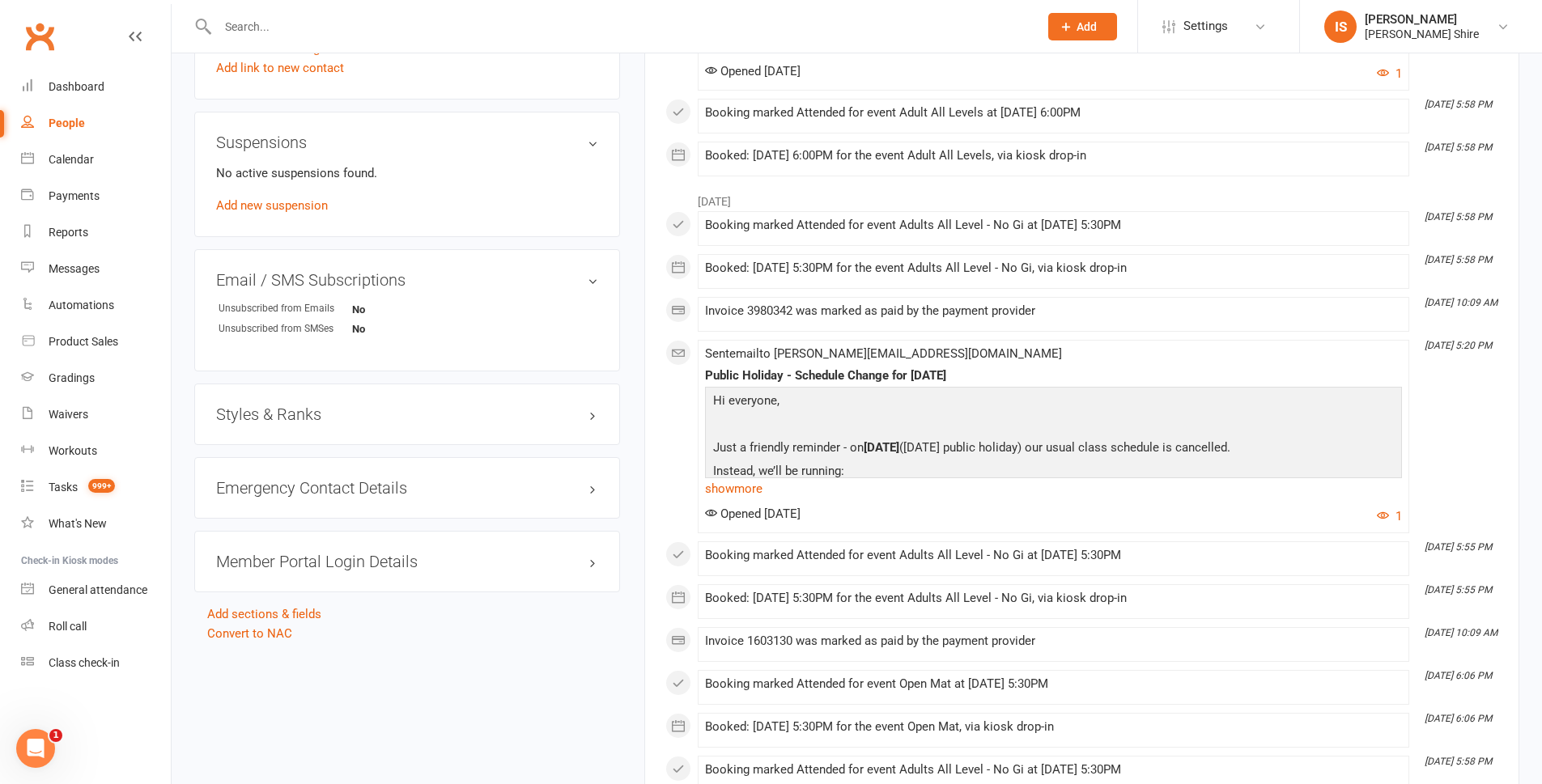
scroll to position [971, 0]
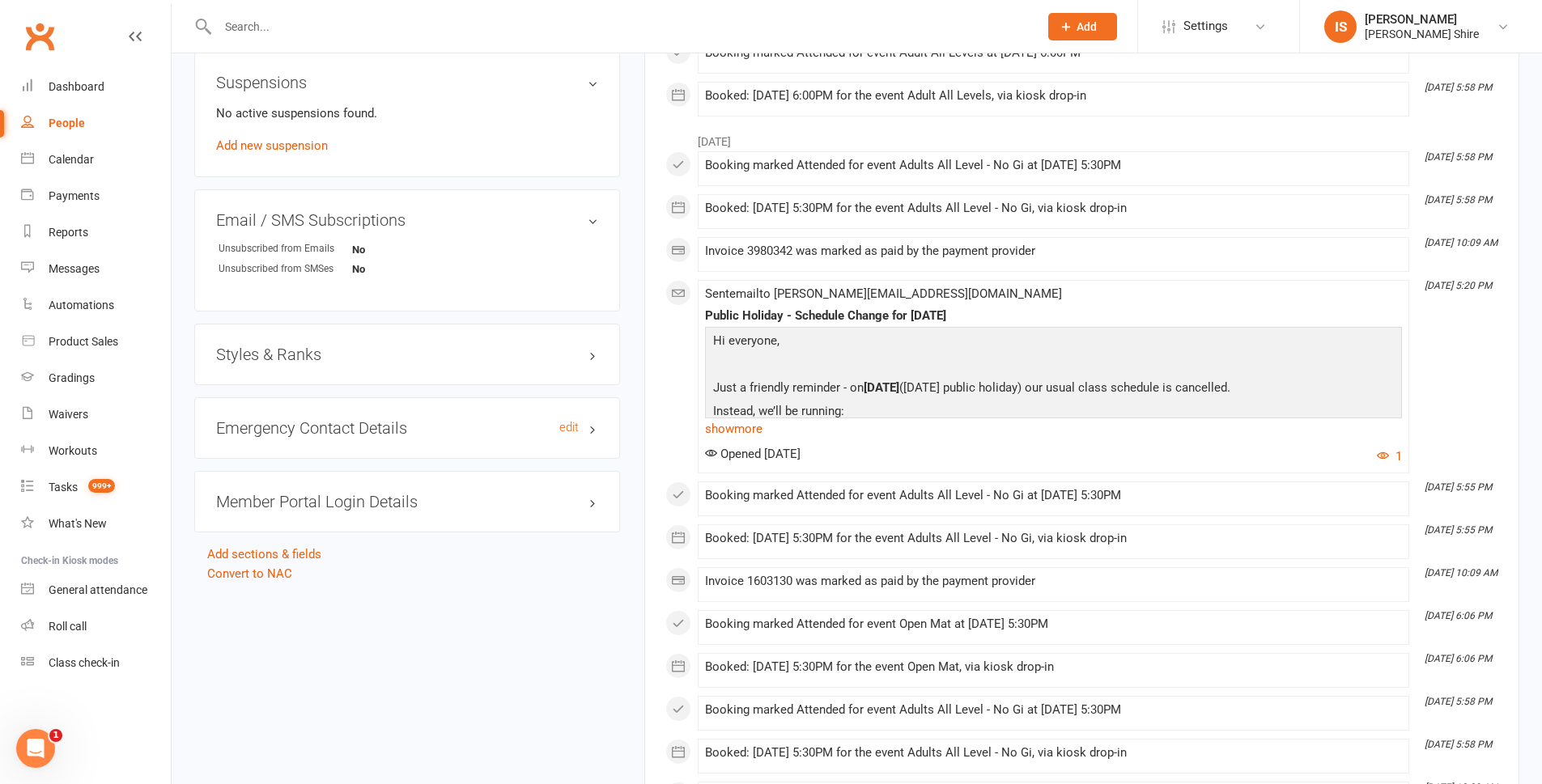
click at [579, 430] on h3 "Emergency Contact Details edit" at bounding box center [407, 428] width 382 height 18
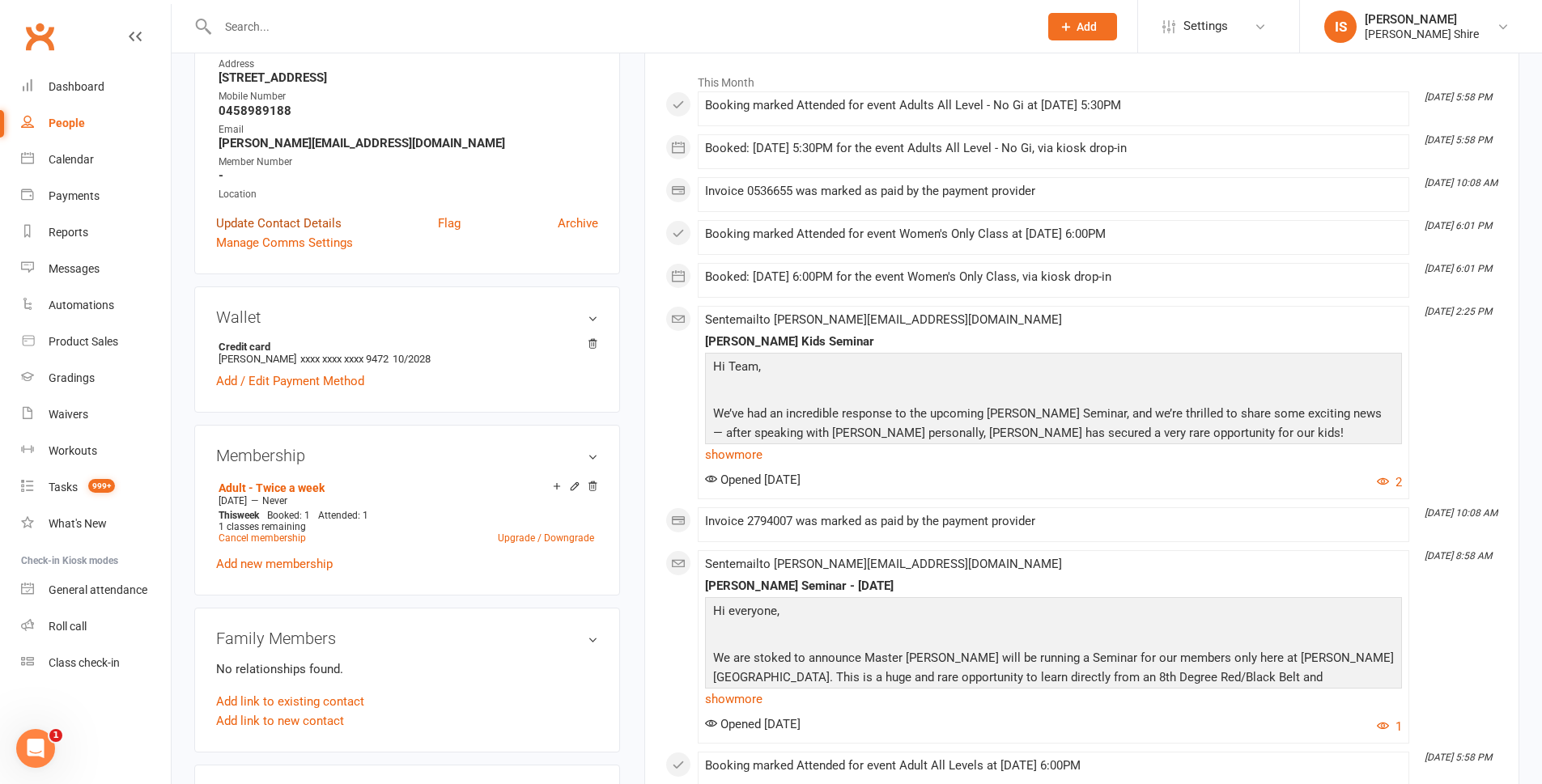
scroll to position [242, 0]
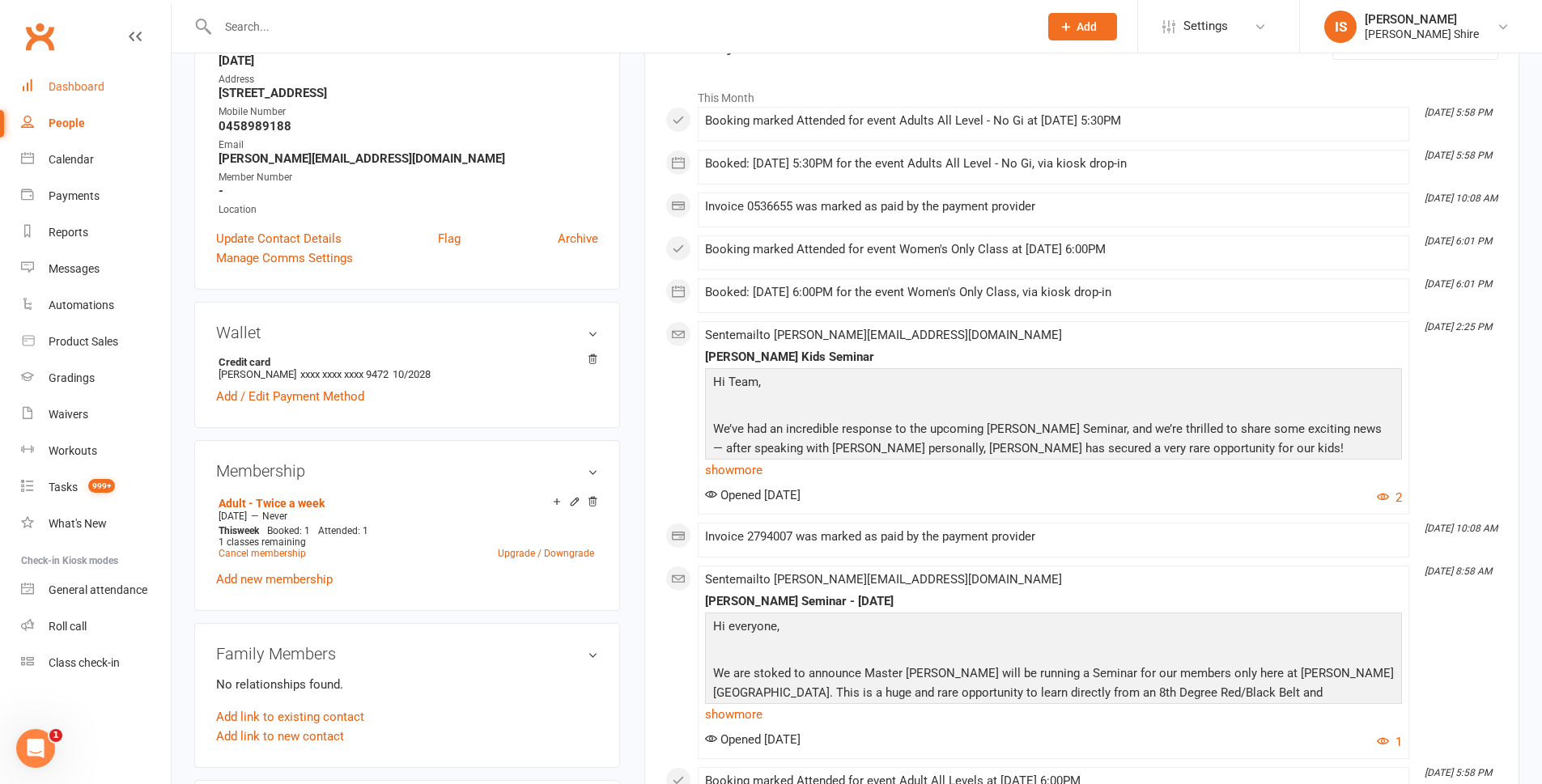
click at [105, 73] on link "Dashboard" at bounding box center [96, 87] width 150 height 37
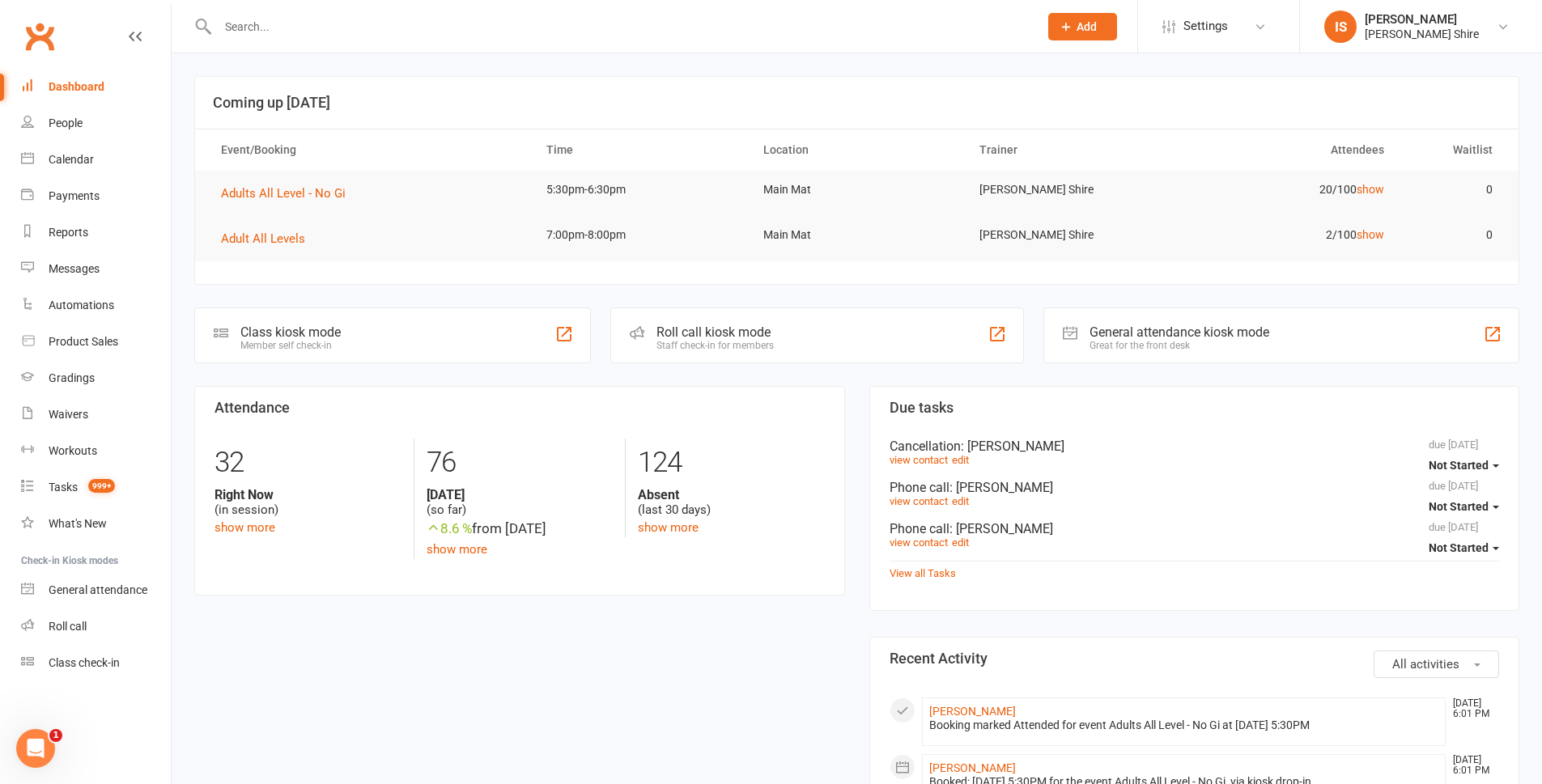
click at [91, 87] on div "Dashboard" at bounding box center [76, 87] width 56 height 13
click at [321, 195] on span "Adults All Level - No Gi" at bounding box center [283, 193] width 124 height 15
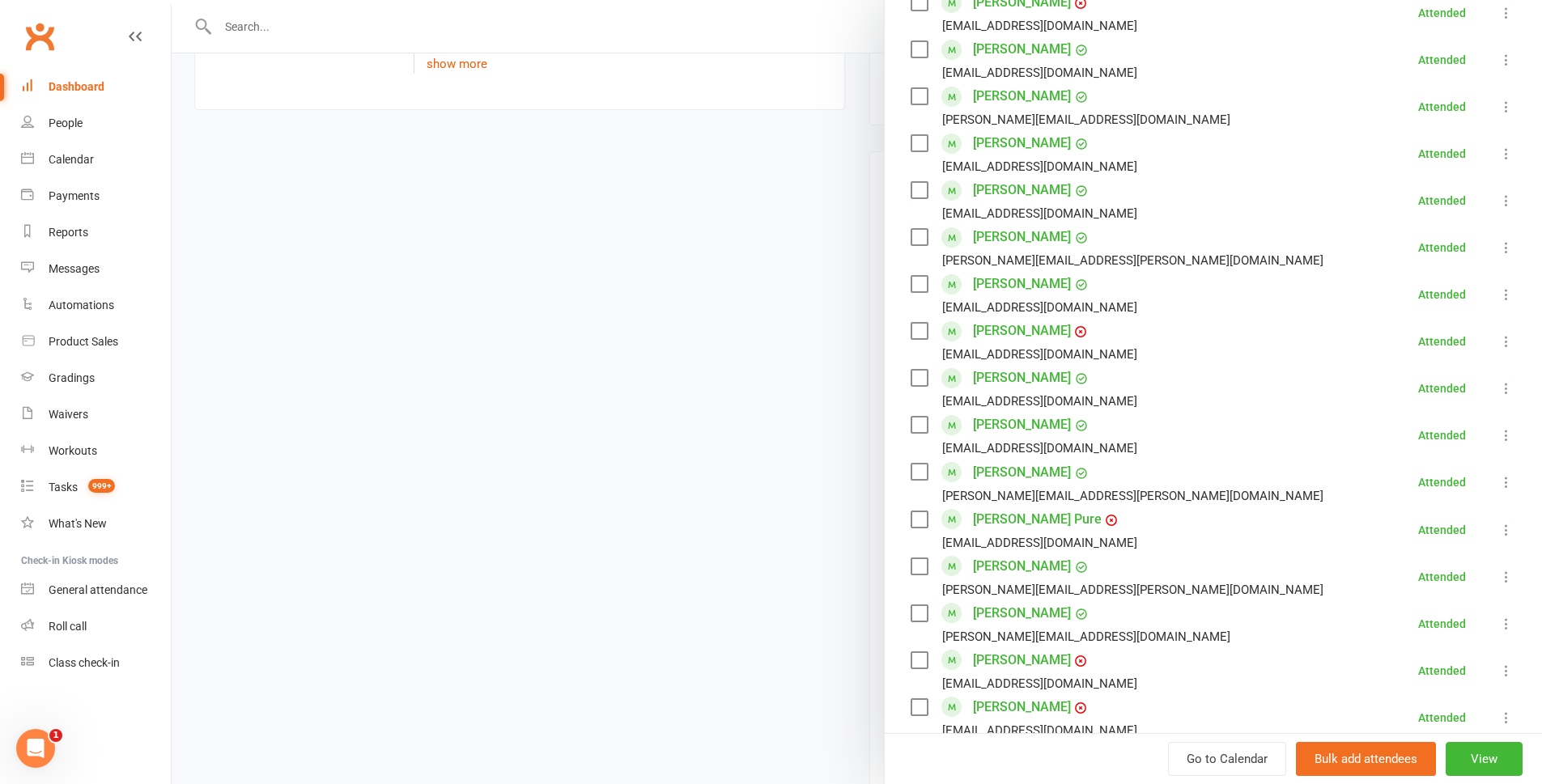
scroll to position [890, 0]
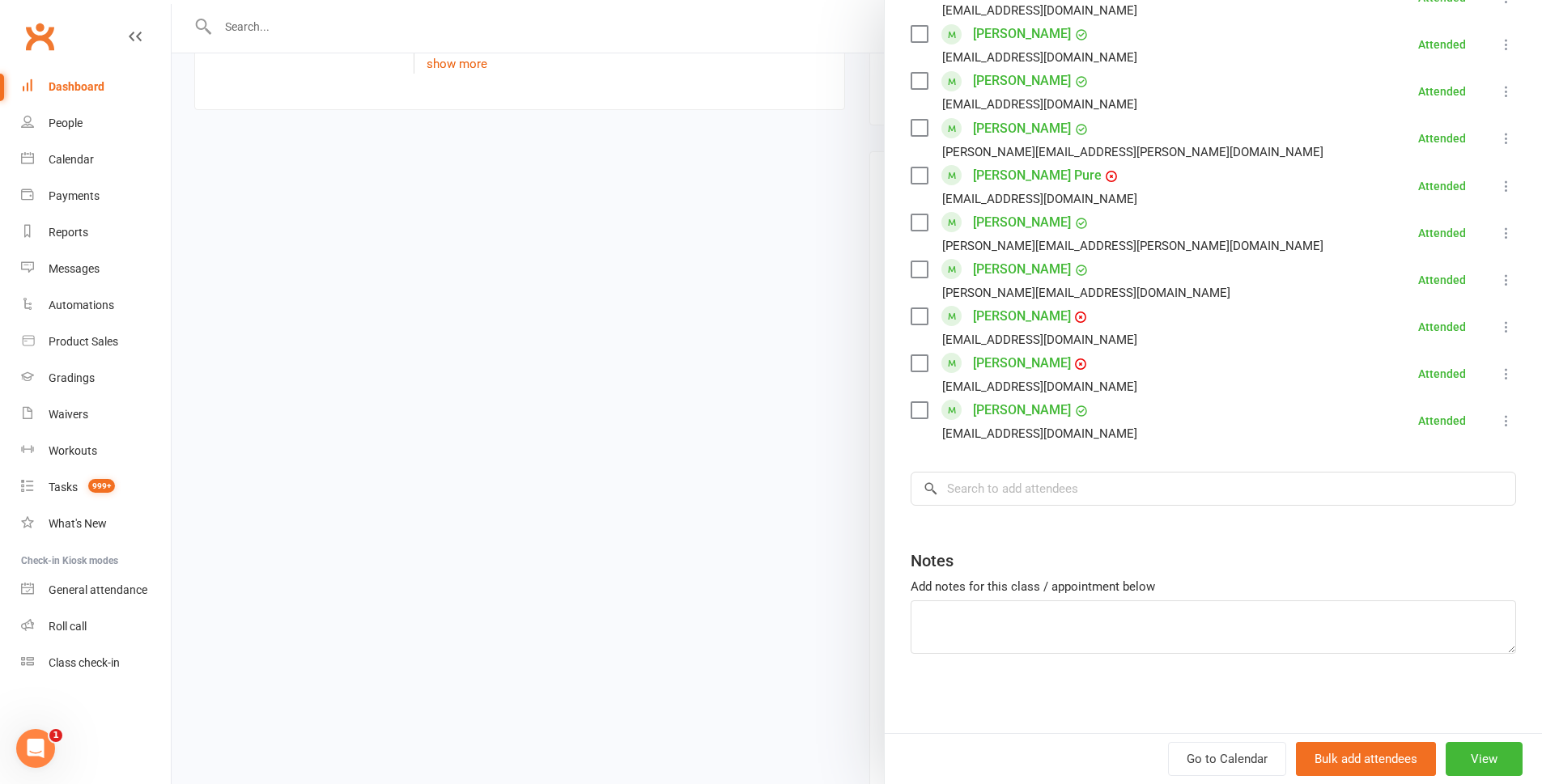
click at [554, 495] on div at bounding box center [856, 392] width 1371 height 784
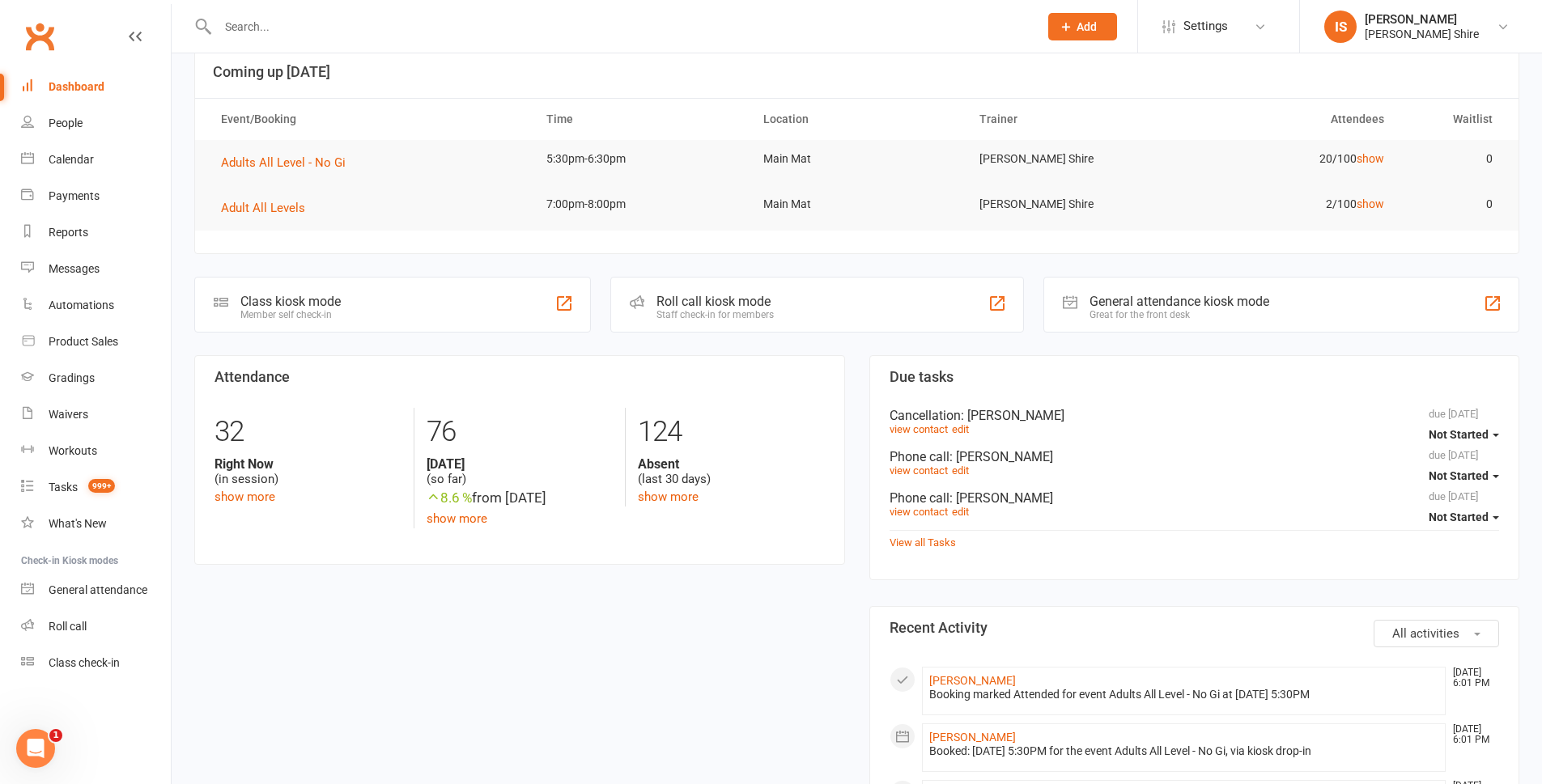
scroll to position [0, 0]
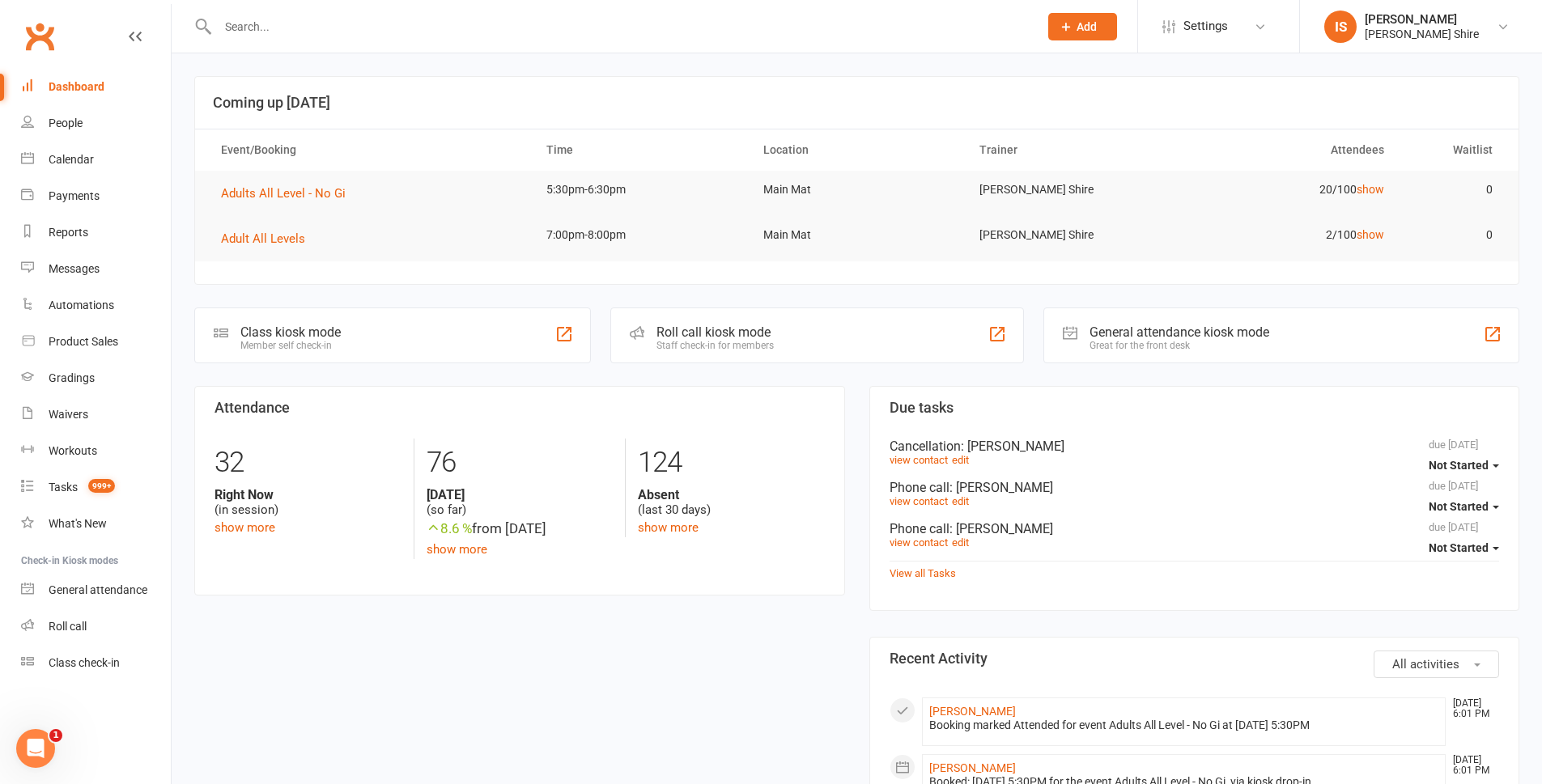
click at [93, 88] on div "Dashboard" at bounding box center [76, 87] width 56 height 13
click at [99, 422] on link "Waivers" at bounding box center [96, 415] width 150 height 37
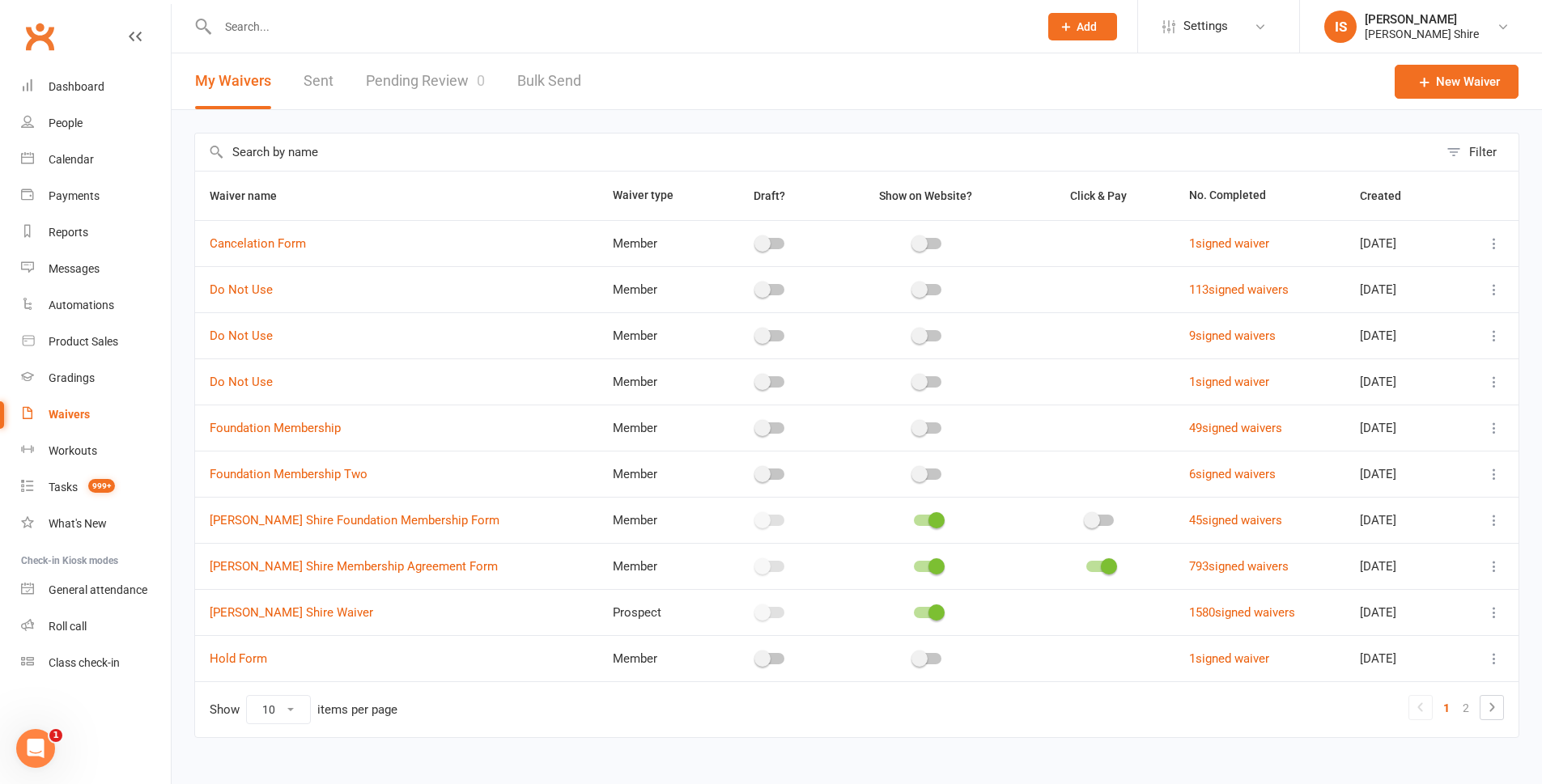
click at [441, 81] on link "Pending Review 0" at bounding box center [425, 81] width 119 height 56
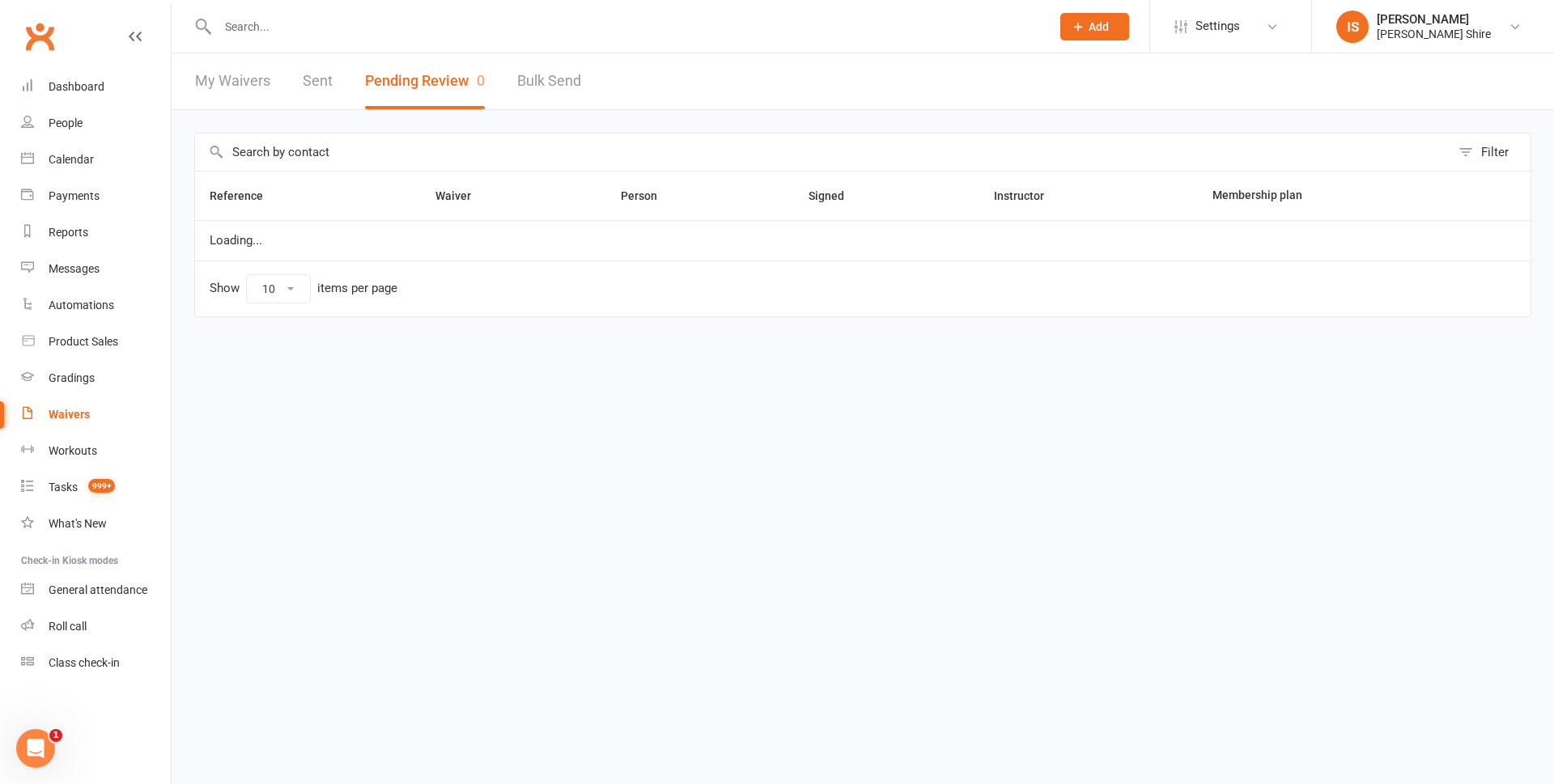
select select "100"
click at [90, 81] on div "Dashboard" at bounding box center [76, 87] width 56 height 13
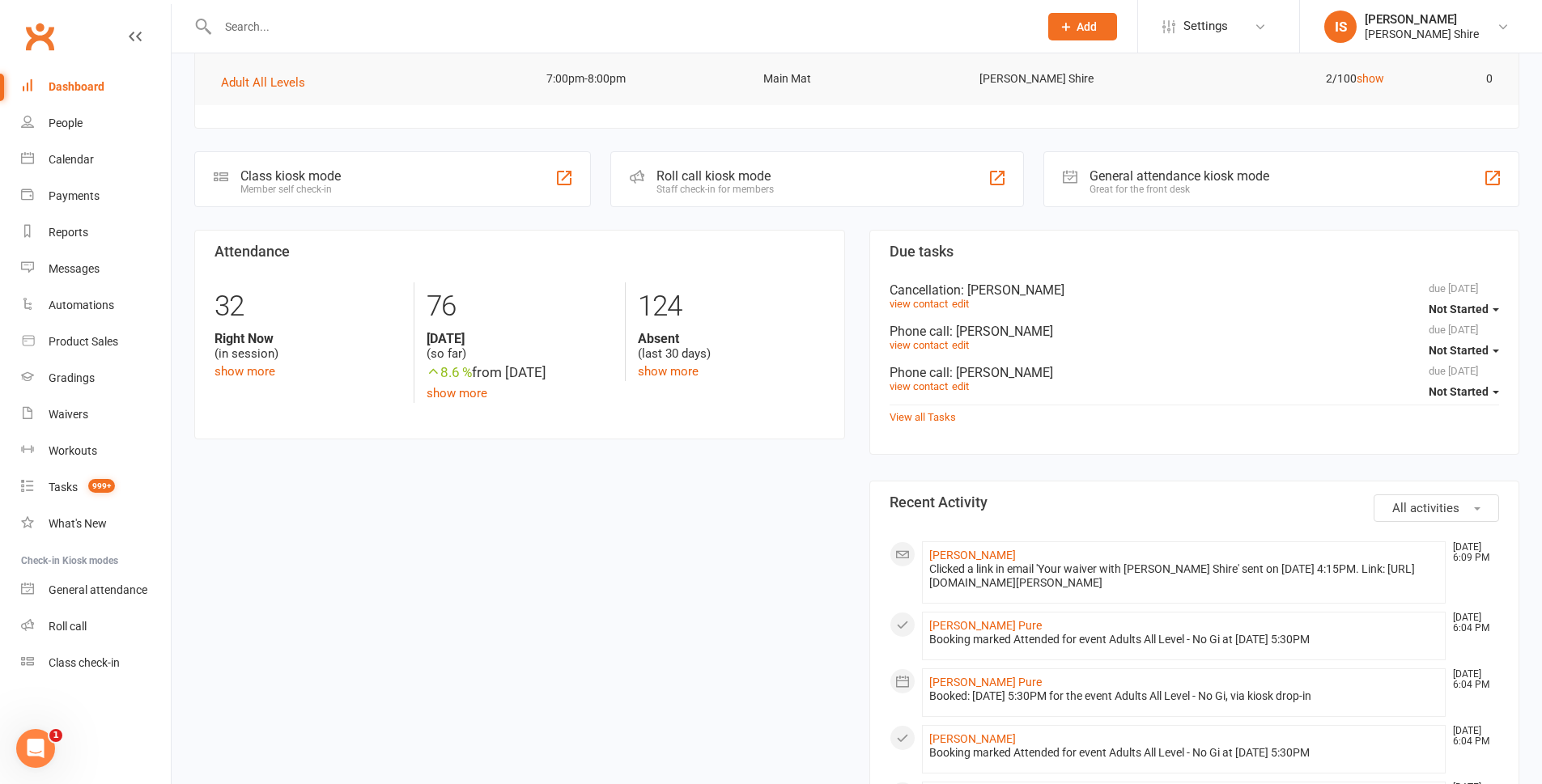
scroll to position [162, 0]
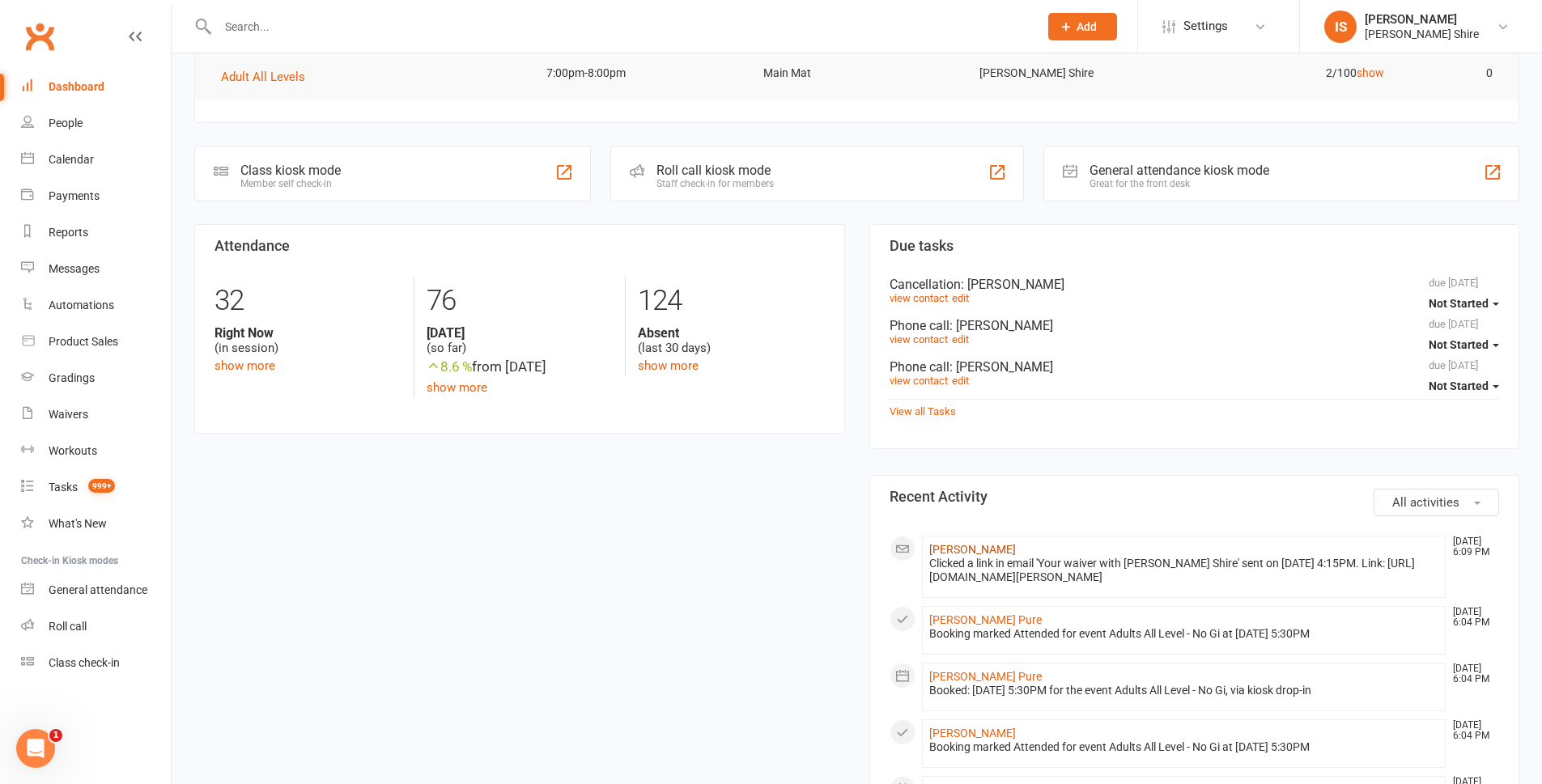
click at [947, 549] on link "[PERSON_NAME]" at bounding box center [972, 549] width 87 height 13
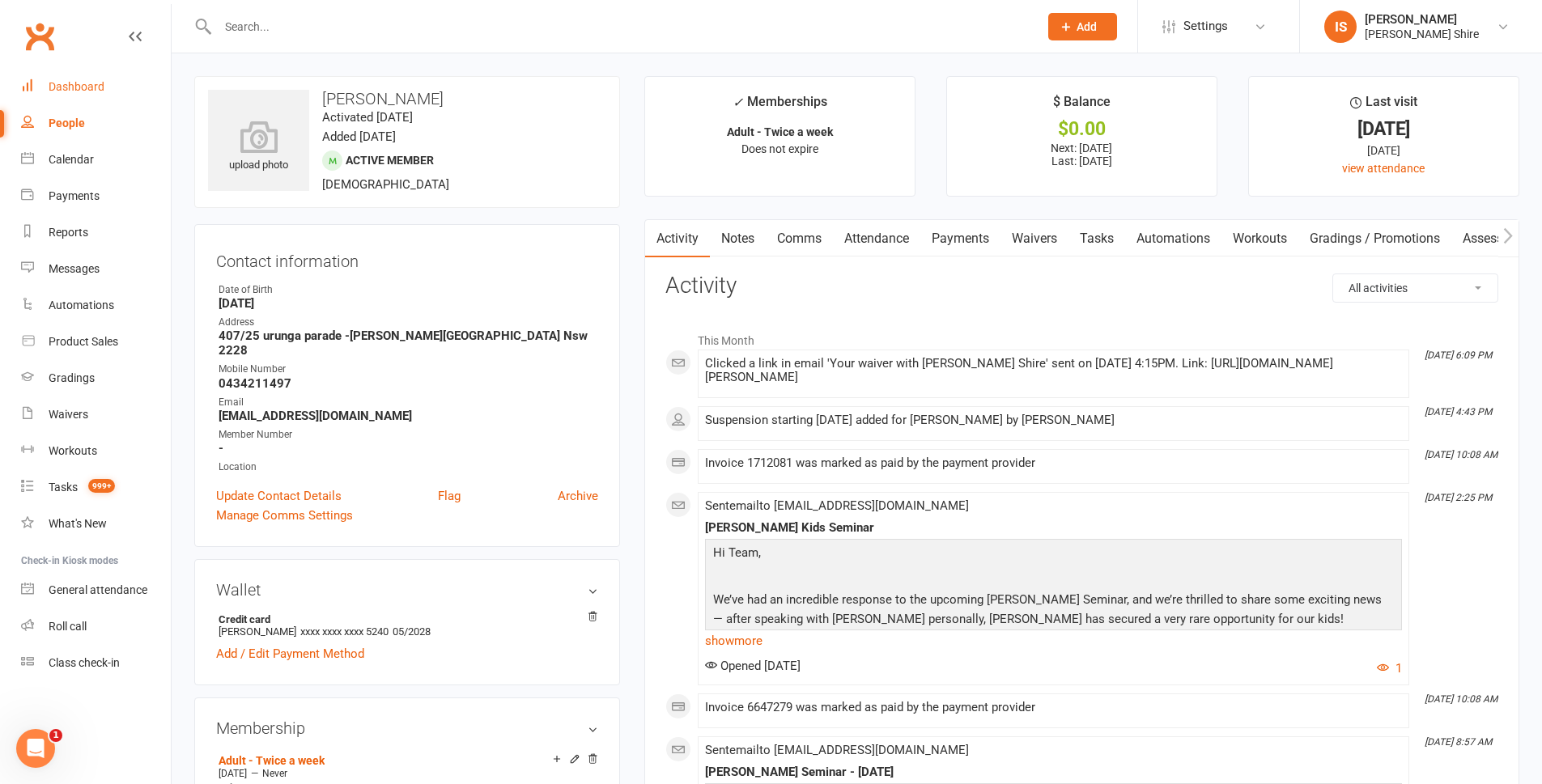
click at [67, 87] on div "Dashboard" at bounding box center [76, 87] width 56 height 13
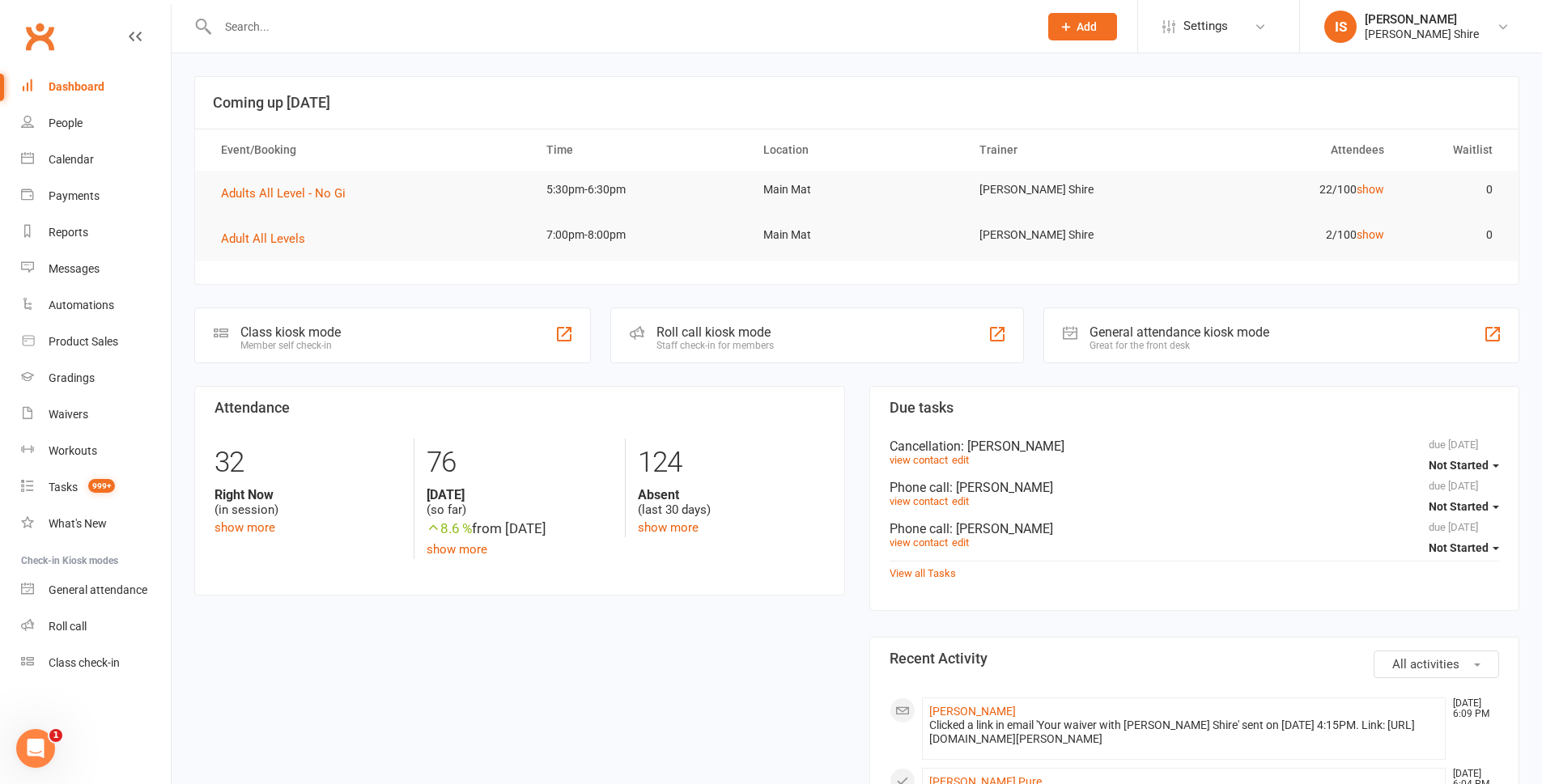
click at [95, 89] on div "Dashboard" at bounding box center [76, 87] width 56 height 13
drag, startPoint x: 72, startPoint y: 87, endPoint x: 60, endPoint y: 96, distance: 15.0
click at [72, 87] on div "Dashboard" at bounding box center [76, 87] width 56 height 13
click at [71, 81] on div "Dashboard" at bounding box center [76, 87] width 56 height 13
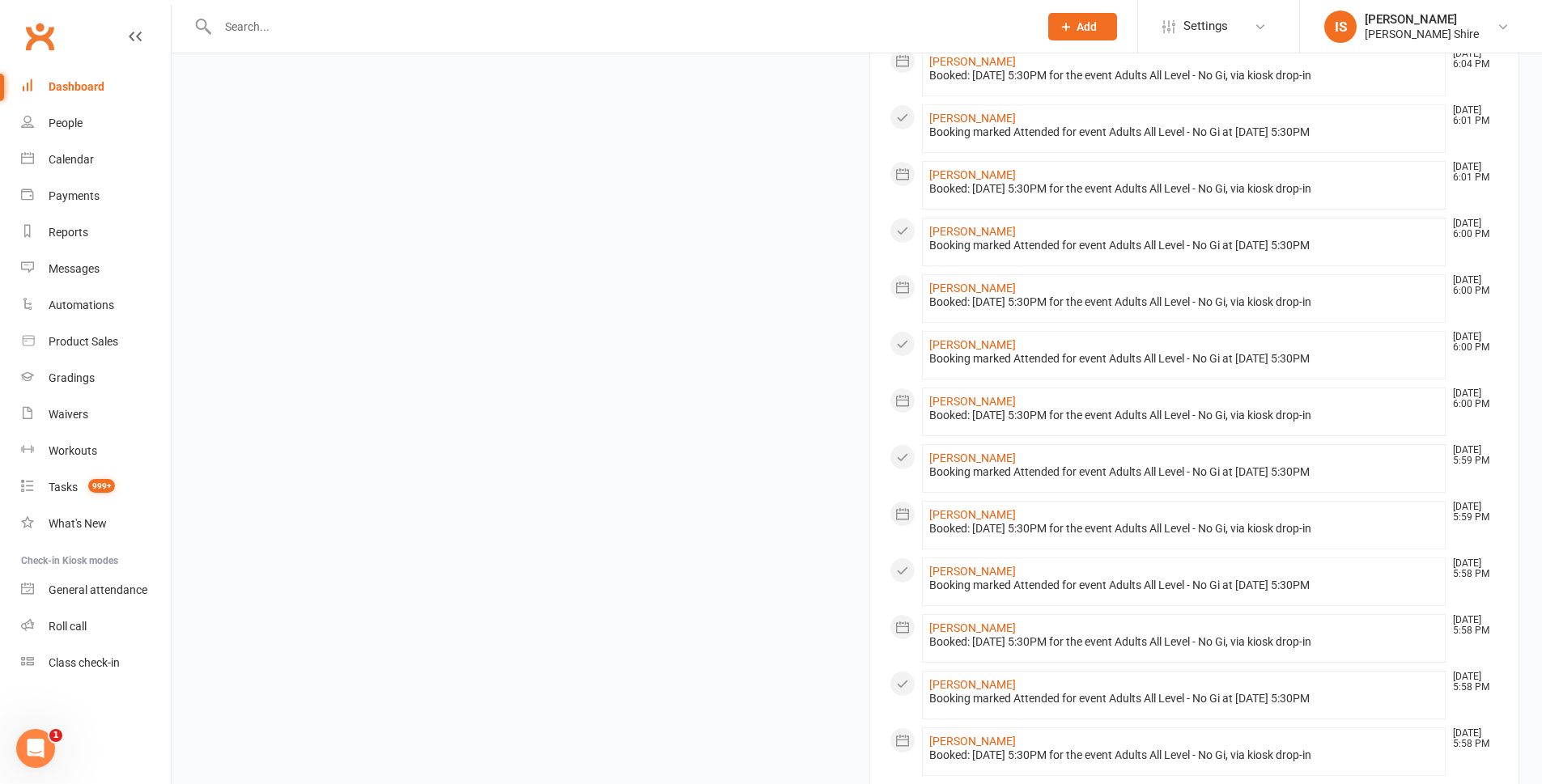
scroll to position [971, 0]
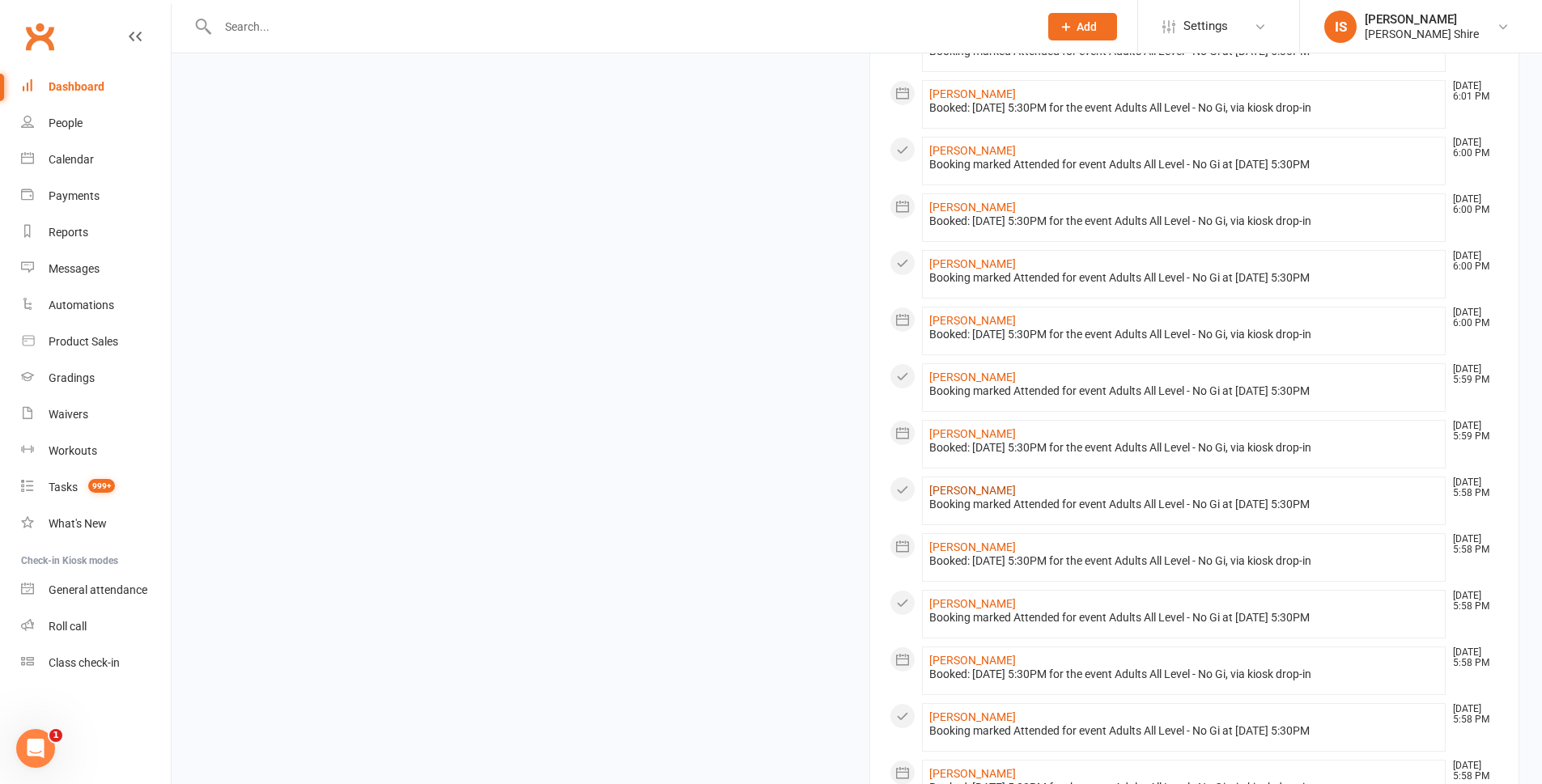
click at [981, 497] on link "[PERSON_NAME]" at bounding box center [972, 490] width 87 height 13
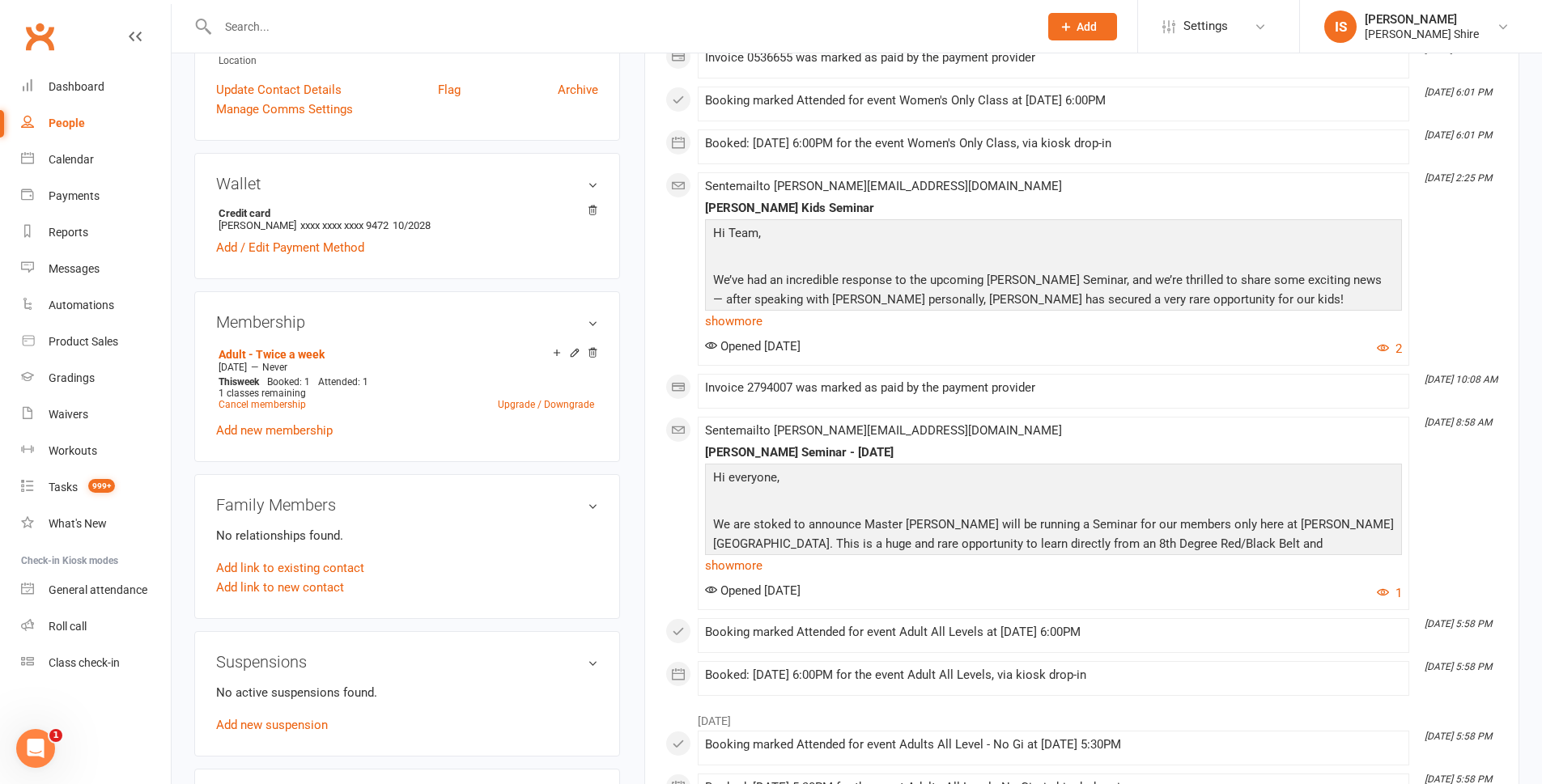
scroll to position [566, 0]
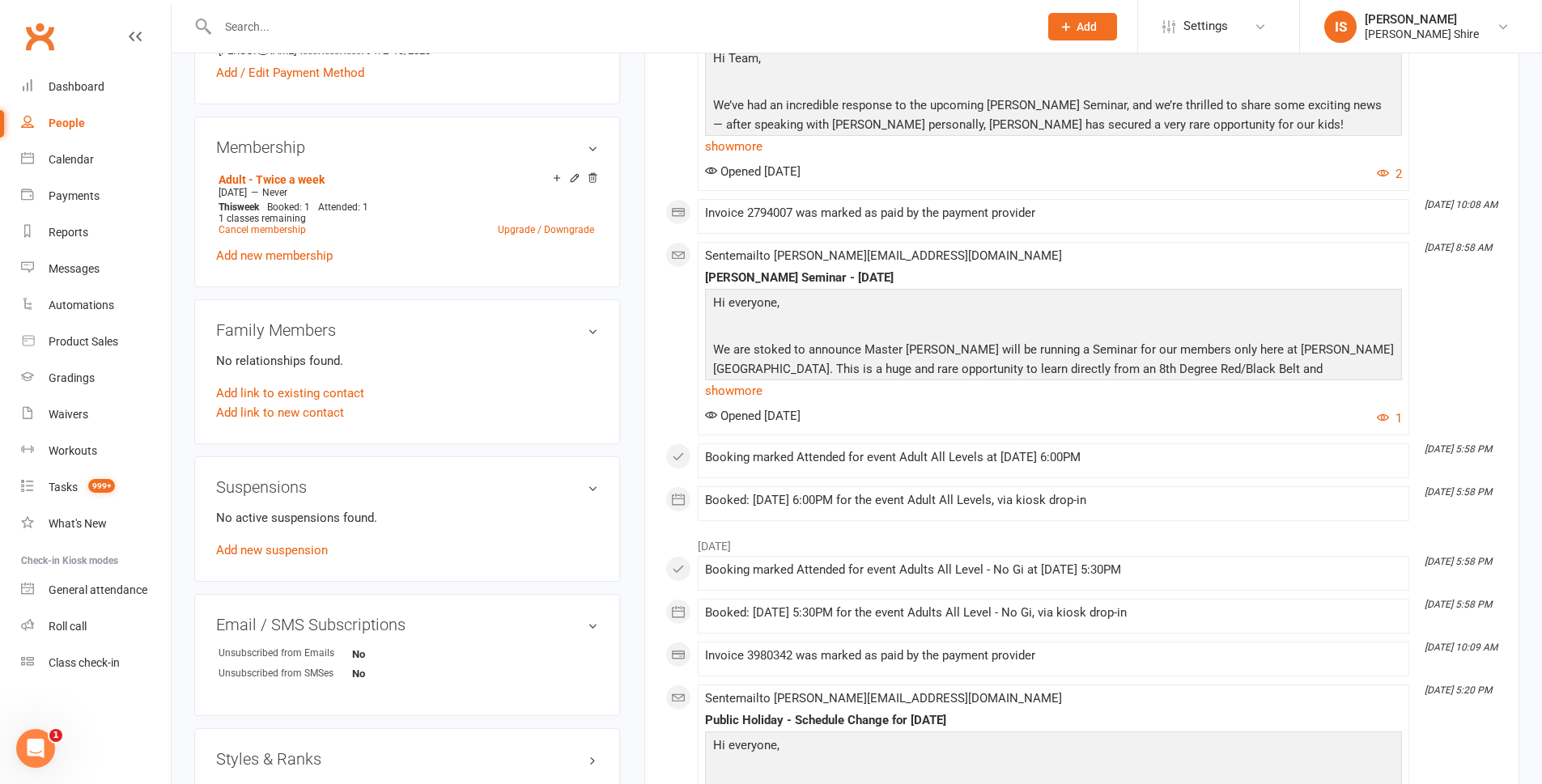
click at [595, 478] on h3 "Suspensions" at bounding box center [407, 487] width 382 height 18
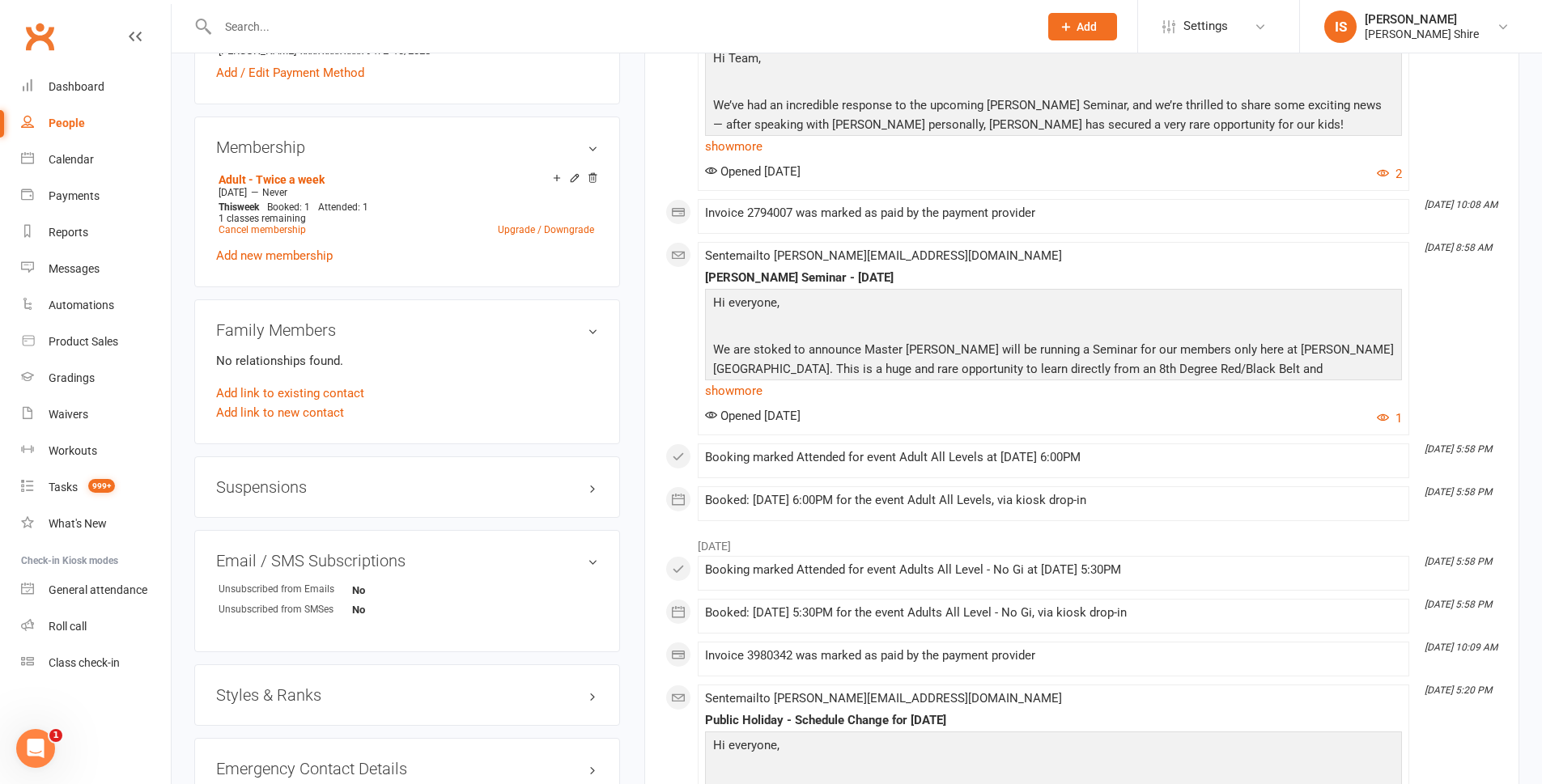
click at [595, 478] on h3 "Suspensions" at bounding box center [407, 487] width 382 height 18
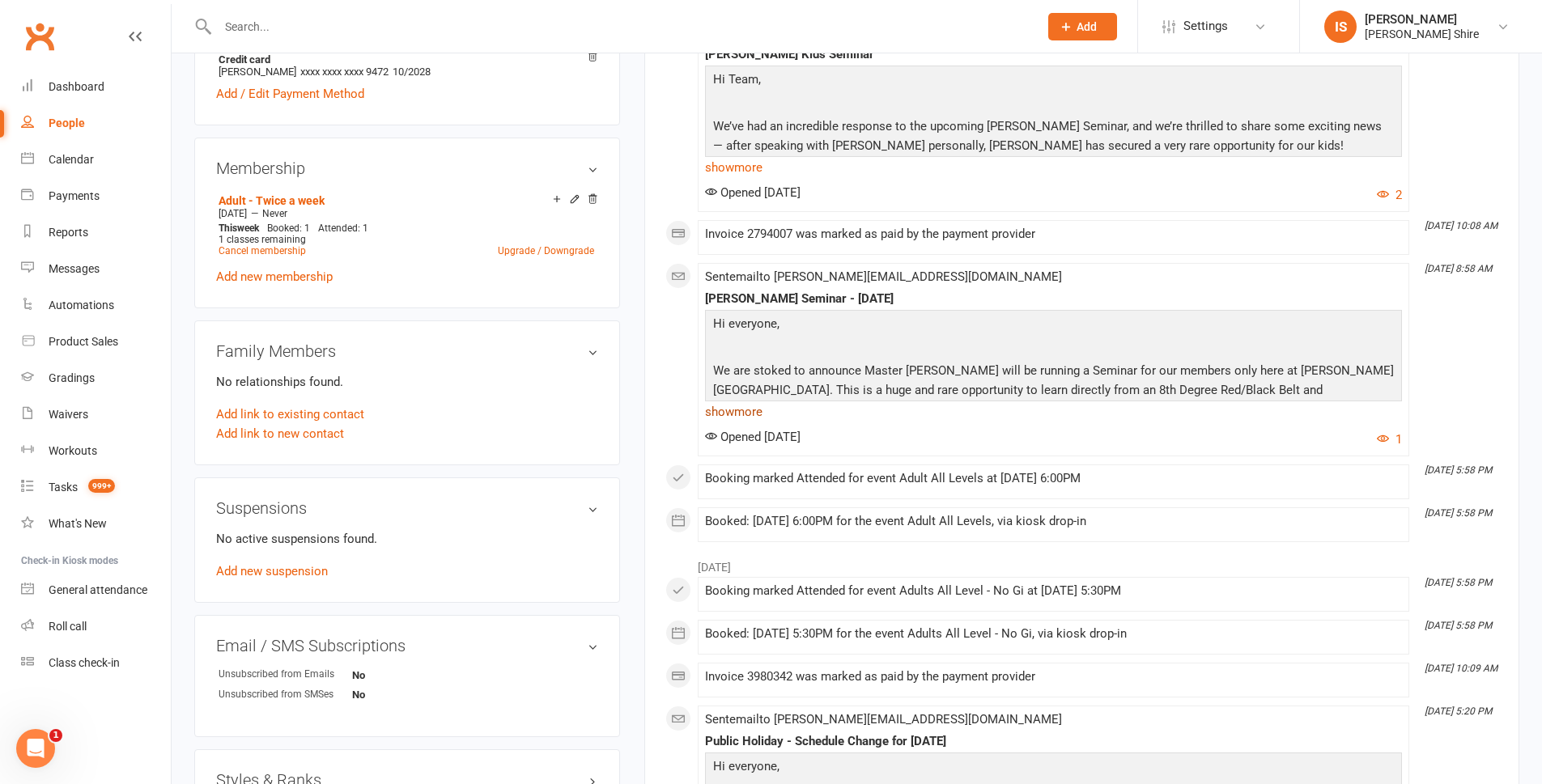
scroll to position [486, 0]
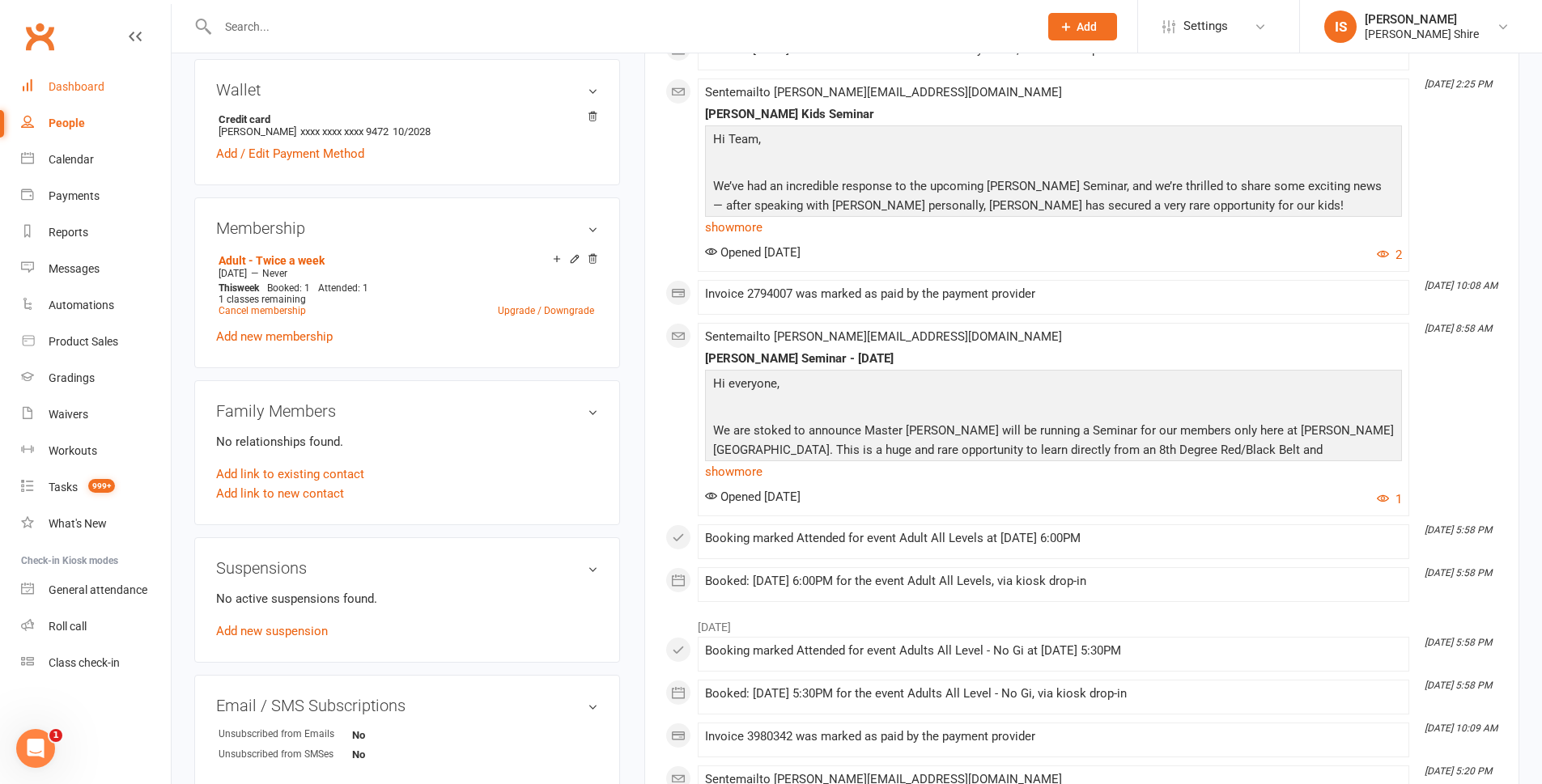
click at [50, 75] on link "Dashboard" at bounding box center [96, 87] width 150 height 37
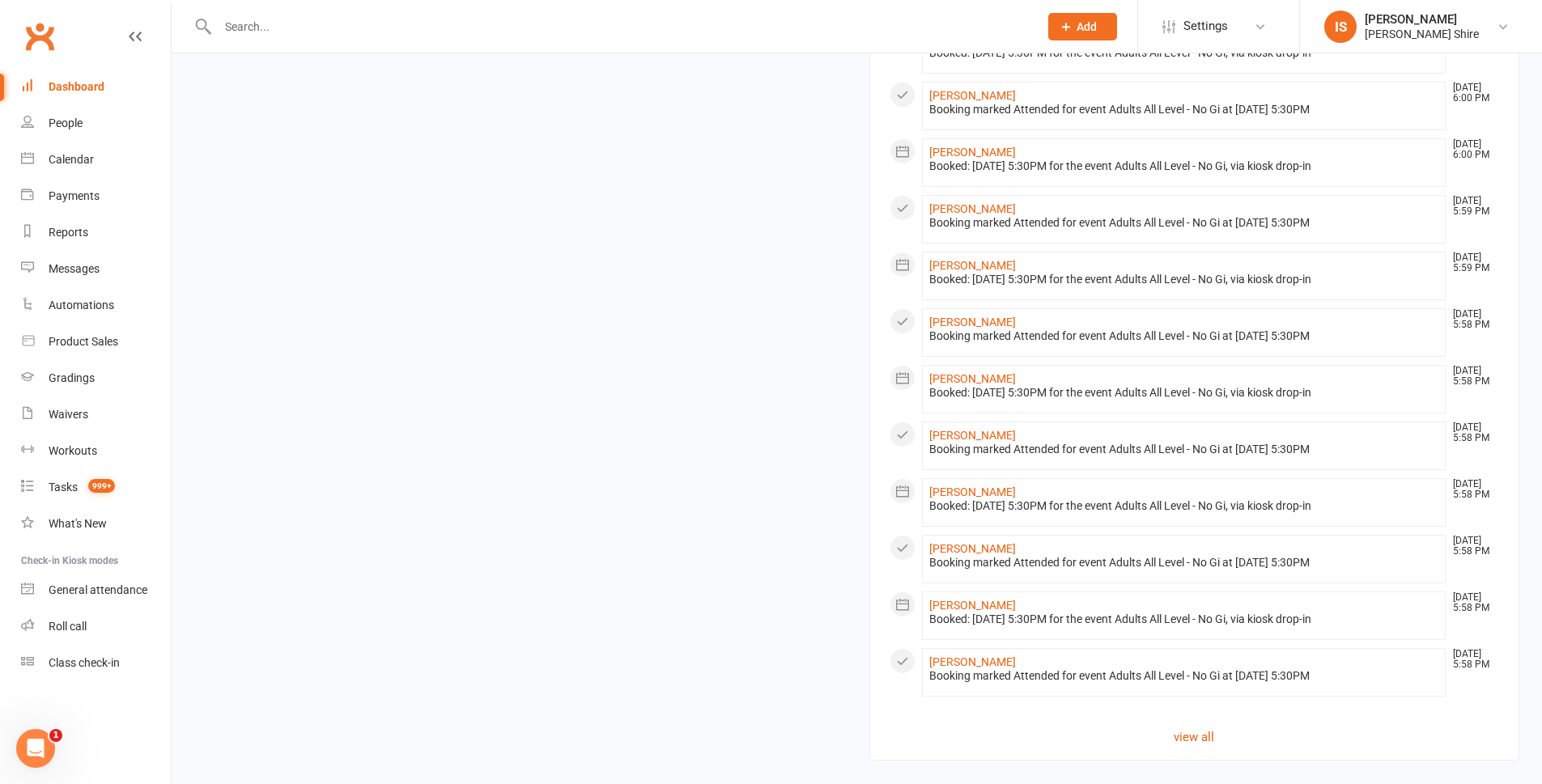
scroll to position [1153, 0]
click at [85, 81] on div "Dashboard" at bounding box center [76, 87] width 56 height 13
click at [82, 93] on div "Dashboard" at bounding box center [76, 87] width 56 height 13
click at [97, 150] on link "Calendar" at bounding box center [96, 159] width 150 height 37
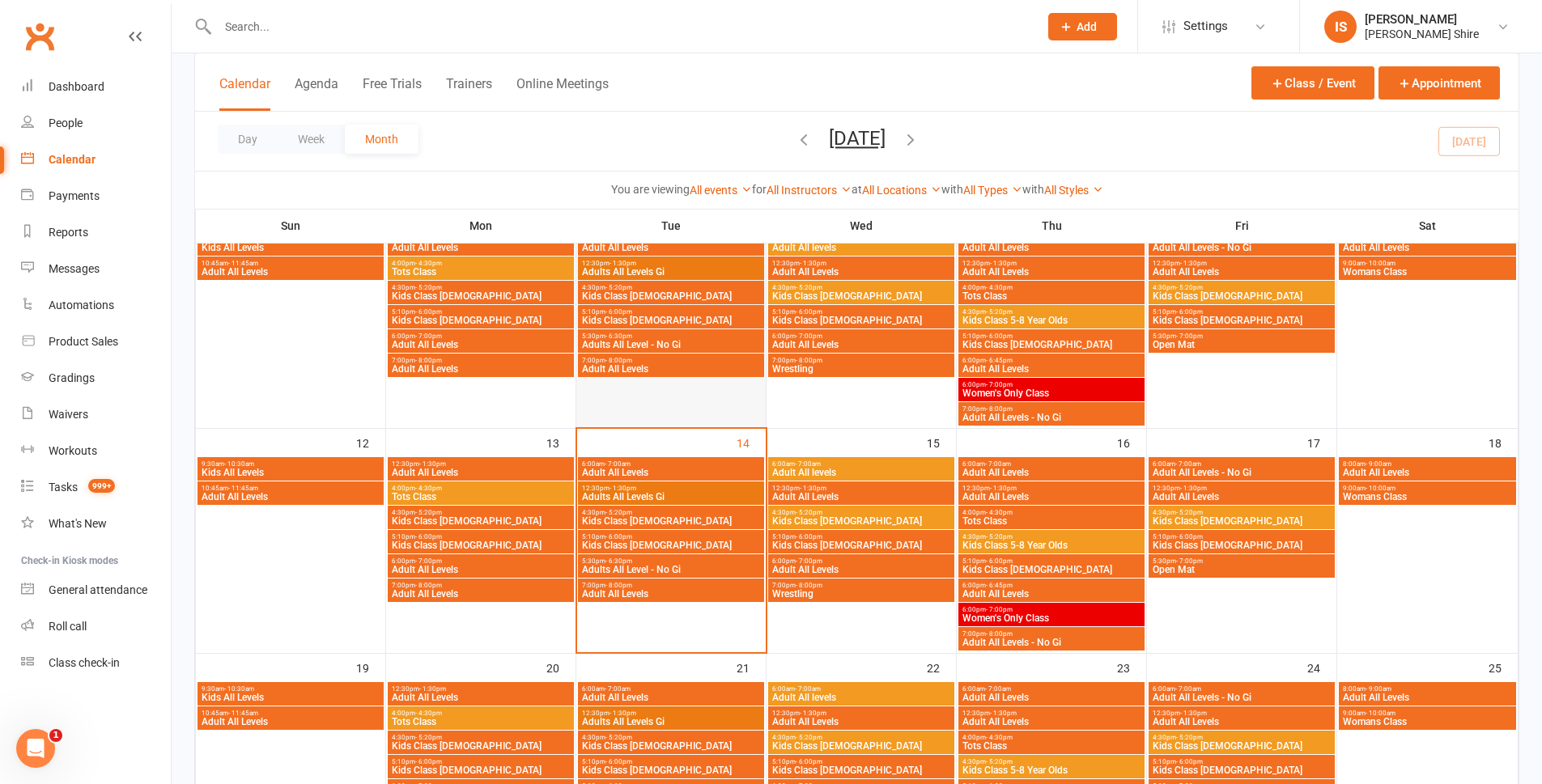
scroll to position [324, 0]
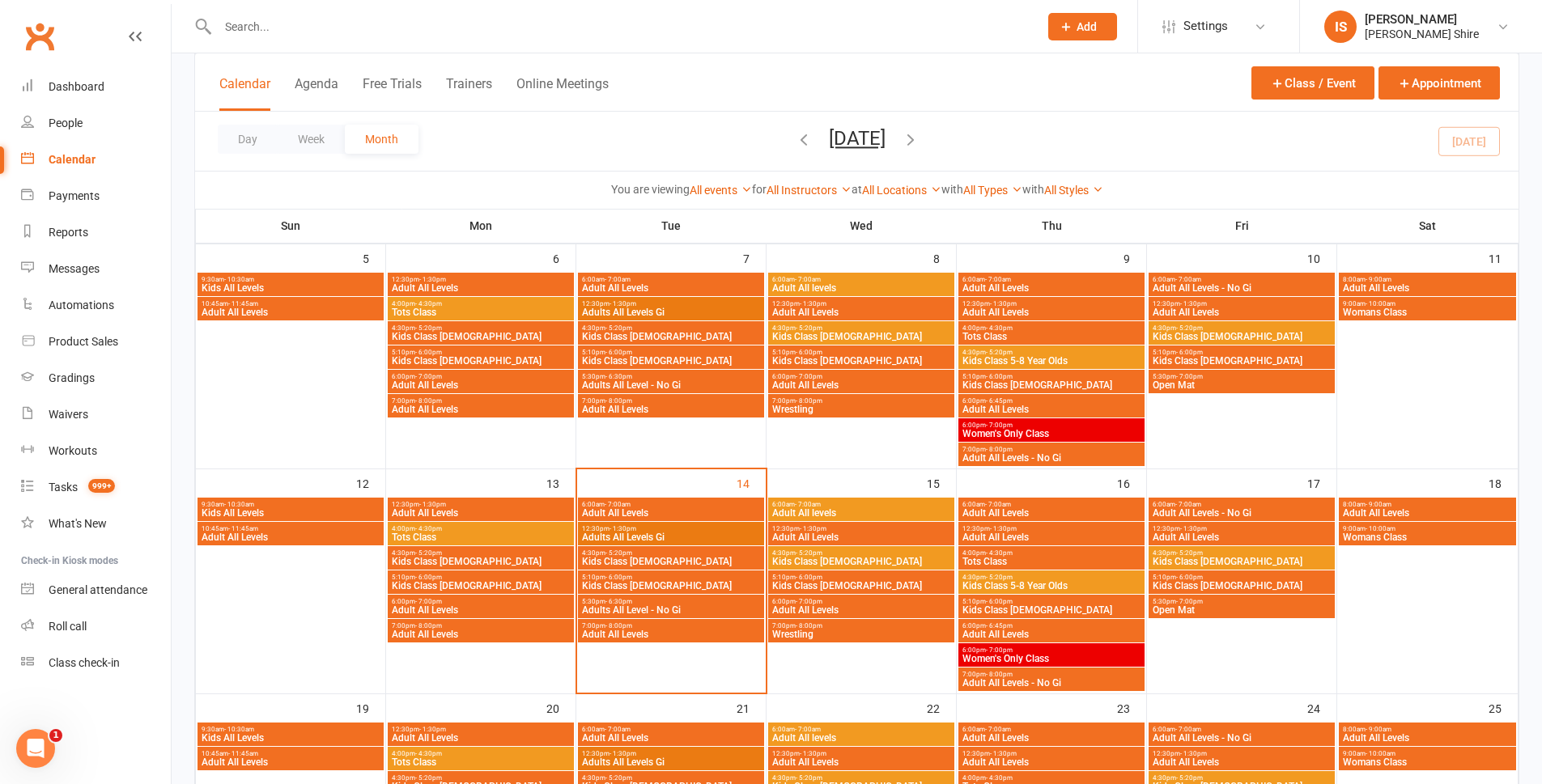
click at [794, 407] on span "Wrestling" at bounding box center [861, 409] width 180 height 9
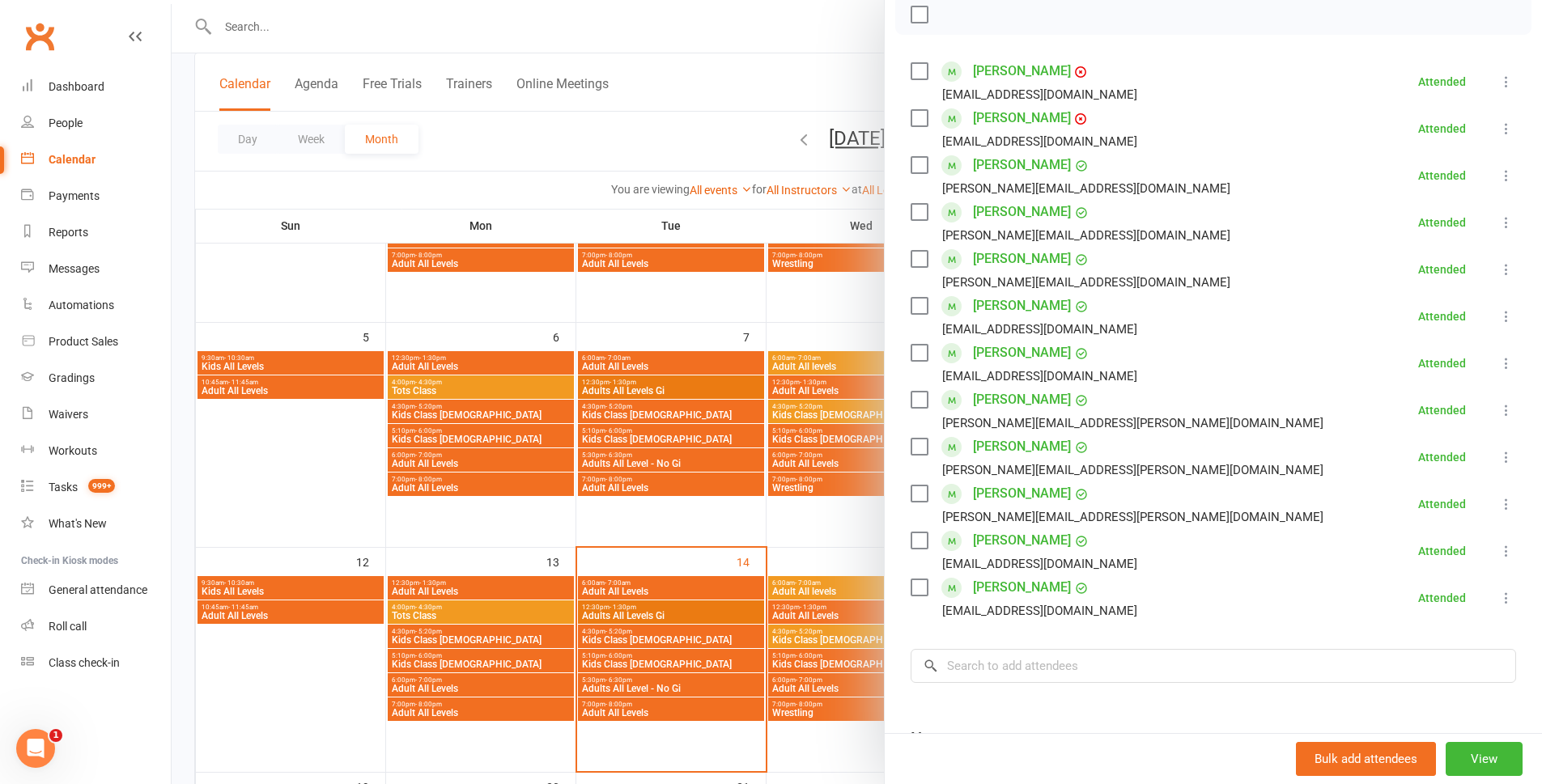
scroll to position [242, 0]
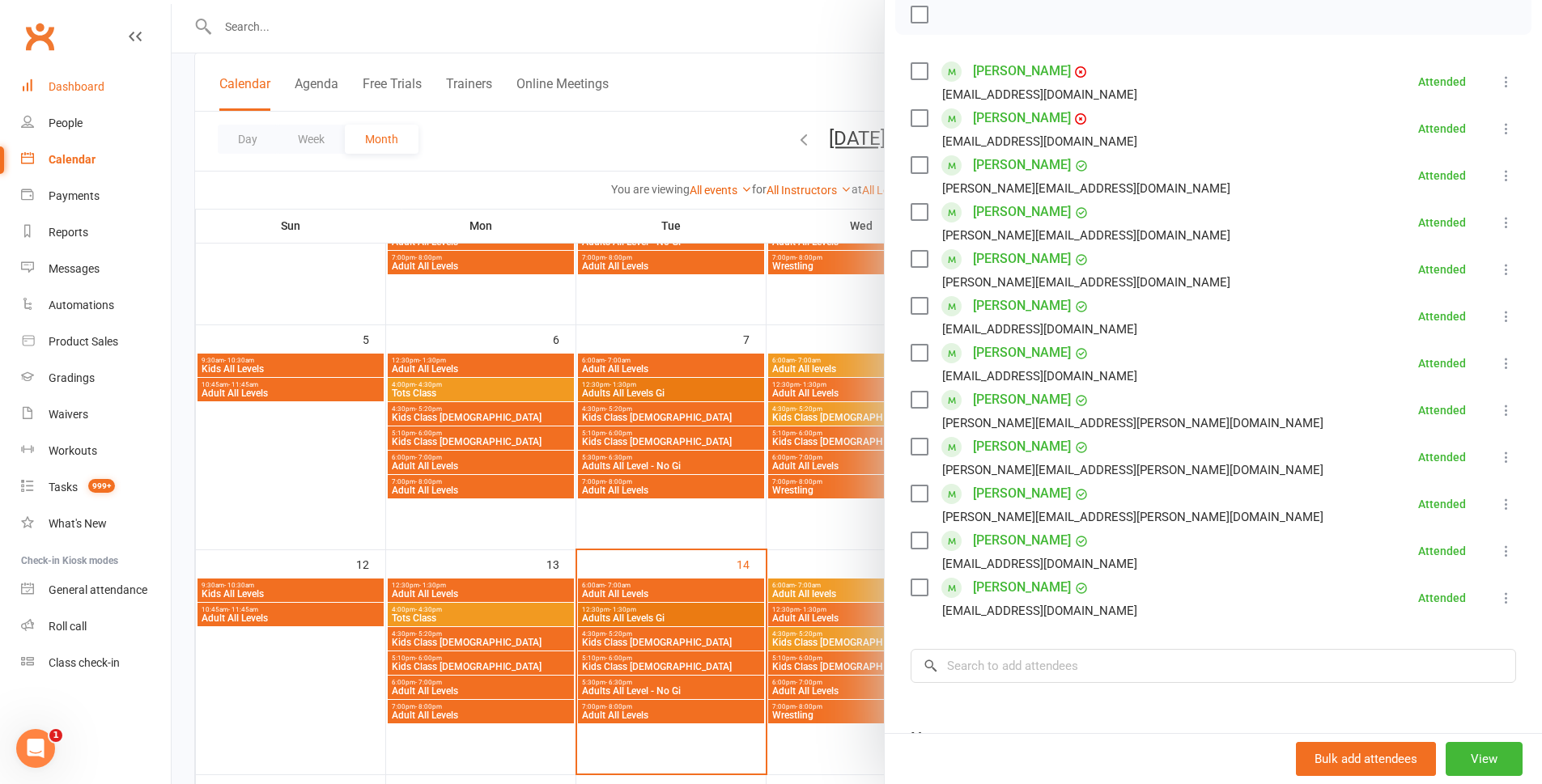
click at [109, 74] on link "Dashboard" at bounding box center [96, 87] width 150 height 37
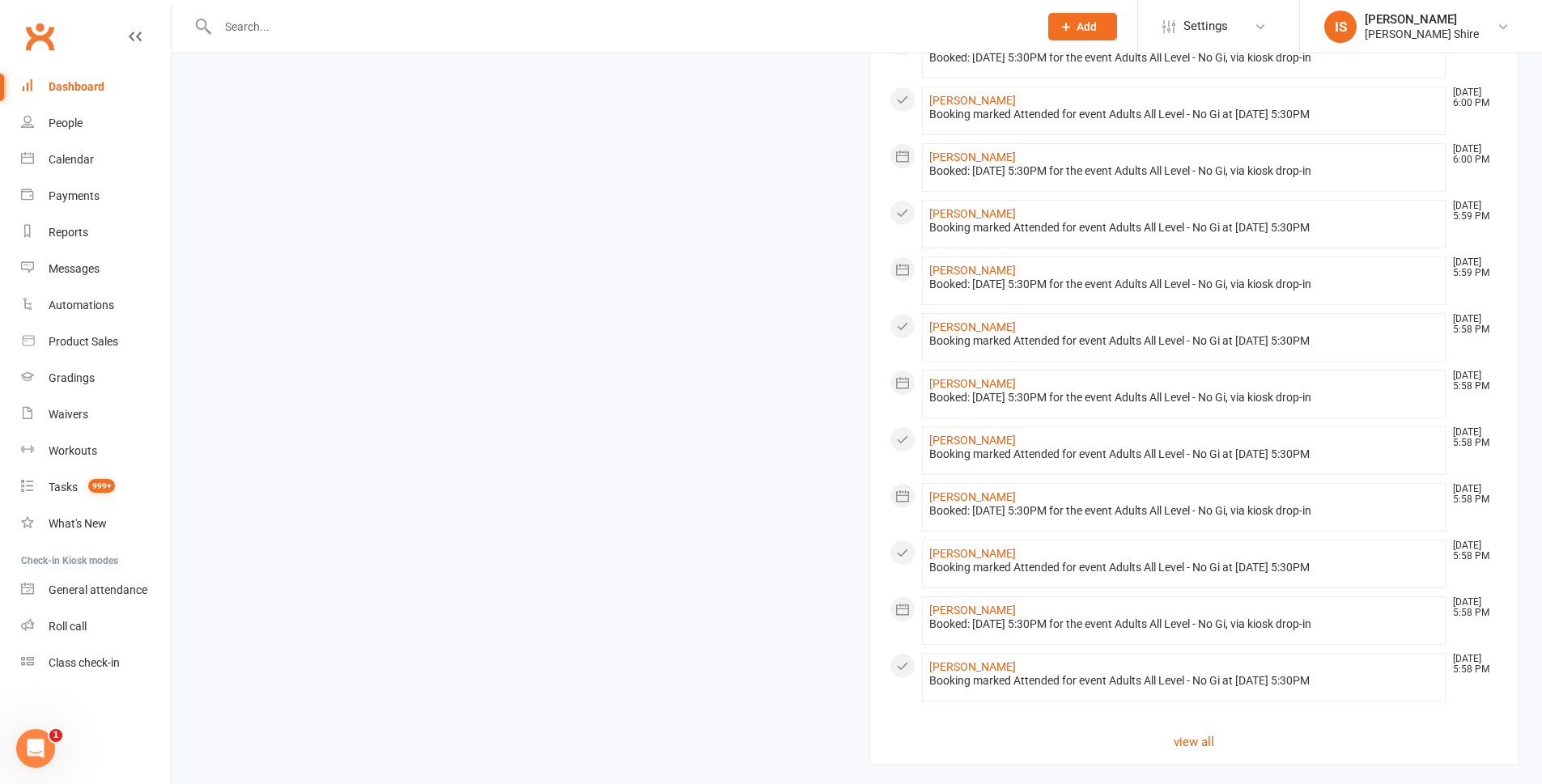
scroll to position [1153, 0]
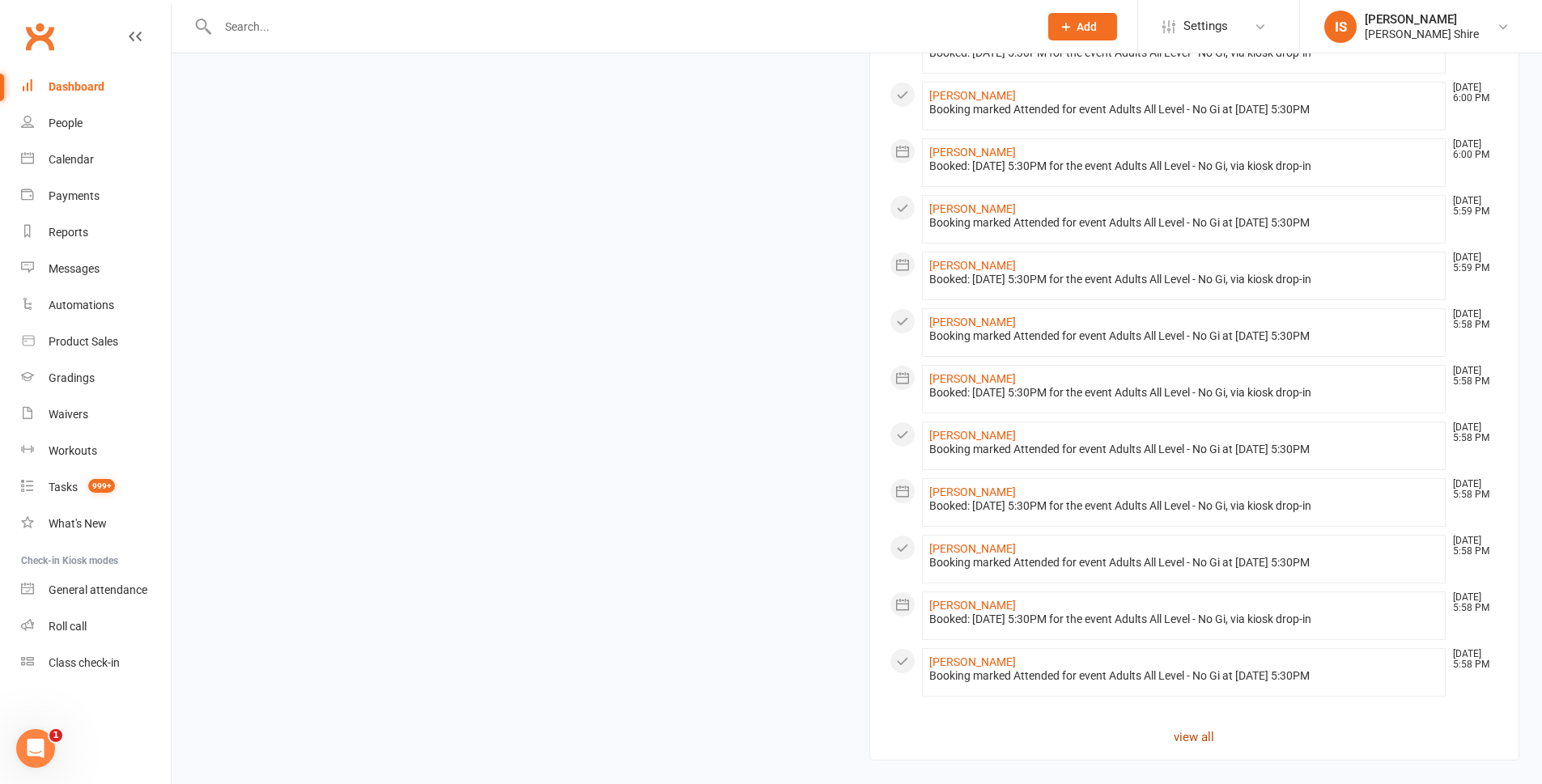
drag, startPoint x: 1198, startPoint y: 744, endPoint x: 1178, endPoint y: 737, distance: 21.2
click at [1178, 737] on link "view all" at bounding box center [1195, 737] width 610 height 20
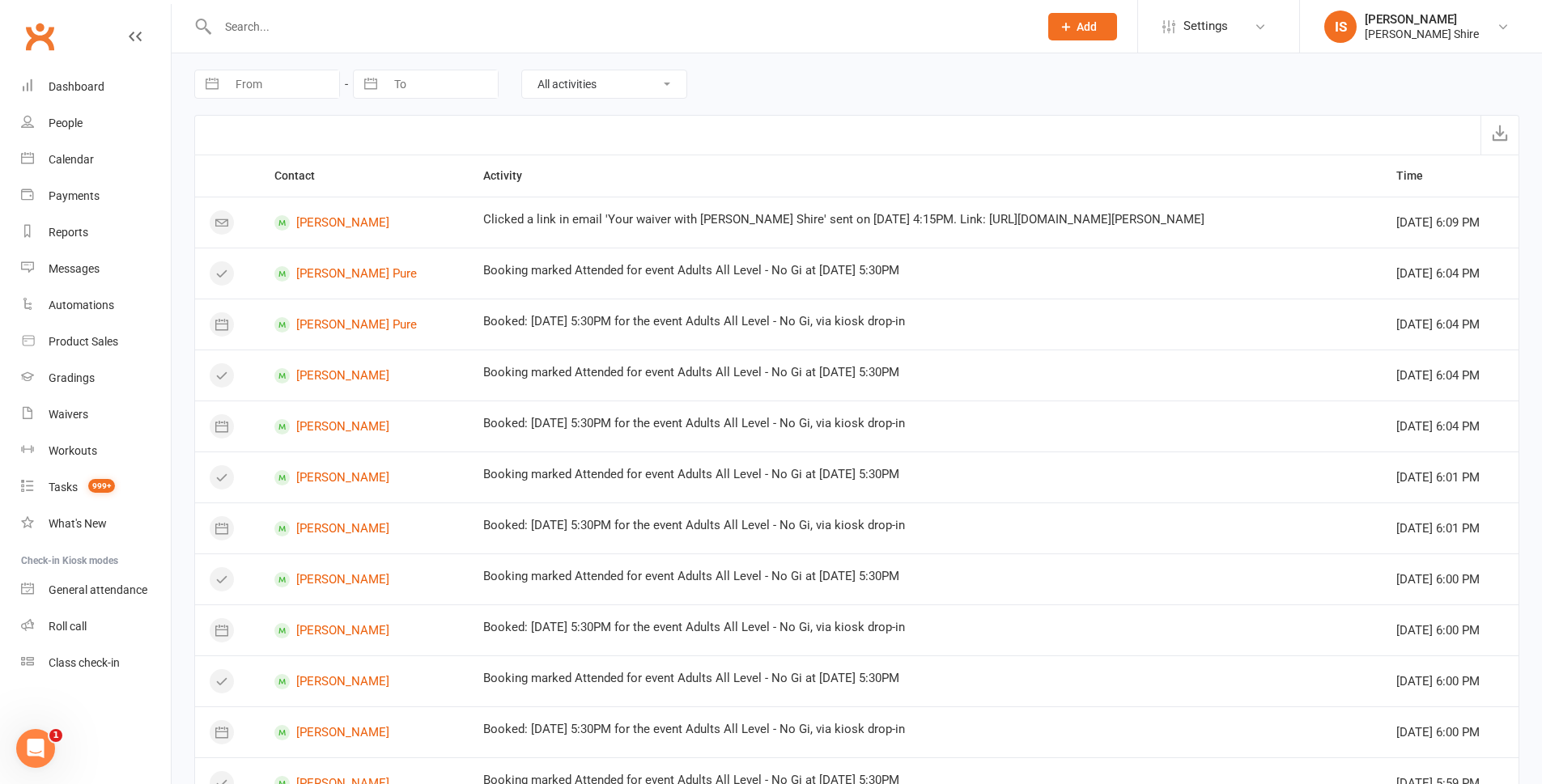
click at [519, 27] on input "text" at bounding box center [620, 27] width 814 height 22
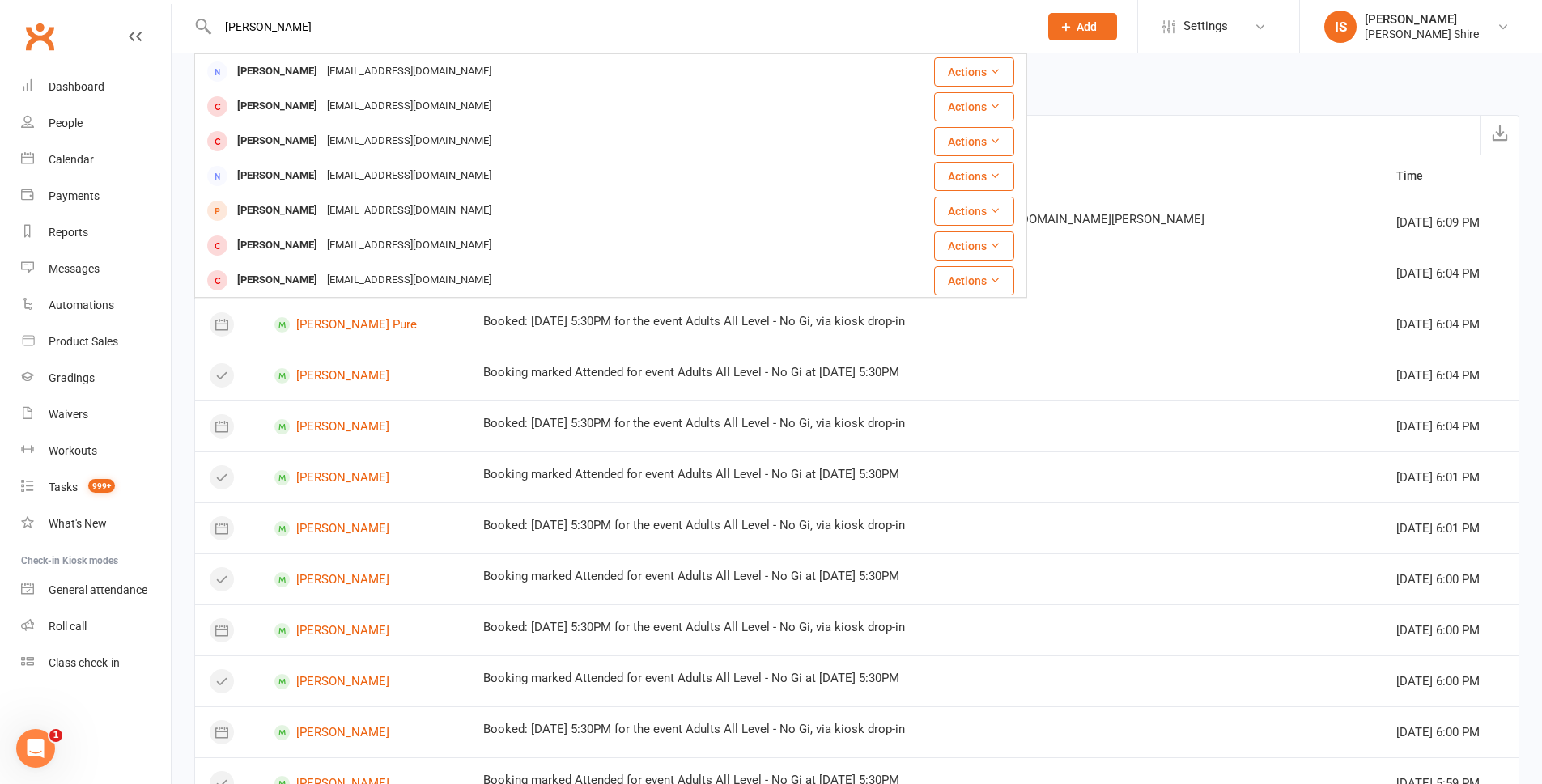
type input "[PERSON_NAME]"
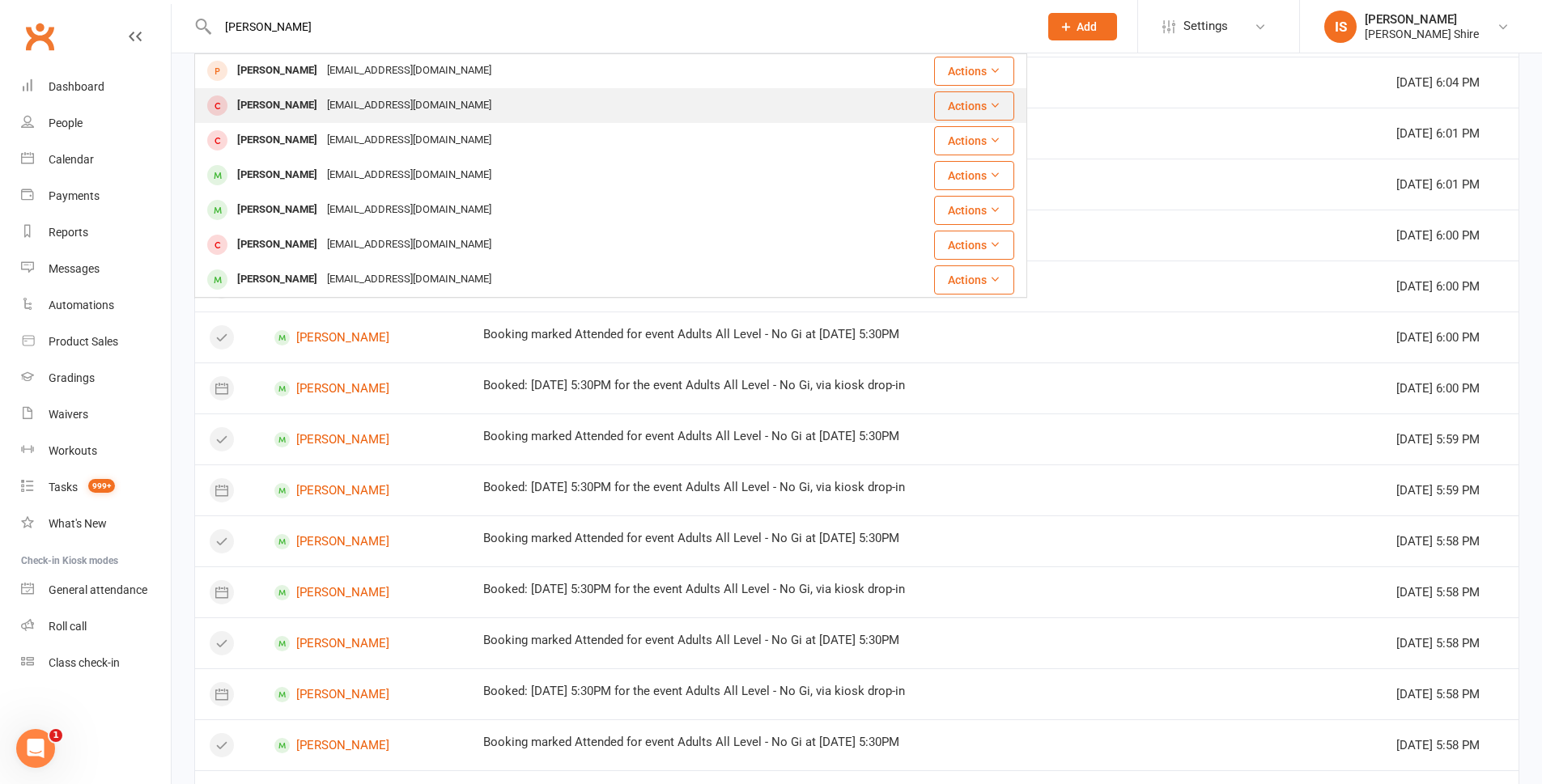
scroll to position [324, 0]
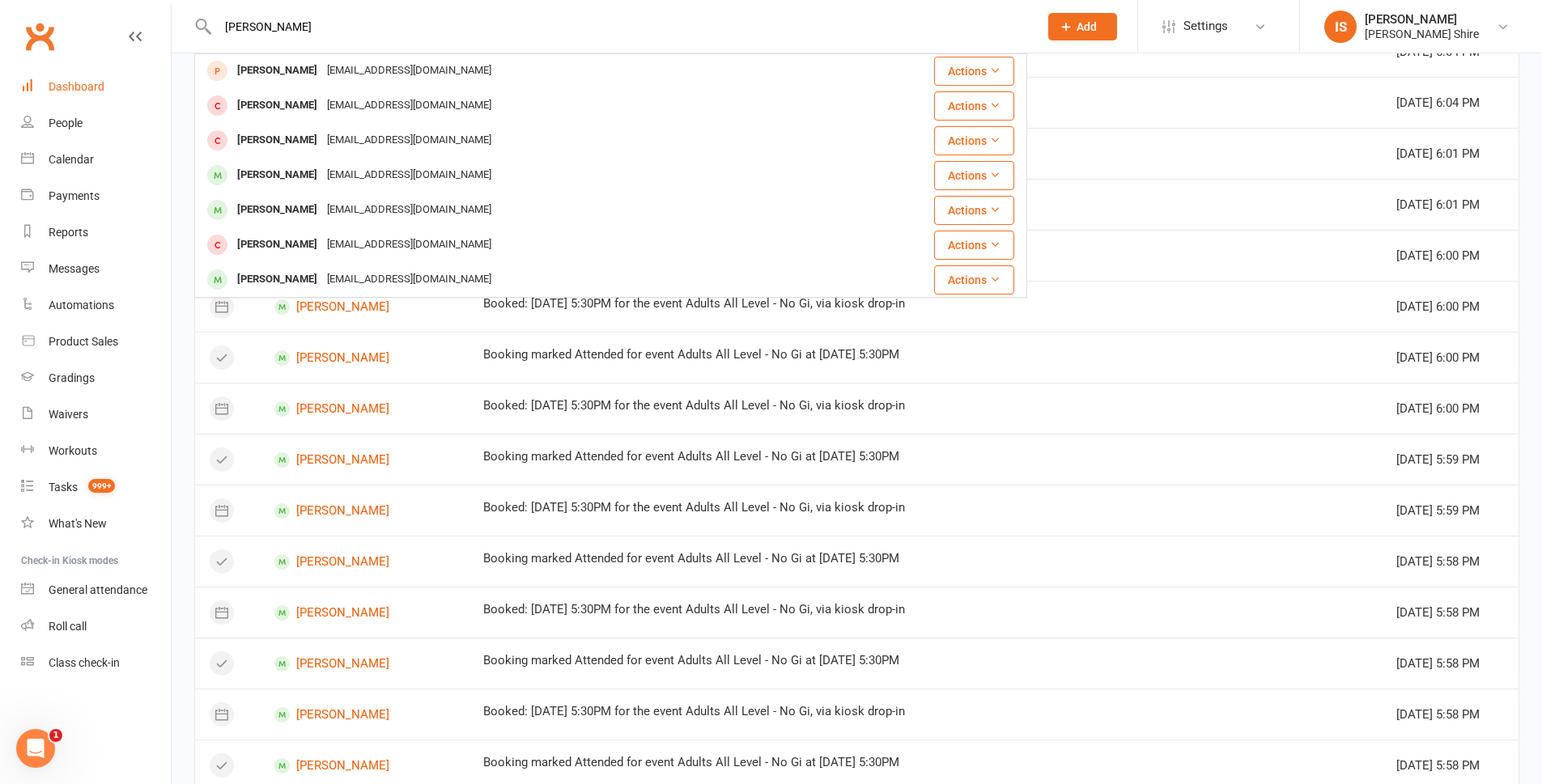
drag, startPoint x: 111, startPoint y: 84, endPoint x: 120, endPoint y: 83, distance: 9.1
click at [112, 84] on link "Dashboard" at bounding box center [96, 87] width 150 height 37
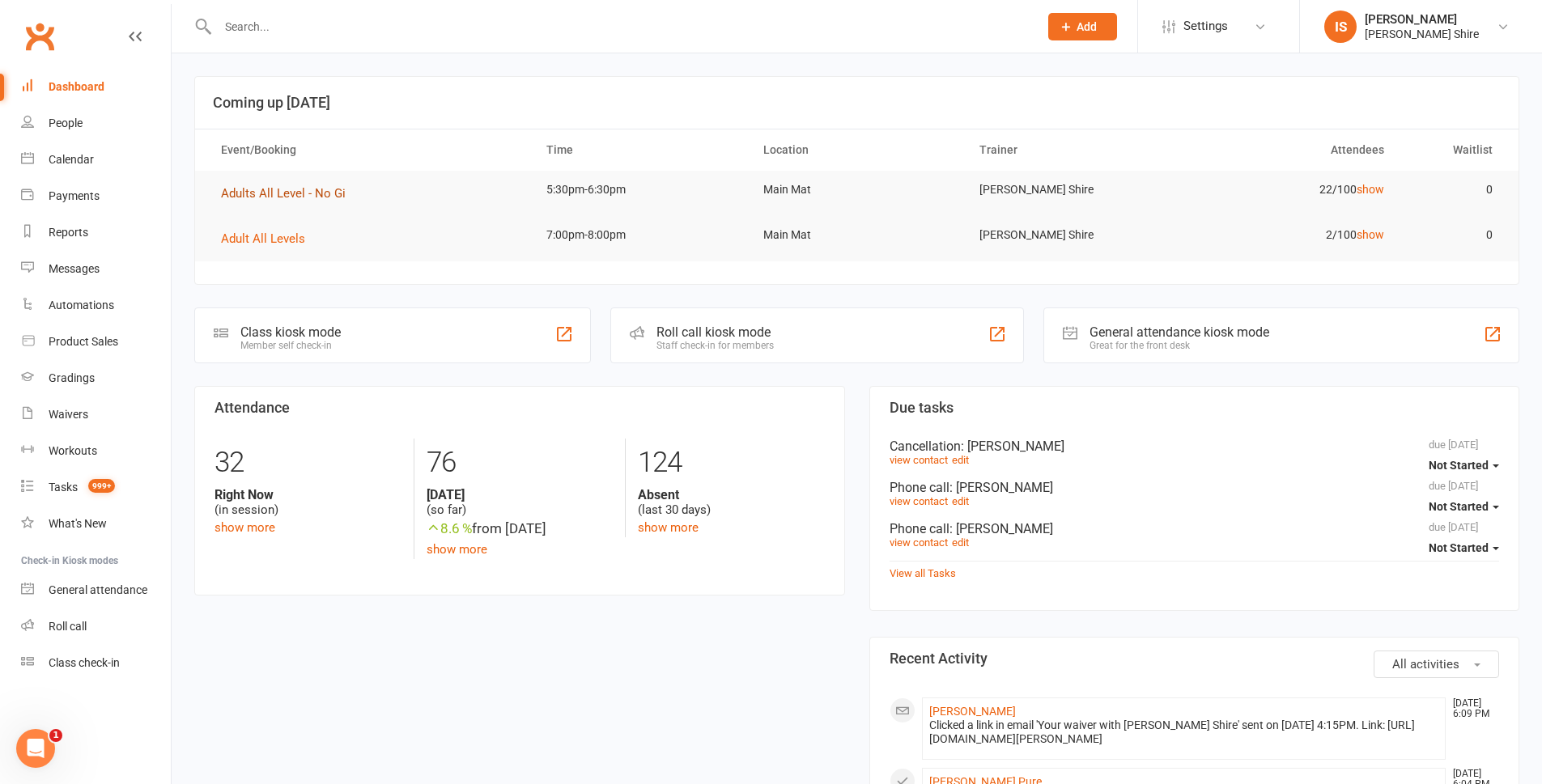
click at [323, 195] on span "Adults All Level - No Gi" at bounding box center [283, 193] width 124 height 15
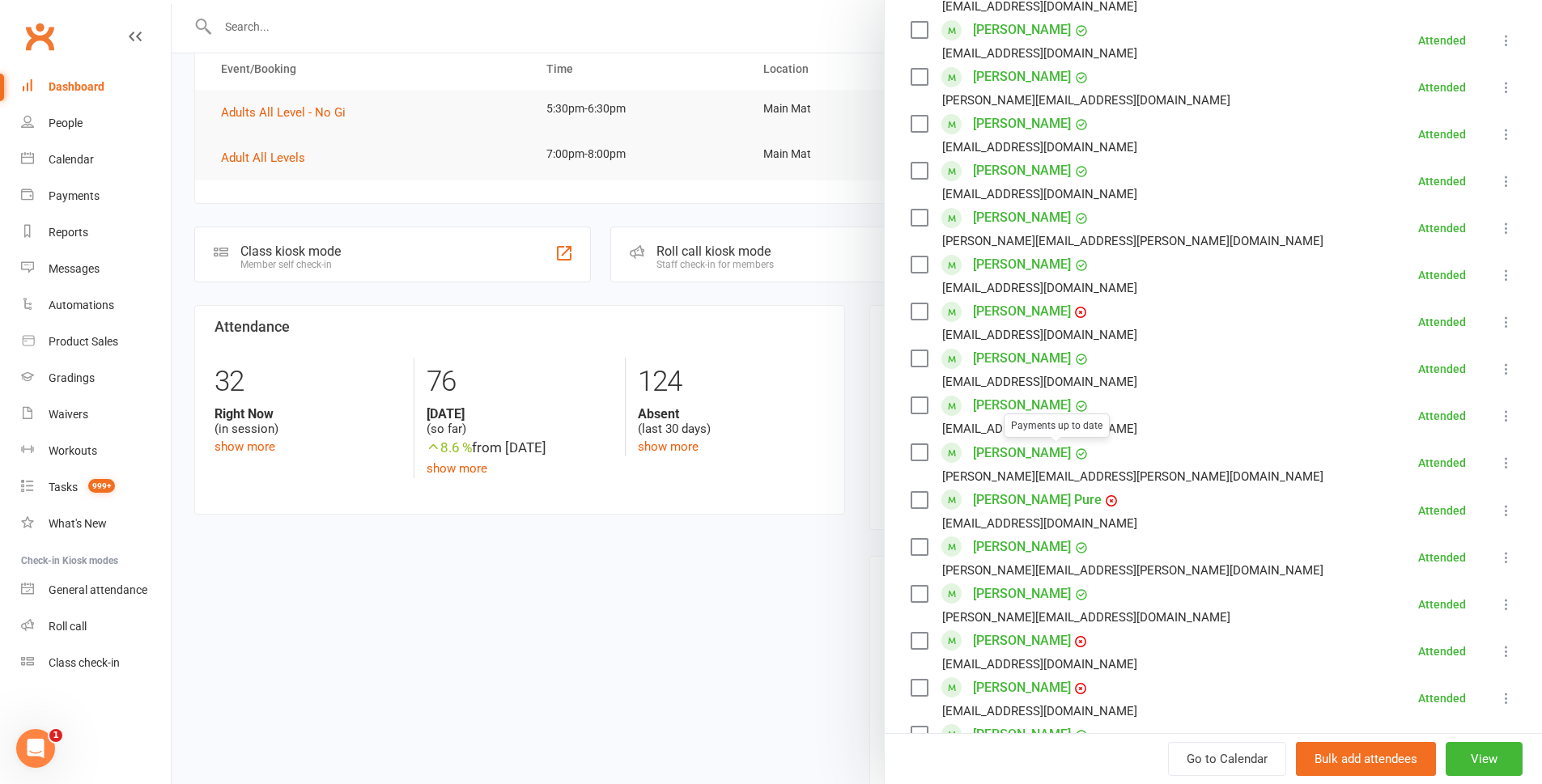
scroll to position [648, 0]
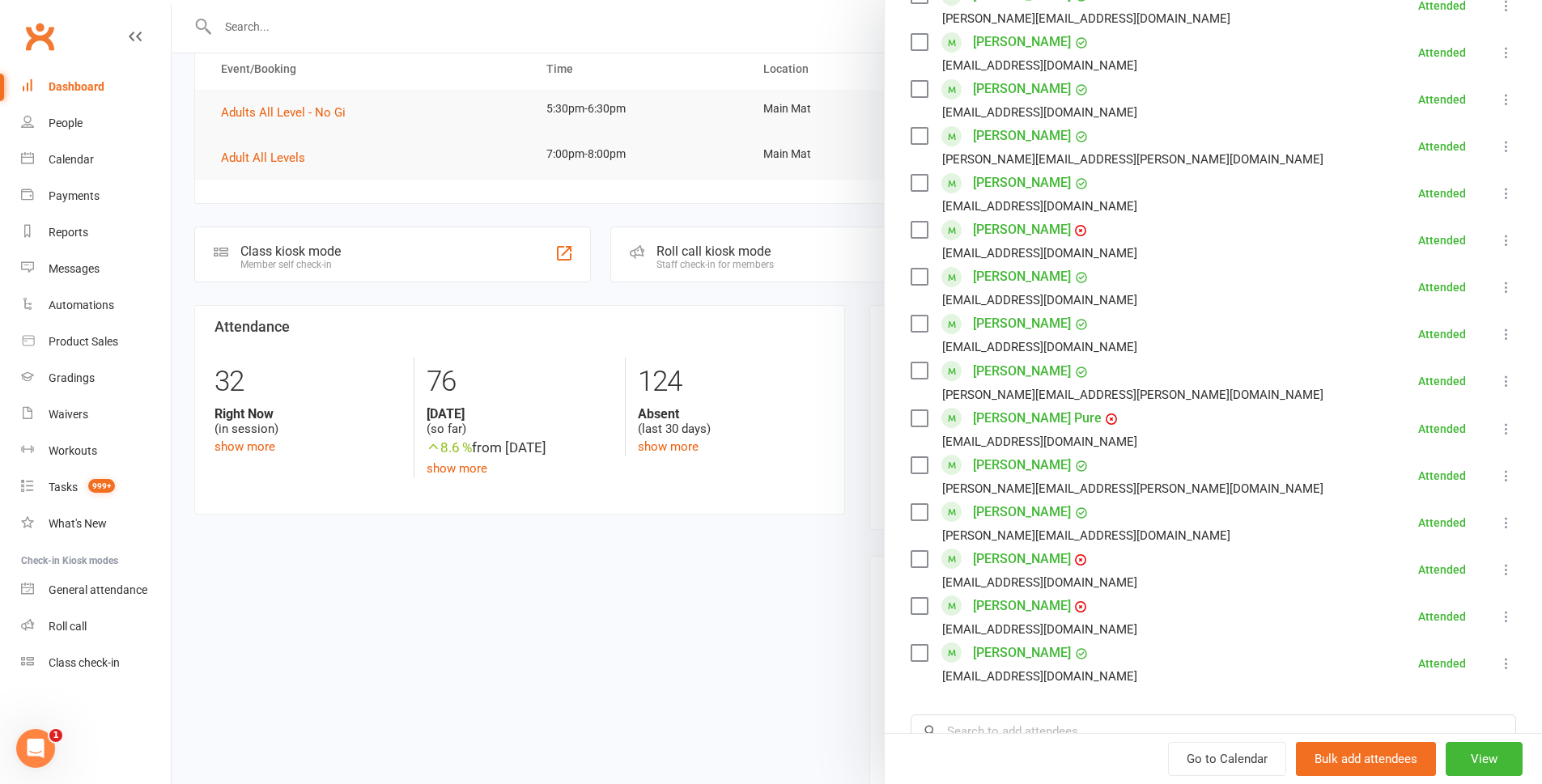
click at [776, 635] on div at bounding box center [856, 392] width 1371 height 784
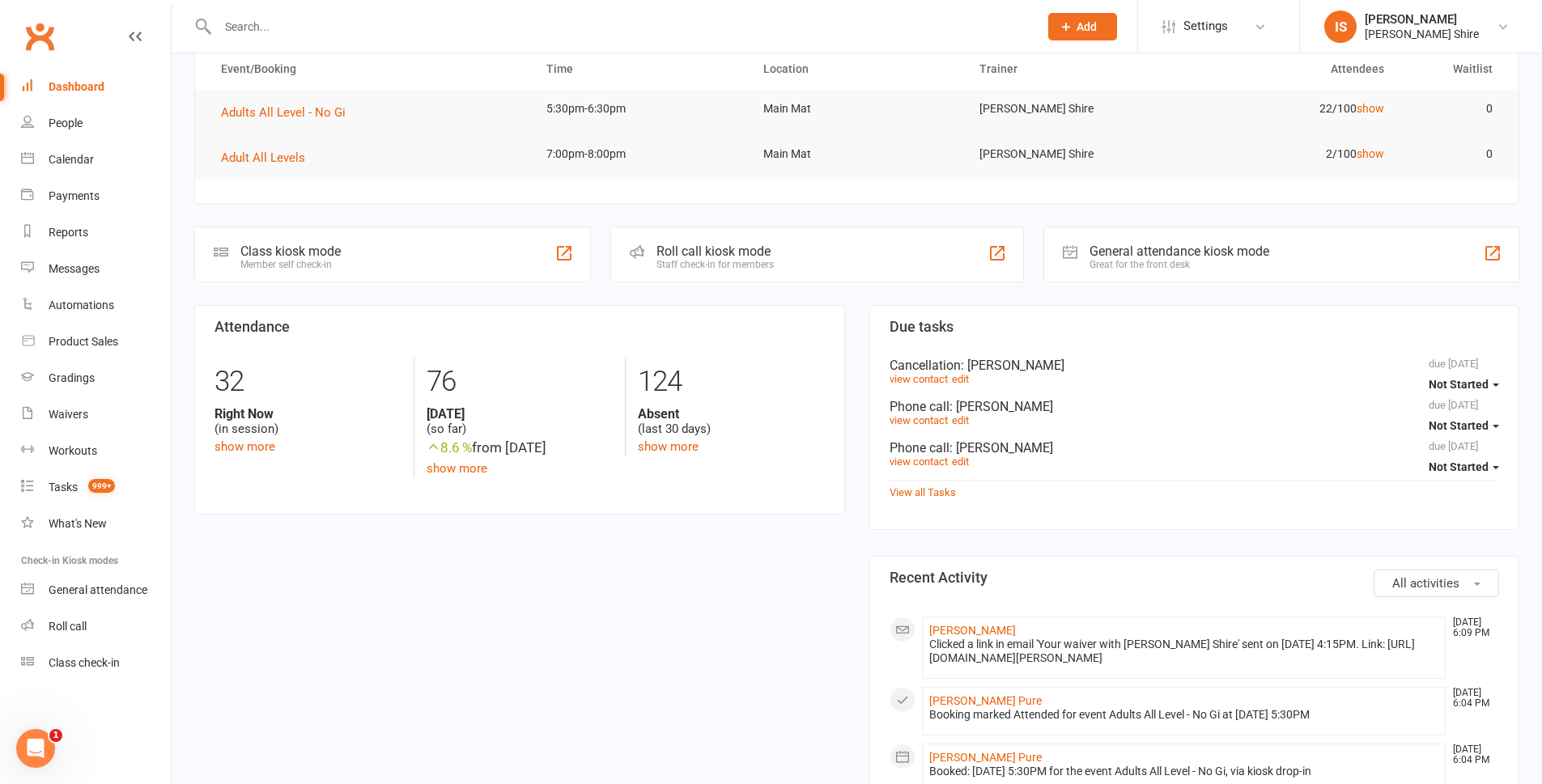
click at [538, 45] on div at bounding box center [611, 26] width 833 height 52
click at [274, 166] on button "Adult All Levels" at bounding box center [268, 158] width 95 height 20
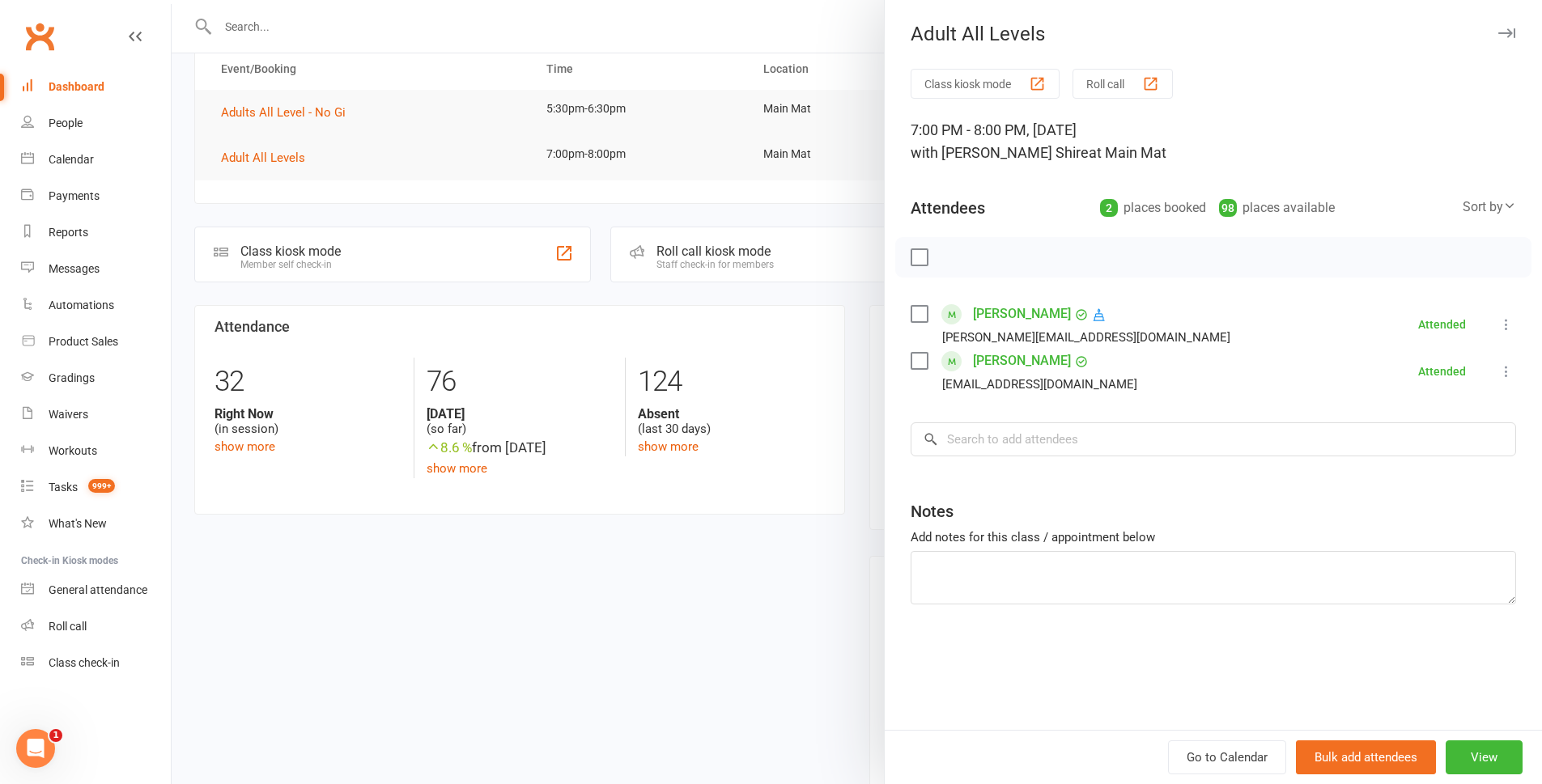
click at [1001, 318] on link "[PERSON_NAME]" at bounding box center [1022, 314] width 98 height 26
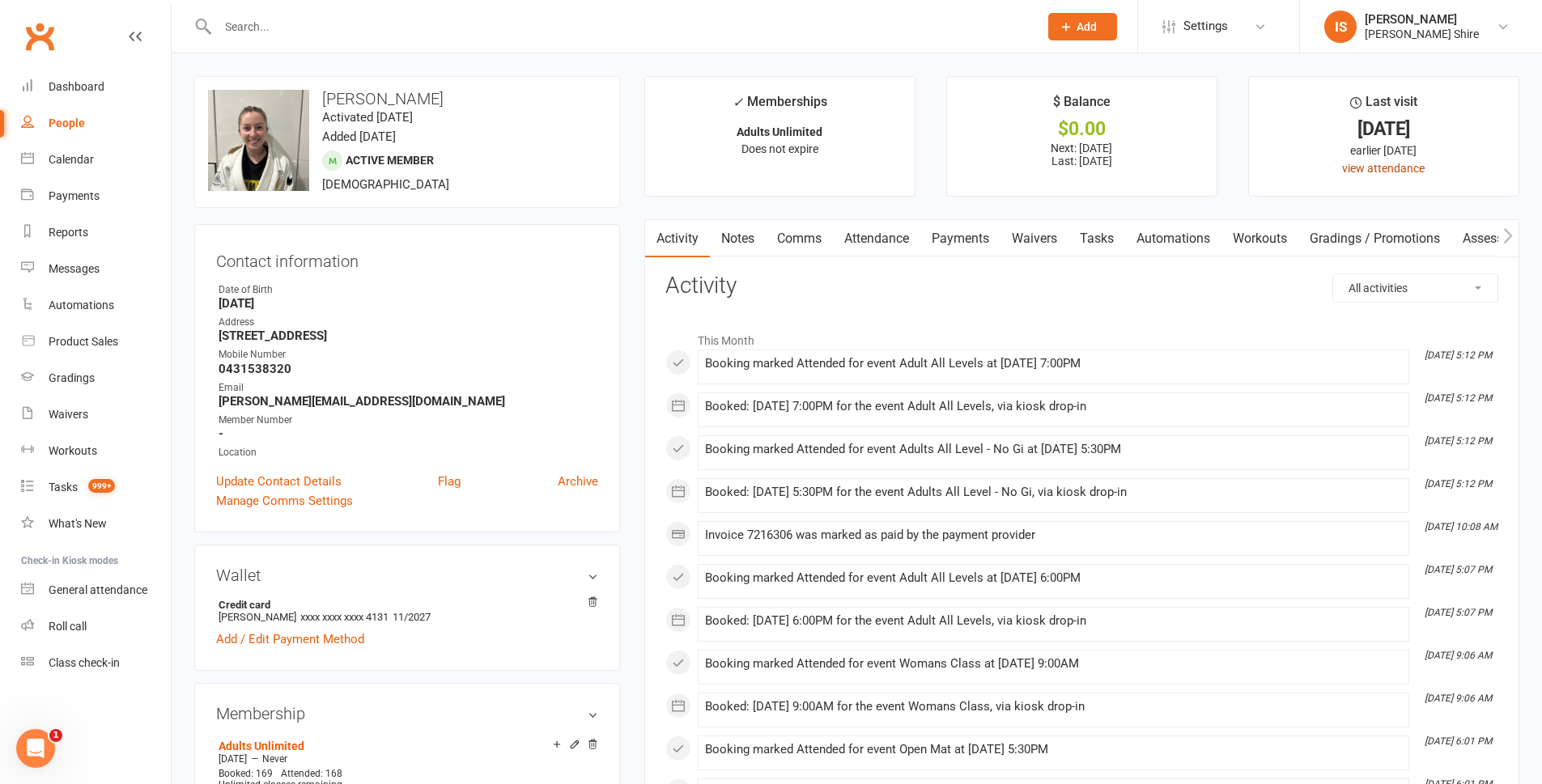
click at [1371, 166] on link "view attendance" at bounding box center [1383, 168] width 82 height 13
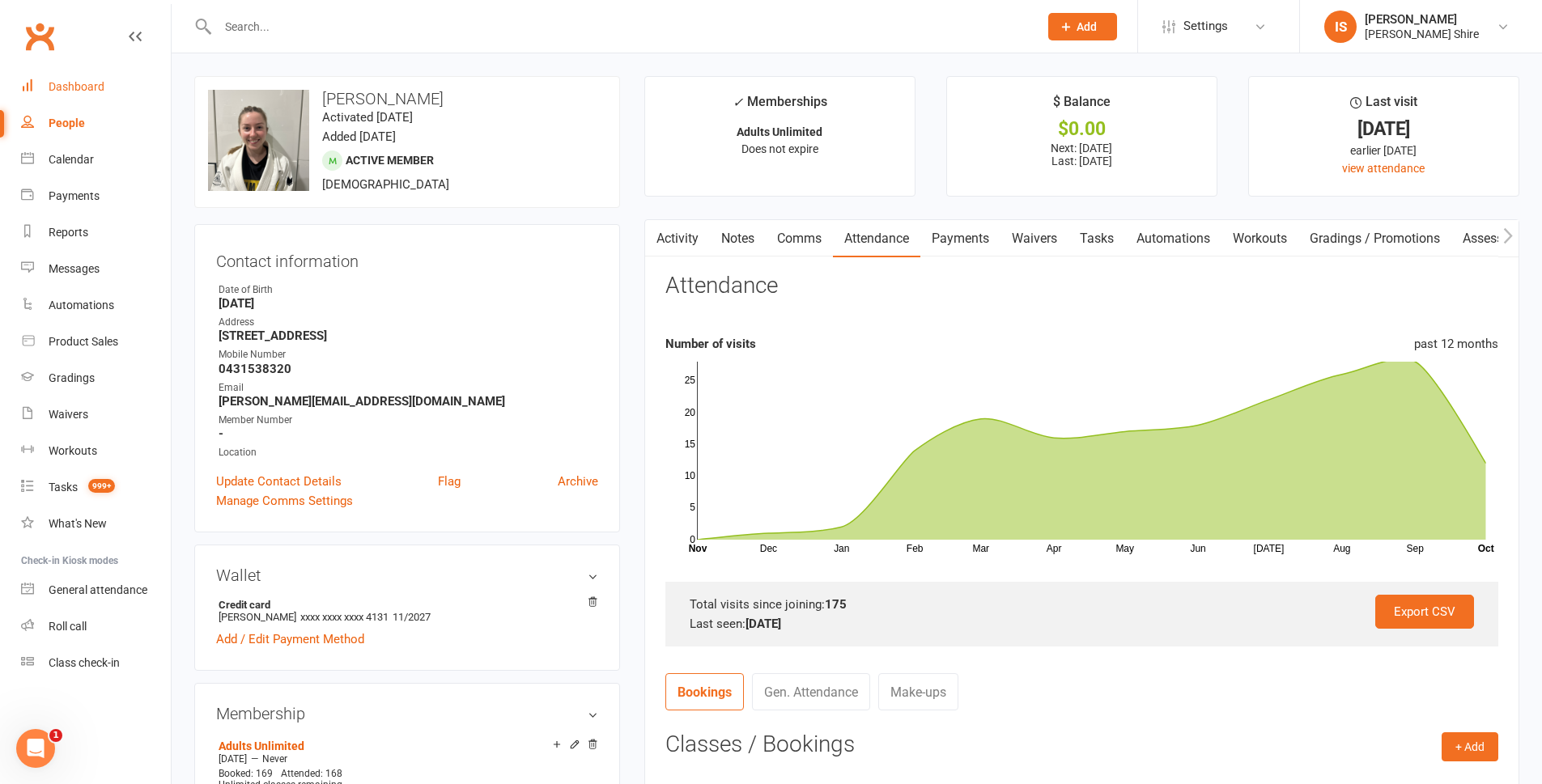
click at [87, 96] on link "Dashboard" at bounding box center [96, 87] width 150 height 37
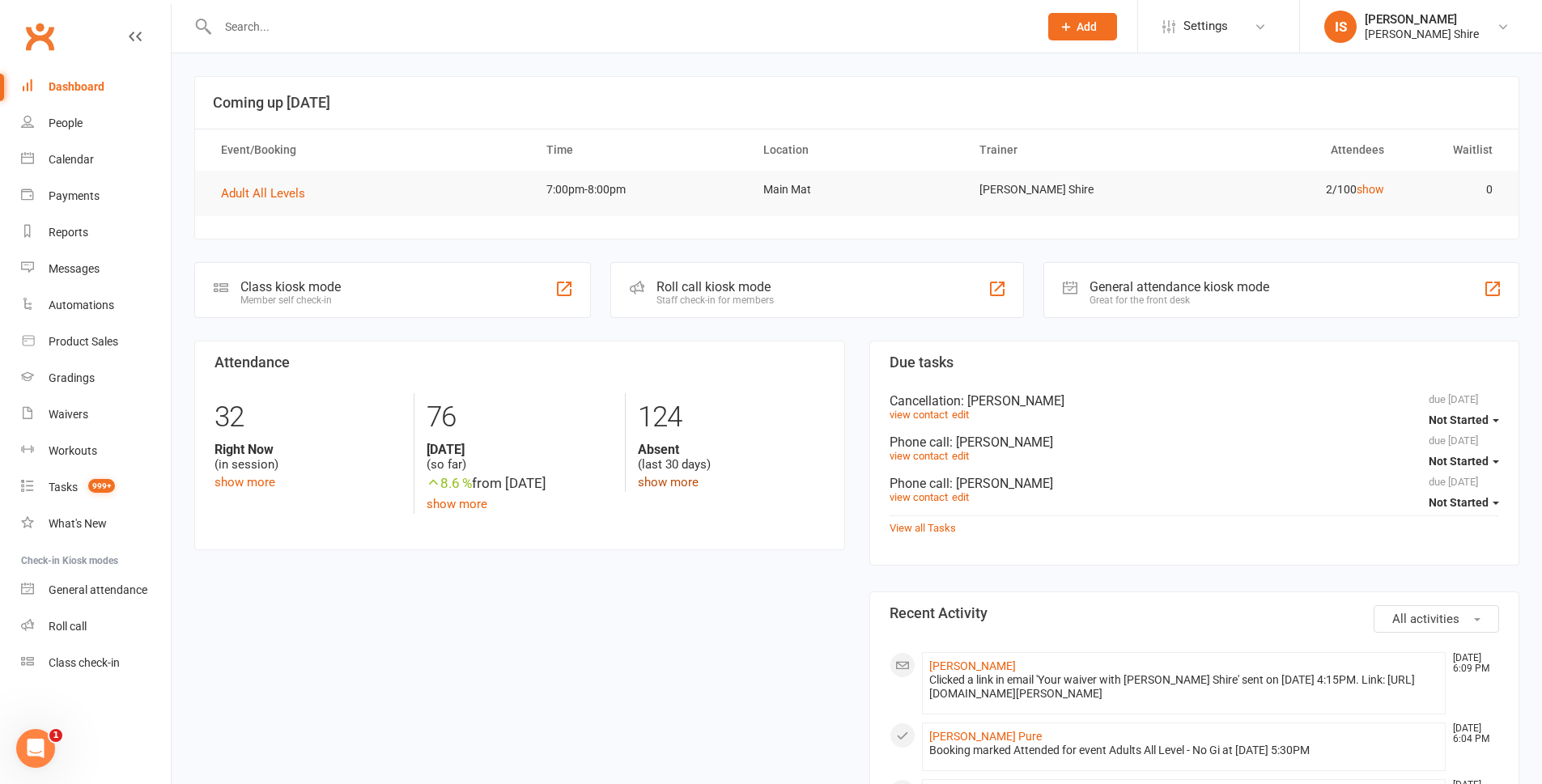
click at [654, 486] on link "show more" at bounding box center [668, 482] width 61 height 15
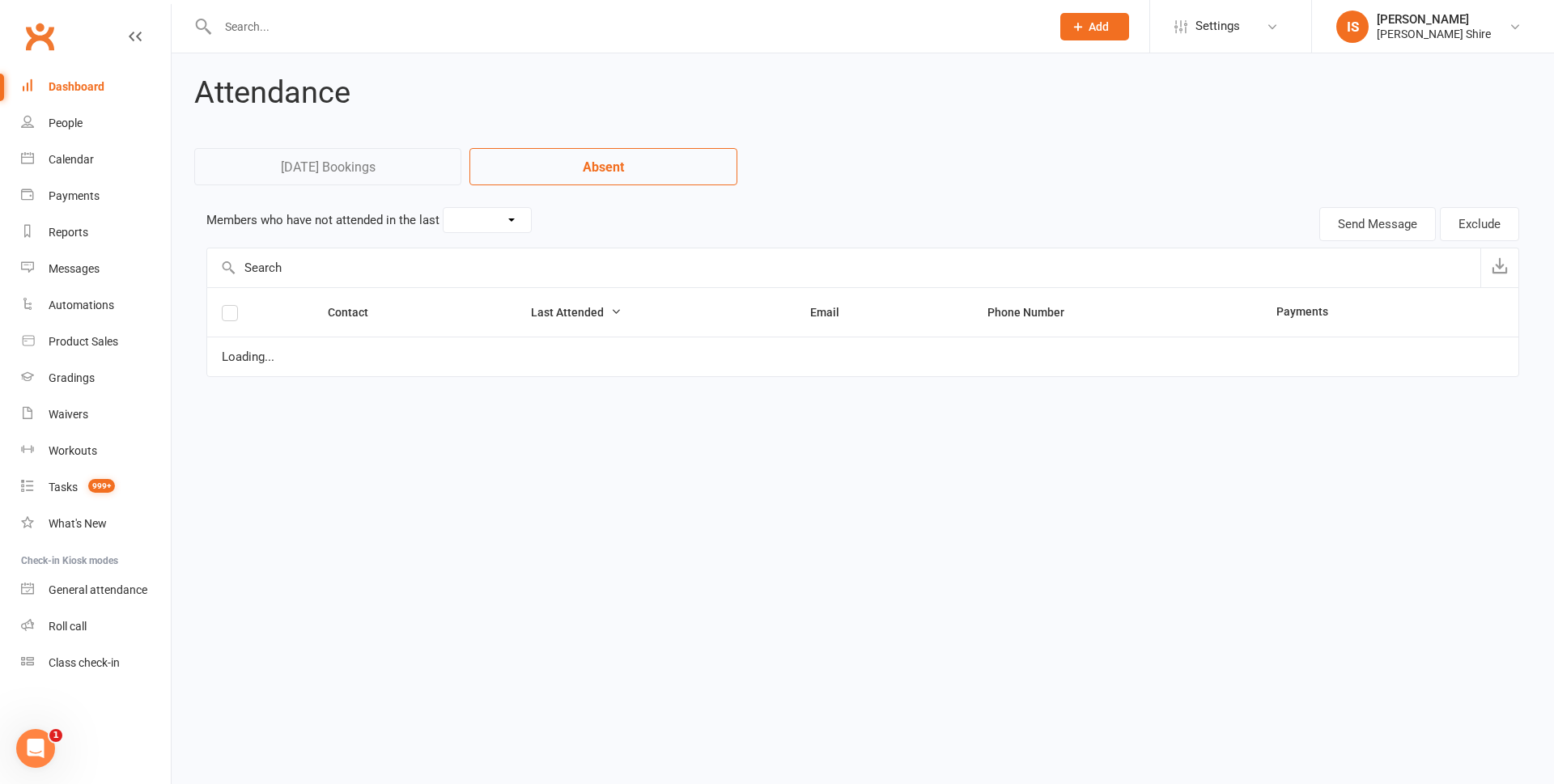
select select "30"
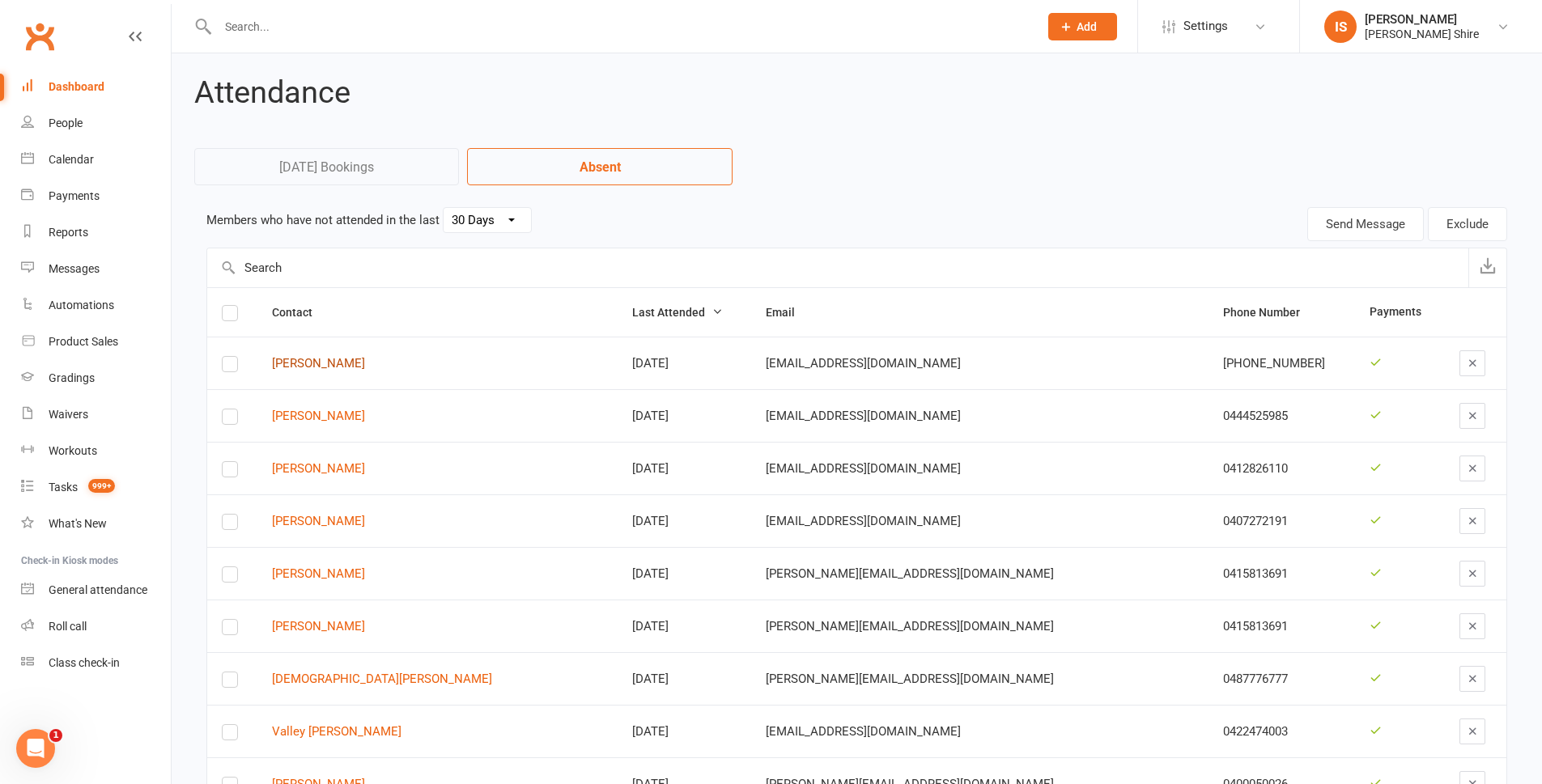
click at [318, 362] on link "[PERSON_NAME]" at bounding box center [437, 364] width 331 height 14
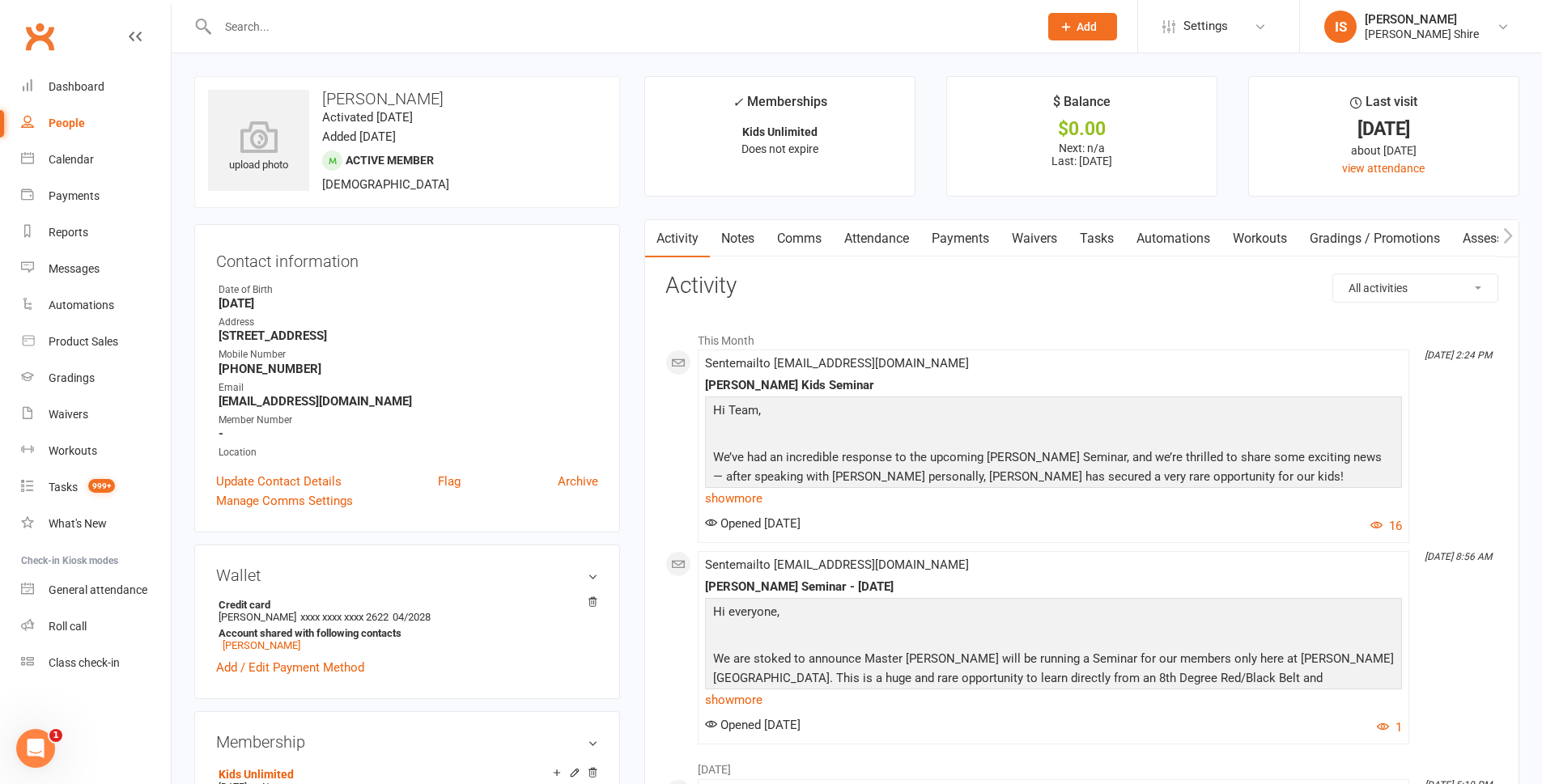
click at [952, 231] on link "Payments" at bounding box center [961, 238] width 81 height 37
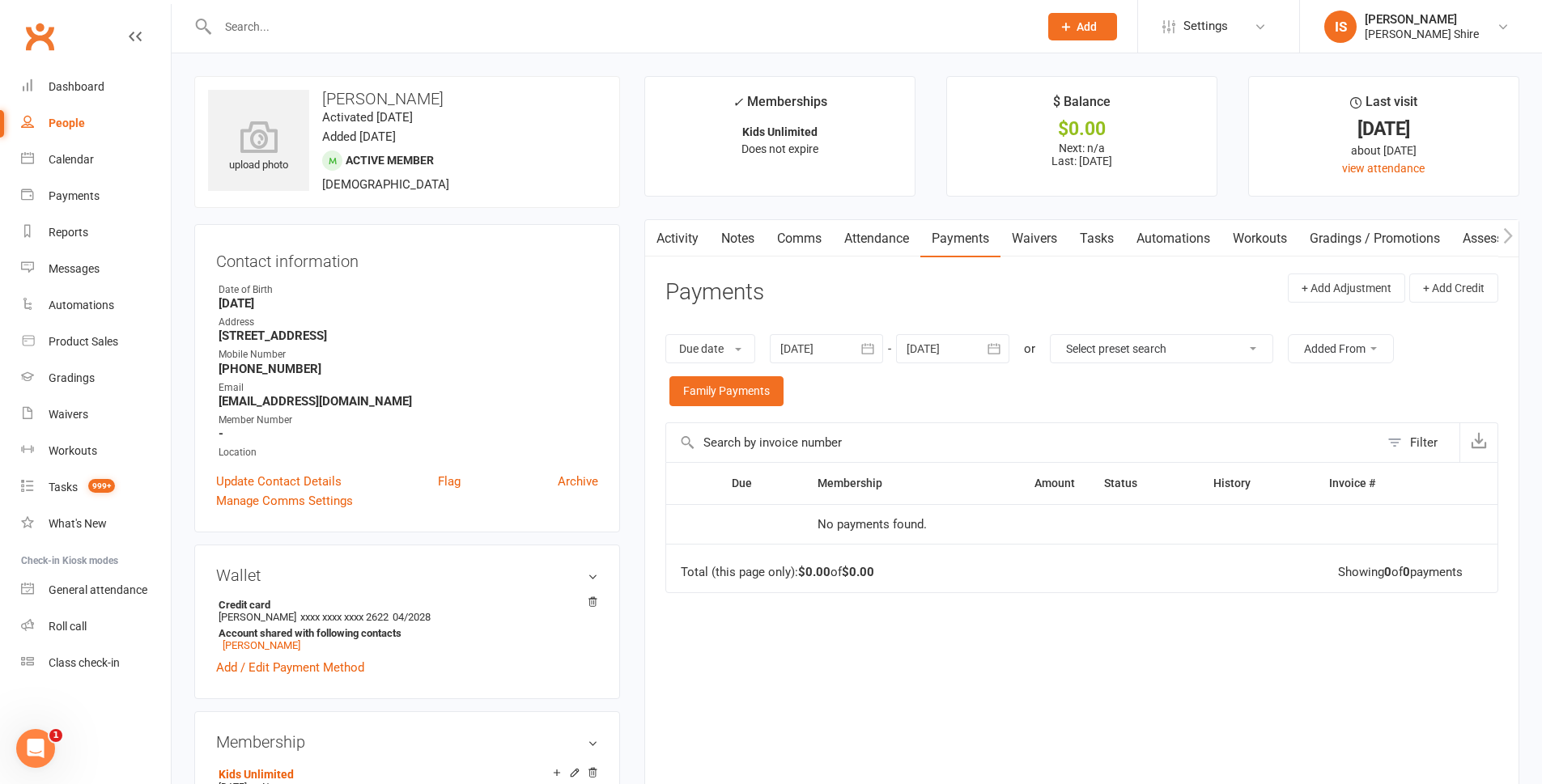
click at [670, 240] on link "Activity" at bounding box center [678, 238] width 65 height 37
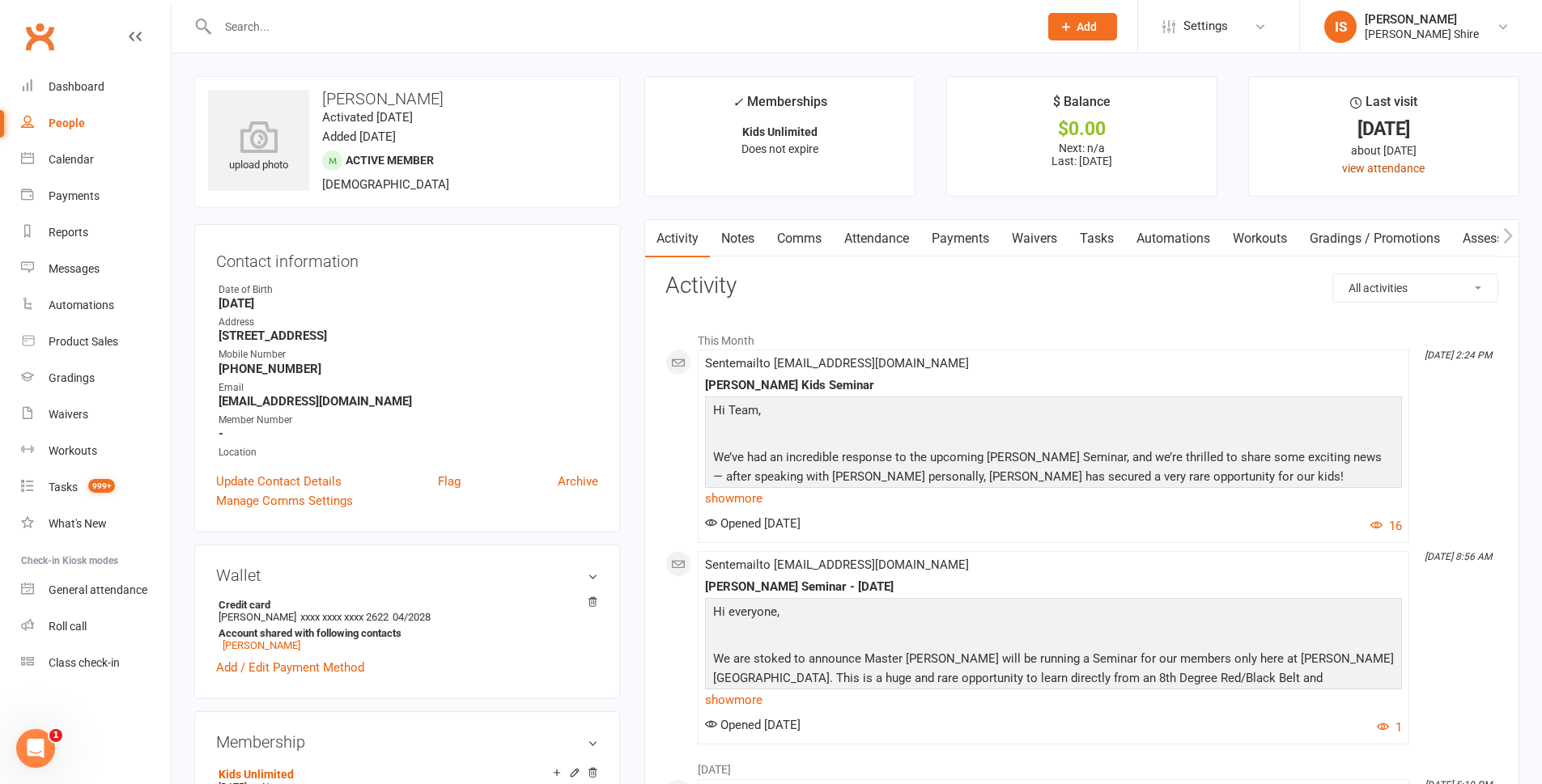
click at [1378, 163] on link "view attendance" at bounding box center [1383, 168] width 82 height 13
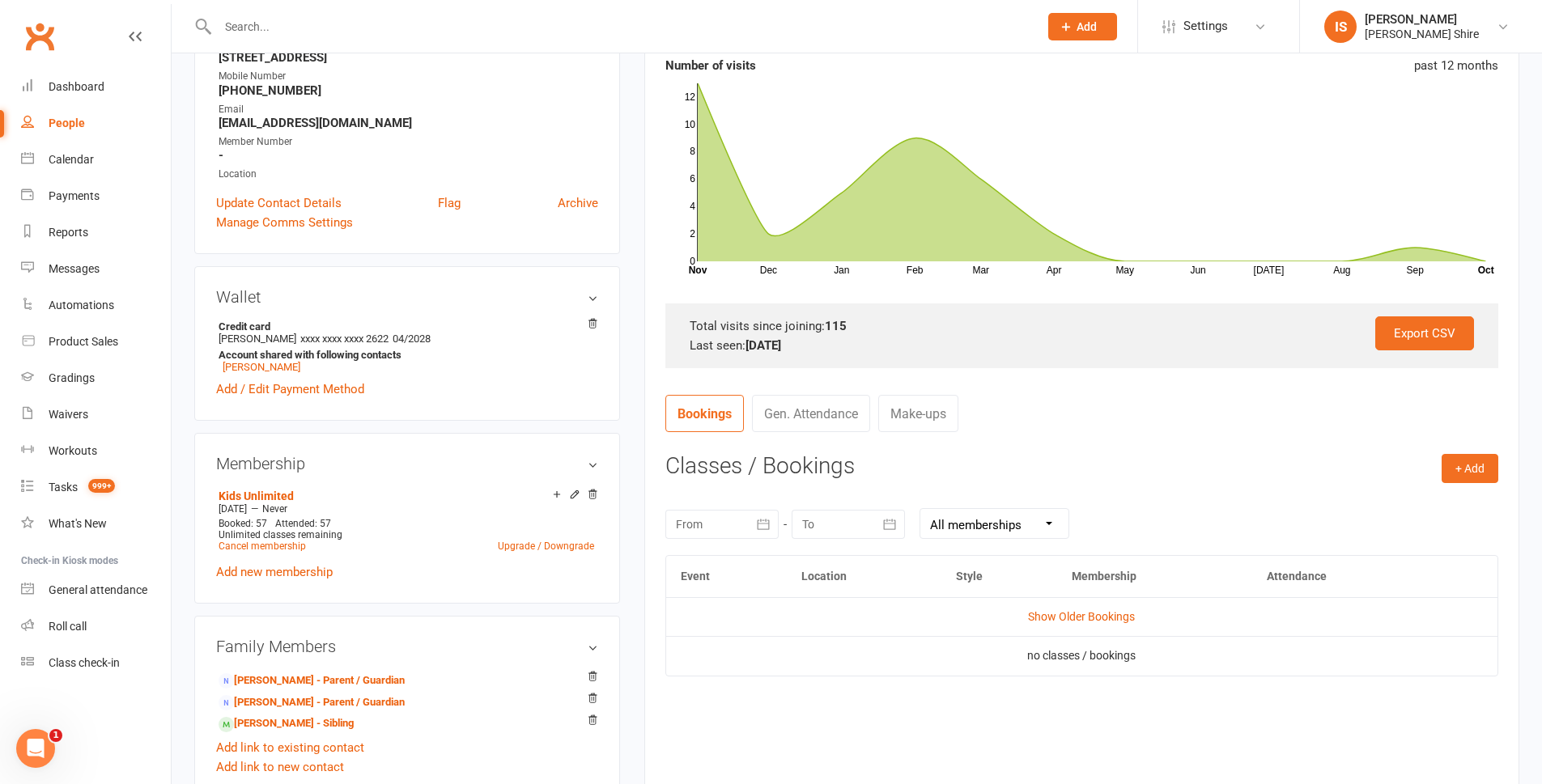
scroll to position [324, 0]
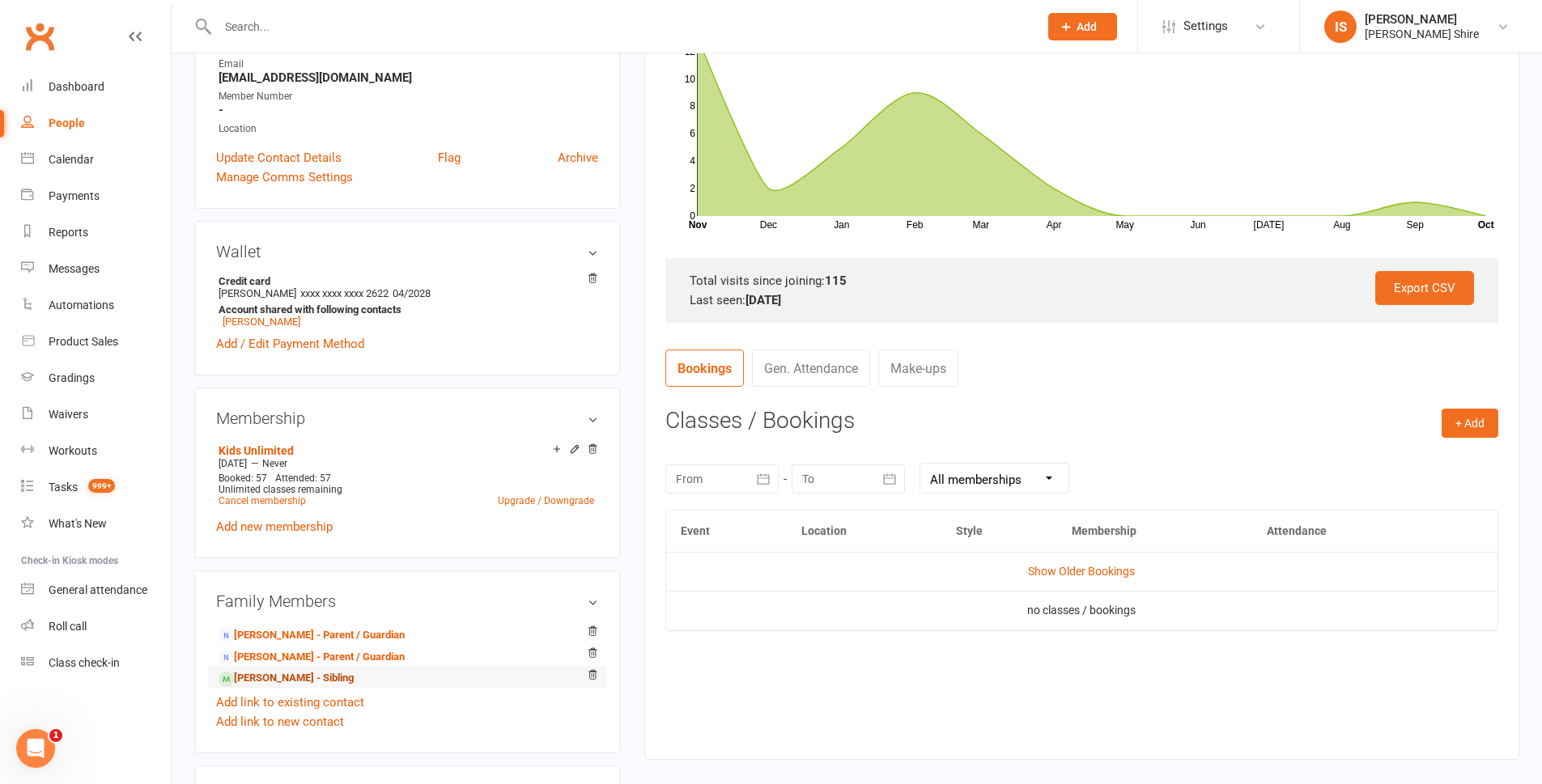
click at [251, 678] on link "[PERSON_NAME] - Sibling" at bounding box center [286, 679] width 135 height 17
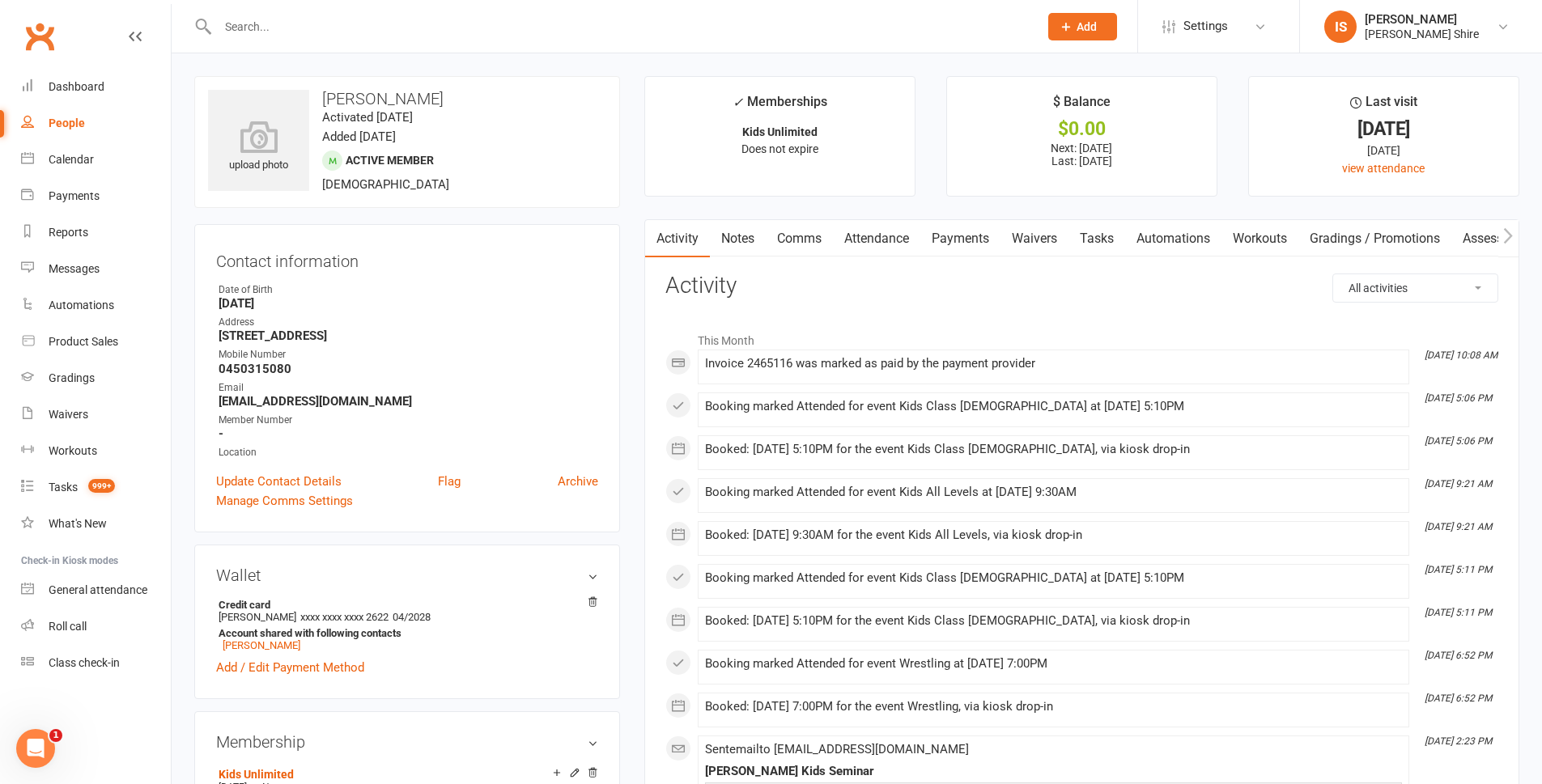
click at [957, 236] on link "Payments" at bounding box center [961, 238] width 81 height 37
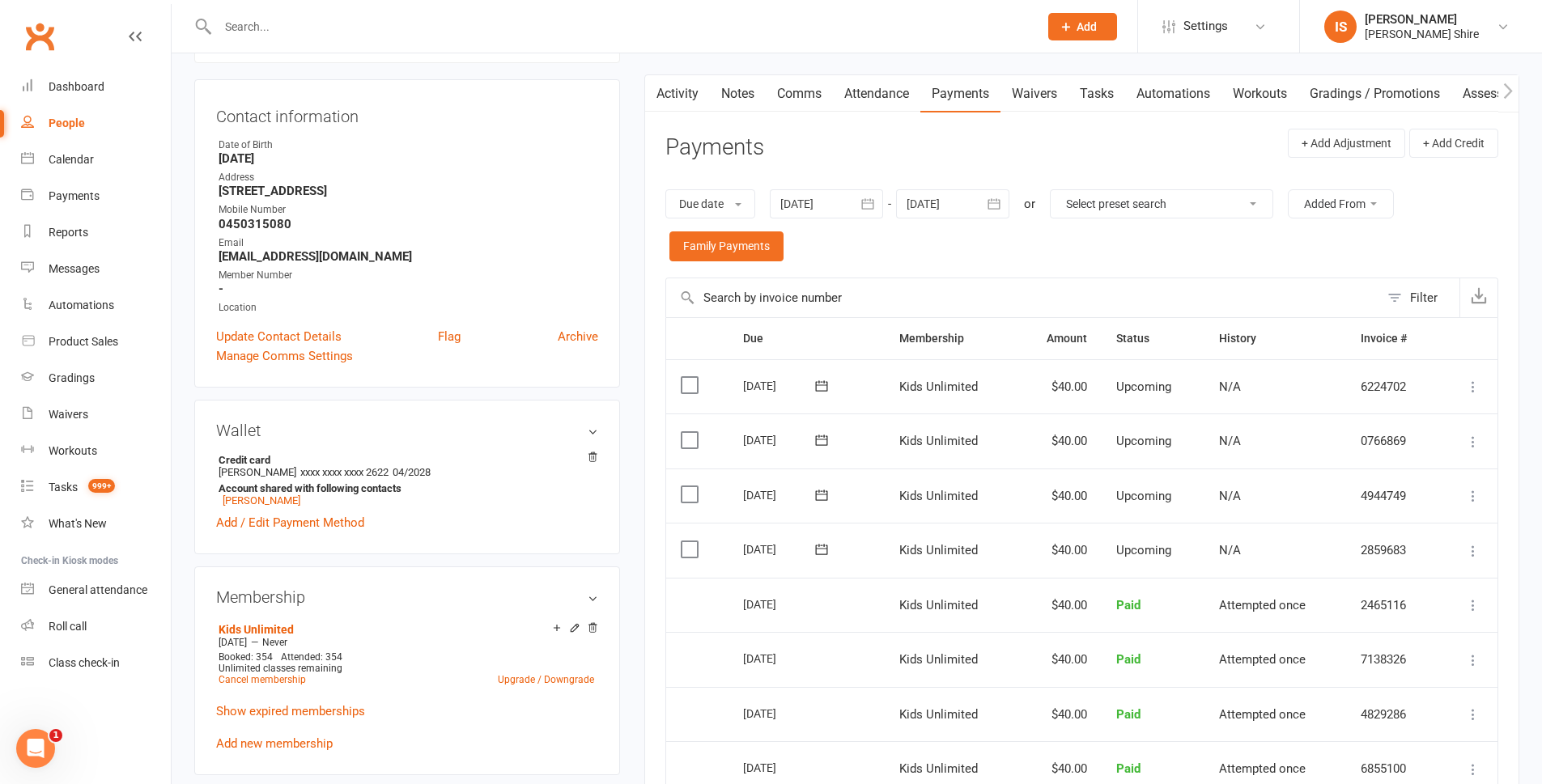
scroll to position [324, 0]
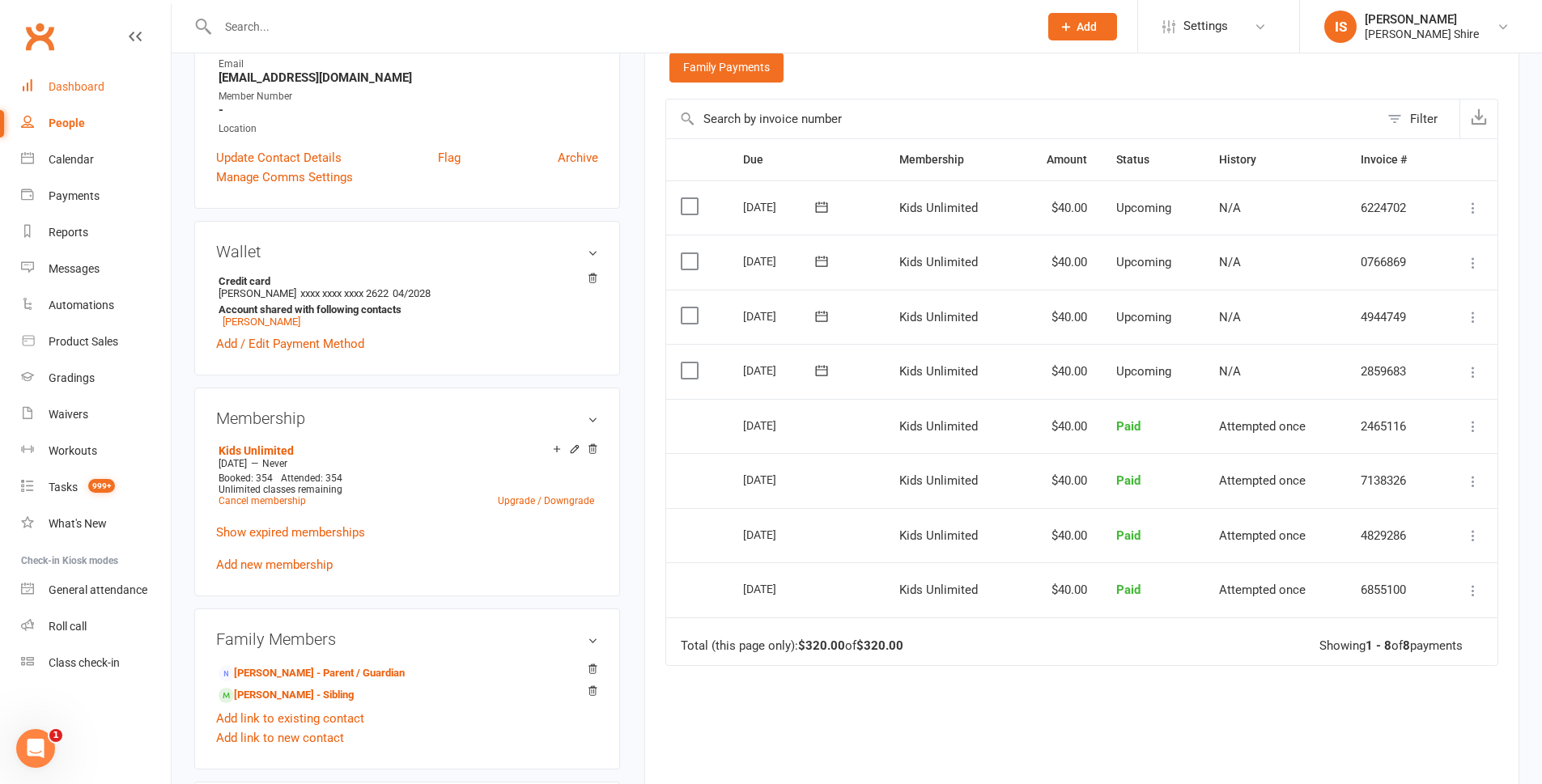
click at [87, 82] on div "Dashboard" at bounding box center [76, 87] width 56 height 13
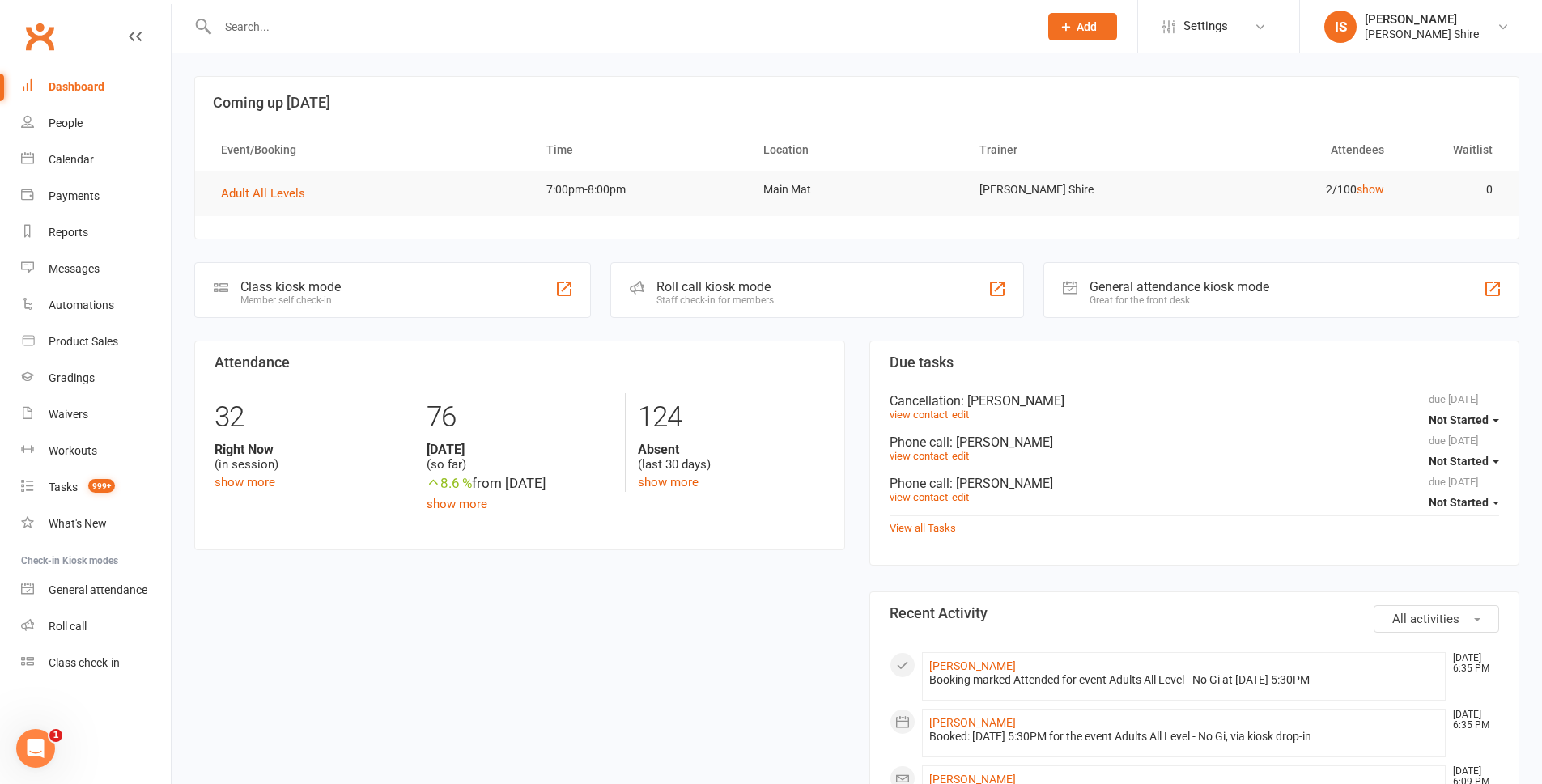
click at [429, 475] on icon at bounding box center [434, 482] width 14 height 14
click at [453, 503] on link "show more" at bounding box center [457, 504] width 61 height 15
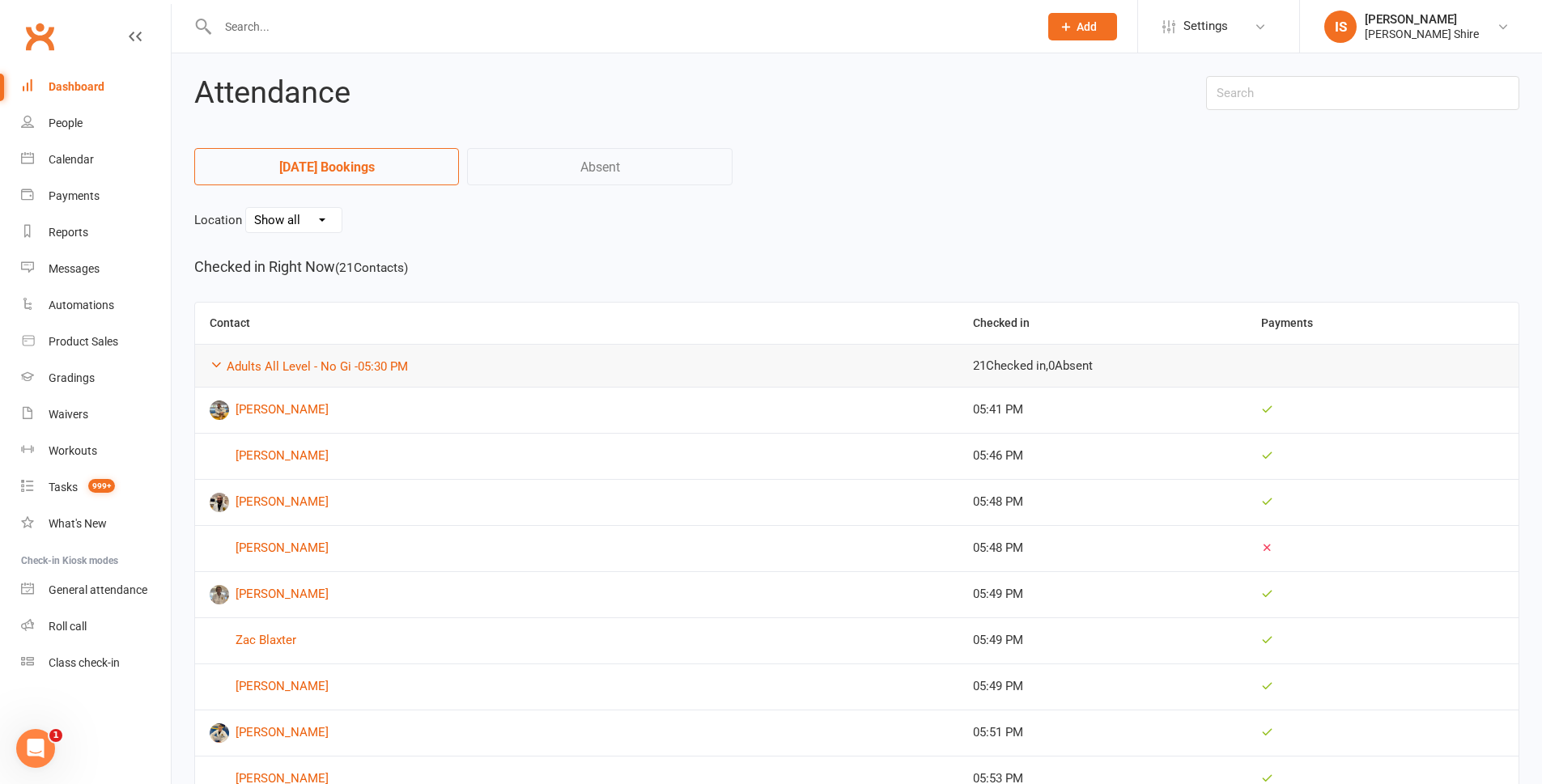
click at [618, 182] on link "Absent" at bounding box center [599, 166] width 265 height 37
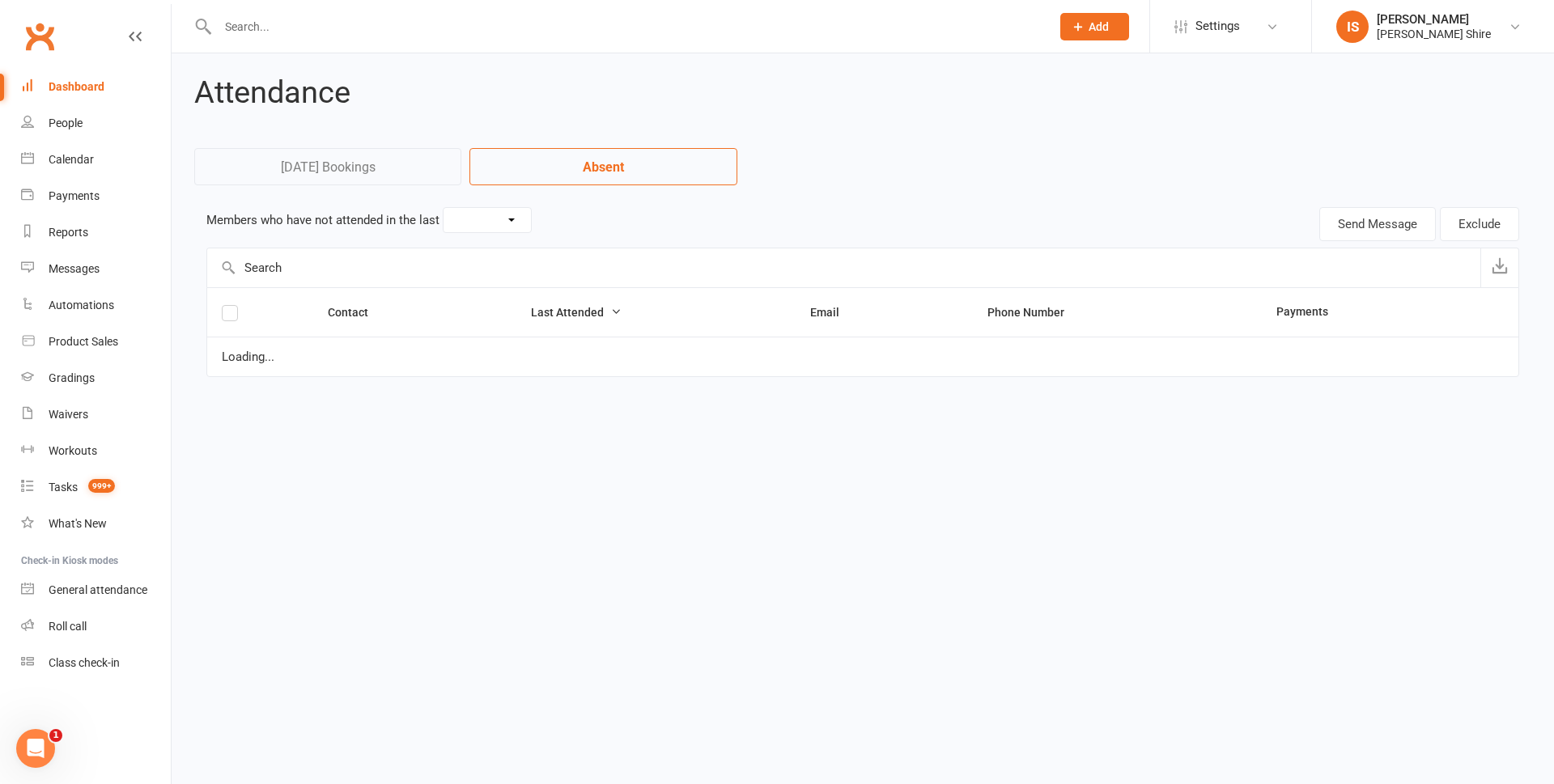
select select "30"
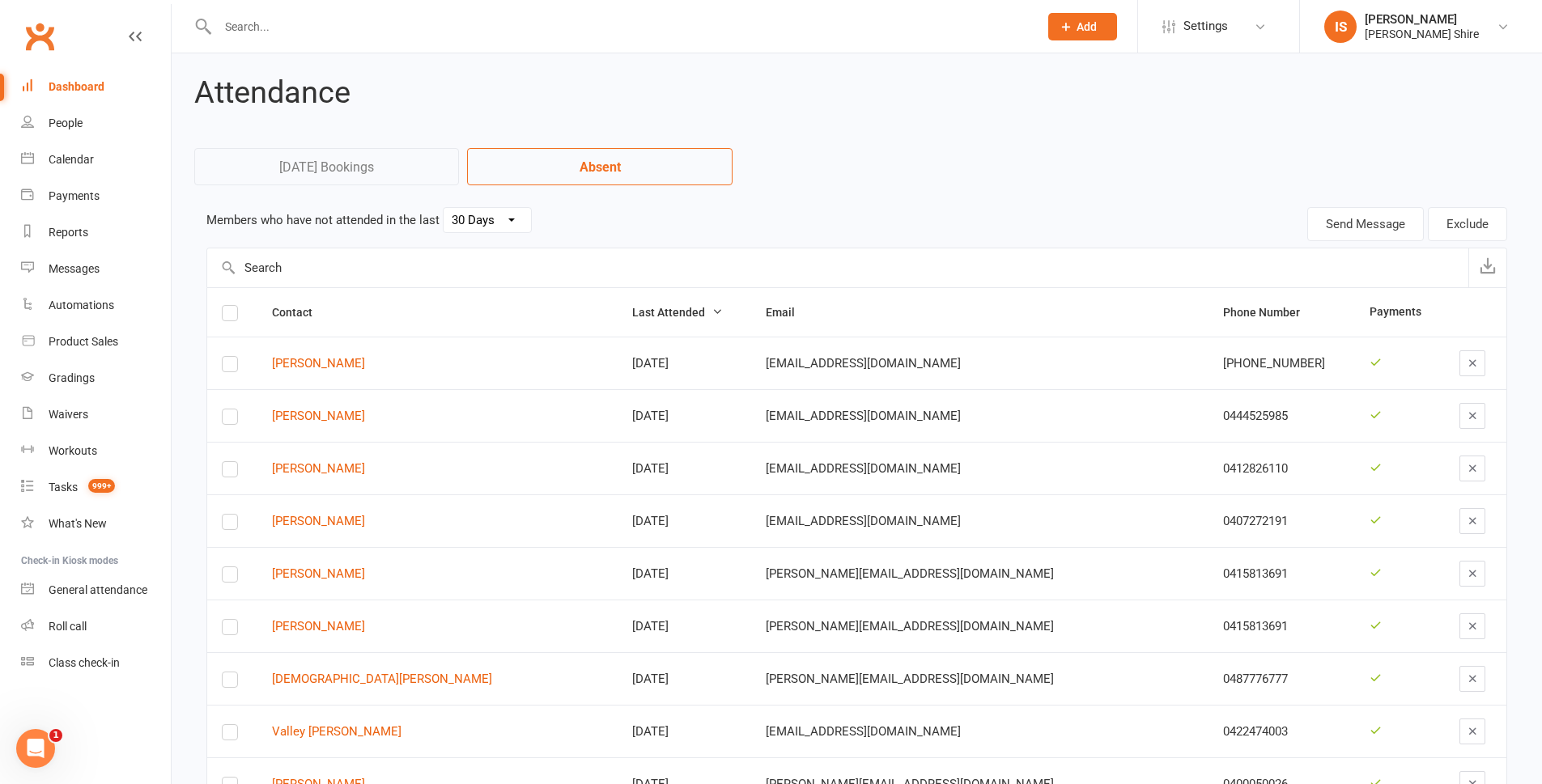
click at [434, 169] on link "[DATE] Bookings" at bounding box center [327, 166] width 265 height 37
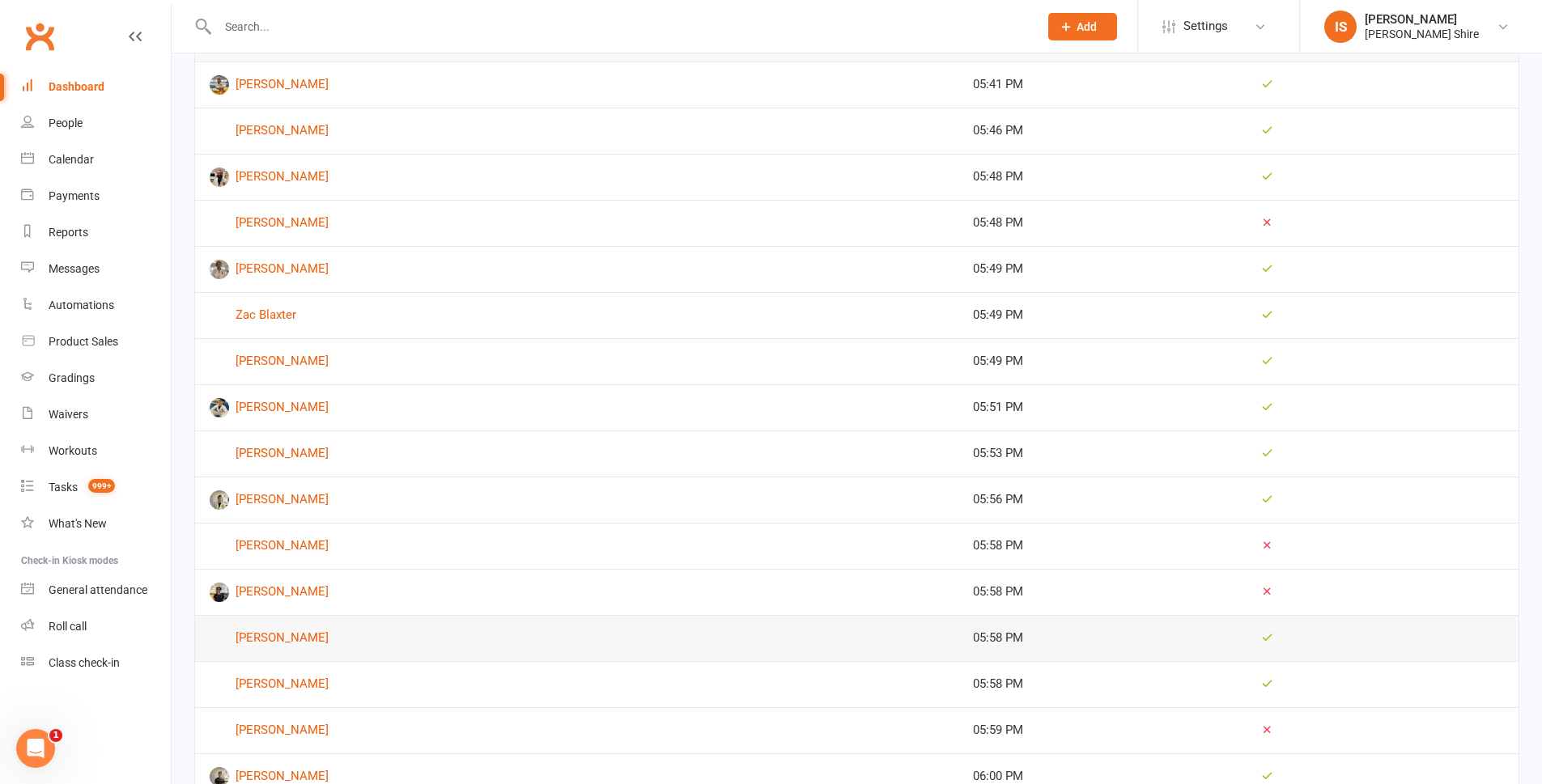
scroll to position [404, 0]
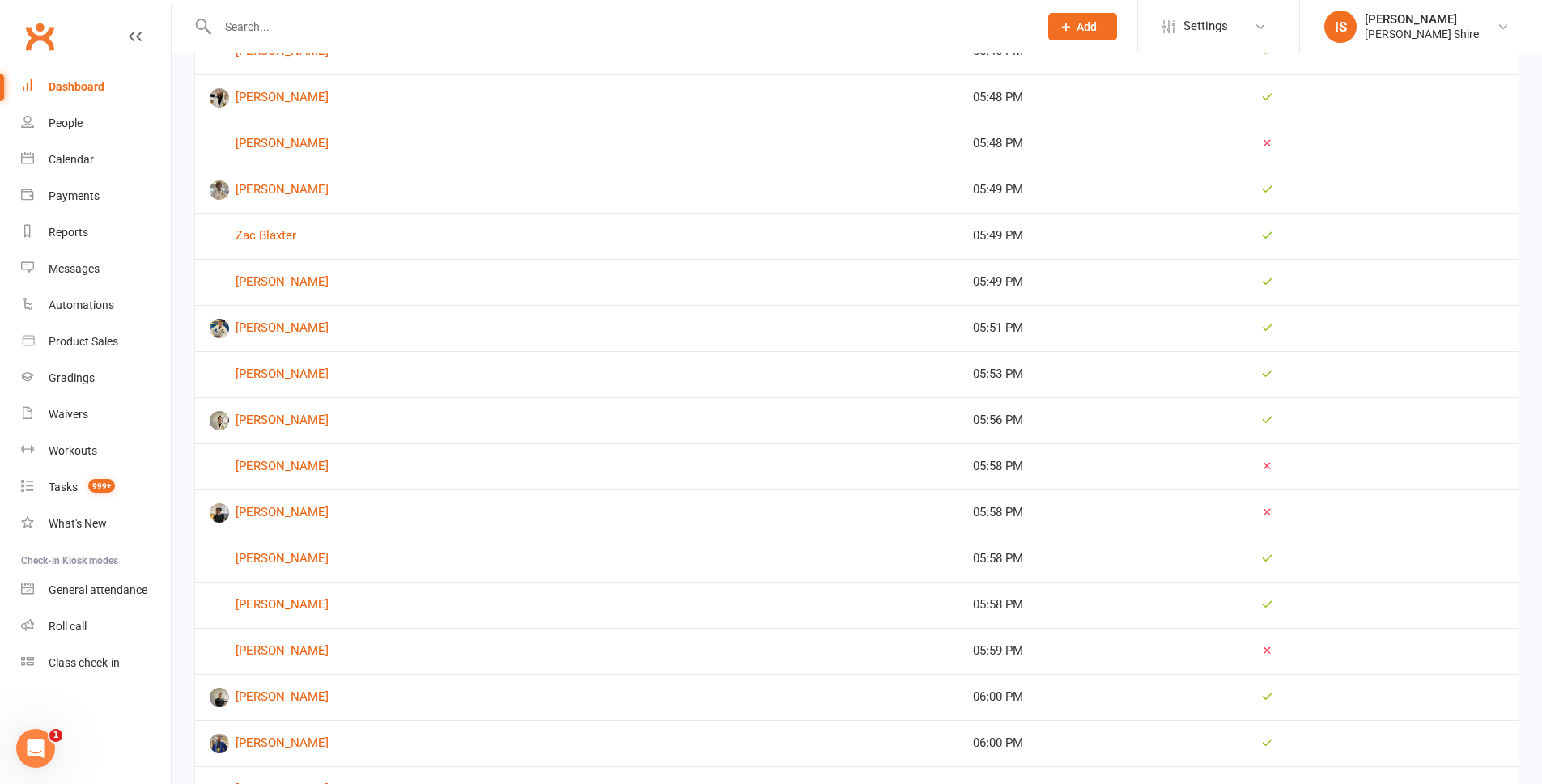
click at [67, 96] on link "Dashboard" at bounding box center [96, 87] width 150 height 37
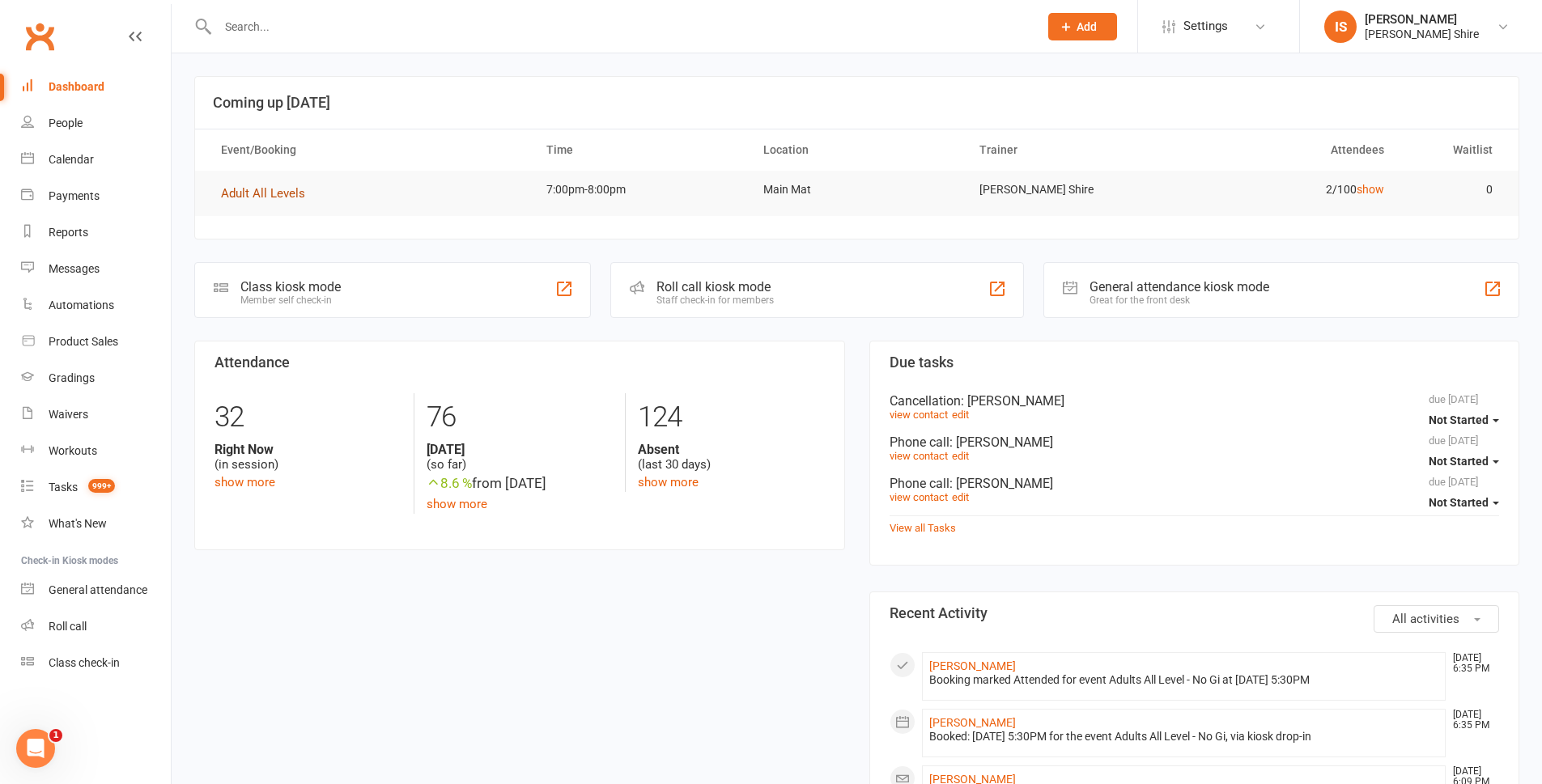
click at [265, 195] on span "Adult All Levels" at bounding box center [263, 193] width 84 height 15
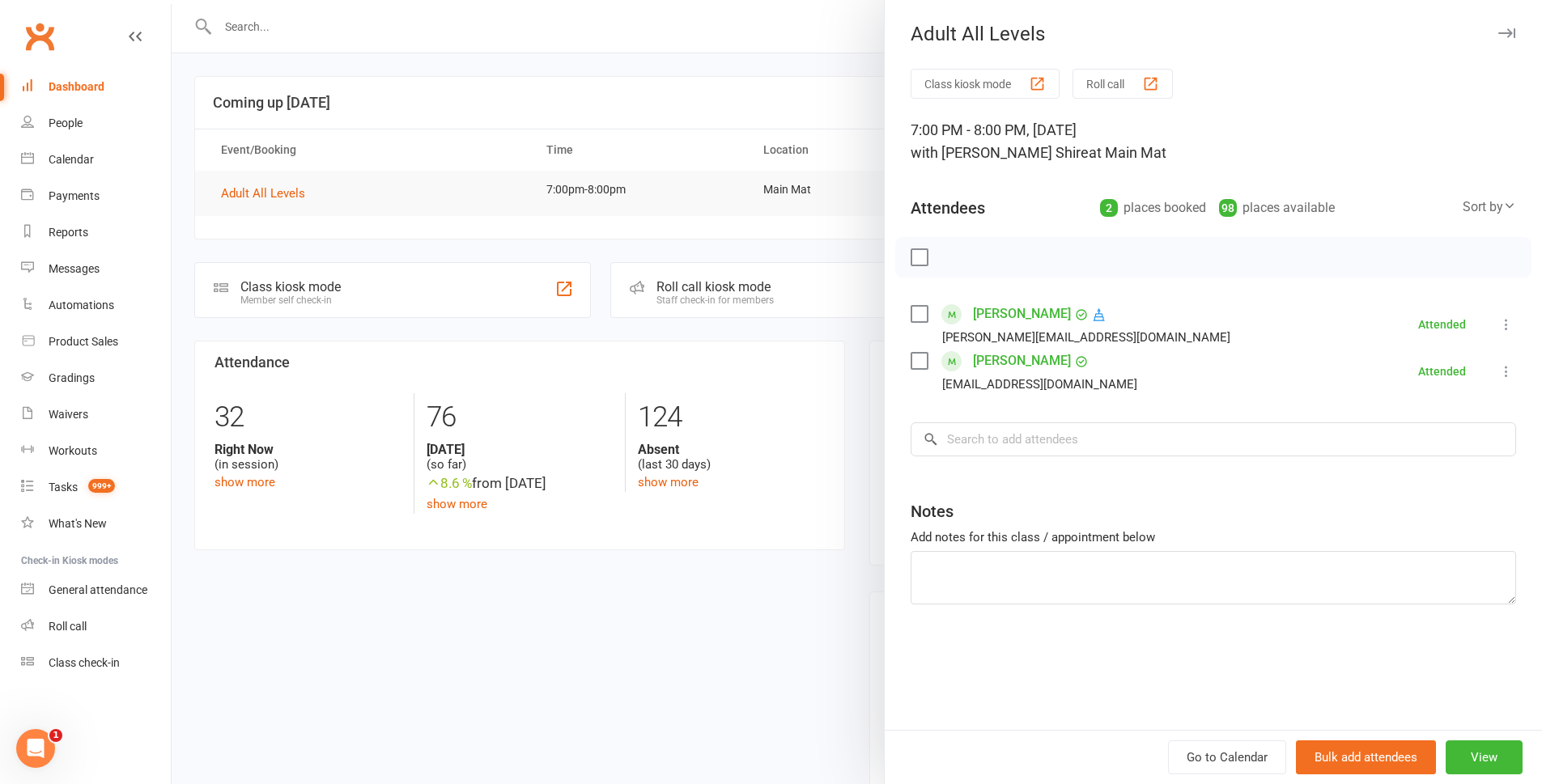
click at [202, 242] on div at bounding box center [856, 392] width 1371 height 784
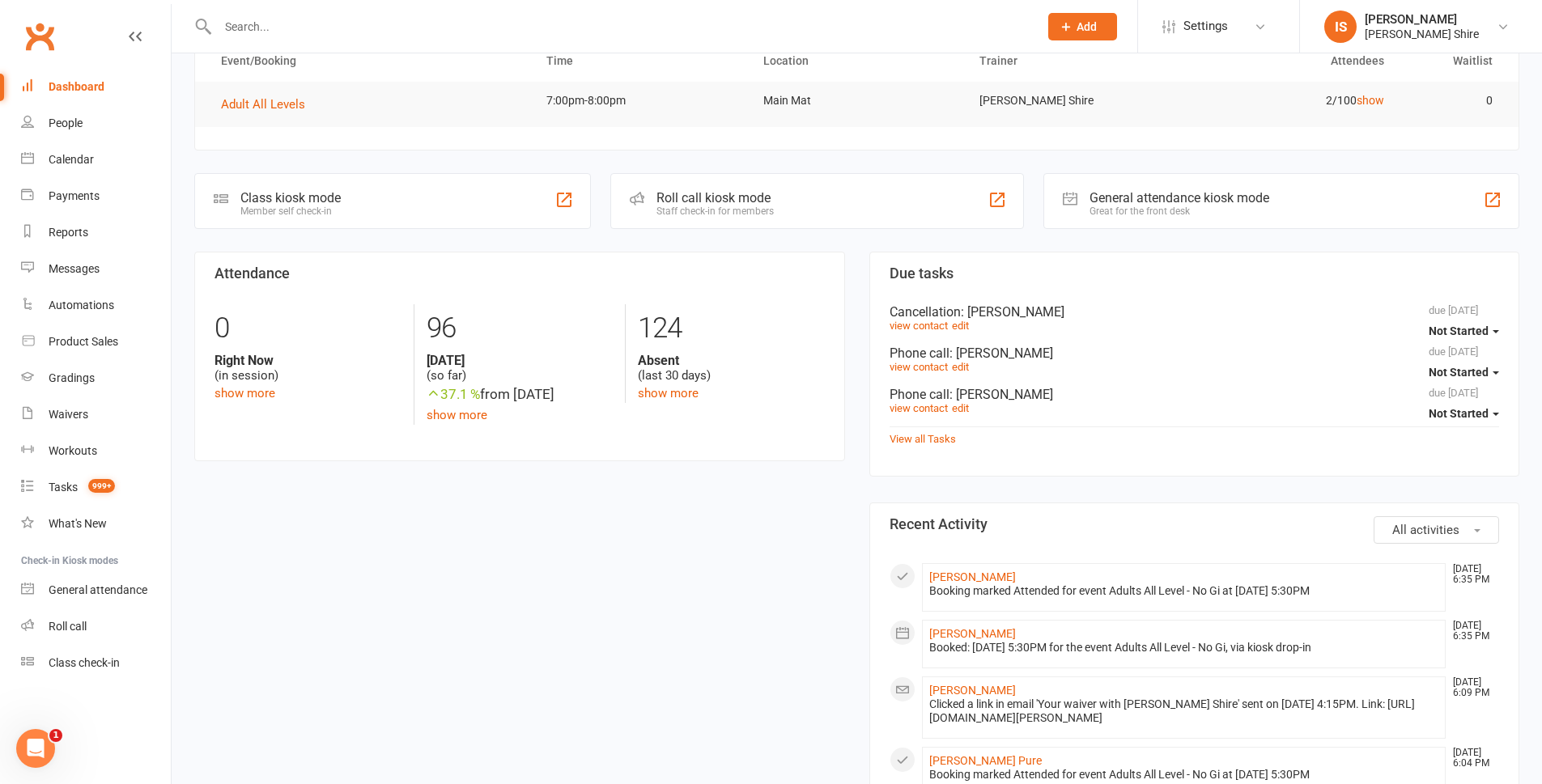
scroll to position [81, 0]
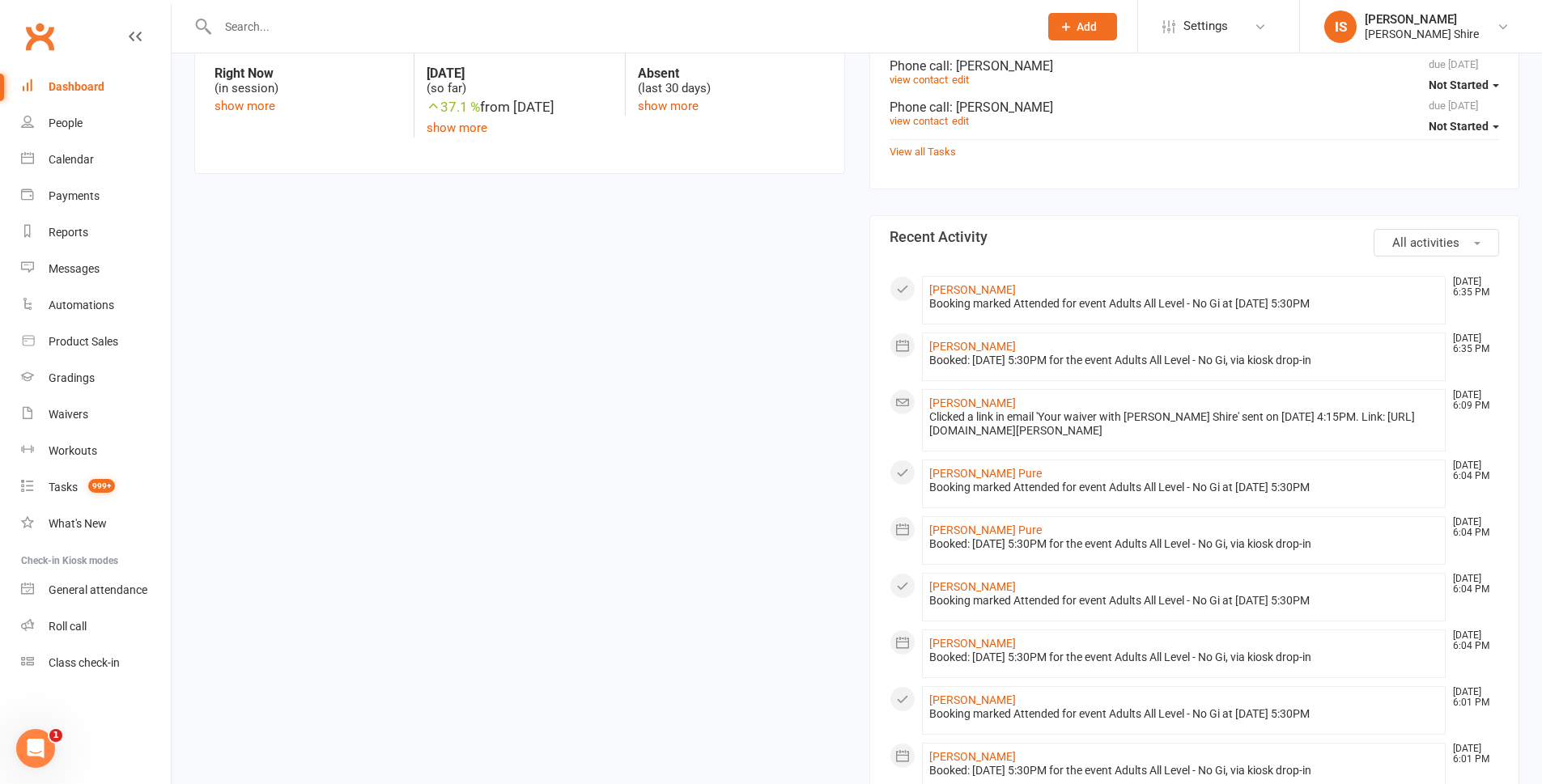
scroll to position [486, 0]
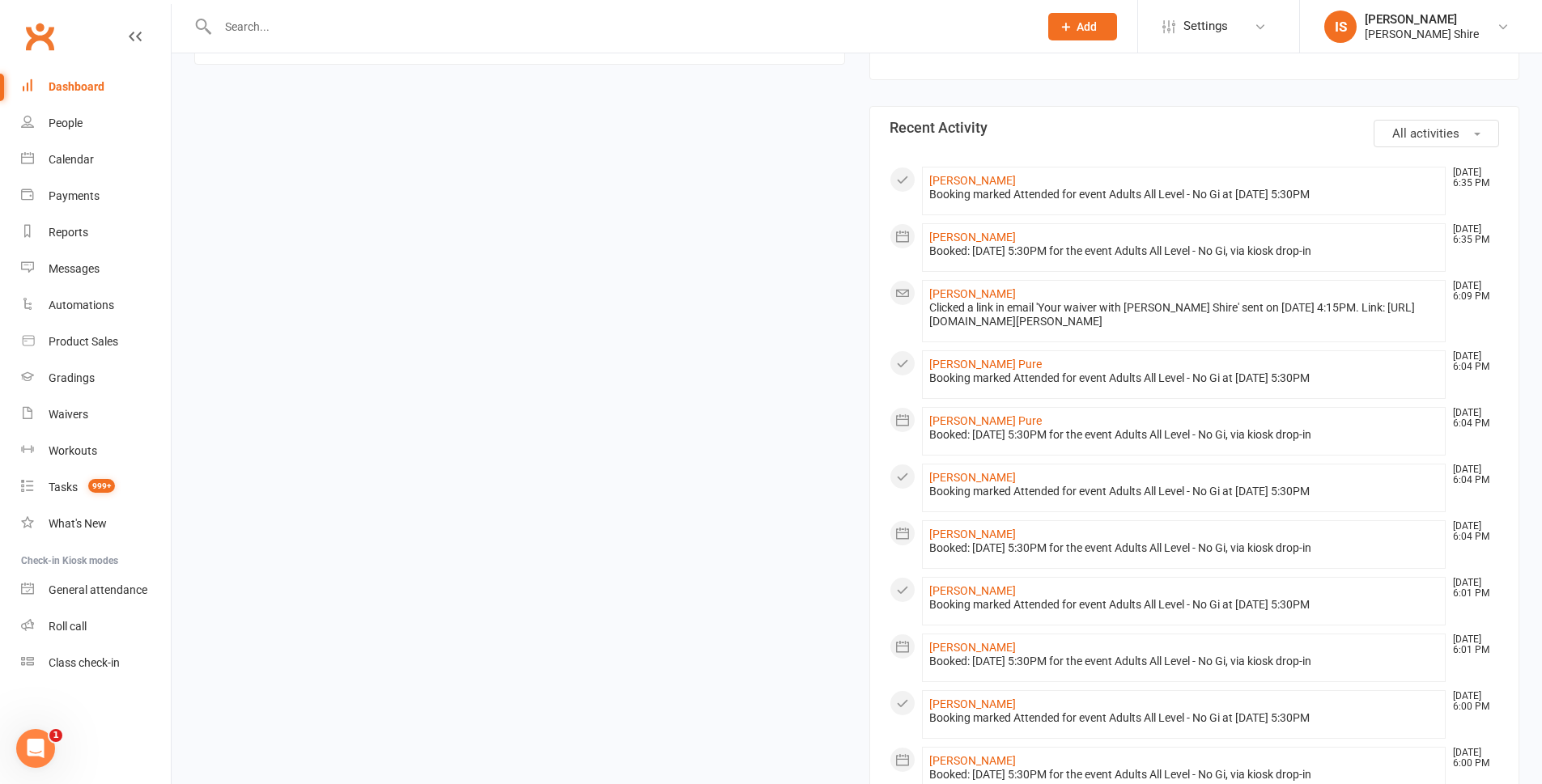
click at [946, 188] on div "Booking marked Attended for event Adults All Level - No Gi at 14 Oct 2025 at 5:…" at bounding box center [1184, 195] width 510 height 14
click at [944, 177] on link "Liam Elliott" at bounding box center [972, 180] width 87 height 13
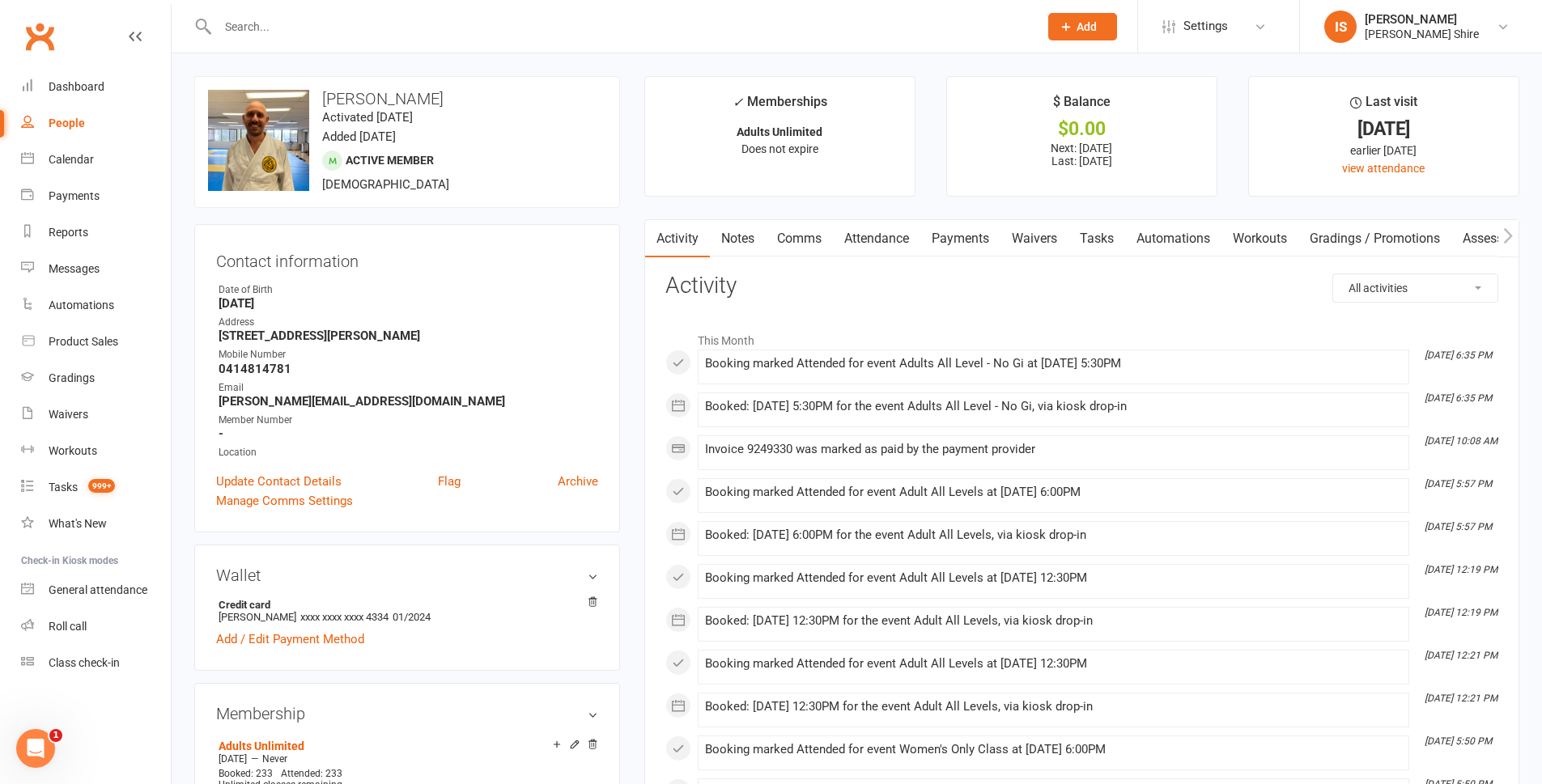
click at [989, 236] on link "Payments" at bounding box center [961, 238] width 81 height 37
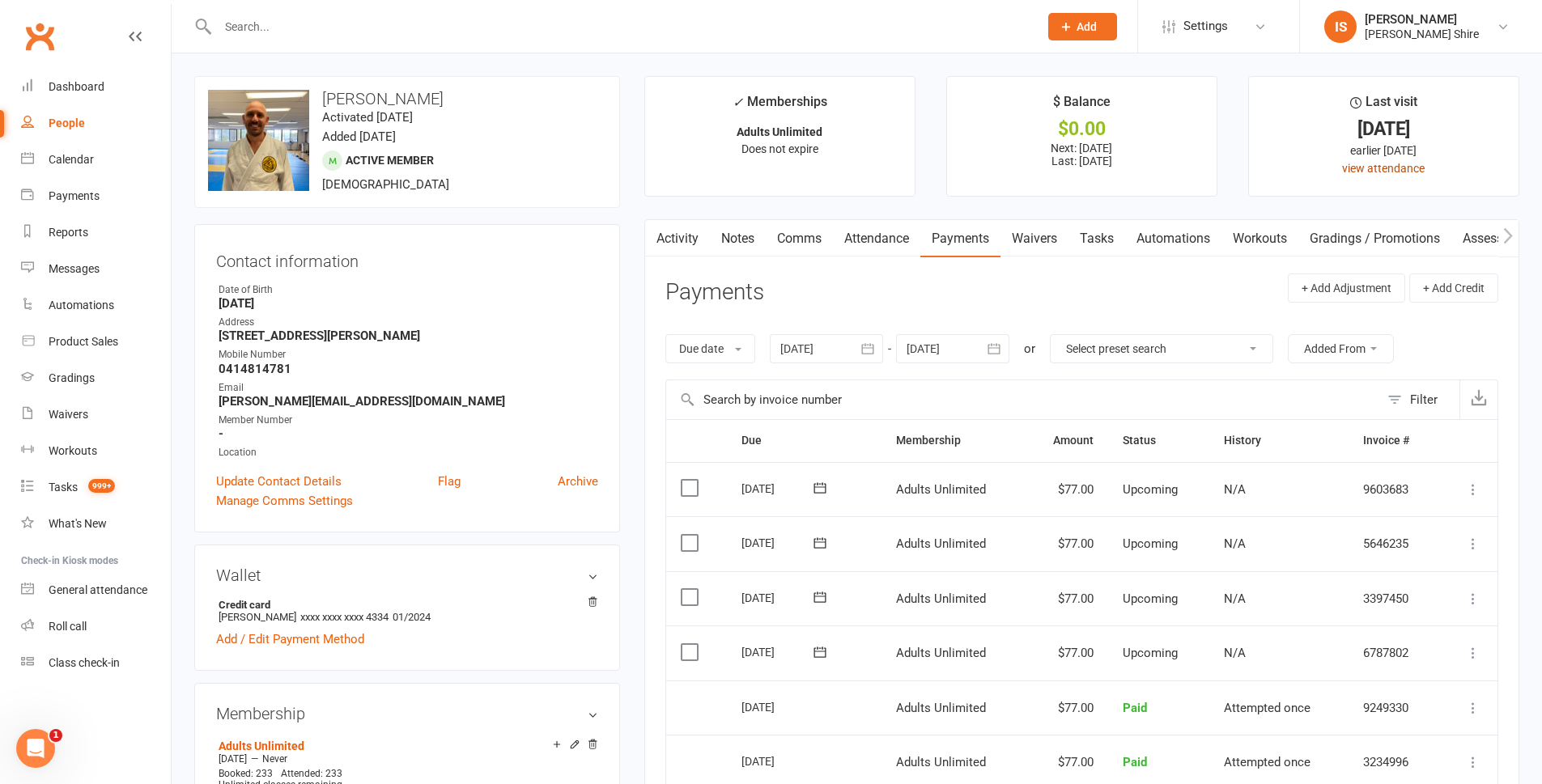
click at [1358, 168] on link "view attendance" at bounding box center [1383, 168] width 82 height 13
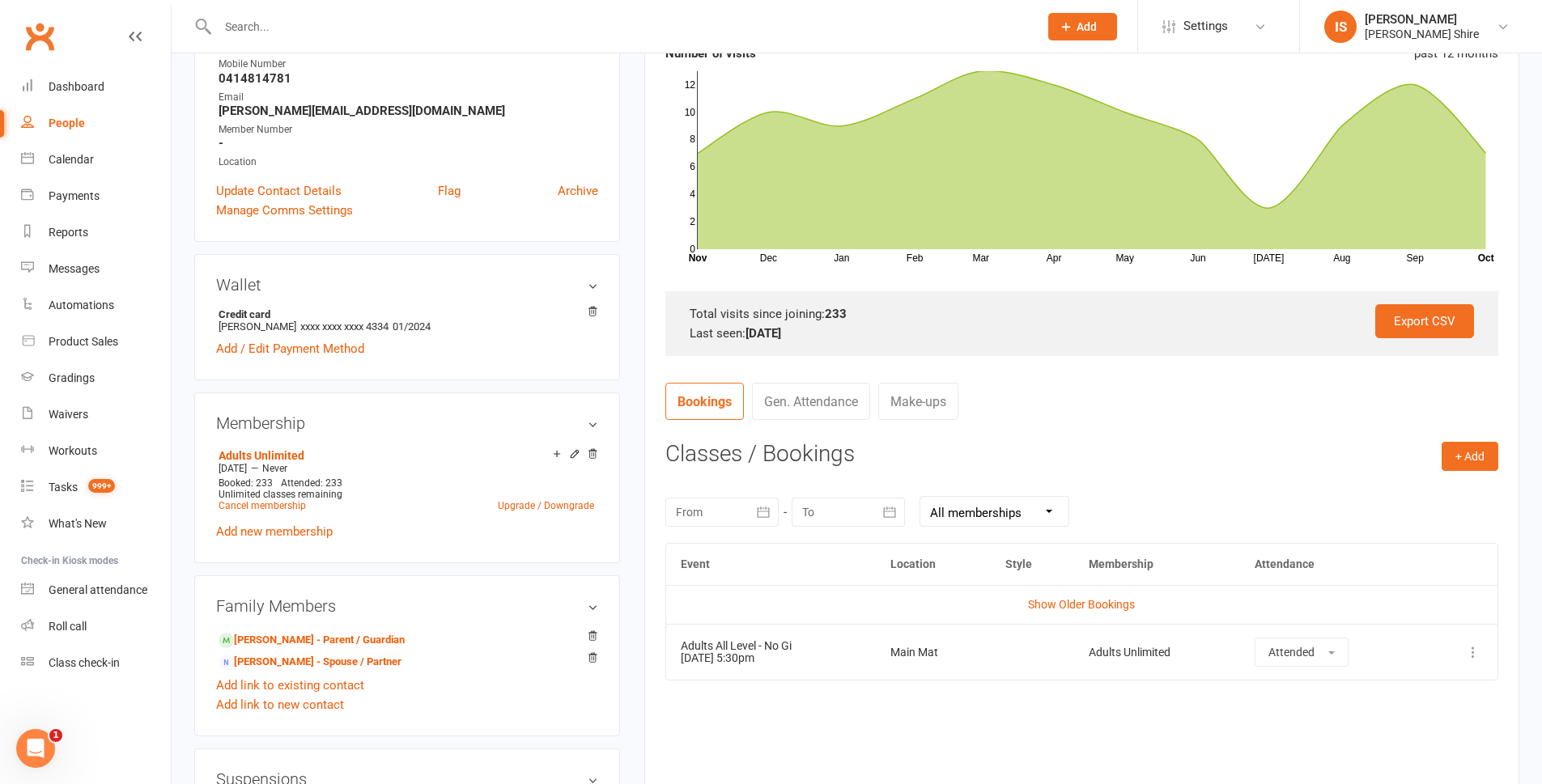
scroll to position [324, 0]
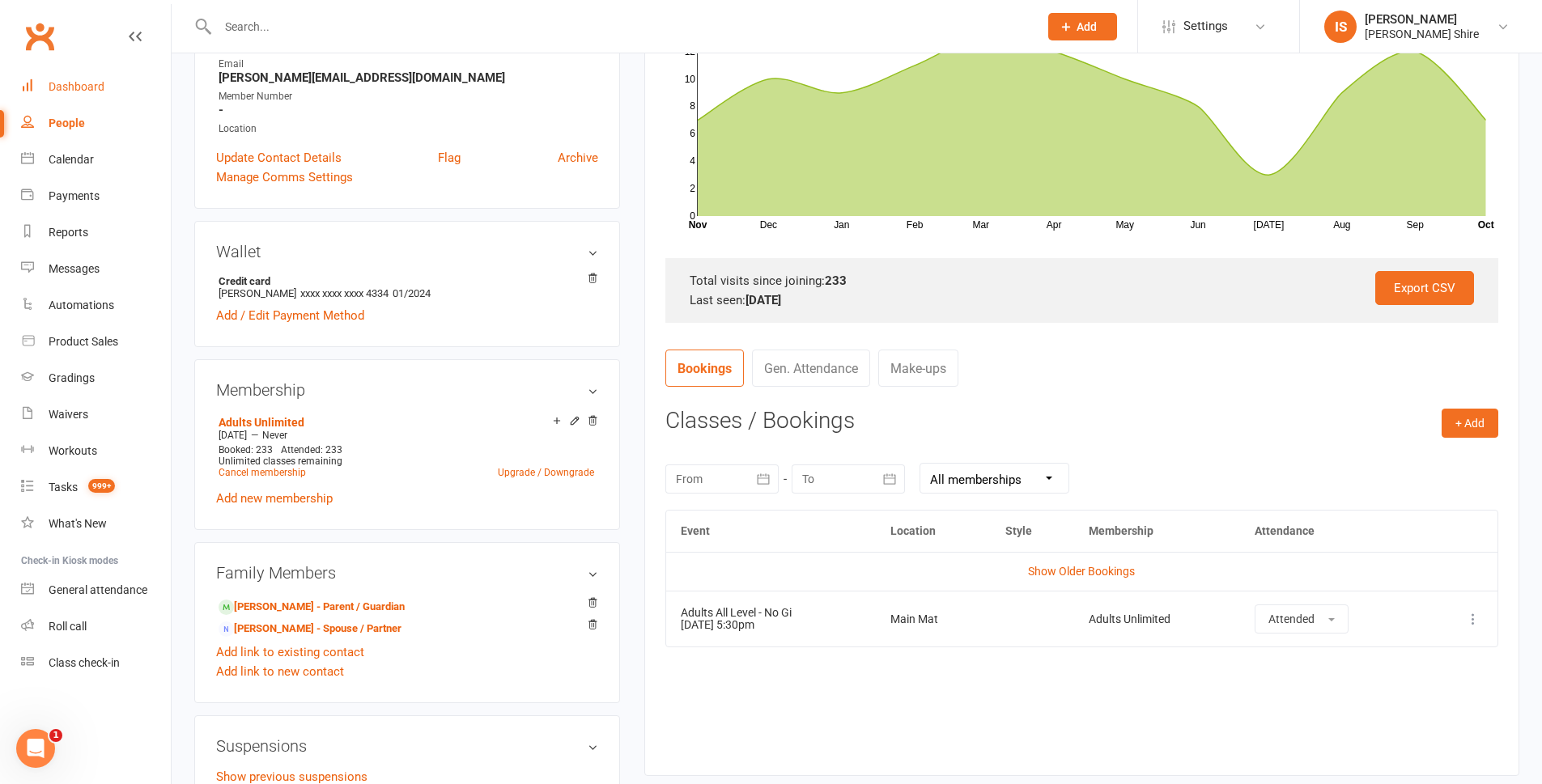
click at [87, 87] on div "Dashboard" at bounding box center [76, 87] width 56 height 13
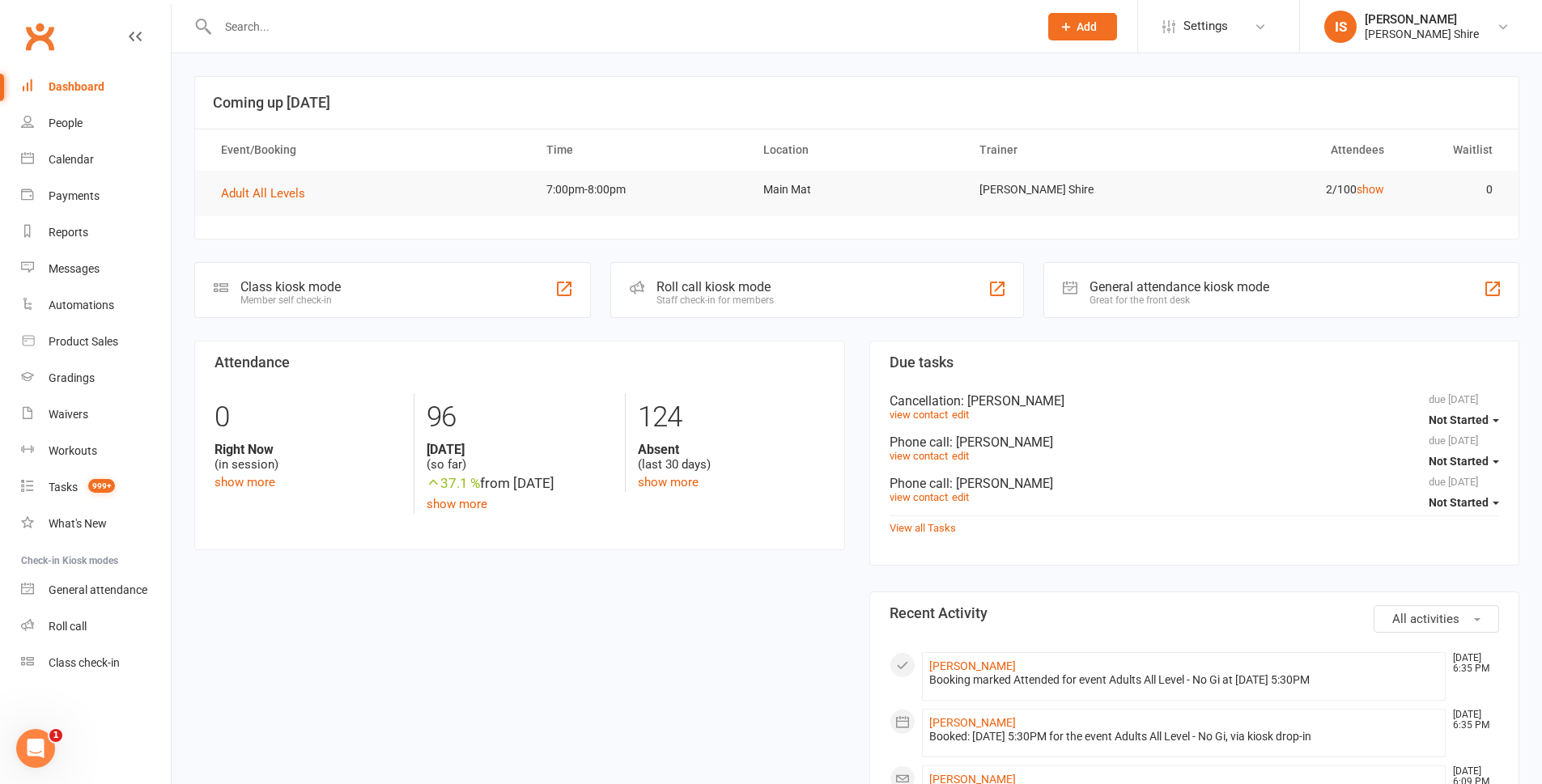
click at [237, 34] on input "text" at bounding box center [620, 27] width 814 height 22
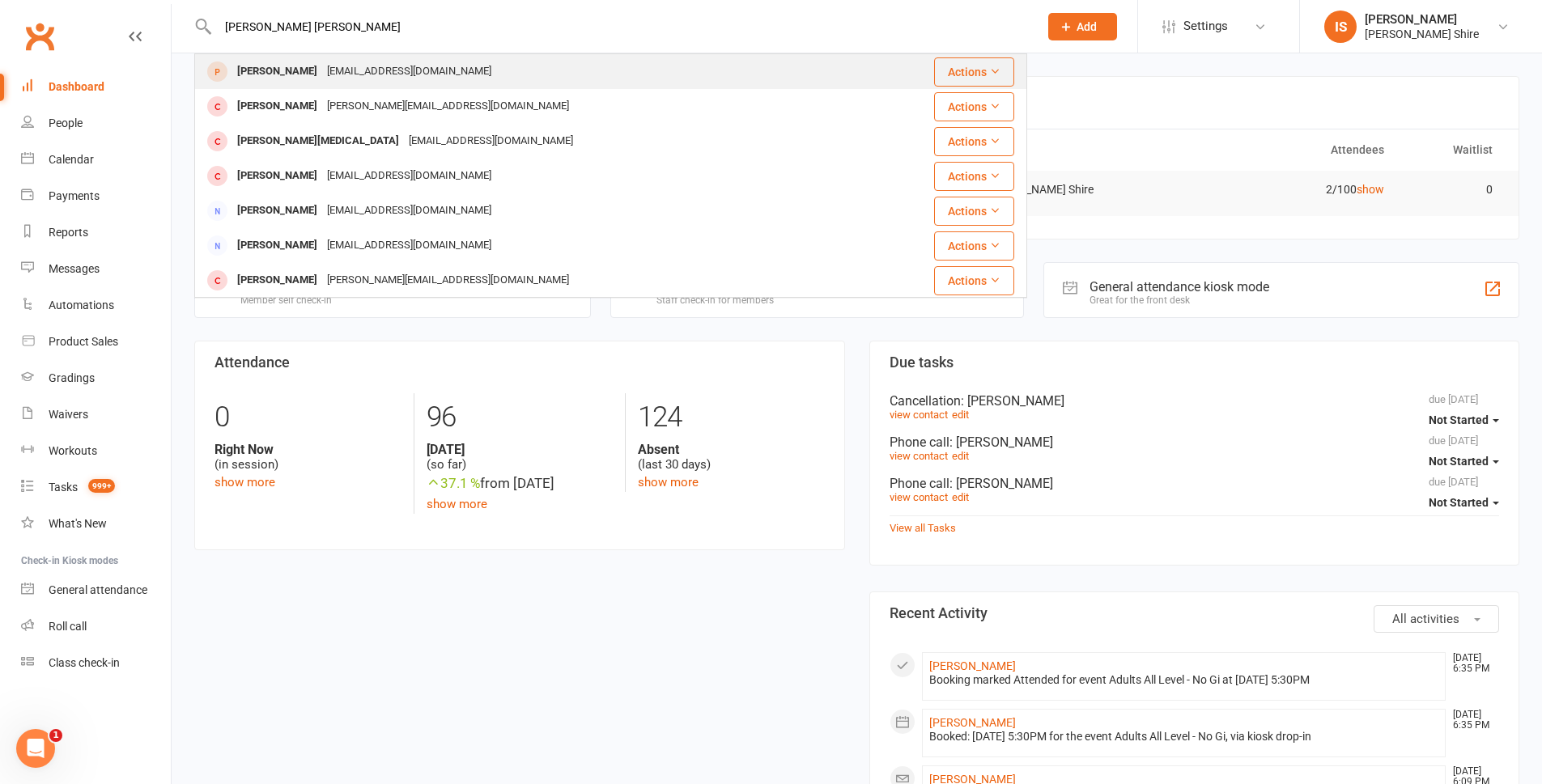
type input "tim robert"
click at [543, 62] on div "Timothy Robertson timrobertson061995@gmail.com" at bounding box center [542, 71] width 691 height 33
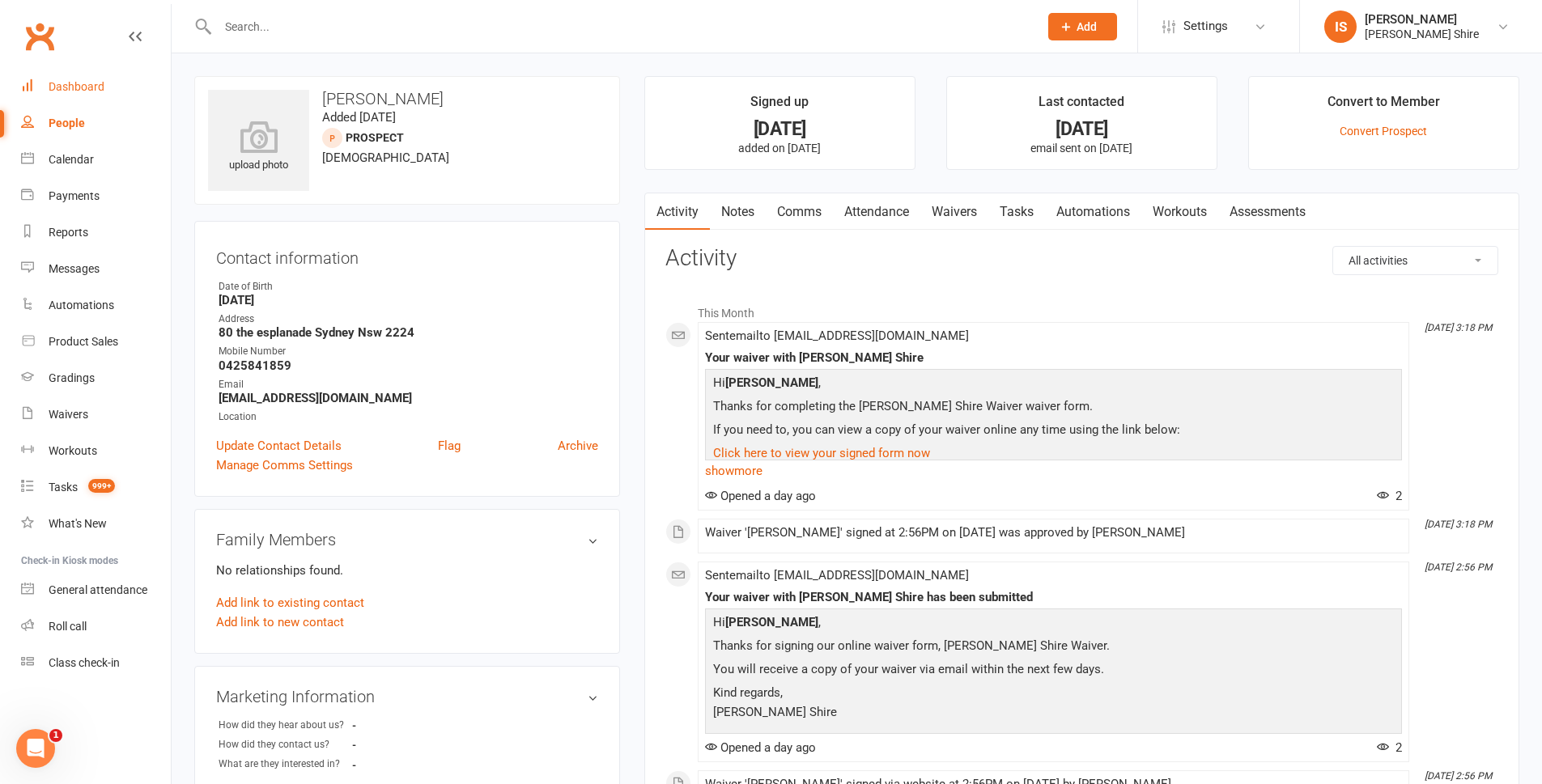
click at [98, 81] on div "Dashboard" at bounding box center [76, 87] width 56 height 13
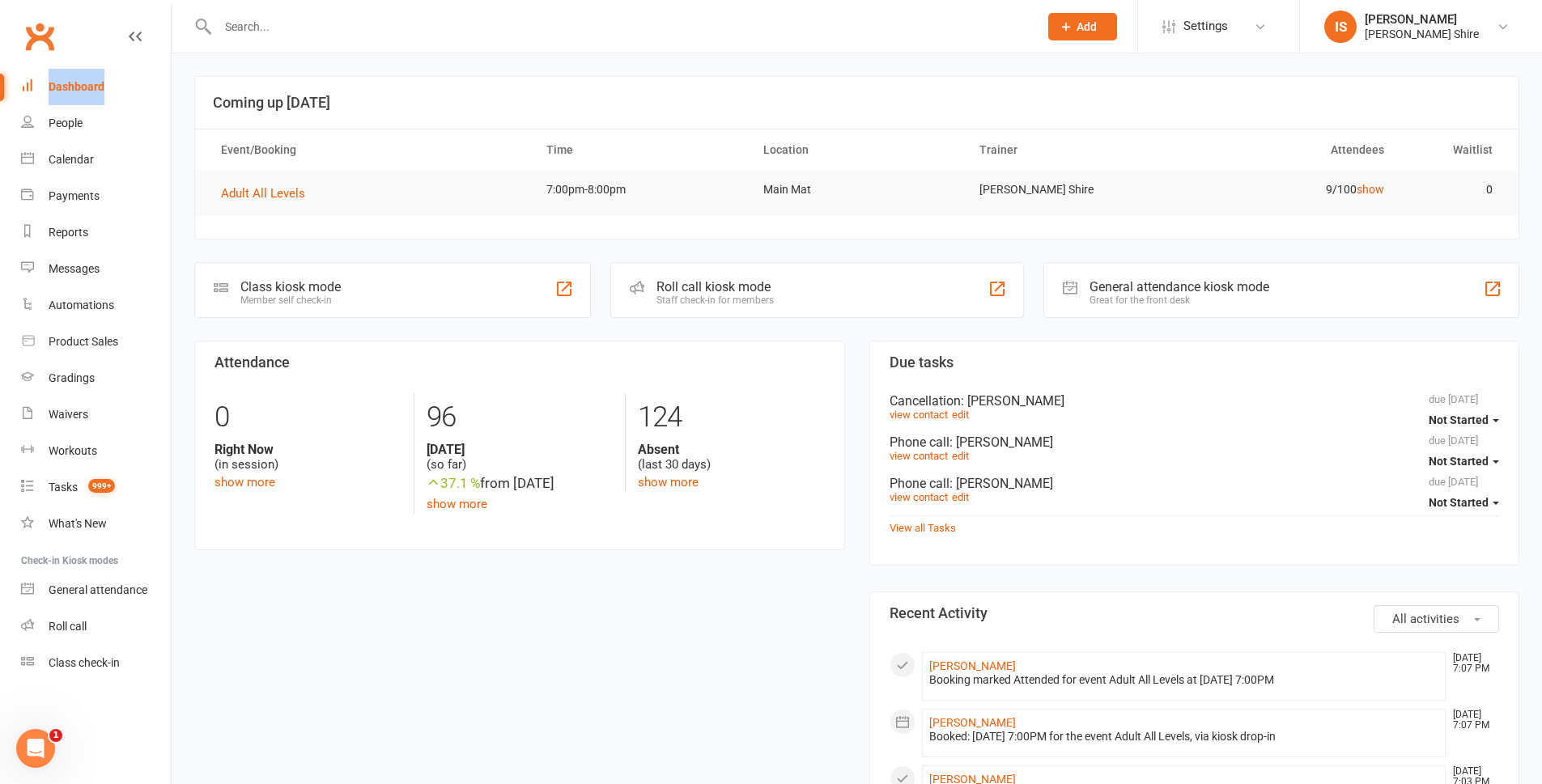
drag, startPoint x: 153, startPoint y: 71, endPoint x: 165, endPoint y: 98, distance: 29.5
click at [153, 81] on nav "Clubworx Dashboard People Calendar Payments Reports Messages Automations Produc…" at bounding box center [86, 396] width 171 height 784
click at [168, 104] on link "Dashboard" at bounding box center [96, 87] width 150 height 37
click at [89, 92] on div "Dashboard" at bounding box center [76, 87] width 56 height 13
click at [82, 57] on div "Clubworx" at bounding box center [85, 46] width 171 height 60
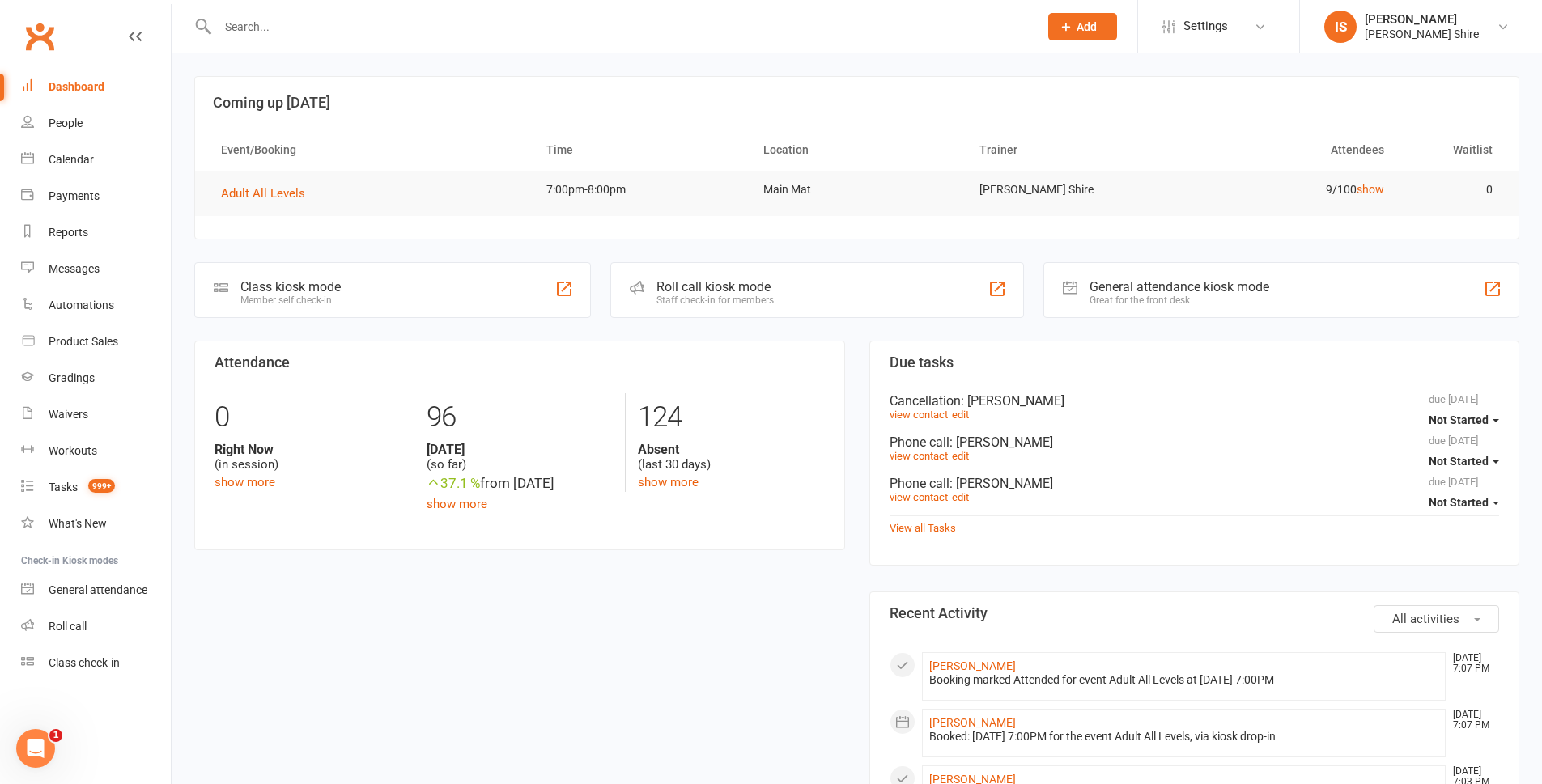
click at [81, 78] on link "Dashboard" at bounding box center [96, 87] width 150 height 37
click at [81, 89] on div "Dashboard" at bounding box center [76, 87] width 56 height 13
click at [98, 332] on link "Product Sales" at bounding box center [96, 342] width 150 height 37
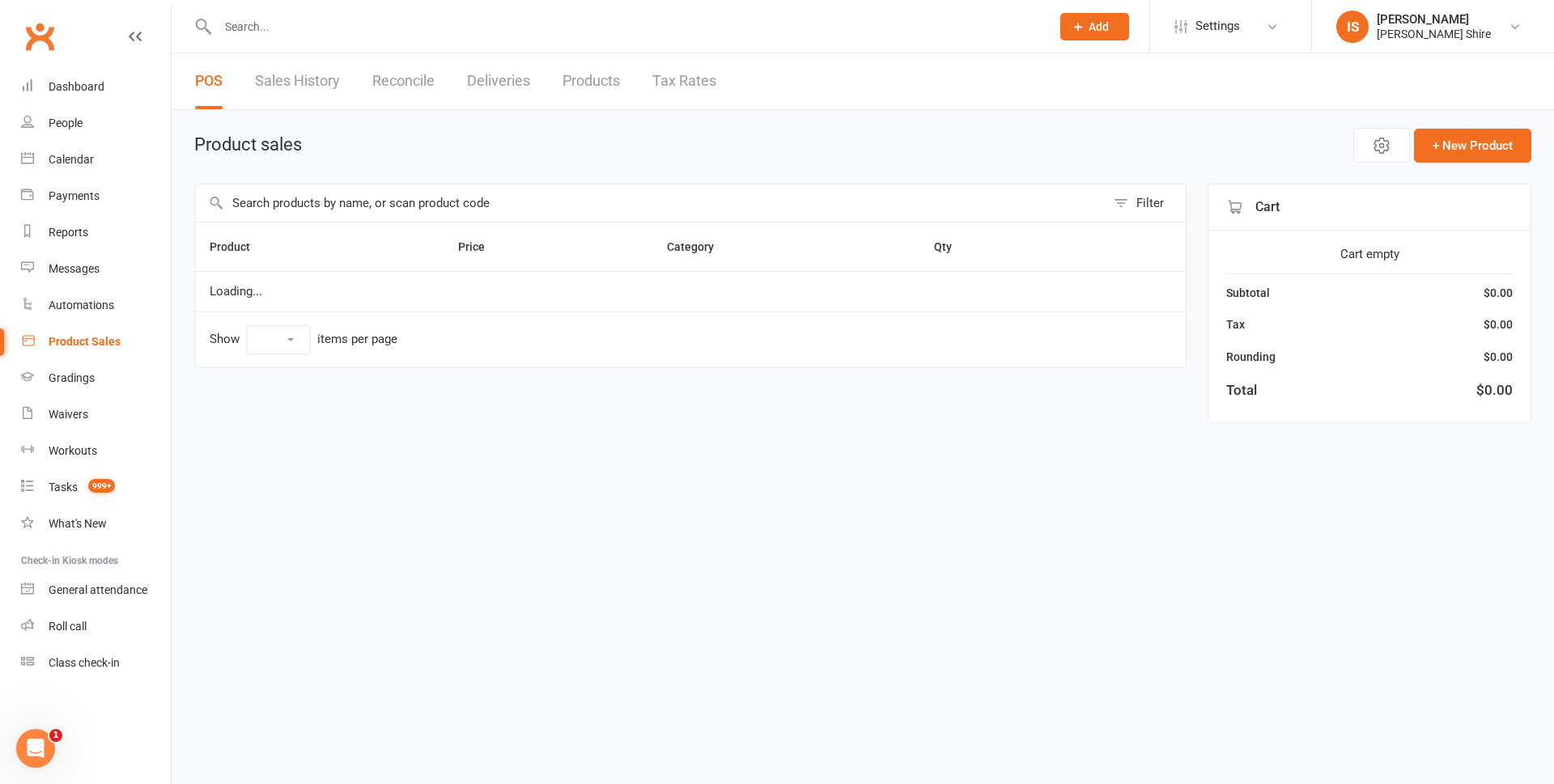
select select "10"
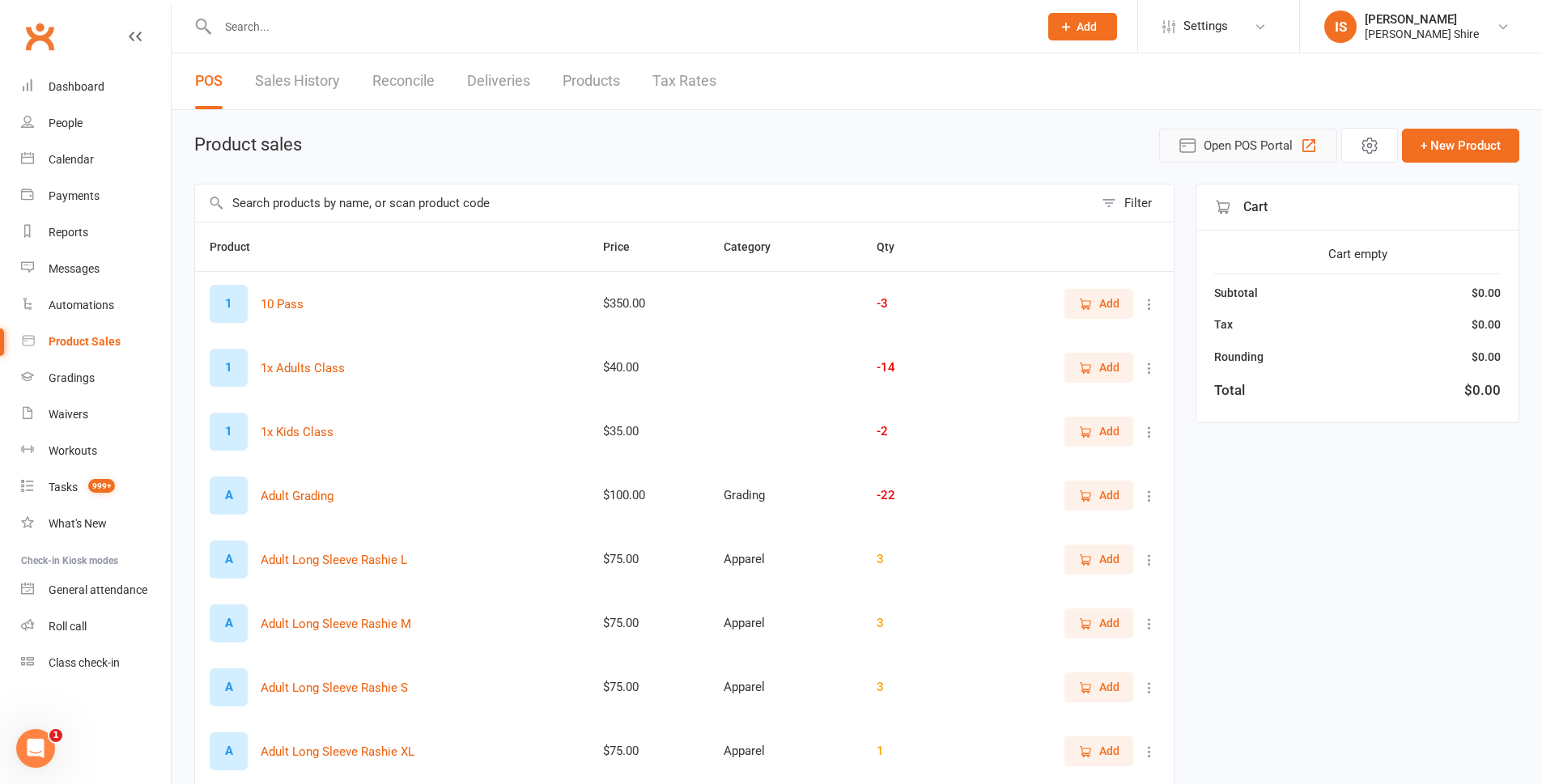
click at [1244, 138] on span "Open POS Portal" at bounding box center [1248, 146] width 89 height 20
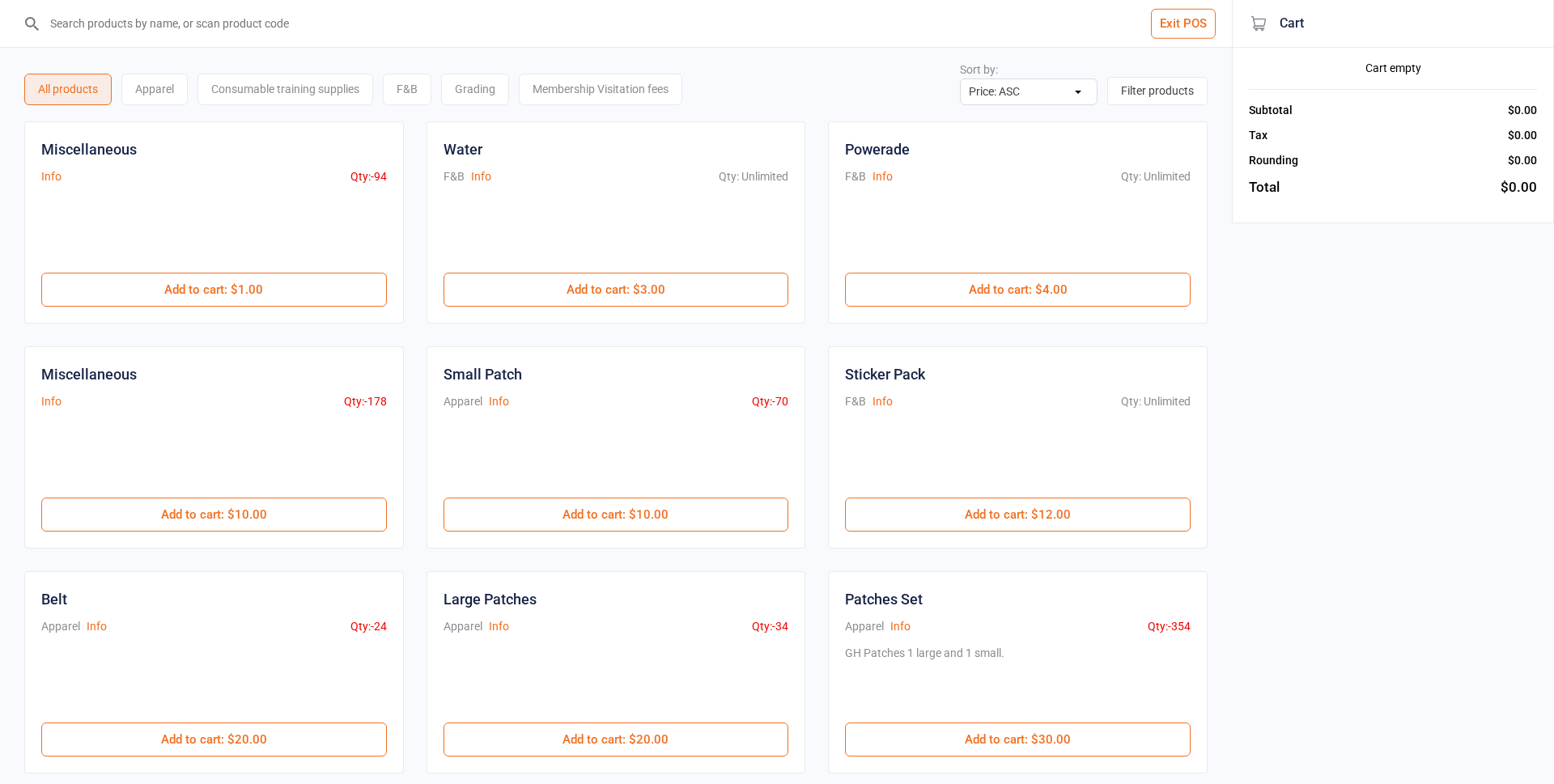
select select "price-asc"
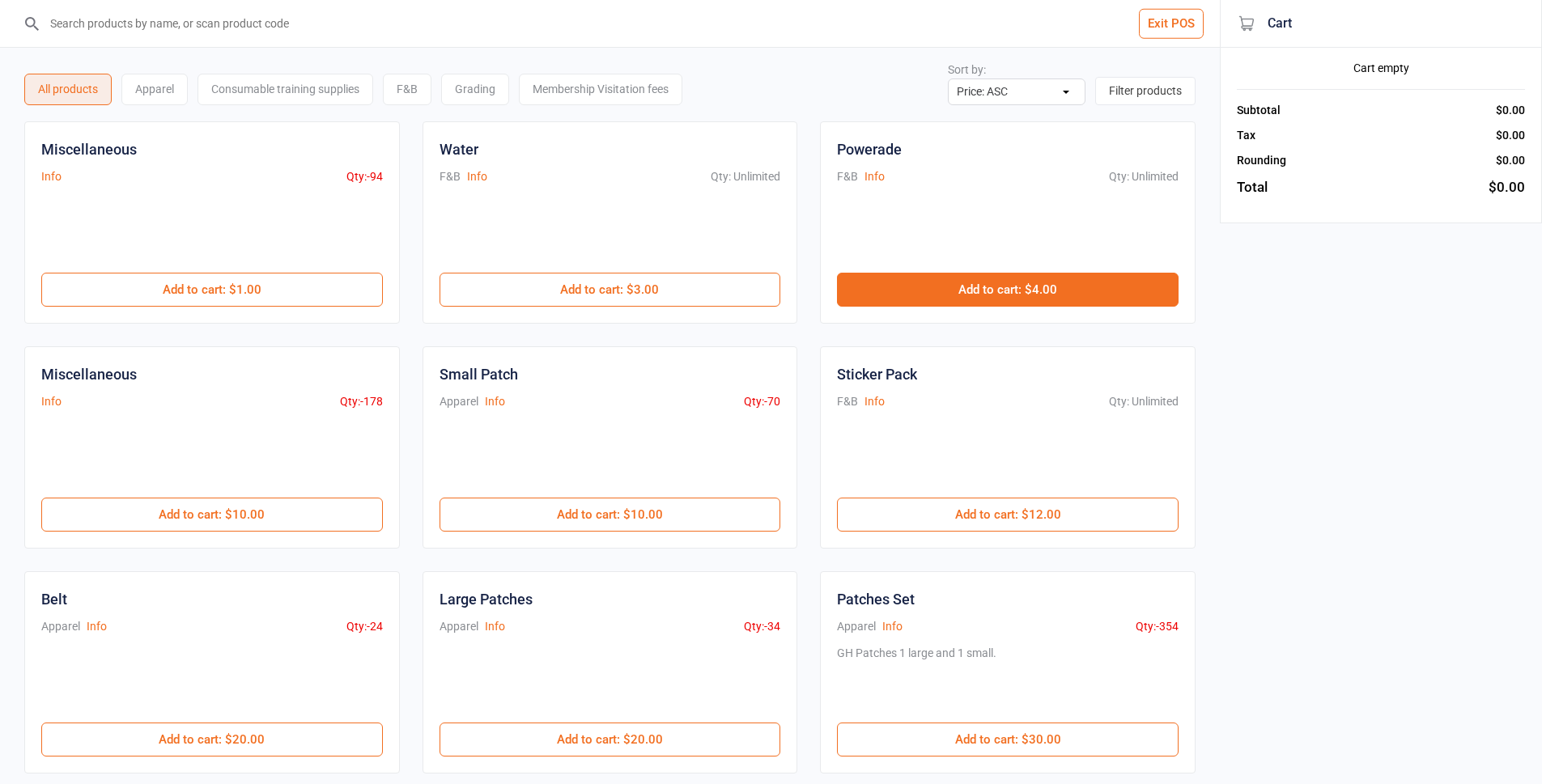
click at [994, 291] on button "Add to cart : $4.00" at bounding box center [1008, 290] width 342 height 34
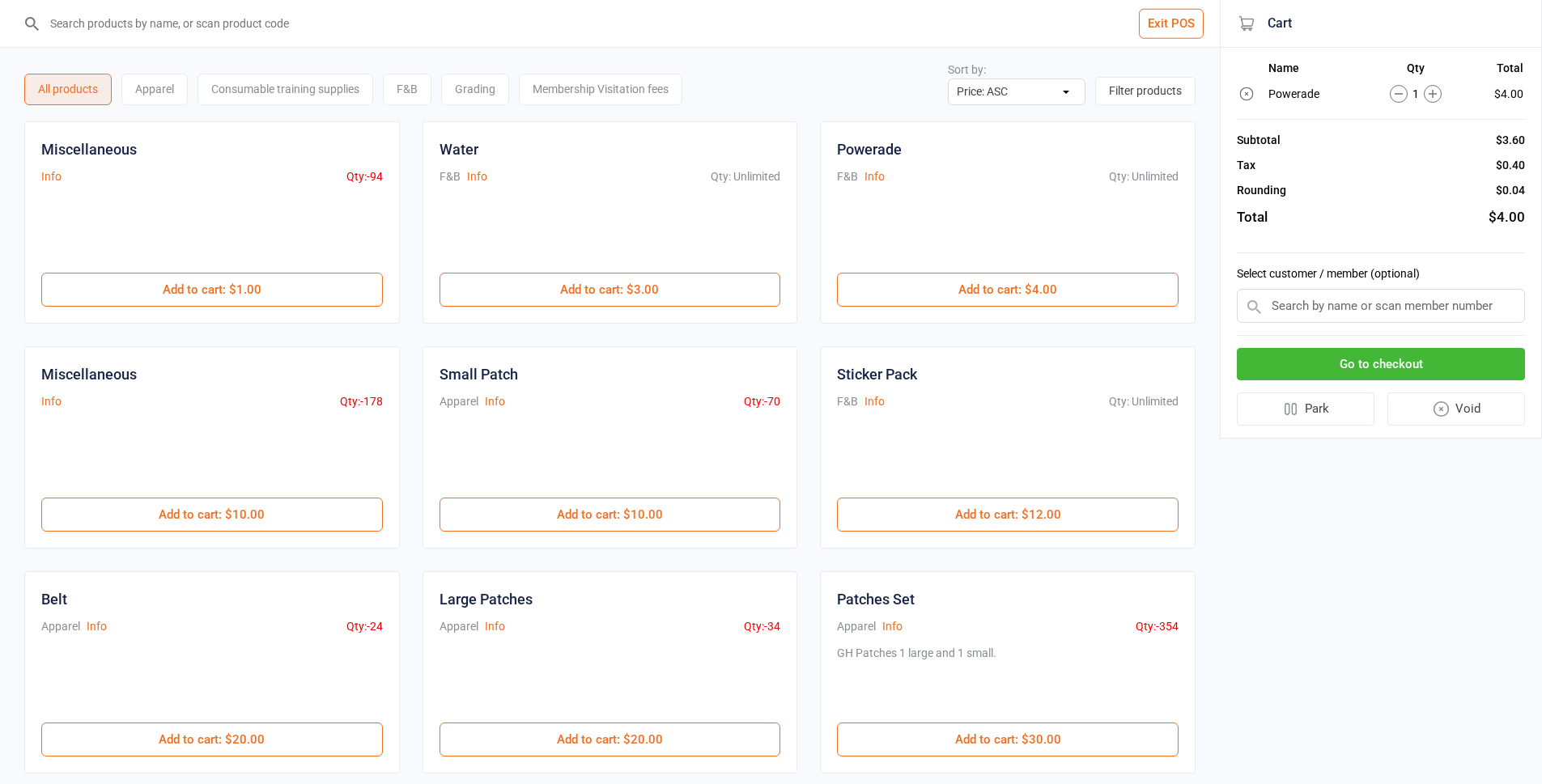
click at [428, 34] on input "search" at bounding box center [620, 23] width 1155 height 47
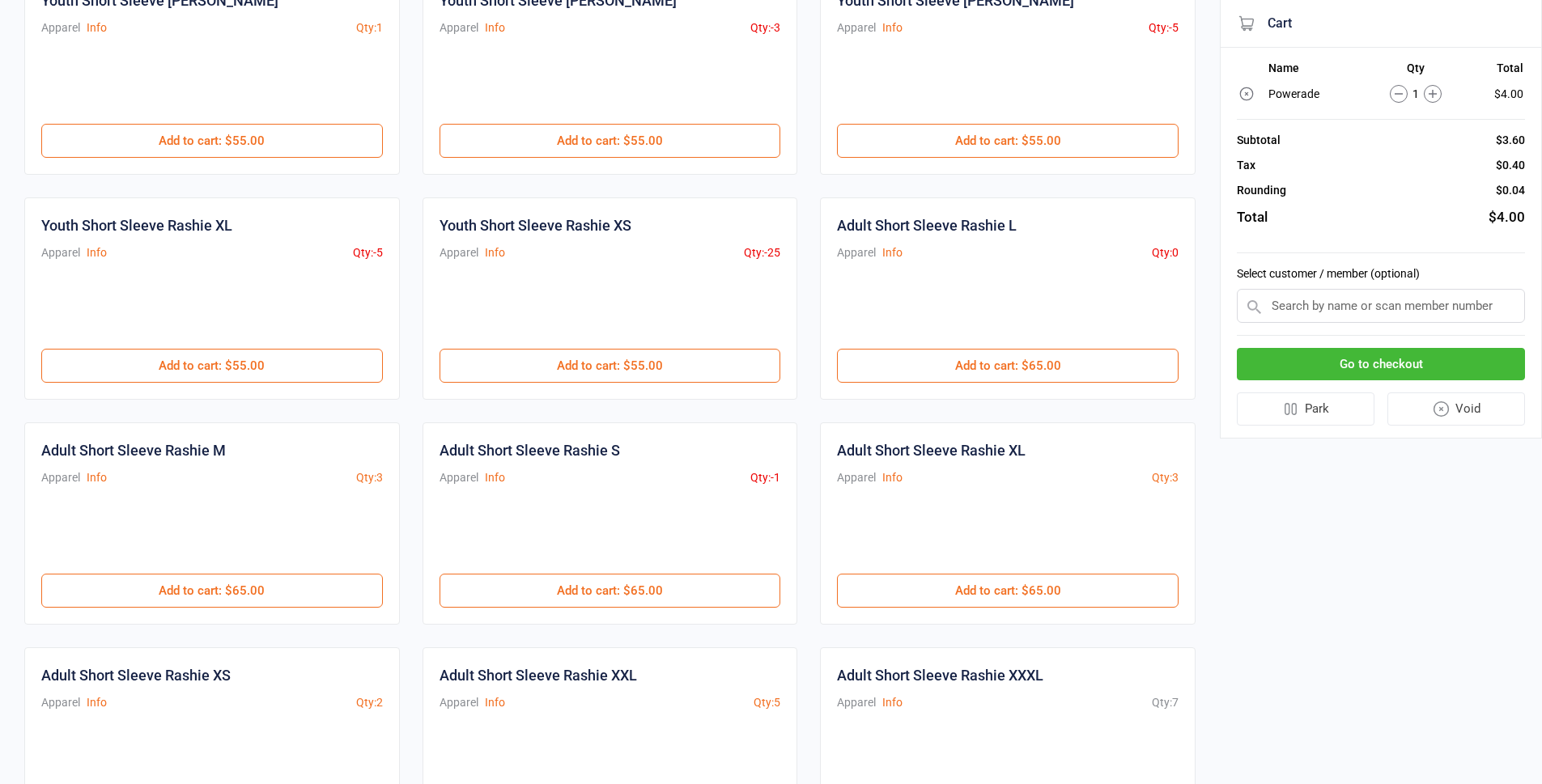
scroll to position [162, 0]
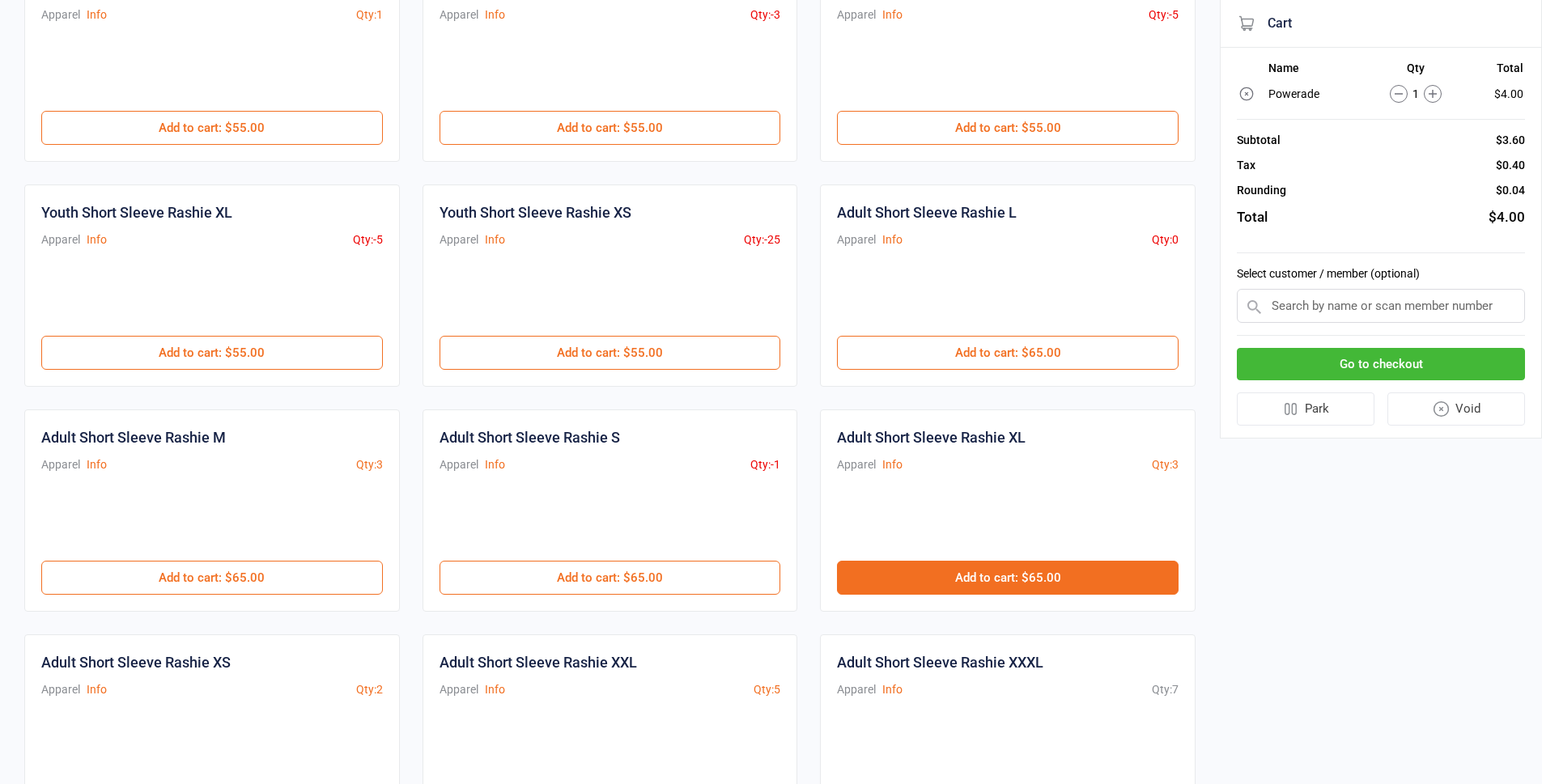
click at [987, 571] on button "Add to cart : $65.00" at bounding box center [1008, 578] width 342 height 34
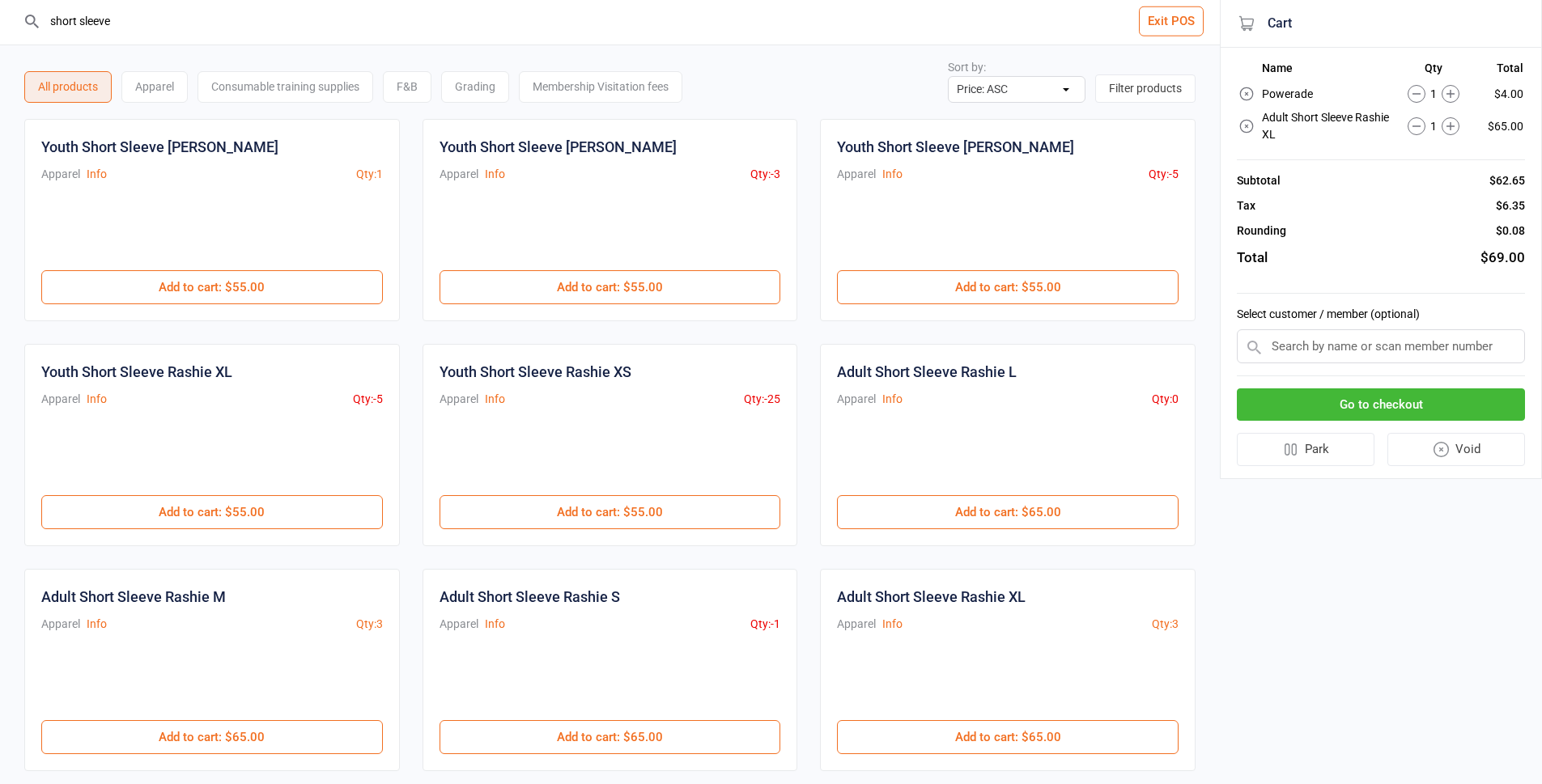
scroll to position [0, 0]
click at [132, 23] on input "short sleeve" at bounding box center [620, 23] width 1155 height 47
type input "s"
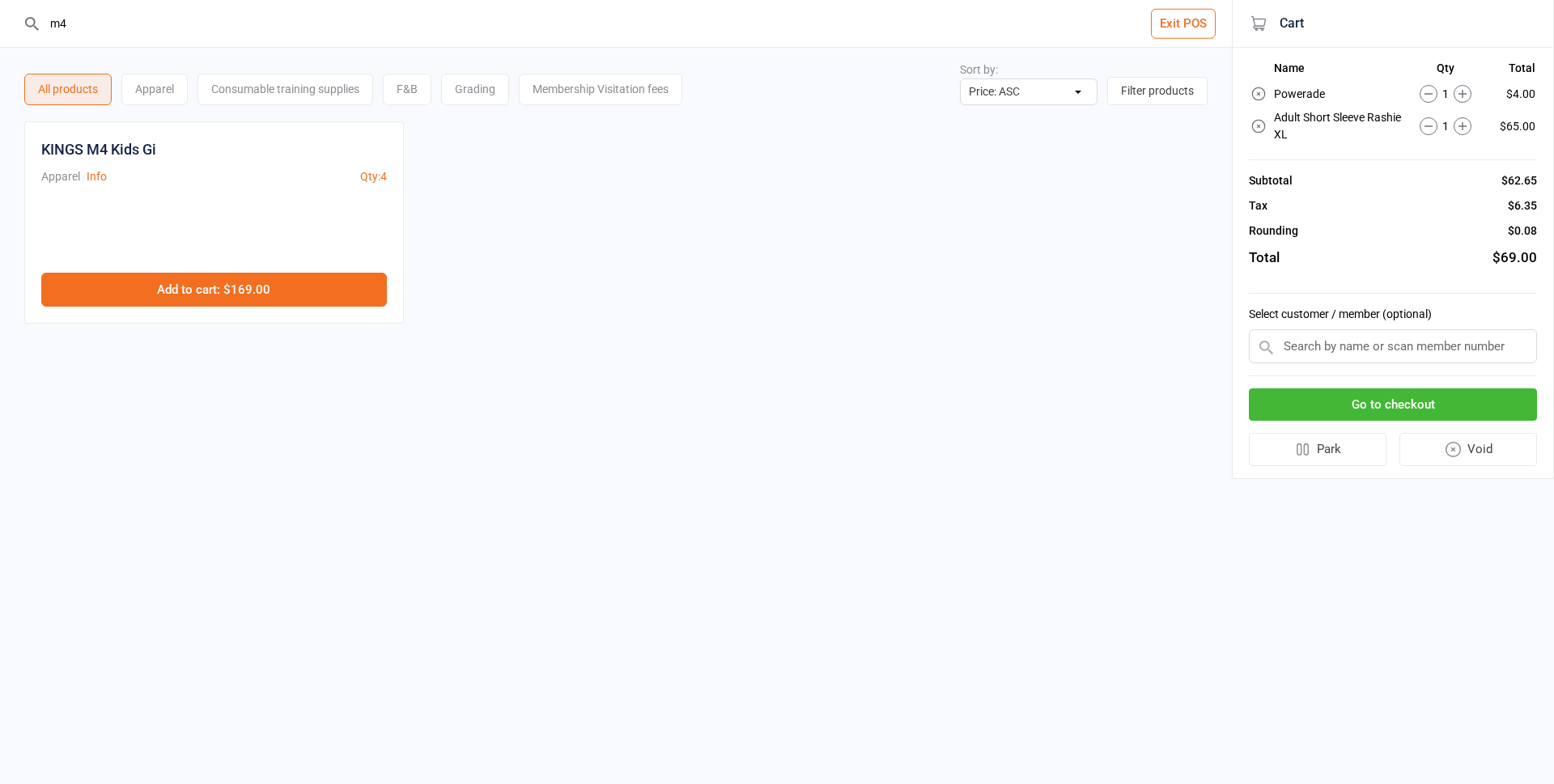
click at [212, 288] on button "Add to cart : $169.00" at bounding box center [213, 290] width 345 height 34
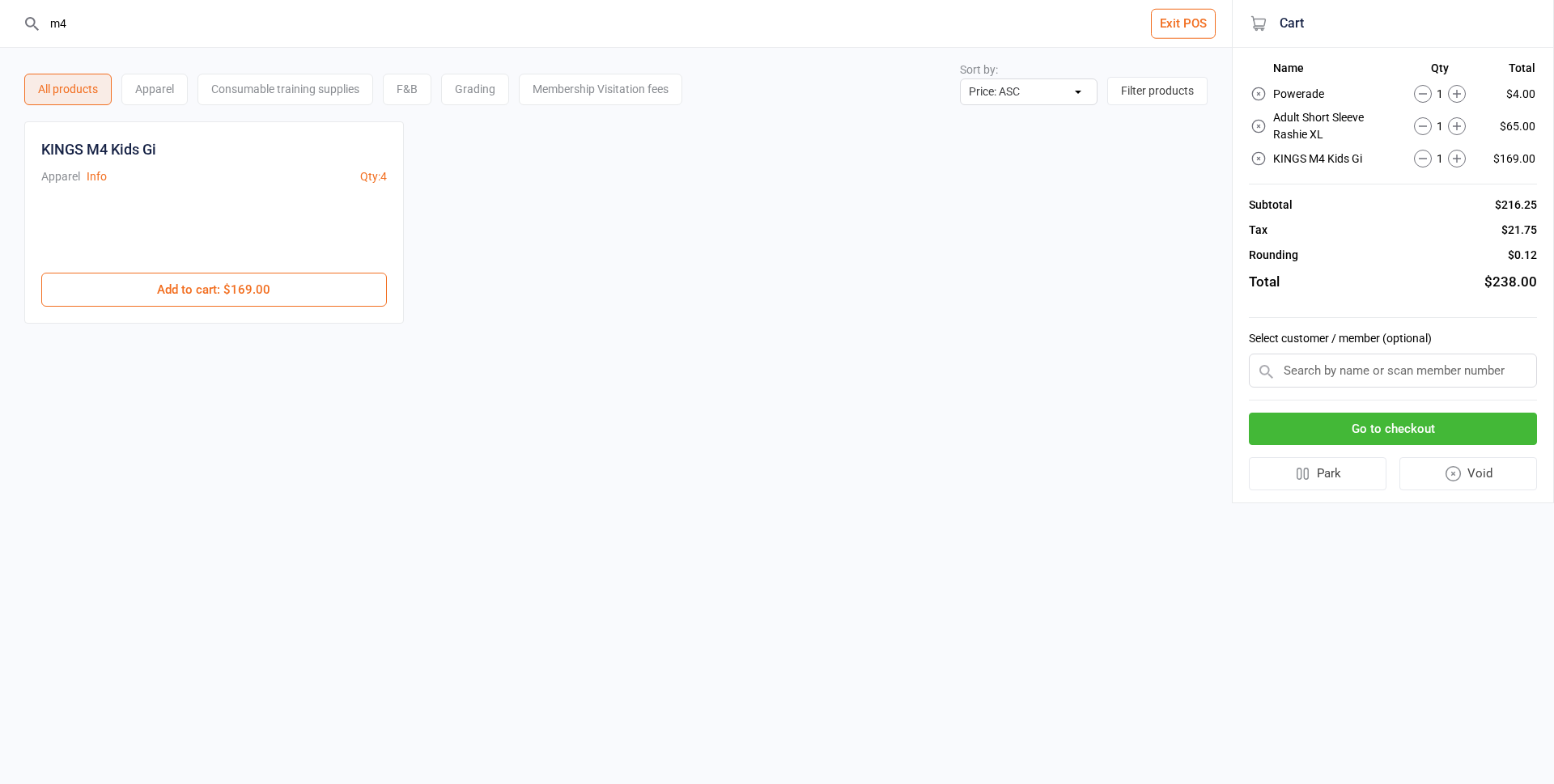
click at [268, 32] on input "m4" at bounding box center [626, 23] width 1167 height 47
type input "m"
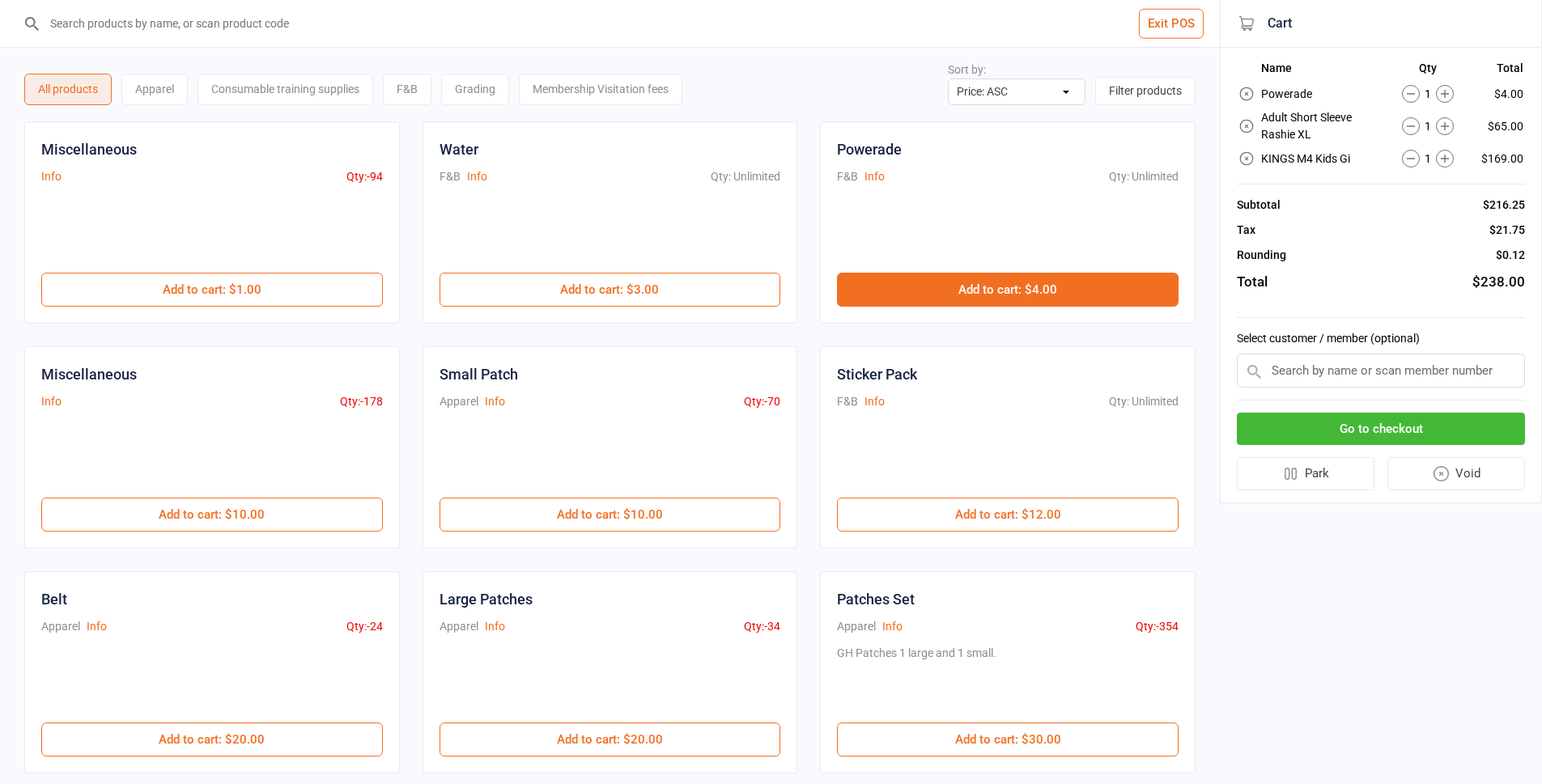
click at [863, 280] on button "Add to cart : $4.00" at bounding box center [1008, 290] width 342 height 34
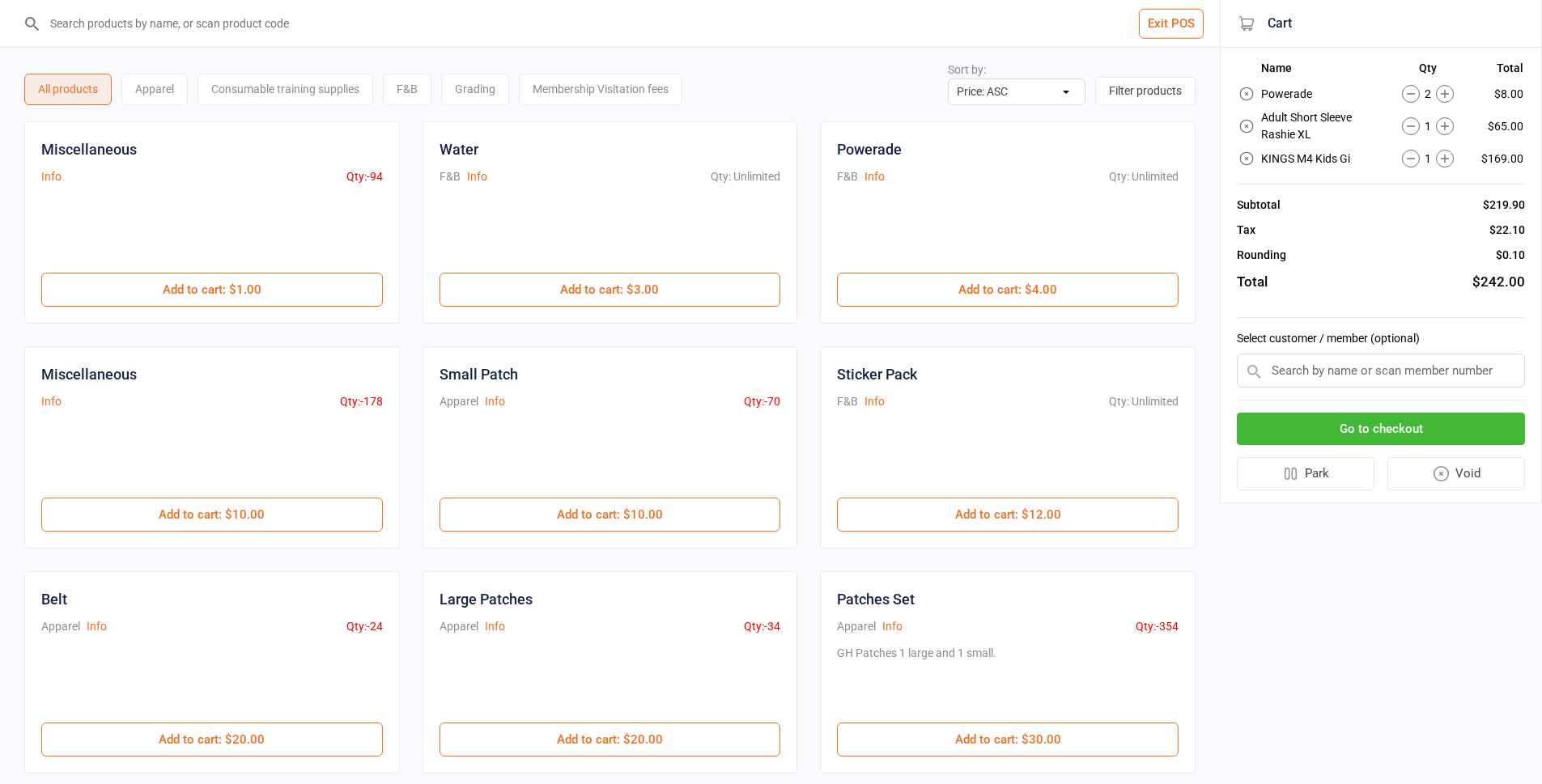
click at [483, 23] on input "search" at bounding box center [620, 23] width 1155 height 47
click at [1449, 124] on icon at bounding box center [1444, 126] width 18 height 18
click at [1378, 422] on button "Go to checkout" at bounding box center [1381, 429] width 288 height 33
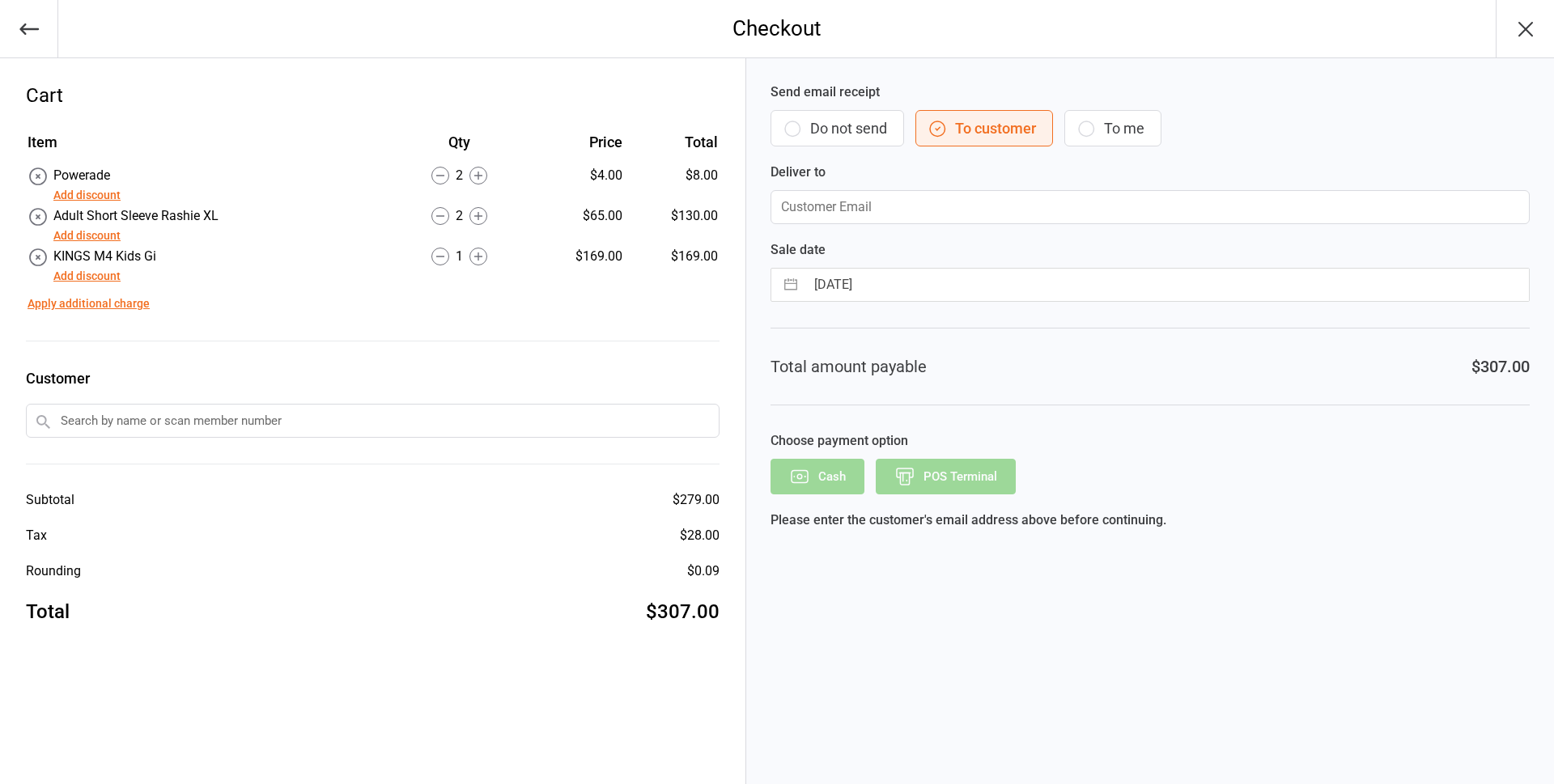
click at [1087, 127] on icon "button" at bounding box center [1086, 129] width 20 height 20
type input "[EMAIL_ADDRESS][DOMAIN_NAME]"
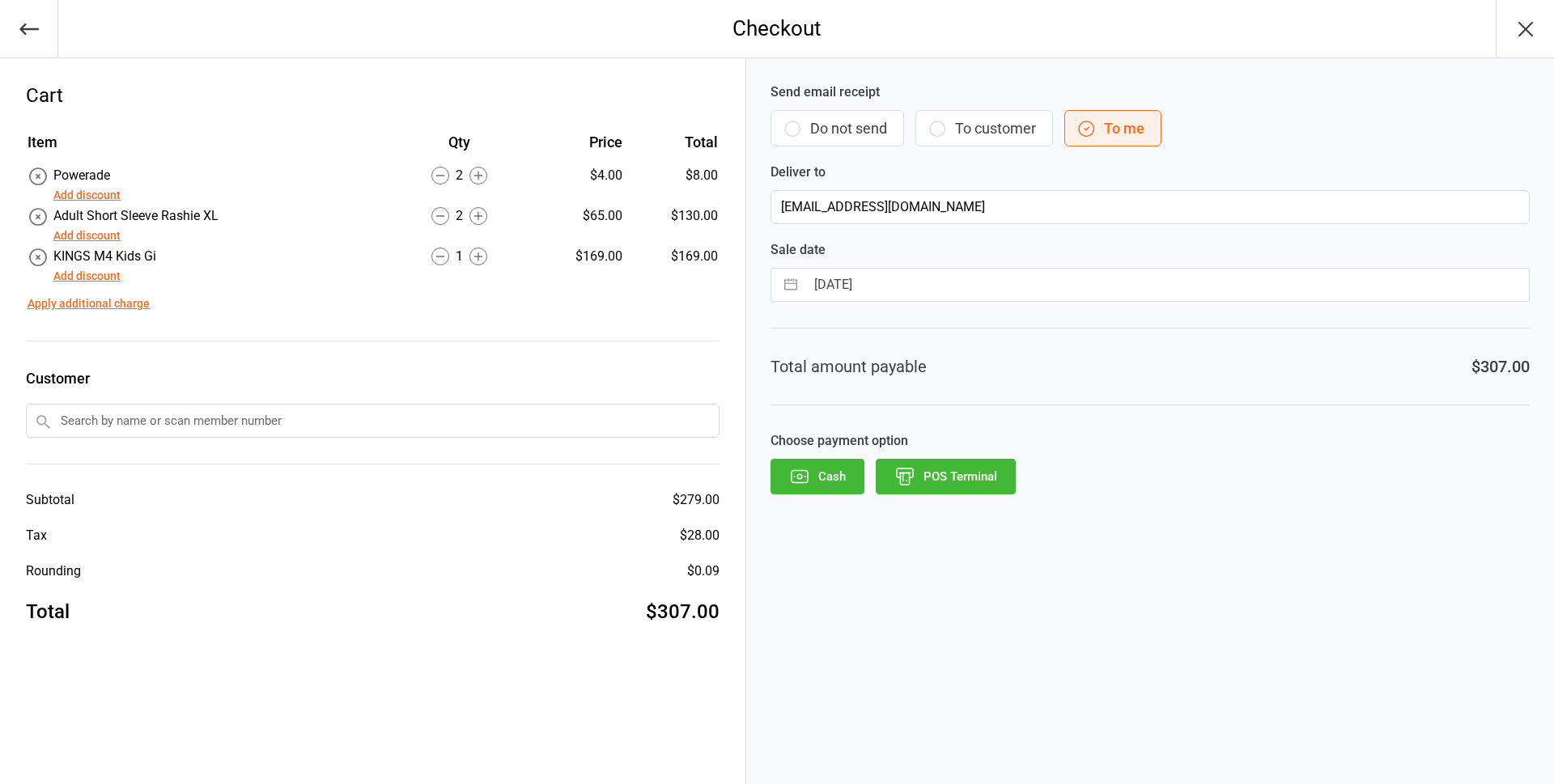
click at [969, 464] on button "POS Terminal" at bounding box center [945, 477] width 140 height 36
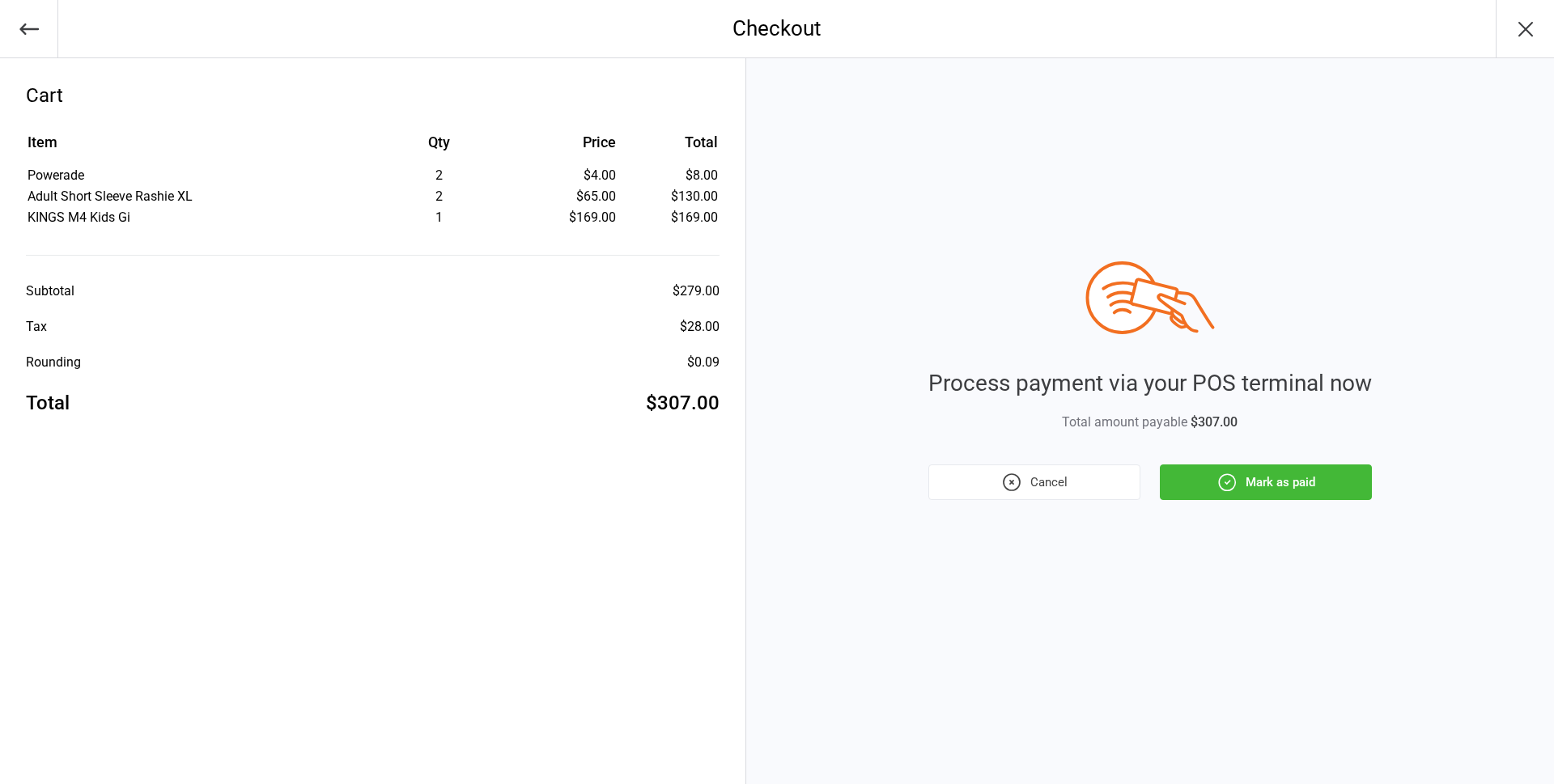
click at [1293, 481] on button "Mark as paid" at bounding box center [1265, 482] width 212 height 36
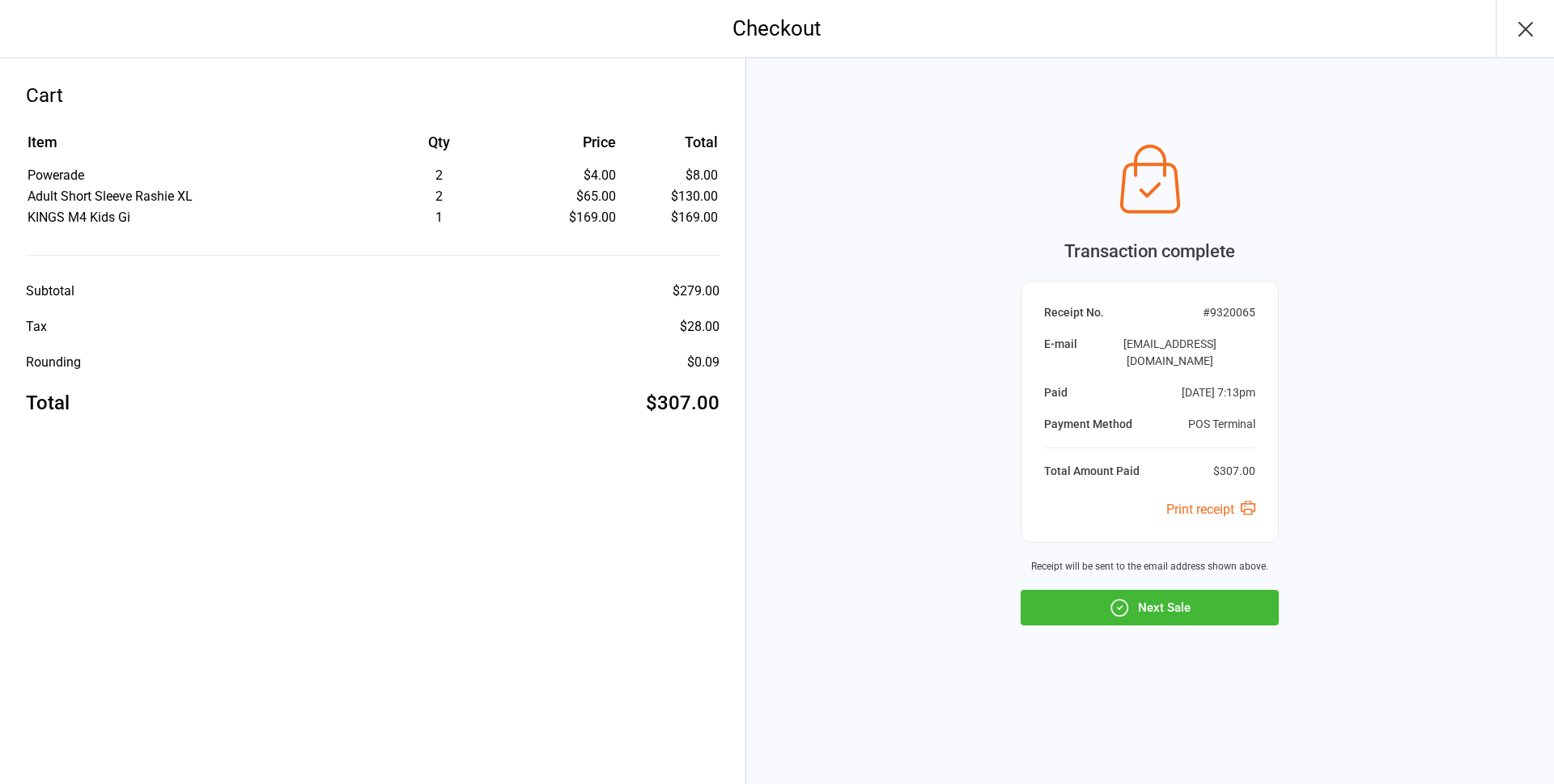
click at [1517, 29] on icon "button" at bounding box center [1526, 29] width 26 height 26
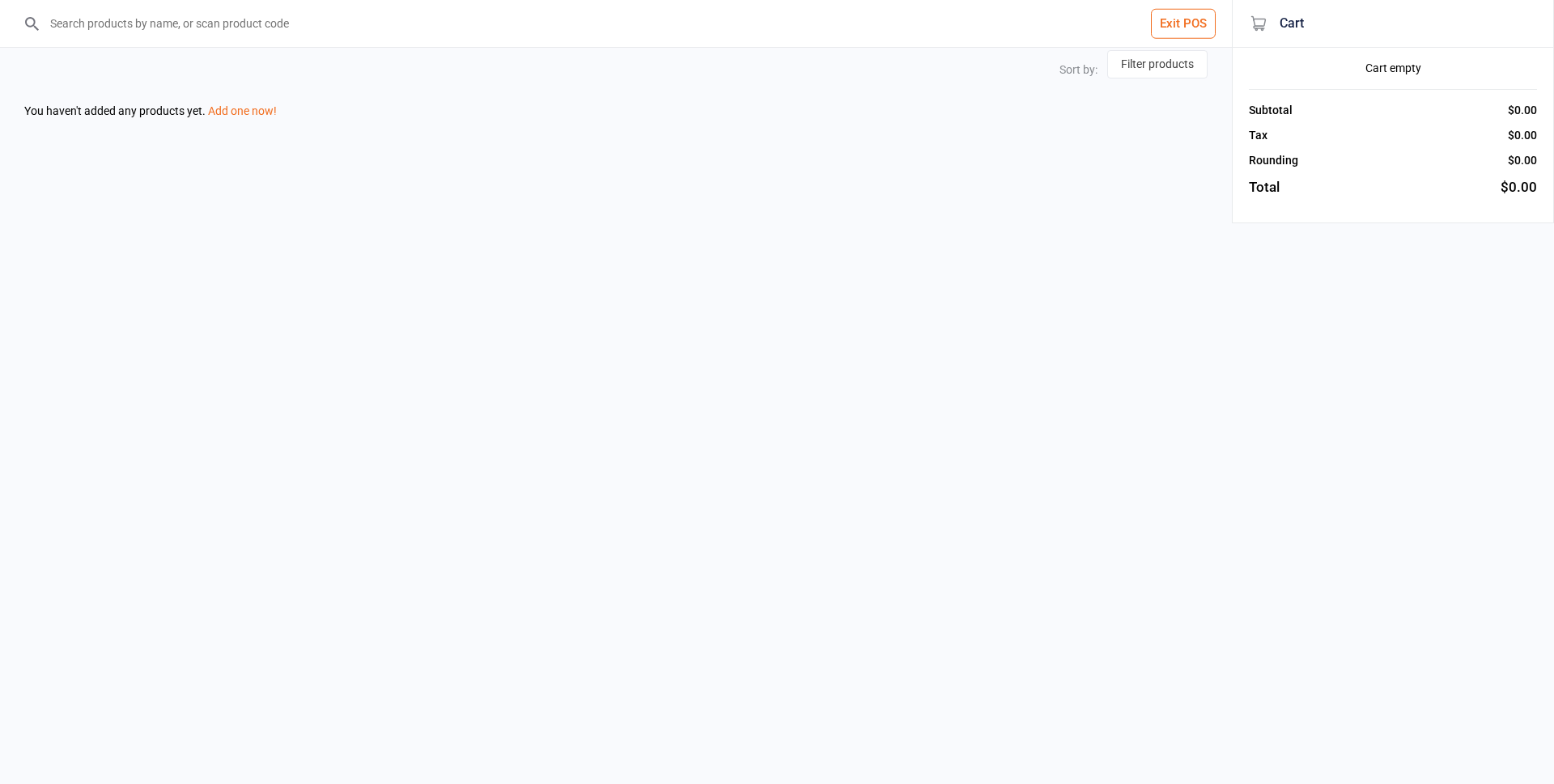
select select "price-asc"
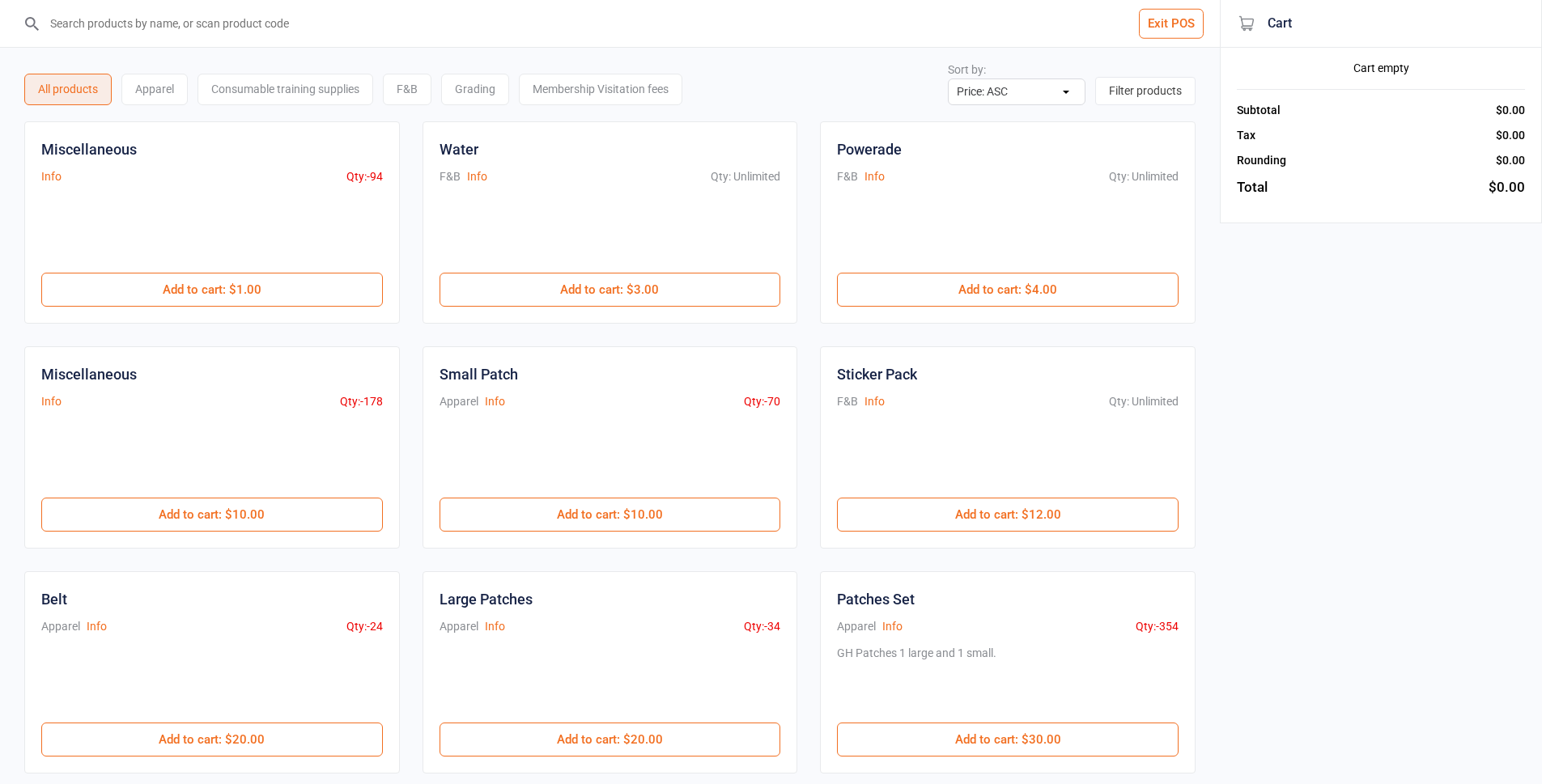
click at [1167, 18] on button "Exit POS" at bounding box center [1172, 23] width 65 height 30
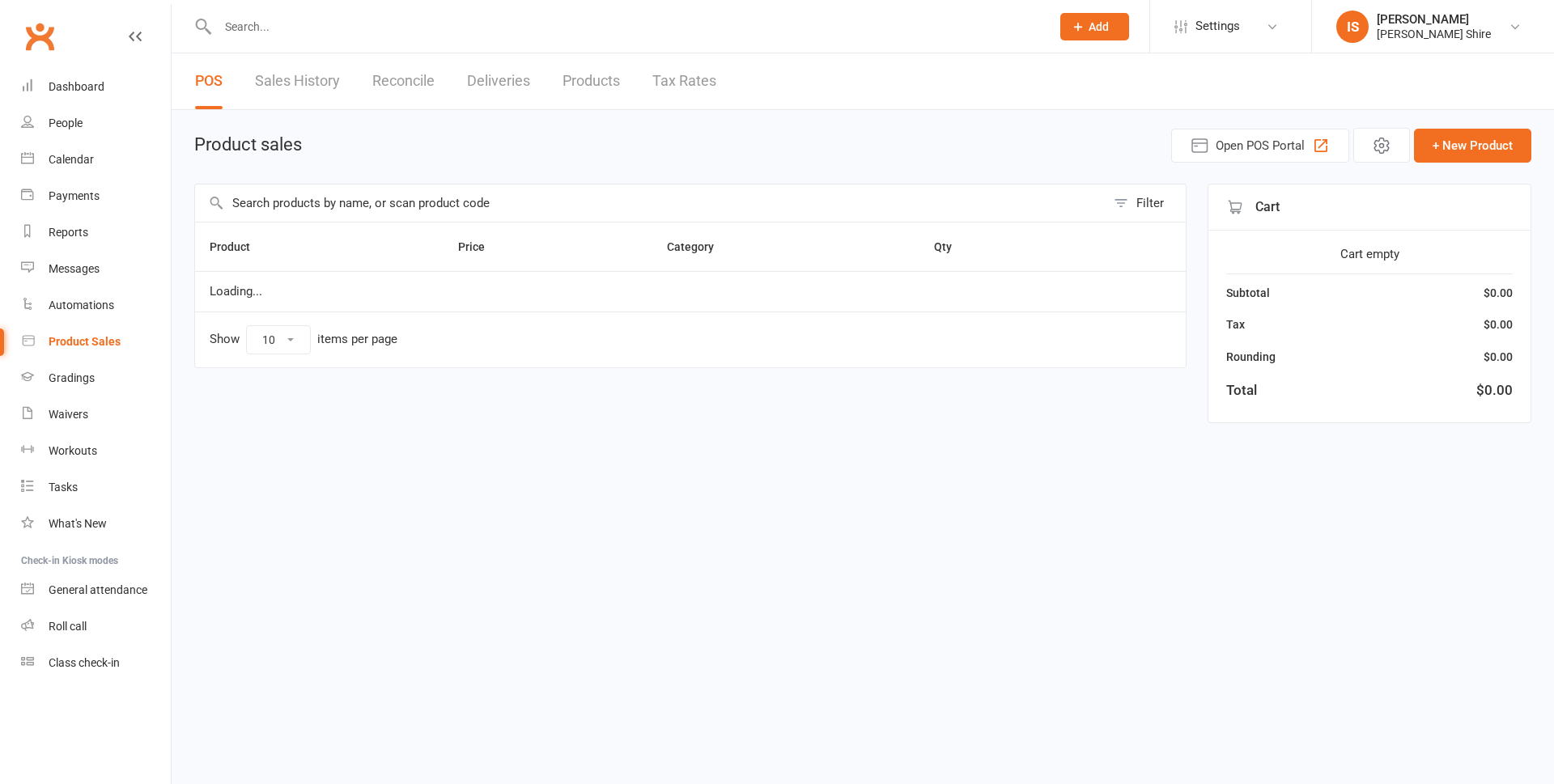
click at [262, 13] on div at bounding box center [617, 26] width 845 height 52
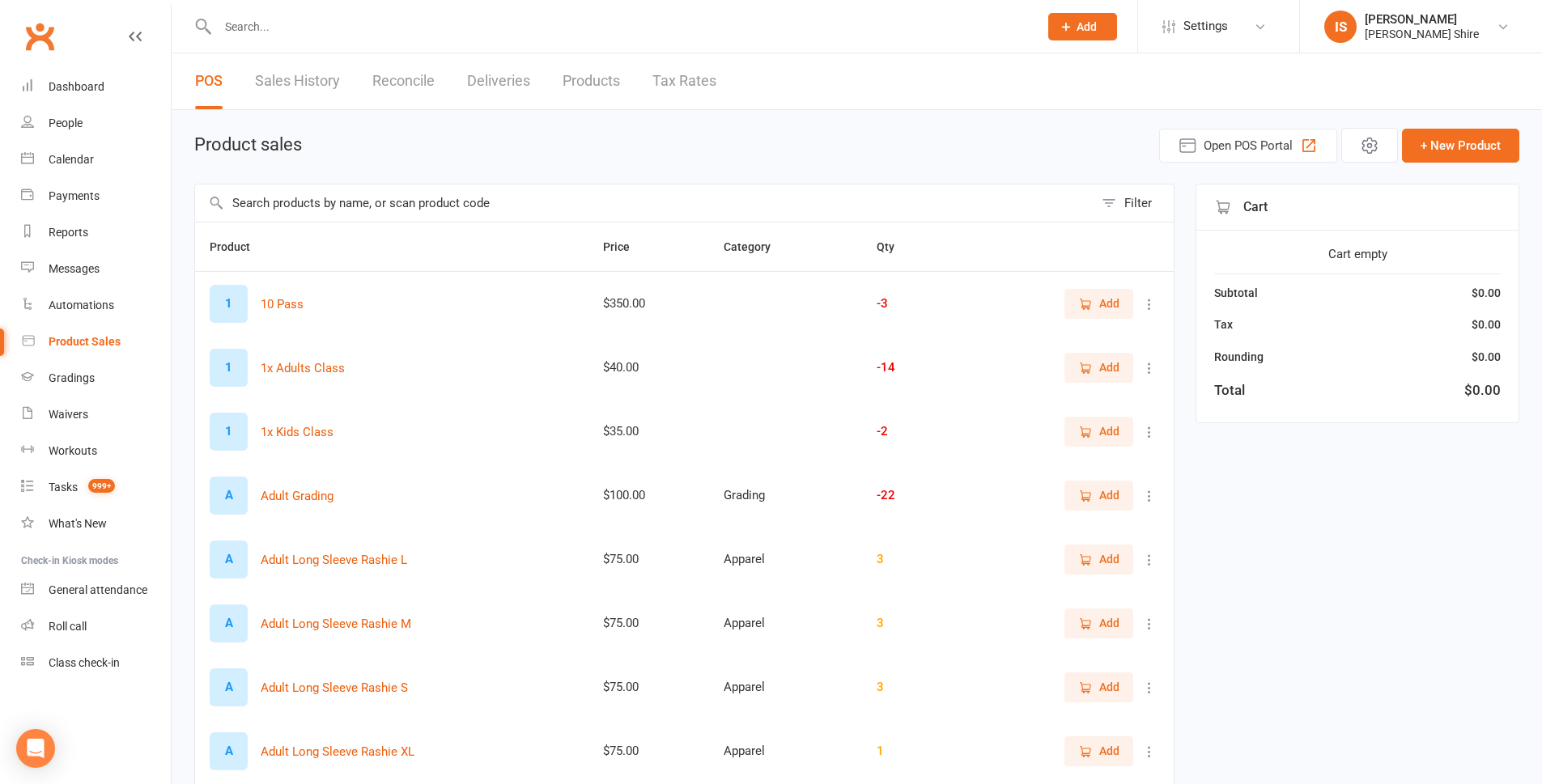
click at [261, 20] on input "text" at bounding box center [620, 27] width 814 height 22
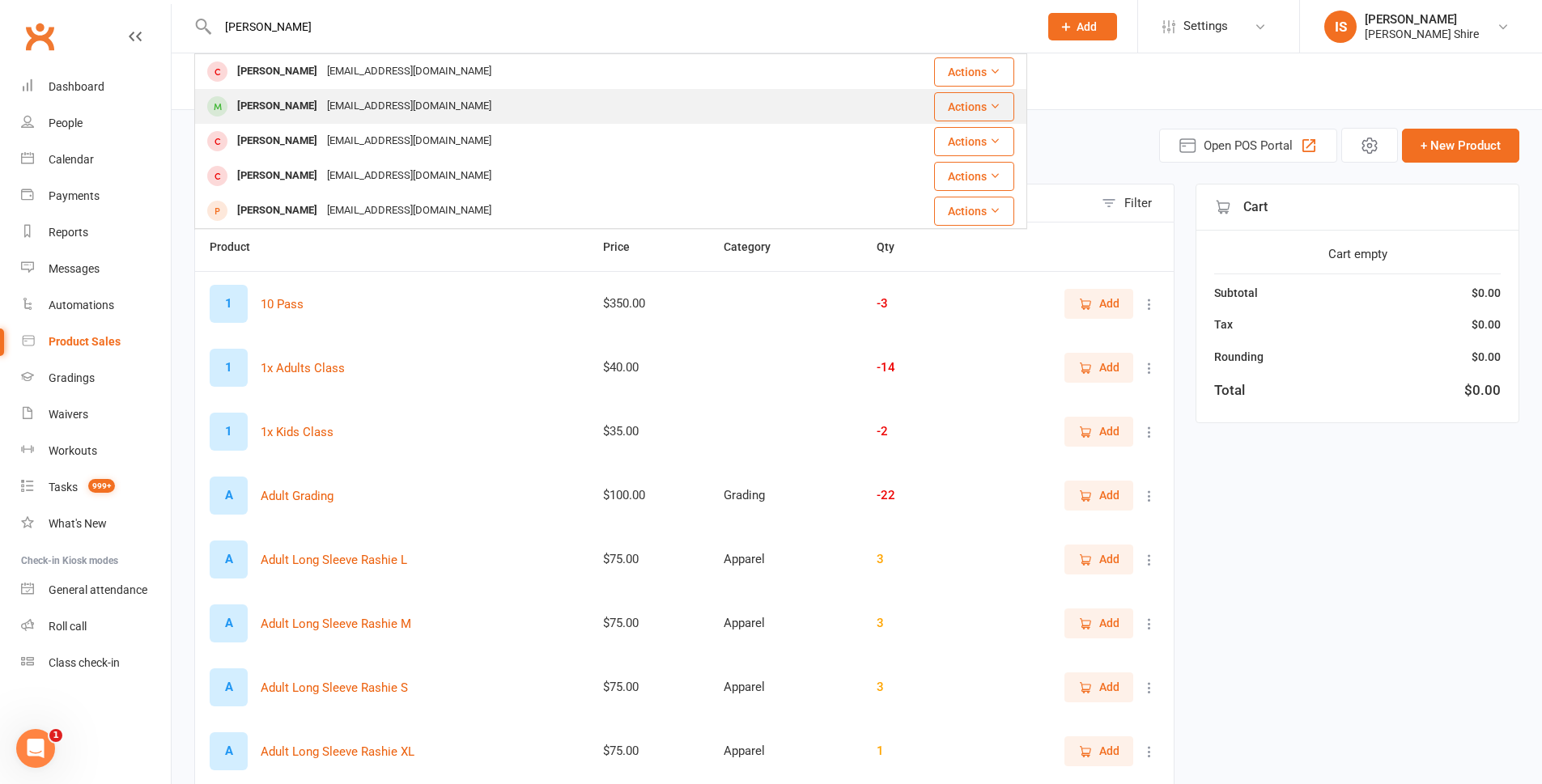
type input "[PERSON_NAME]"
click at [270, 107] on div "[PERSON_NAME]" at bounding box center [277, 106] width 90 height 23
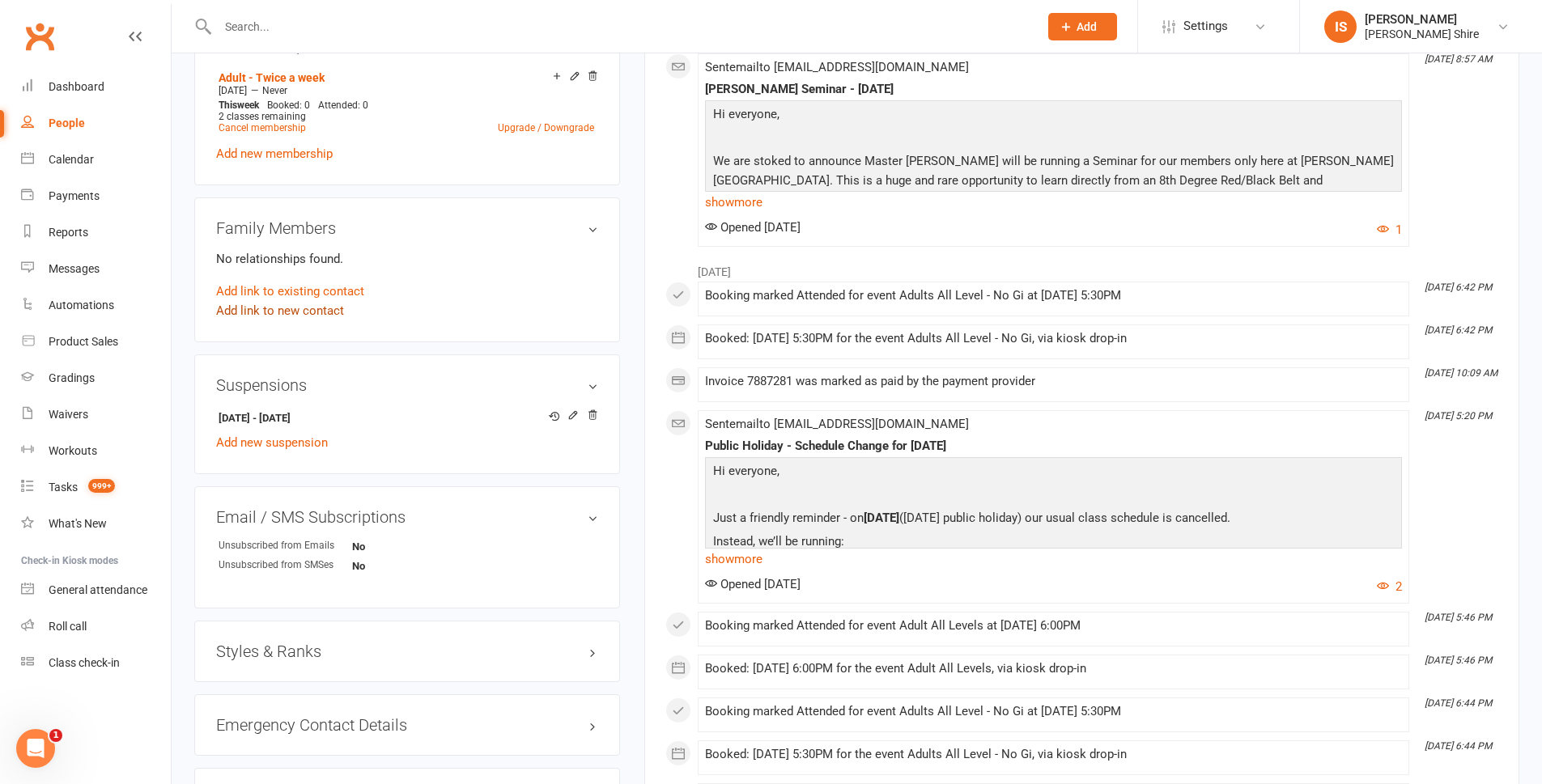
scroll to position [566, 0]
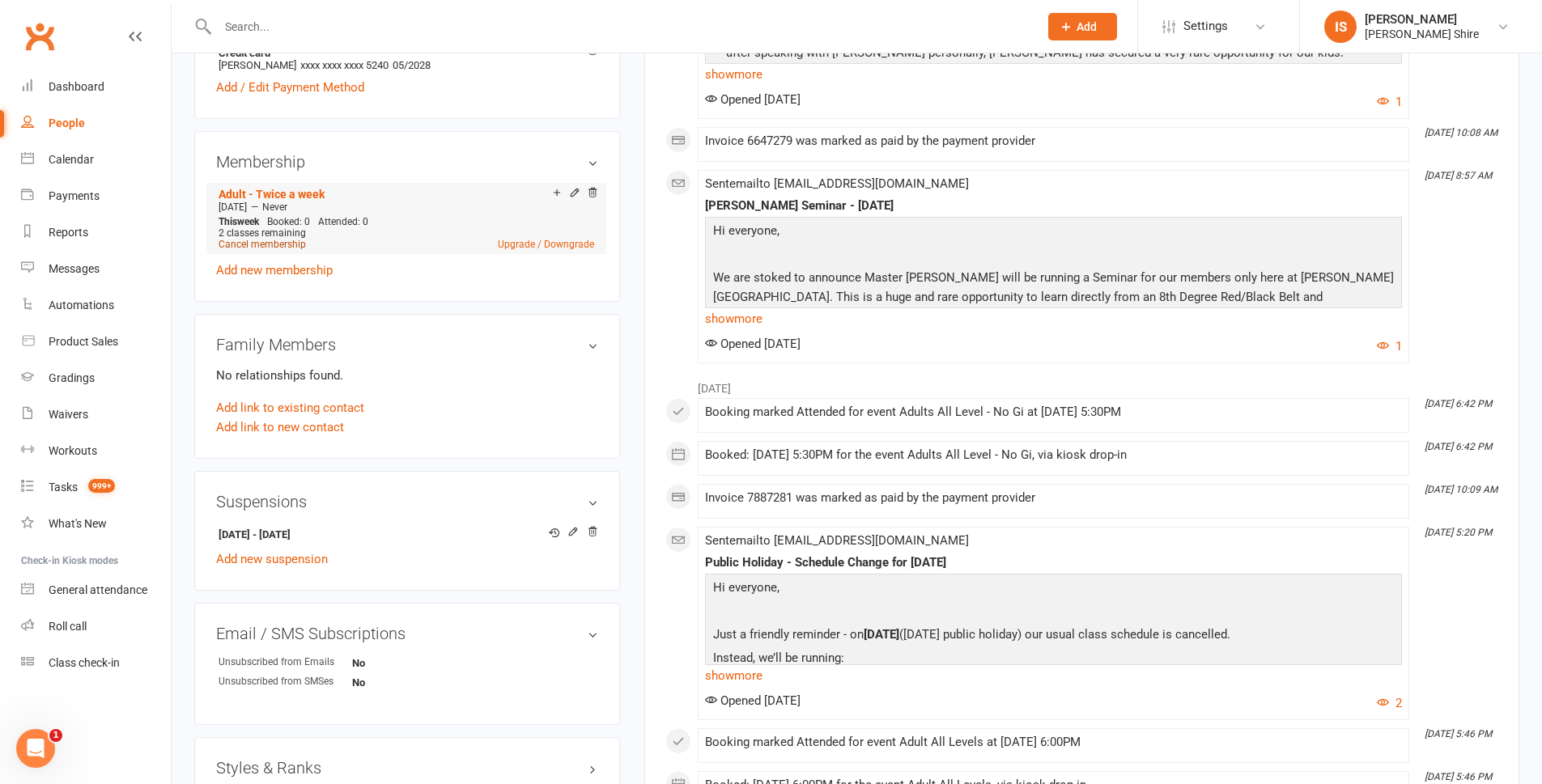
click at [274, 239] on link "Cancel membership" at bounding box center [262, 244] width 87 height 11
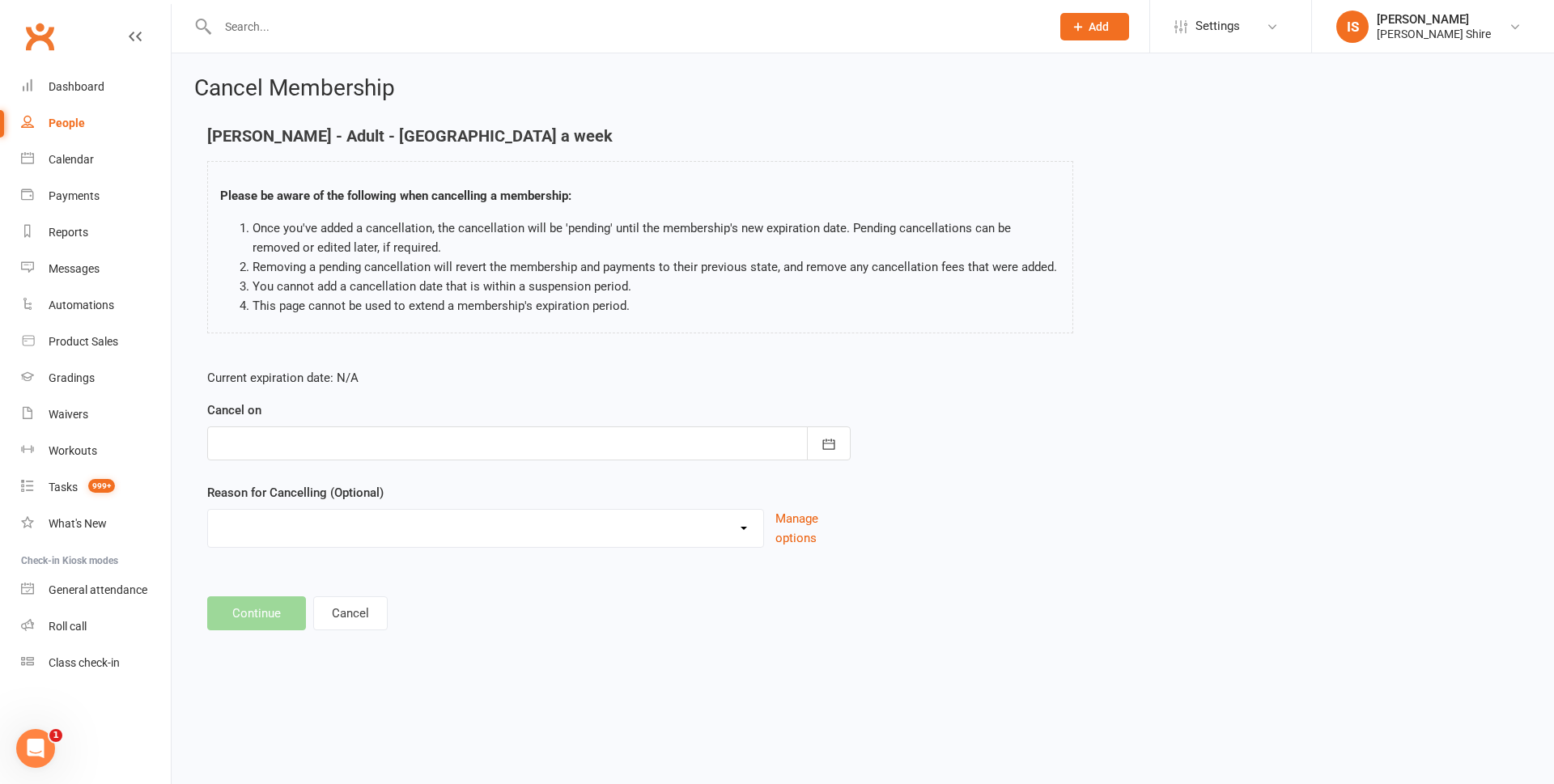
click at [375, 434] on div at bounding box center [529, 444] width 644 height 34
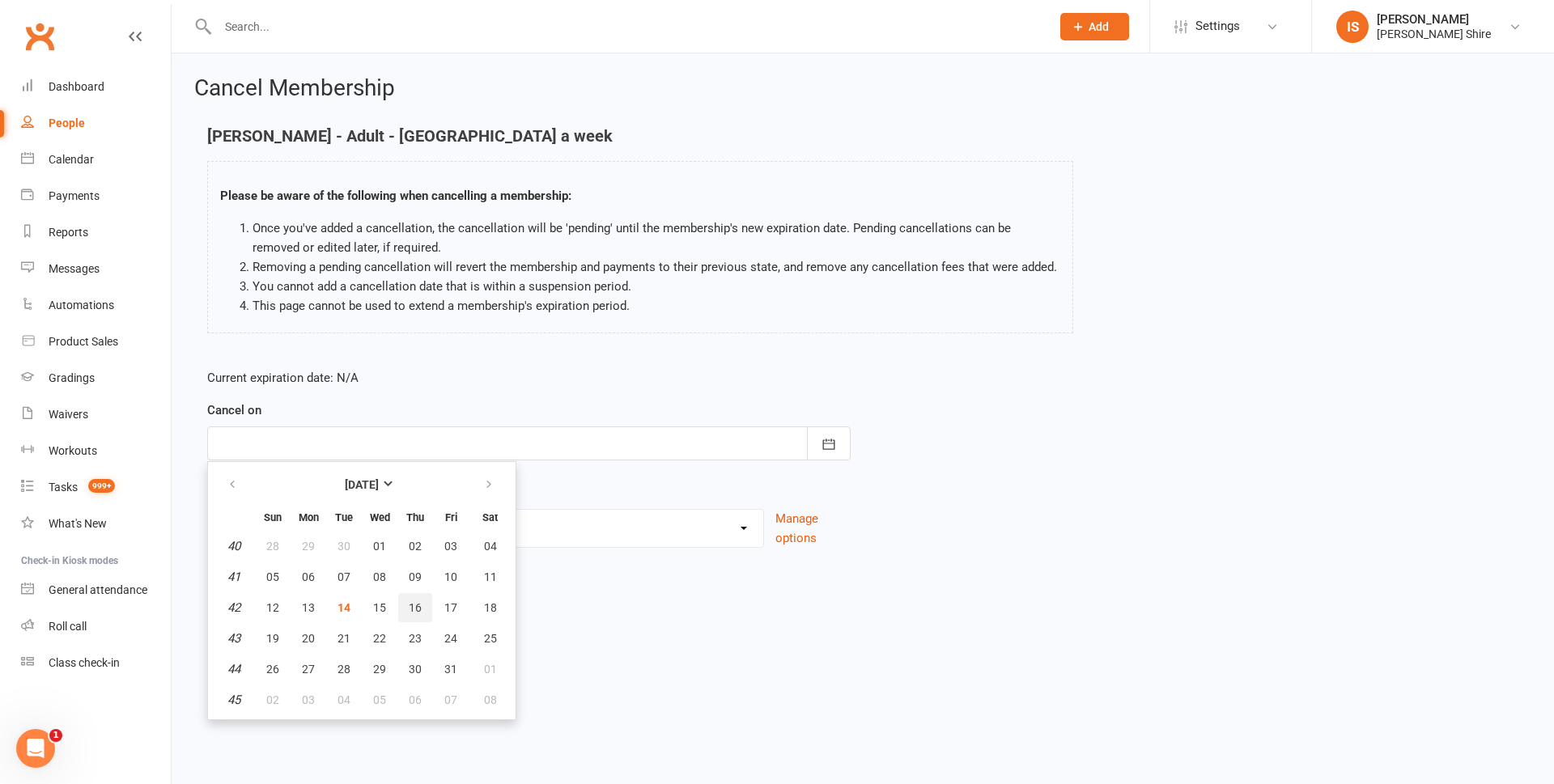
click at [418, 597] on button "16" at bounding box center [416, 607] width 34 height 29
type input "[DATE]"
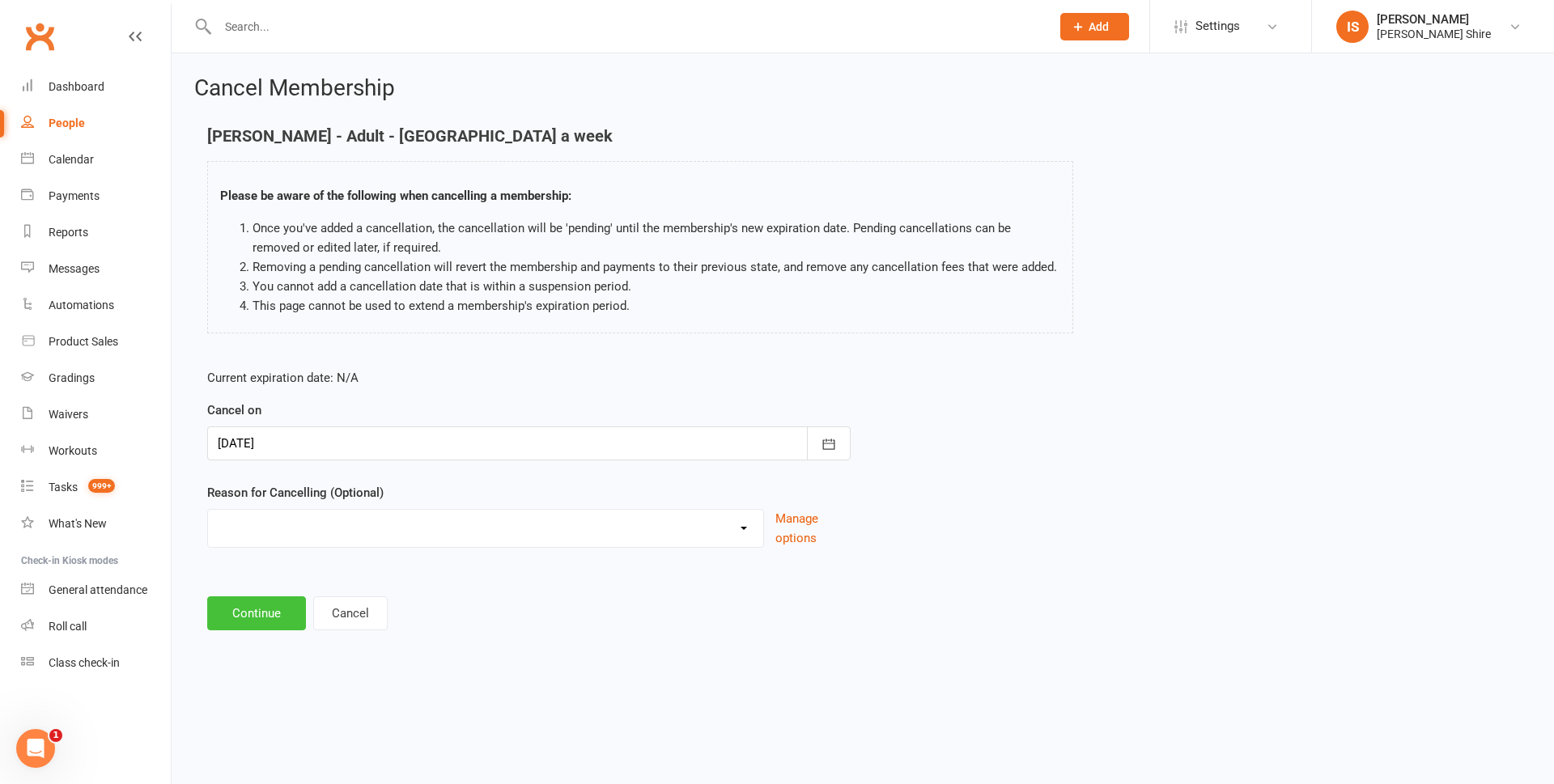
click at [221, 612] on button "Continue" at bounding box center [256, 613] width 99 height 34
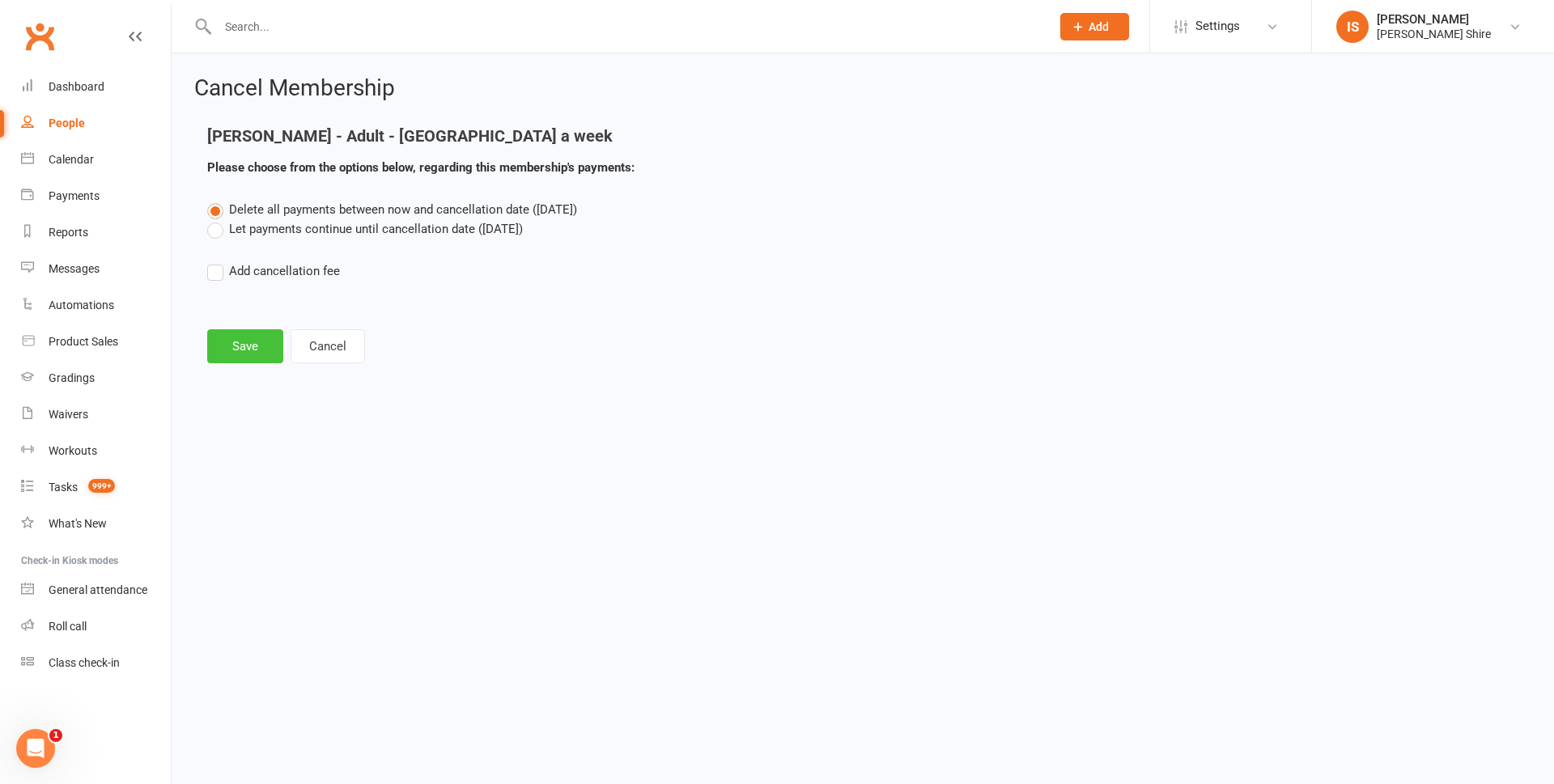
click at [257, 341] on button "Save" at bounding box center [245, 346] width 76 height 34
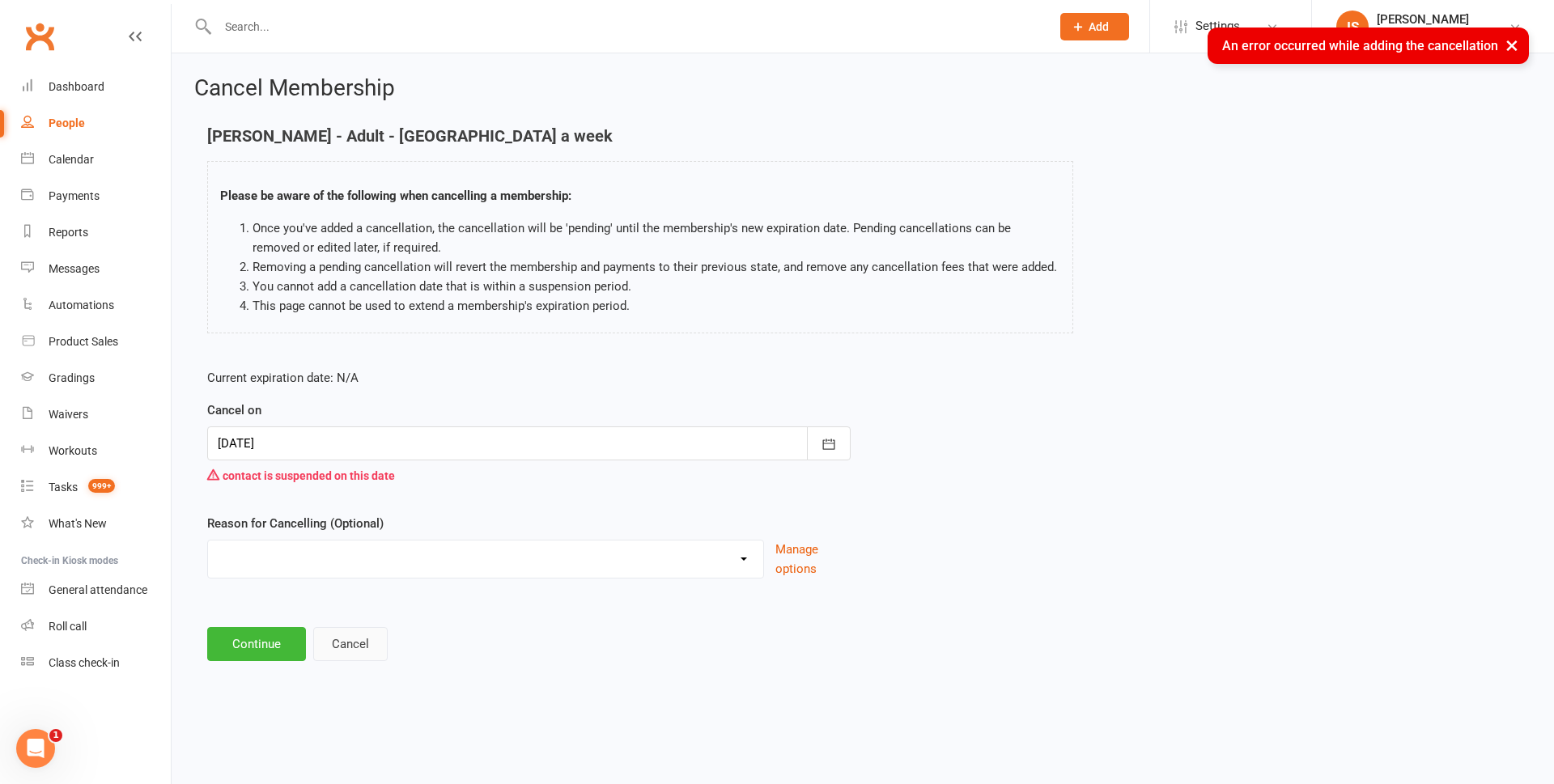
click at [334, 640] on button "Cancel" at bounding box center [351, 644] width 75 height 34
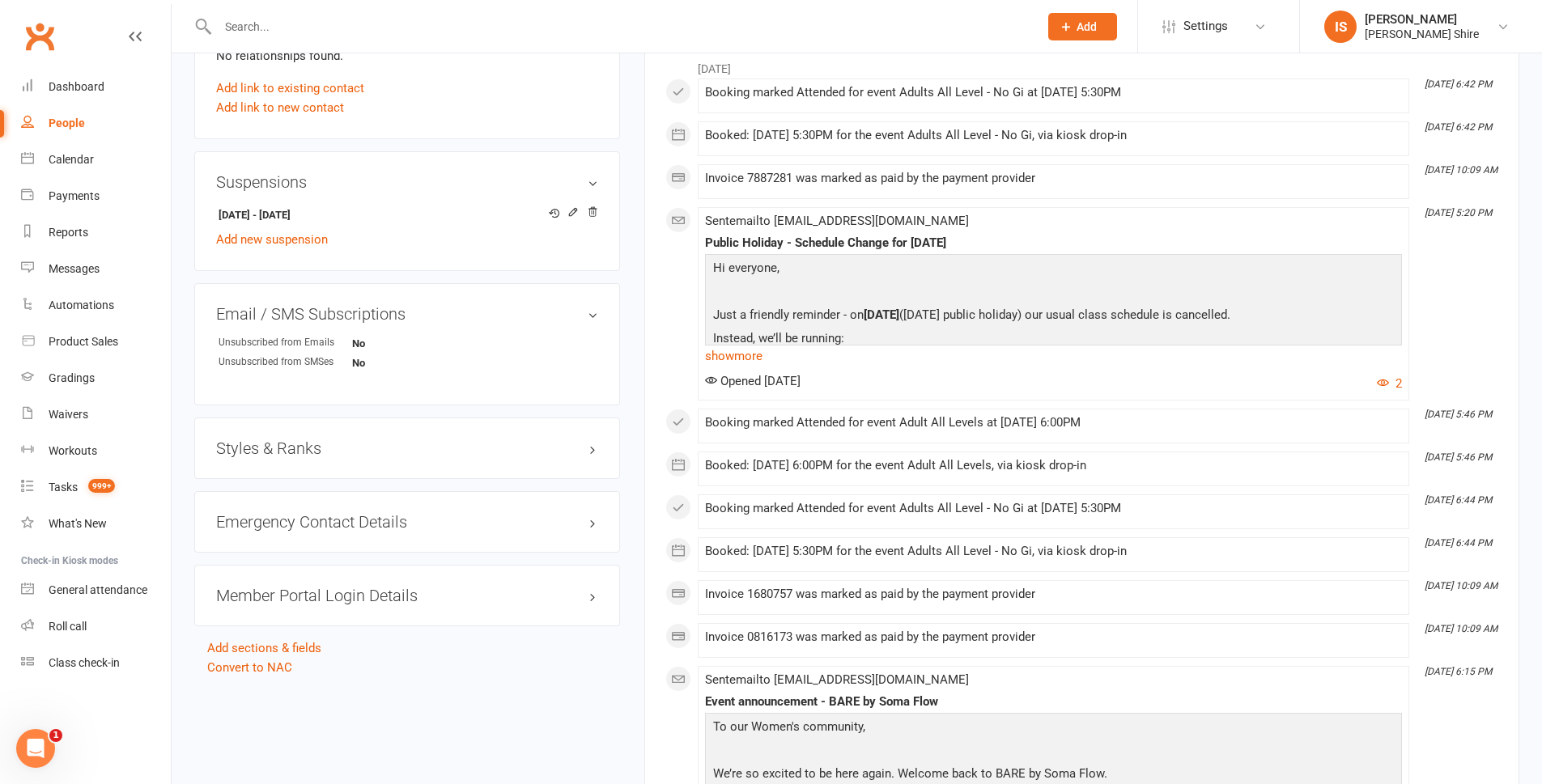
scroll to position [809, 0]
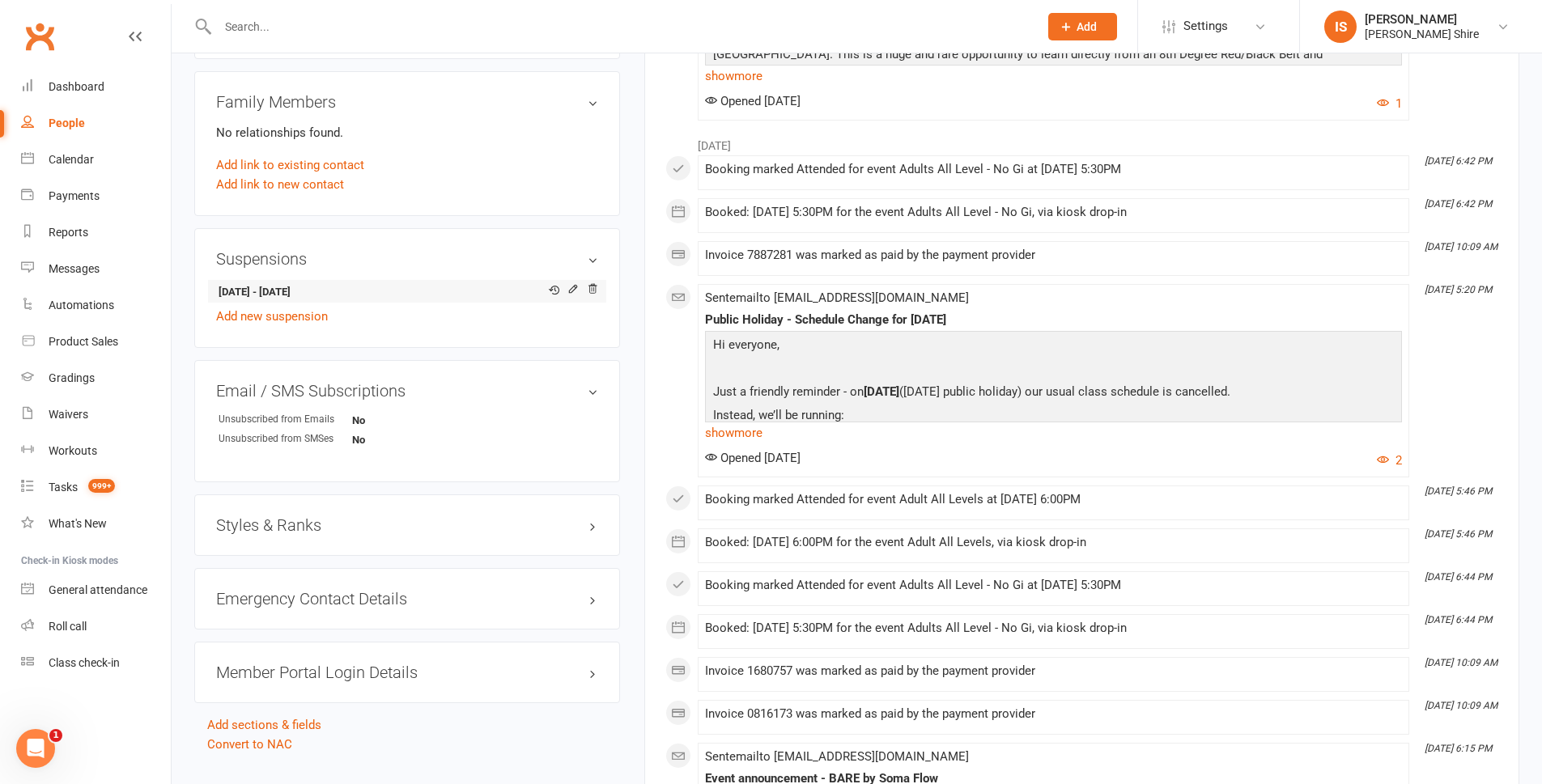
click at [591, 280] on li "[DATE] - [DATE]" at bounding box center [407, 291] width 382 height 22
click at [592, 284] on icon at bounding box center [592, 289] width 11 height 11
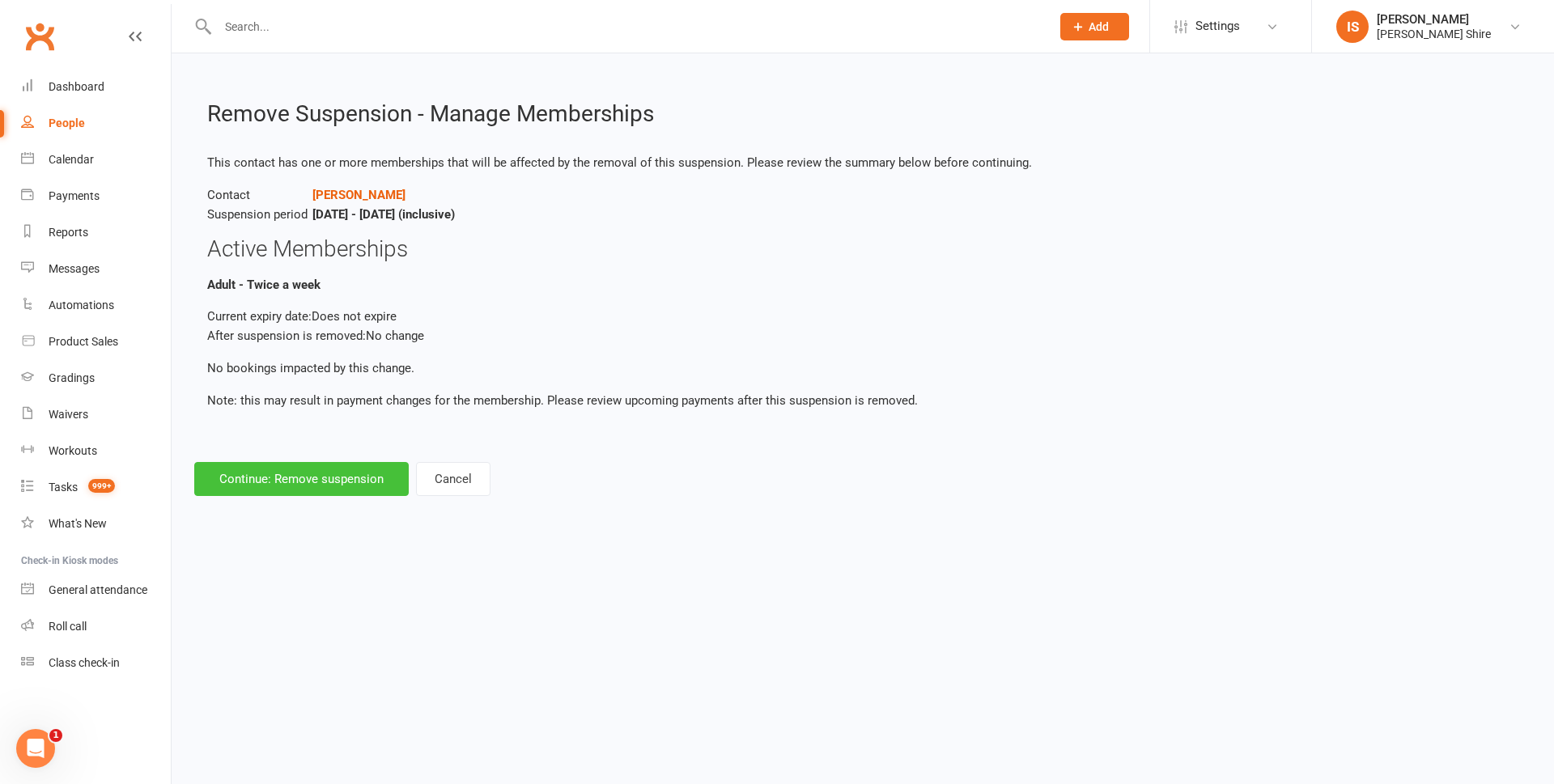
click at [333, 464] on button "Continue: Remove suspension" at bounding box center [302, 479] width 214 height 34
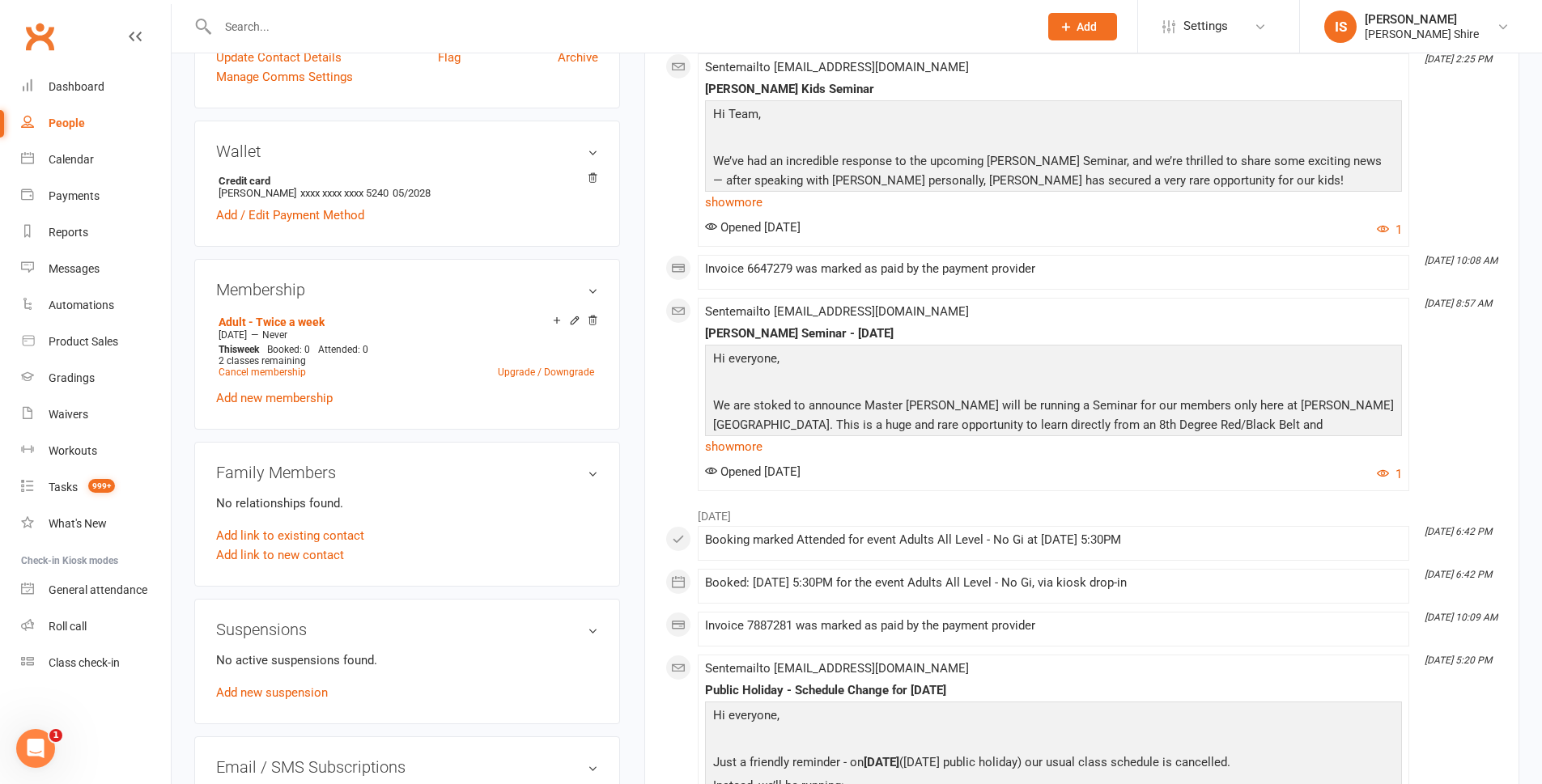
scroll to position [404, 0]
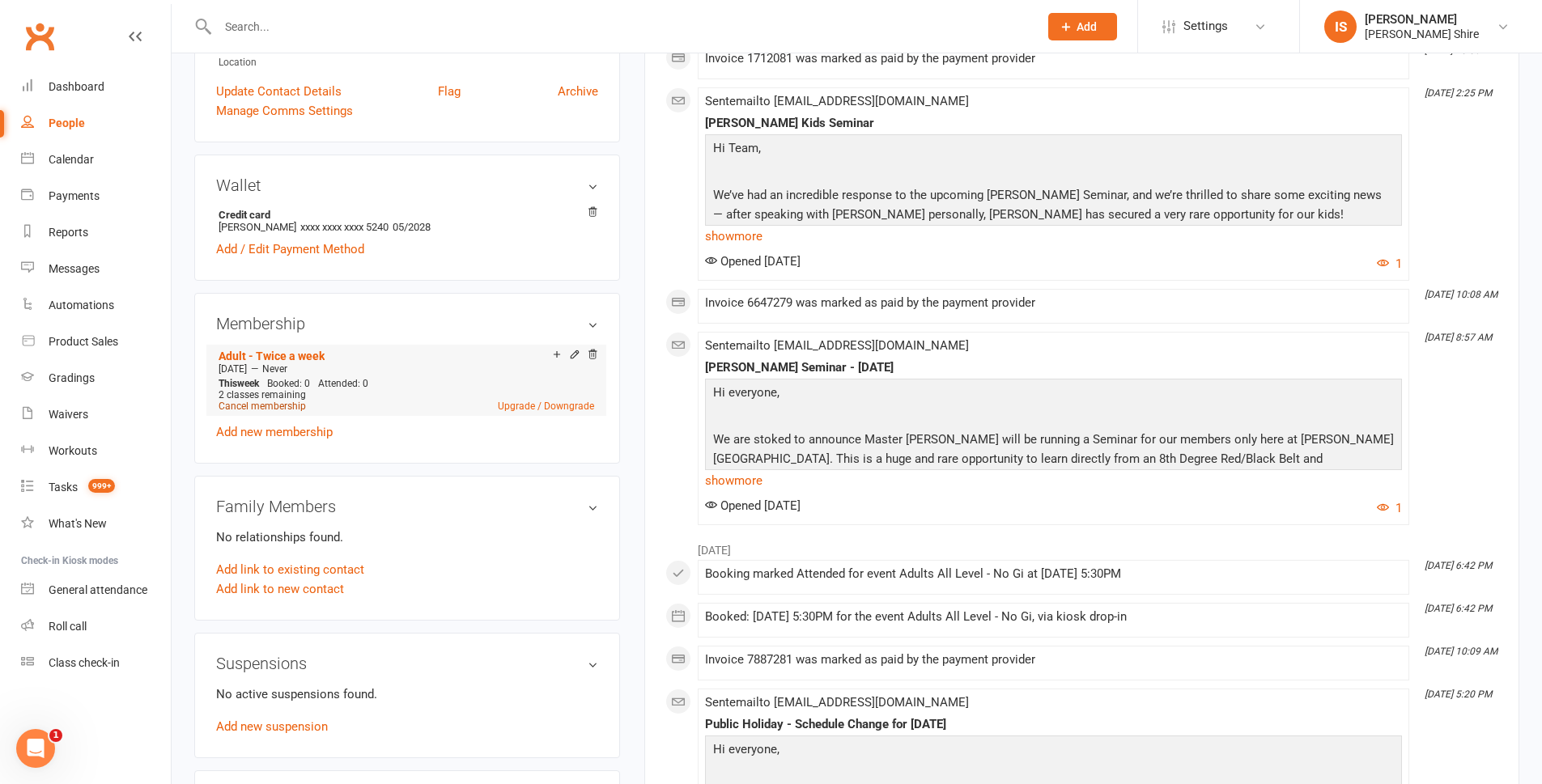
click at [248, 401] on link "Cancel membership" at bounding box center [262, 406] width 87 height 11
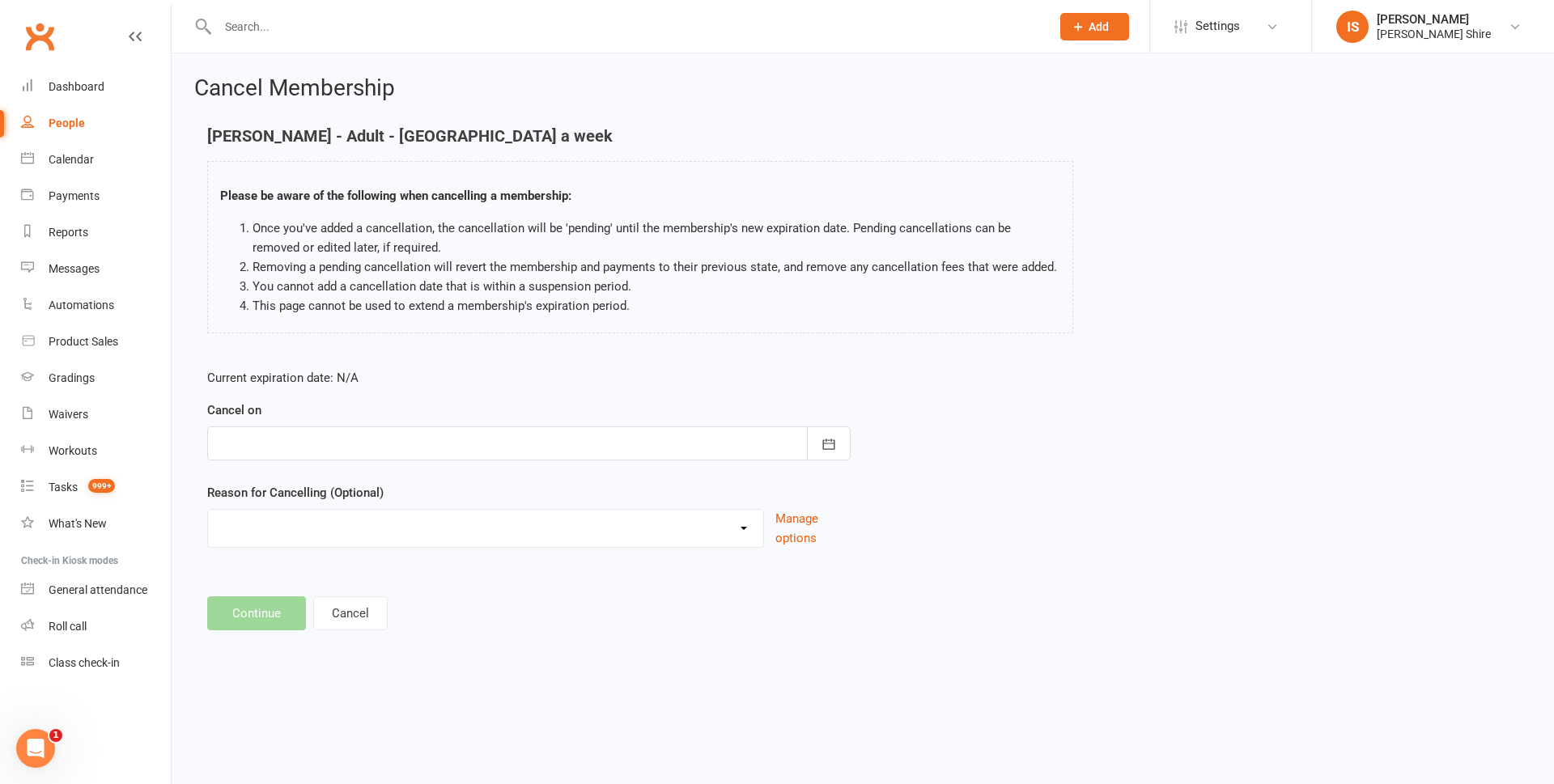
click at [265, 446] on div at bounding box center [529, 444] width 644 height 34
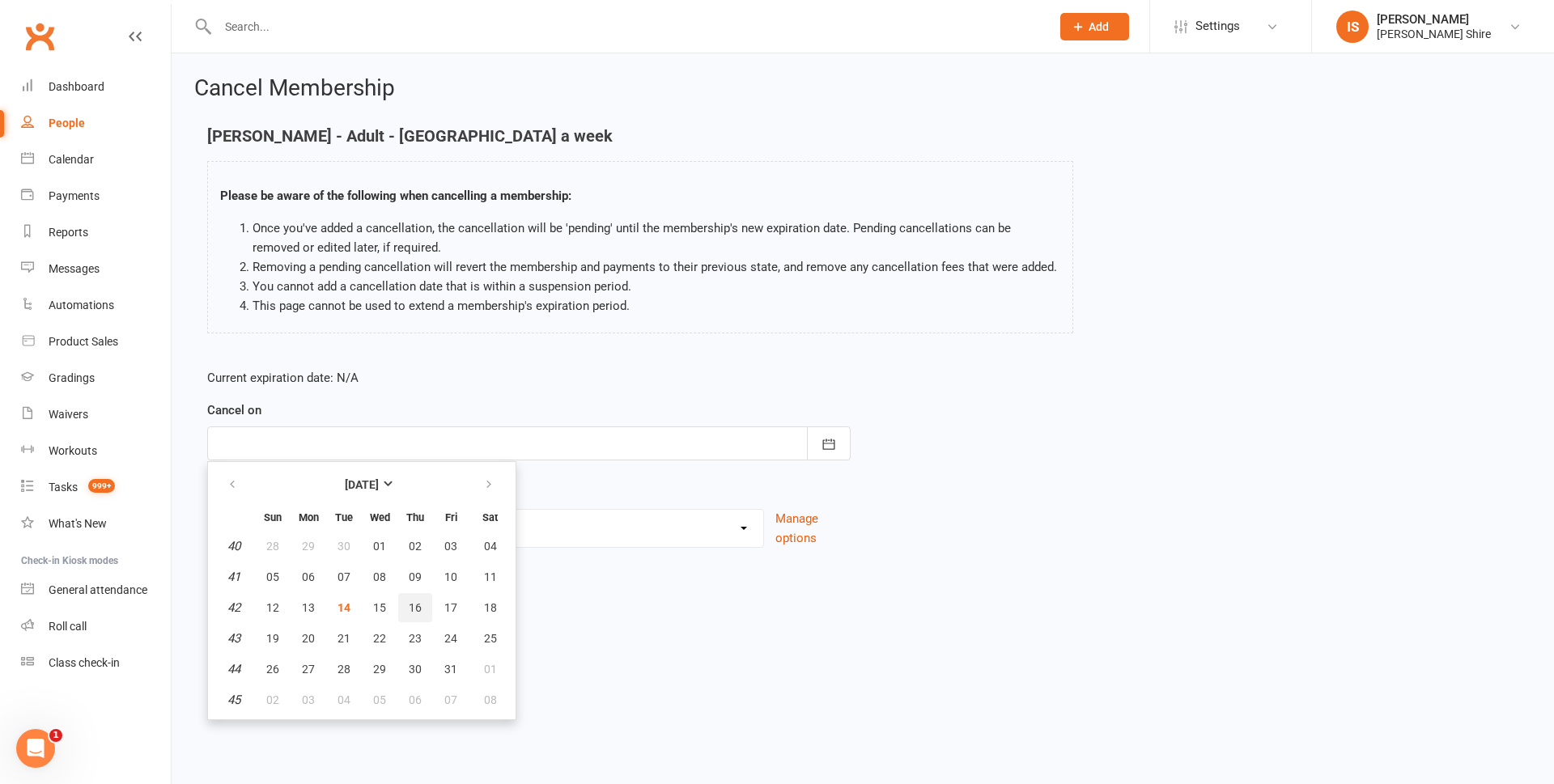
click at [405, 605] on button "16" at bounding box center [416, 607] width 34 height 29
type input "[DATE]"
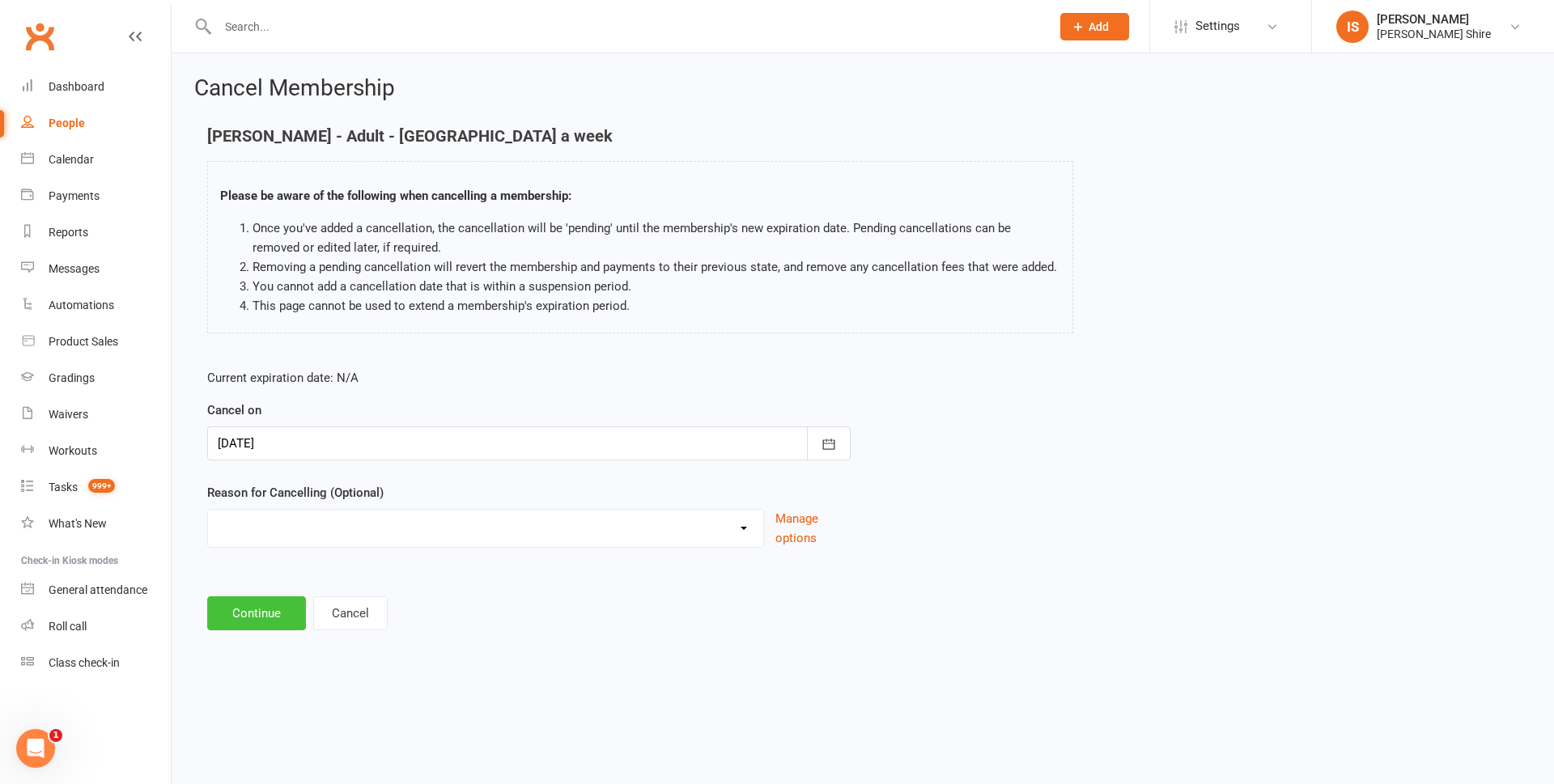
click at [290, 605] on button "Continue" at bounding box center [256, 613] width 99 height 34
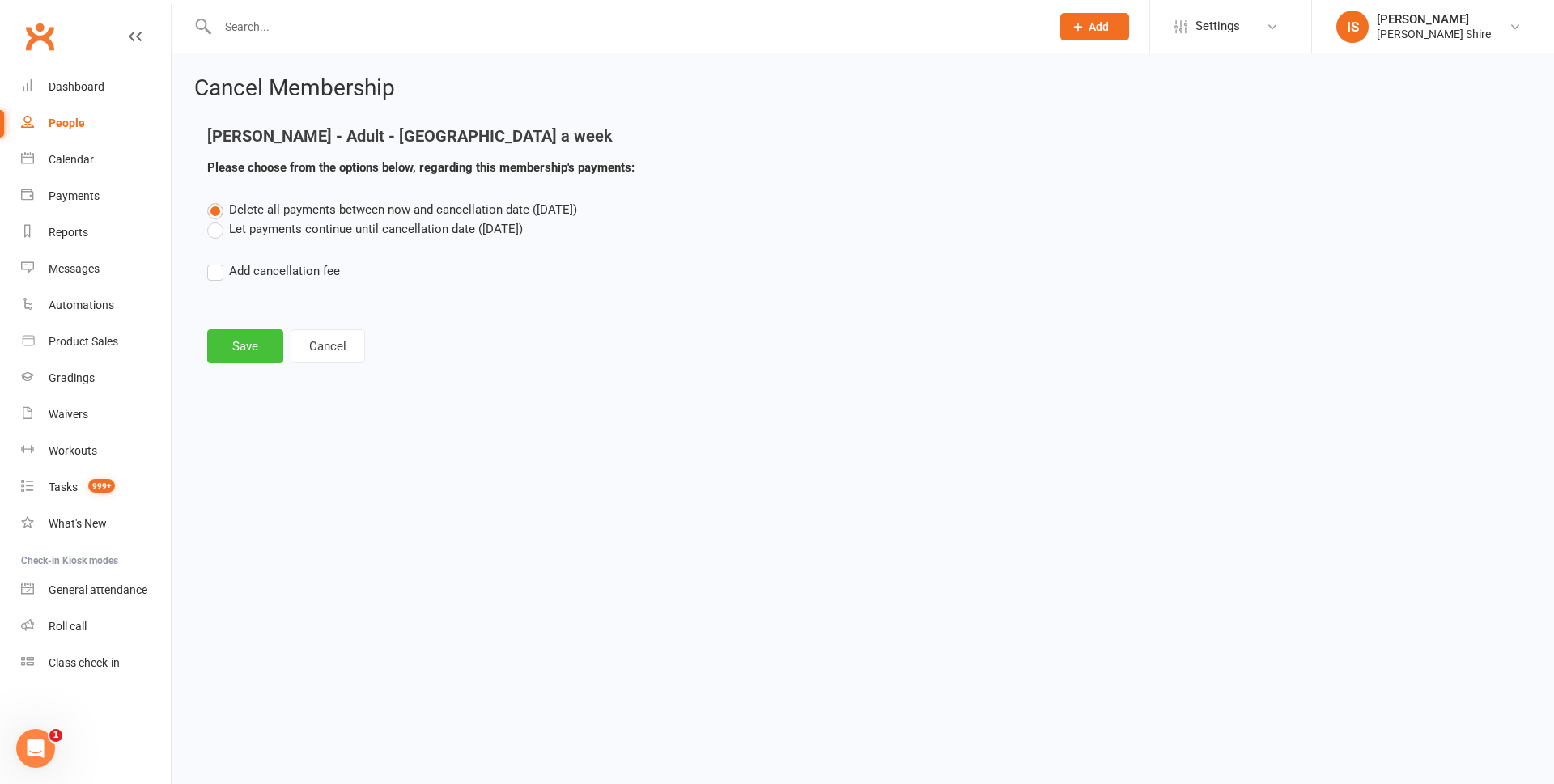
click at [226, 354] on button "Save" at bounding box center [245, 346] width 76 height 34
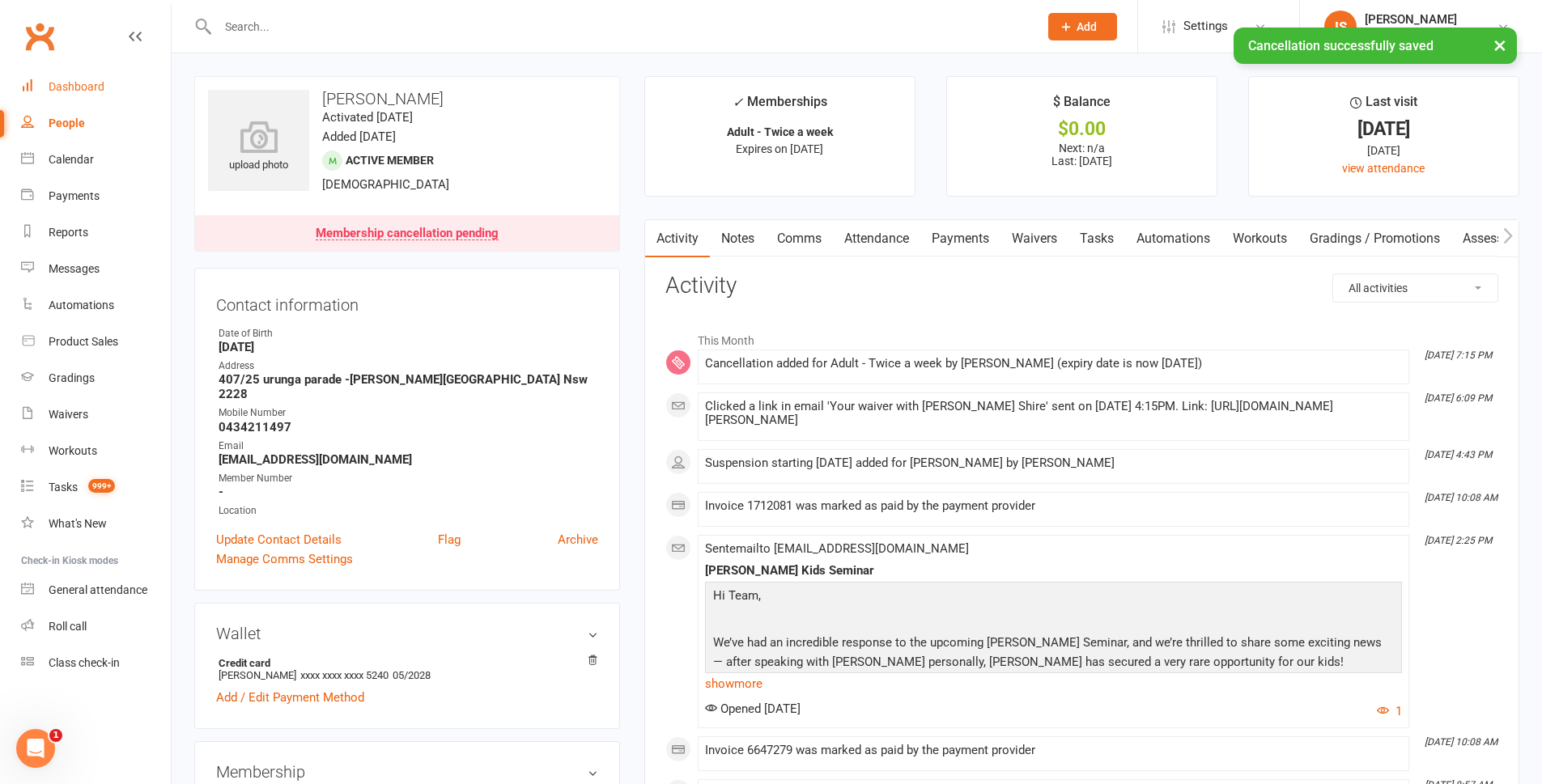
click at [55, 80] on link "Dashboard" at bounding box center [96, 87] width 150 height 37
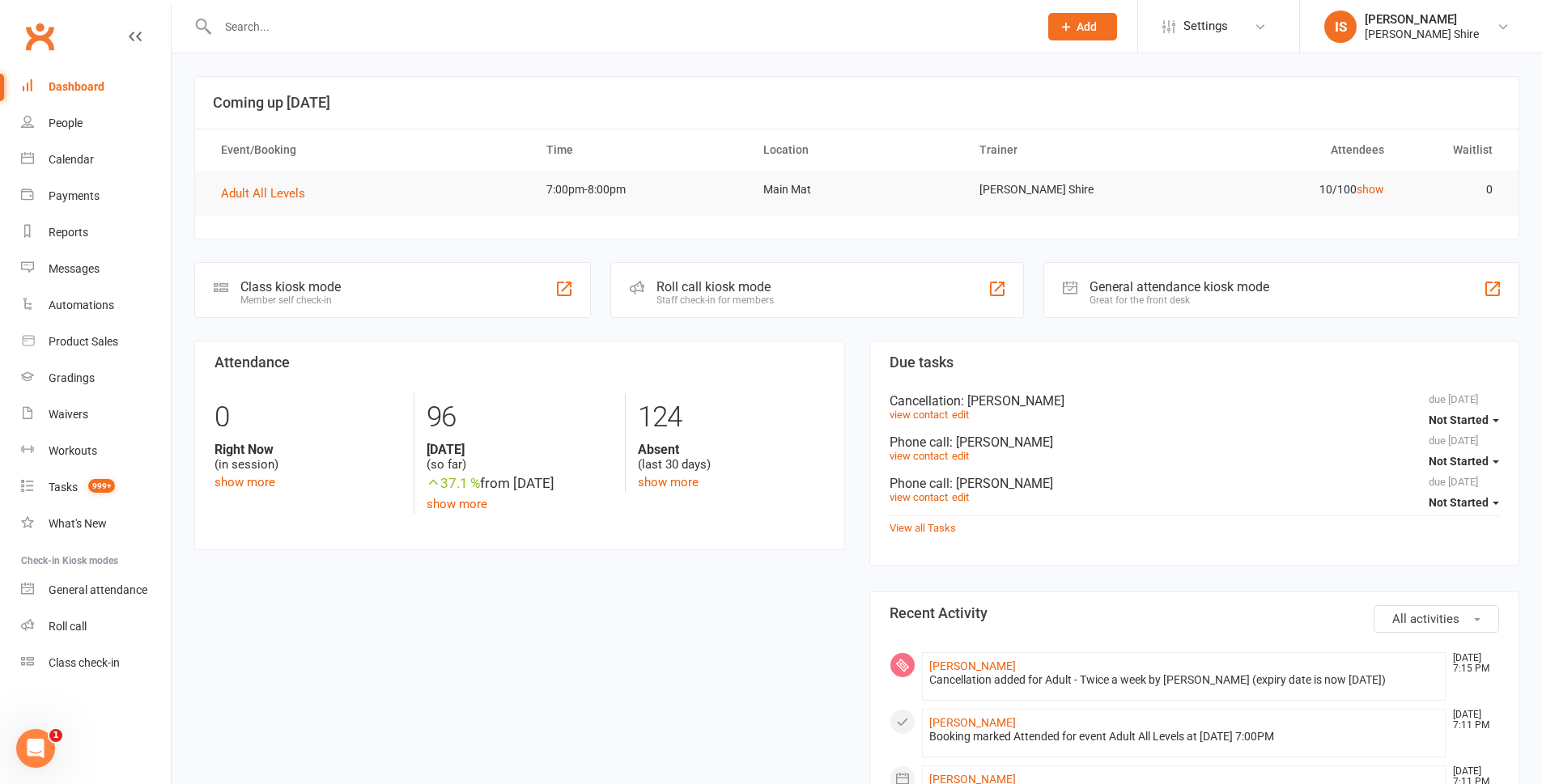
click at [77, 87] on div "Dashboard" at bounding box center [76, 87] width 56 height 13
click at [82, 75] on link "Dashboard" at bounding box center [96, 87] width 150 height 37
click at [114, 87] on link "Dashboard" at bounding box center [96, 87] width 150 height 37
click at [83, 77] on link "Dashboard" at bounding box center [96, 87] width 150 height 37
click at [83, 81] on div "Dashboard" at bounding box center [76, 87] width 56 height 13
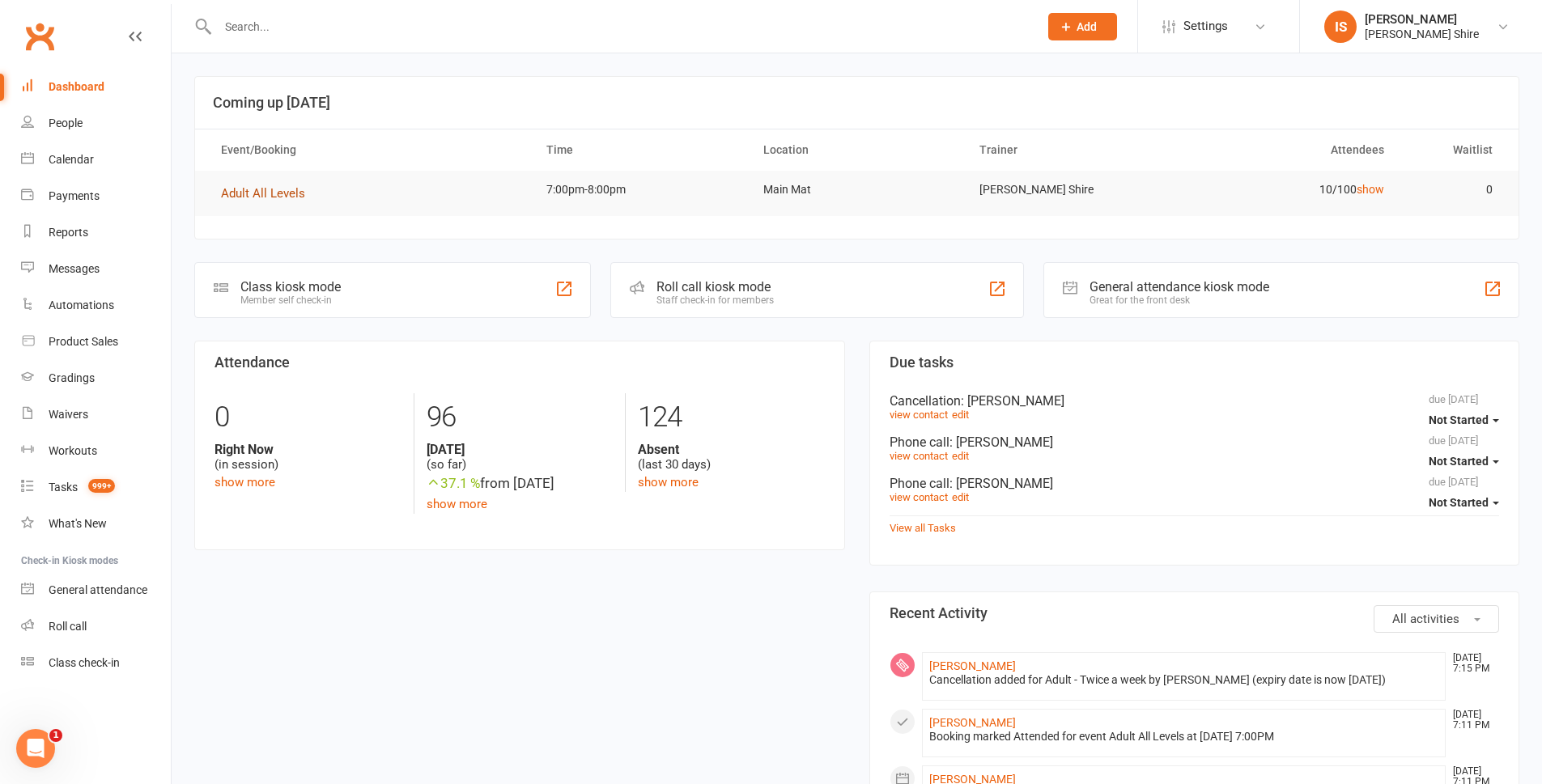
click at [264, 191] on span "Adult All Levels" at bounding box center [263, 193] width 84 height 15
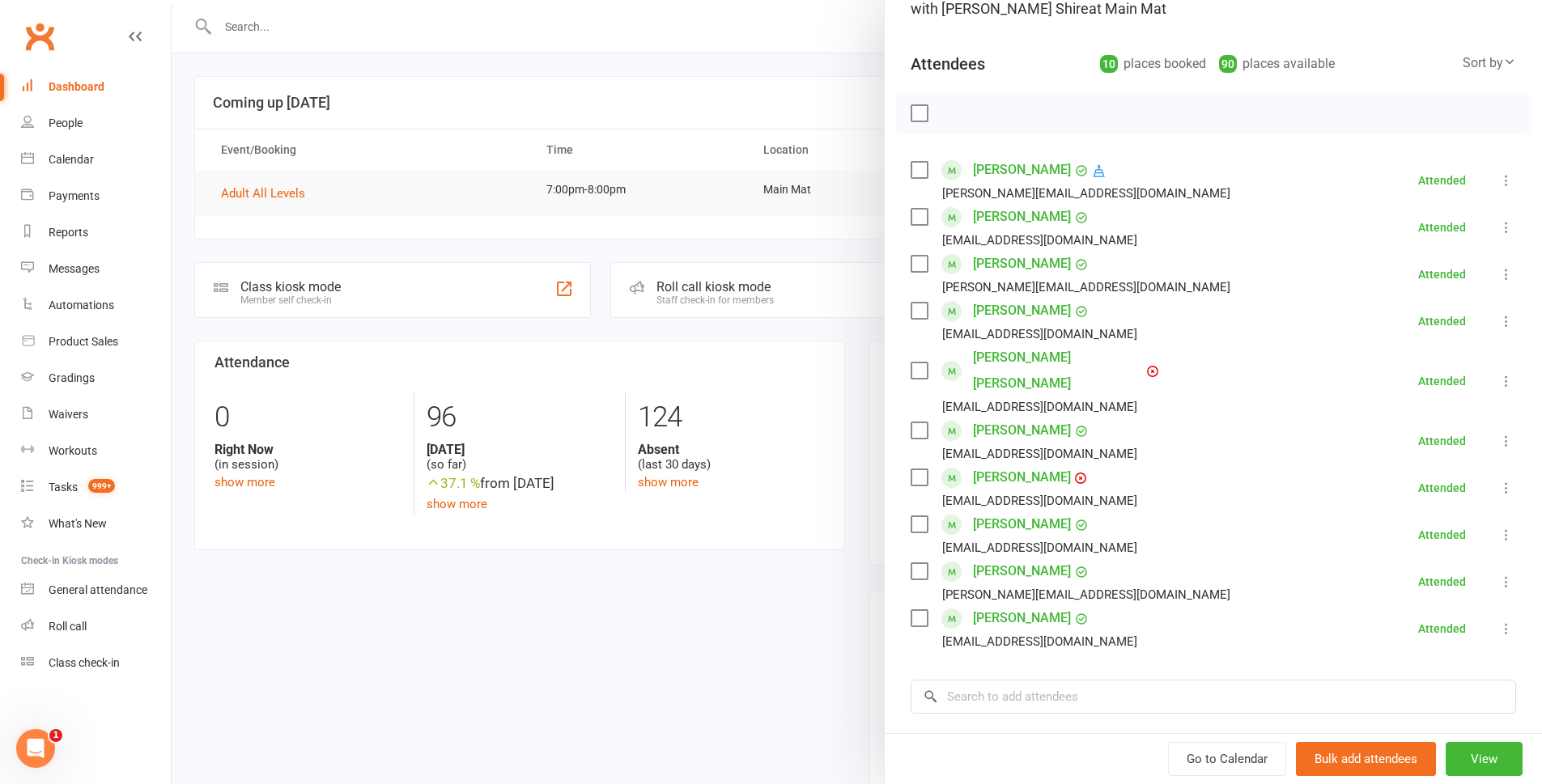
scroll to position [162, 0]
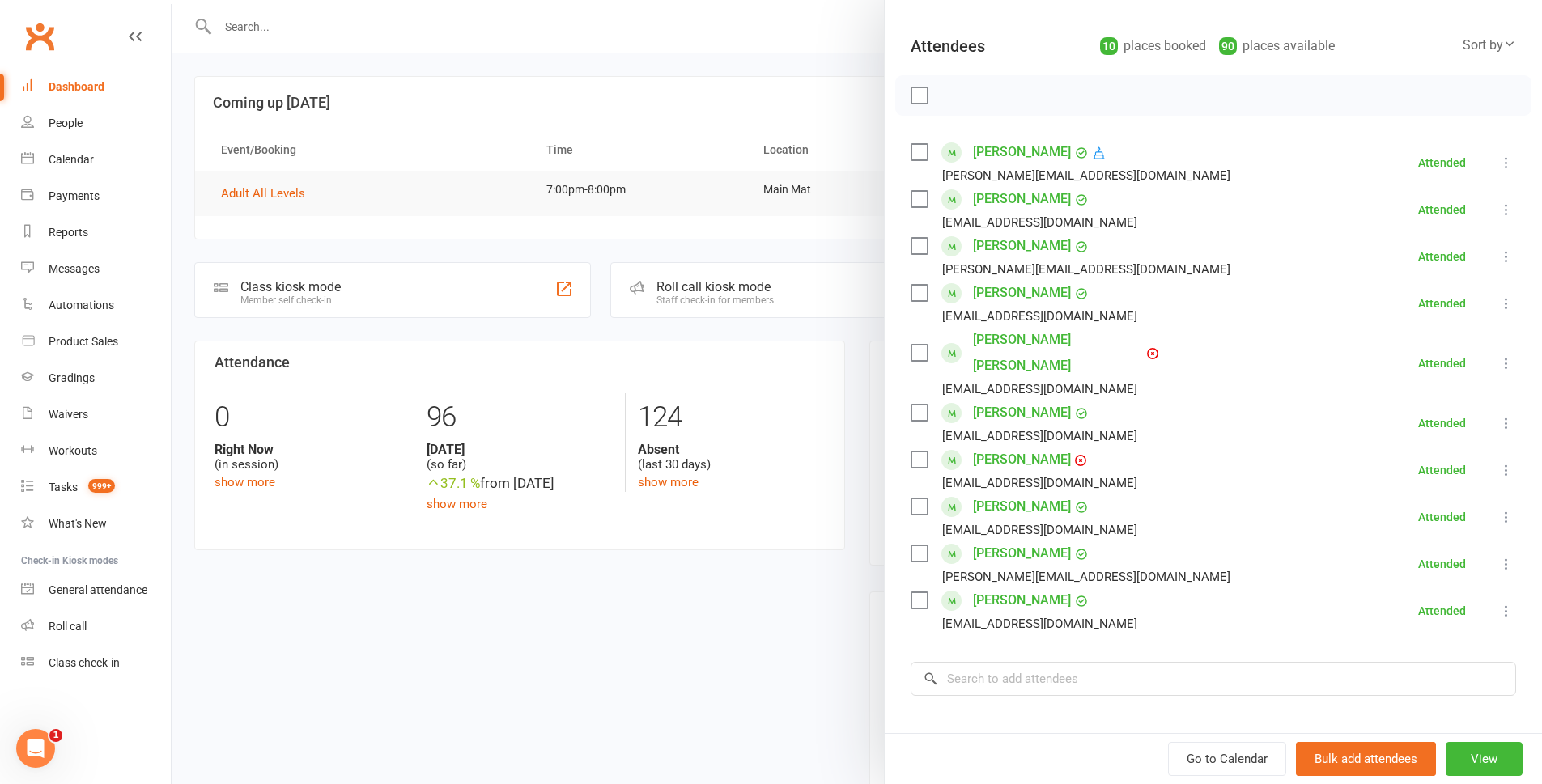
click at [447, 593] on div at bounding box center [856, 392] width 1371 height 784
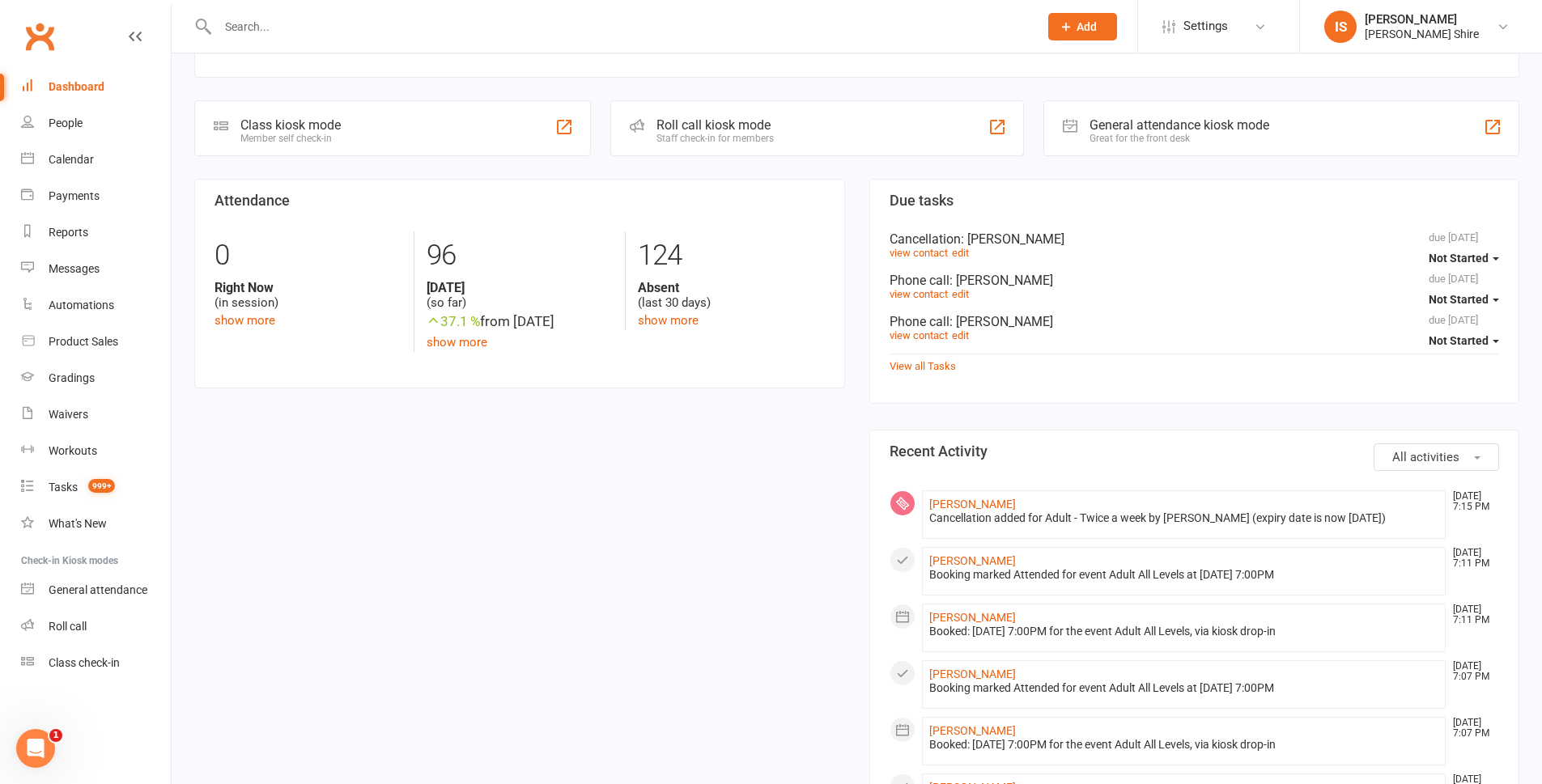
click at [329, 28] on input "text" at bounding box center [620, 27] width 814 height 22
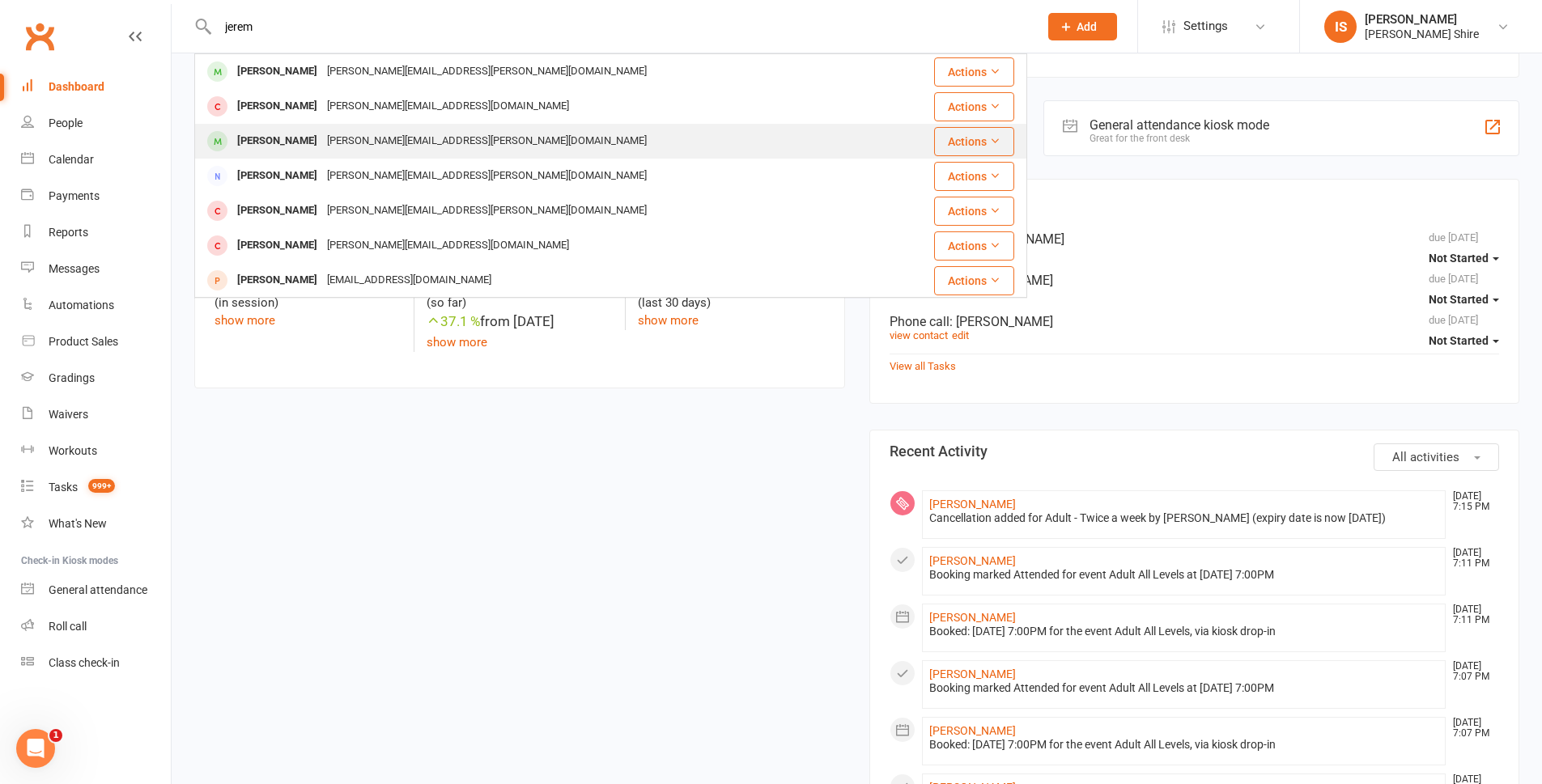
type input "jerem"
click at [437, 139] on div "[PERSON_NAME][EMAIL_ADDRESS][PERSON_NAME][DOMAIN_NAME]" at bounding box center [487, 141] width 329 height 23
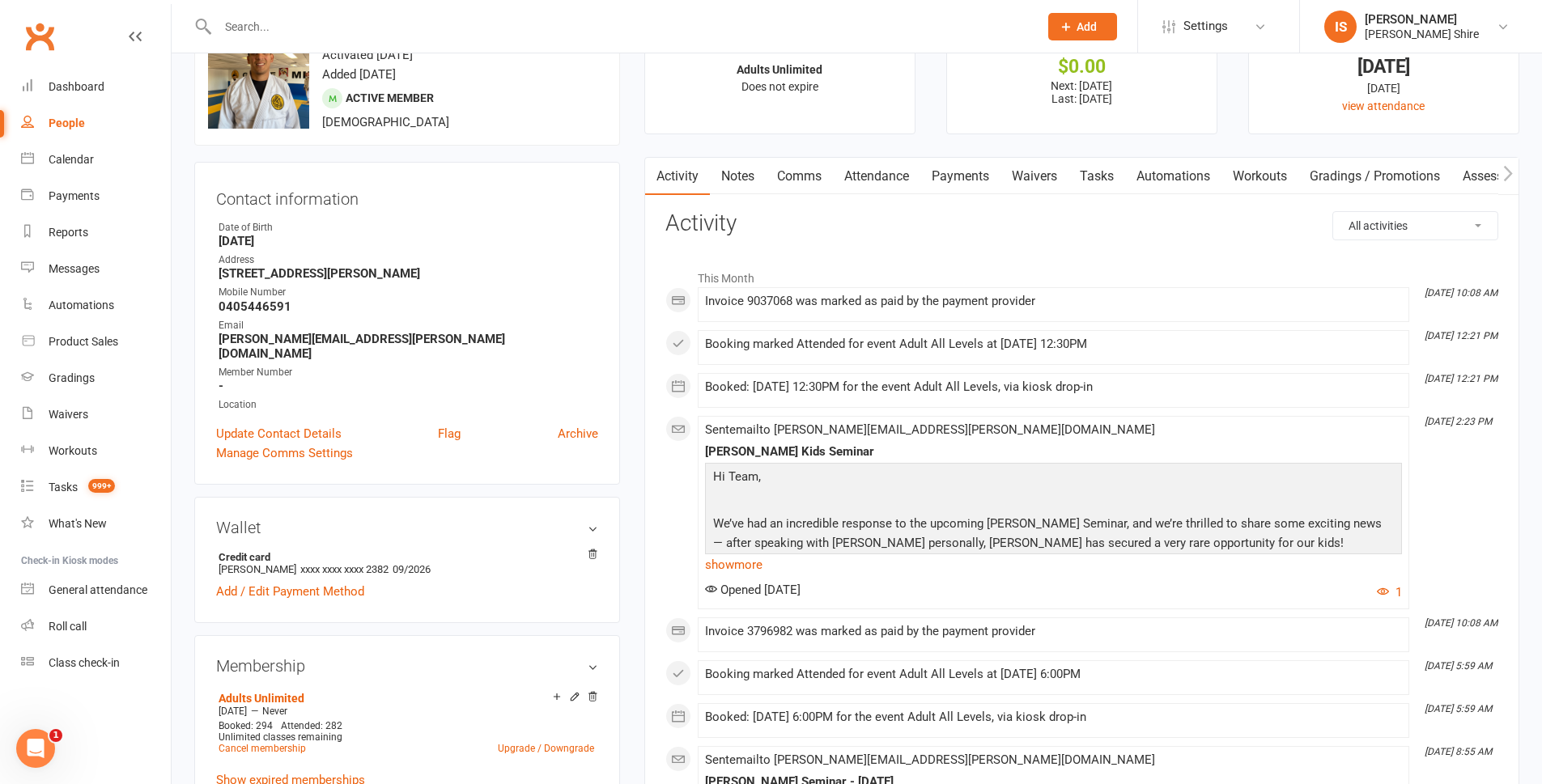
scroll to position [324, 0]
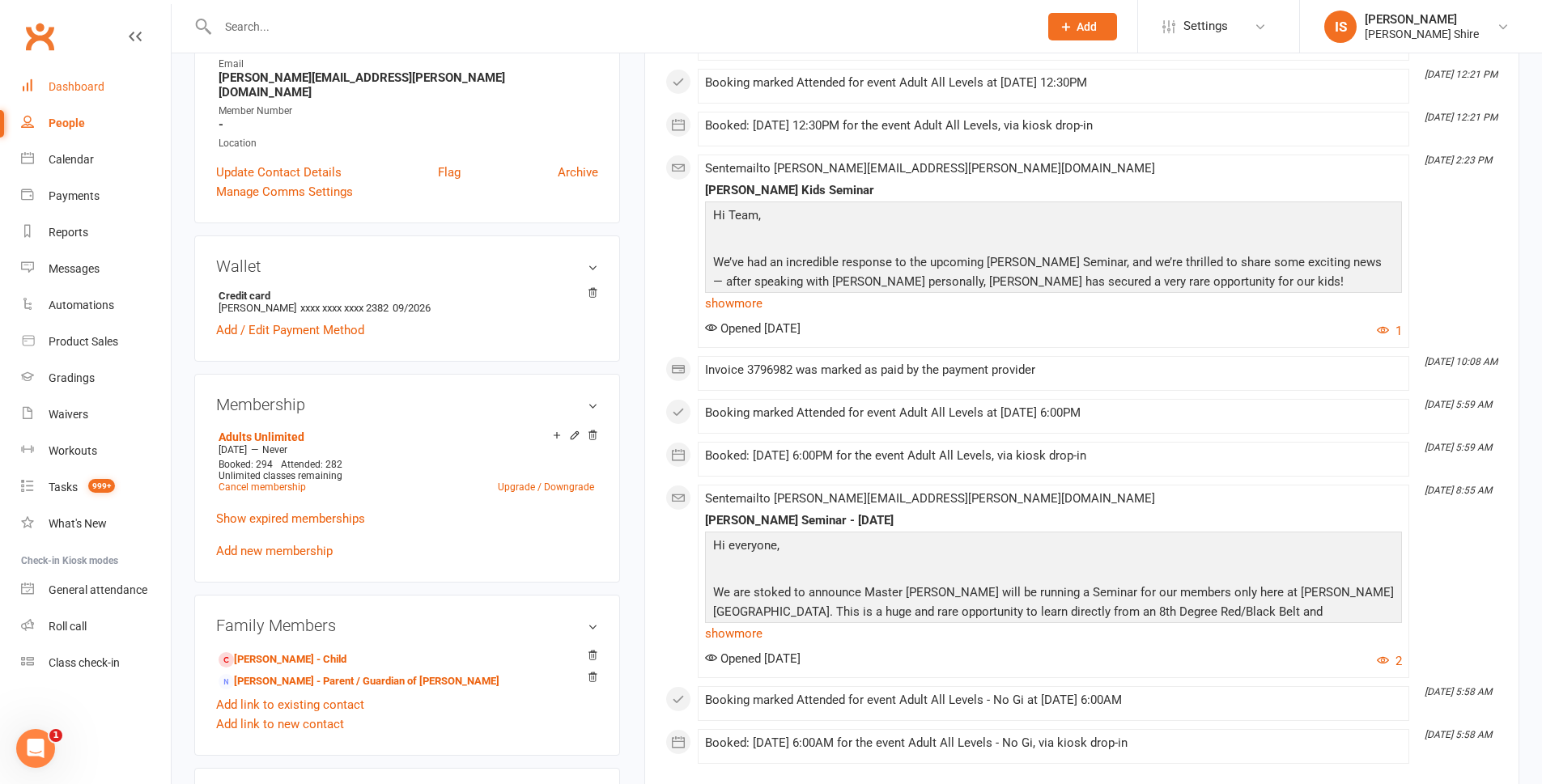
click at [92, 87] on div "Dashboard" at bounding box center [76, 87] width 56 height 13
